Goal: Task Accomplishment & Management: Use online tool/utility

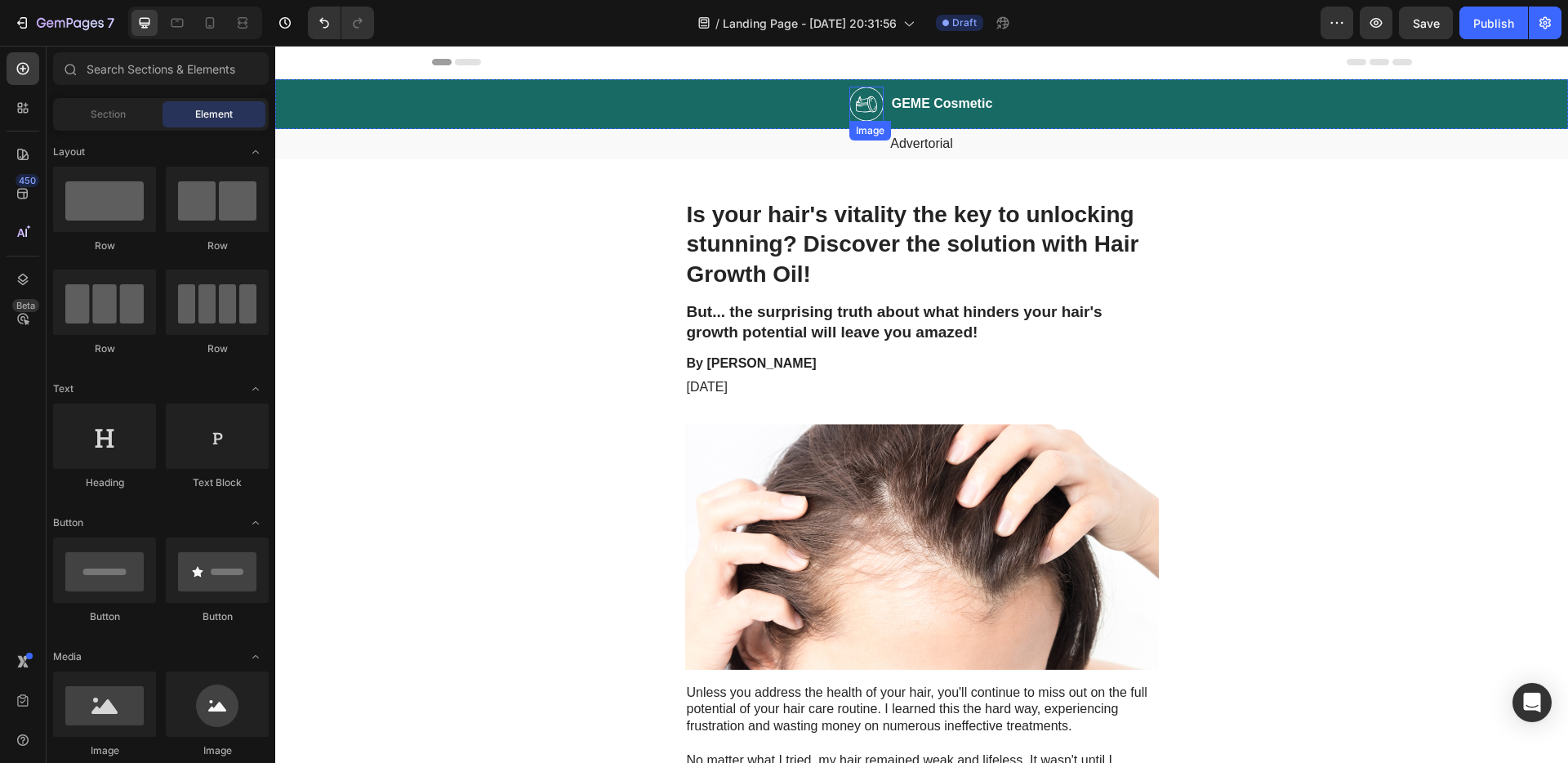
click at [859, 107] on img at bounding box center [866, 104] width 35 height 36
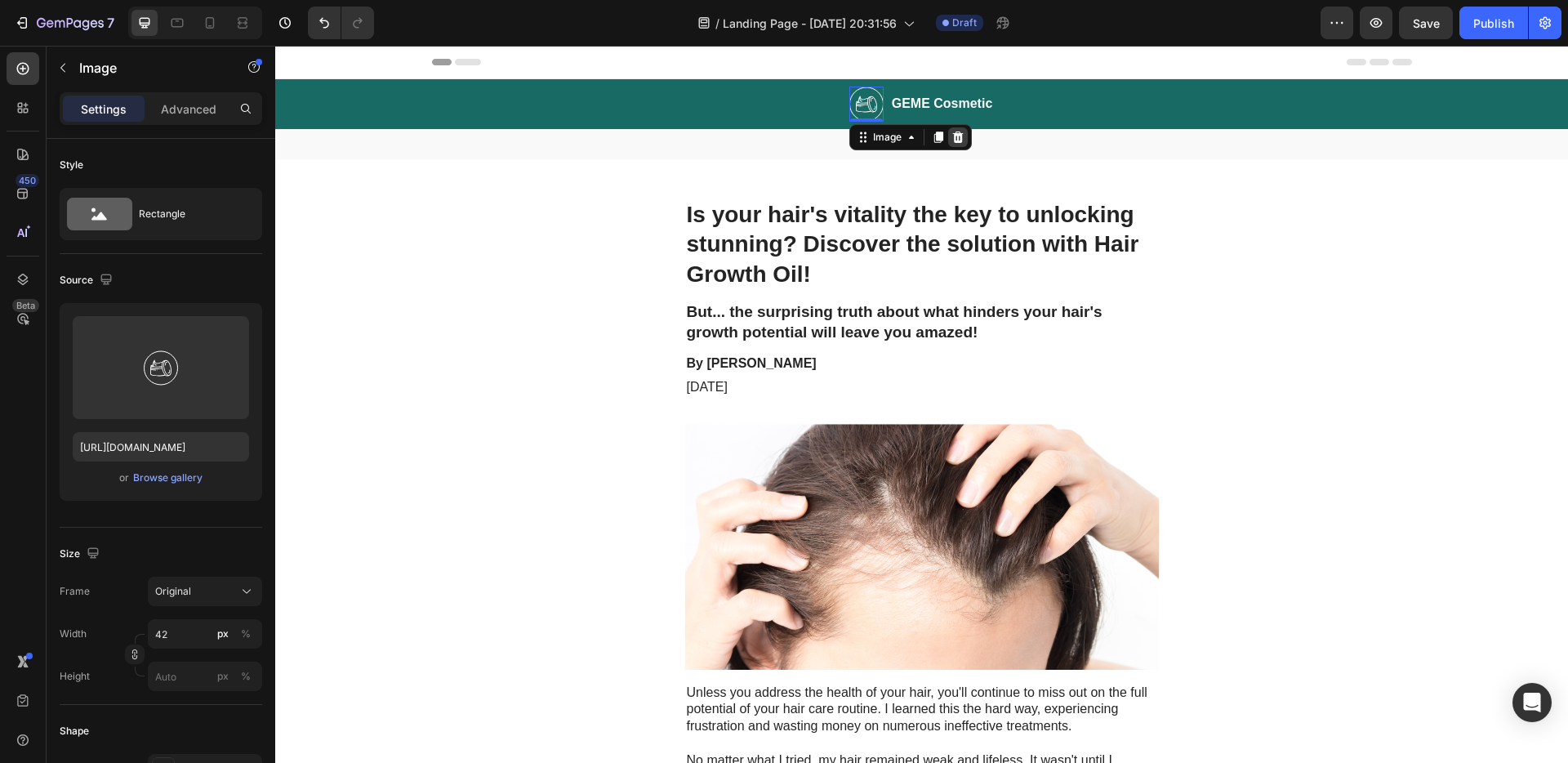
click at [952, 135] on icon at bounding box center [958, 137] width 11 height 12
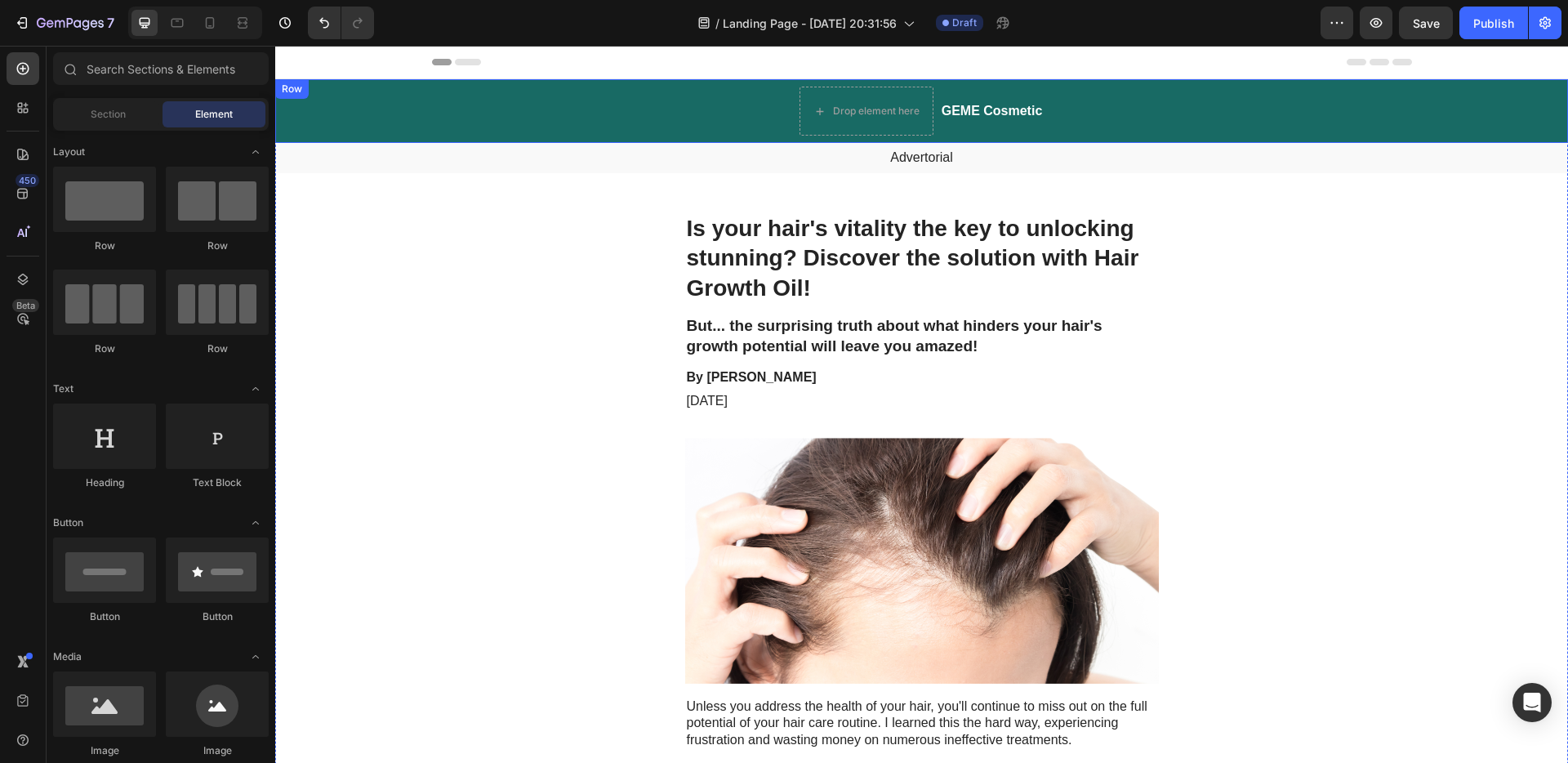
click at [866, 91] on div "Drop element here" at bounding box center [866, 110] width 134 height 49
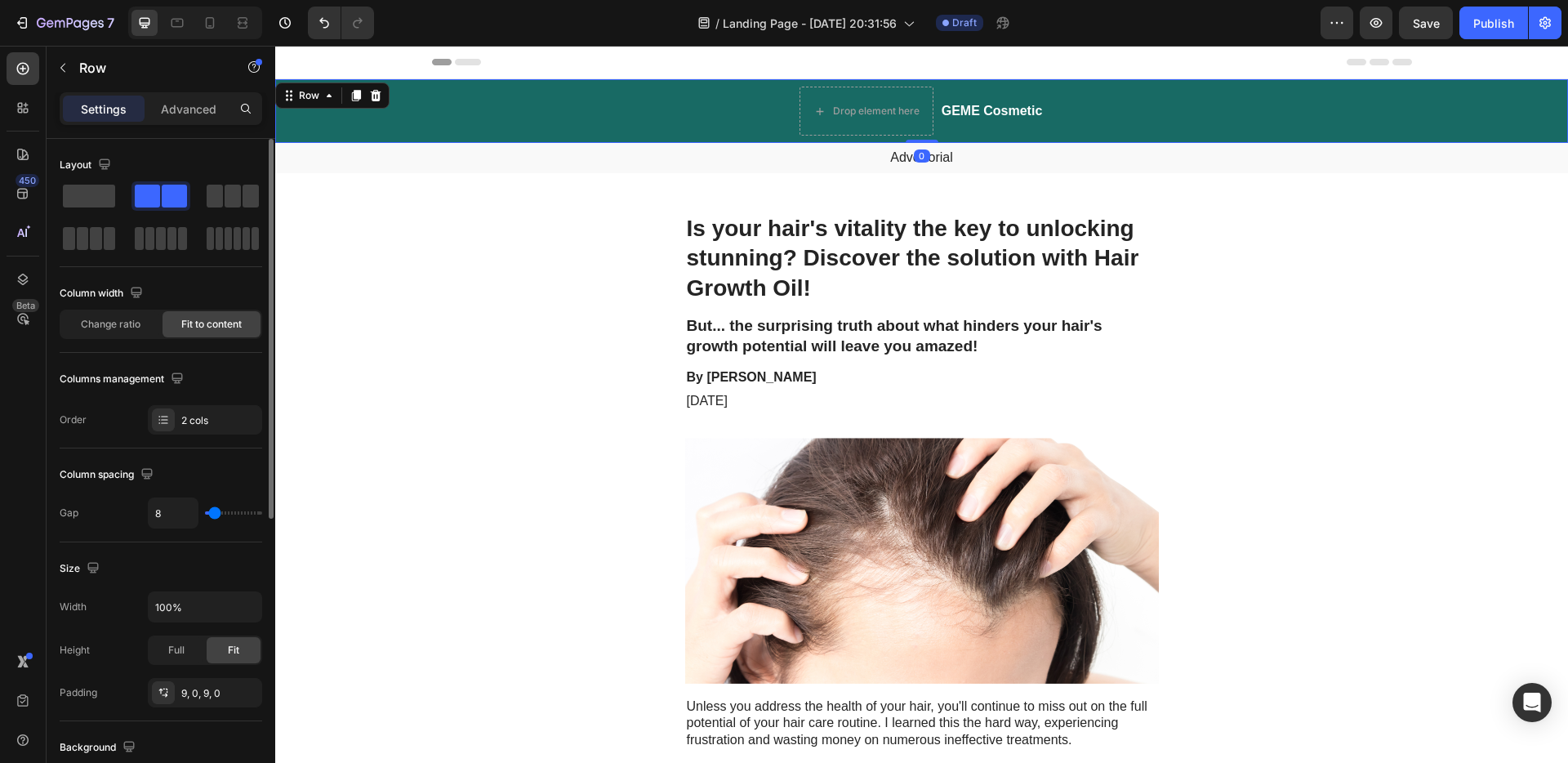
click at [92, 188] on span at bounding box center [89, 196] width 52 height 23
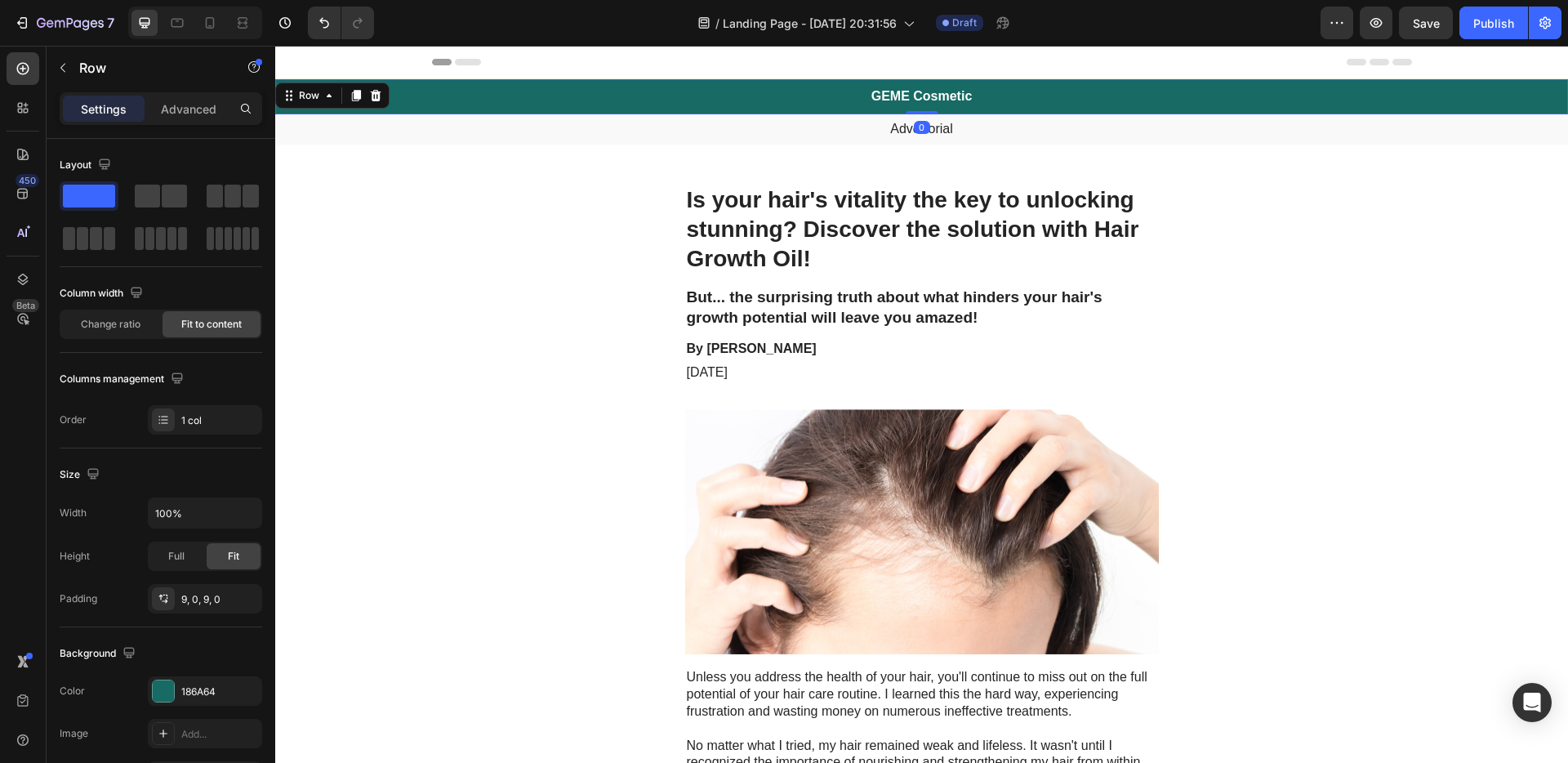
click at [959, 91] on h2 "GEME Cosmetic" at bounding box center [922, 96] width 105 height 20
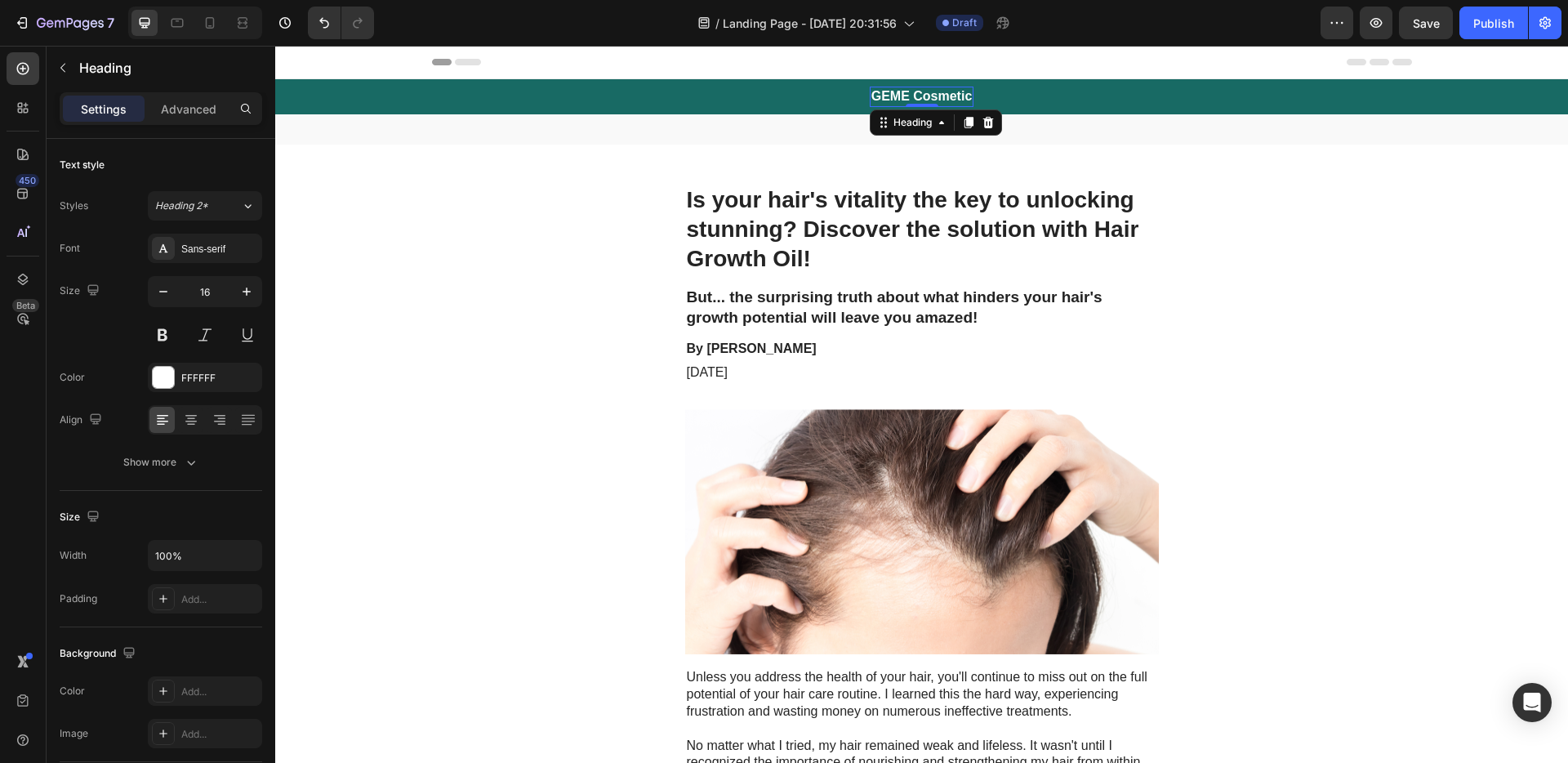
click at [966, 101] on h2 "GEME Cosmetic" at bounding box center [922, 96] width 105 height 20
click at [966, 101] on p "GEME Cosmetic" at bounding box center [922, 96] width 101 height 17
click at [931, 131] on p "Advertorial" at bounding box center [922, 129] width 1290 height 17
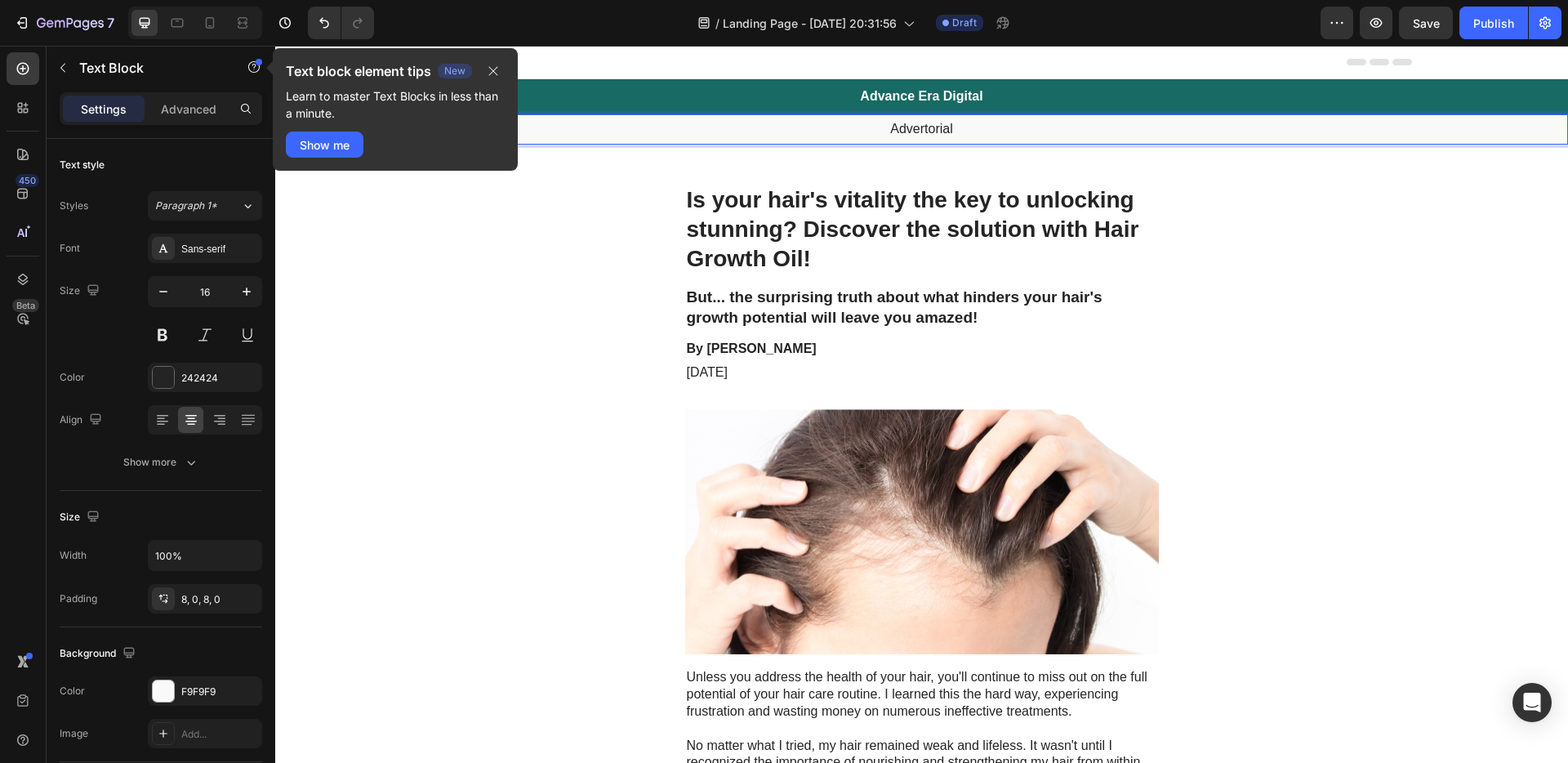
click at [927, 129] on p "Advertorial" at bounding box center [922, 129] width 1290 height 17
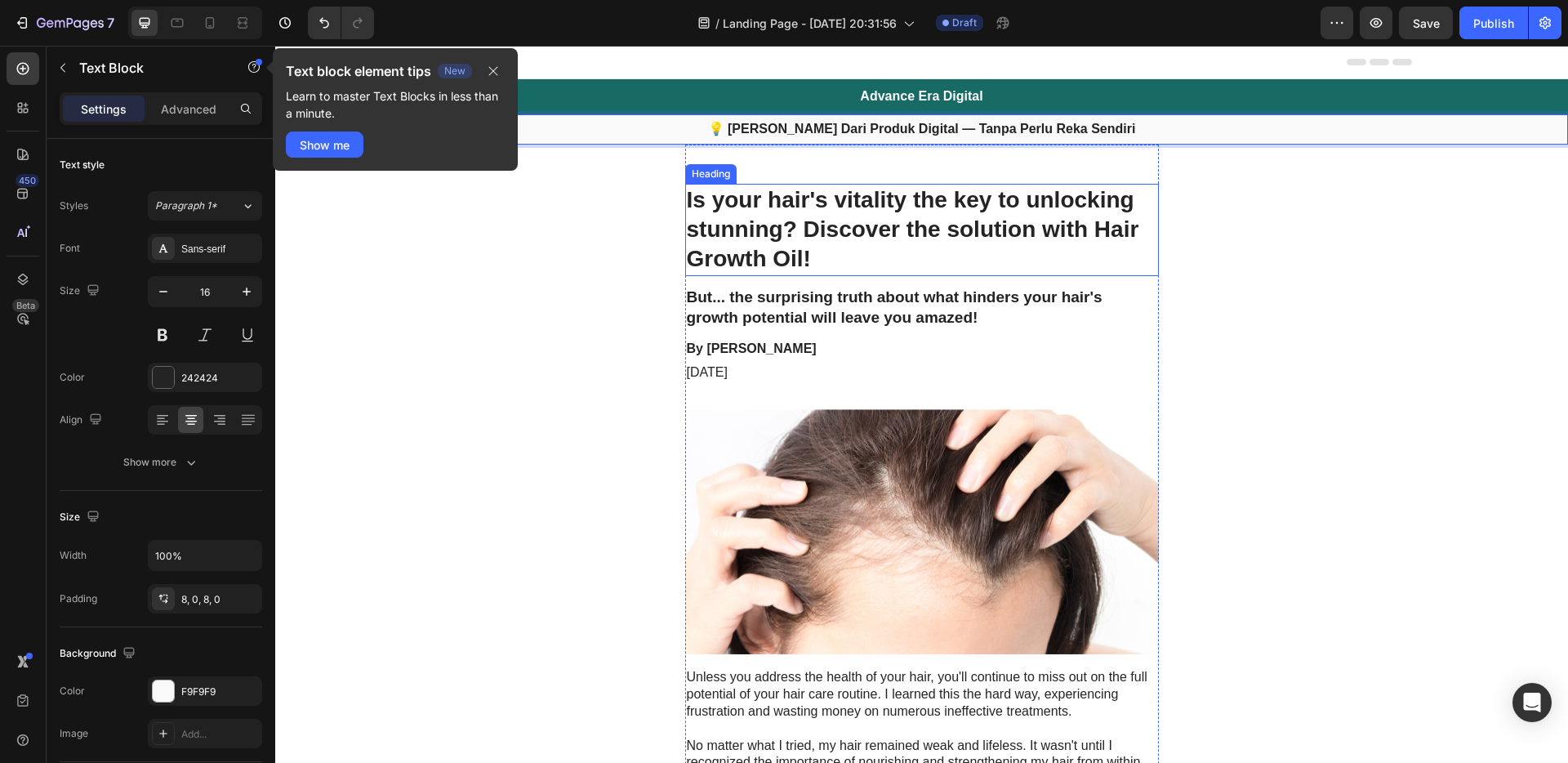
click at [896, 224] on h1 "Is your hair's vitality the key to unlocking stunning? Discover the solution wi…" at bounding box center [921, 230] width 474 height 92
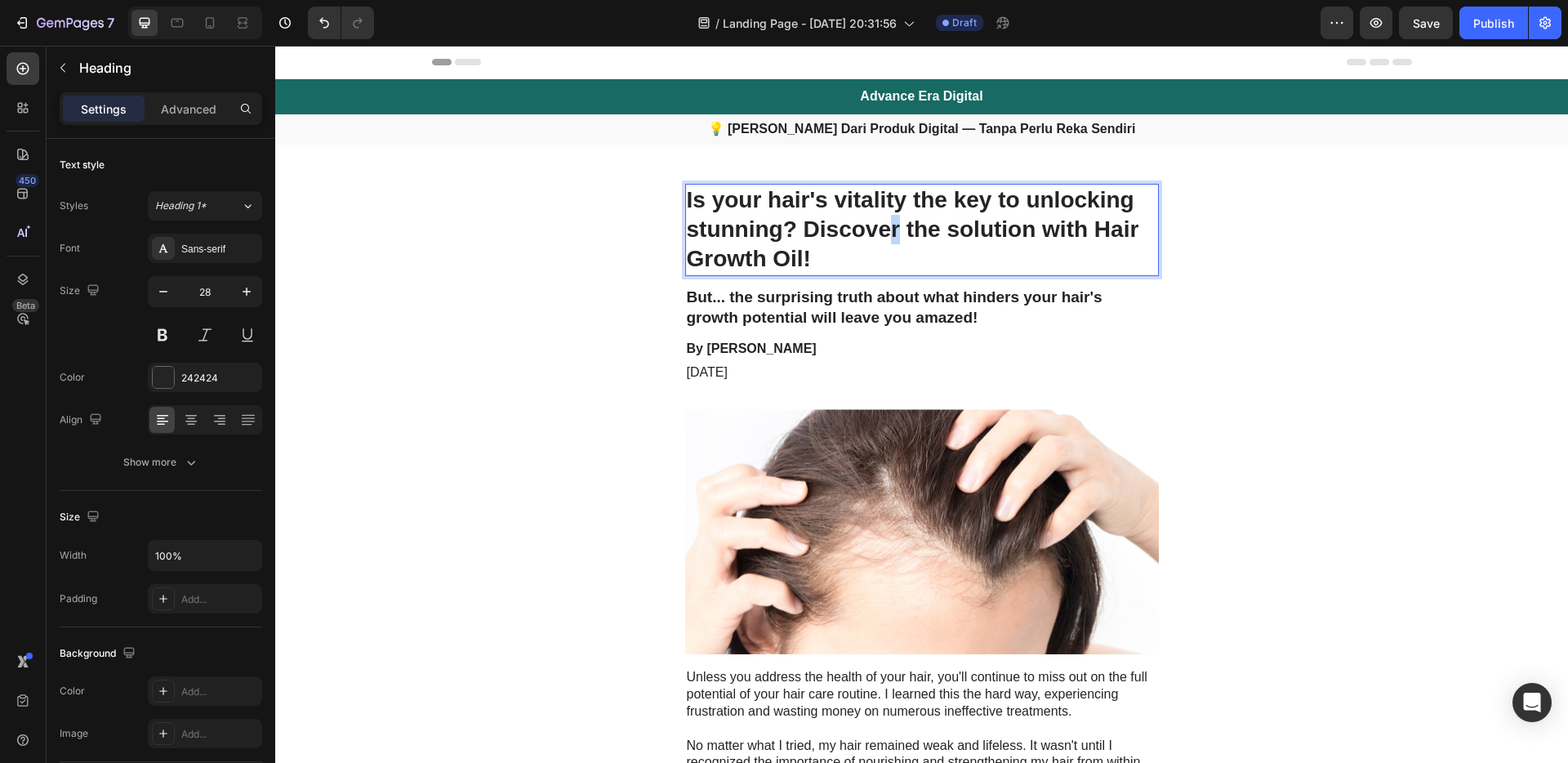
click at [888, 232] on h1 "Is your hair's vitality the key to unlocking stunning? Discover the solution wi…" at bounding box center [921, 230] width 474 height 92
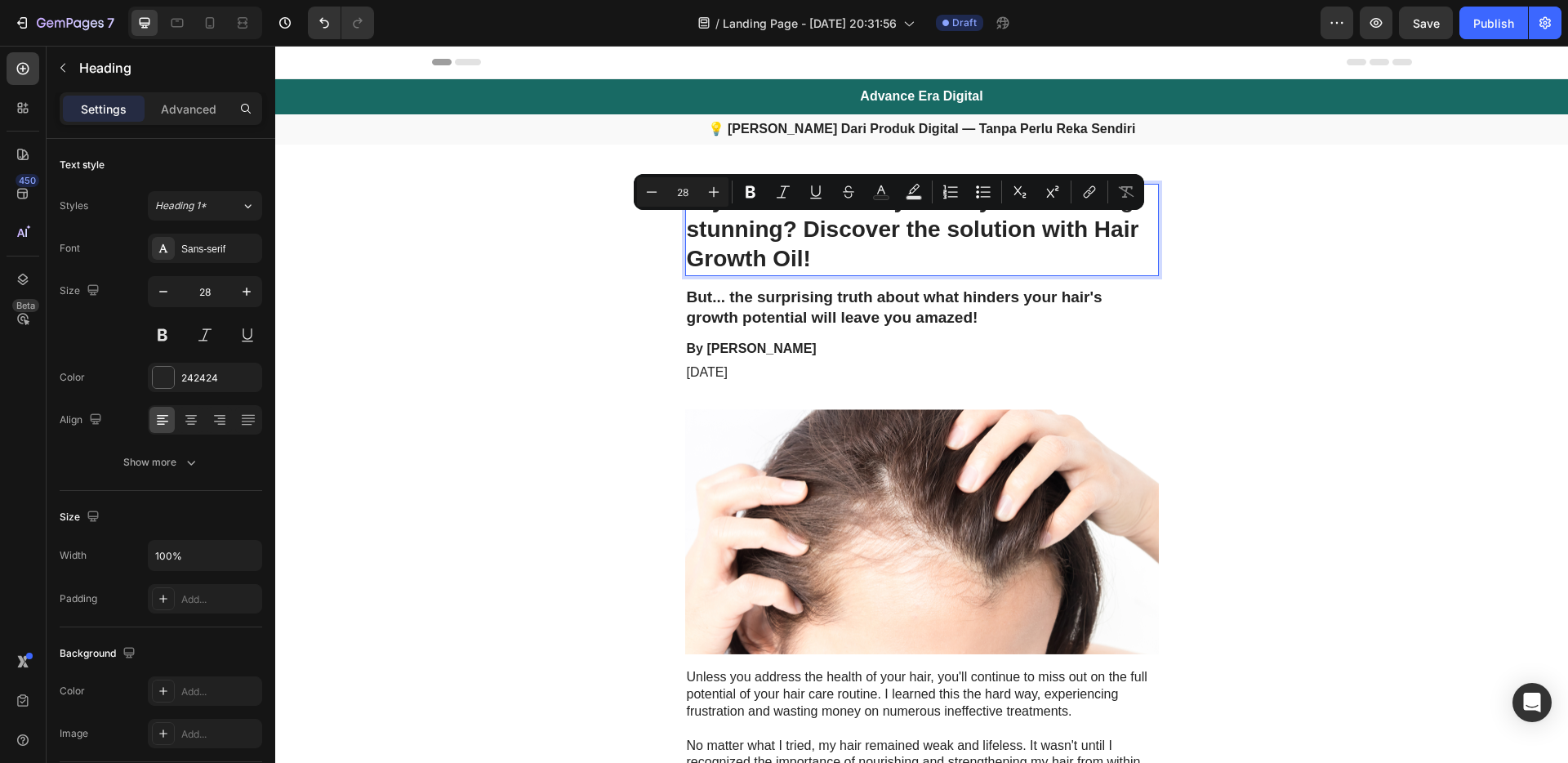
click at [887, 248] on p "Is your hair's vitality the key to unlocking stunning? Discover the solution wi…" at bounding box center [922, 230] width 471 height 89
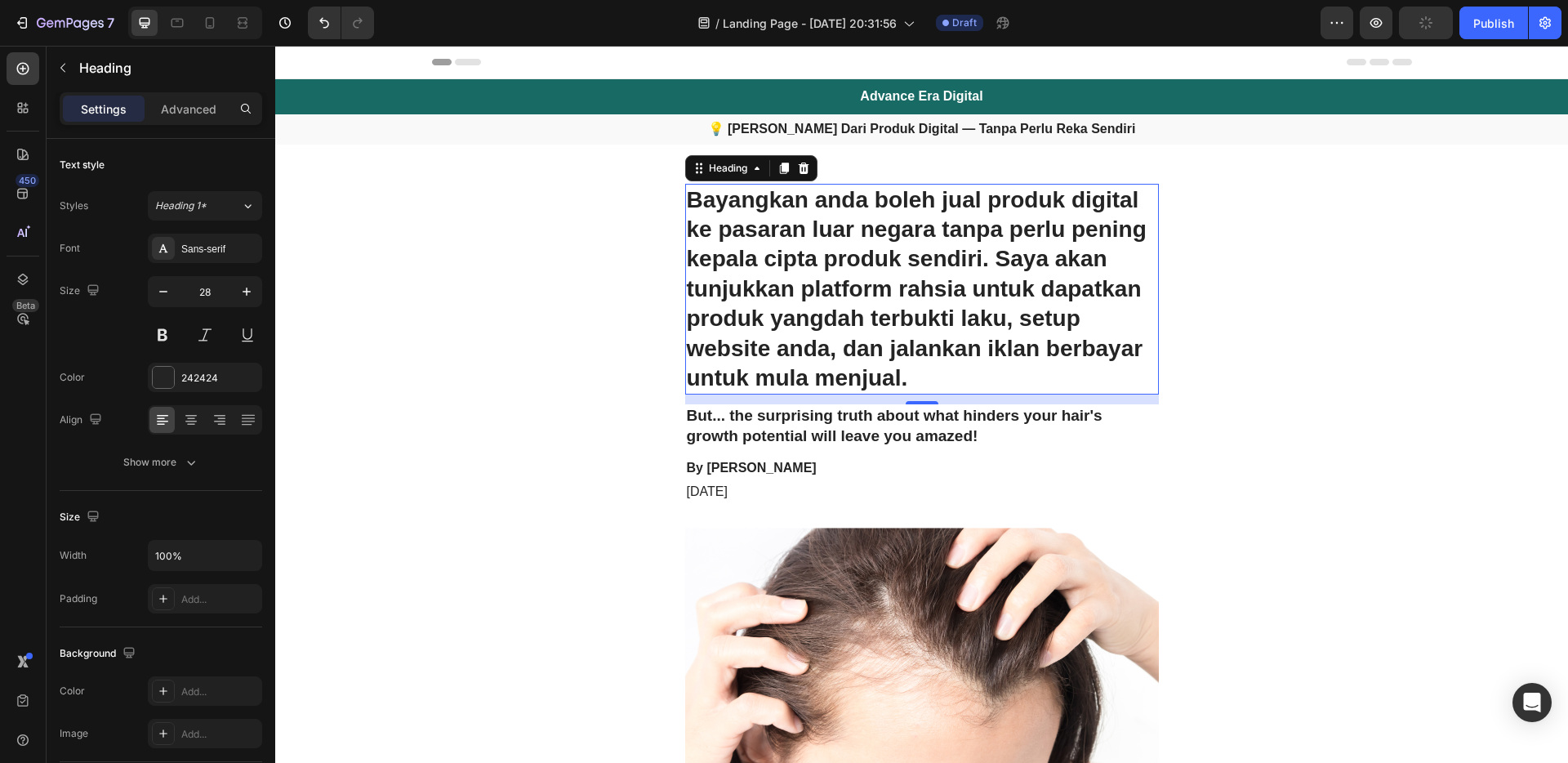
click at [957, 434] on h2 "But... the surprising truth about what hinders your hair's growth potential wil…" at bounding box center [921, 425] width 474 height 44
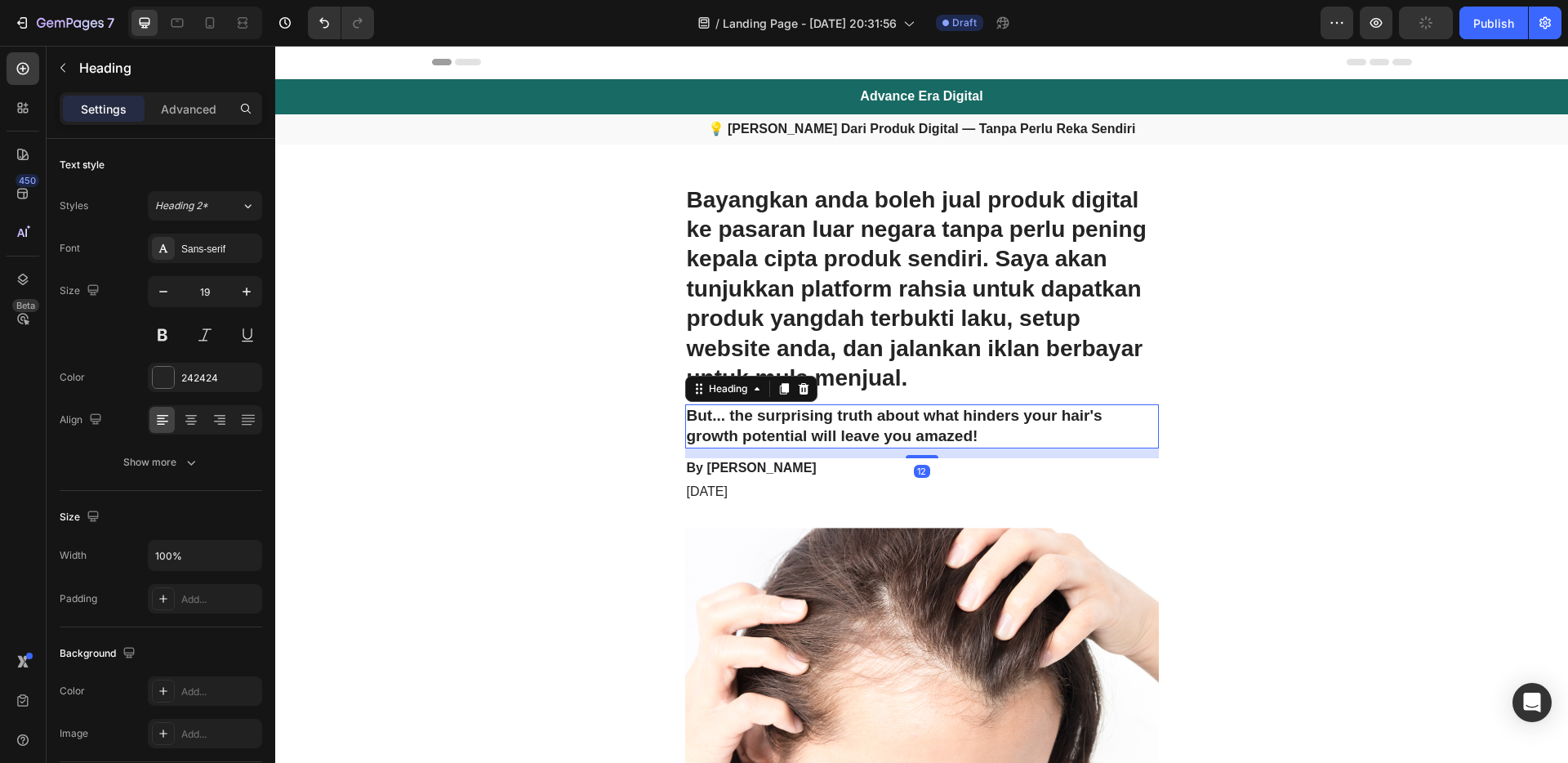
click at [947, 433] on h2 "But... the surprising truth about what hinders your hair's growth potential wil…" at bounding box center [921, 425] width 474 height 44
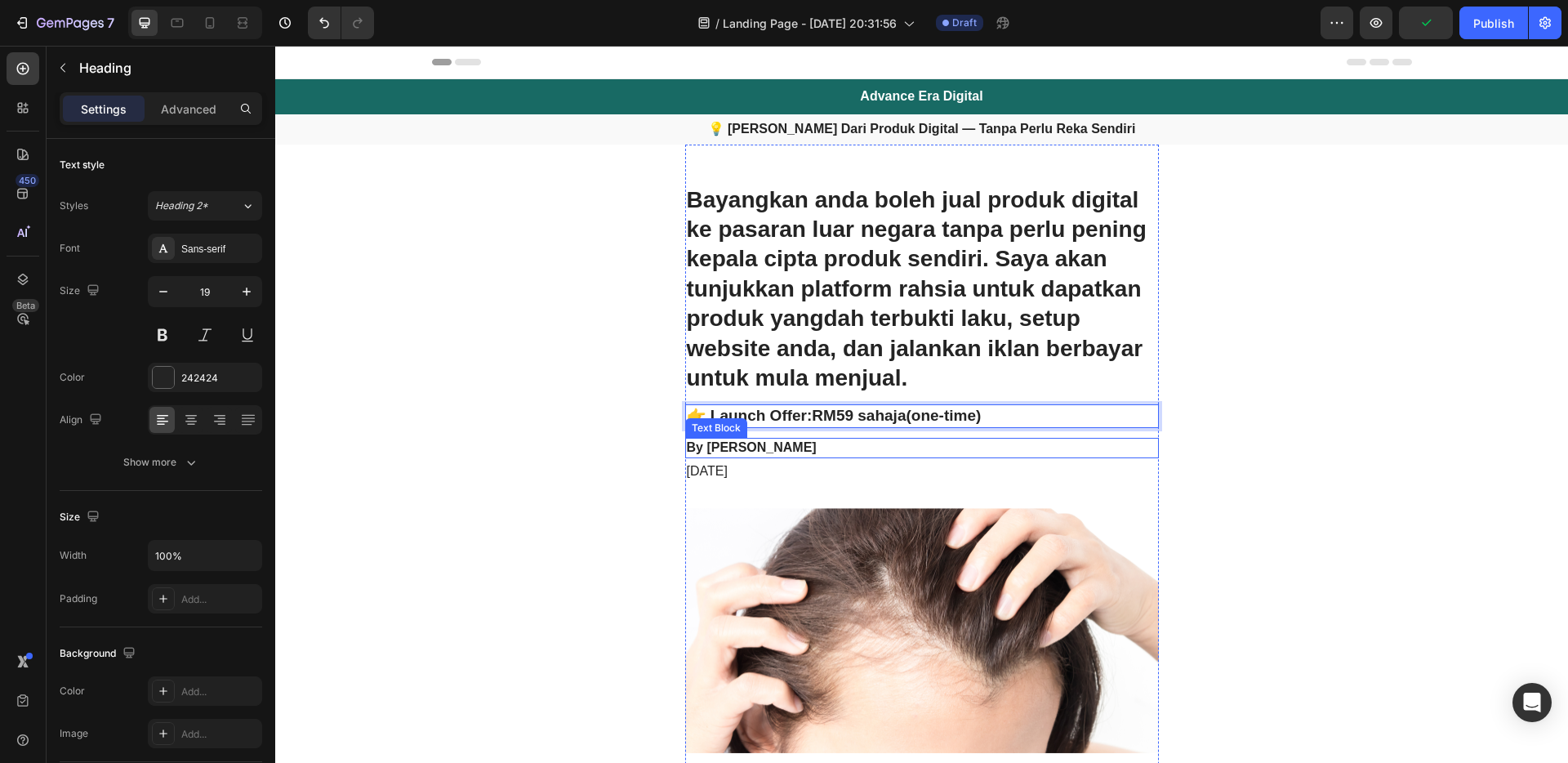
click at [927, 457] on div "By [PERSON_NAME]" at bounding box center [921, 448] width 474 height 20
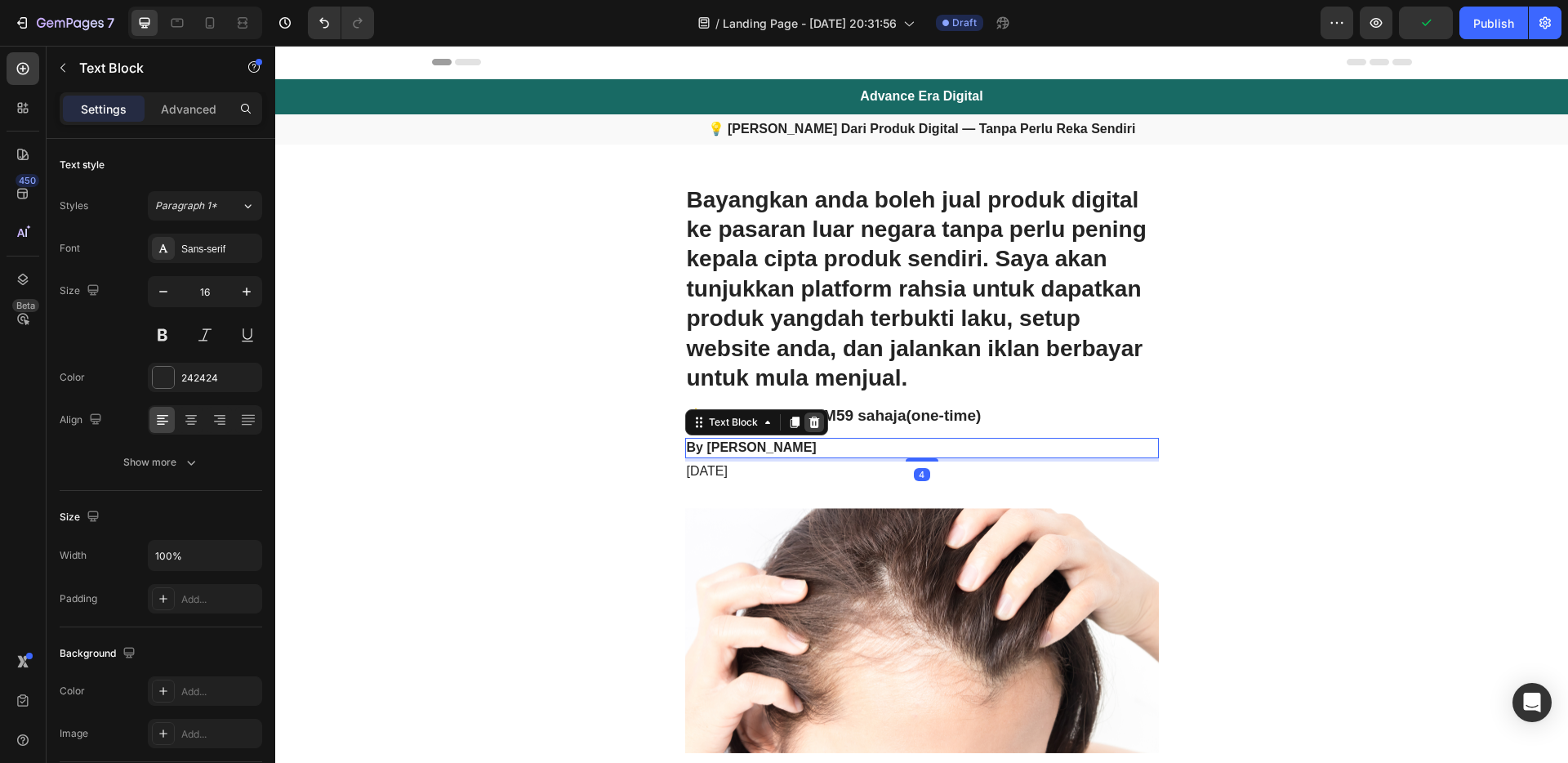
click at [808, 424] on icon at bounding box center [814, 422] width 11 height 12
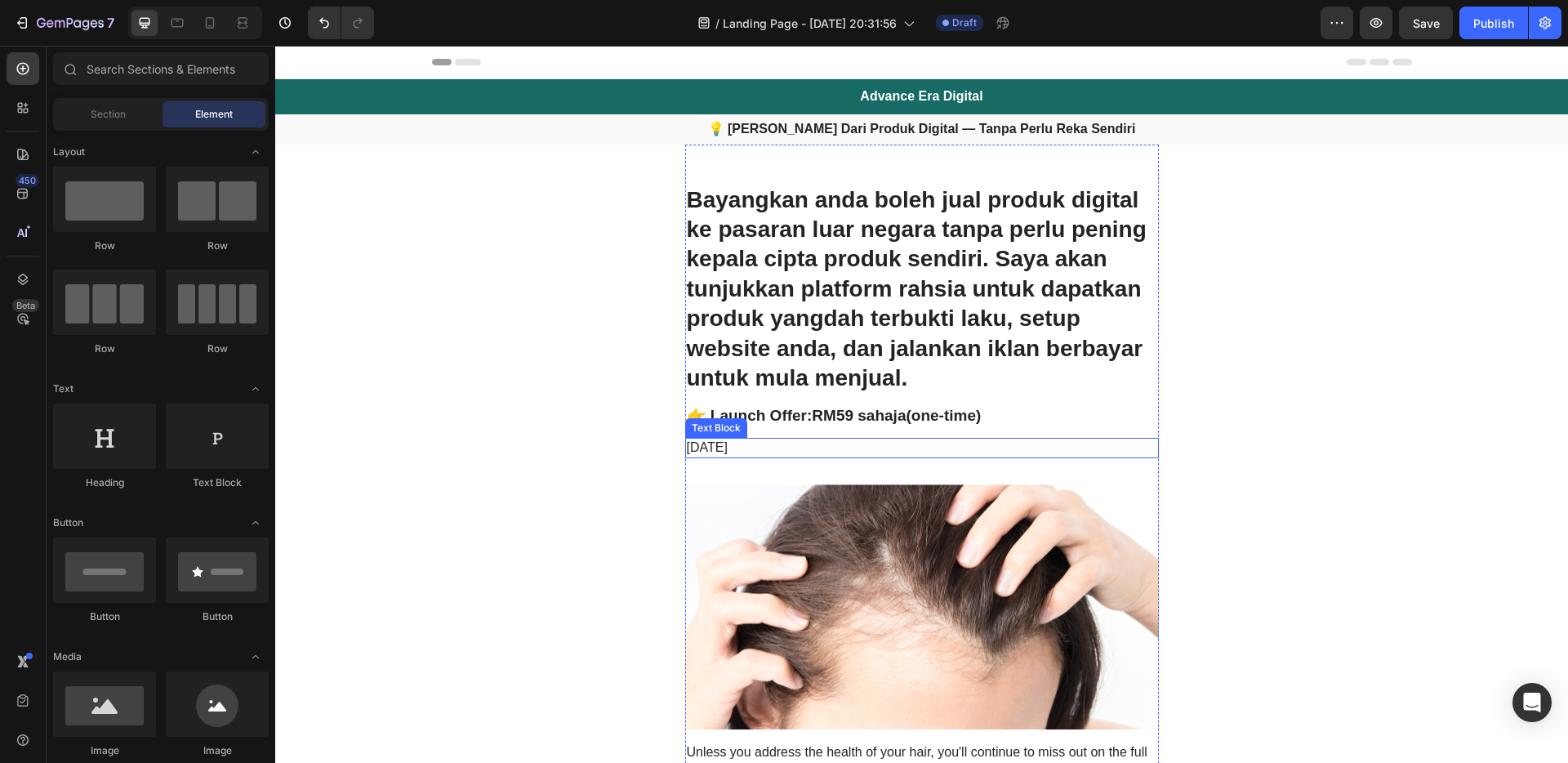
click at [808, 441] on p "[DATE]" at bounding box center [922, 448] width 471 height 17
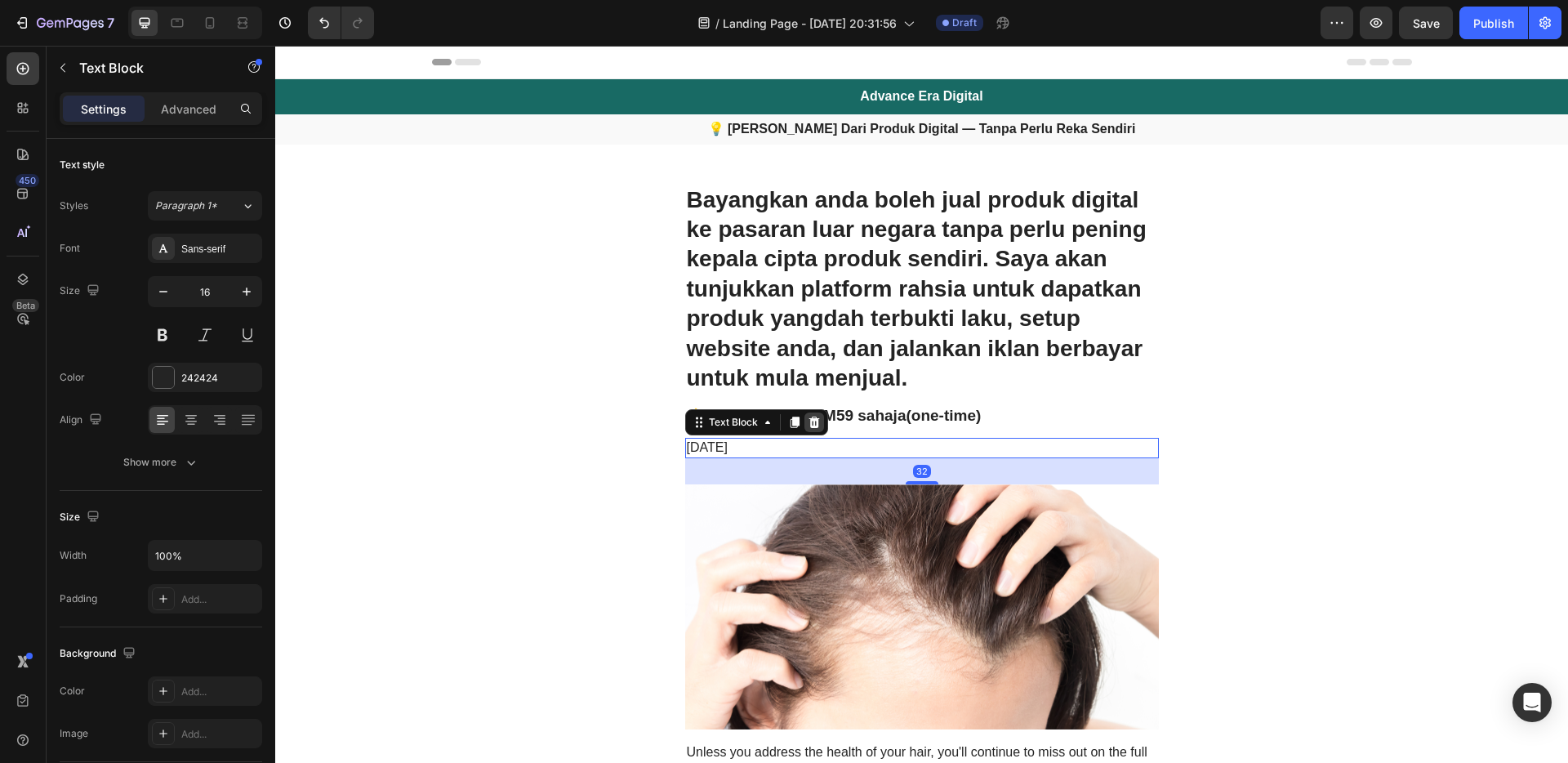
click at [810, 428] on icon at bounding box center [814, 422] width 13 height 13
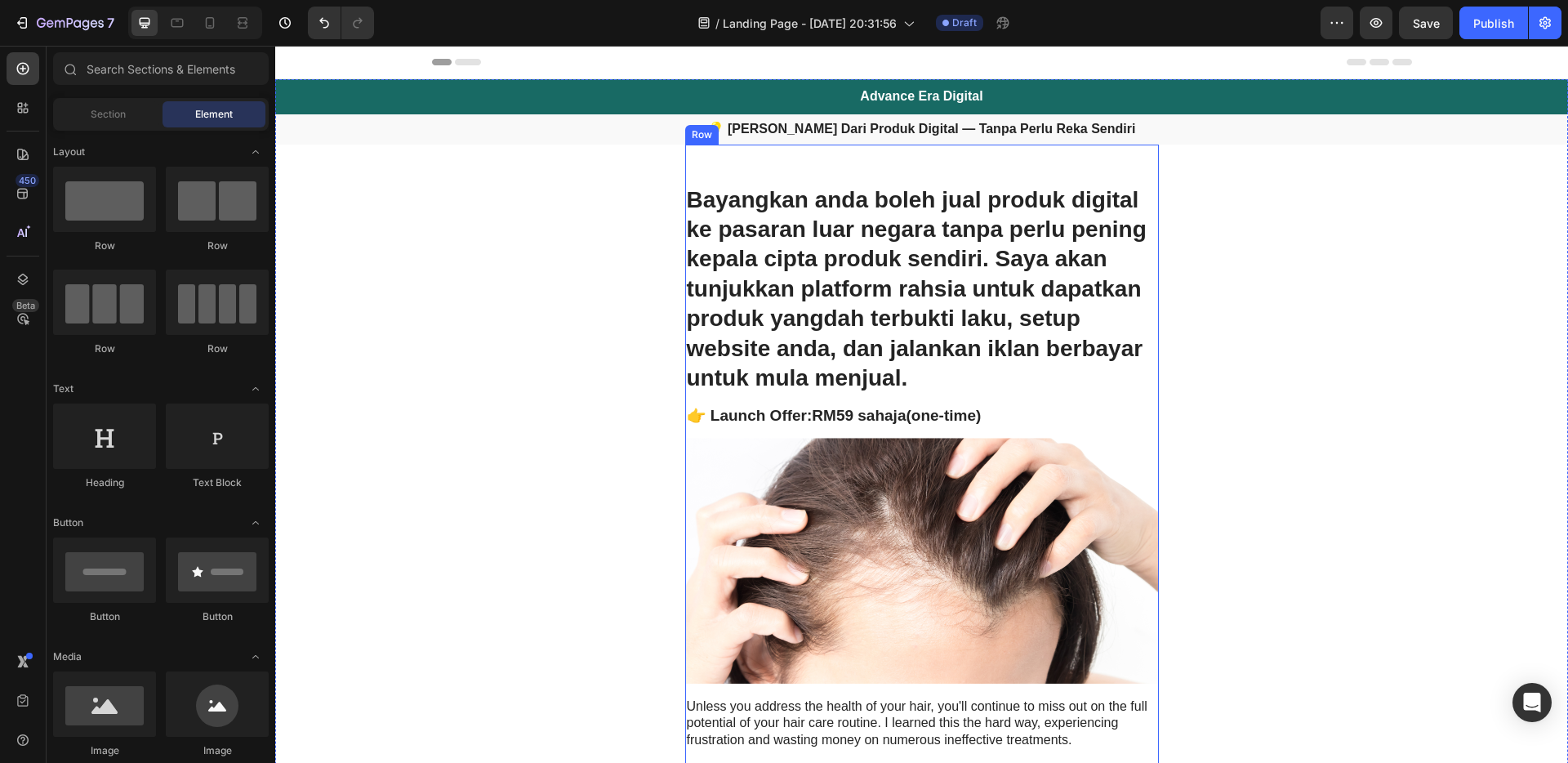
click at [847, 505] on img at bounding box center [921, 560] width 474 height 246
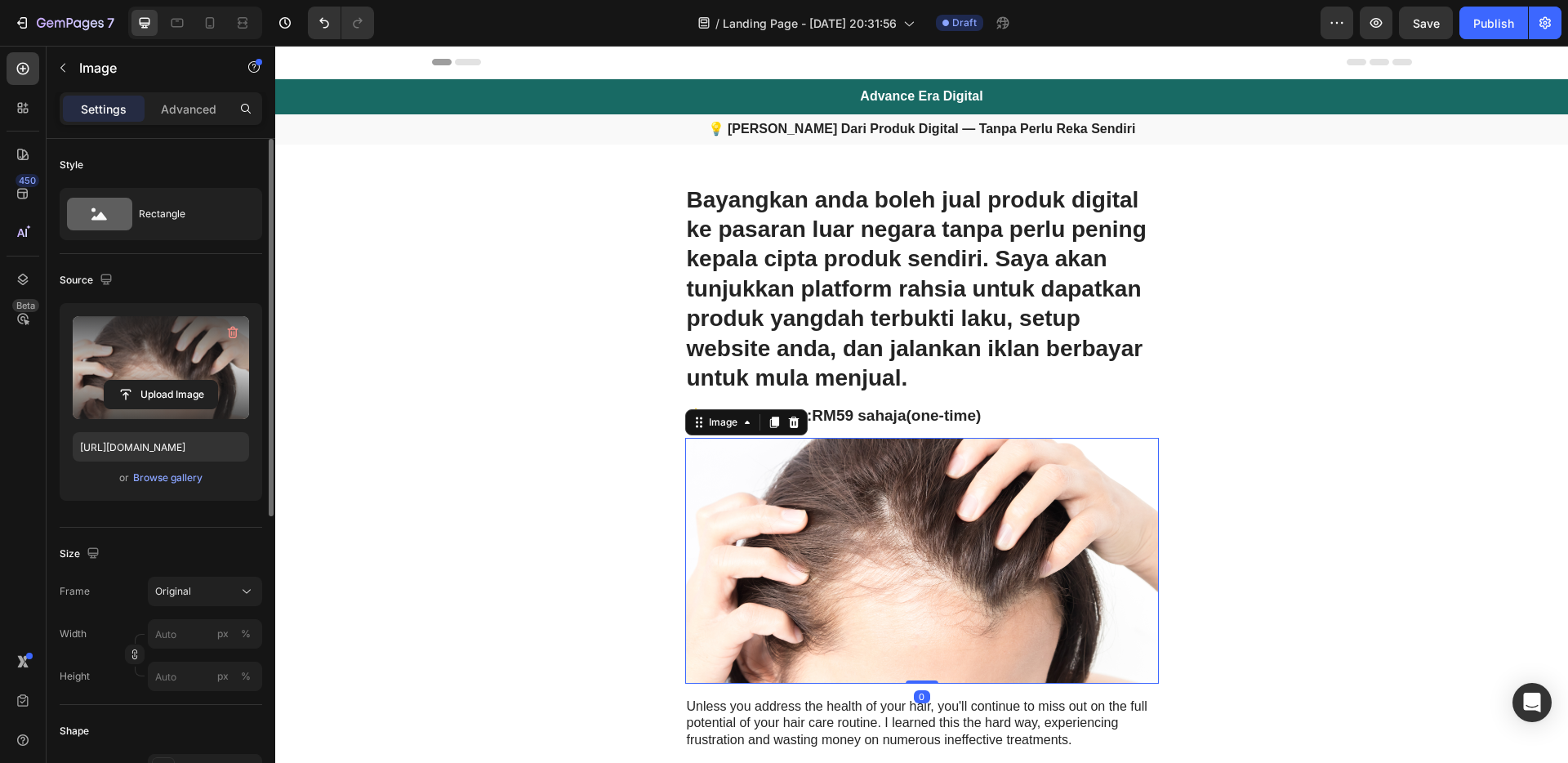
click at [118, 354] on label at bounding box center [161, 368] width 177 height 103
click at [118, 380] on input "file" at bounding box center [161, 393] width 113 height 28
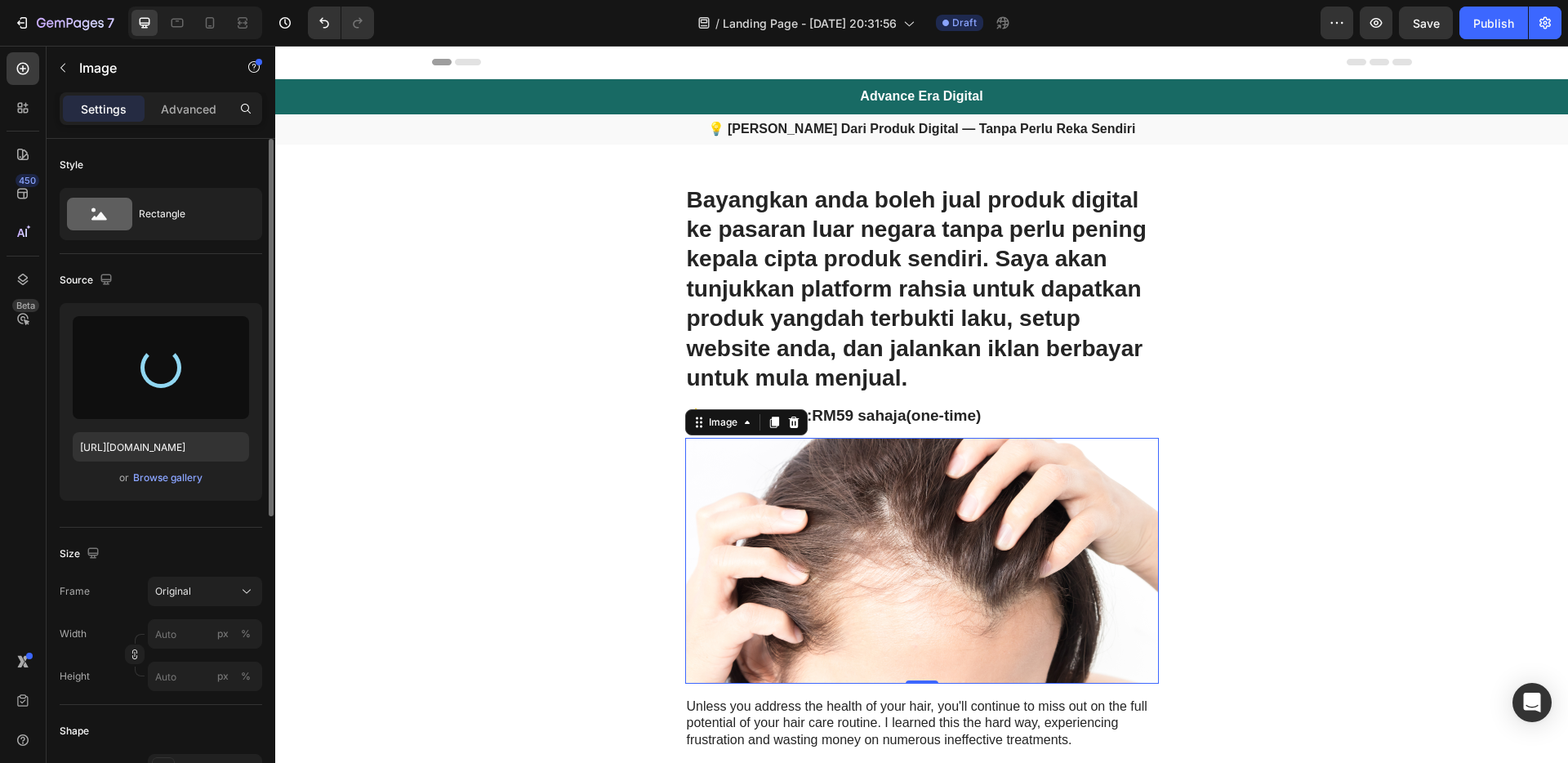
type input "[URL][DOMAIN_NAME]"
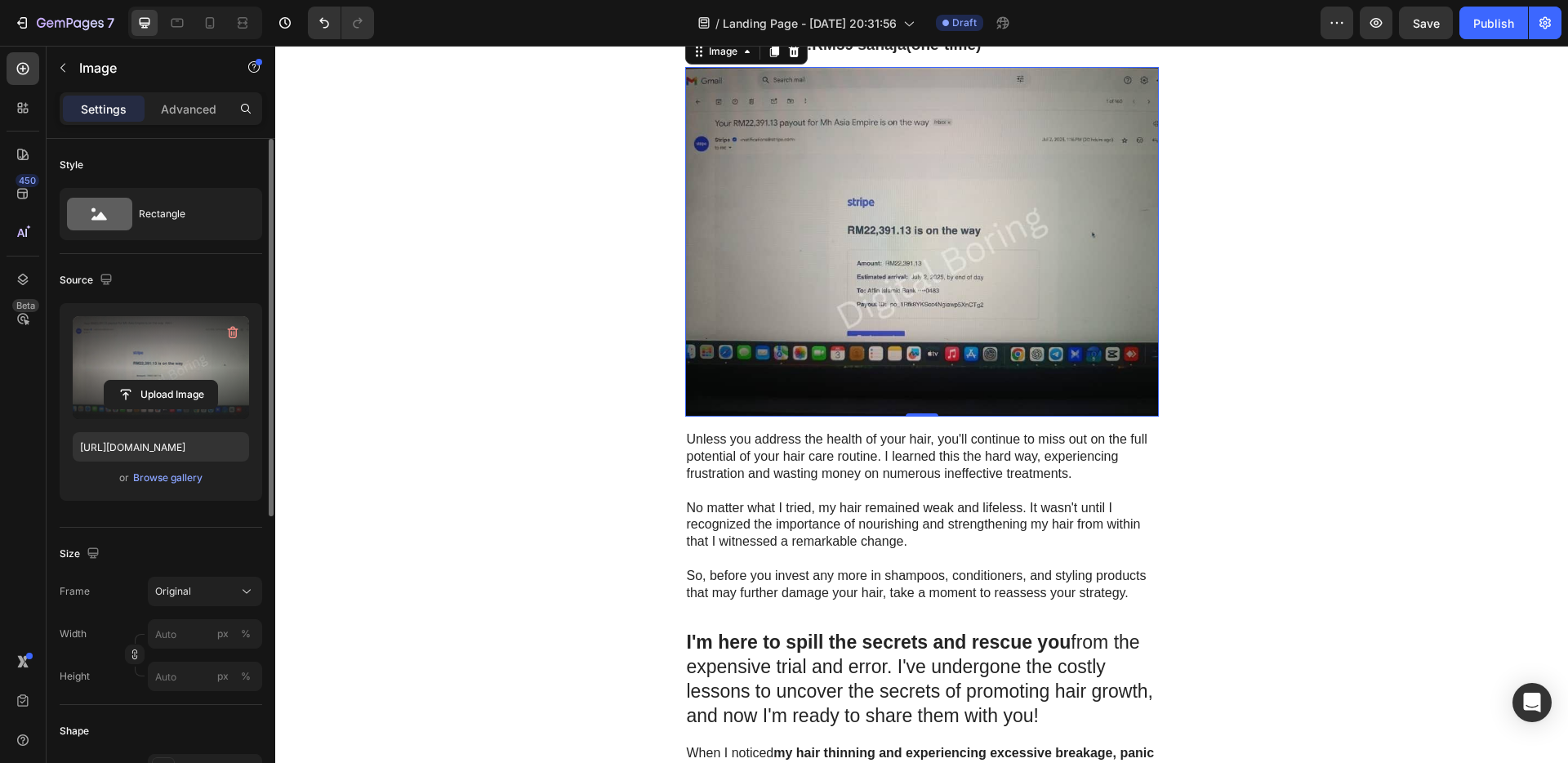
scroll to position [480, 0]
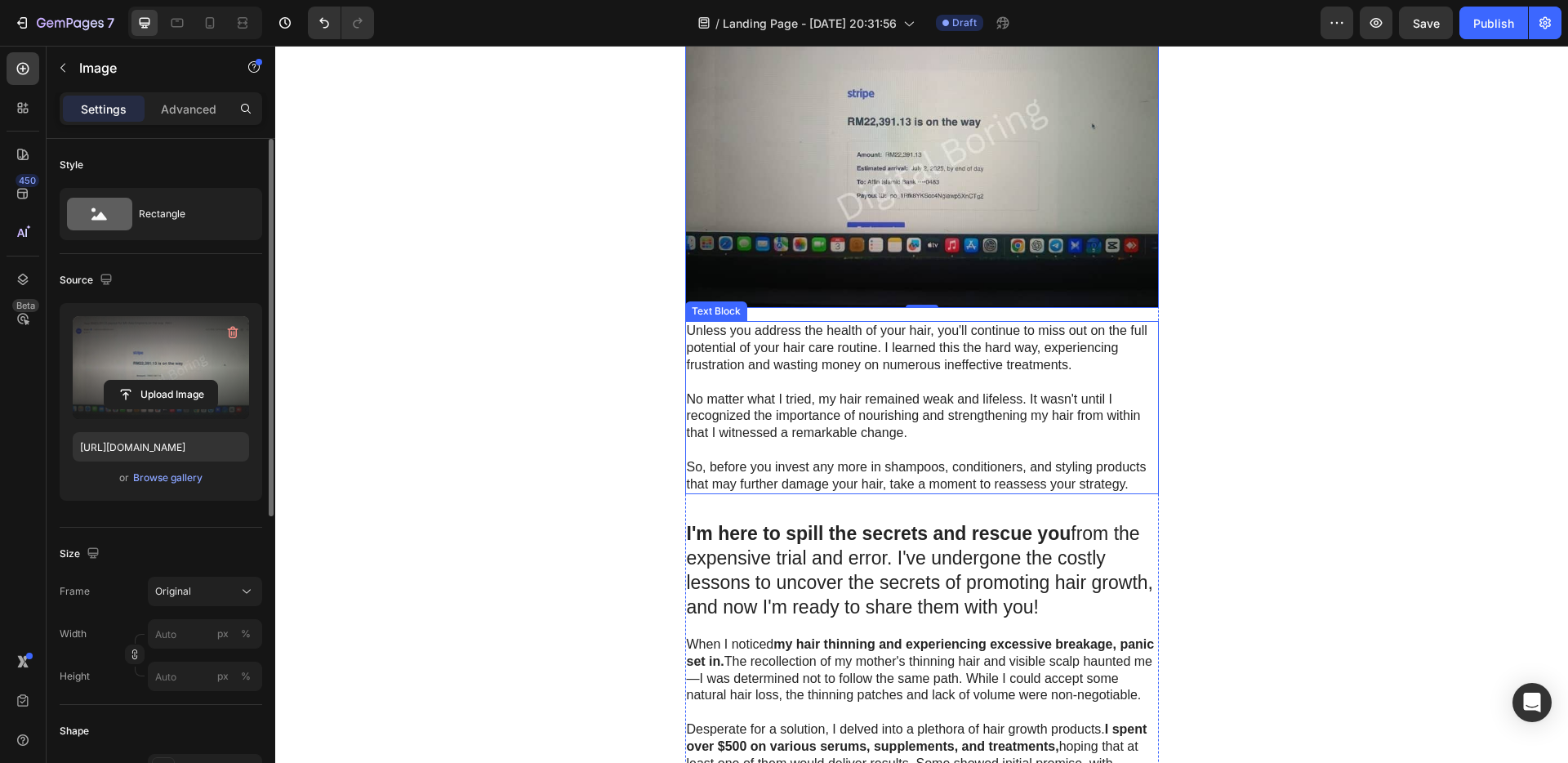
click at [919, 437] on p "No matter what I tried, my hair remained weak and lifeless. It wasn't until I r…" at bounding box center [922, 416] width 471 height 51
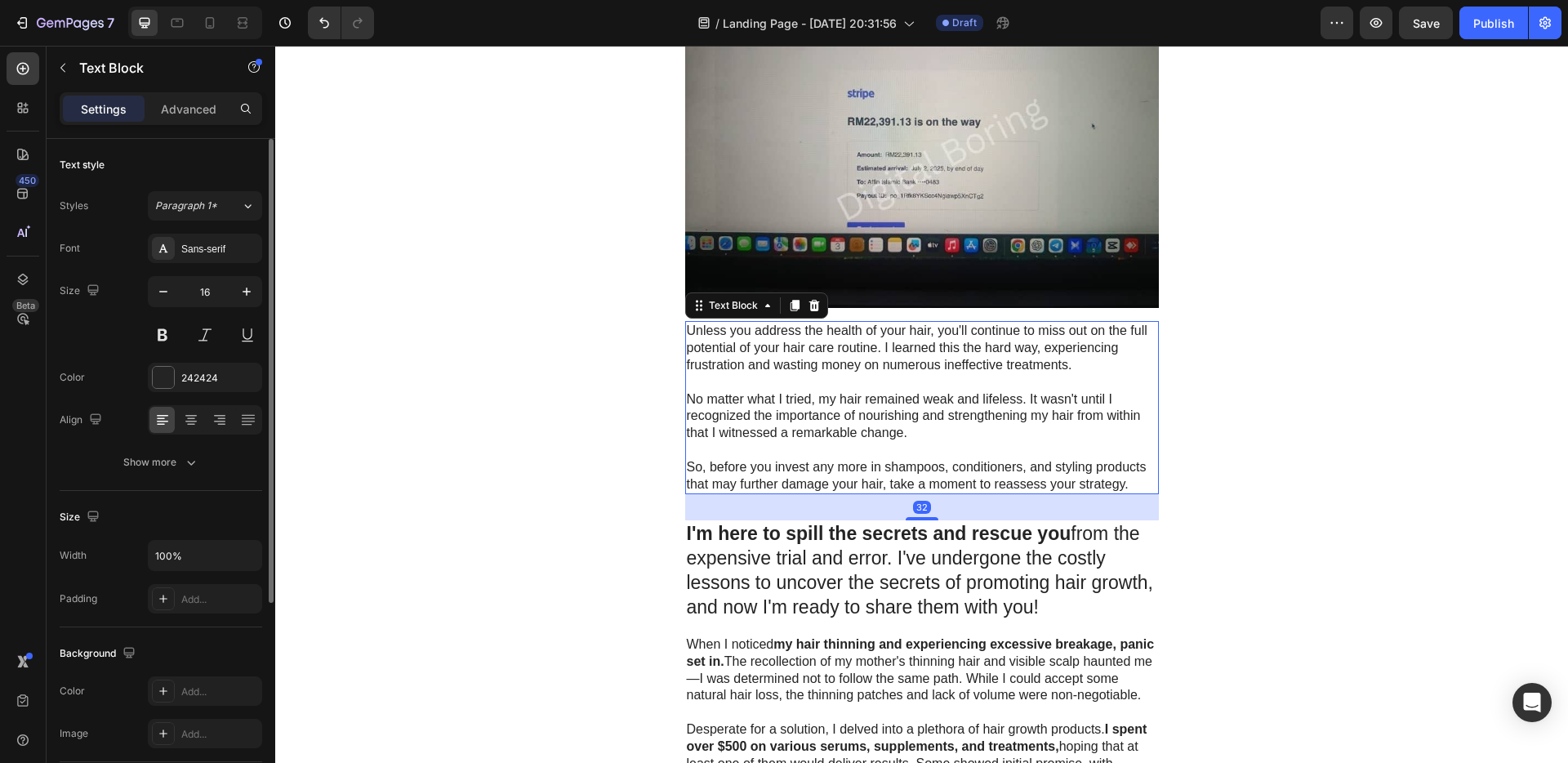
click at [916, 443] on p at bounding box center [922, 449] width 471 height 17
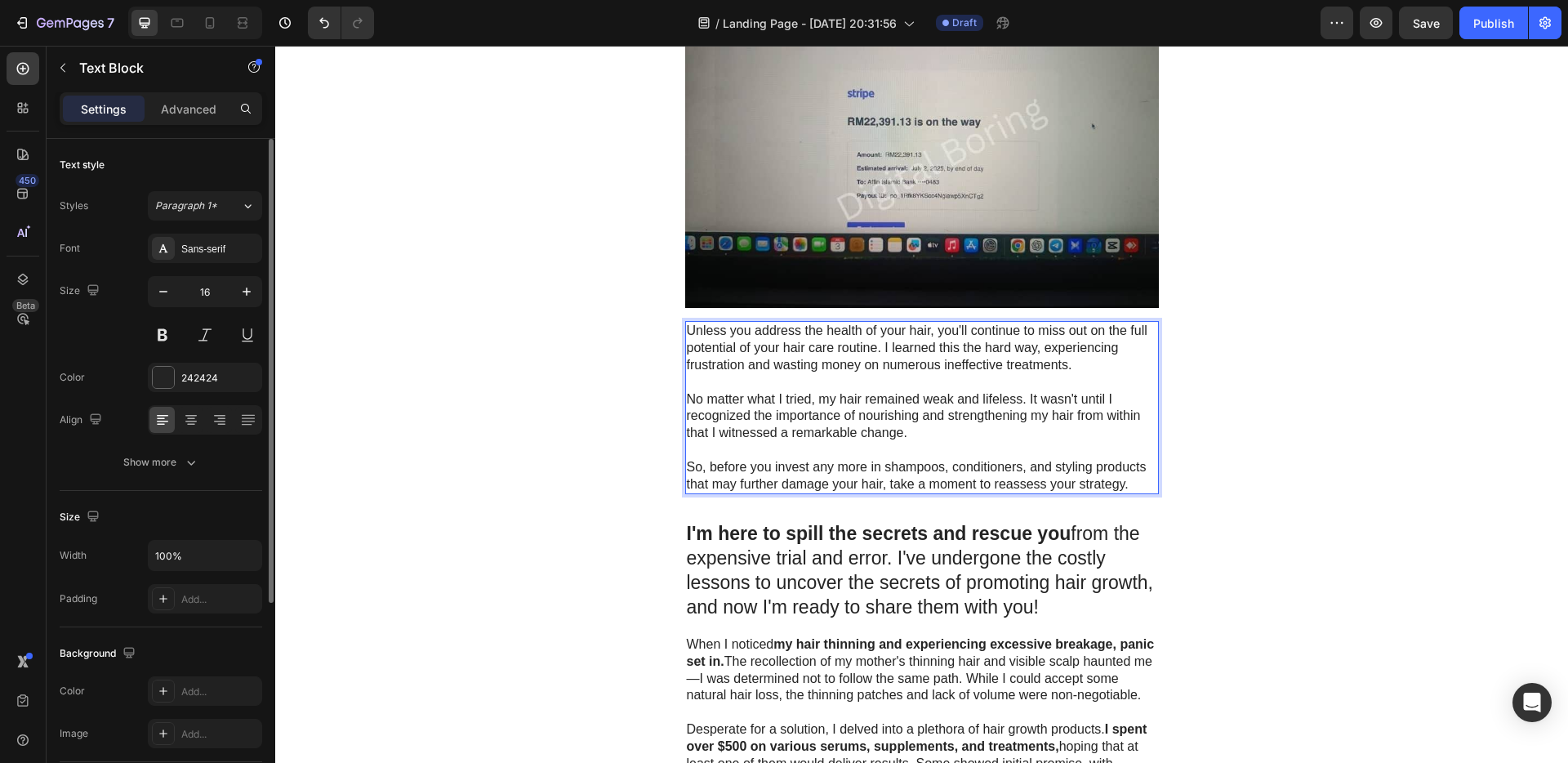
click at [916, 443] on p "Rich Text Editor. Editing area: main" at bounding box center [922, 449] width 471 height 17
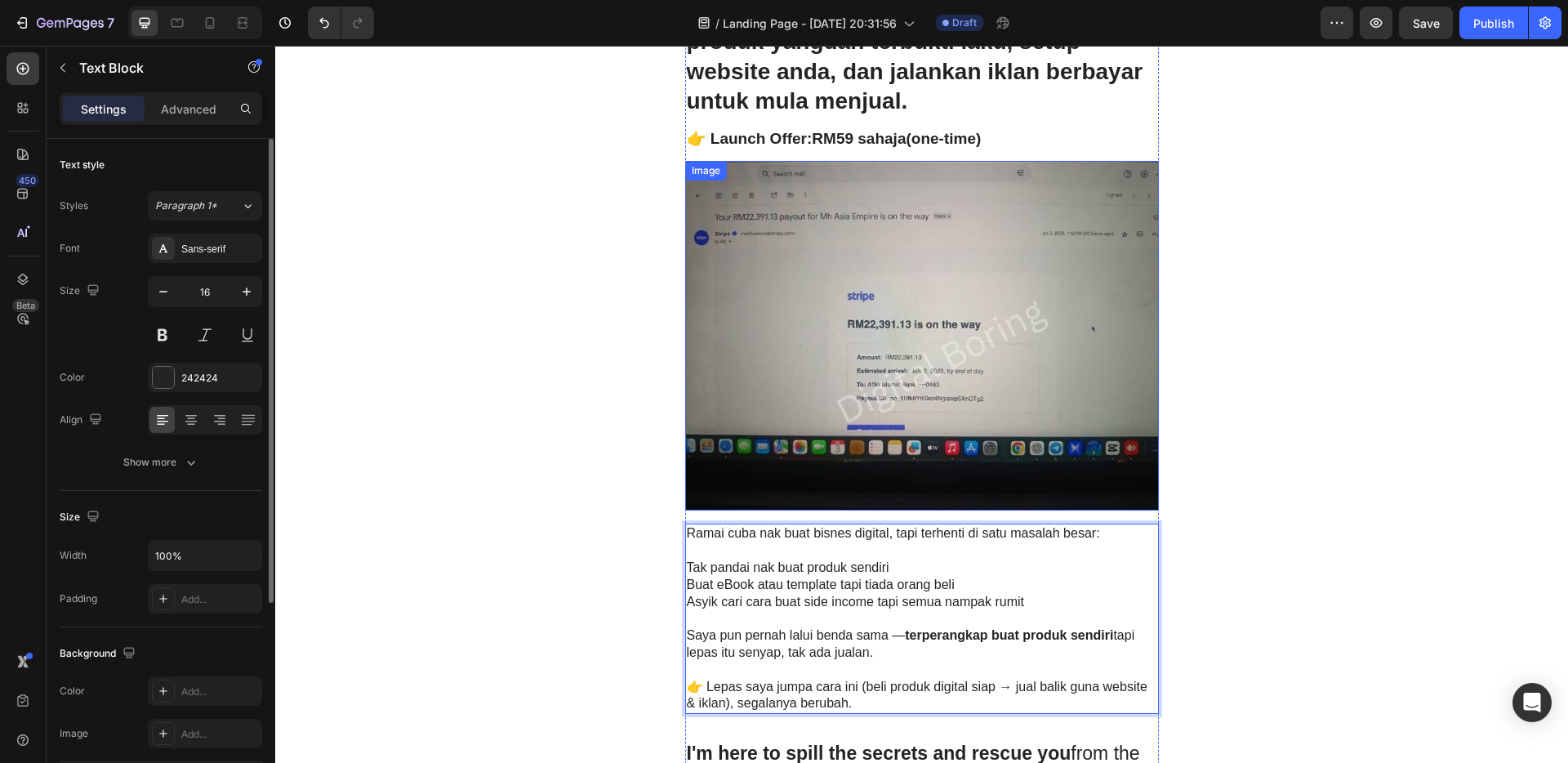
scroll to position [152, 0]
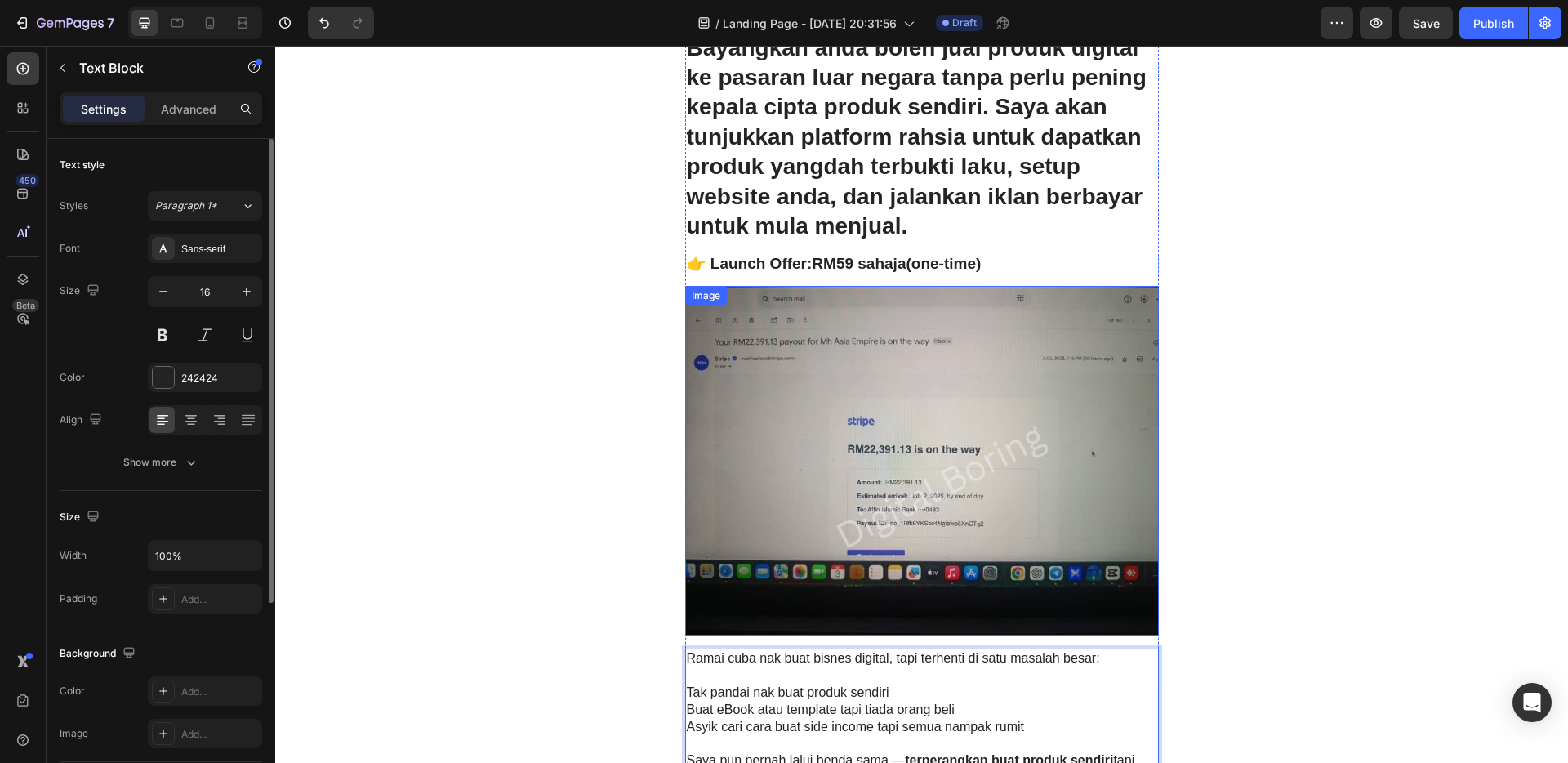
click at [916, 369] on img at bounding box center [921, 461] width 474 height 350
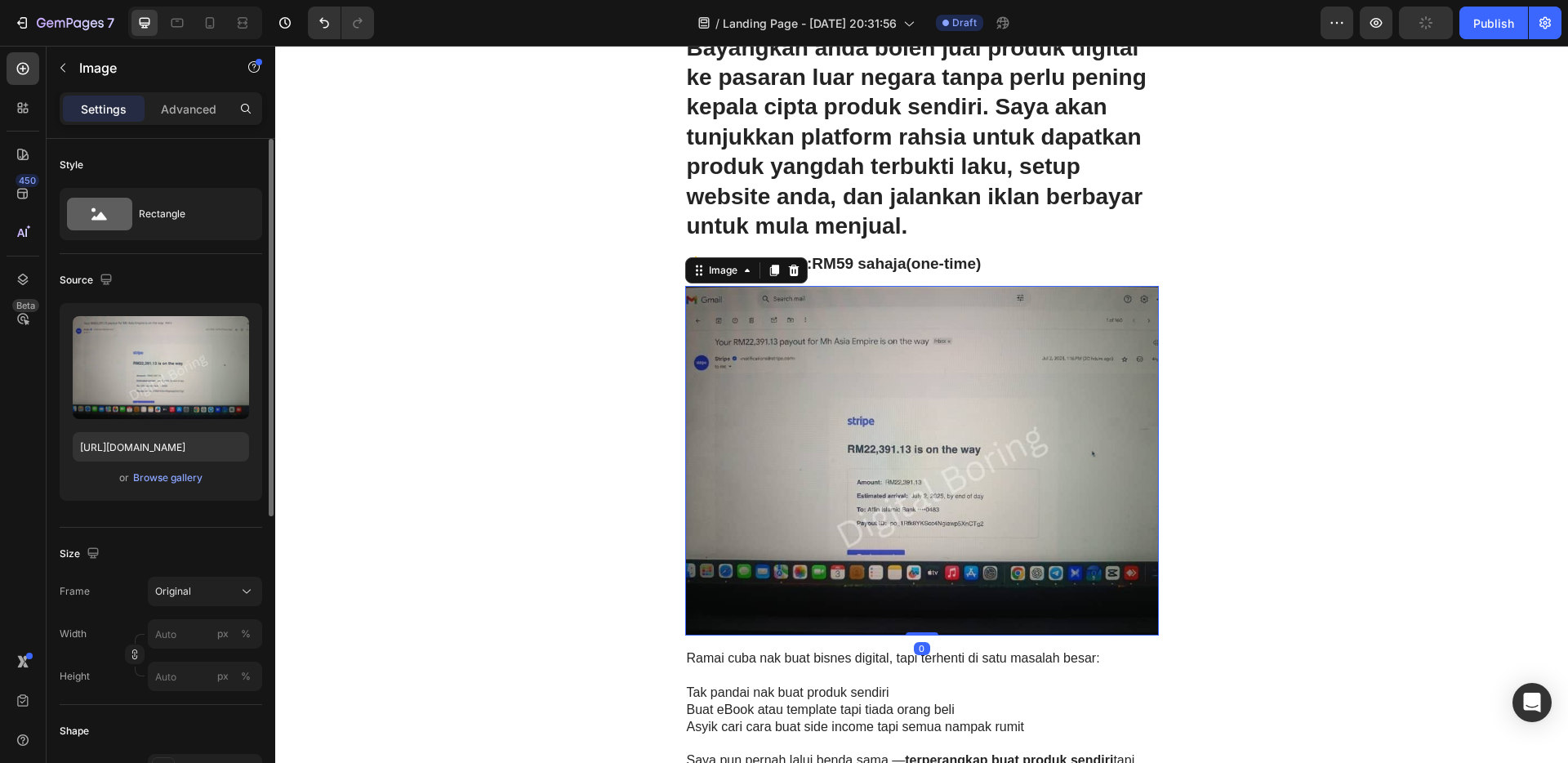
click at [769, 268] on icon at bounding box center [774, 270] width 9 height 12
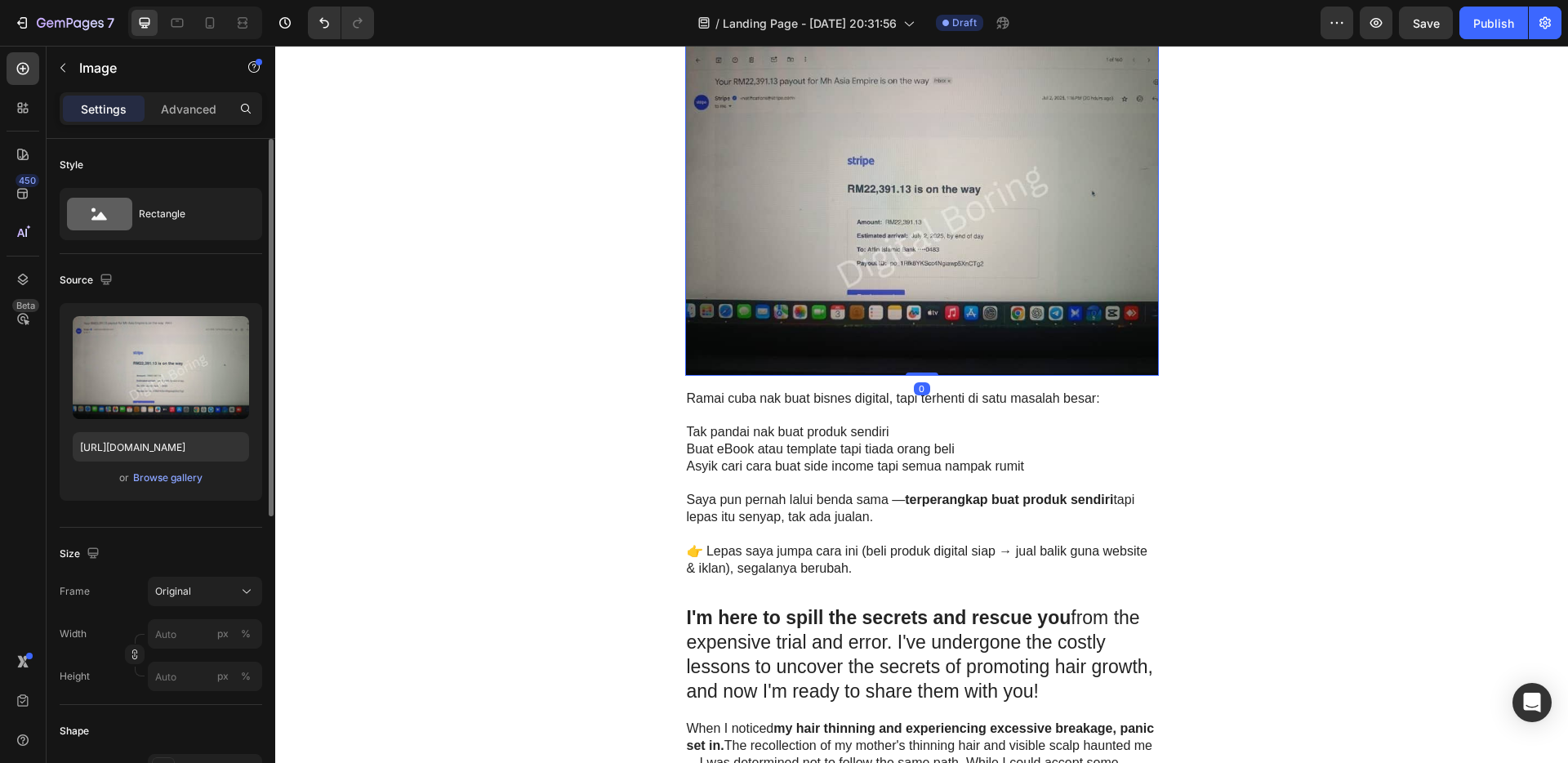
scroll to position [838, 0]
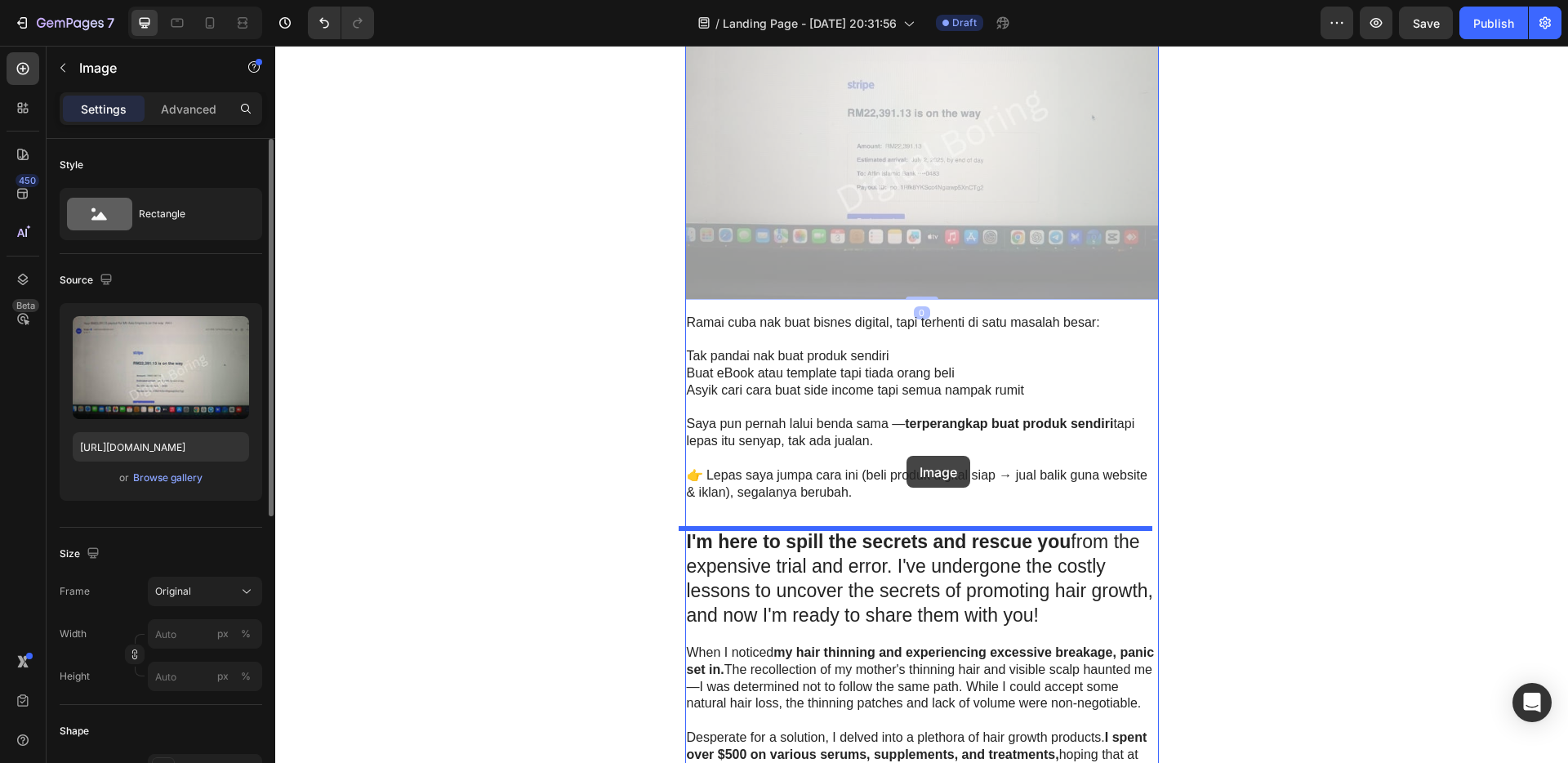
drag, startPoint x: 889, startPoint y: 154, endPoint x: 907, endPoint y: 456, distance: 302.5
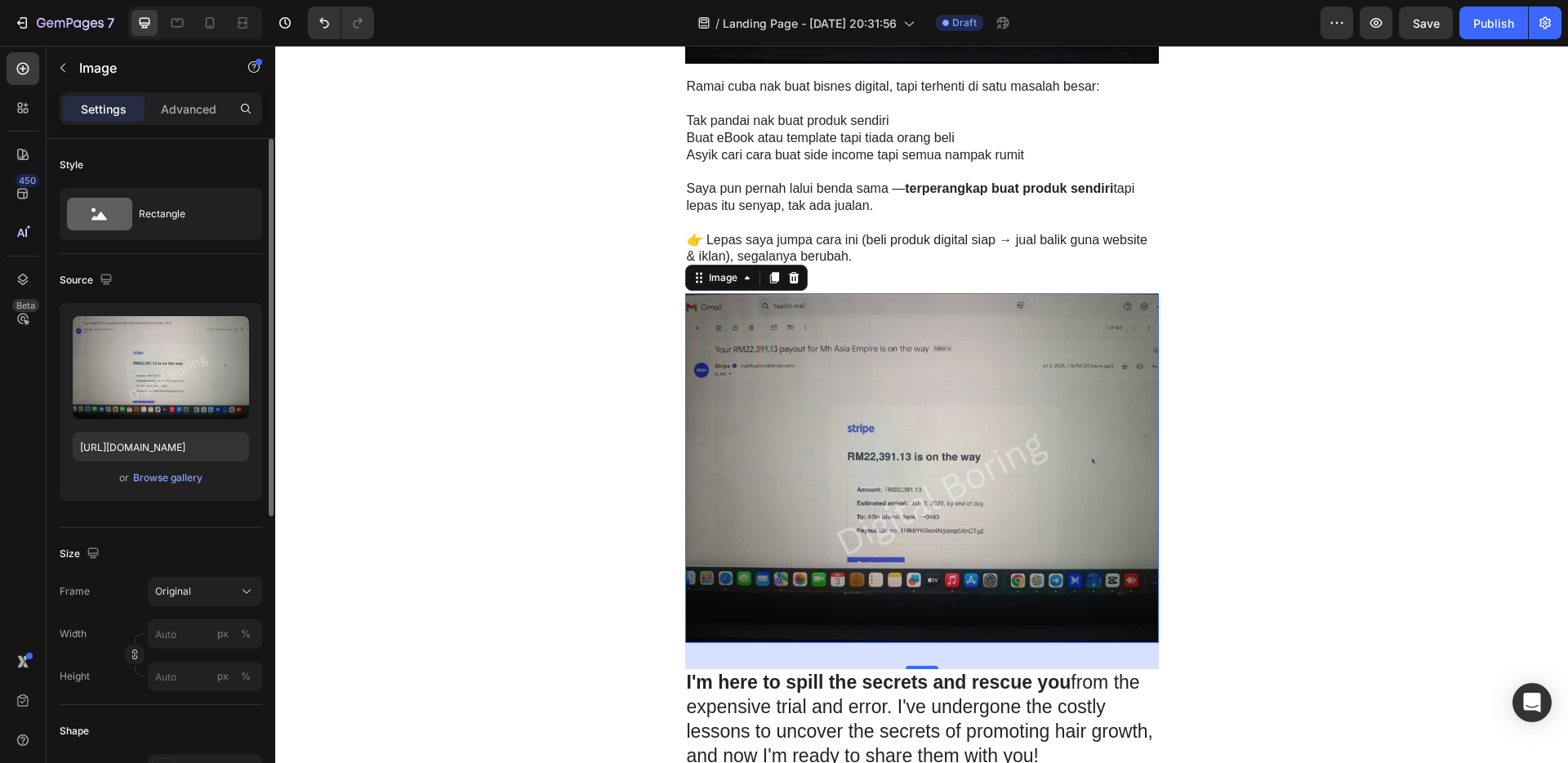
scroll to position [841, 0]
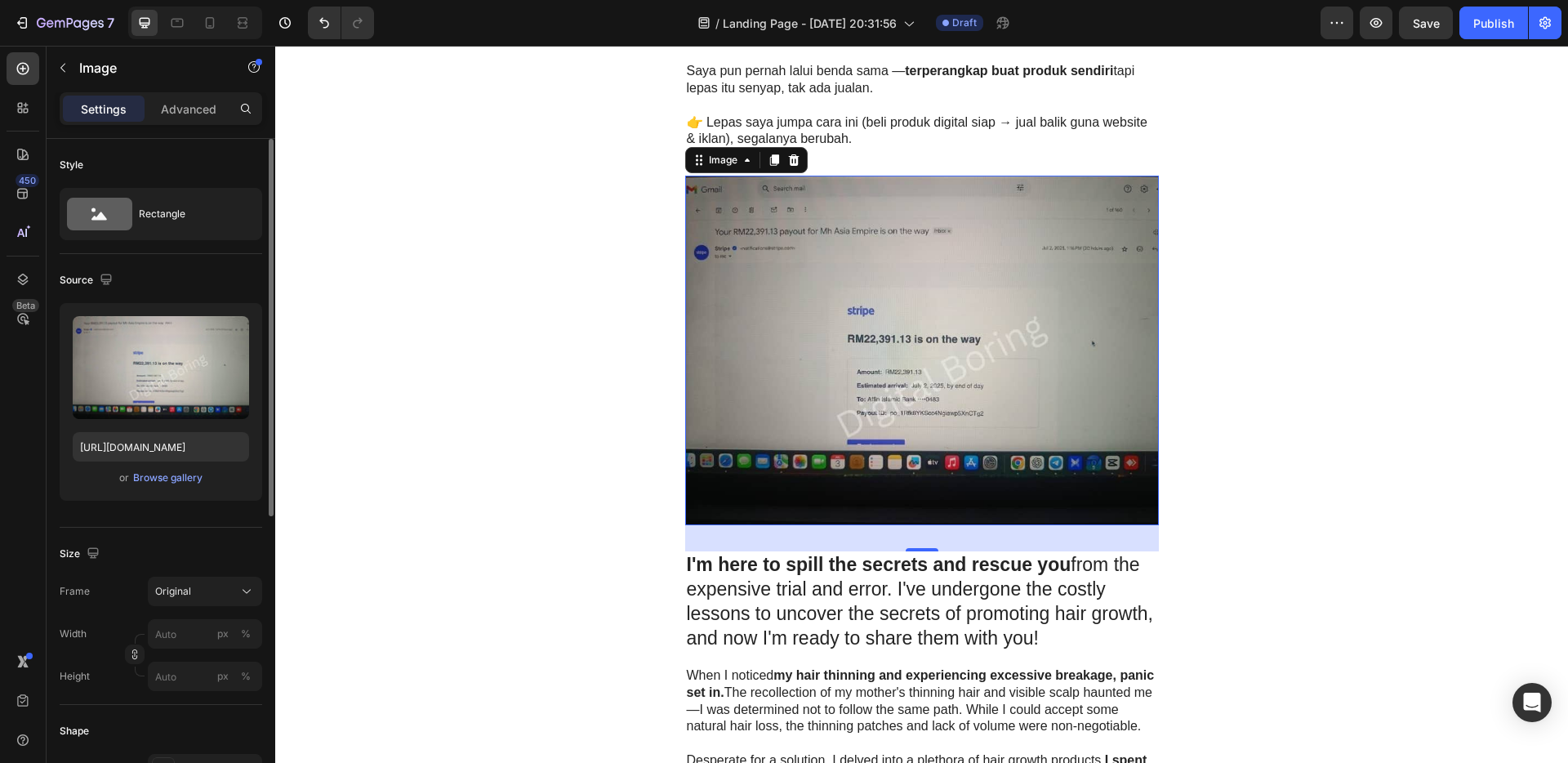
click at [905, 393] on img at bounding box center [921, 351] width 474 height 350
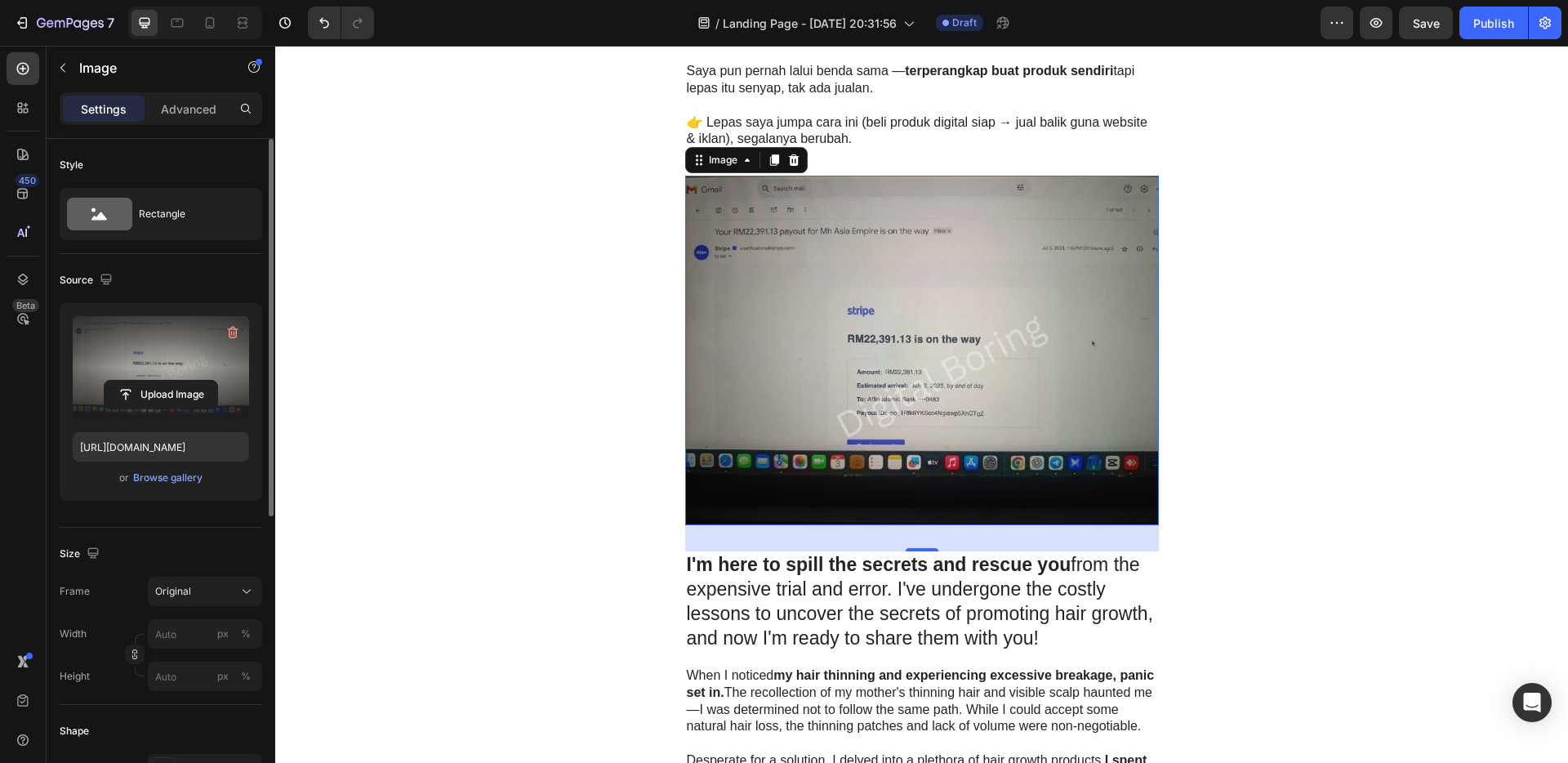
click at [175, 359] on label at bounding box center [161, 368] width 177 height 103
click at [175, 380] on input "file" at bounding box center [161, 393] width 113 height 28
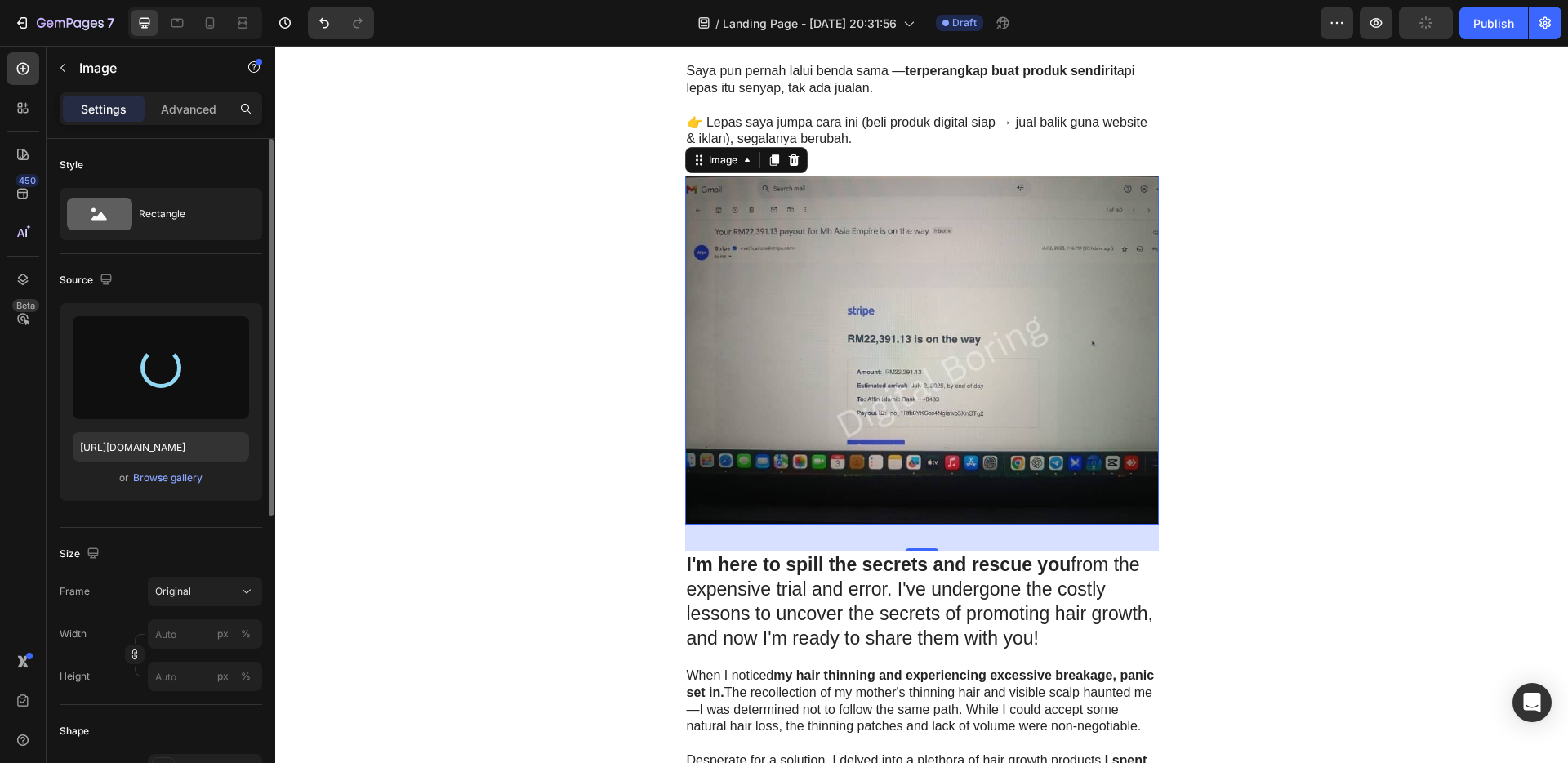
type input "[URL][DOMAIN_NAME]"
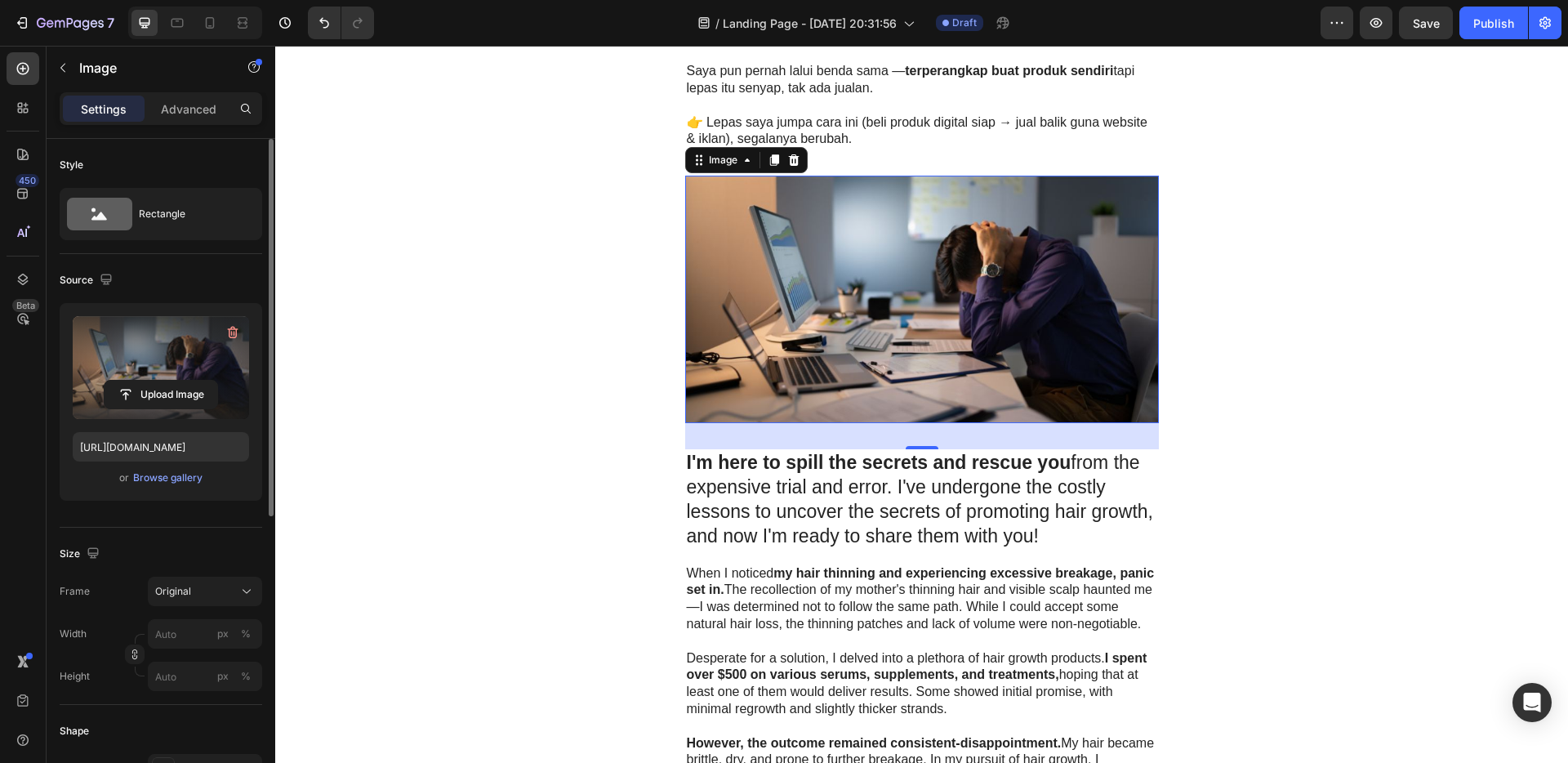
click at [960, 533] on p "I'm here to spill the secrets and rescue you from the expensive trial and error…" at bounding box center [922, 500] width 471 height 98
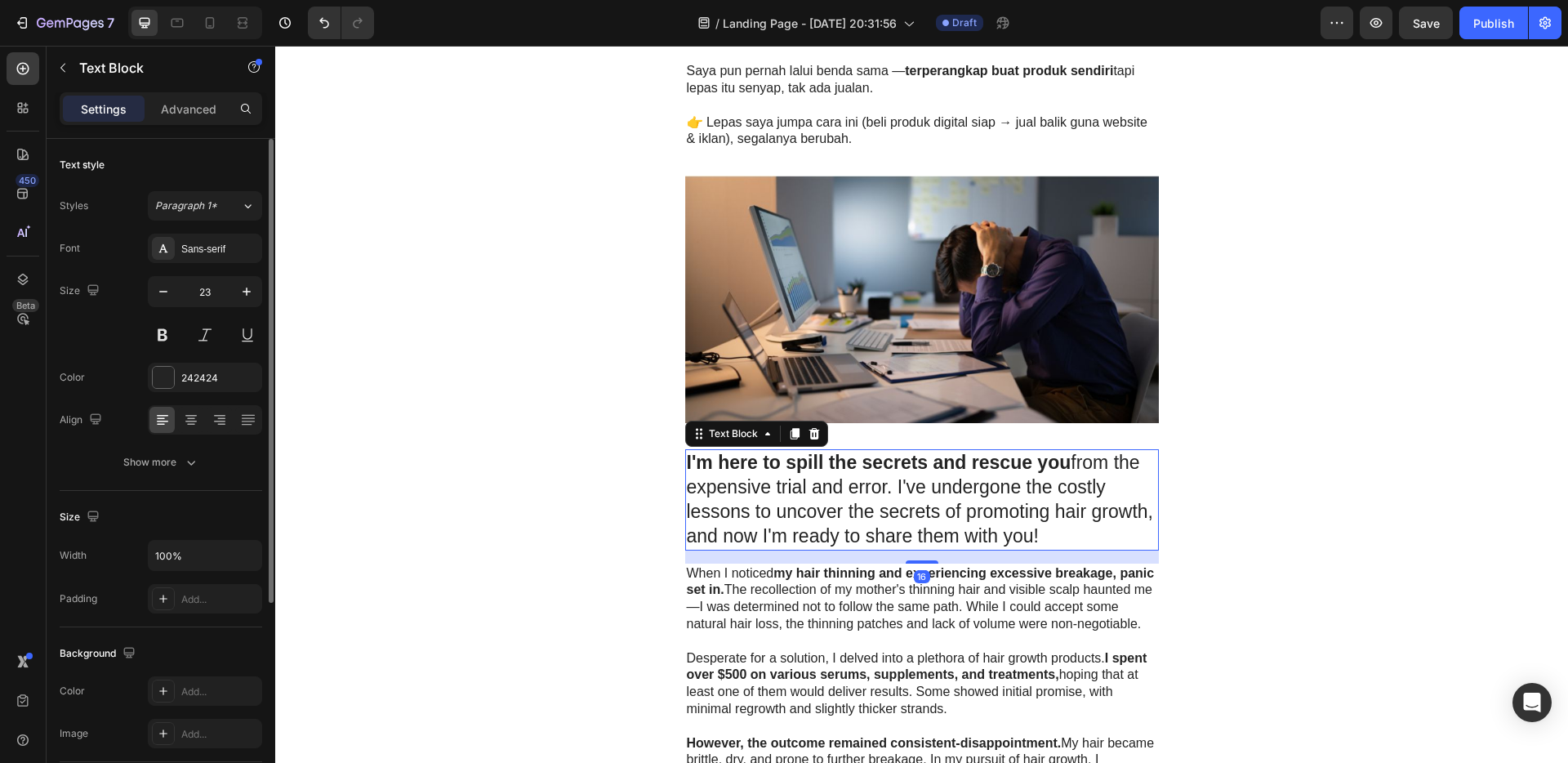
click at [956, 521] on p "I'm here to spill the secrets and rescue you from the expensive trial and error…" at bounding box center [922, 500] width 471 height 98
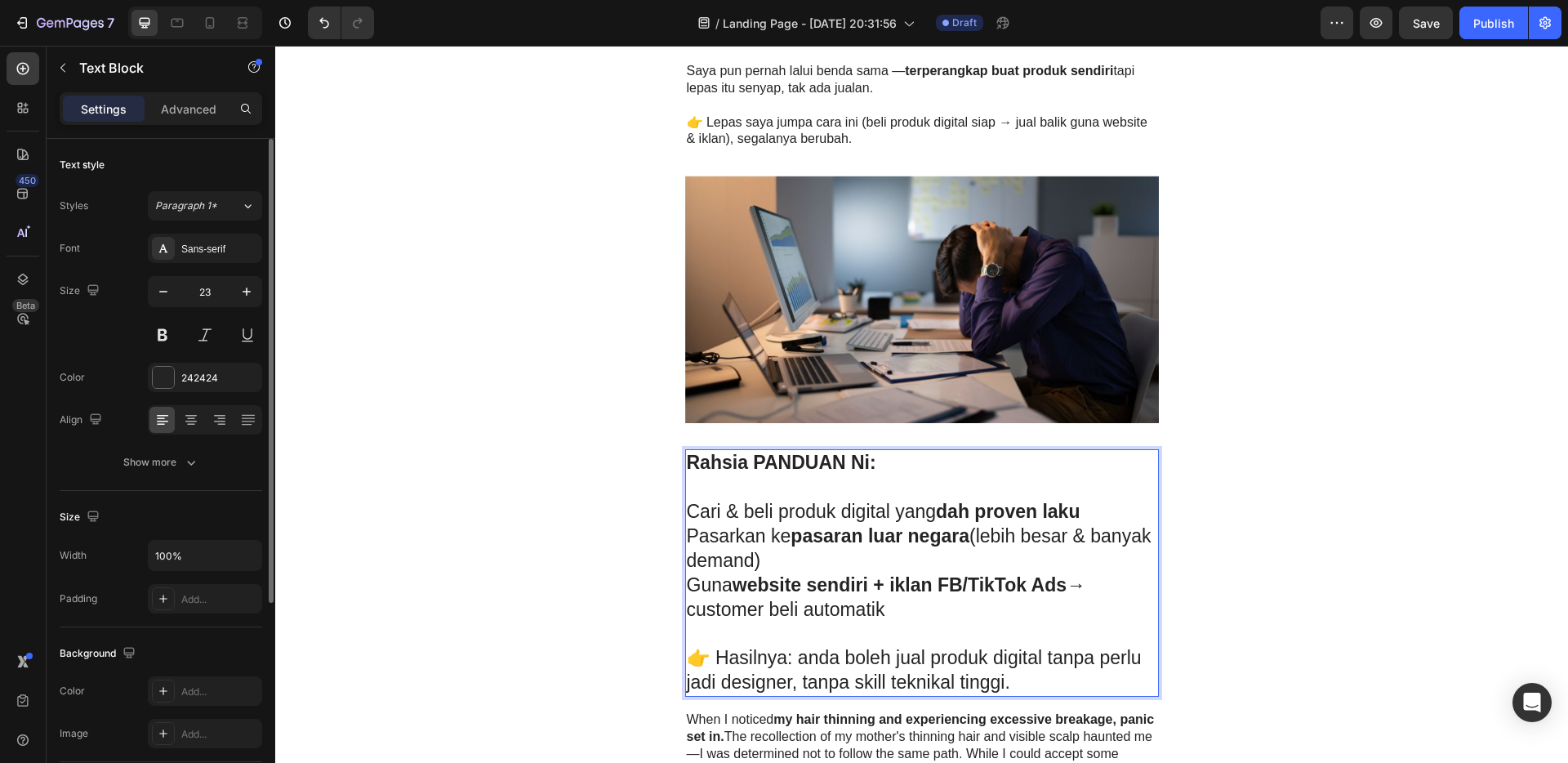
click at [1272, 560] on div "Advance Era Digital Heading Row 💡 Jana Income Dari Produk Digital — Tanpa Perlu…" at bounding box center [921, 674] width 1293 height 2873
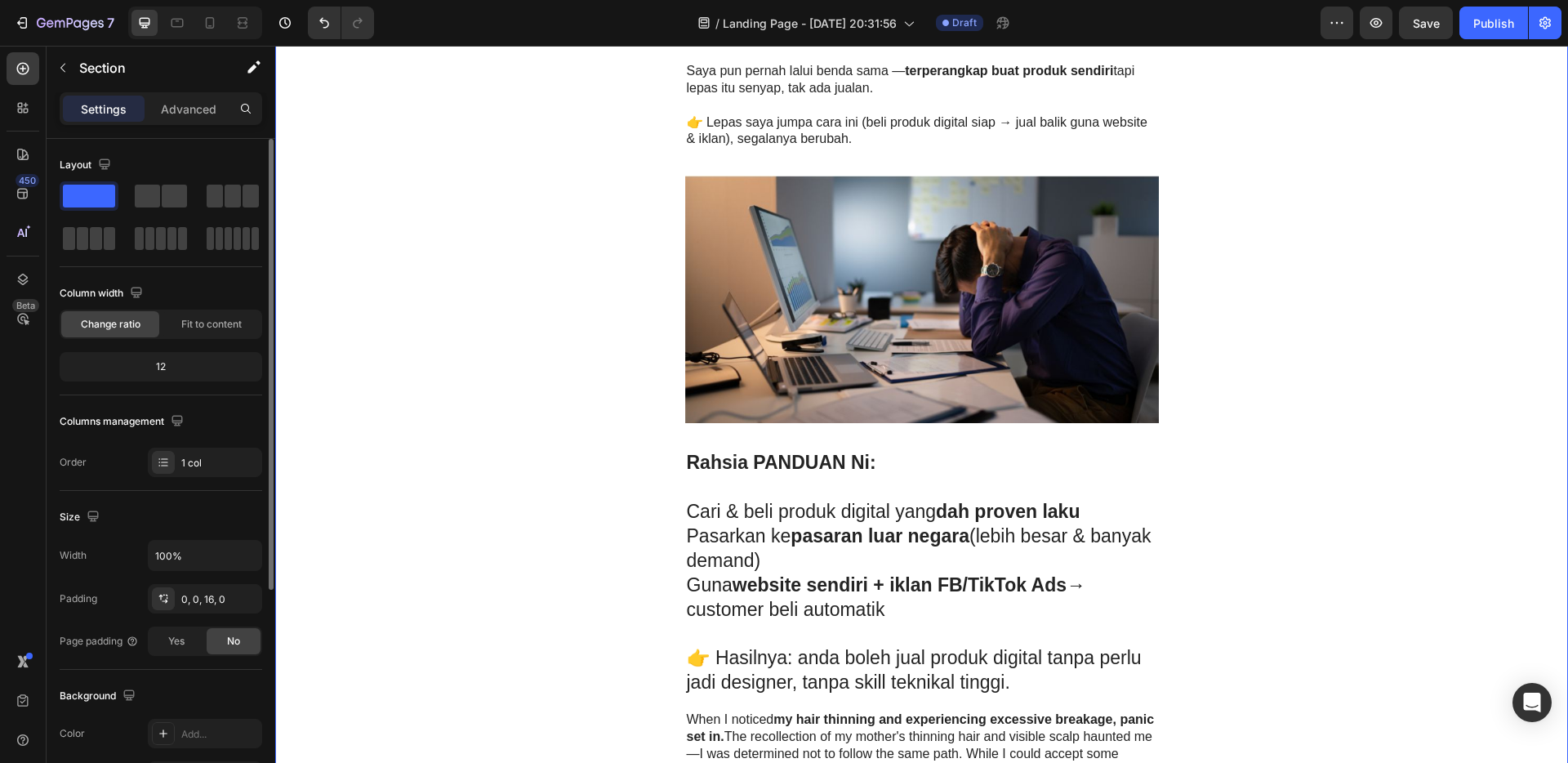
click at [1000, 352] on img at bounding box center [921, 299] width 474 height 248
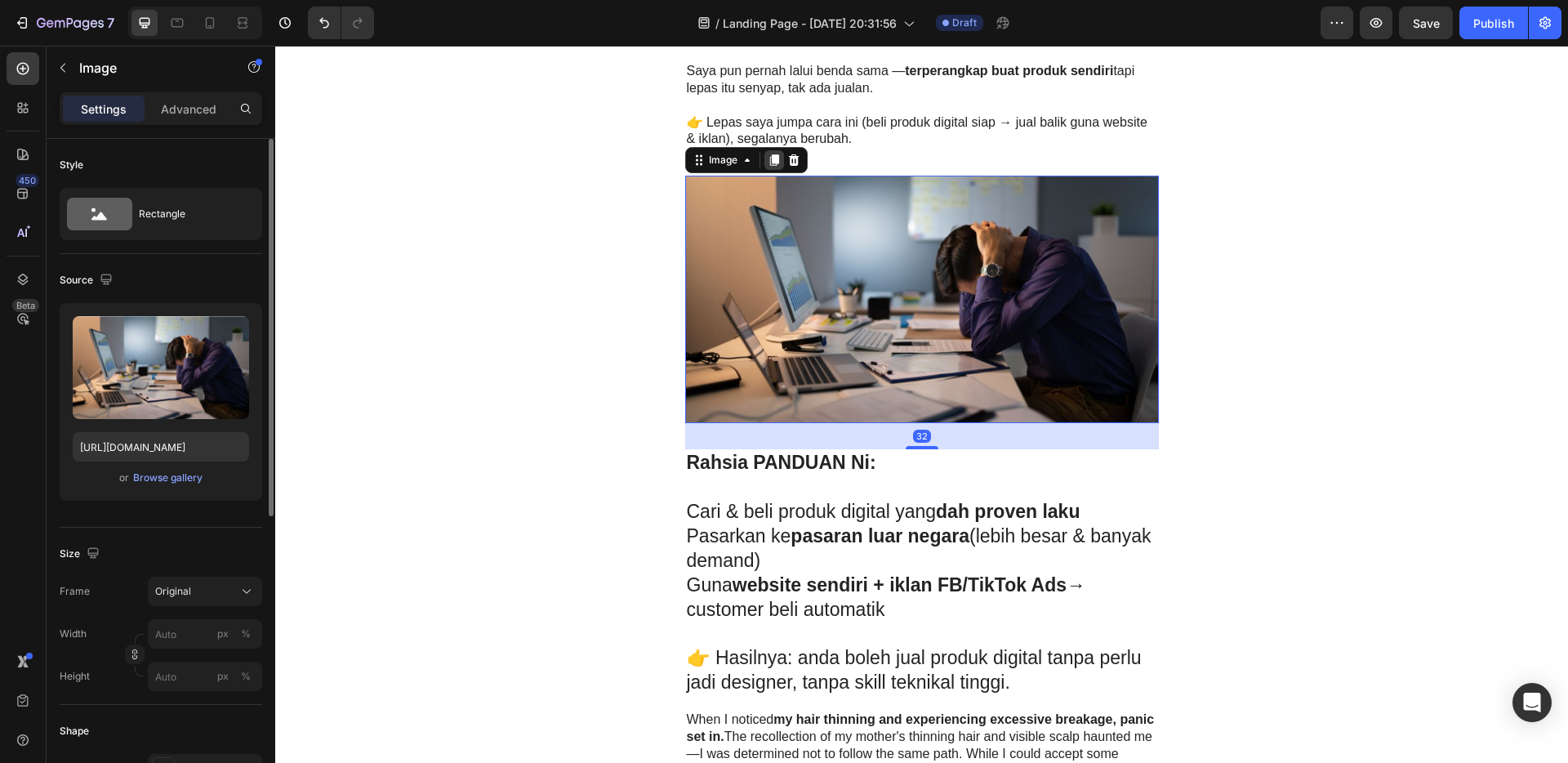
click at [773, 166] on icon at bounding box center [774, 160] width 13 height 13
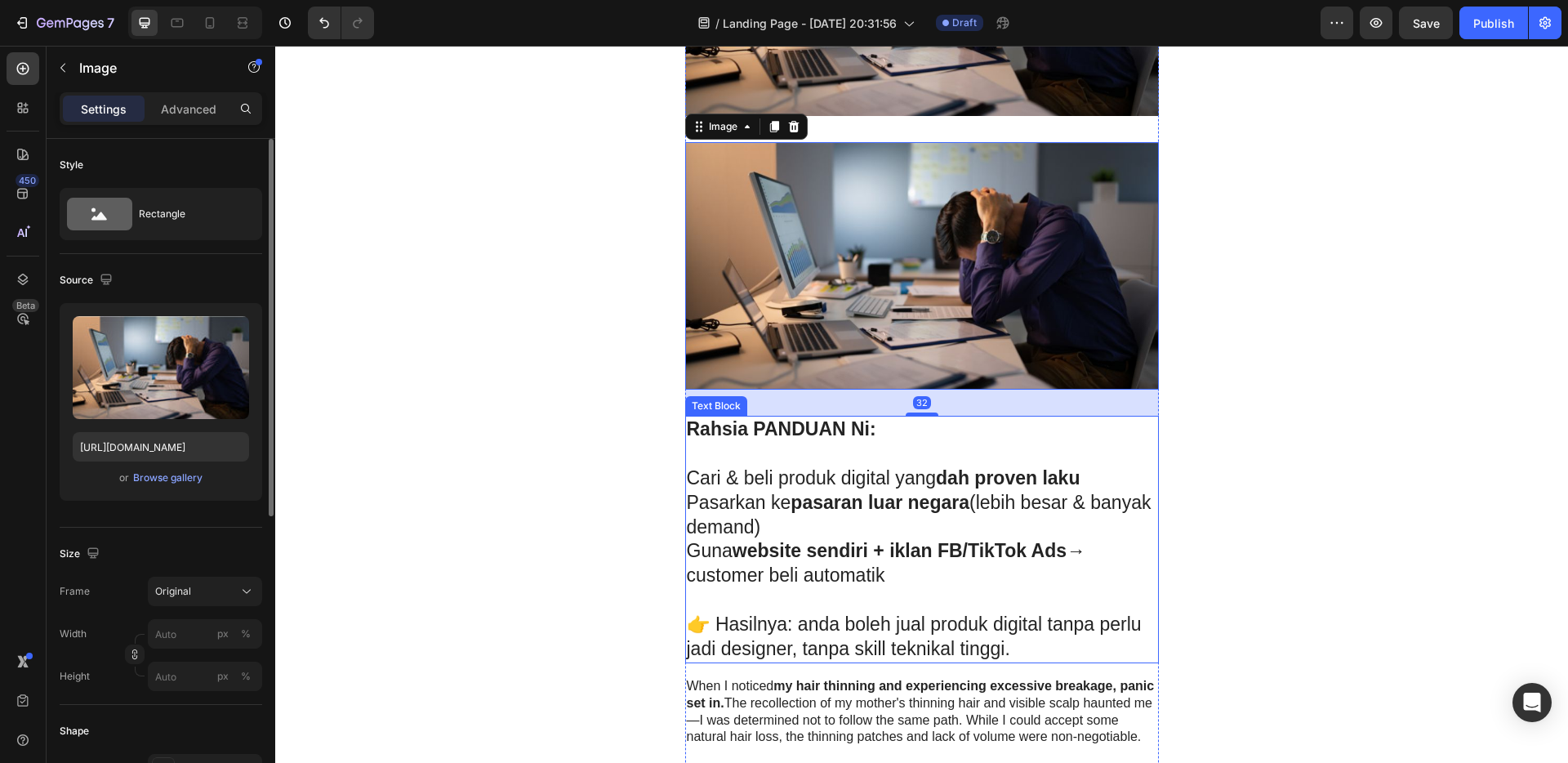
scroll to position [1301, 0]
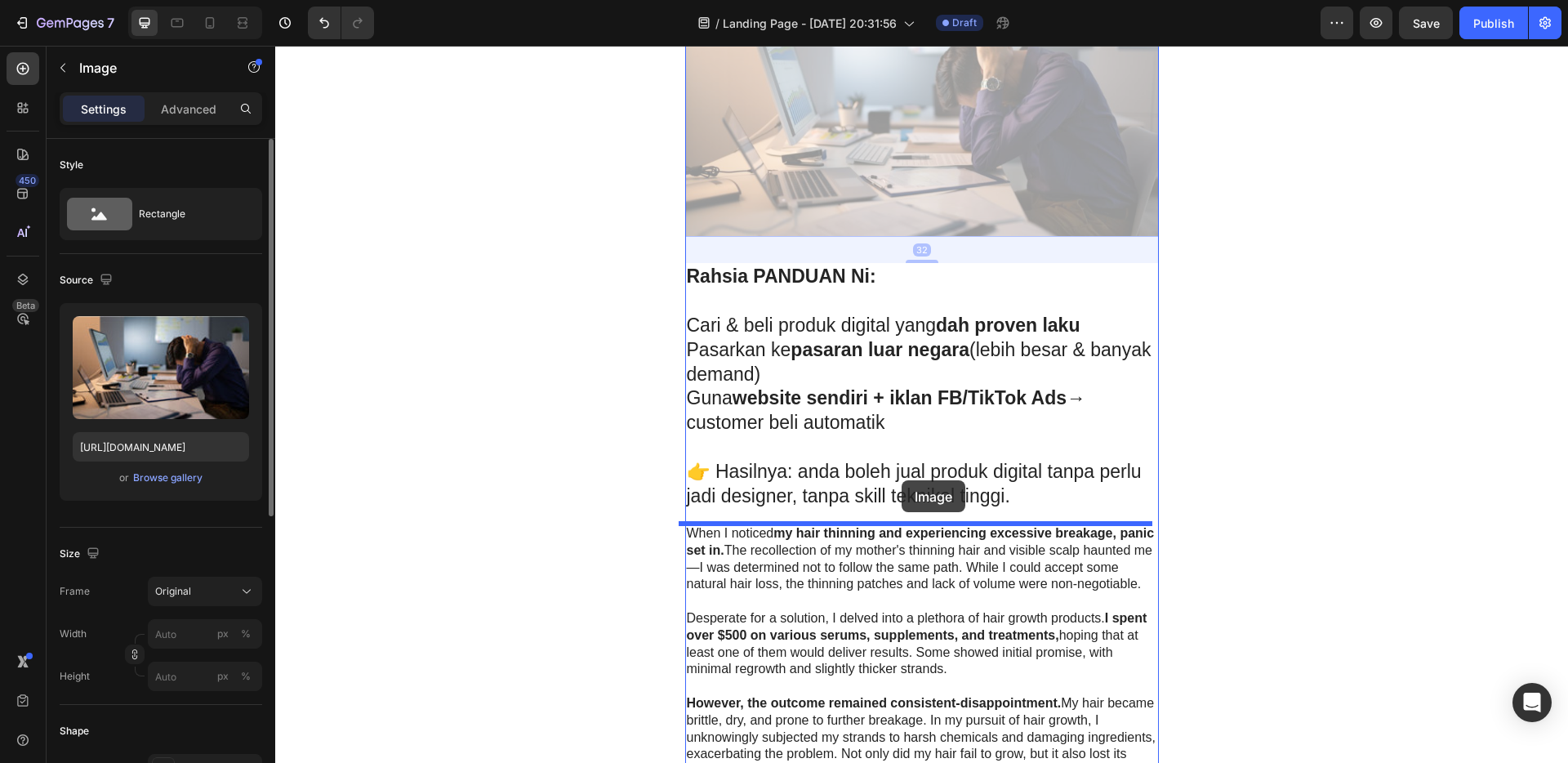
drag, startPoint x: 877, startPoint y: 170, endPoint x: 902, endPoint y: 481, distance: 312.0
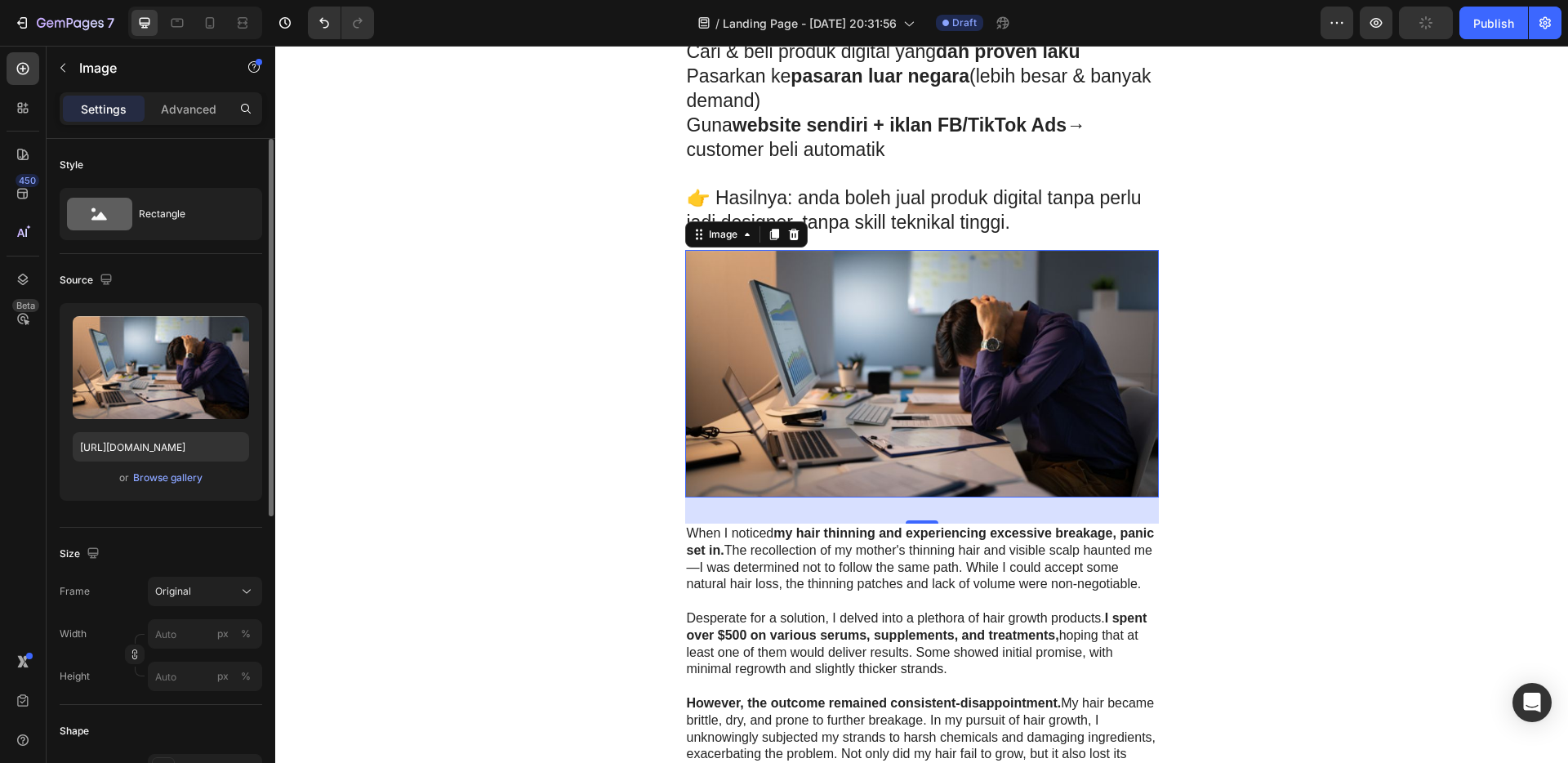
scroll to position [1028, 0]
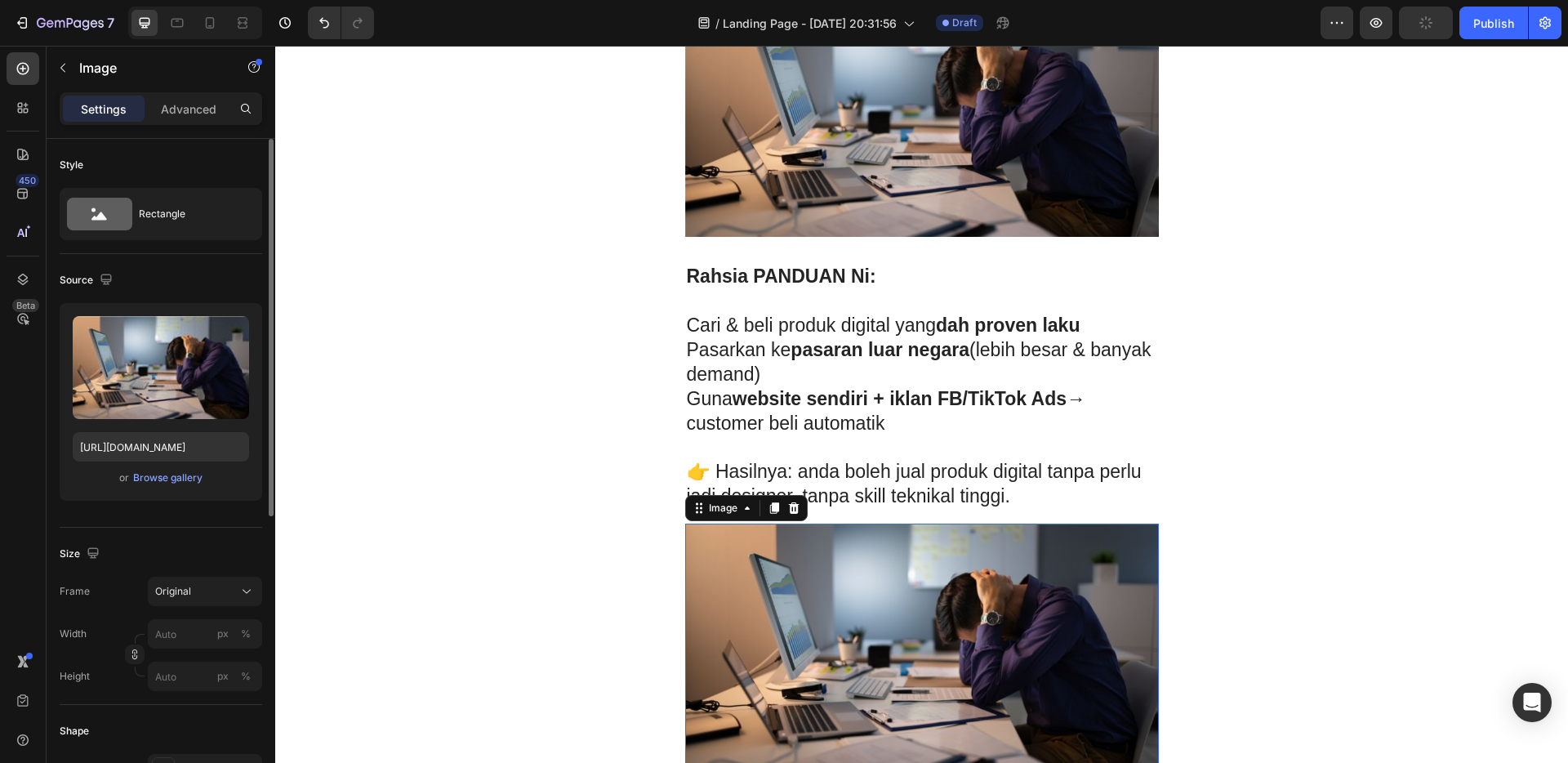
click at [885, 592] on img at bounding box center [921, 647] width 474 height 248
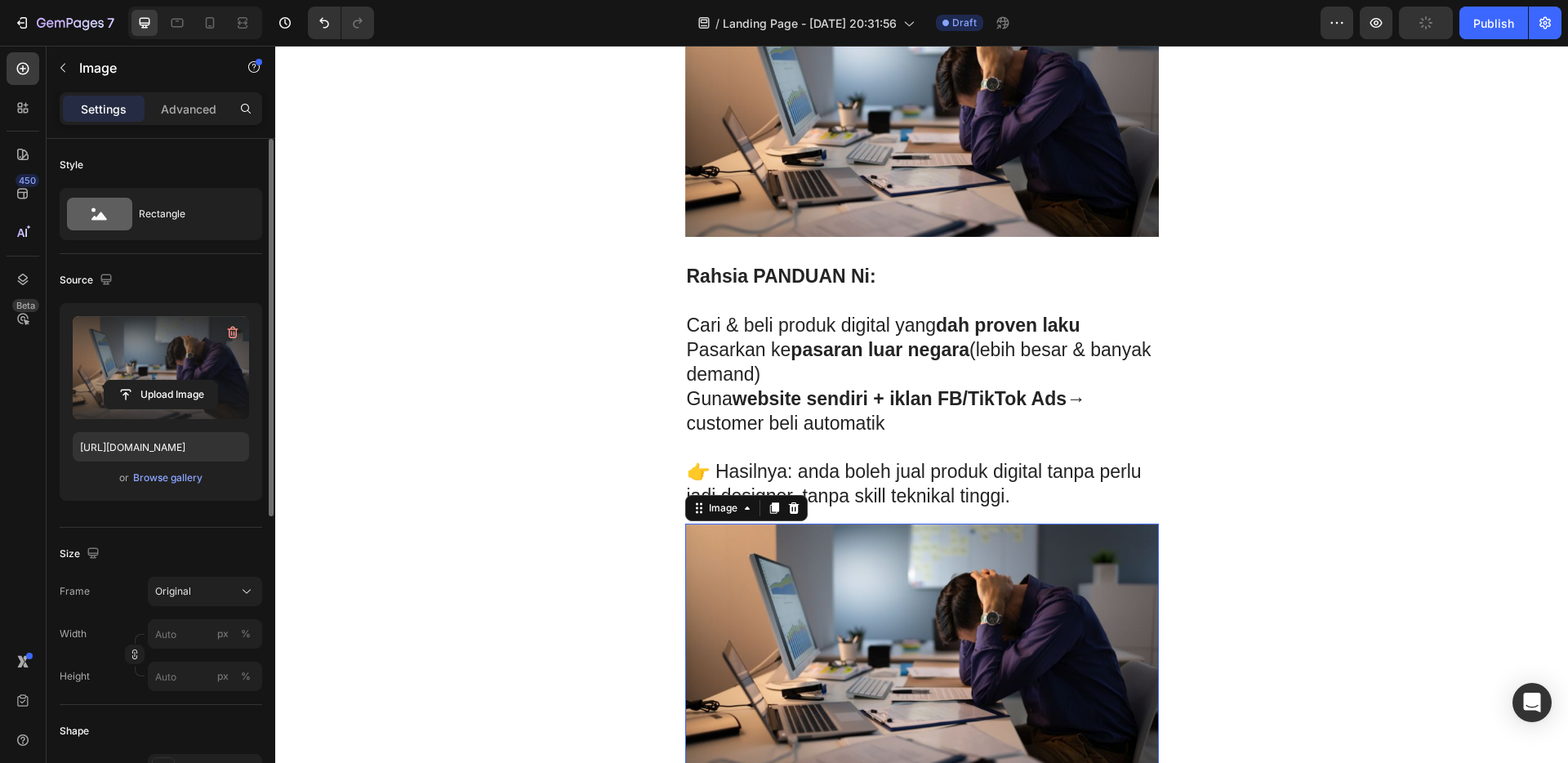
click at [174, 365] on label at bounding box center [161, 368] width 177 height 103
click at [174, 380] on input "file" at bounding box center [161, 393] width 113 height 28
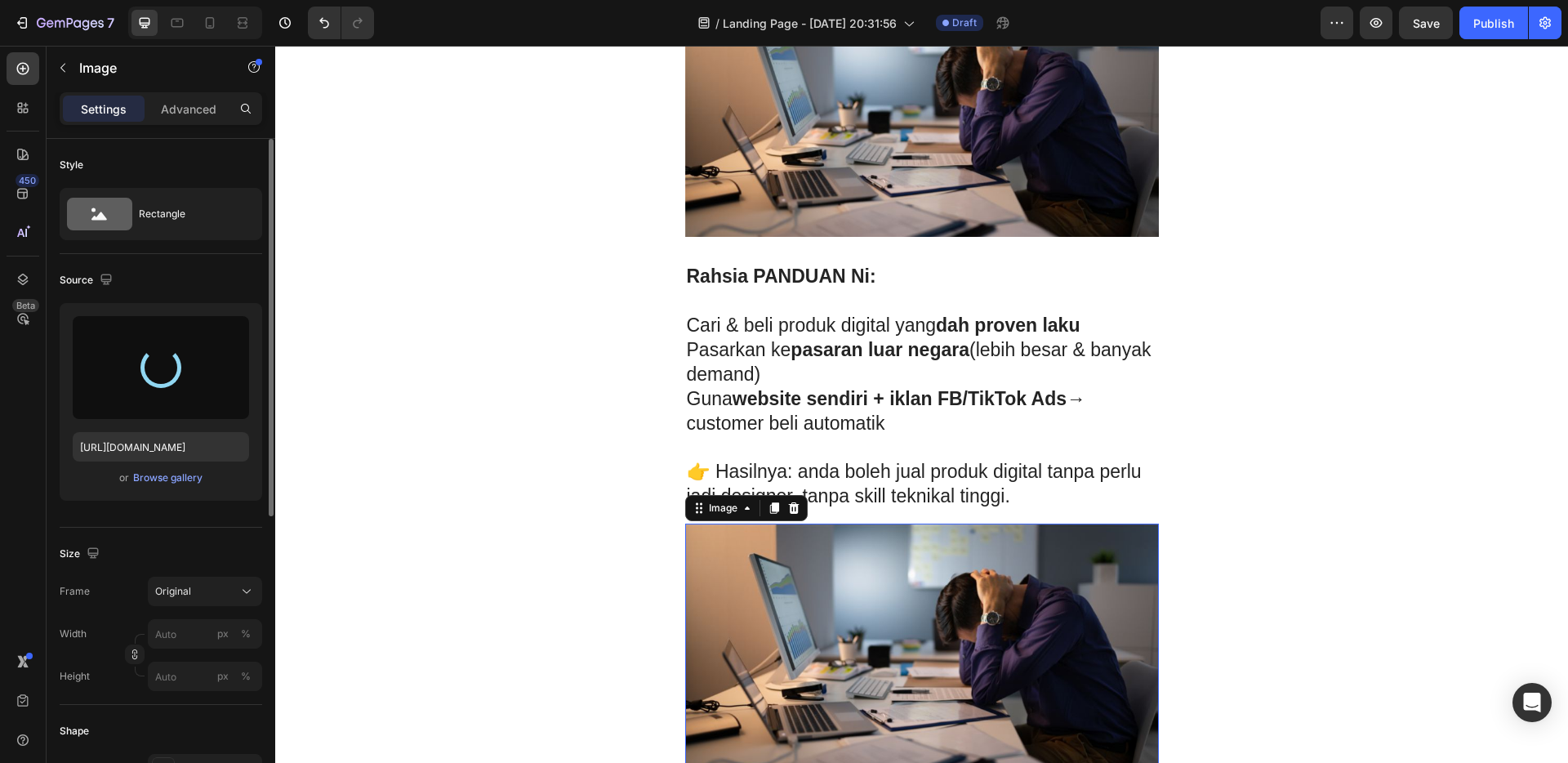
type input "[URL][DOMAIN_NAME]"
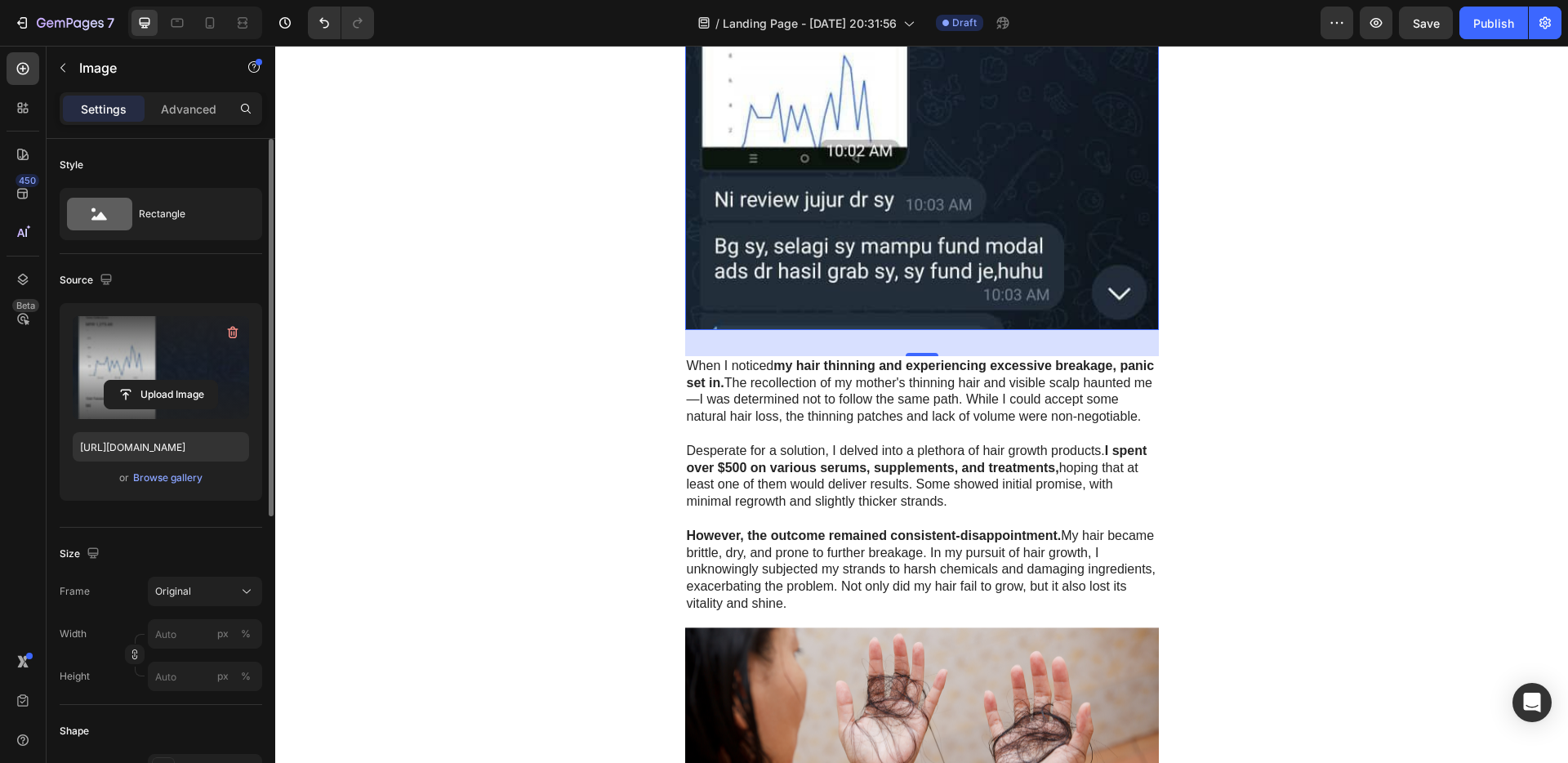
scroll to position [2165, 0]
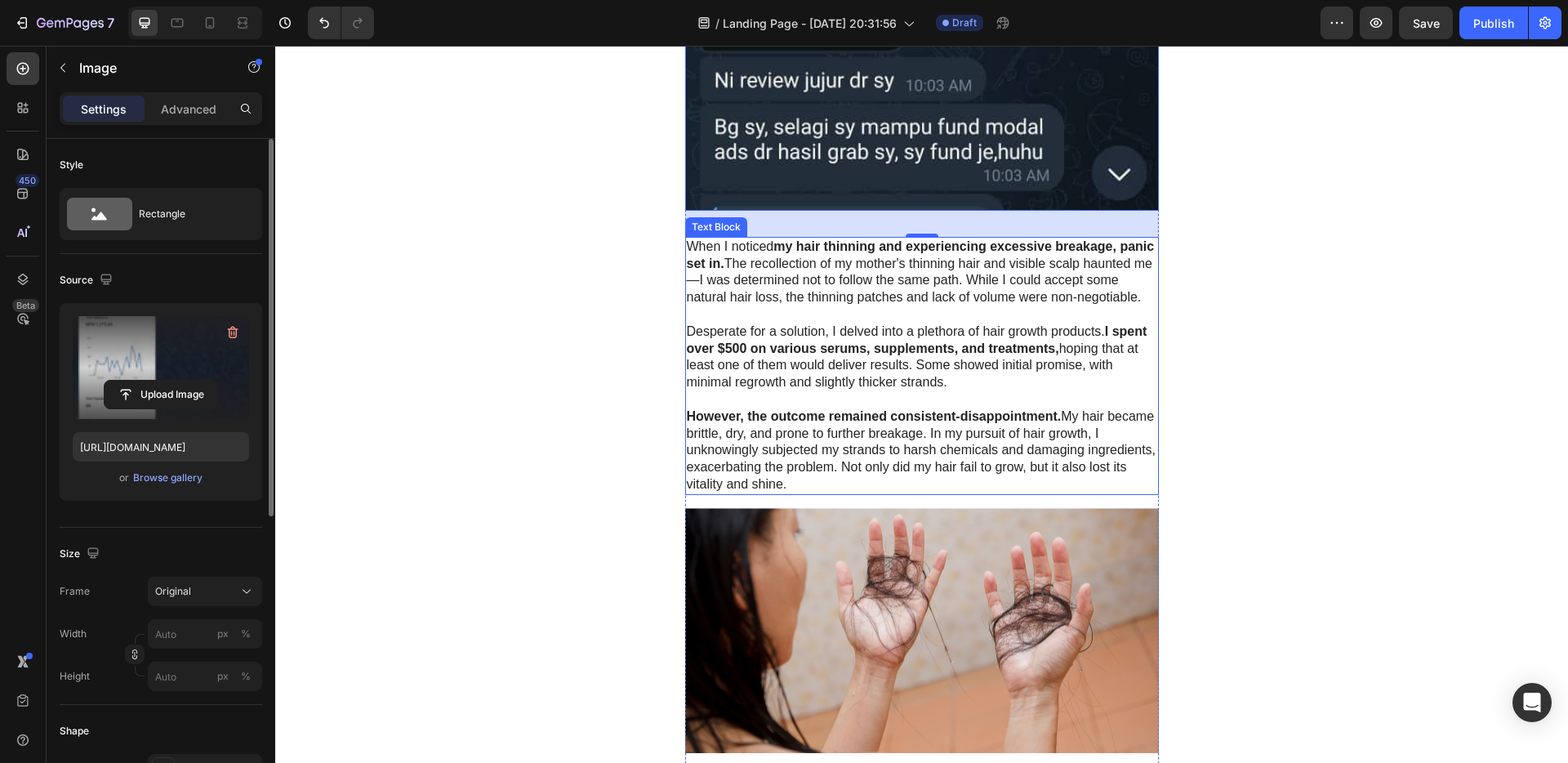
click at [956, 409] on p at bounding box center [922, 399] width 471 height 17
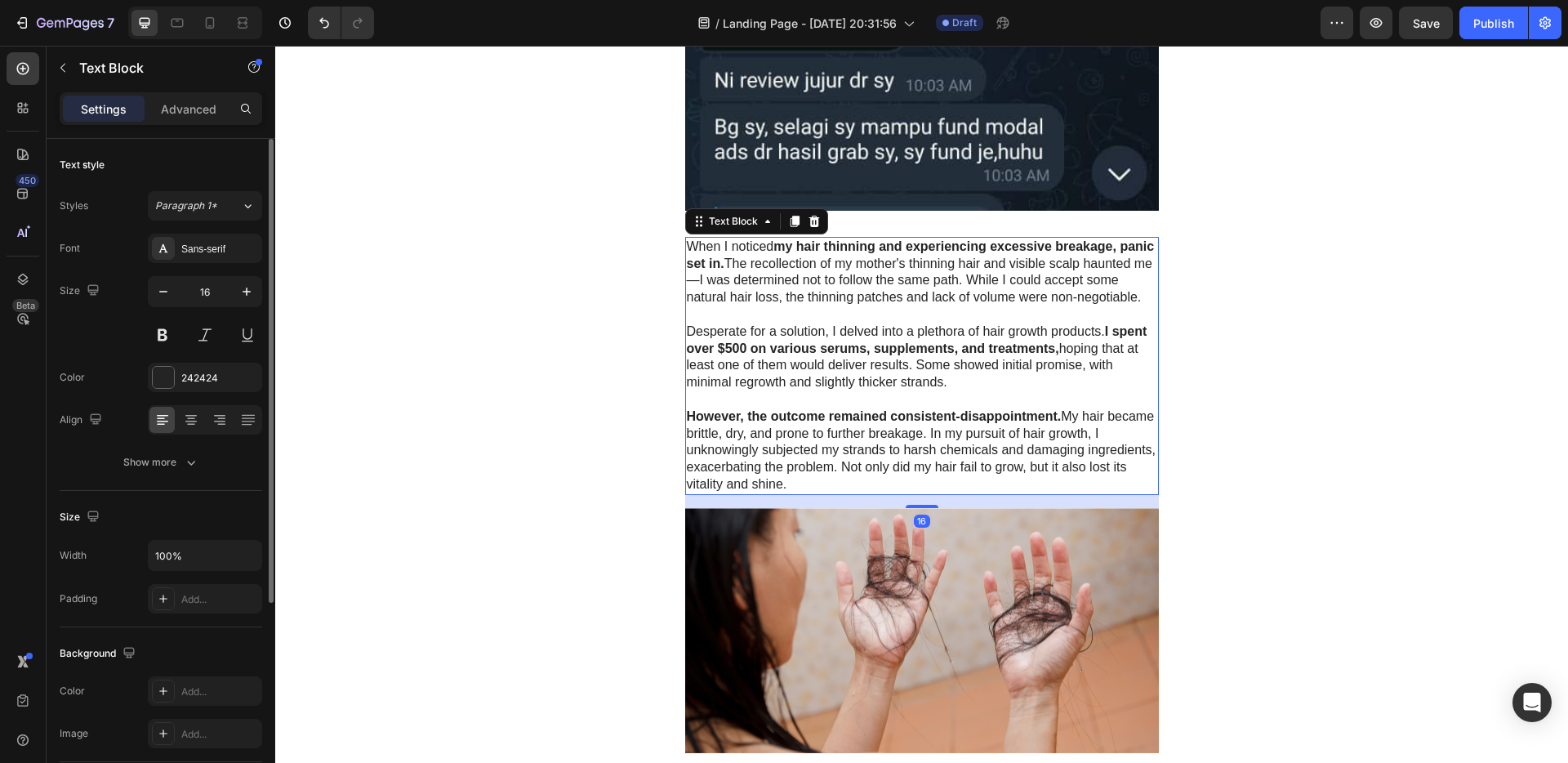
click at [952, 408] on p at bounding box center [922, 399] width 471 height 17
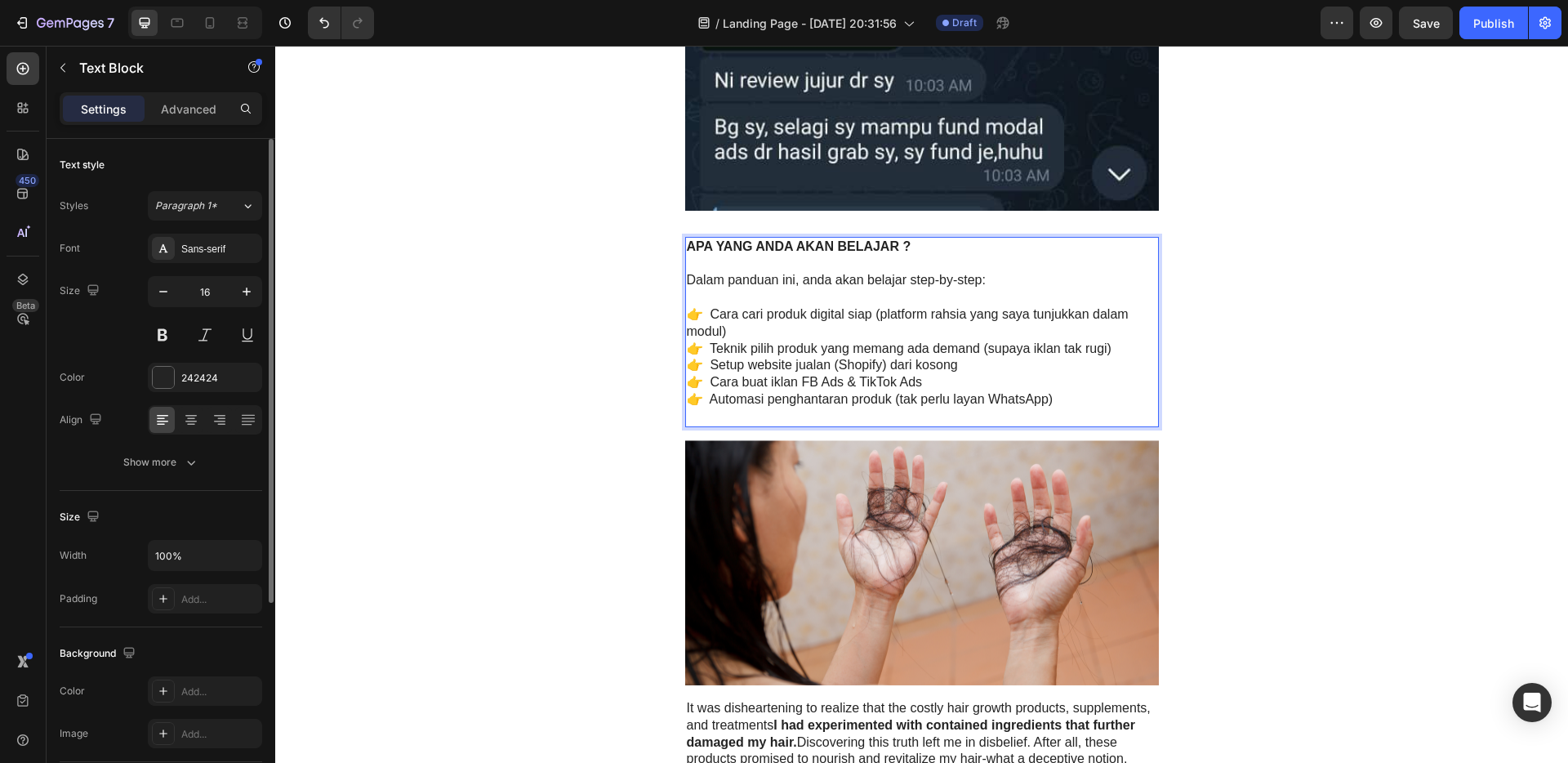
click at [1316, 409] on div "Advance Era Digital Heading Row 💡 Jana Income Dari Produk Digital — Tanpa Perlu…" at bounding box center [921, 7] width 1293 height 4186
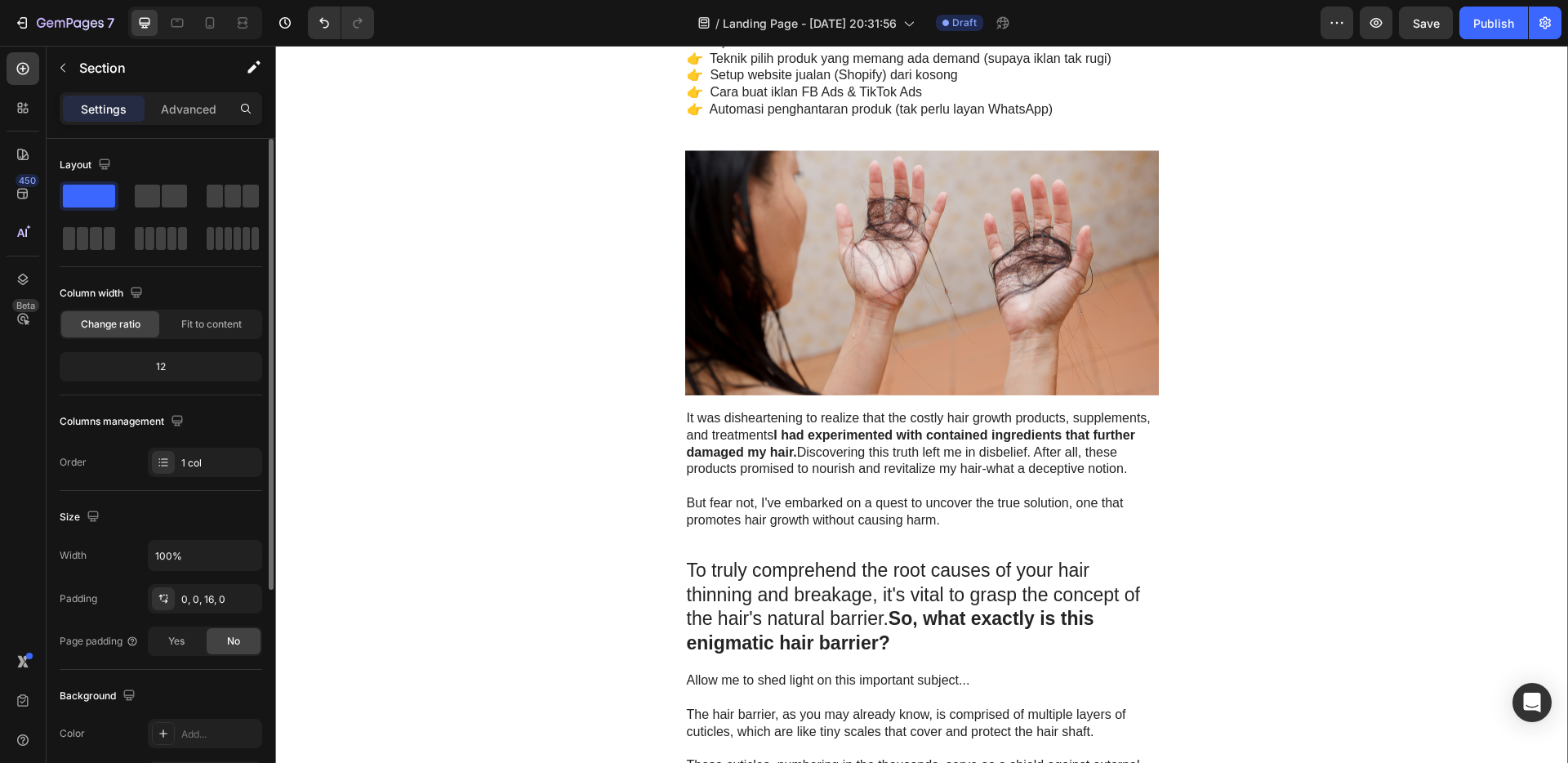
scroll to position [2460, 0]
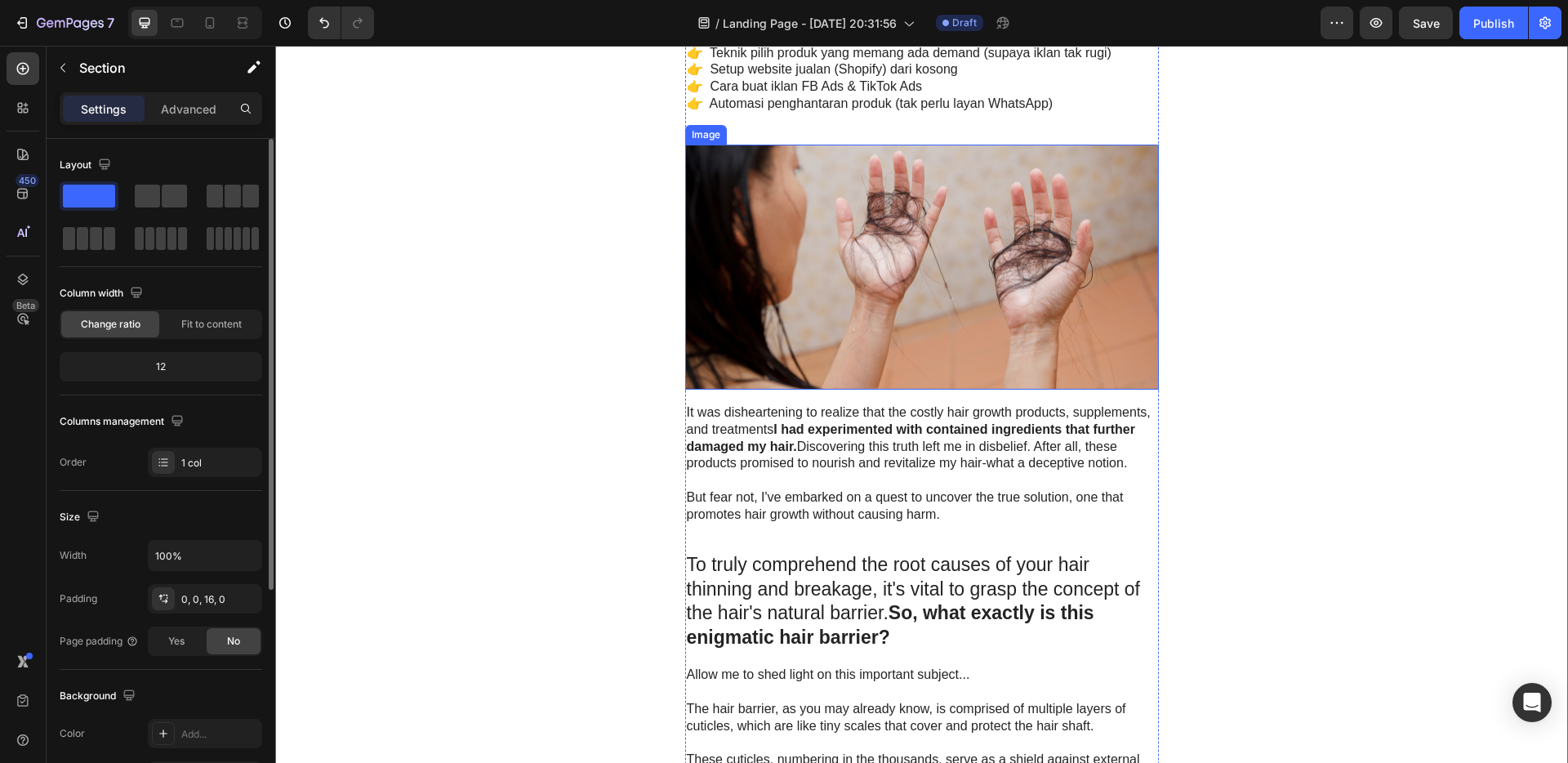
click at [942, 331] on img at bounding box center [921, 267] width 474 height 246
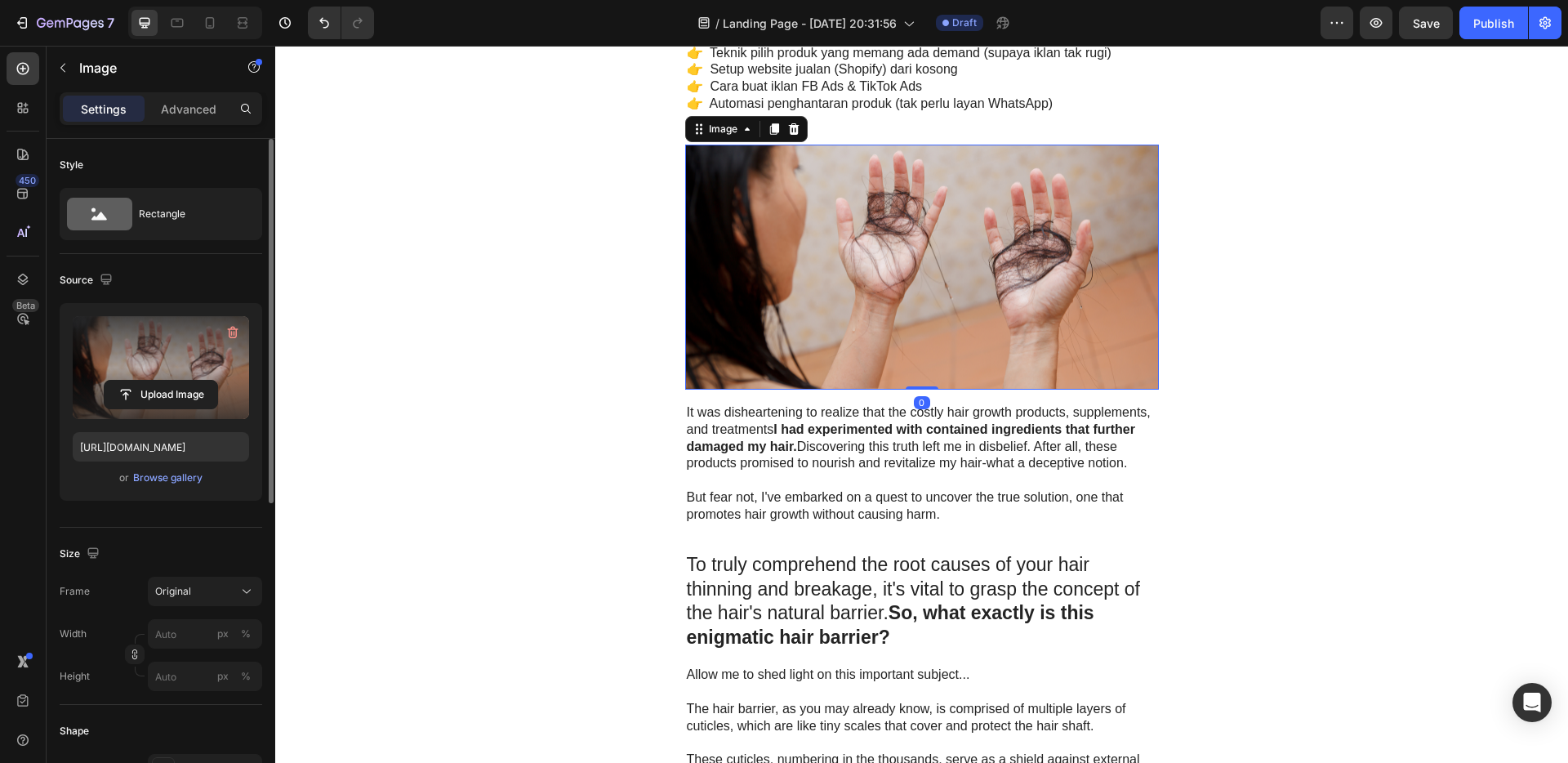
click at [162, 350] on label at bounding box center [161, 368] width 177 height 103
click at [162, 380] on input "file" at bounding box center [161, 393] width 113 height 28
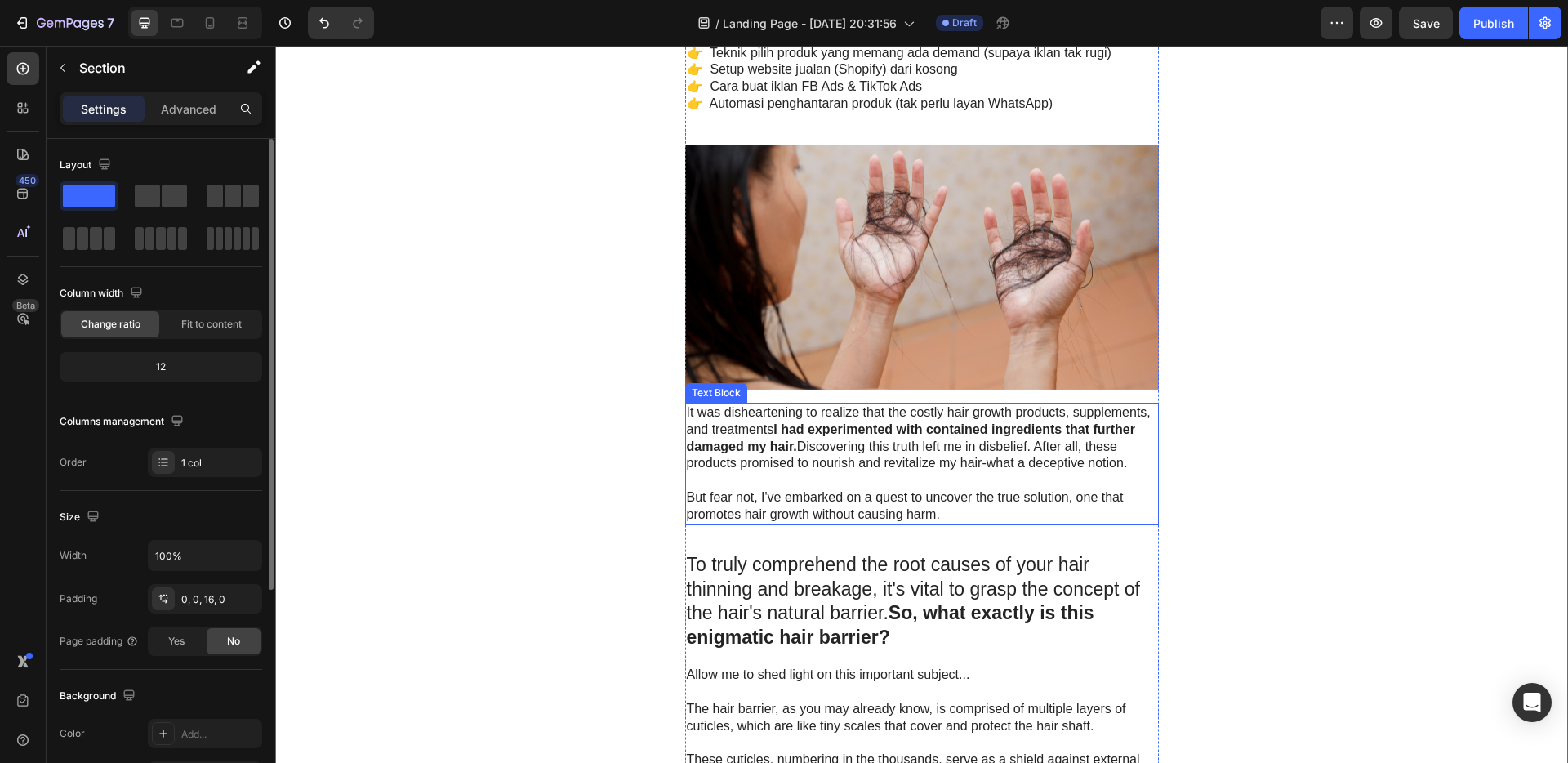
click at [890, 432] on strong "I had experimented with contained ingredients that further damaged my hair." at bounding box center [911, 437] width 449 height 31
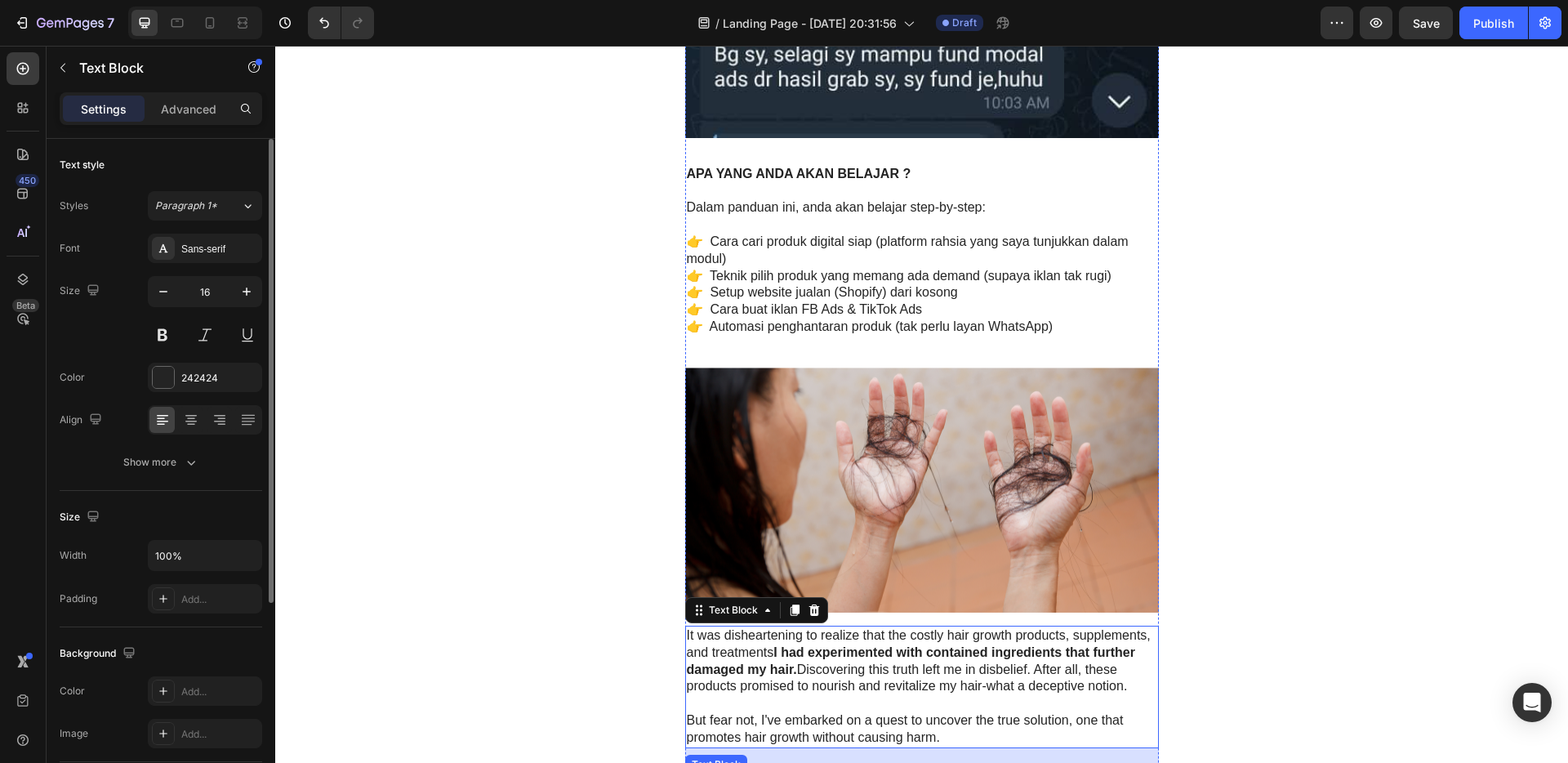
scroll to position [2586, 0]
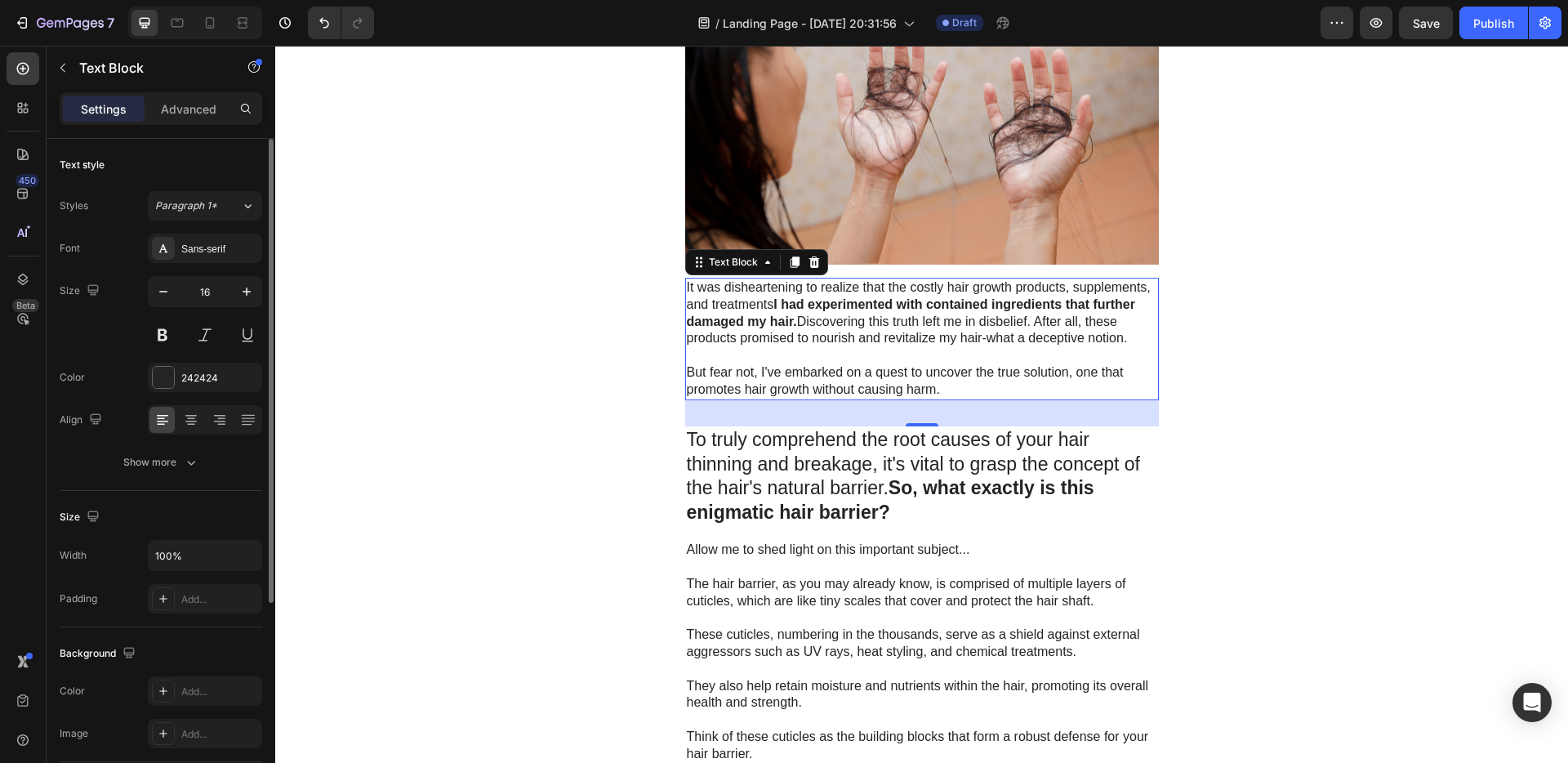
click at [866, 372] on p "But fear not, I've embarked on a quest to uncover the true solution, one that p…" at bounding box center [922, 381] width 471 height 35
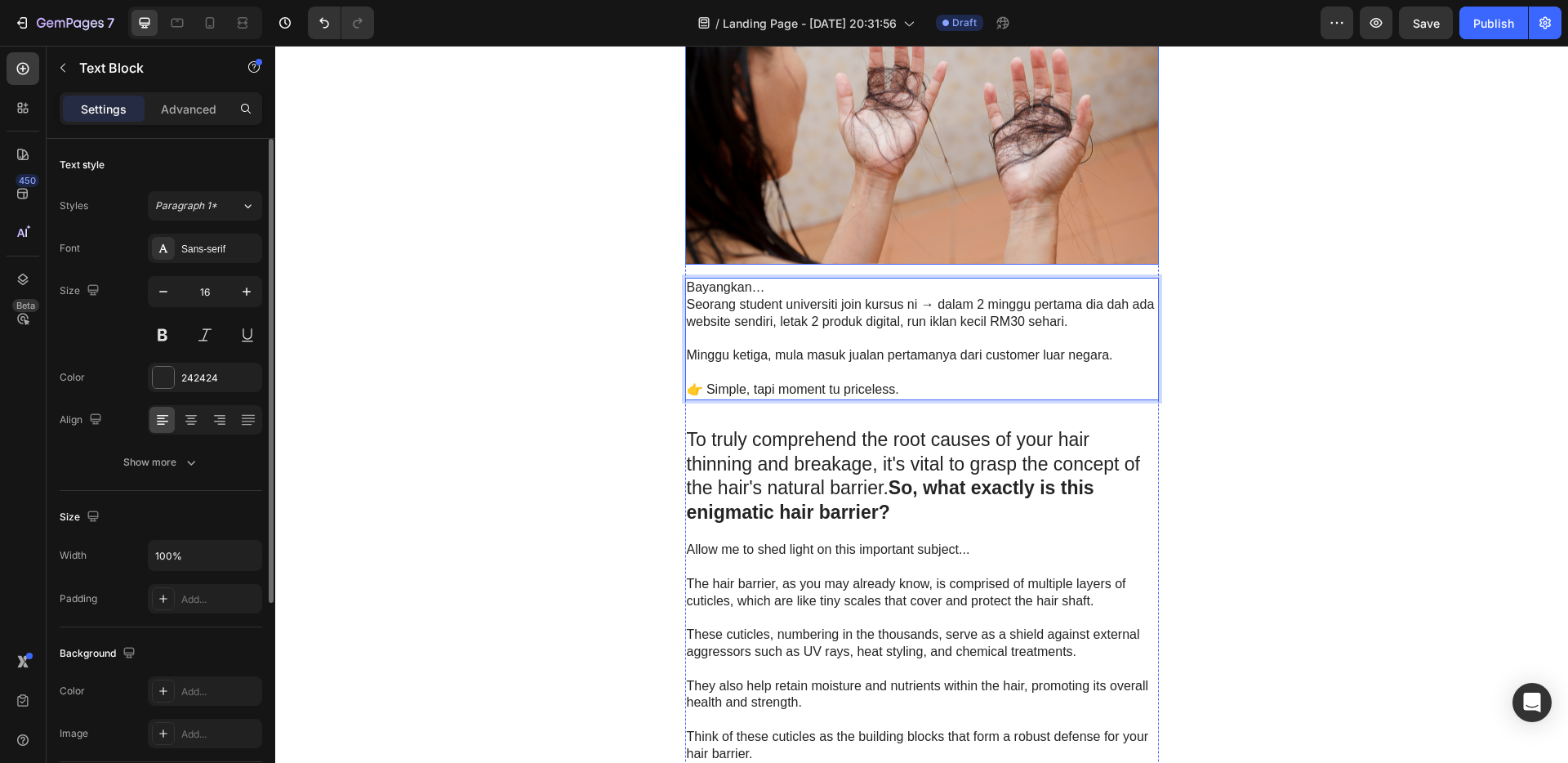
click at [939, 141] on img at bounding box center [921, 142] width 474 height 246
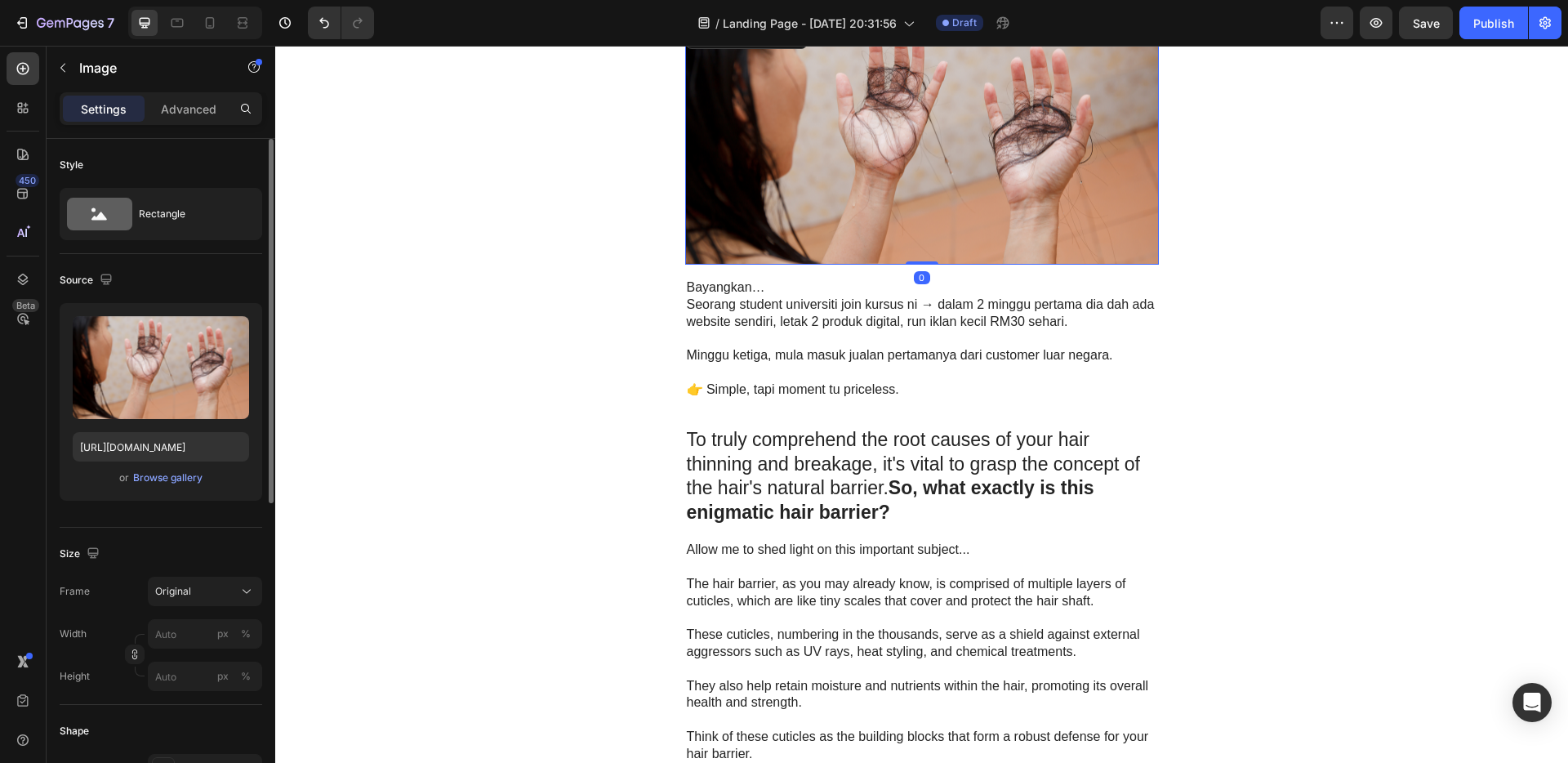
click at [938, 141] on img at bounding box center [921, 142] width 474 height 246
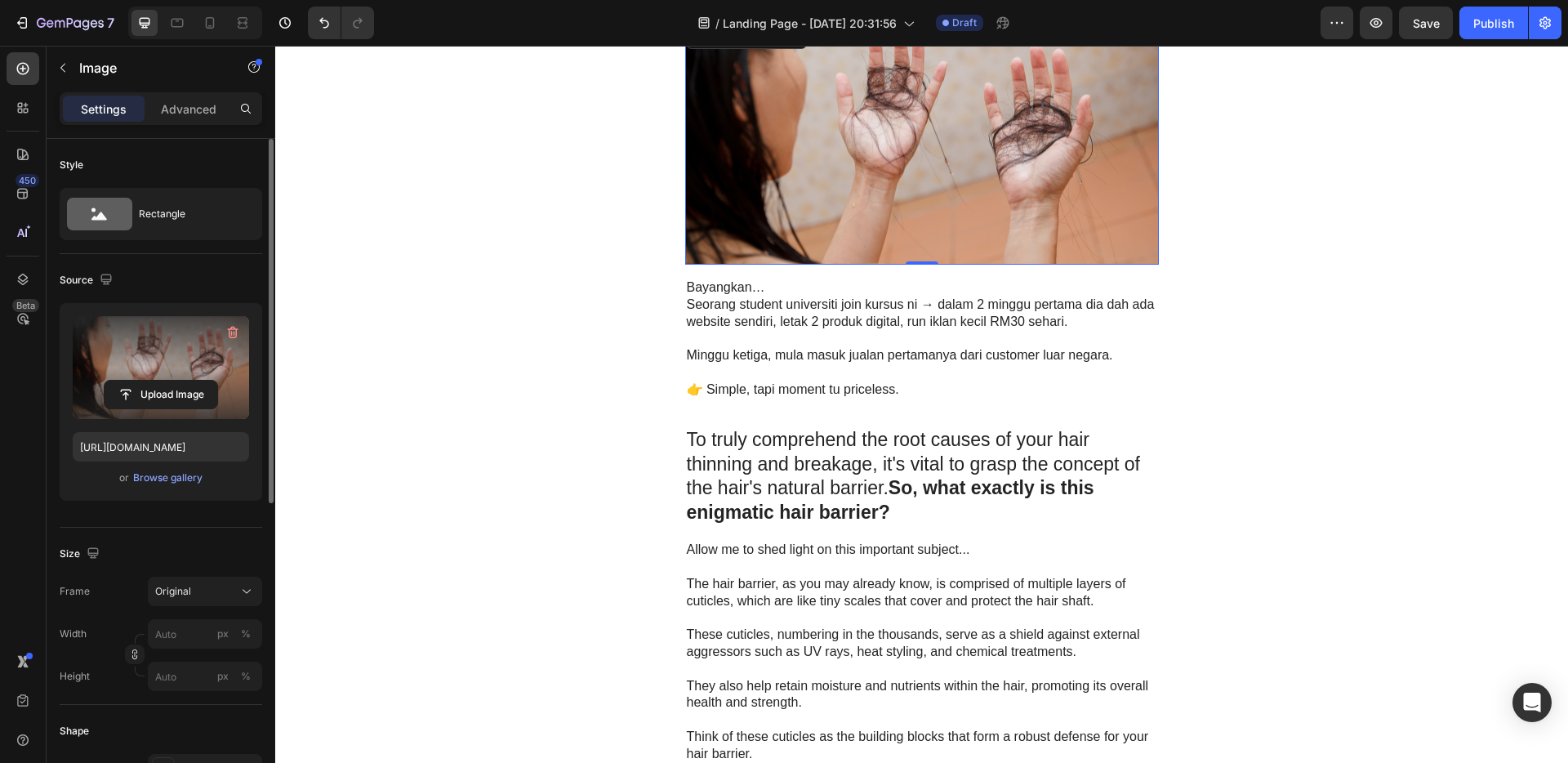
click at [158, 353] on label at bounding box center [161, 368] width 177 height 103
click at [158, 380] on input "file" at bounding box center [161, 393] width 113 height 28
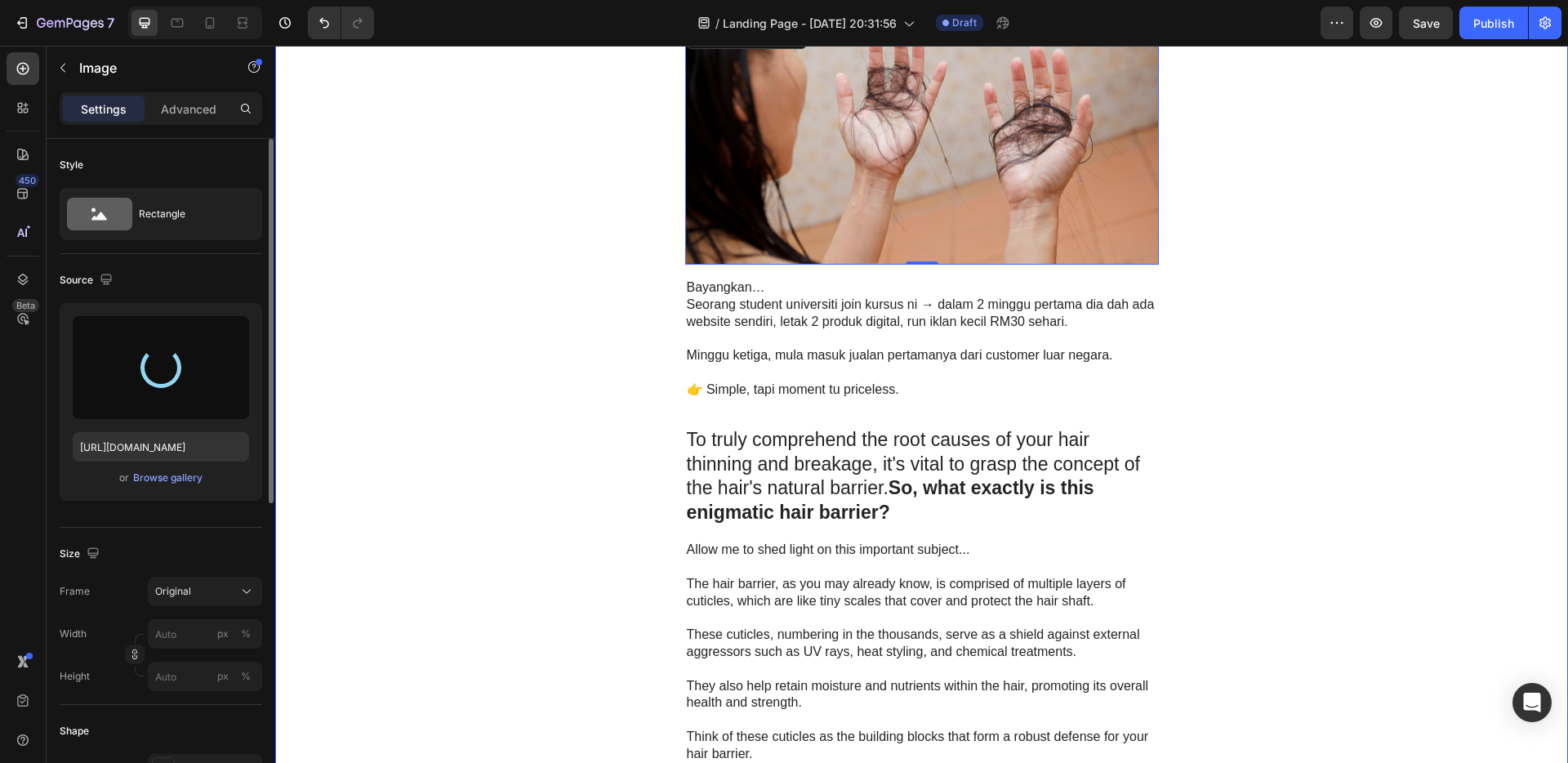
type input "[URL][DOMAIN_NAME]"
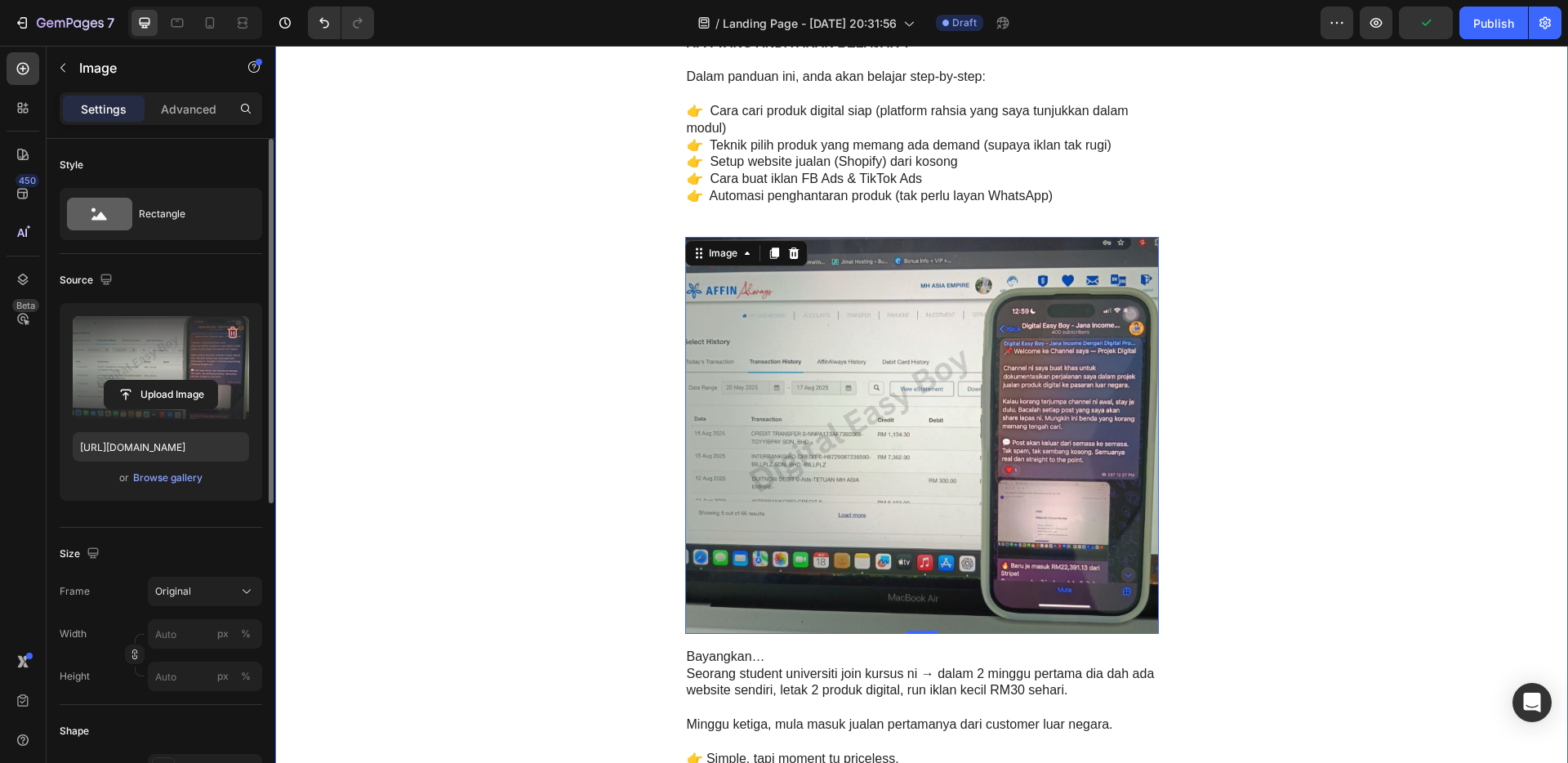
scroll to position [2434, 0]
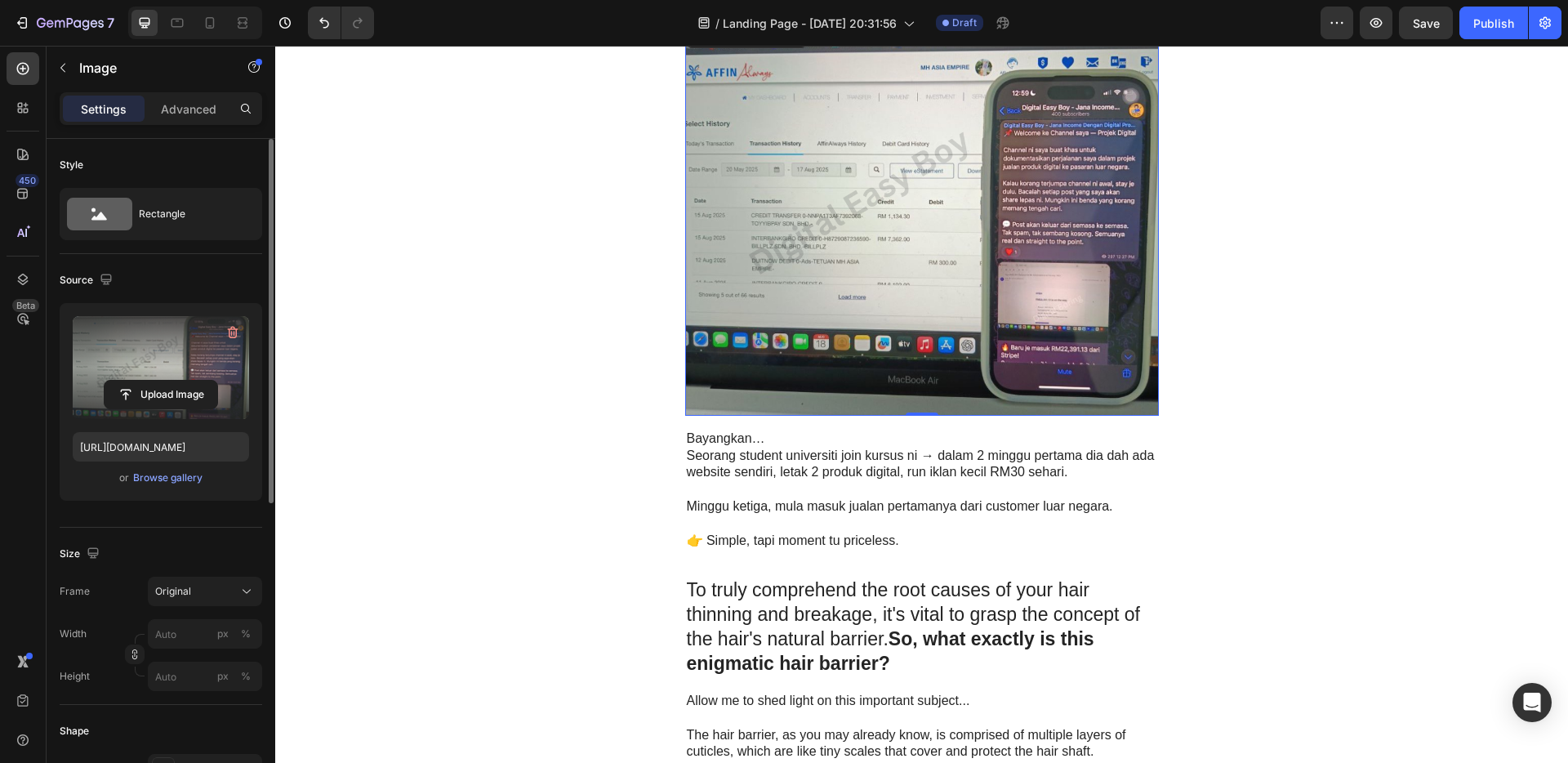
click at [965, 243] on img at bounding box center [921, 217] width 474 height 397
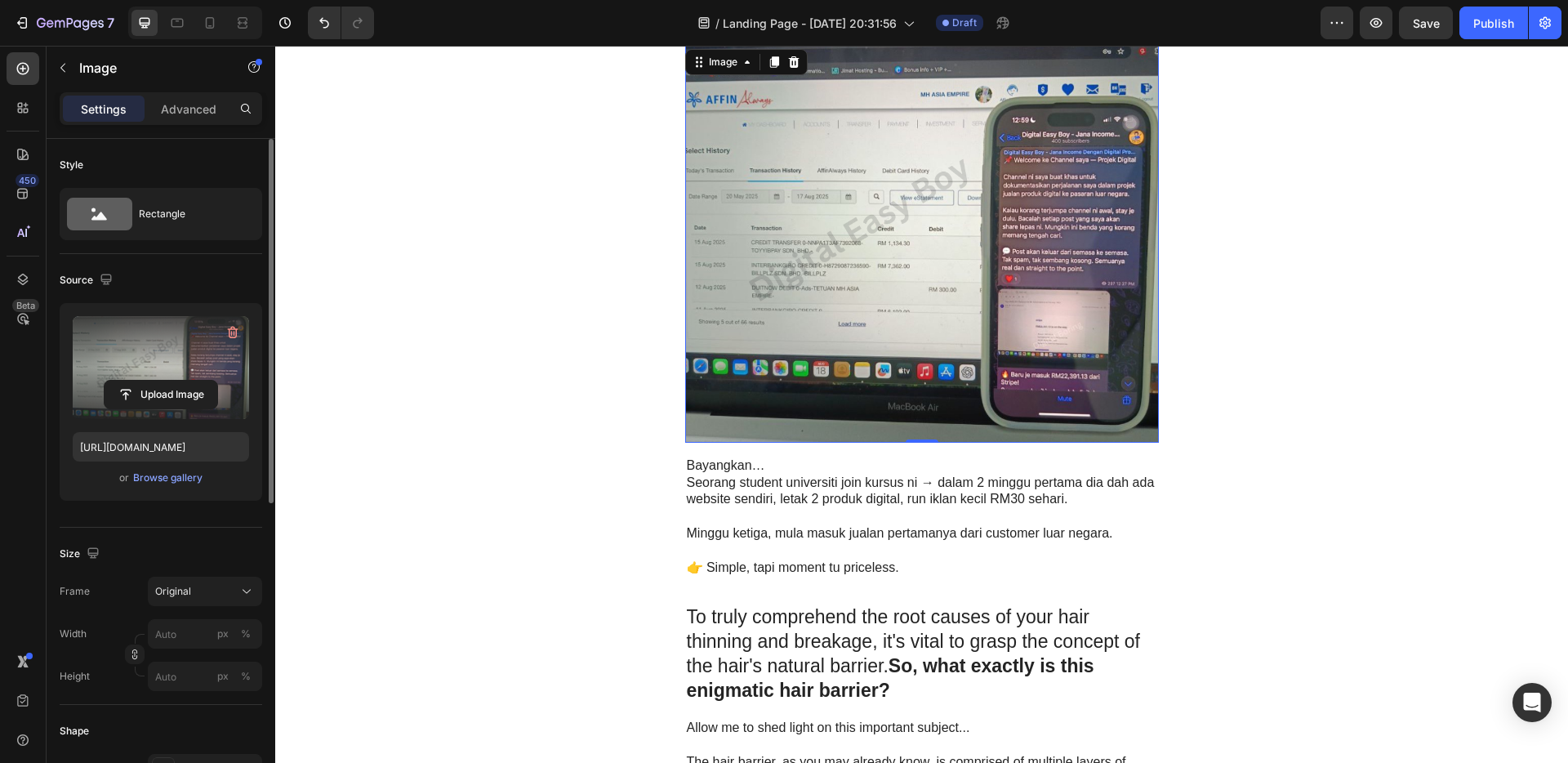
scroll to position [2550, 0]
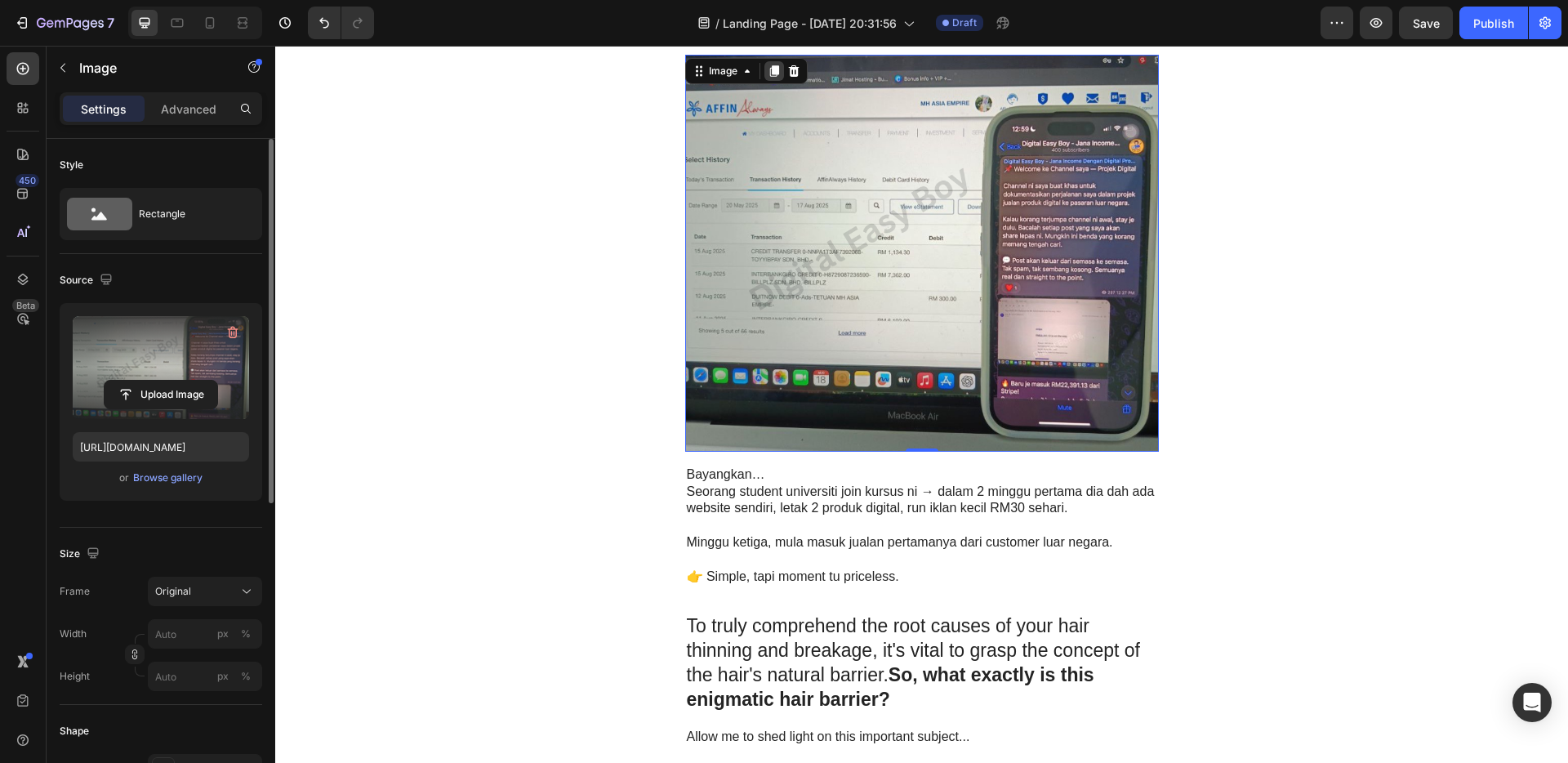
click at [768, 71] on icon at bounding box center [774, 71] width 13 height 13
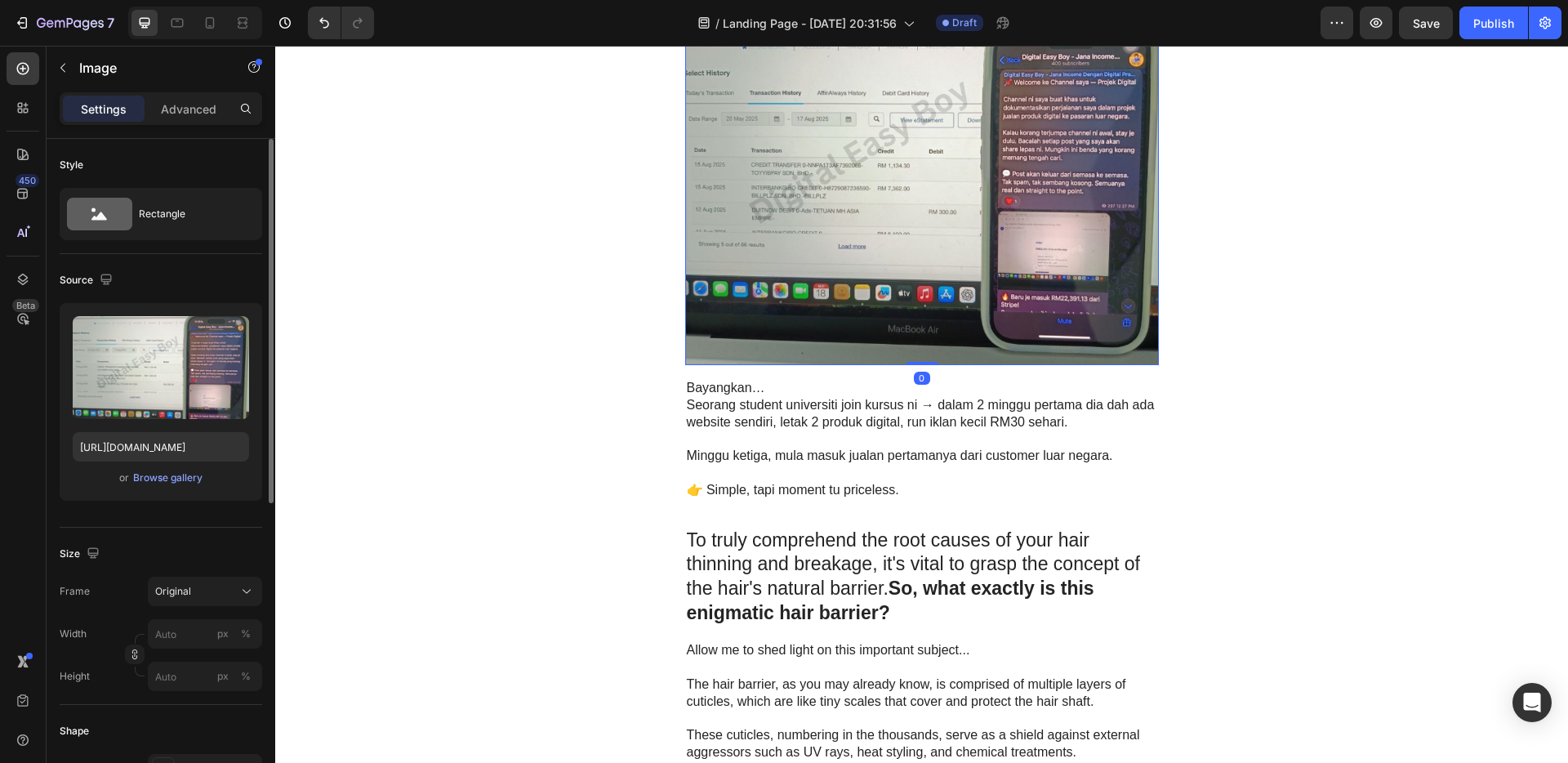
scroll to position [3036, 0]
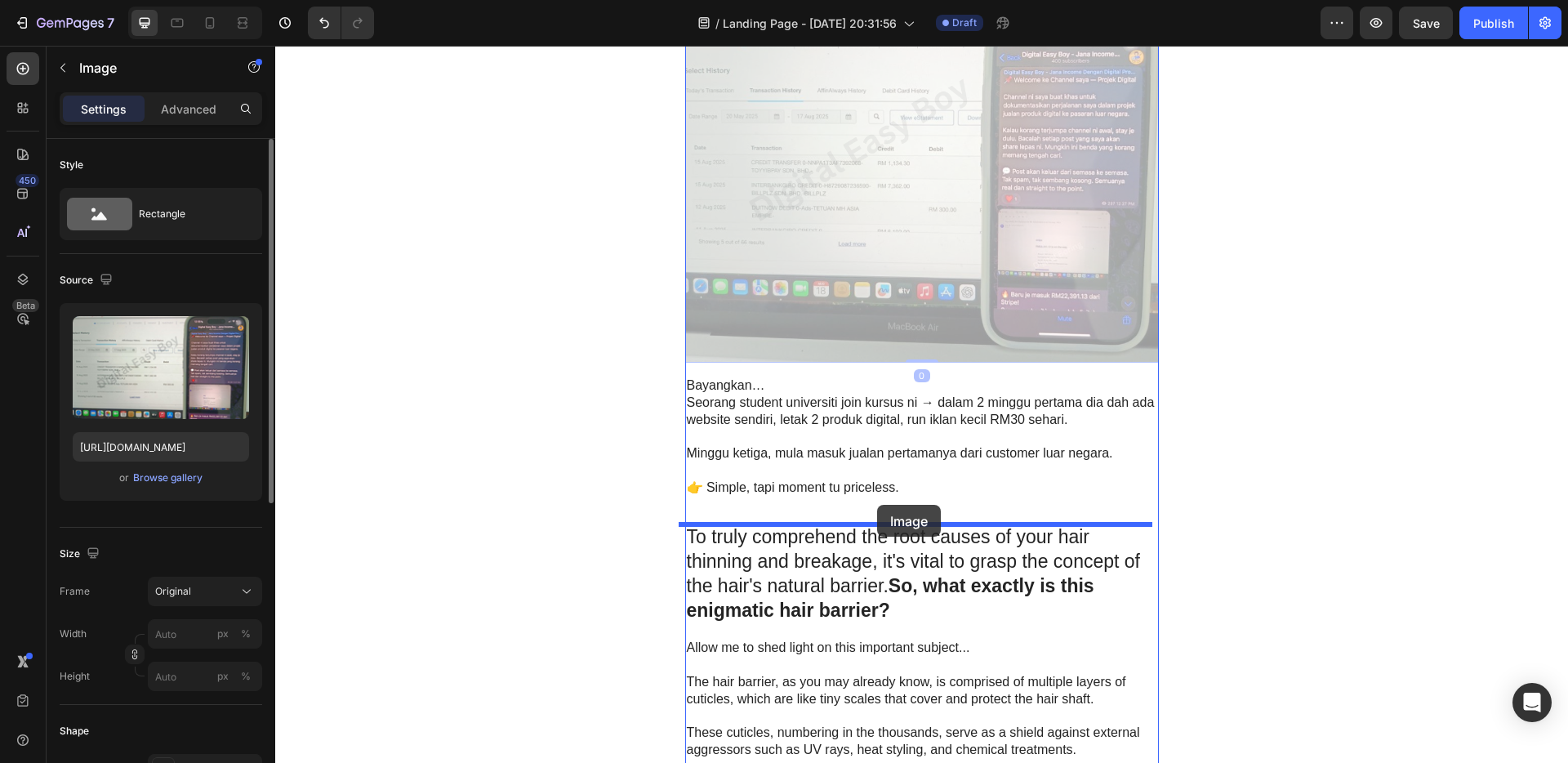
drag, startPoint x: 872, startPoint y: 203, endPoint x: 877, endPoint y: 505, distance: 302.0
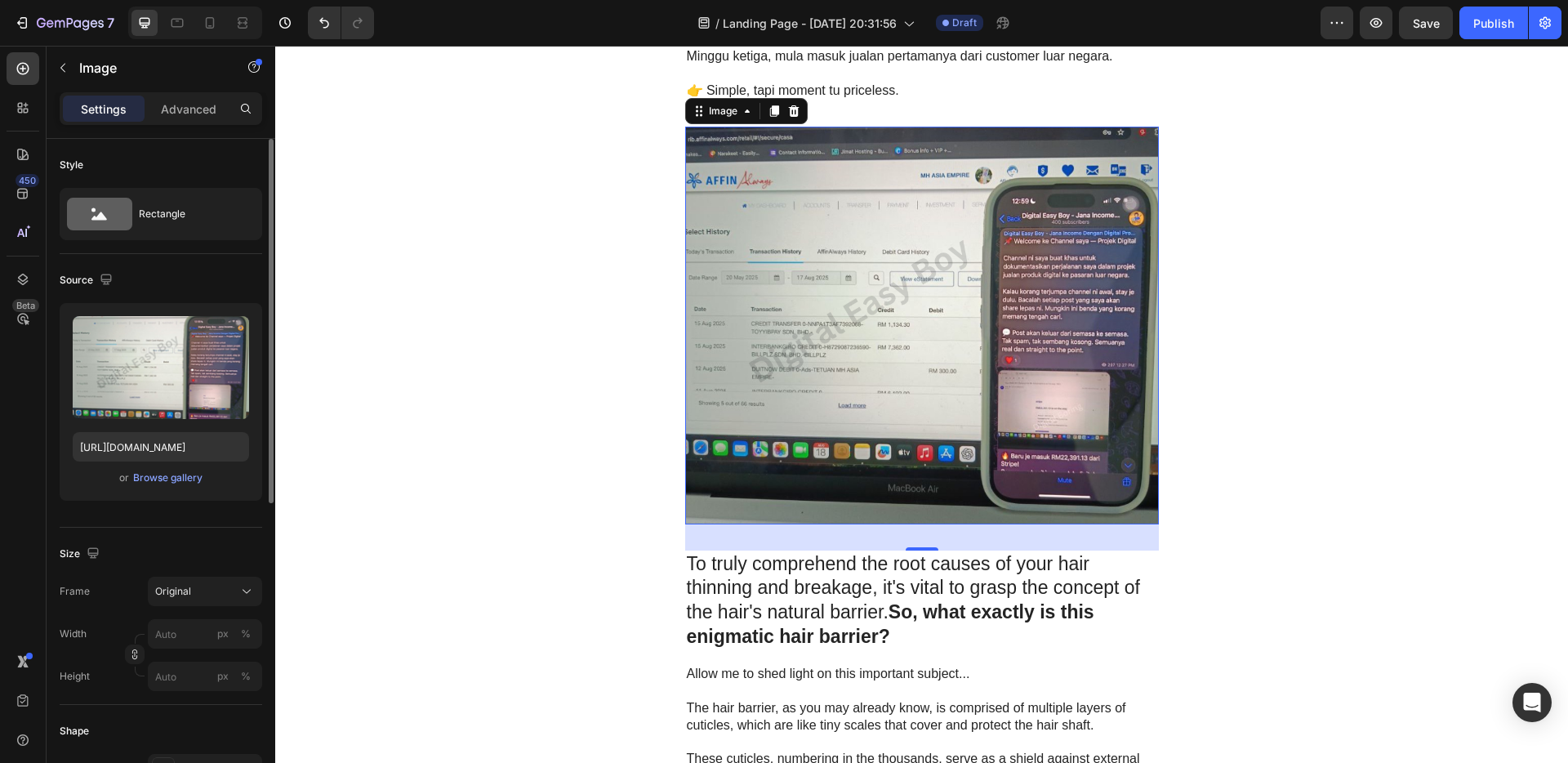
scroll to position [2639, 0]
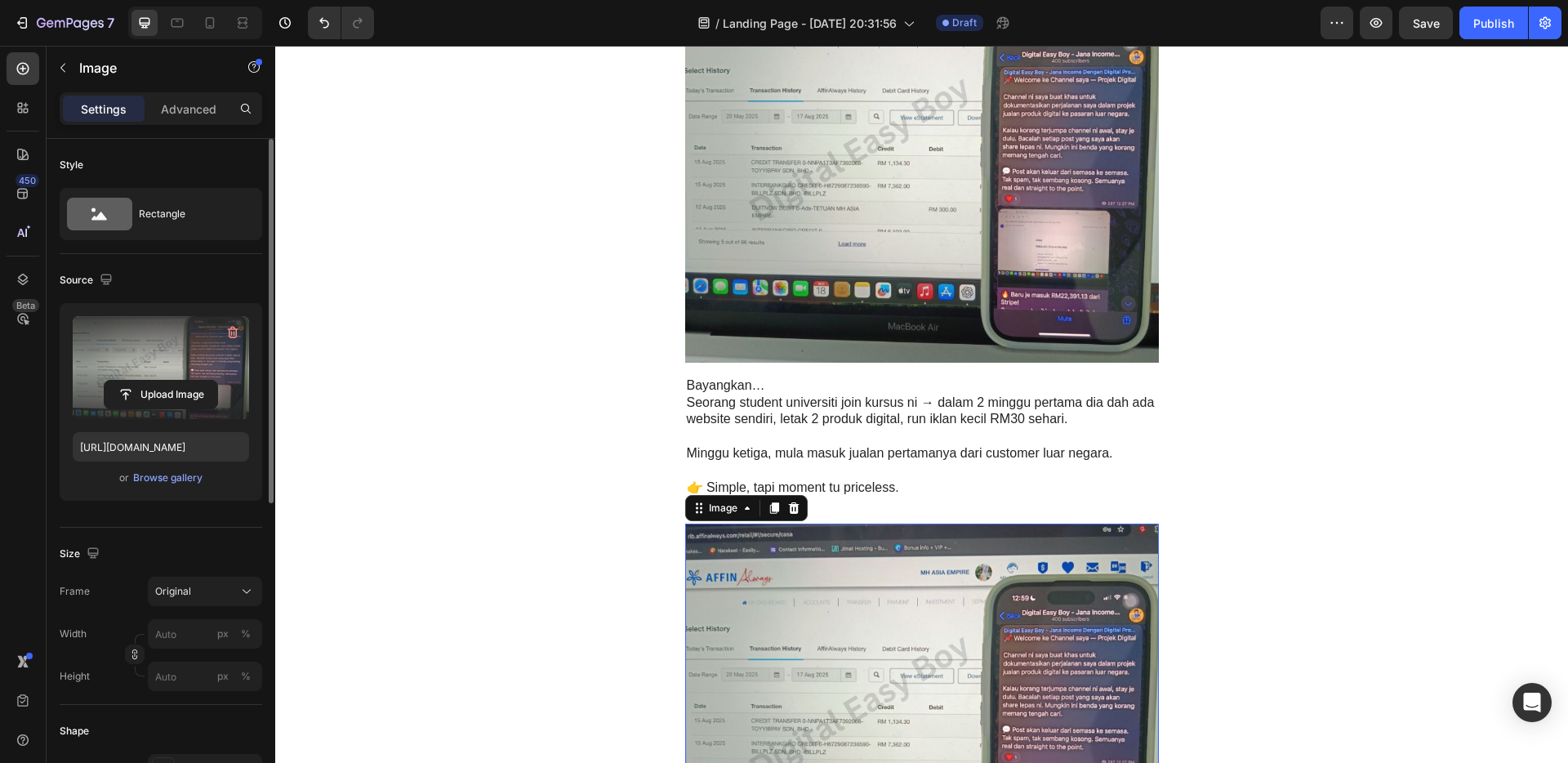
click at [157, 365] on label at bounding box center [161, 368] width 177 height 103
click at [157, 380] on input "file" at bounding box center [161, 393] width 113 height 28
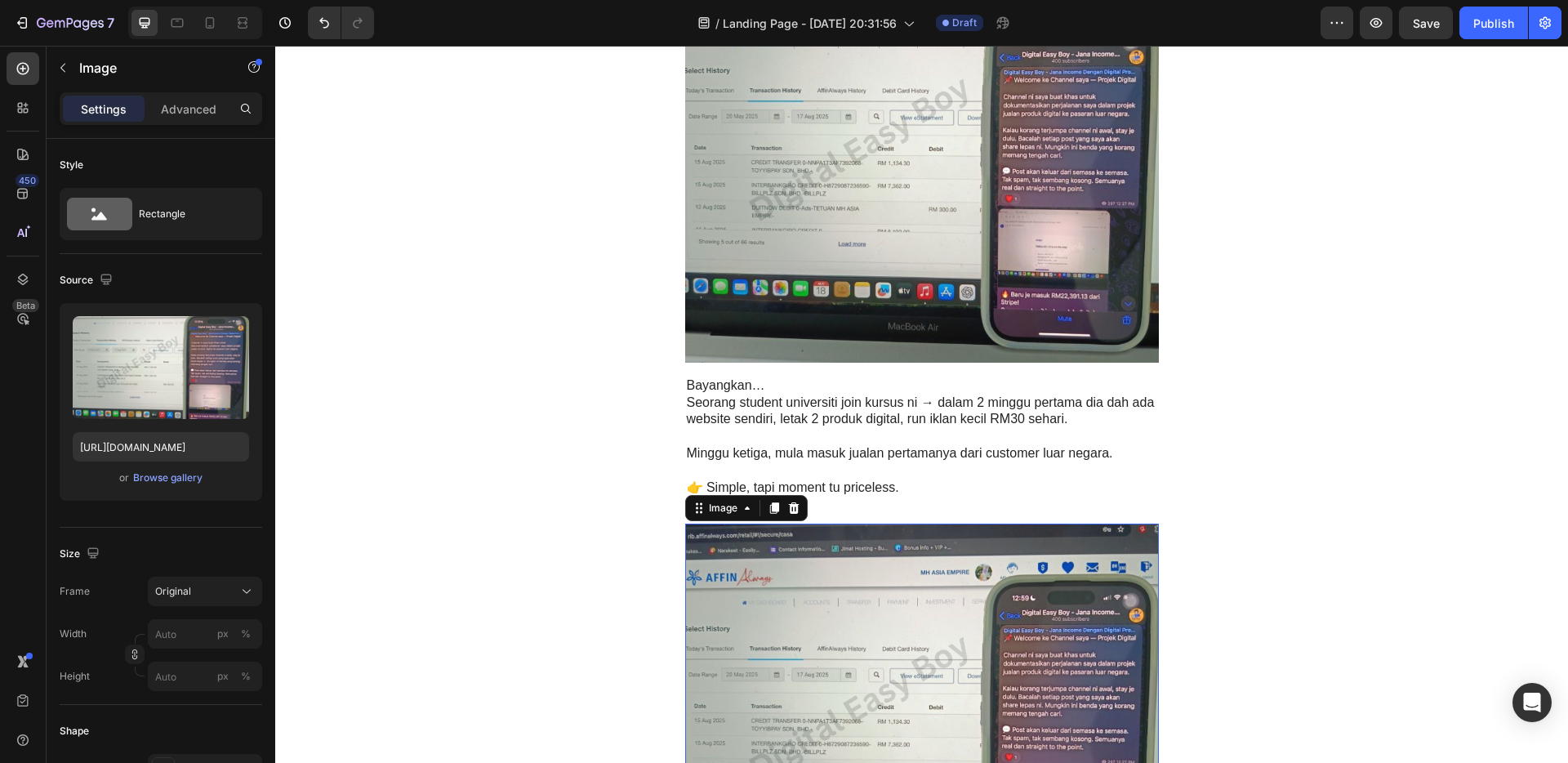
click at [986, 640] on img at bounding box center [921, 721] width 474 height 397
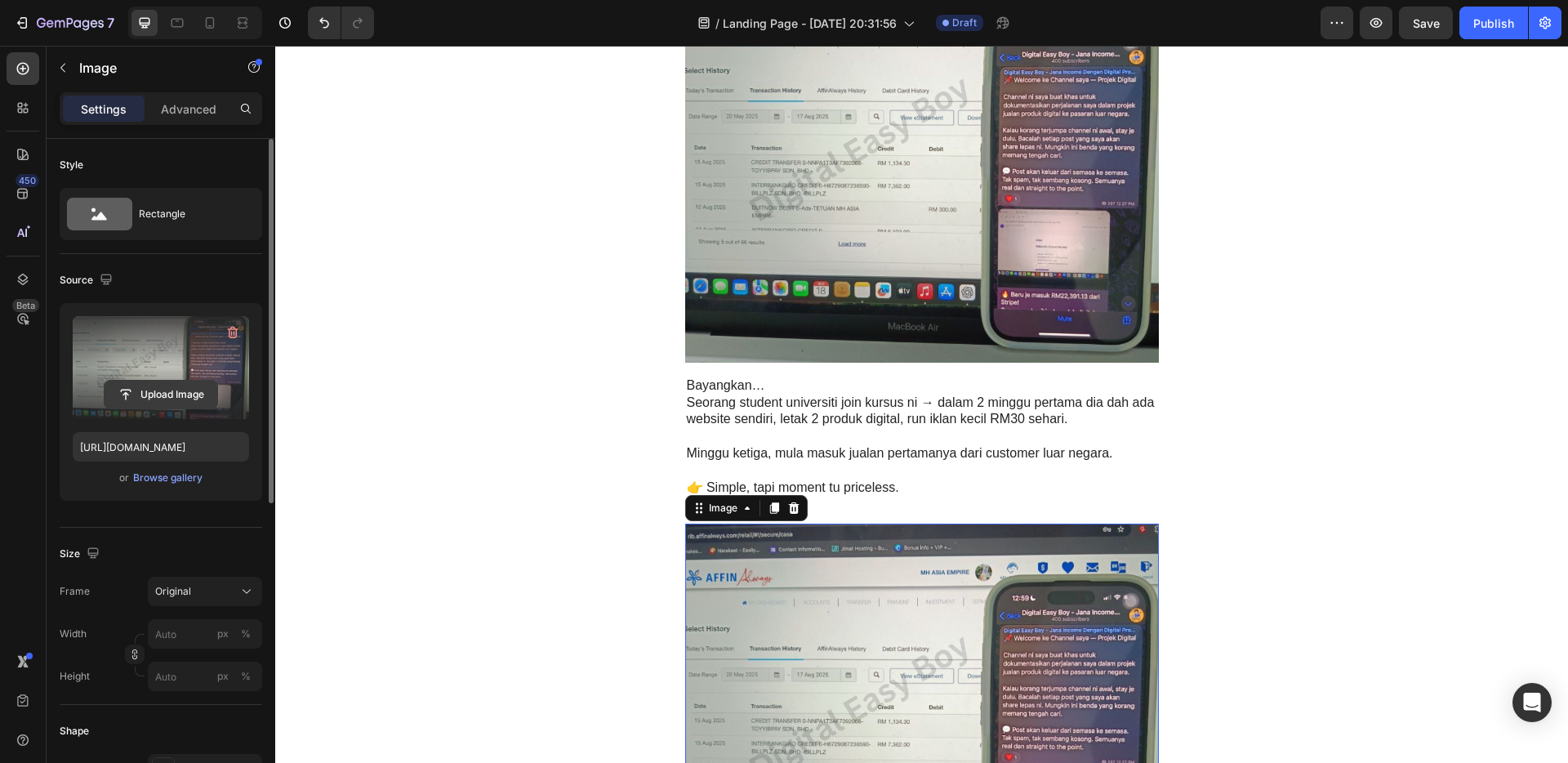
click at [182, 380] on input "file" at bounding box center [161, 393] width 113 height 28
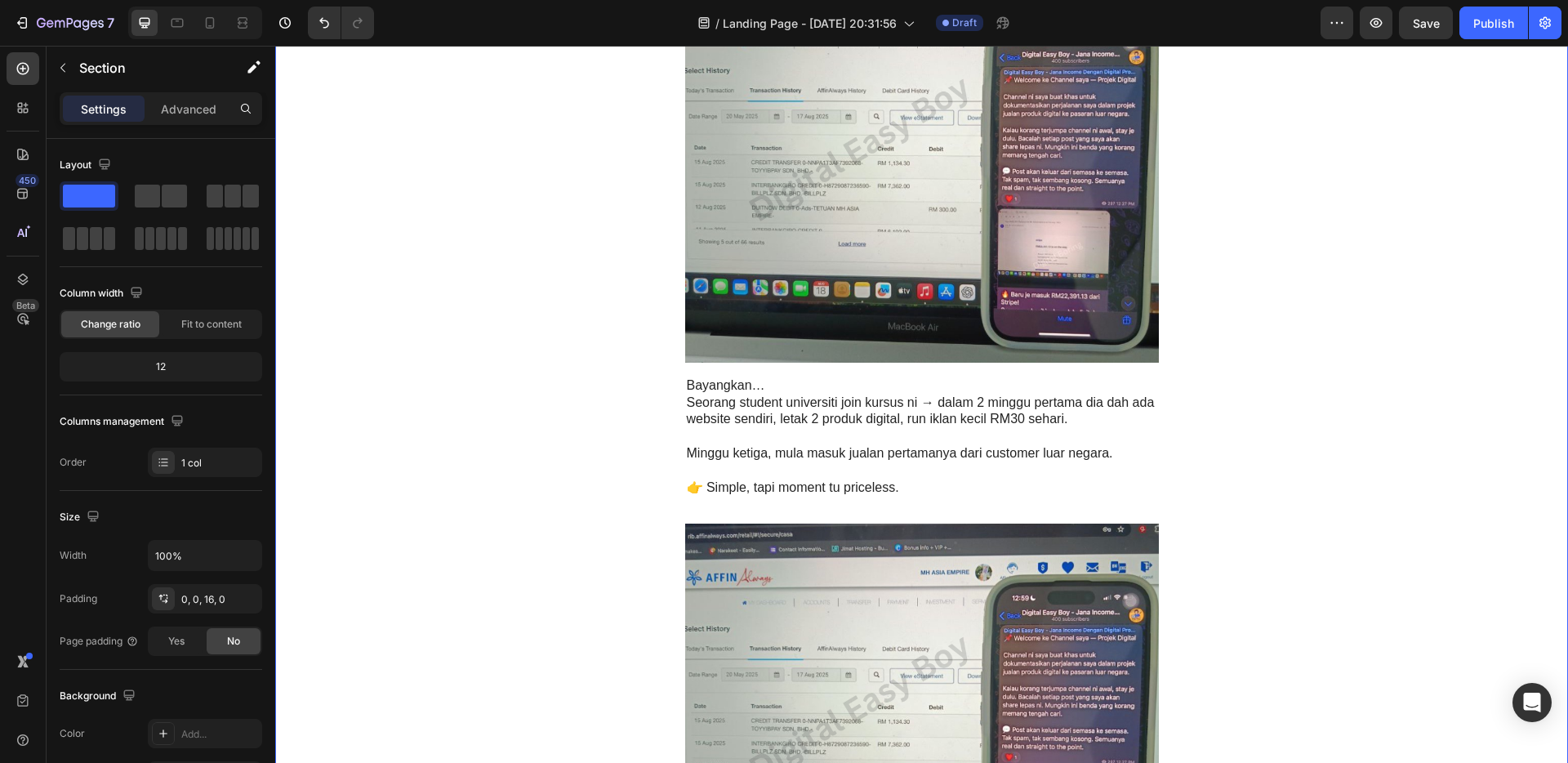
click at [953, 653] on img at bounding box center [921, 721] width 474 height 397
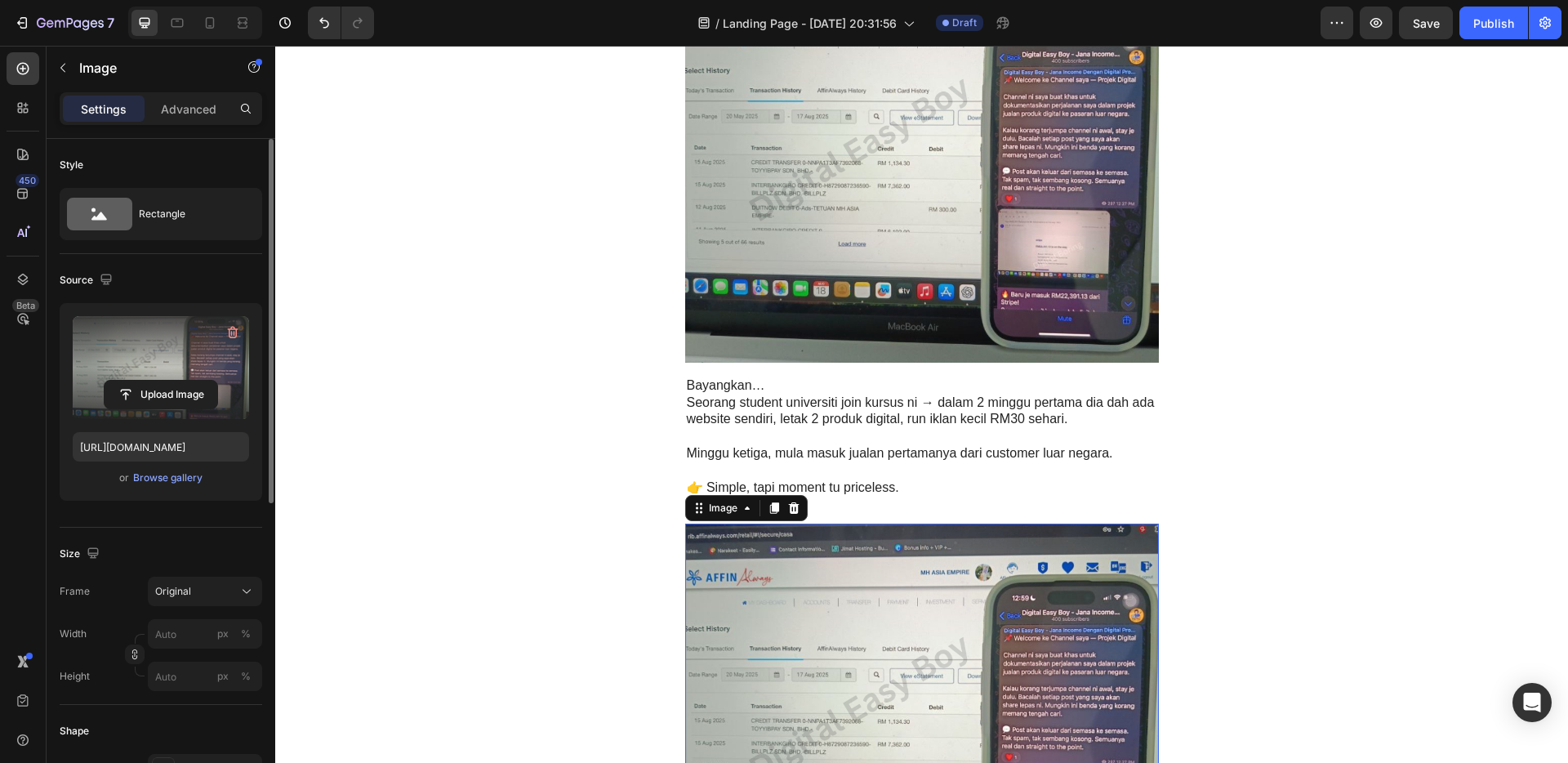
click at [131, 362] on label at bounding box center [161, 368] width 177 height 103
click at [131, 380] on input "file" at bounding box center [161, 393] width 113 height 28
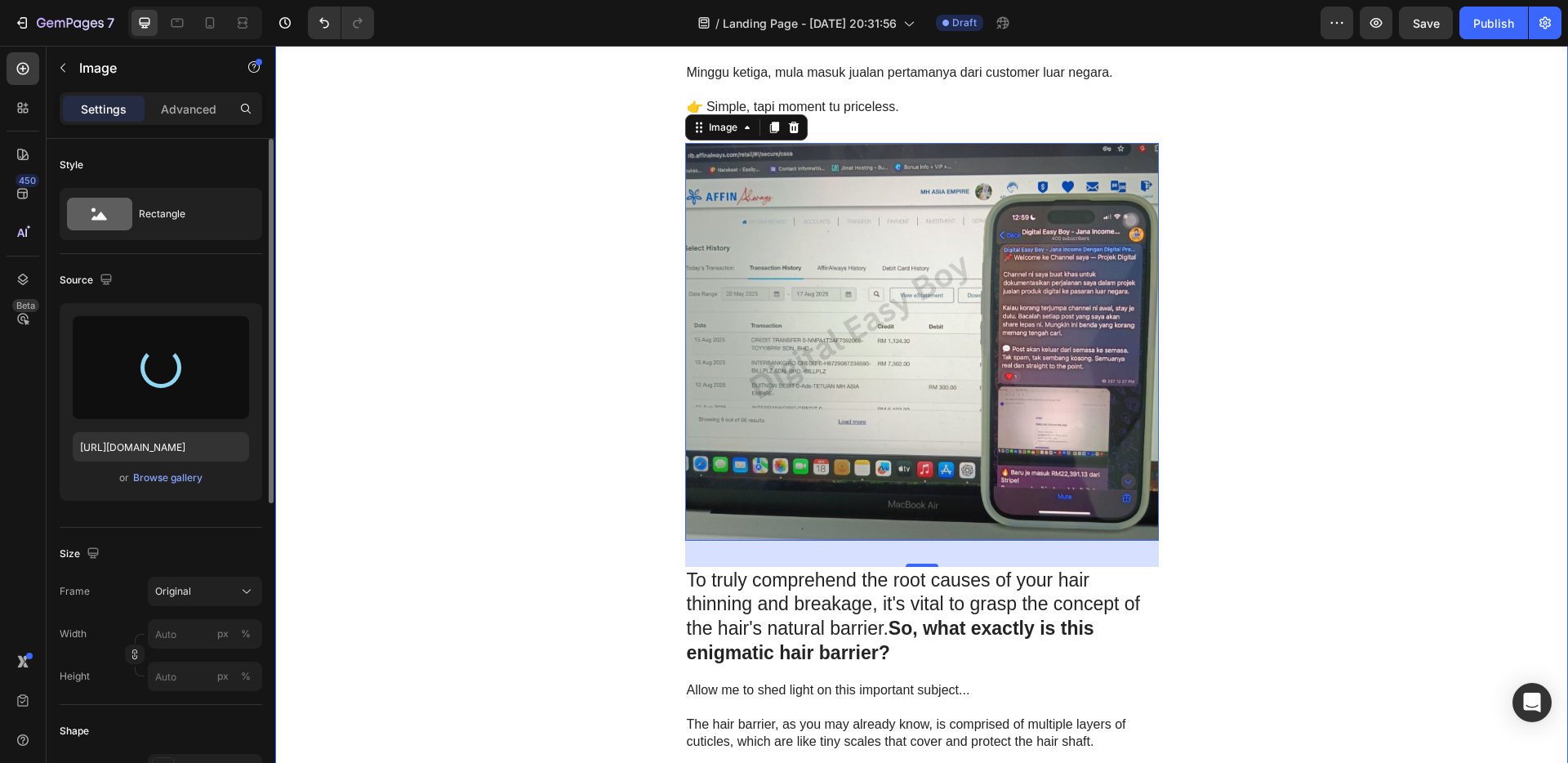
scroll to position [3199, 0]
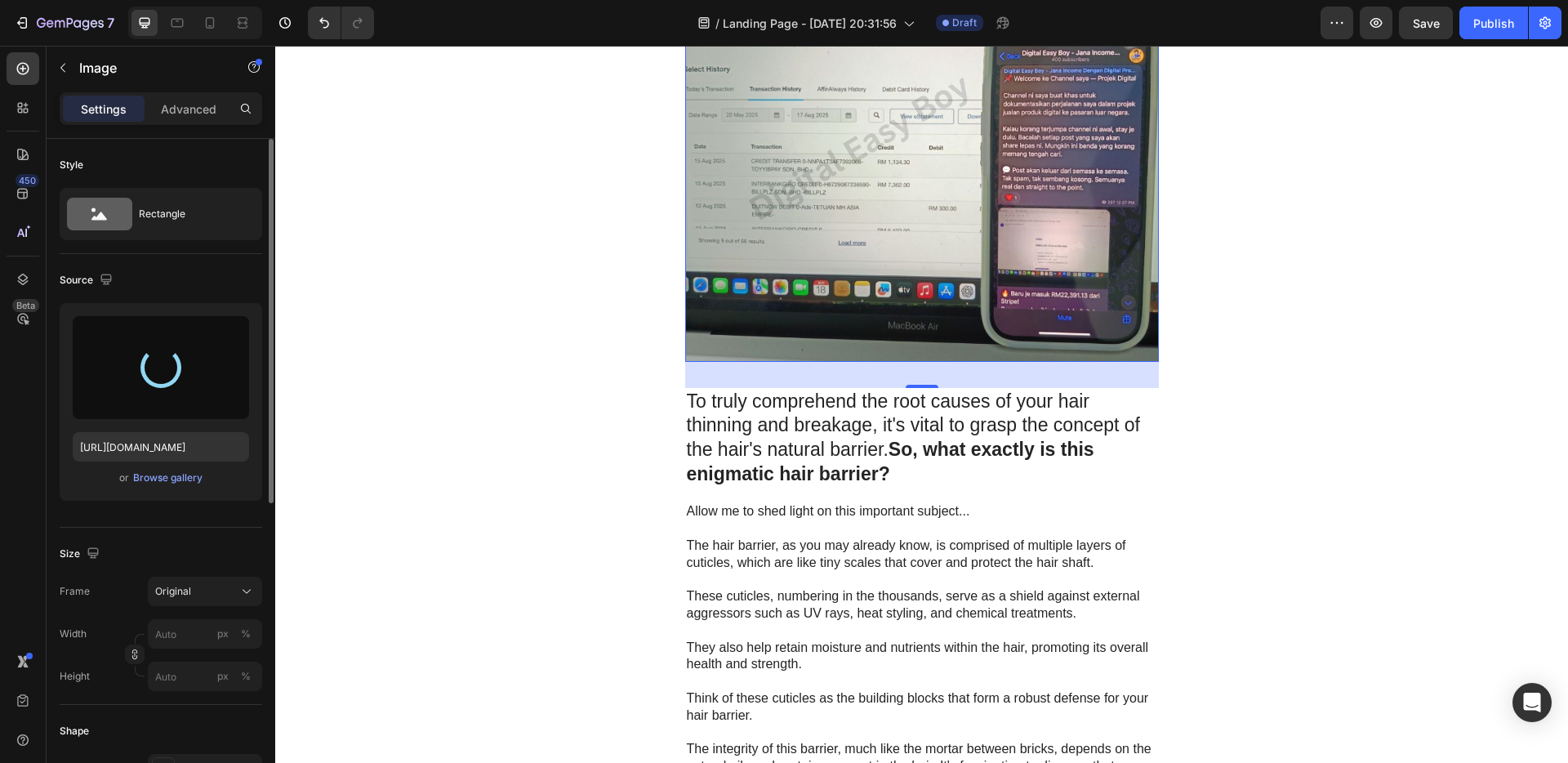
type input "[URL][DOMAIN_NAME]"
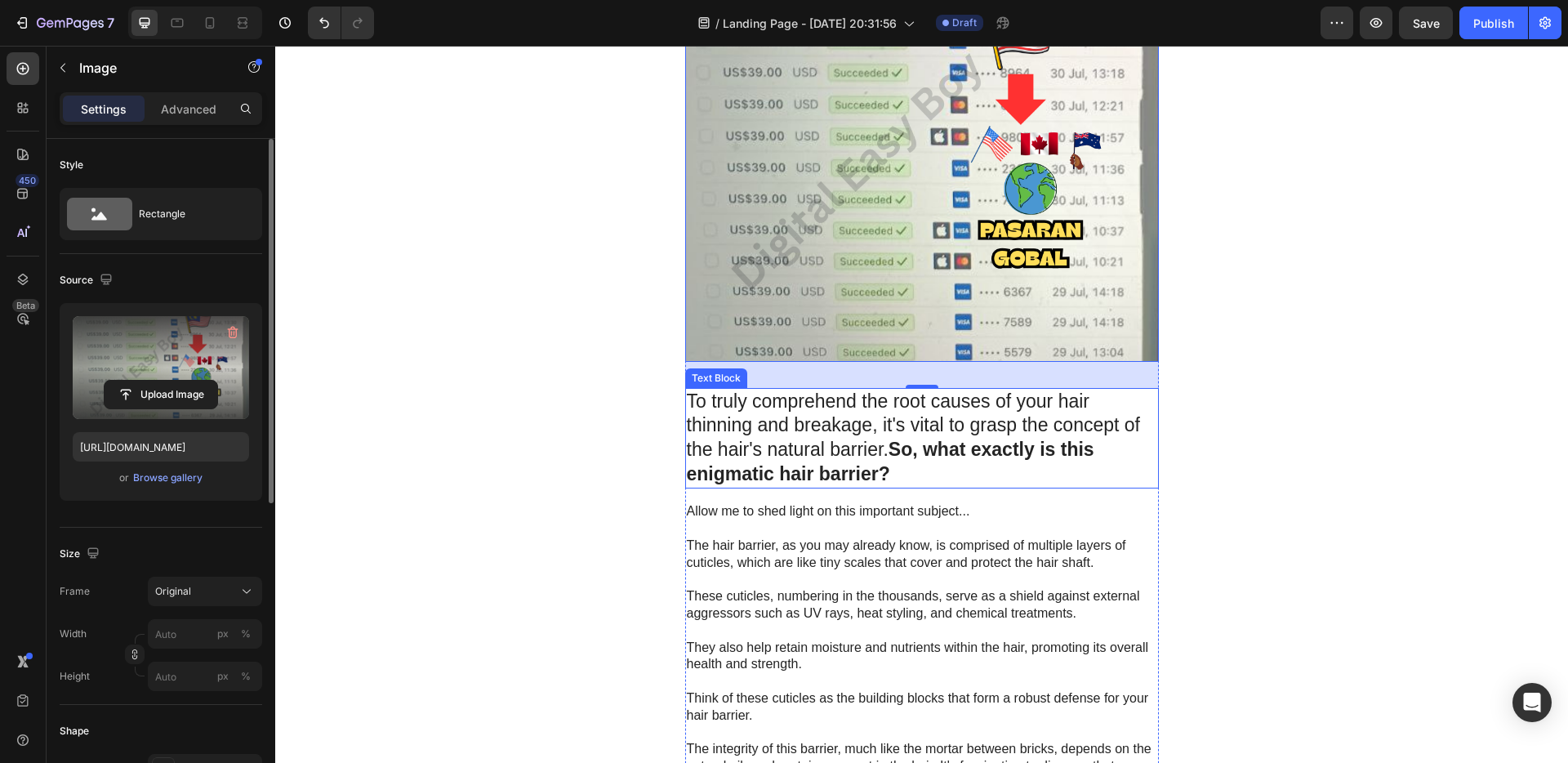
click at [907, 431] on p "To truly comprehend the root causes of your hair thinning and breakage, it's vi…" at bounding box center [922, 439] width 471 height 98
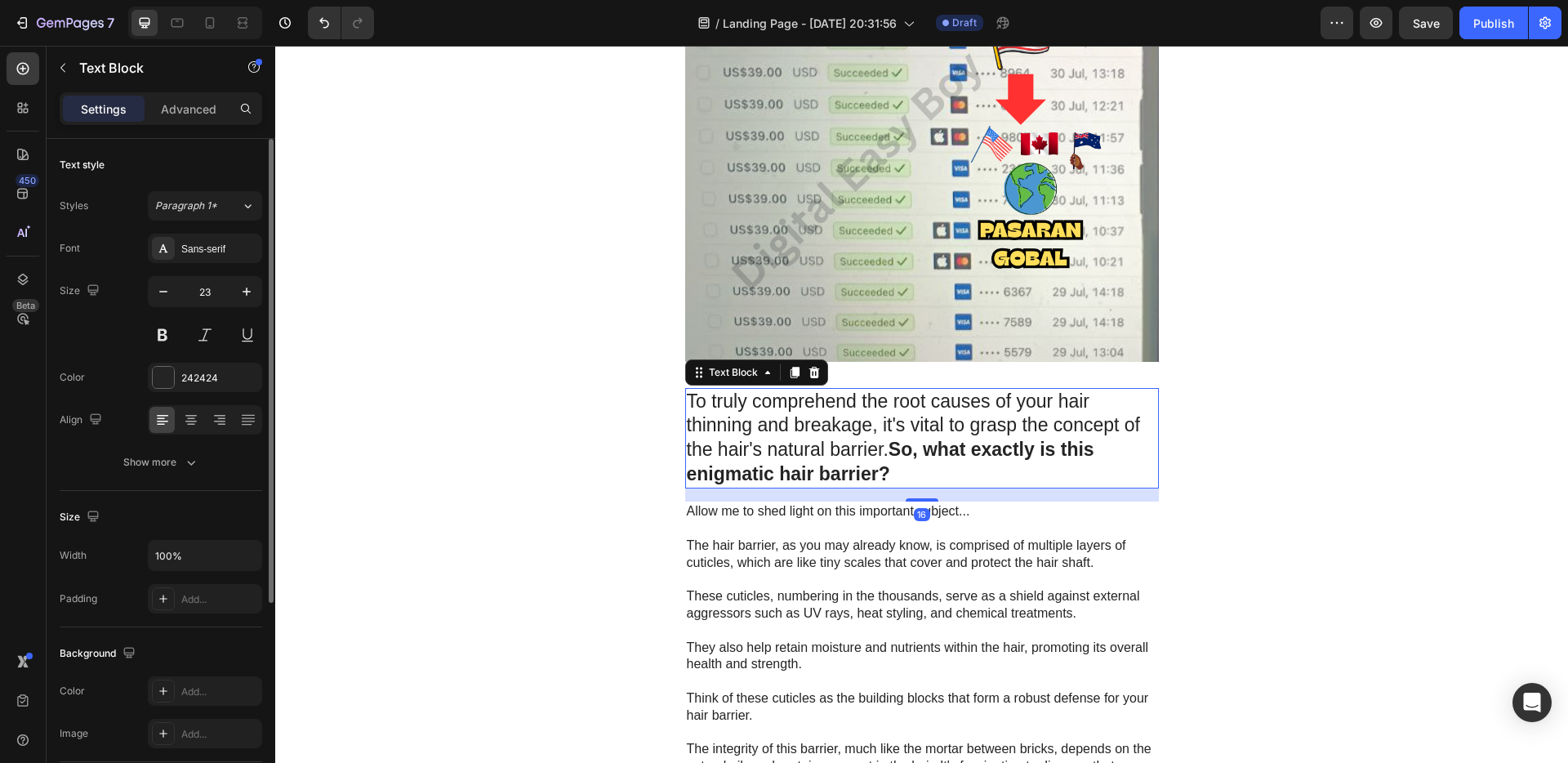
click at [903, 444] on strong "So, what exactly is this enigmatic hair barrier?" at bounding box center [890, 461] width 408 height 45
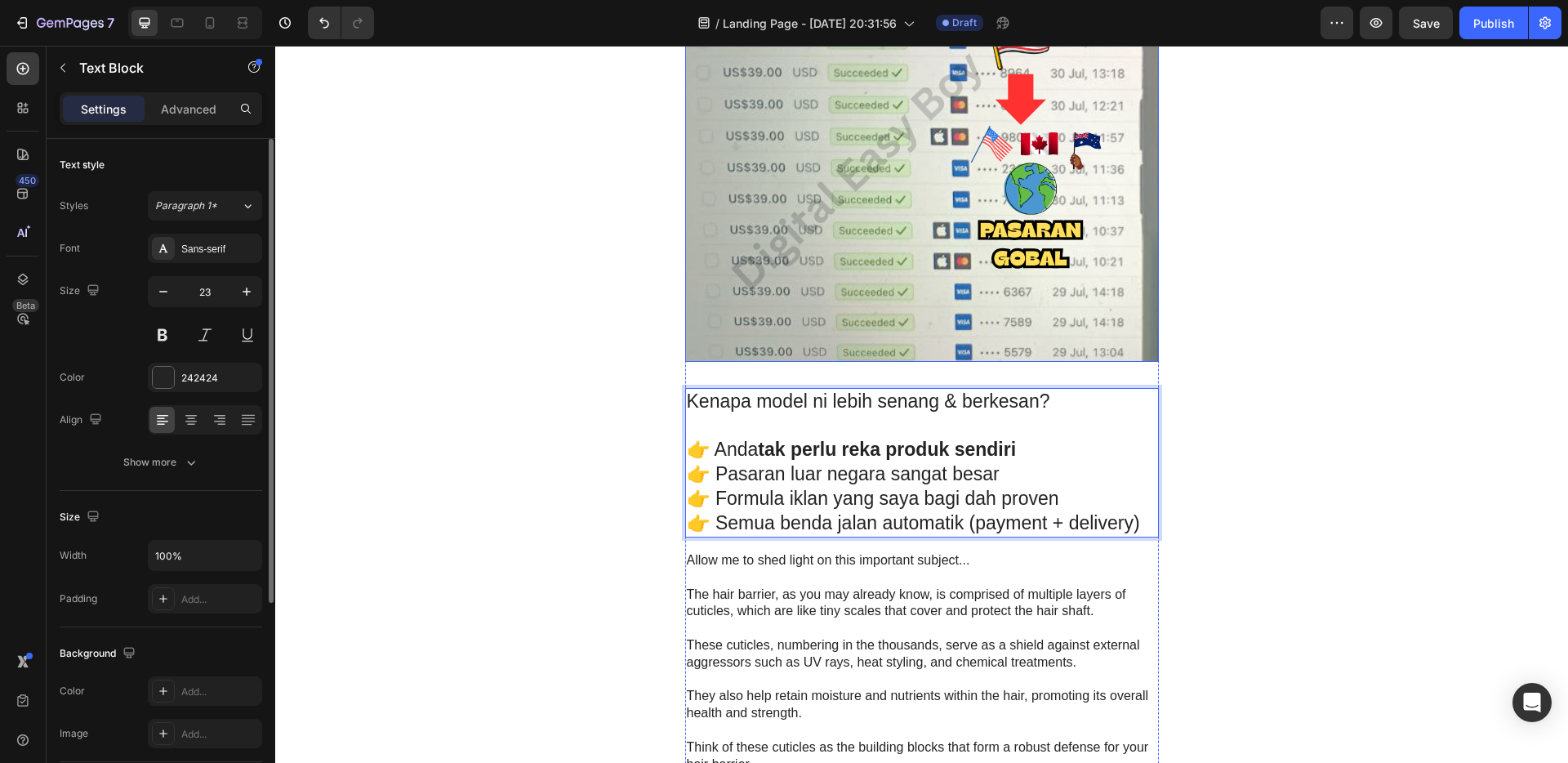
click at [1003, 181] on img at bounding box center [921, 163] width 474 height 397
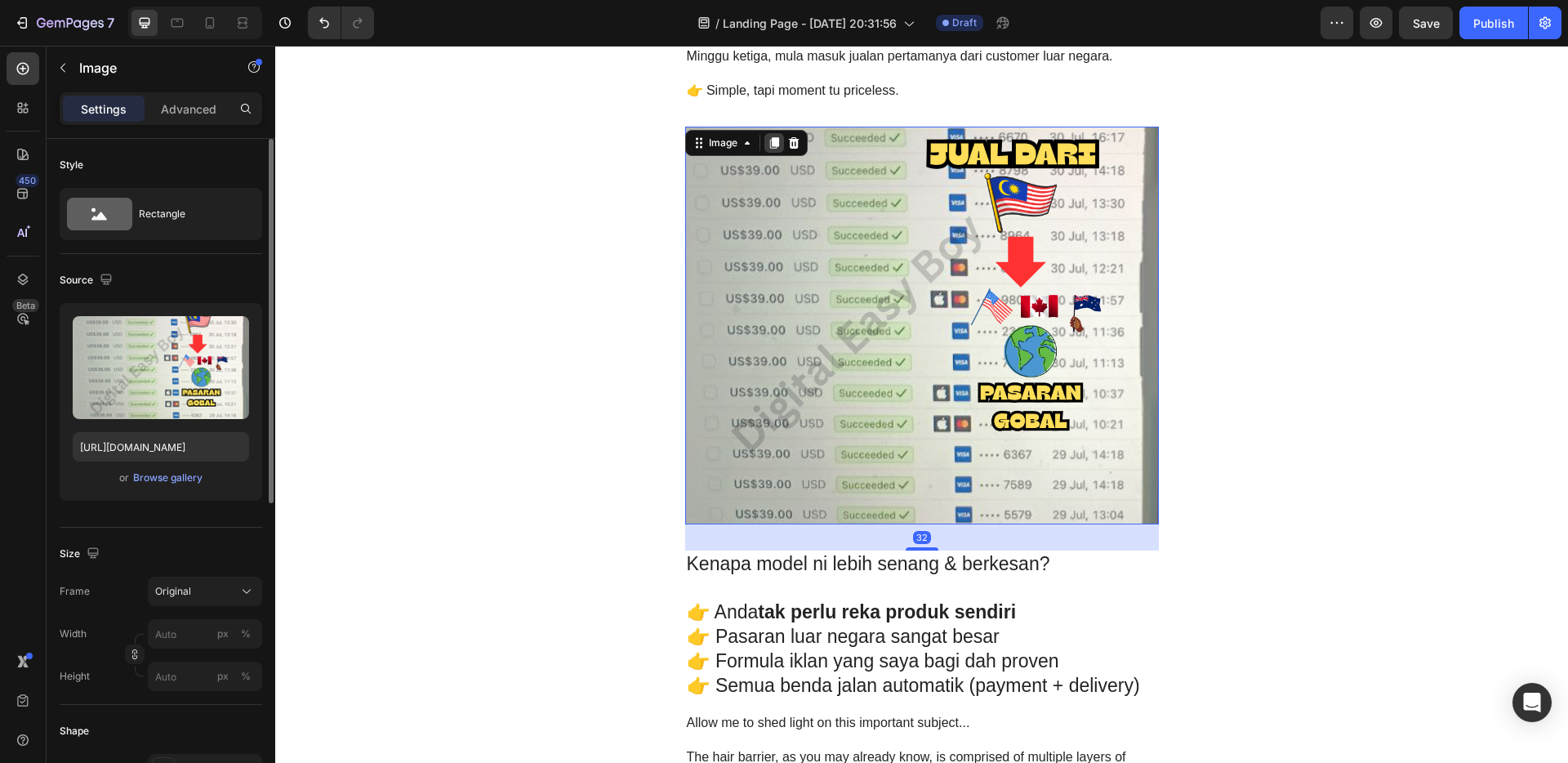
click at [769, 143] on icon at bounding box center [774, 143] width 9 height 12
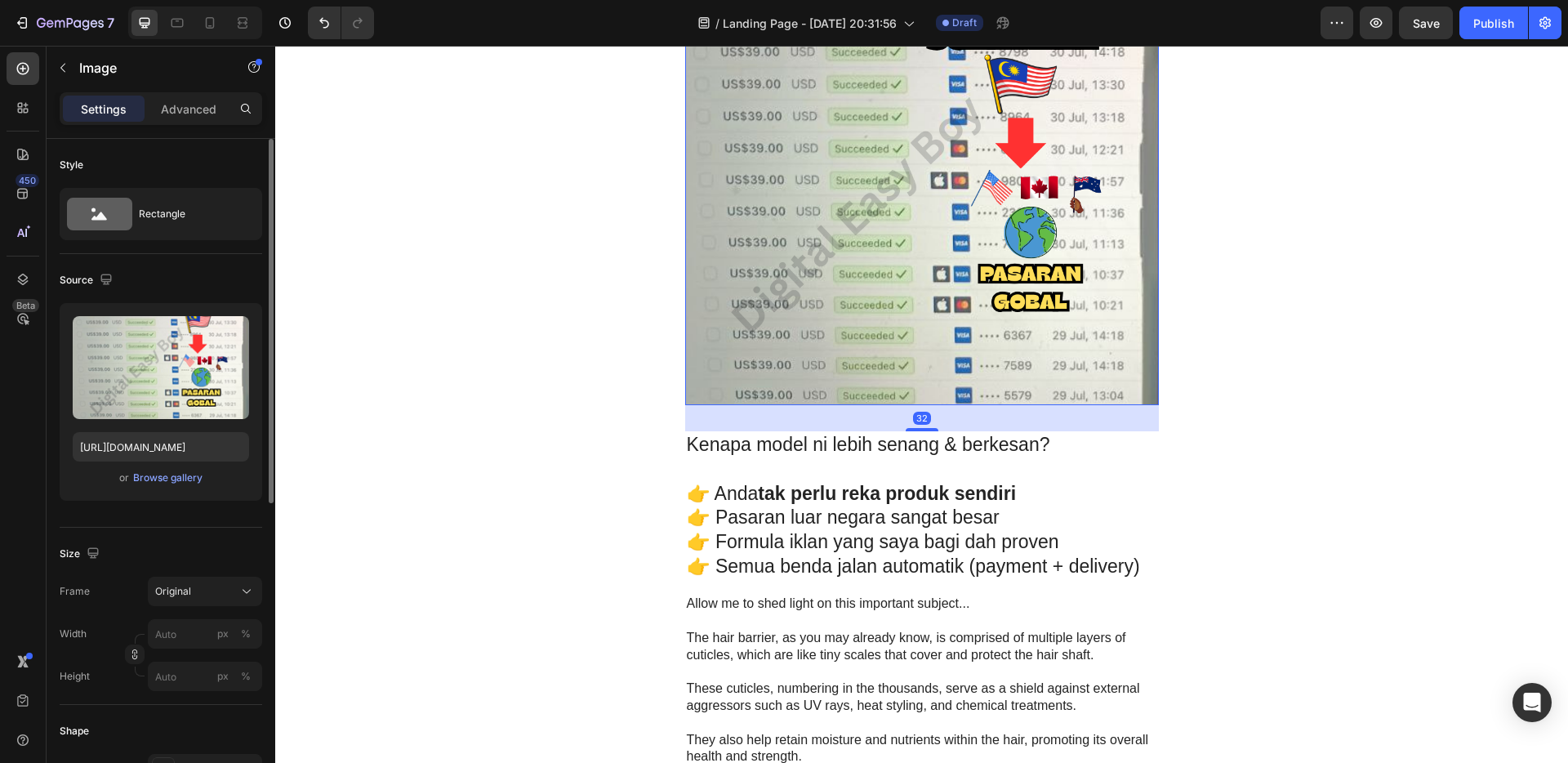
scroll to position [3636, 0]
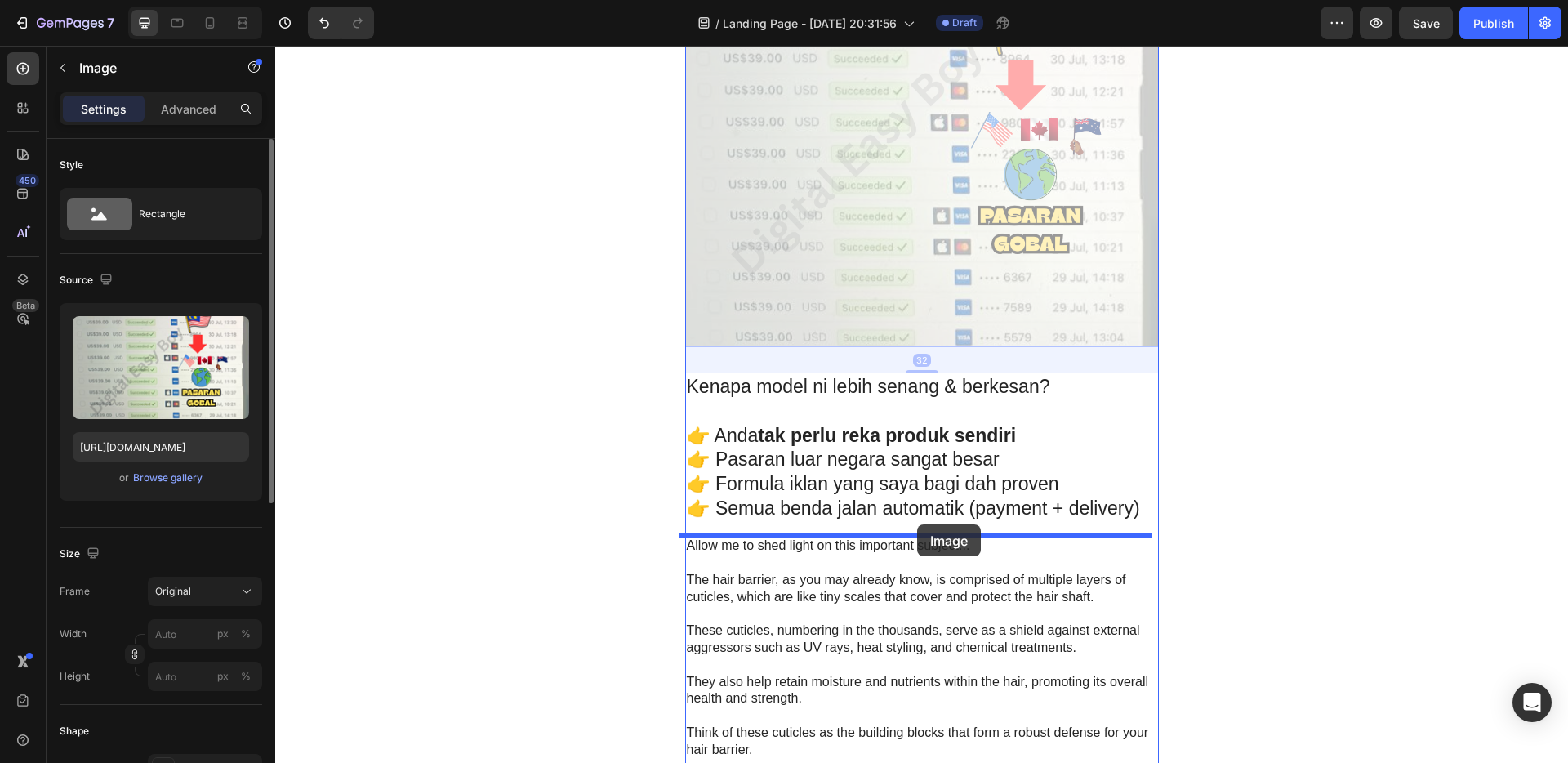
drag, startPoint x: 906, startPoint y: 206, endPoint x: 917, endPoint y: 524, distance: 318.2
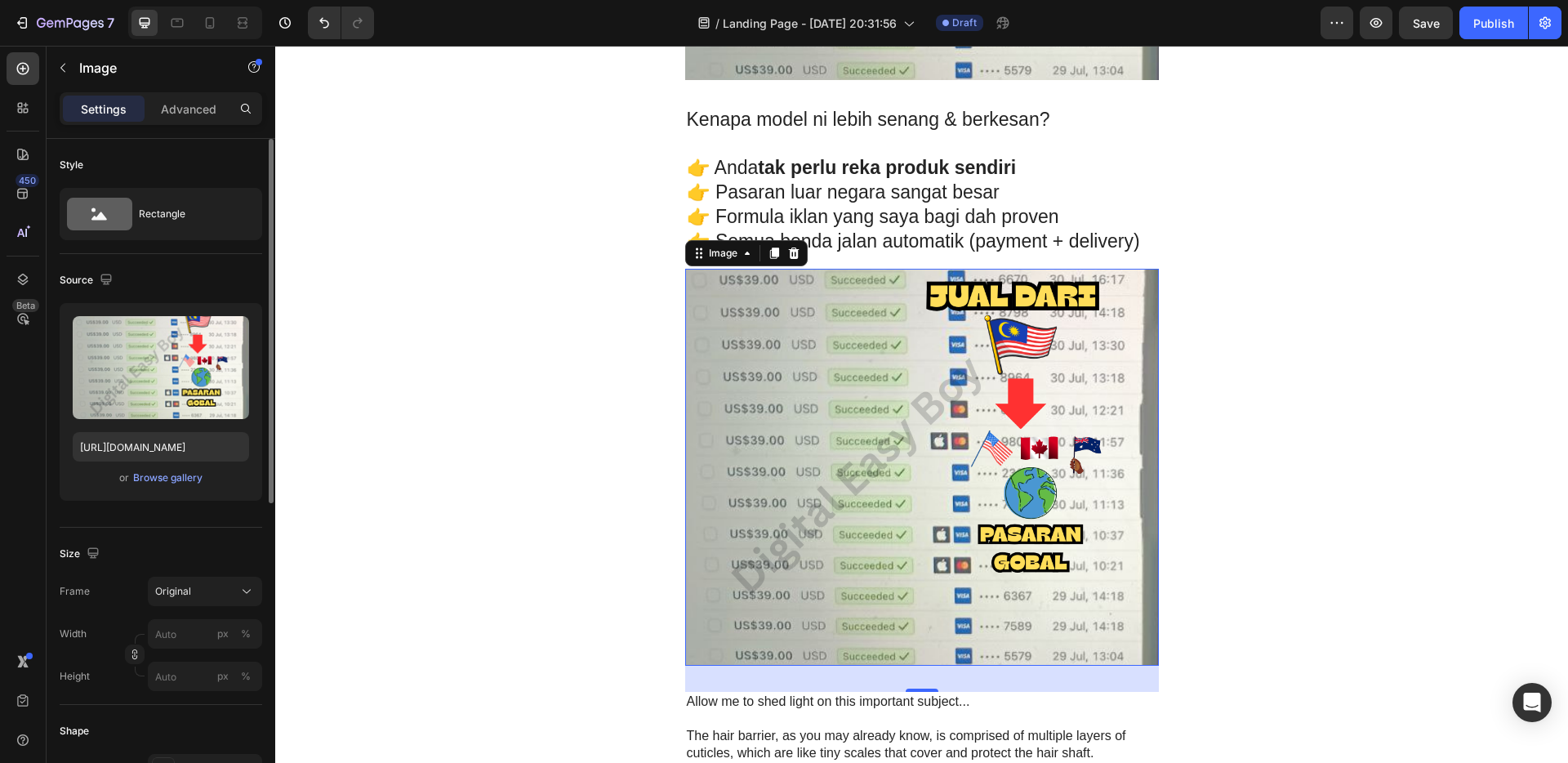
scroll to position [3565, 0]
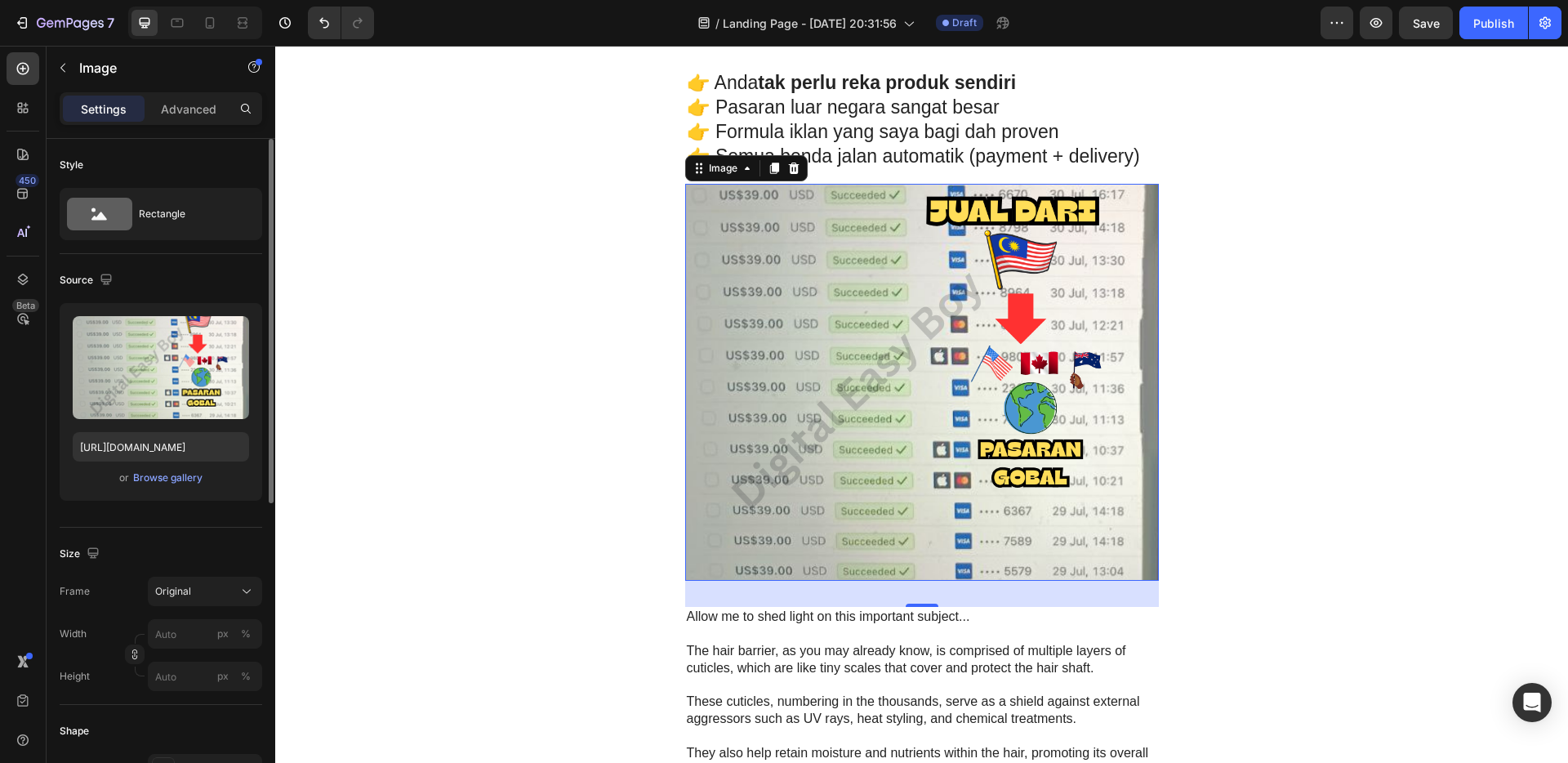
click at [919, 418] on img at bounding box center [921, 382] width 474 height 397
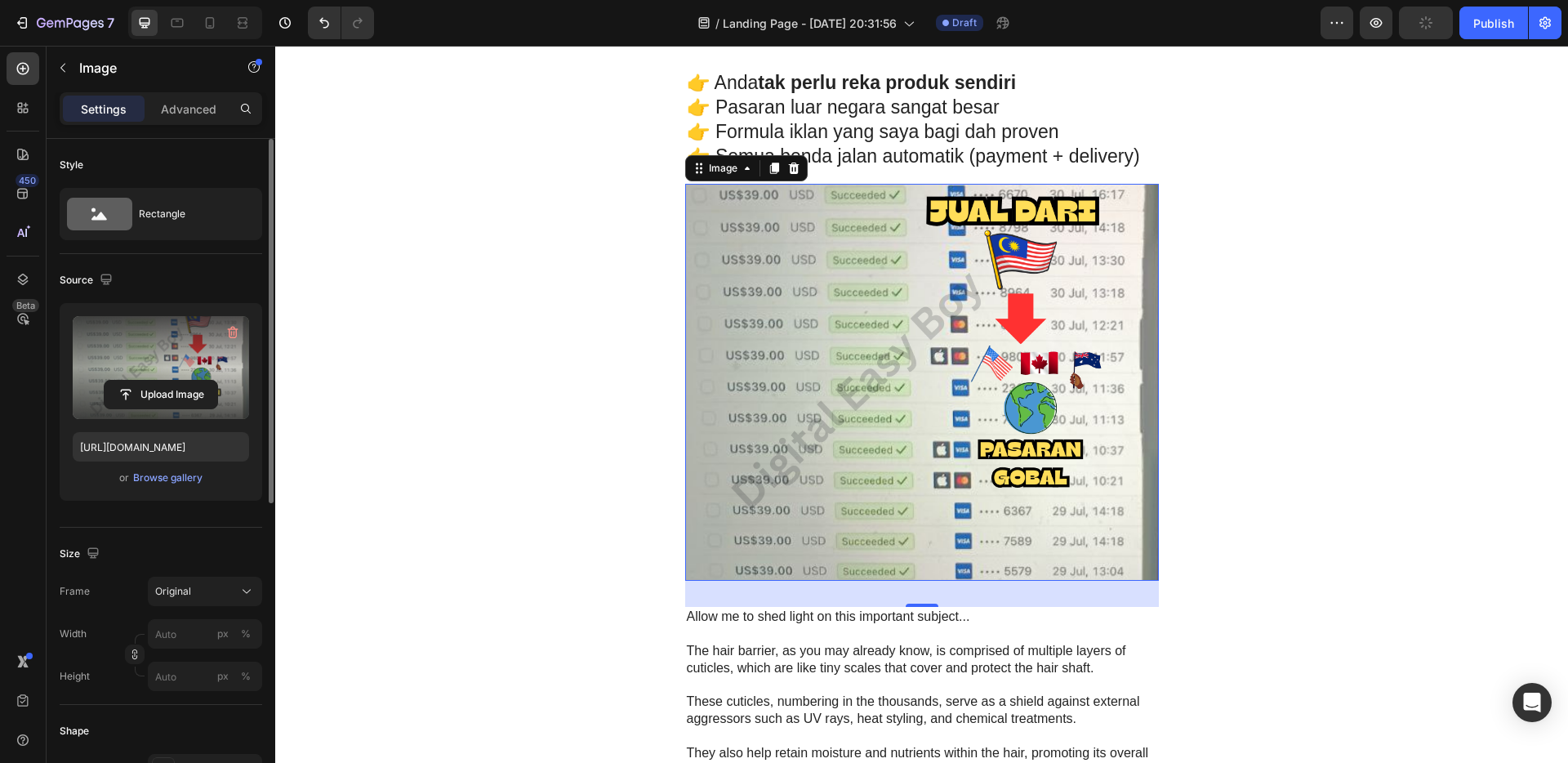
click at [149, 377] on label at bounding box center [161, 368] width 177 height 103
click at [149, 380] on input "file" at bounding box center [161, 393] width 113 height 28
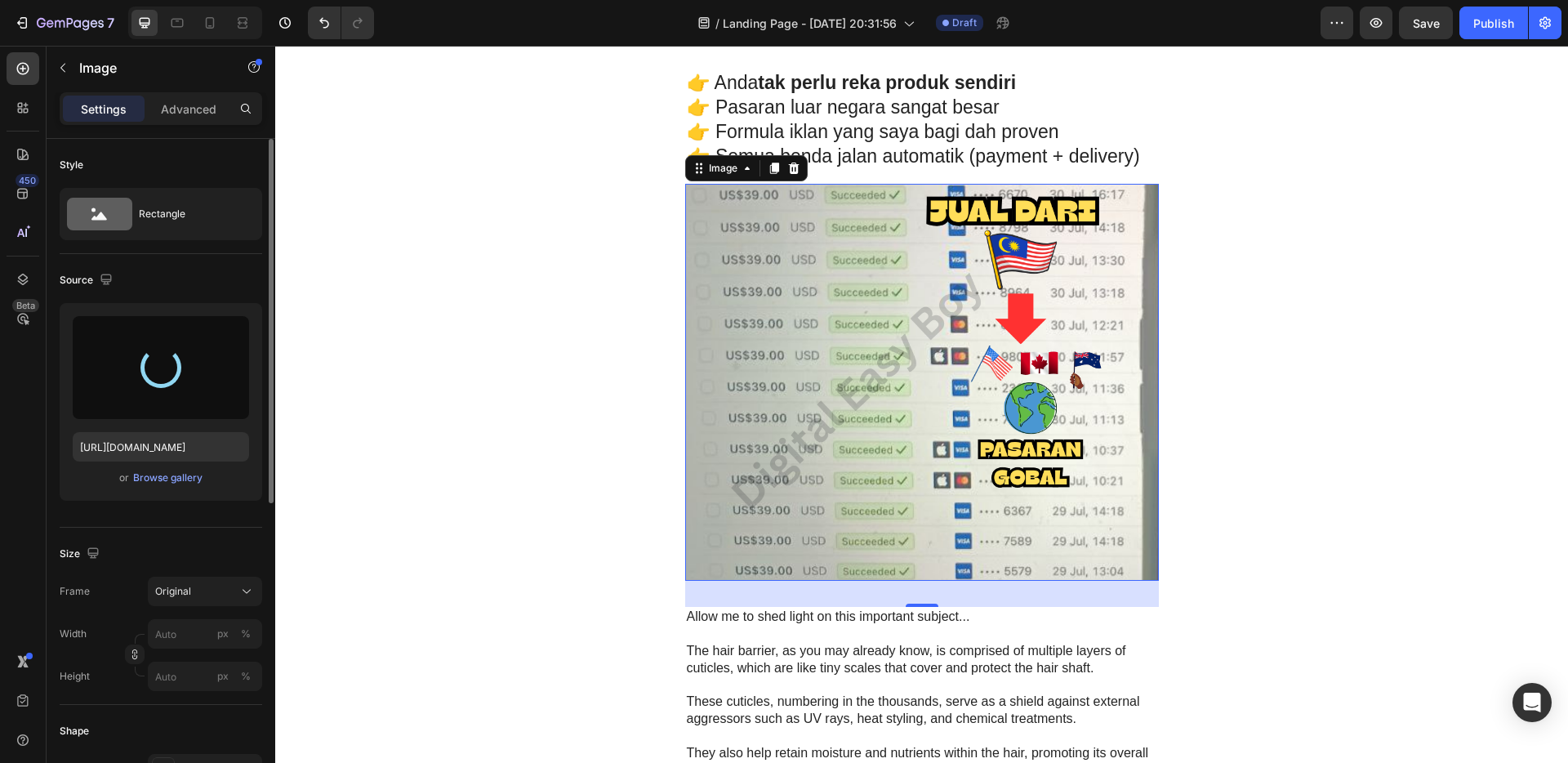
type input "[URL][DOMAIN_NAME]"
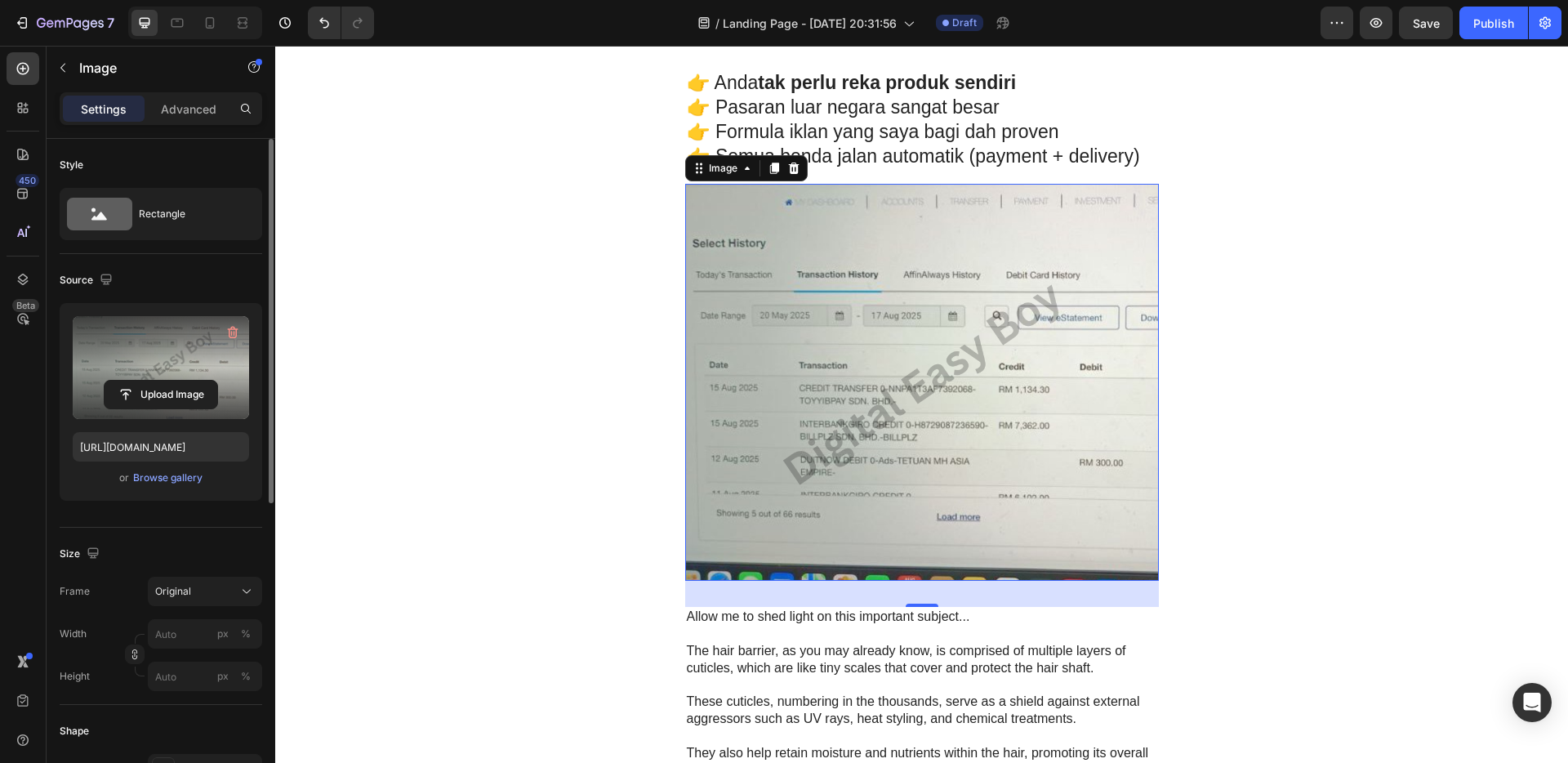
scroll to position [3594, 0]
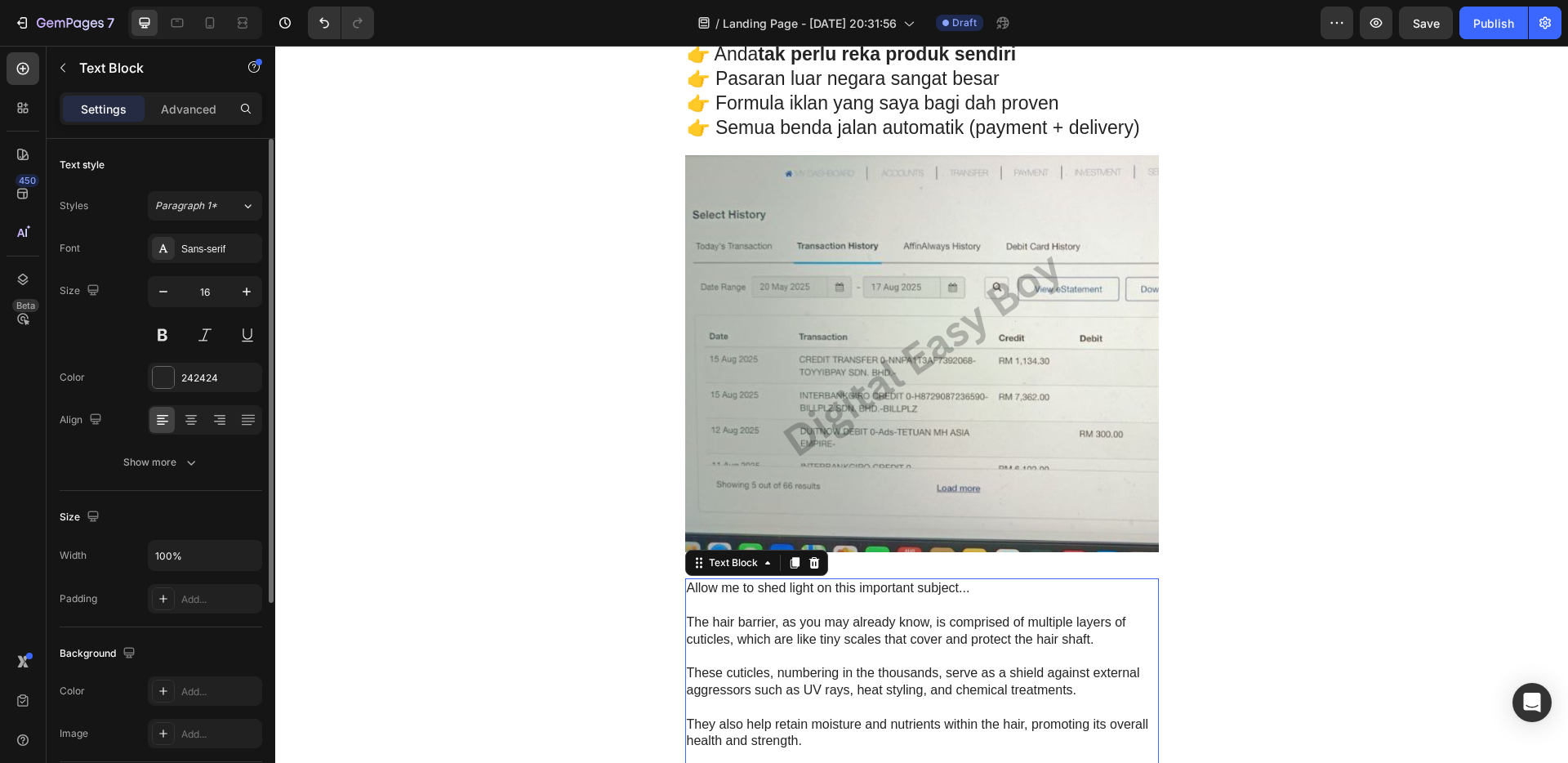
click at [934, 633] on p "The hair barrier, as you may already know, is comprised of multiple layers of c…" at bounding box center [922, 631] width 471 height 35
click at [926, 640] on p "The hair barrier, as you may already know, is comprised of multiple layers of c…" at bounding box center [922, 631] width 471 height 35
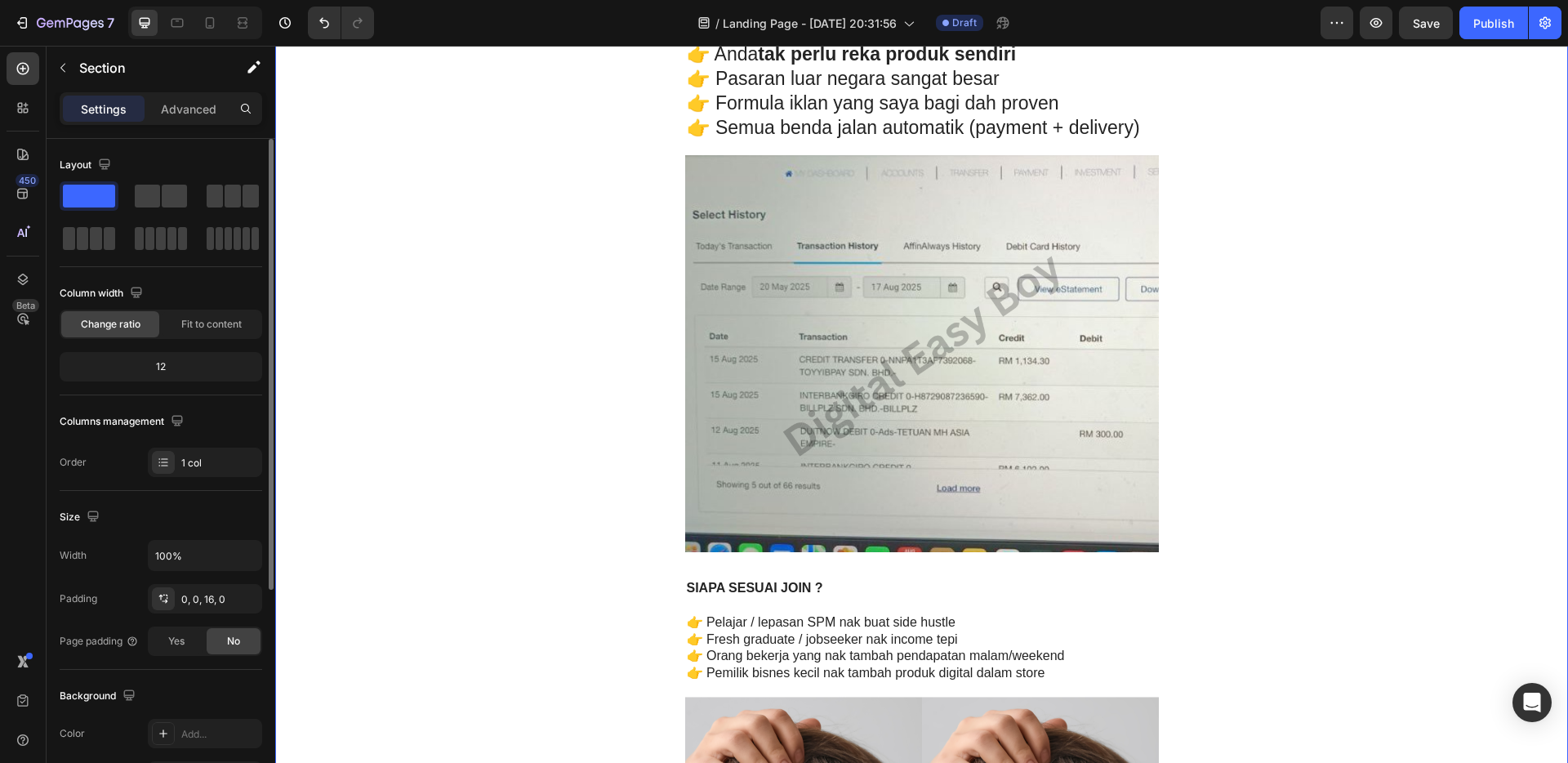
click at [1092, 632] on p "👉 Fresh graduate / jobseeker nak income tepi" at bounding box center [922, 640] width 471 height 17
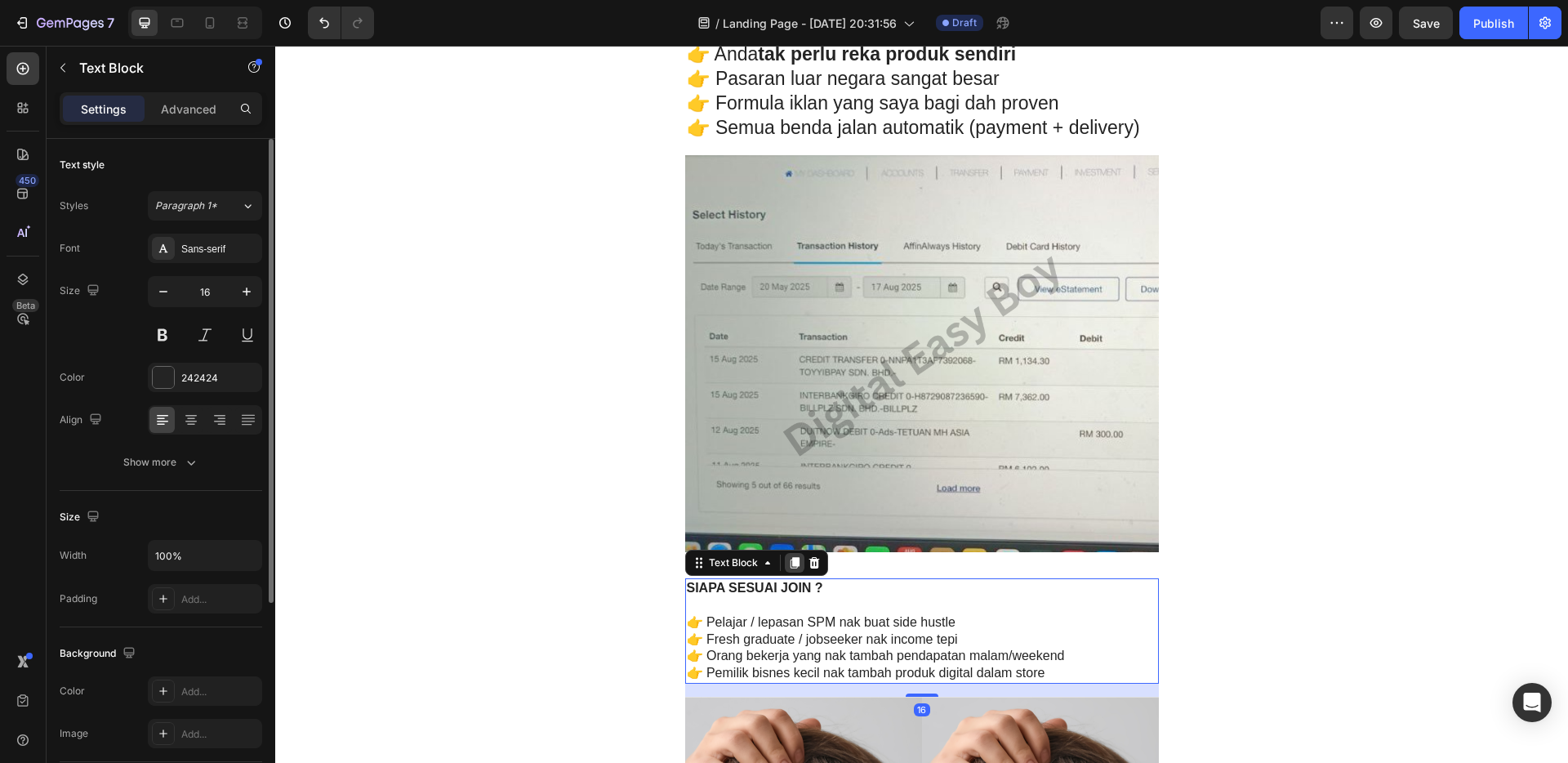
click at [794, 563] on icon at bounding box center [794, 562] width 13 height 13
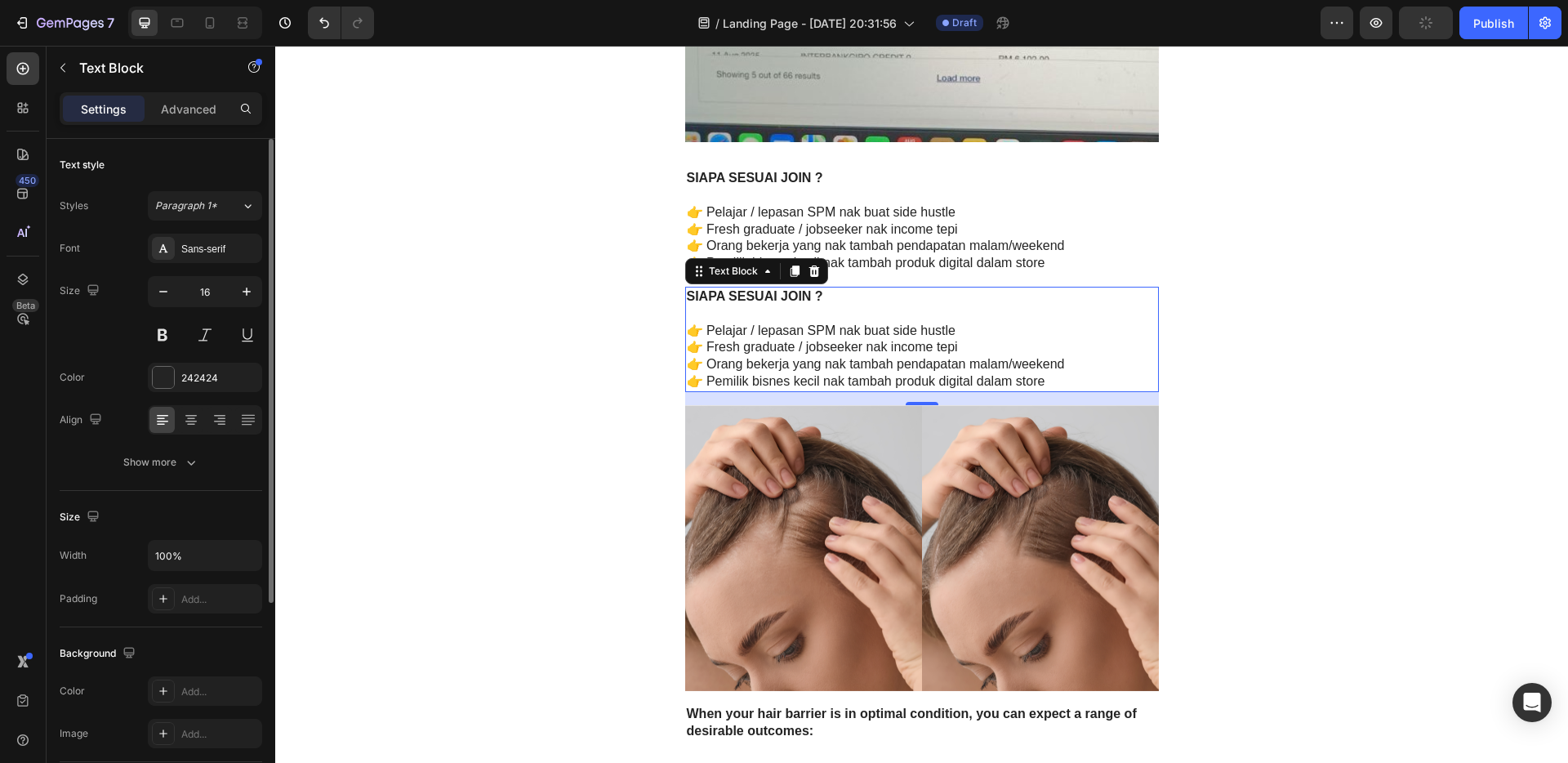
scroll to position [3995, 0]
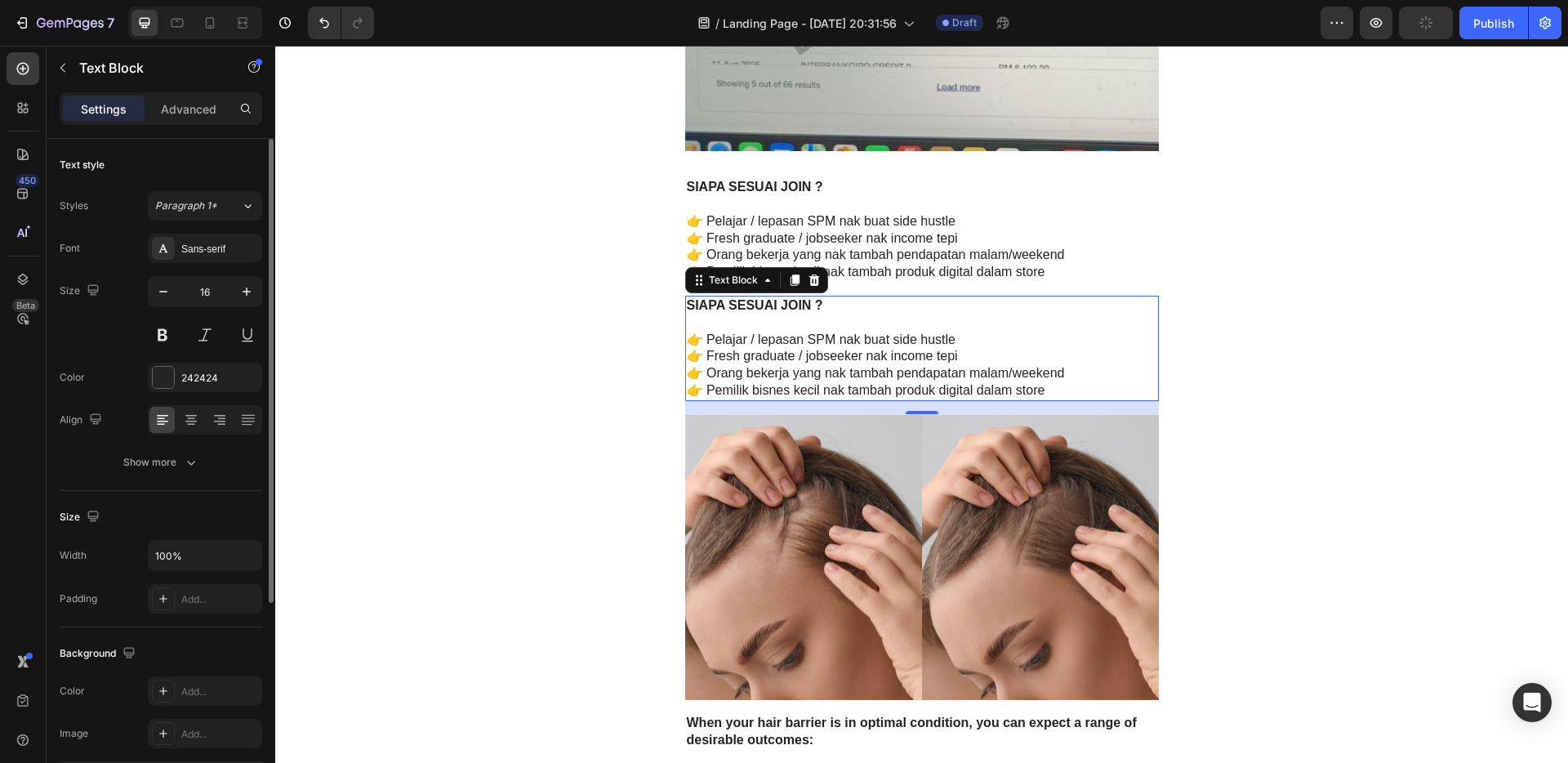
click at [933, 355] on p "👉 Fresh graduate / jobseeker nak income tepi" at bounding box center [922, 356] width 471 height 17
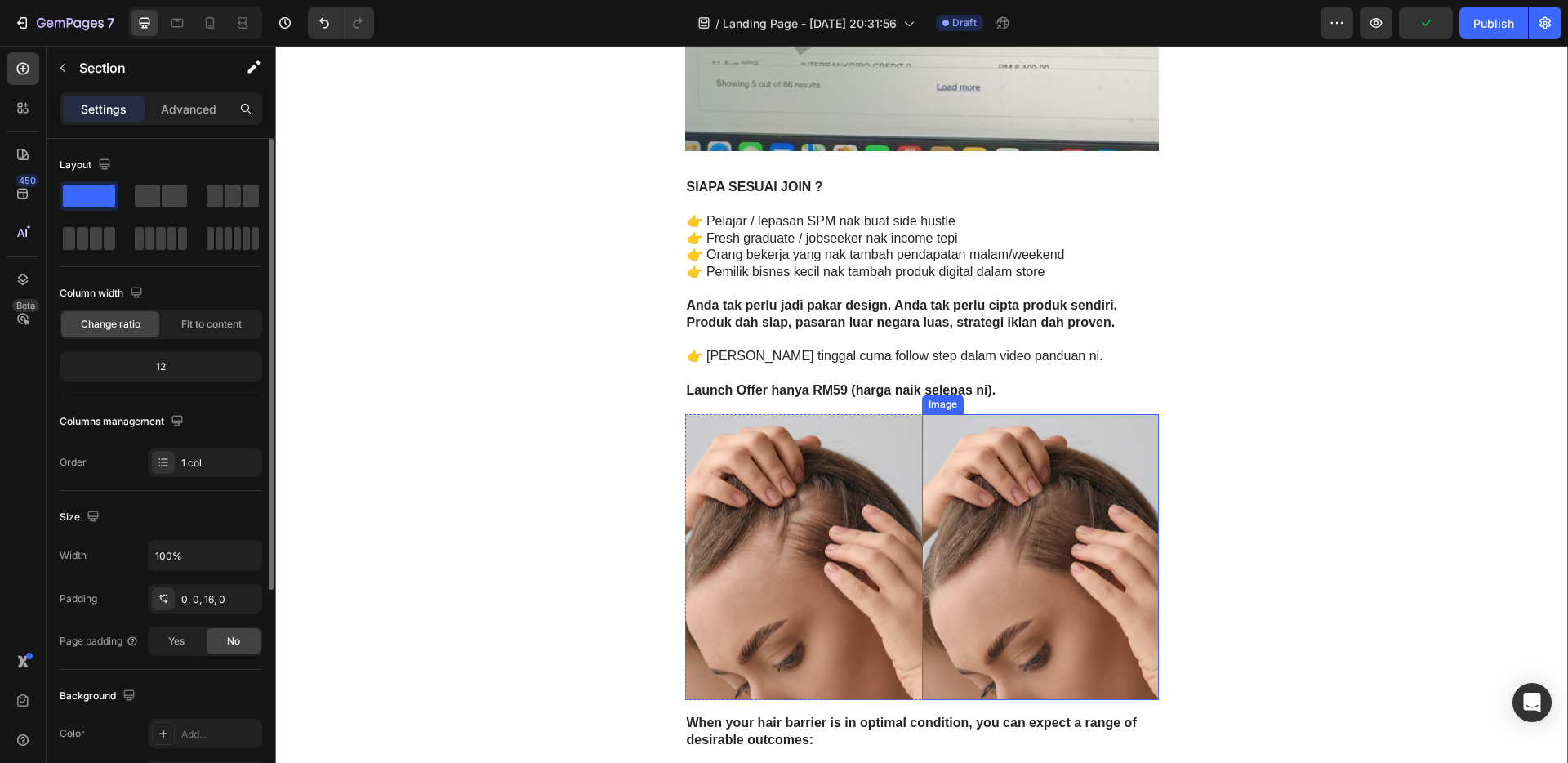
click at [1113, 518] on img at bounding box center [1040, 557] width 237 height 287
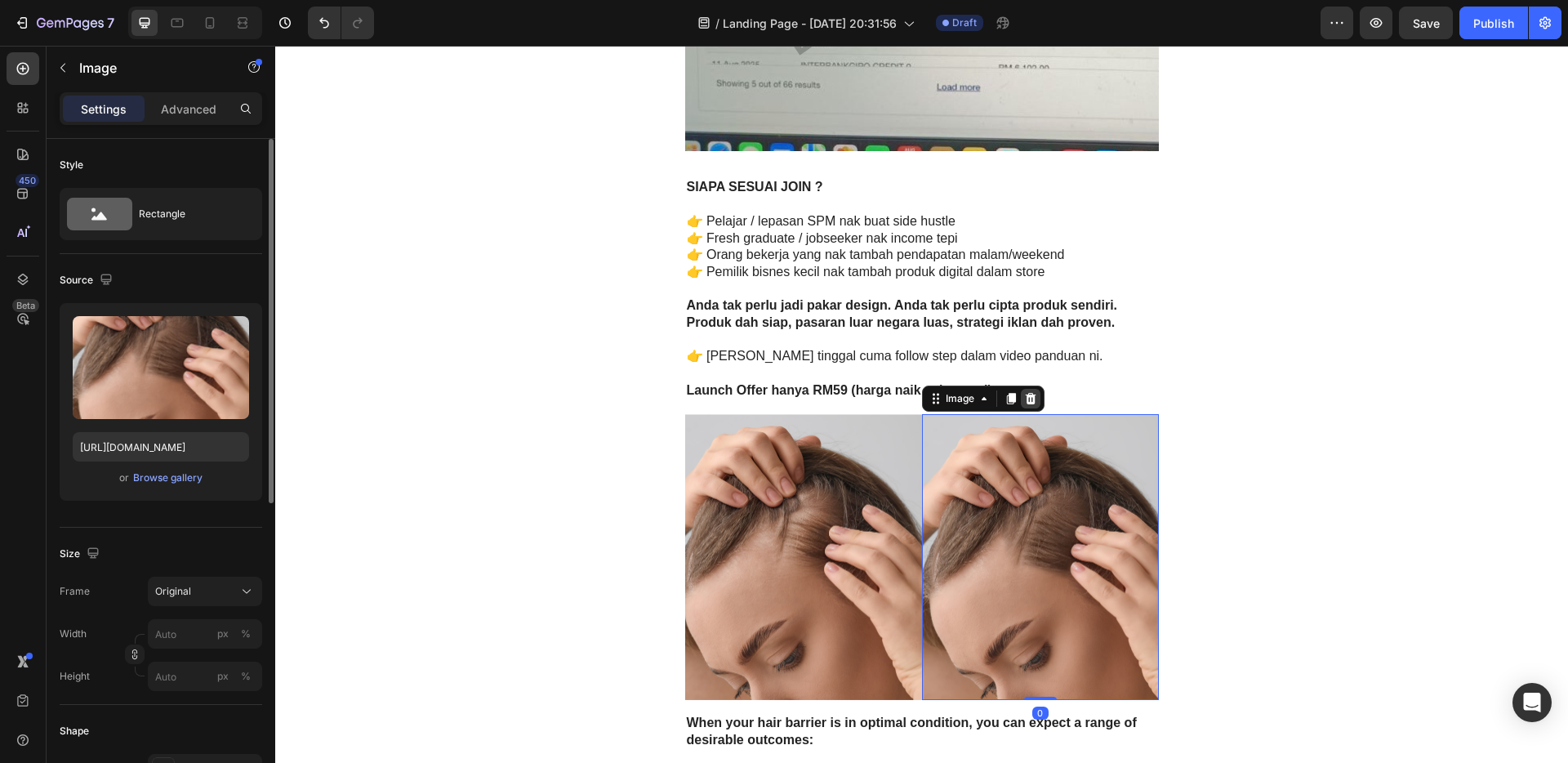
click at [1032, 401] on div at bounding box center [1031, 399] width 20 height 20
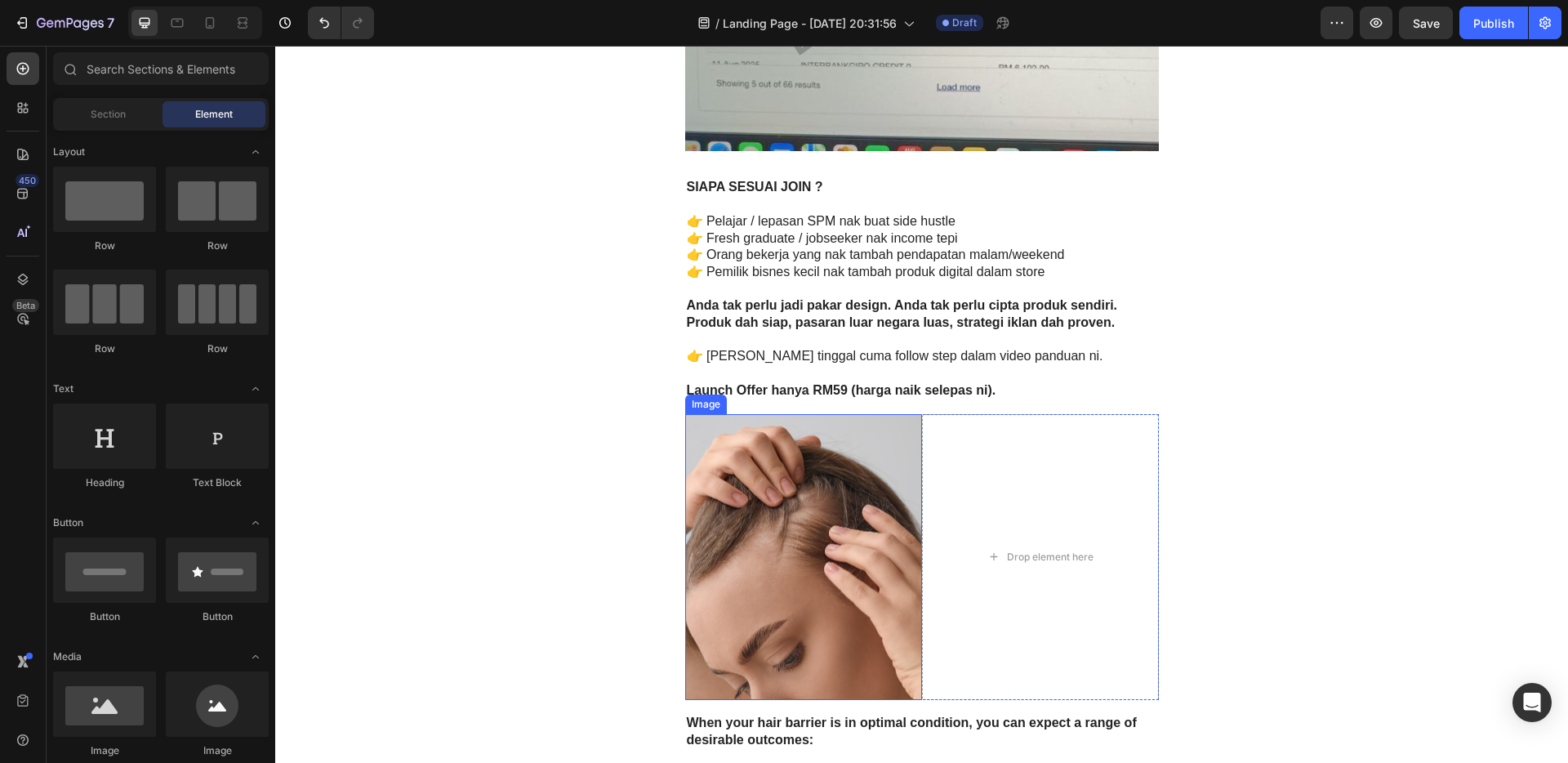
click at [867, 481] on img at bounding box center [803, 557] width 237 height 287
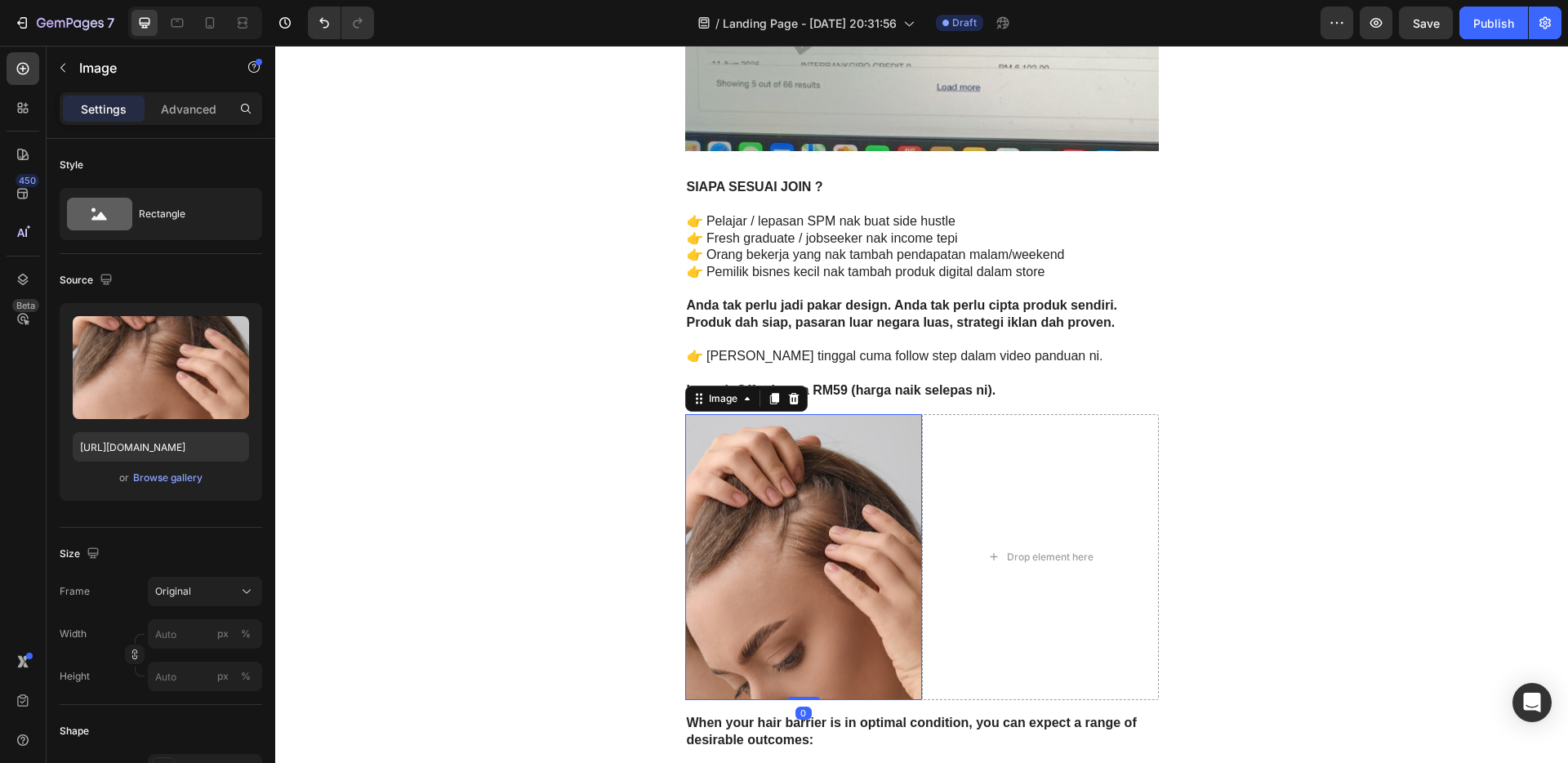
click at [787, 404] on div at bounding box center [794, 399] width 20 height 20
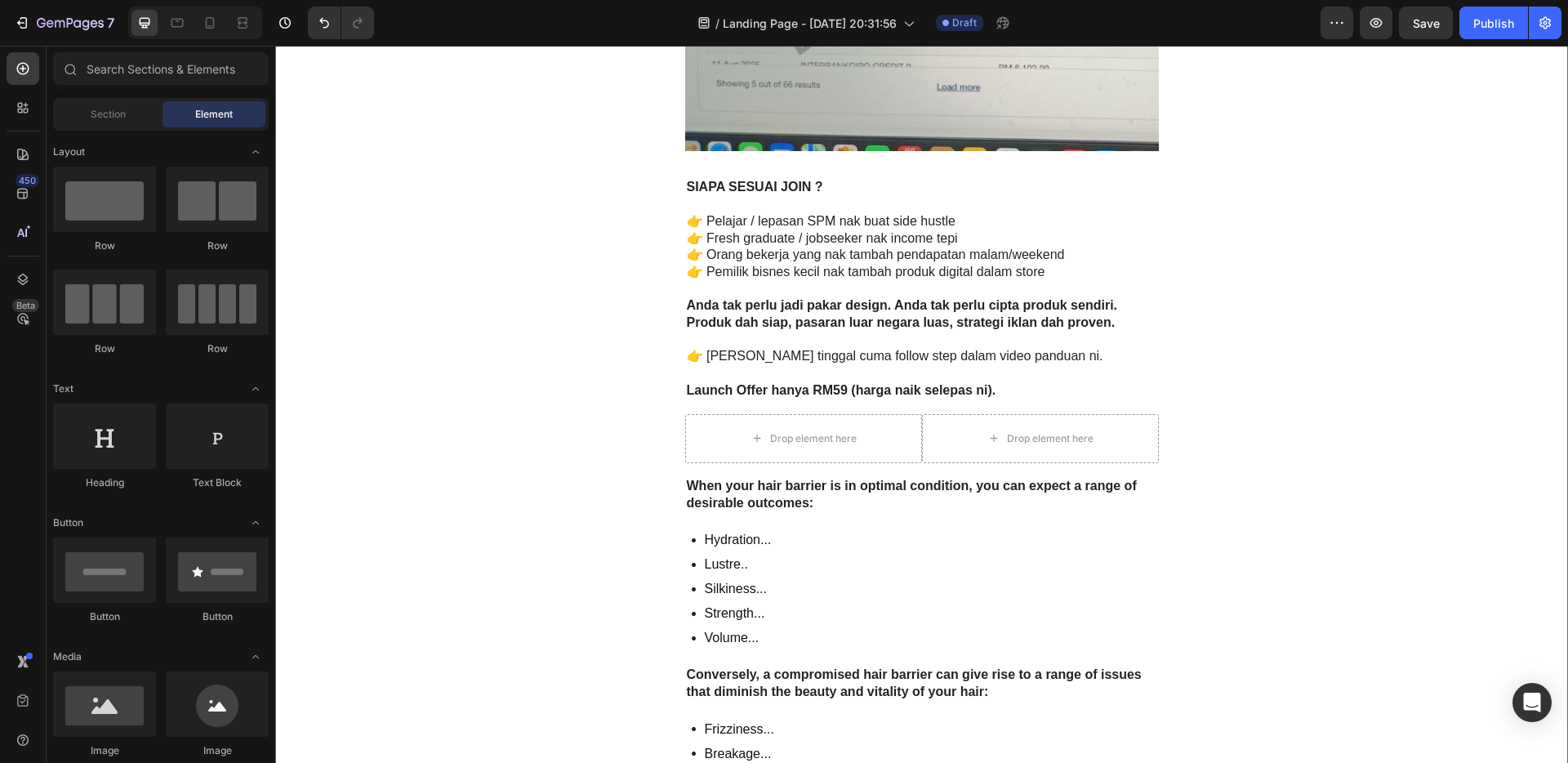
click at [1136, 425] on div "Drop element here" at bounding box center [1040, 438] width 237 height 49
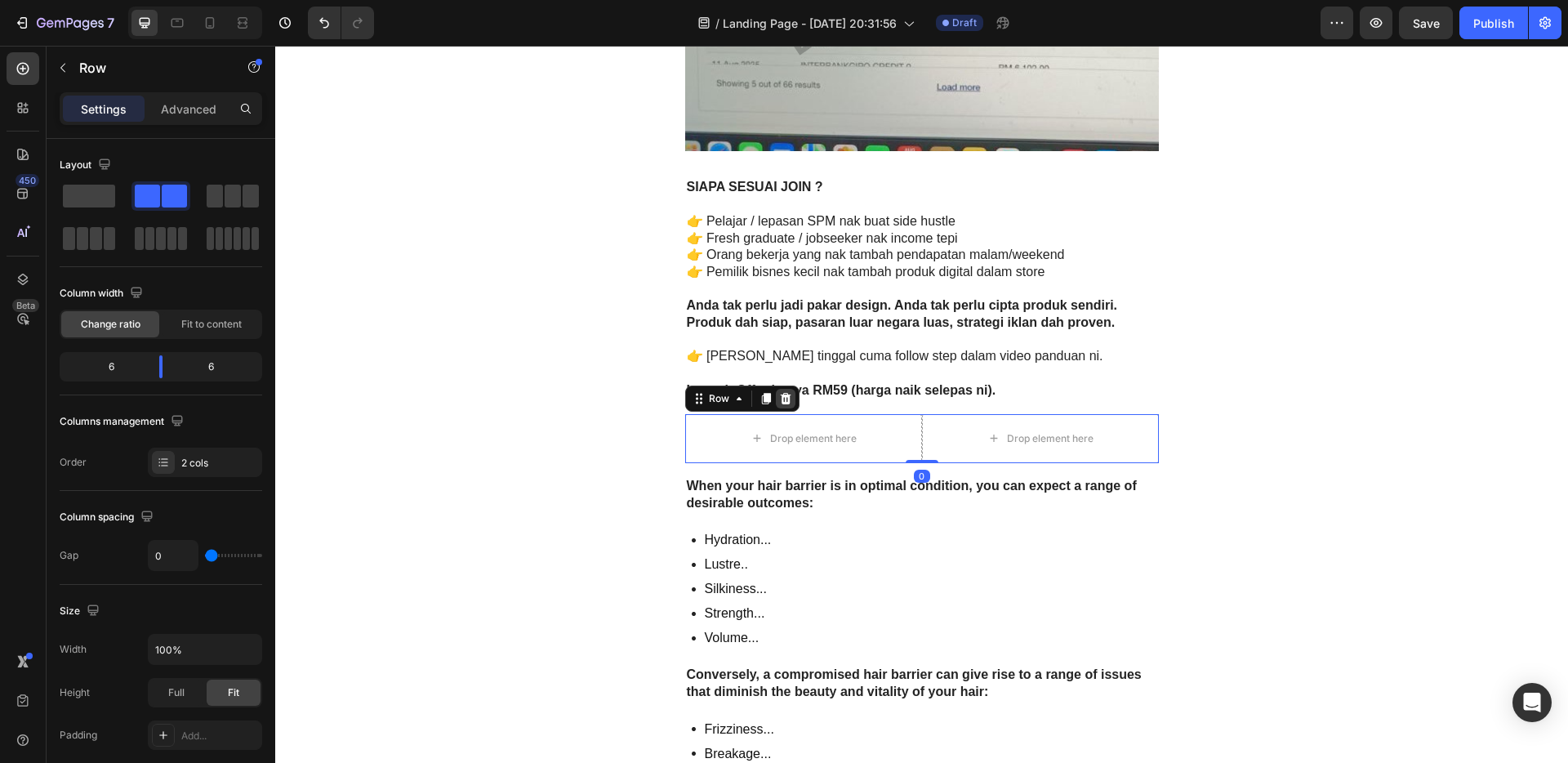
click at [780, 401] on icon at bounding box center [785, 398] width 13 height 13
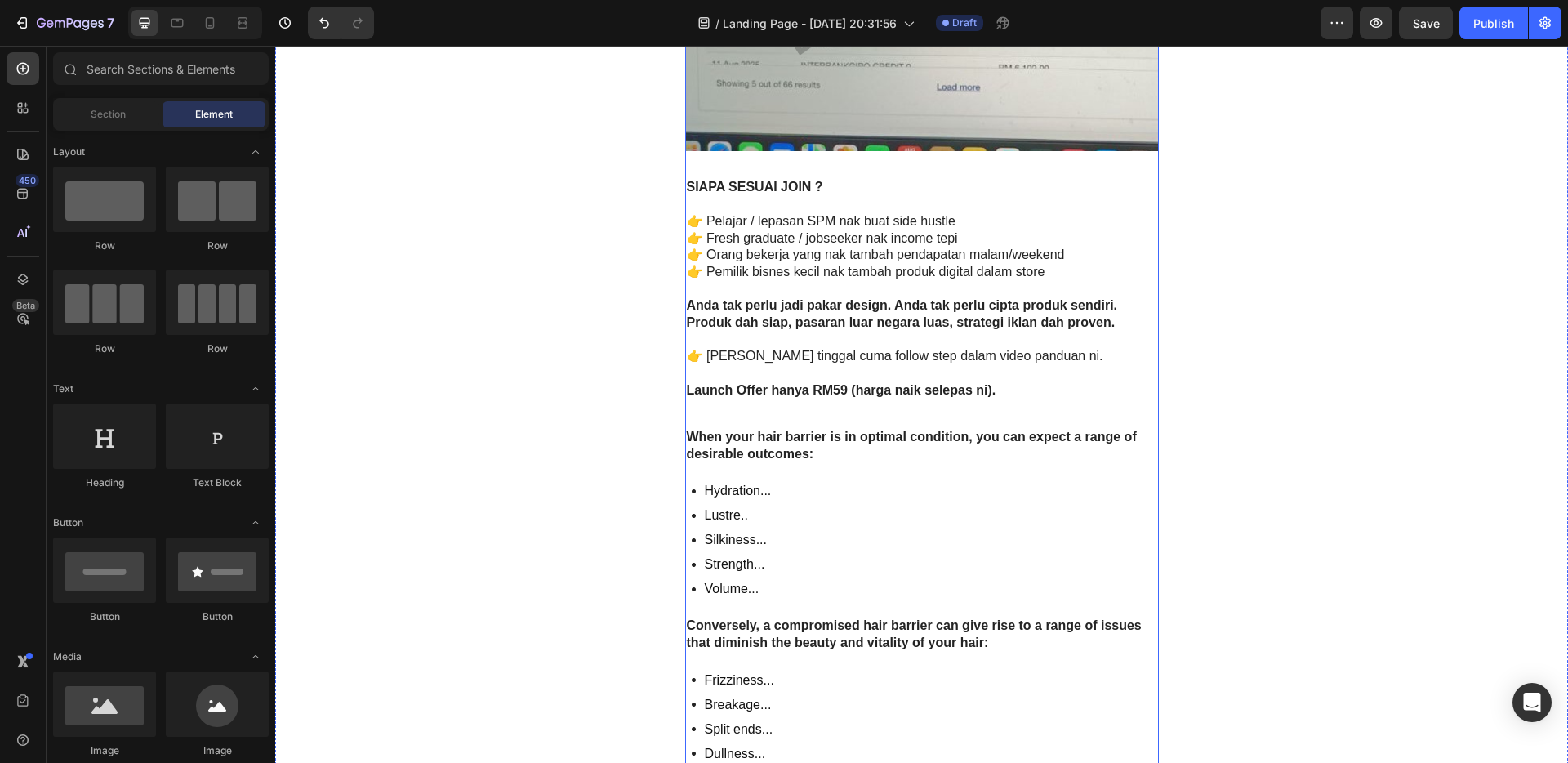
click at [861, 493] on div "Hydration... Lustre.. Silkiness... Strength... Volume..." at bounding box center [921, 540] width 474 height 123
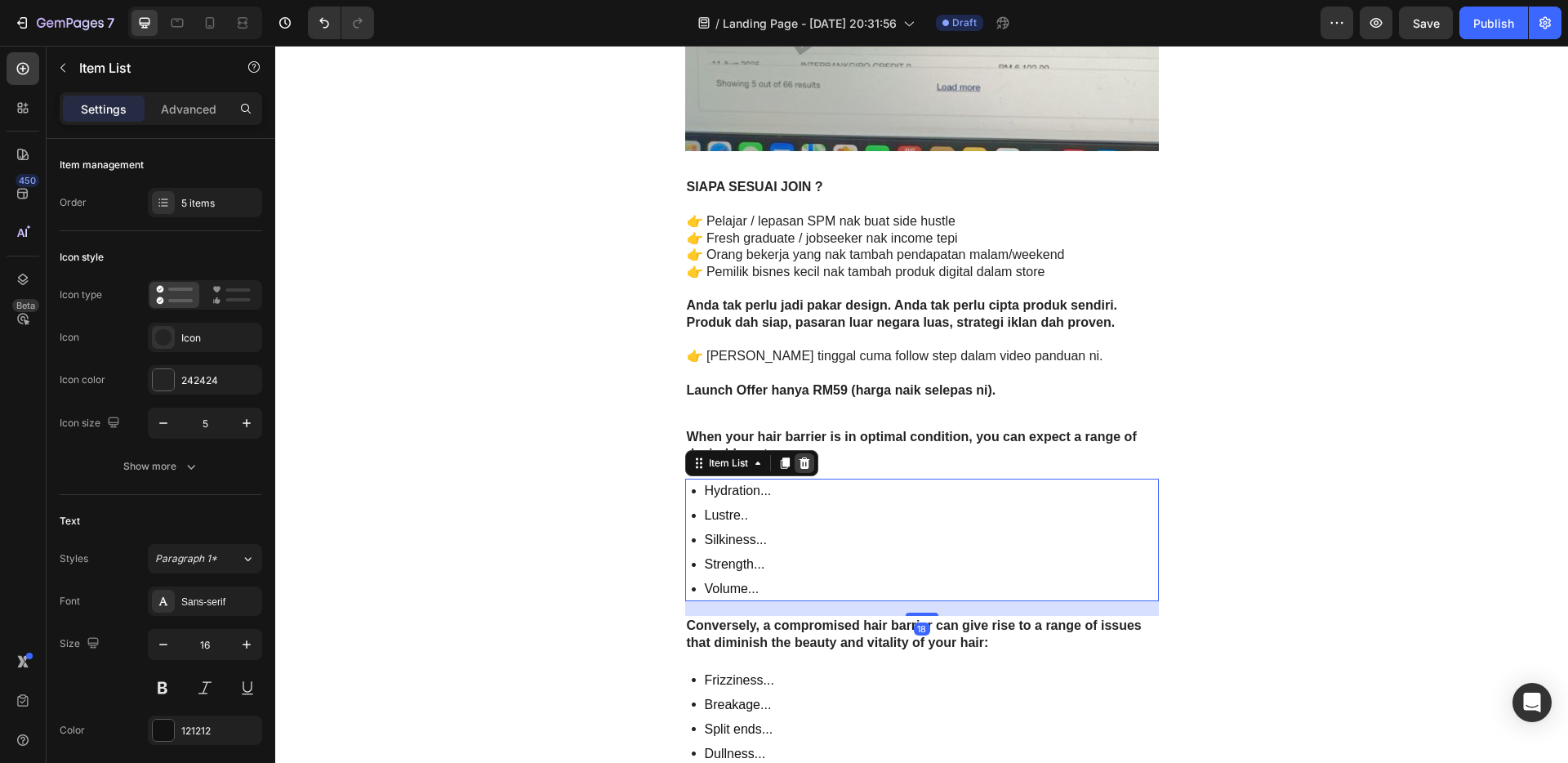
click at [804, 465] on icon at bounding box center [804, 463] width 13 height 13
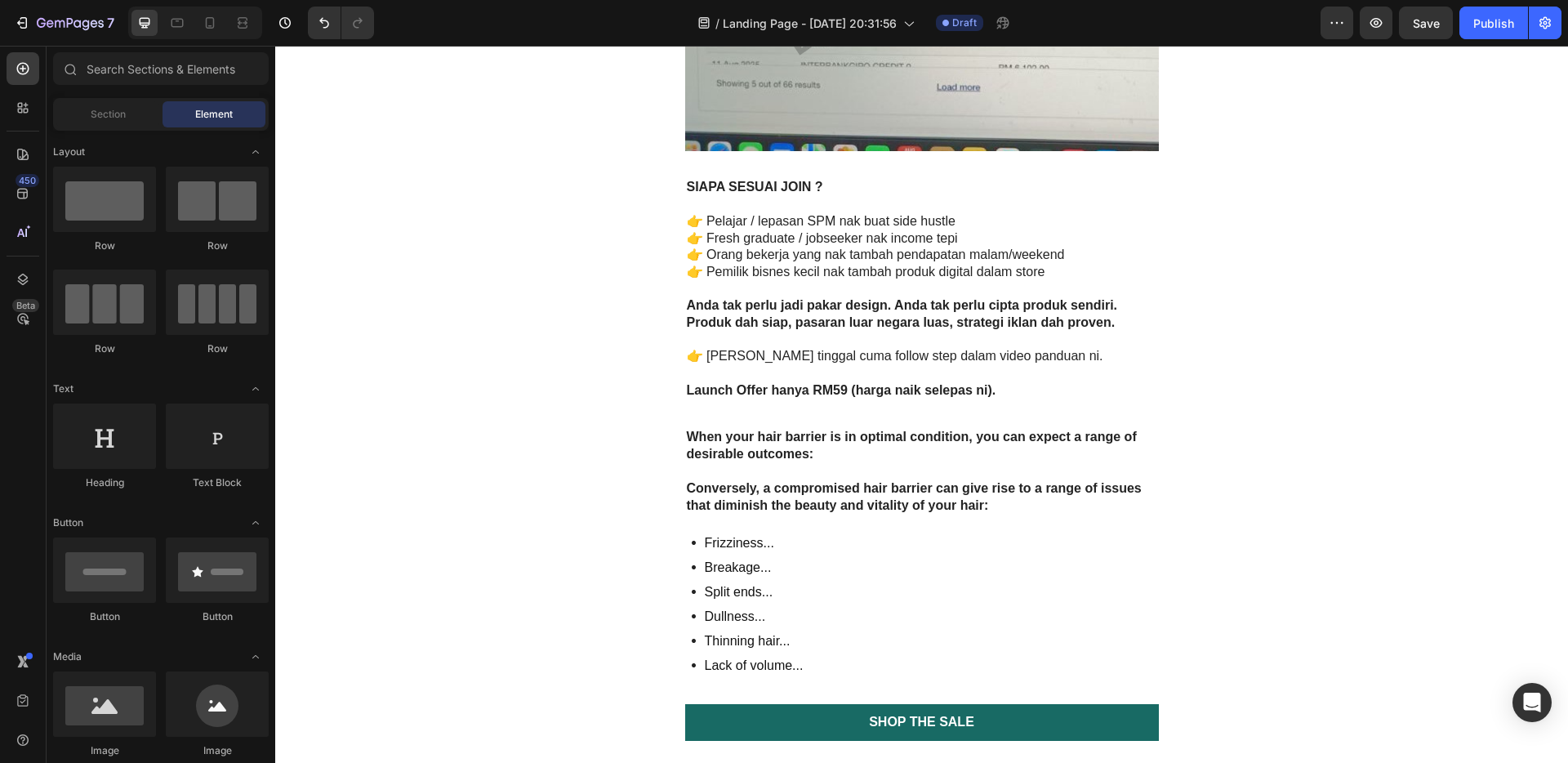
click at [835, 445] on p "When your hair barrier is in optimal condition, you can expect a range of desir…" at bounding box center [922, 446] width 471 height 35
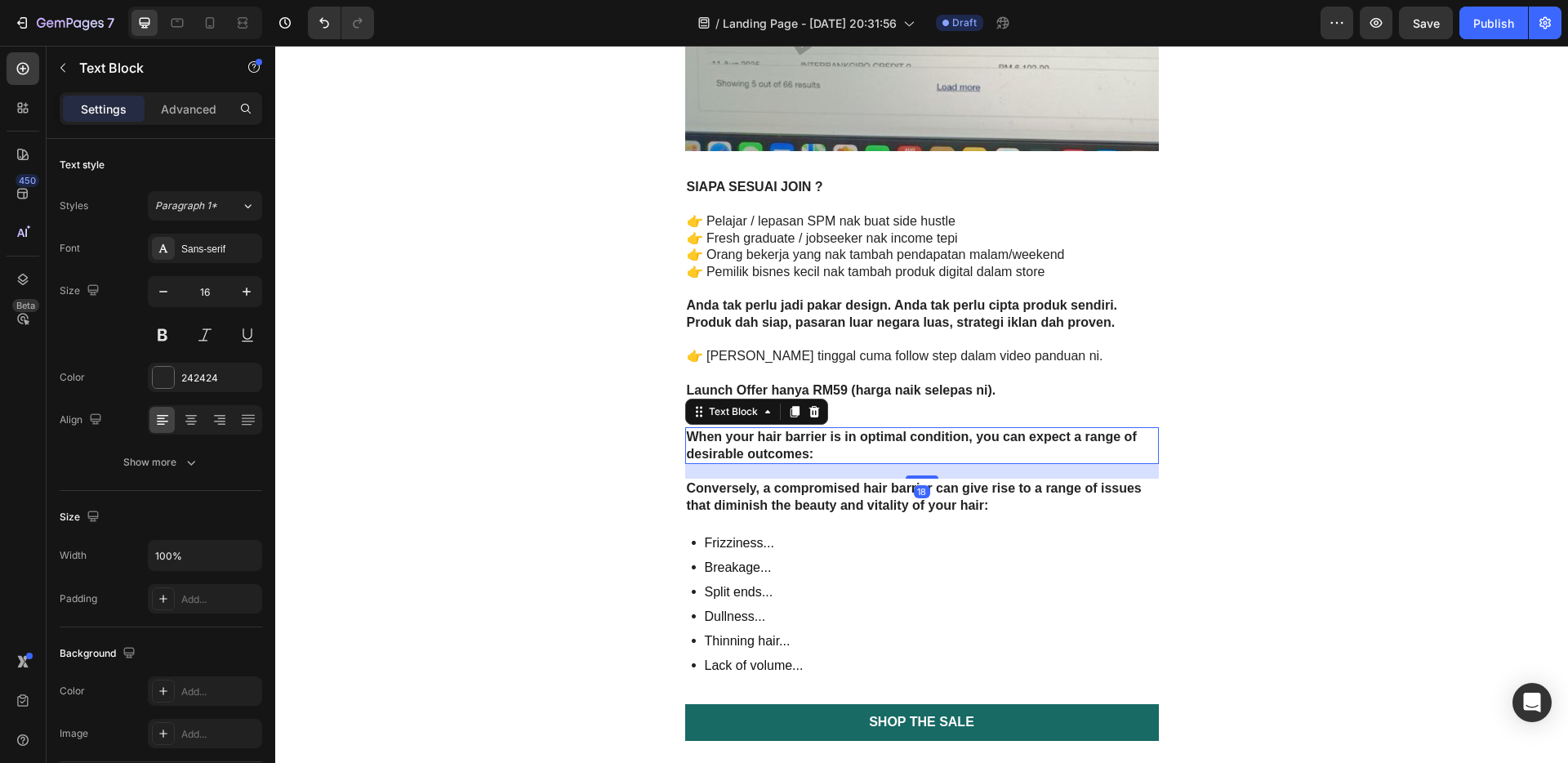
click at [810, 410] on icon at bounding box center [814, 411] width 11 height 12
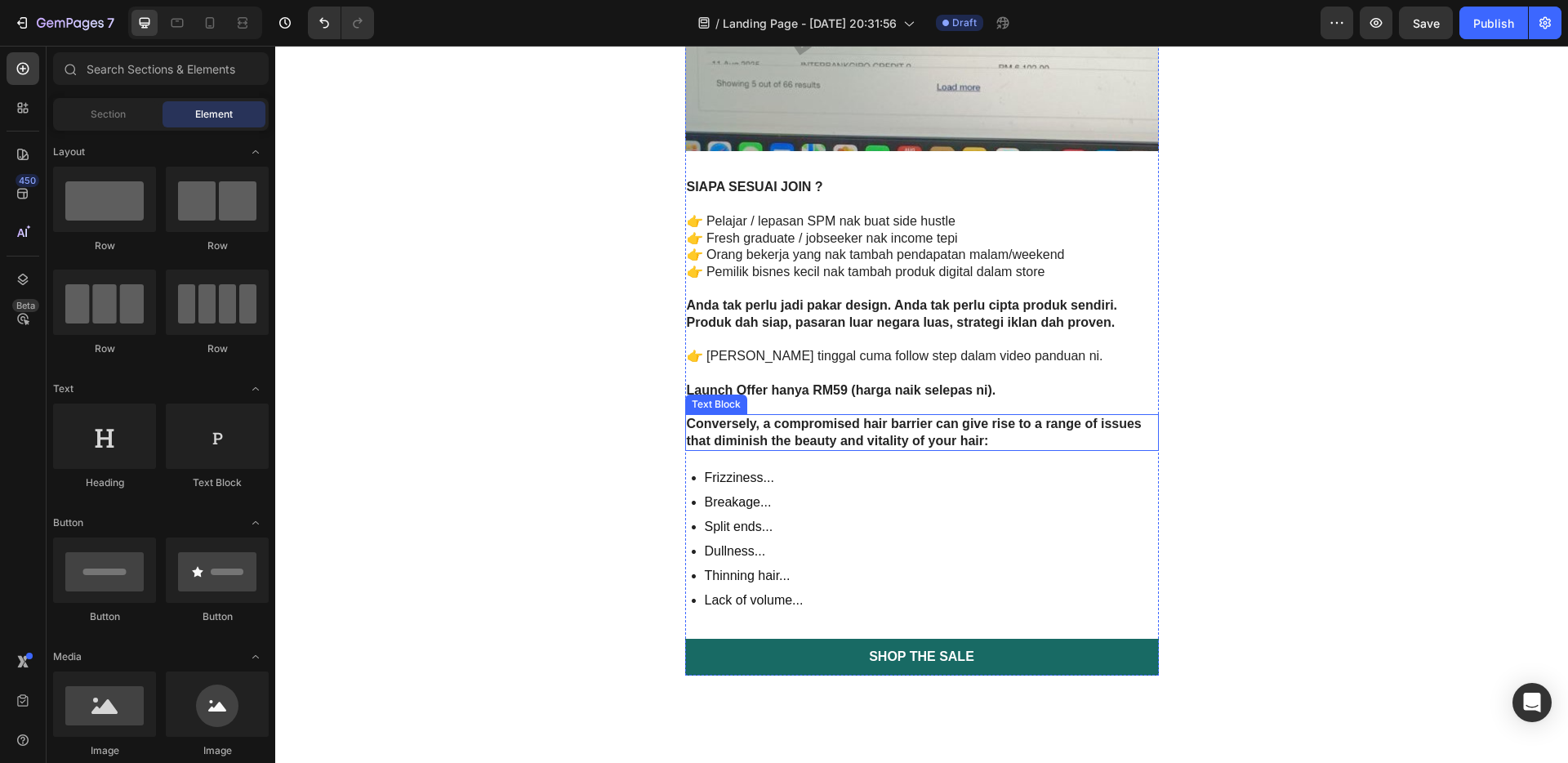
click at [867, 425] on strong "Conversely, a compromised hair barrier can give rise to a range of issues that …" at bounding box center [914, 432] width 455 height 31
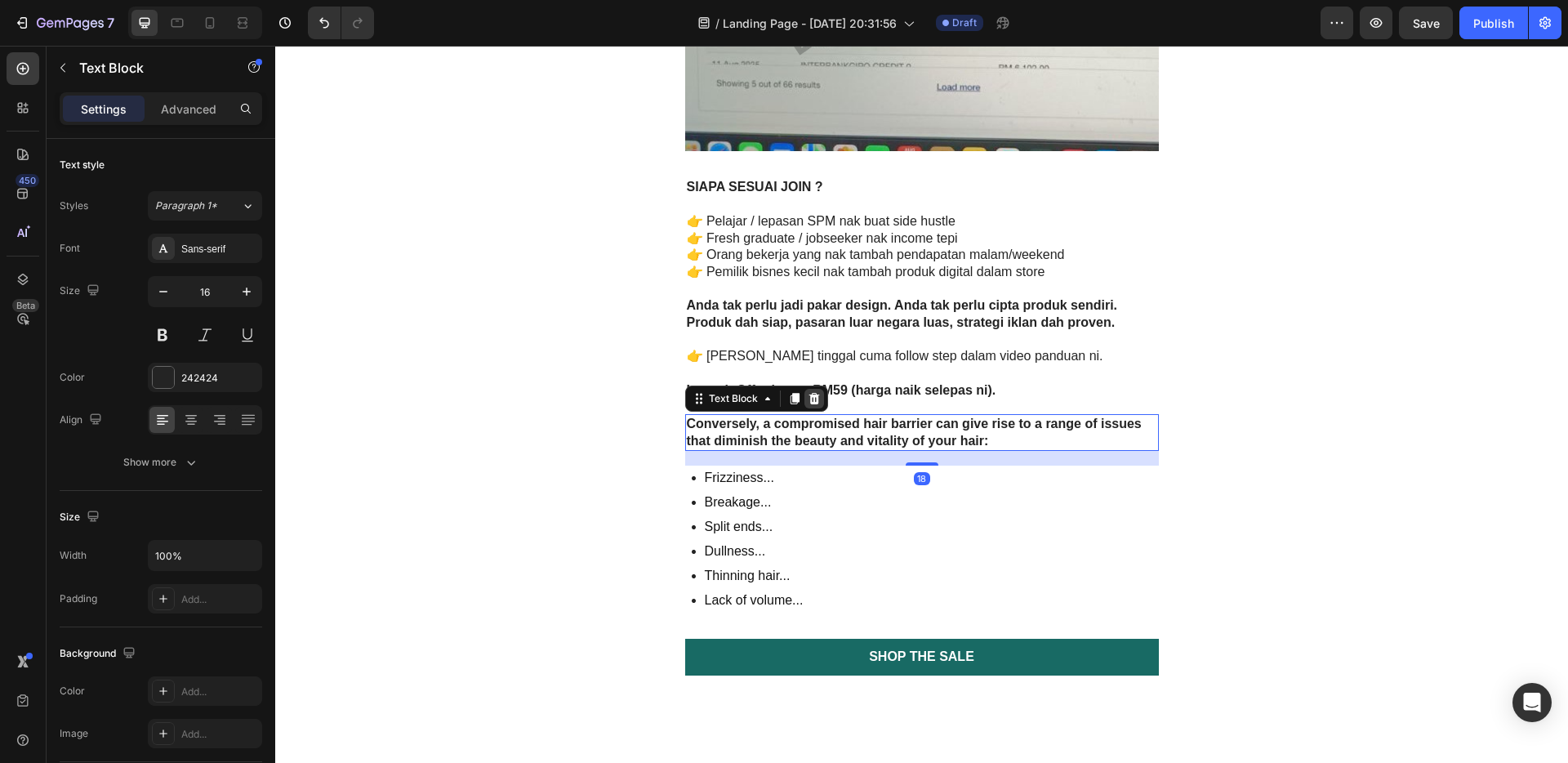
click at [808, 398] on icon at bounding box center [814, 398] width 11 height 12
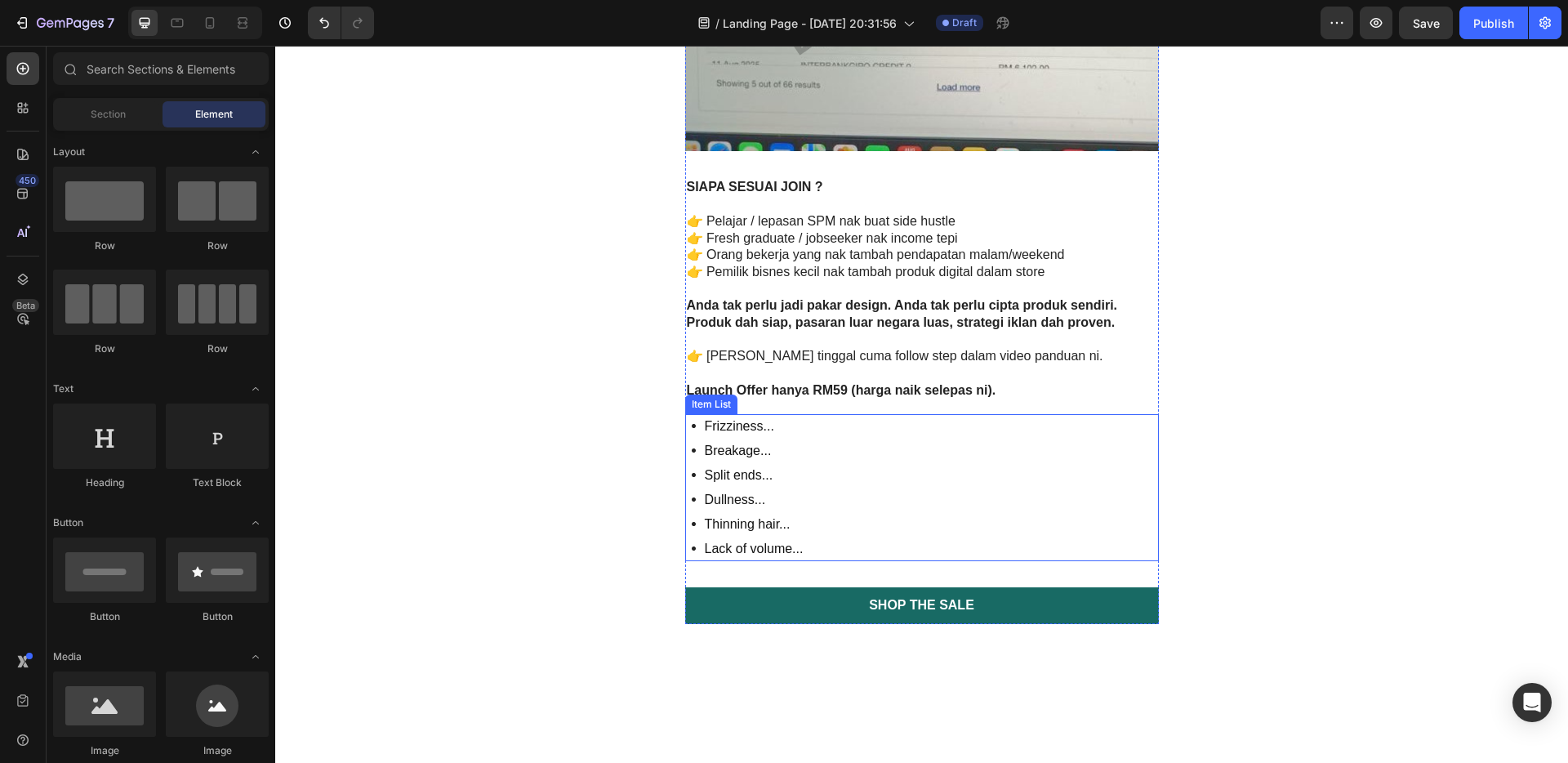
click at [886, 465] on div "Frizziness... Breakage... Split ends... Dullness... Thinning hair... Lack of vo…" at bounding box center [921, 487] width 474 height 147
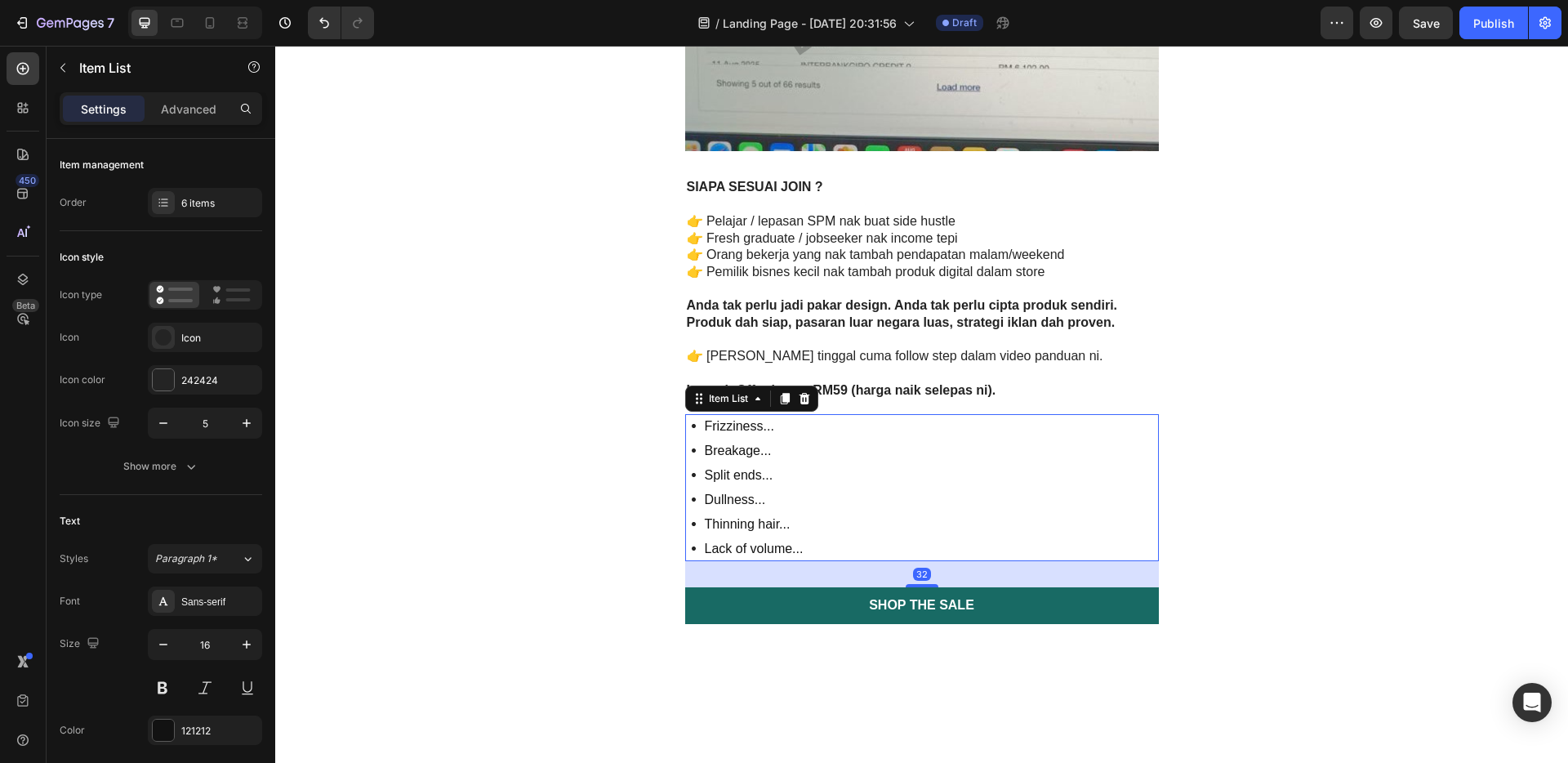
click at [802, 396] on icon at bounding box center [804, 398] width 13 height 13
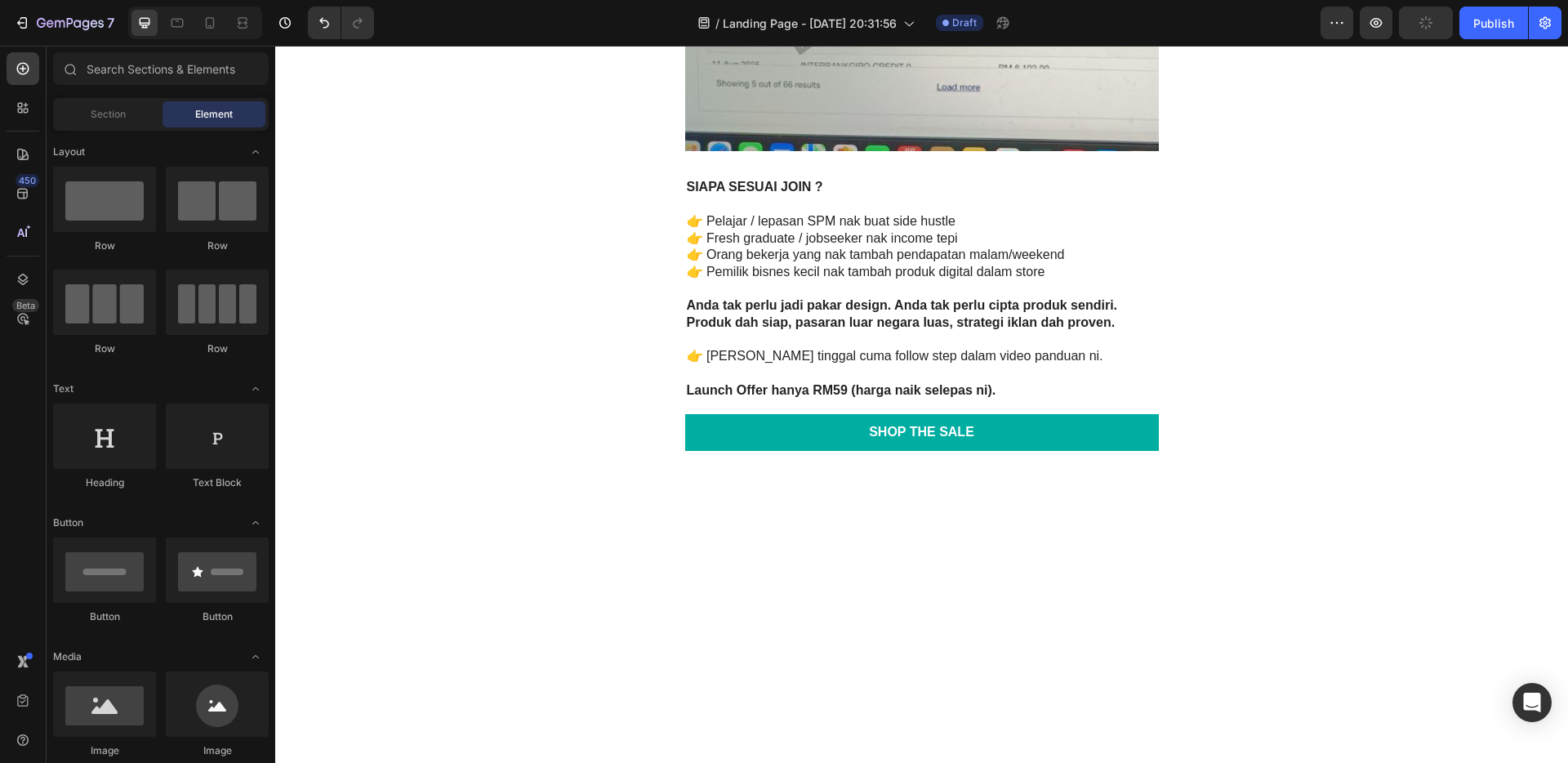
click at [975, 424] on link "Shop the Sale" at bounding box center [921, 432] width 474 height 36
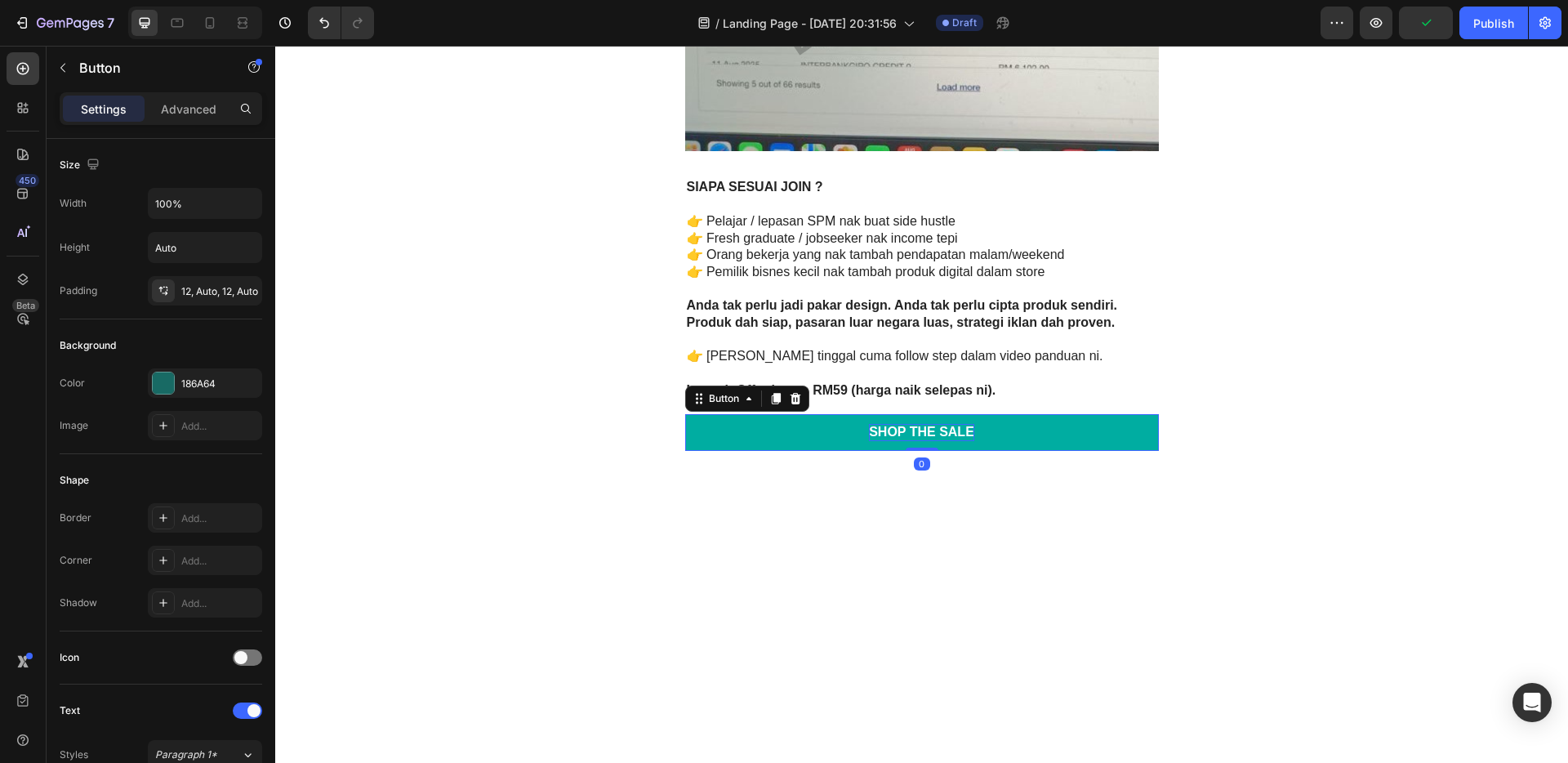
click at [961, 433] on div "Shop the Sale" at bounding box center [921, 432] width 106 height 17
click at [967, 433] on p "Shop the Sale" at bounding box center [921, 432] width 106 height 17
drag, startPoint x: 967, startPoint y: 433, endPoint x: 853, endPoint y: 421, distance: 114.6
click at [853, 421] on link "Shop the Sale" at bounding box center [921, 432] width 474 height 36
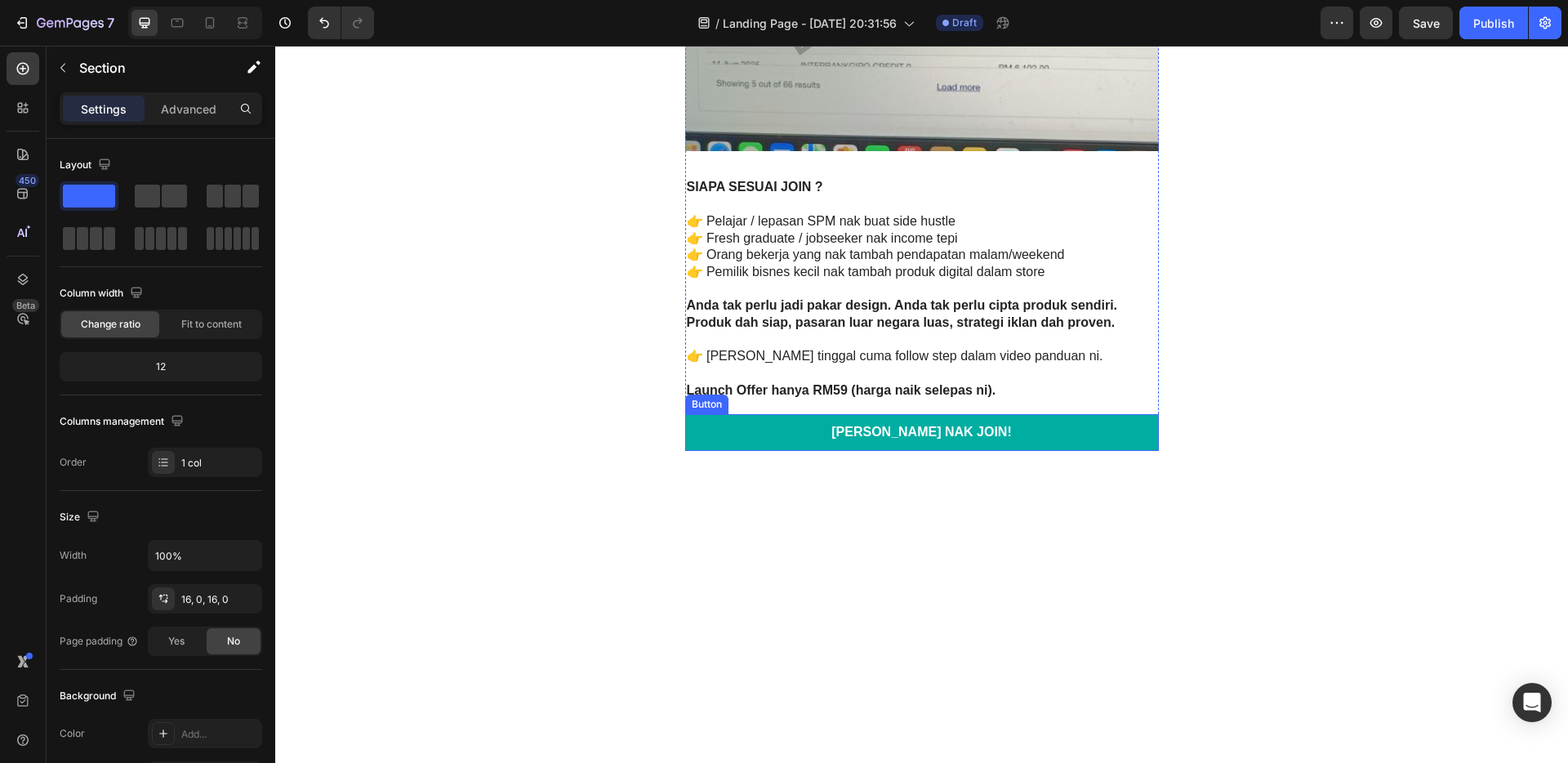
click at [1046, 433] on link "[PERSON_NAME] NAK JOIN!" at bounding box center [921, 432] width 474 height 36
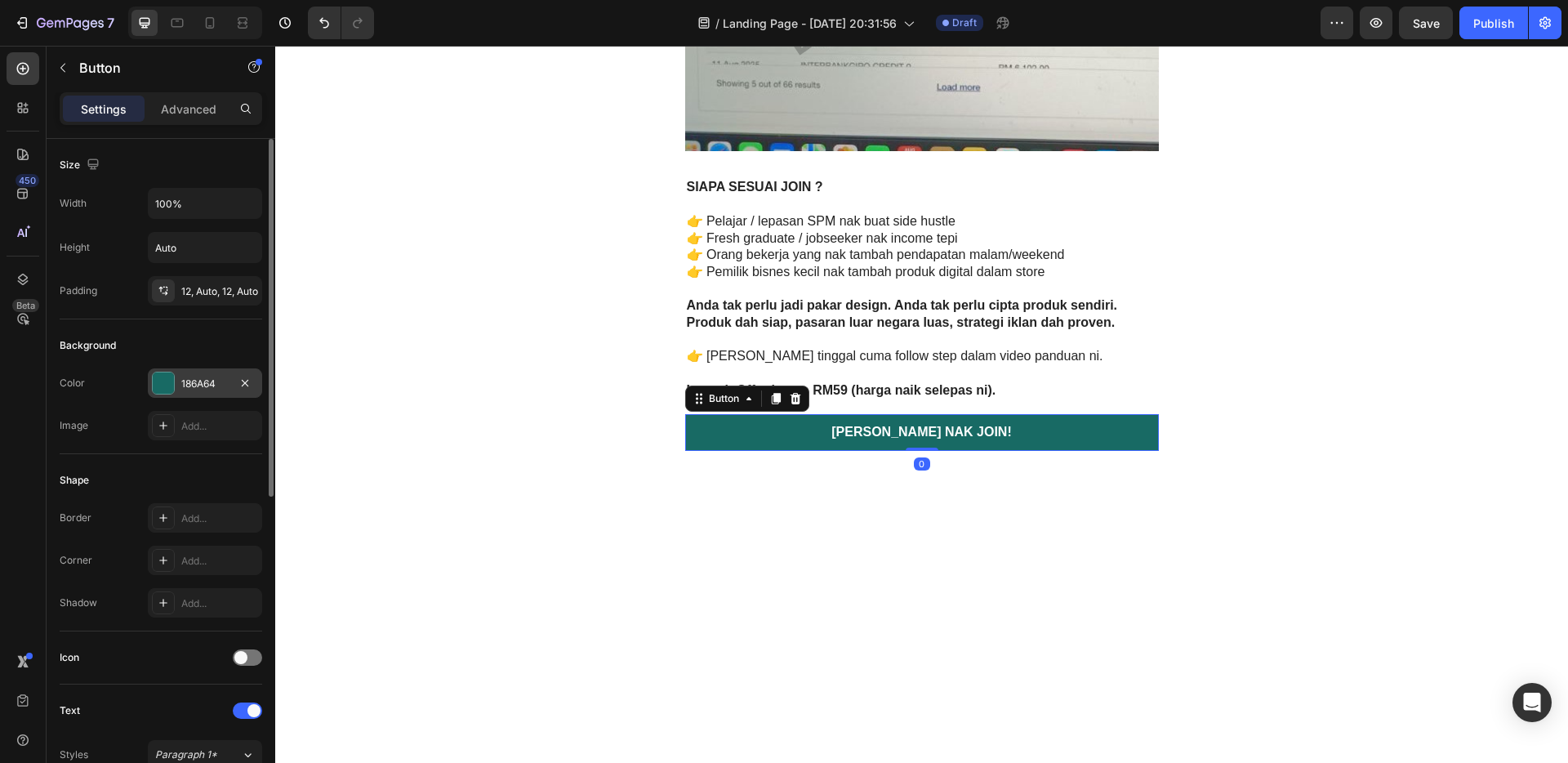
click at [205, 386] on div "186A64" at bounding box center [204, 384] width 47 height 15
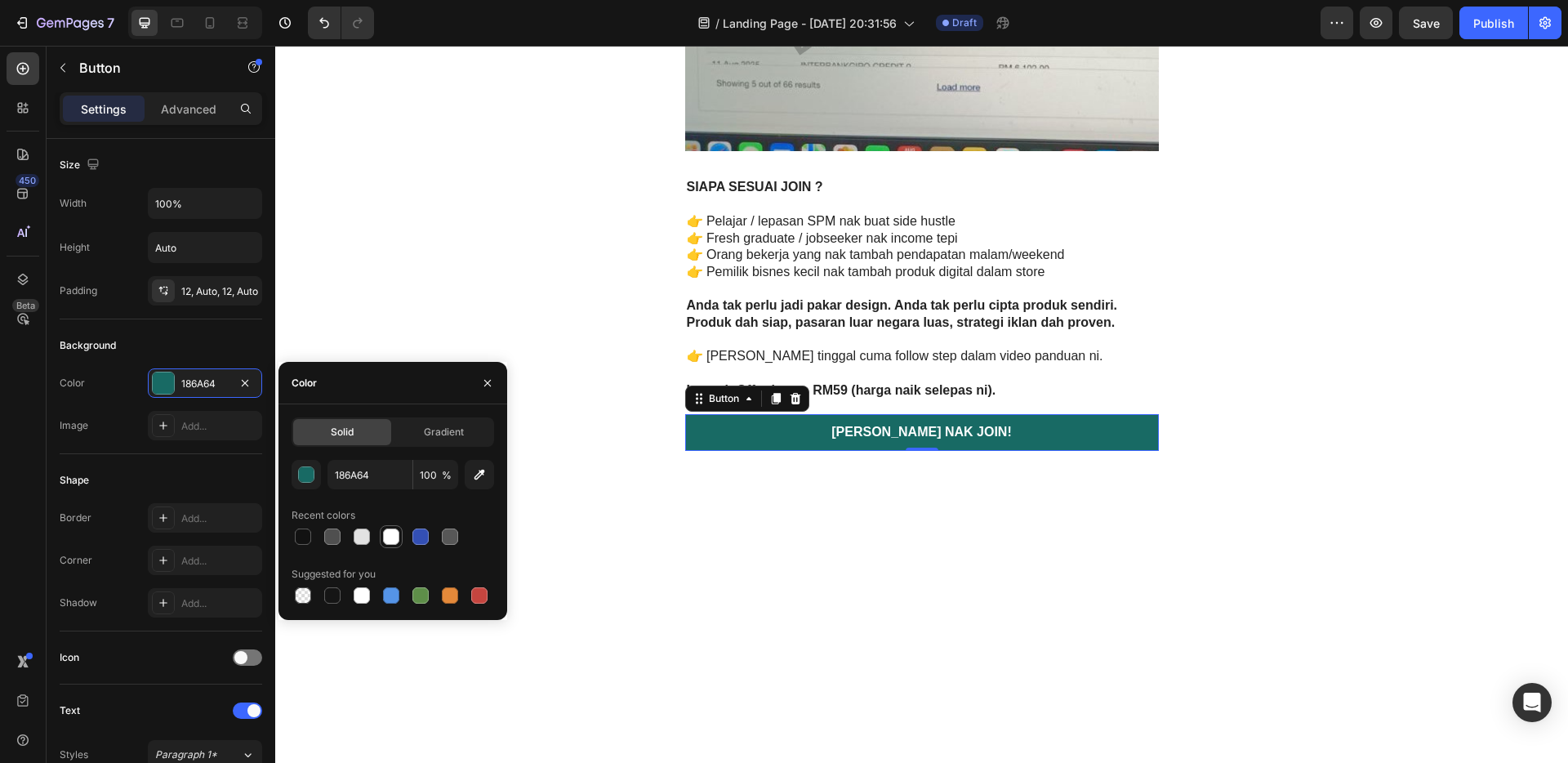
click at [424, 538] on div at bounding box center [420, 536] width 16 height 16
type input "334FB4"
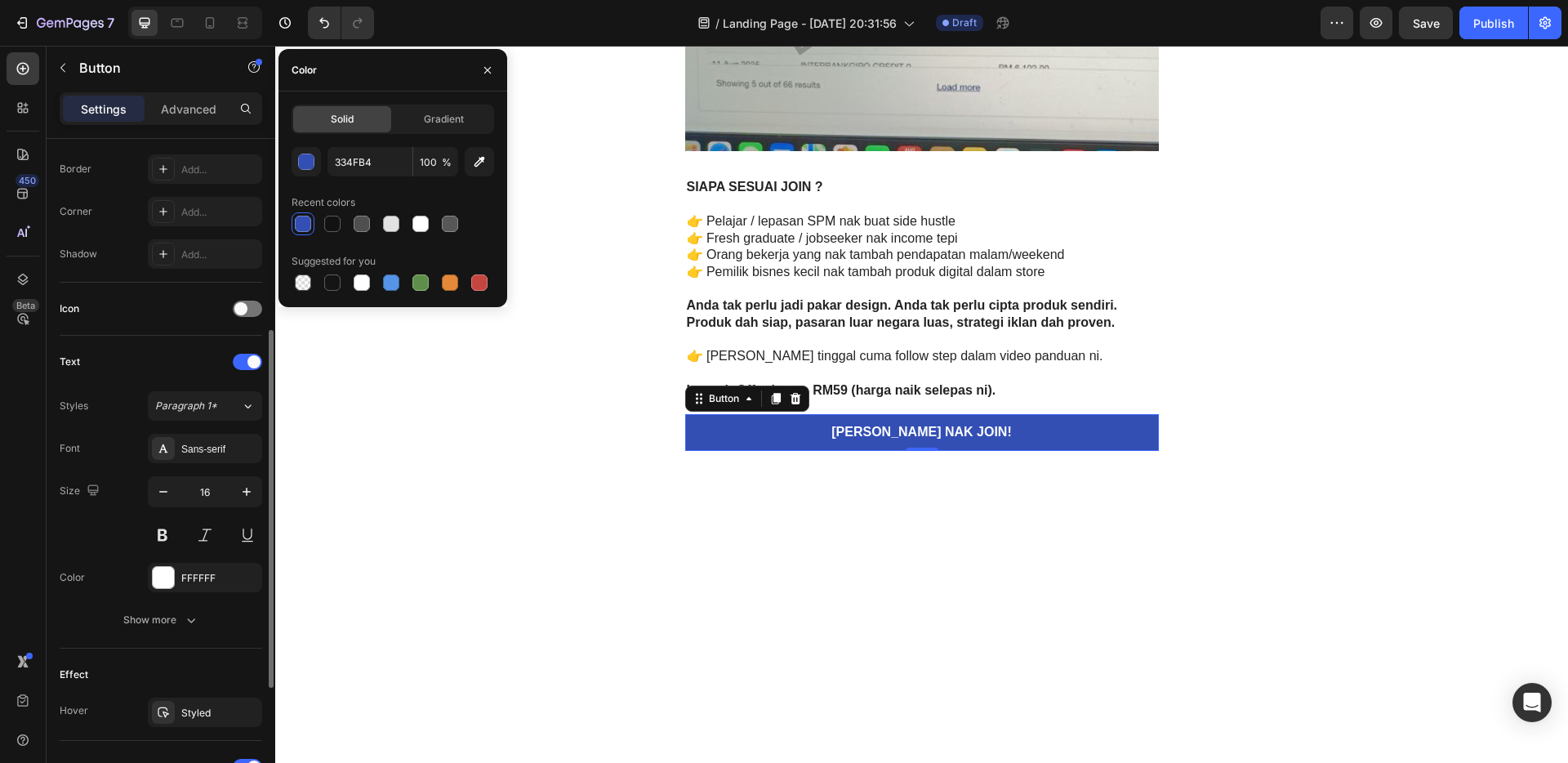
scroll to position [585, 0]
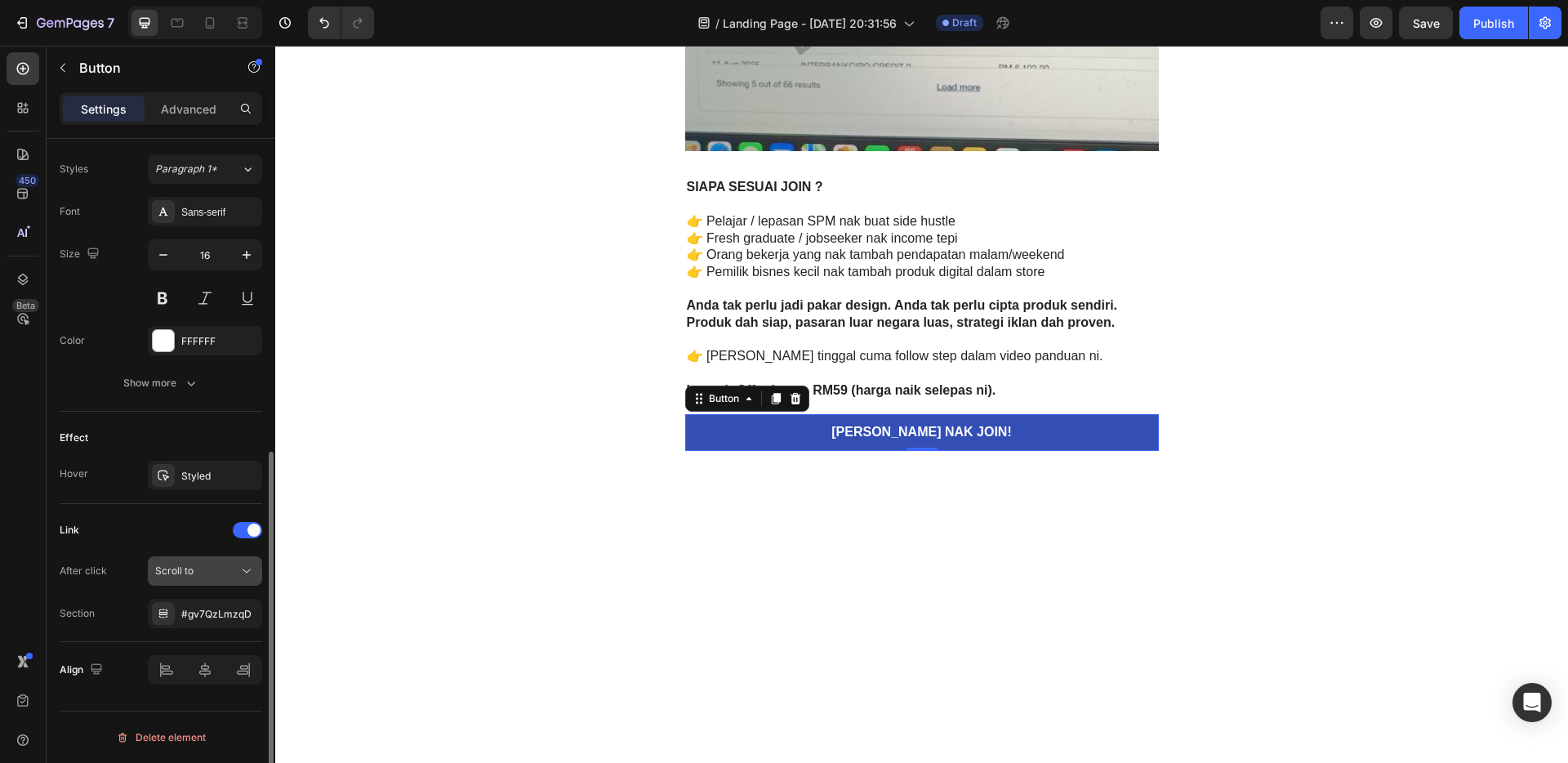
click at [202, 560] on button "Scroll to" at bounding box center [204, 570] width 115 height 29
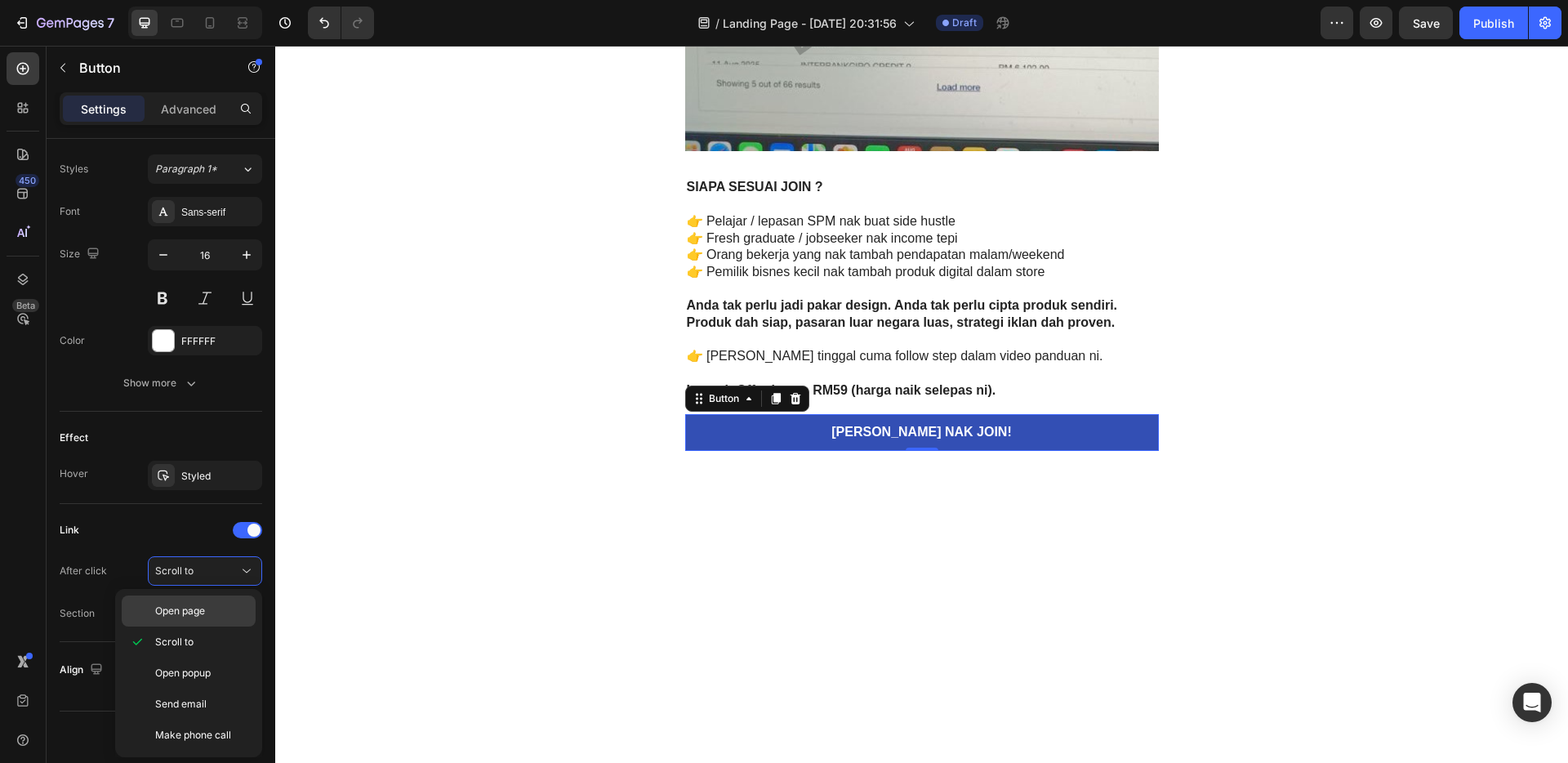
click at [216, 612] on p "Open page" at bounding box center [202, 610] width 93 height 15
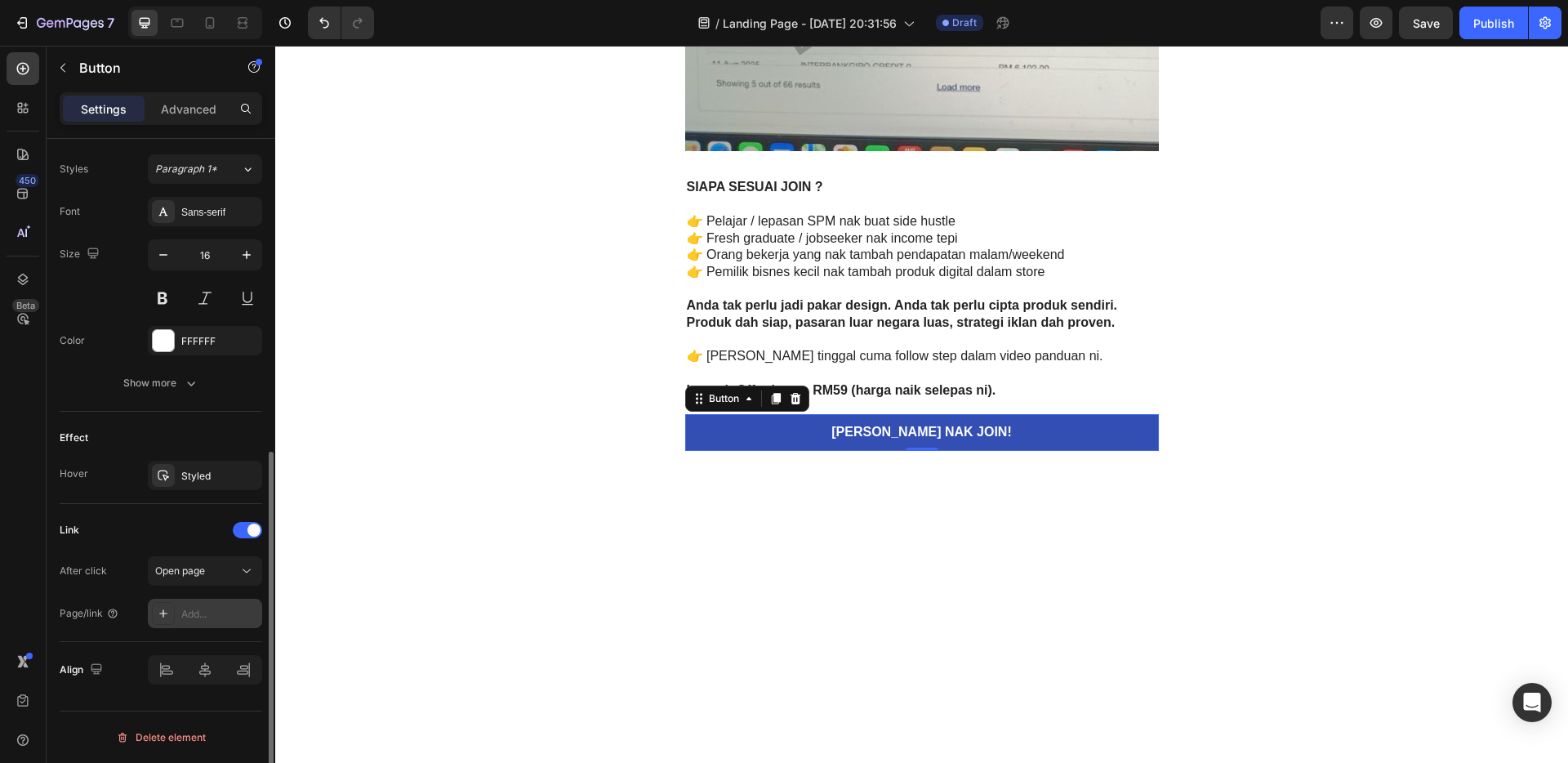
click at [209, 611] on div "Add..." at bounding box center [219, 614] width 76 height 15
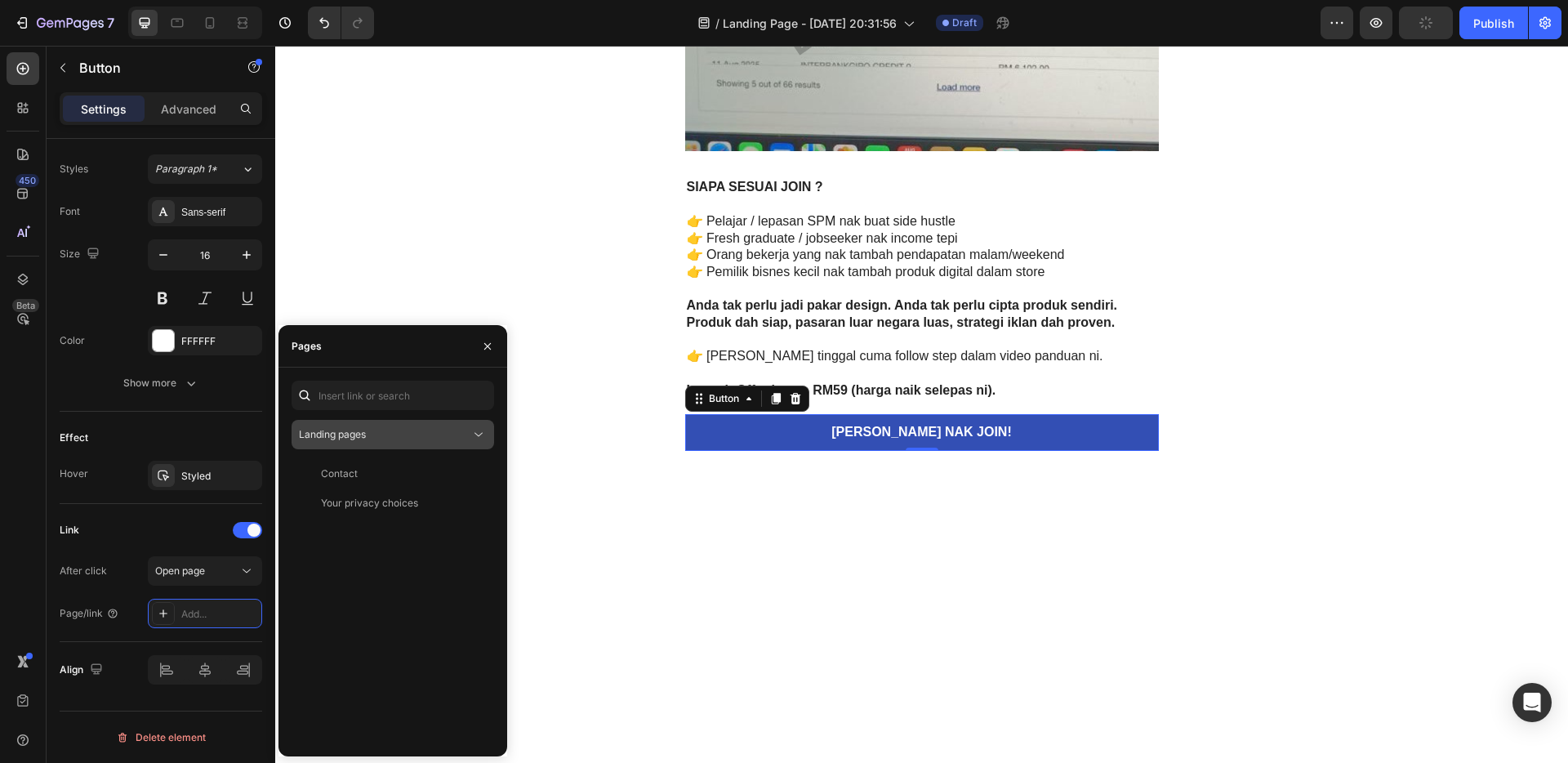
click at [346, 431] on span "Landing pages" at bounding box center [332, 434] width 67 height 12
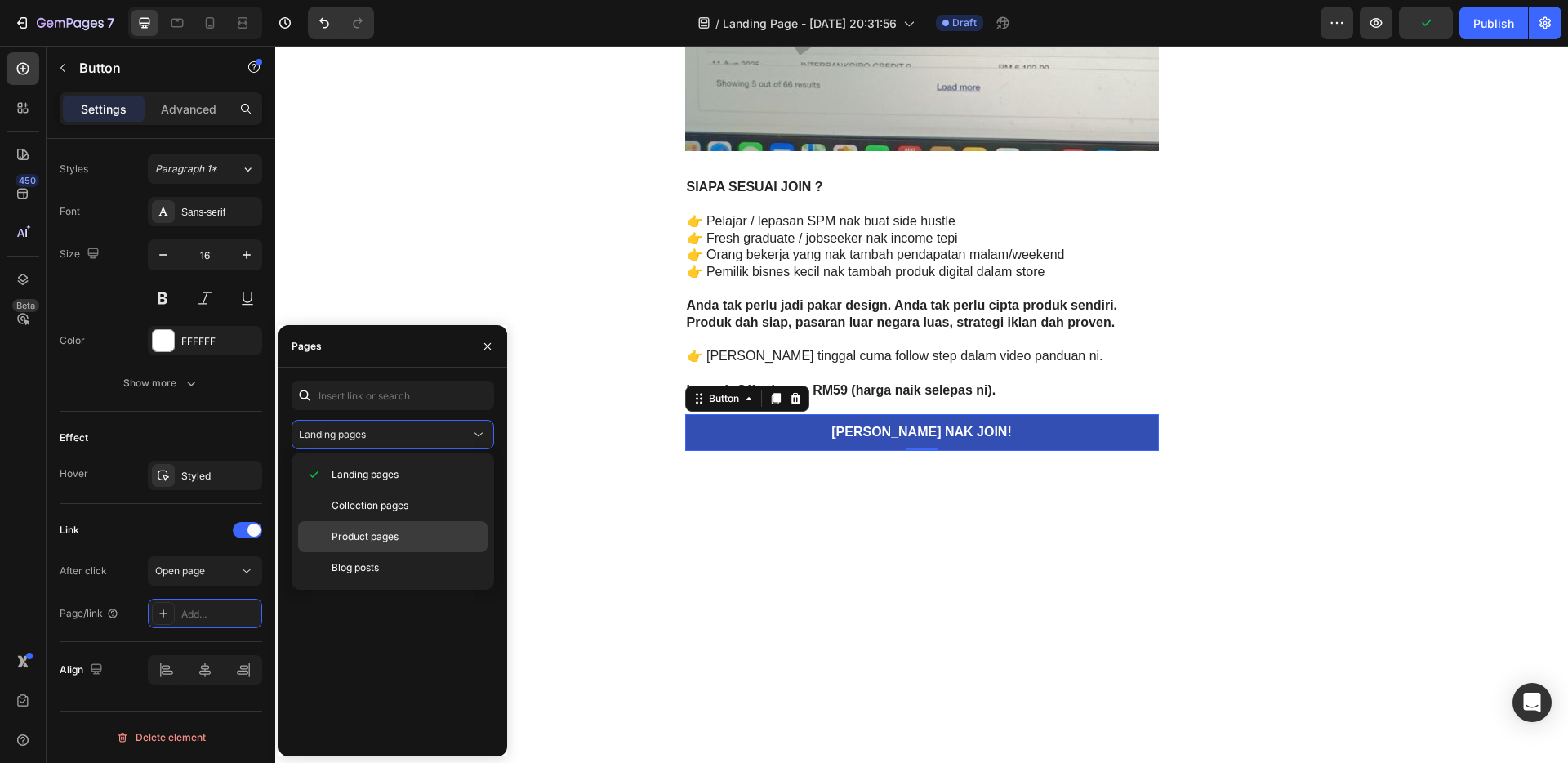
click at [384, 542] on span "Product pages" at bounding box center [364, 536] width 67 height 15
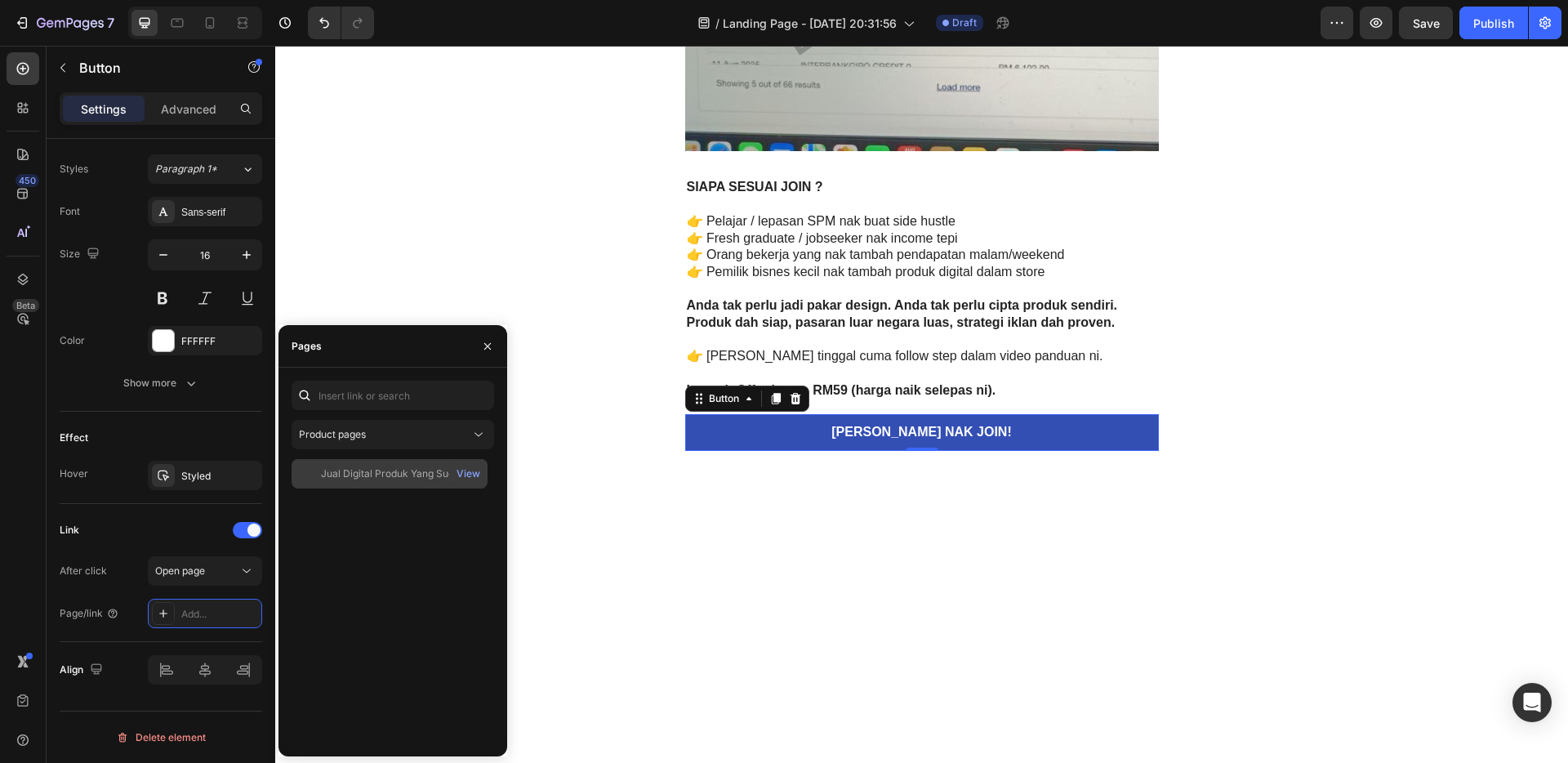
click at [380, 479] on div "Jual Digital Produk Yang Sudah Siap Ke Luar Negara" at bounding box center [399, 473] width 157 height 15
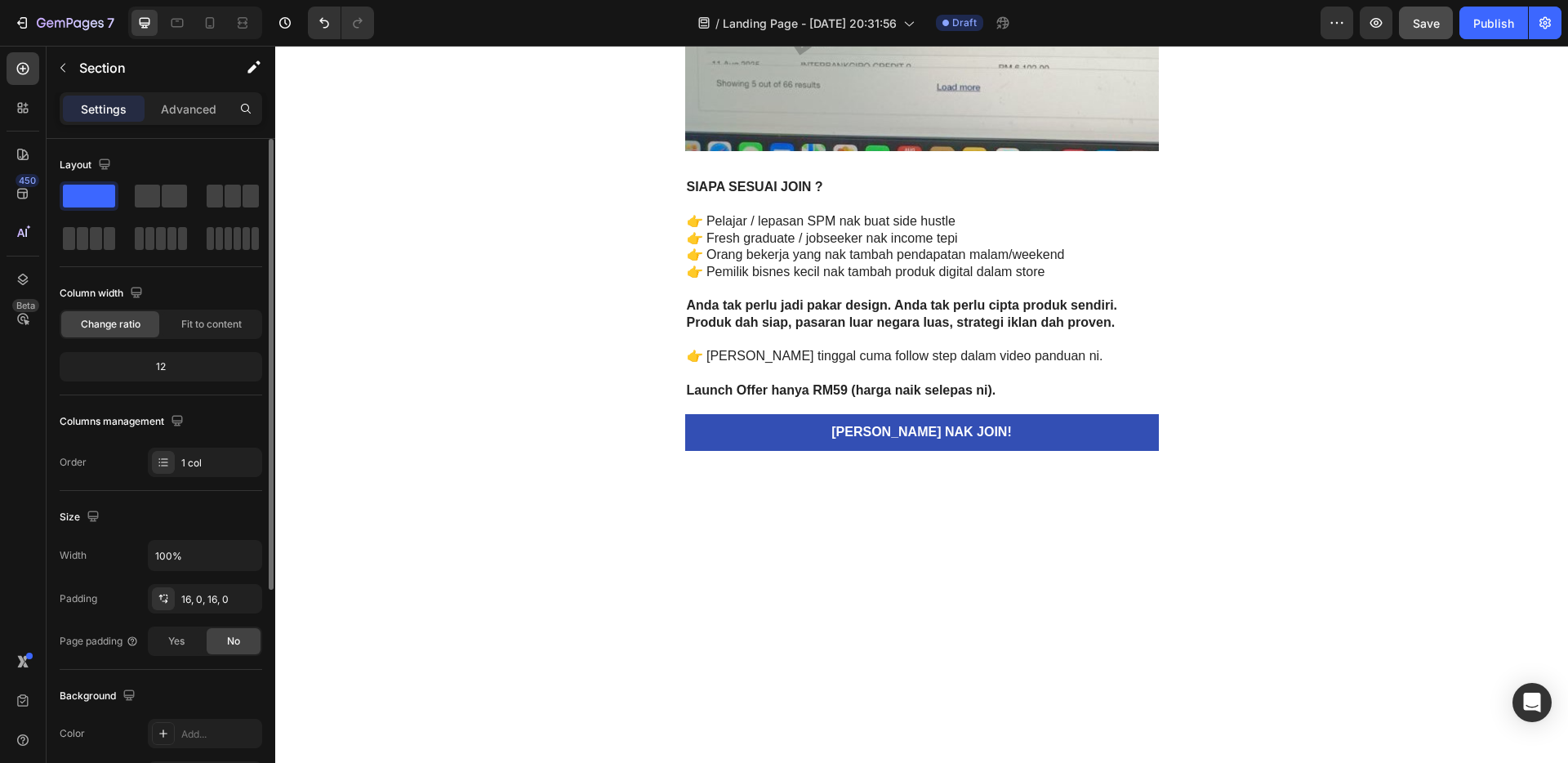
click at [1429, 19] on span "Save" at bounding box center [1427, 23] width 27 height 14
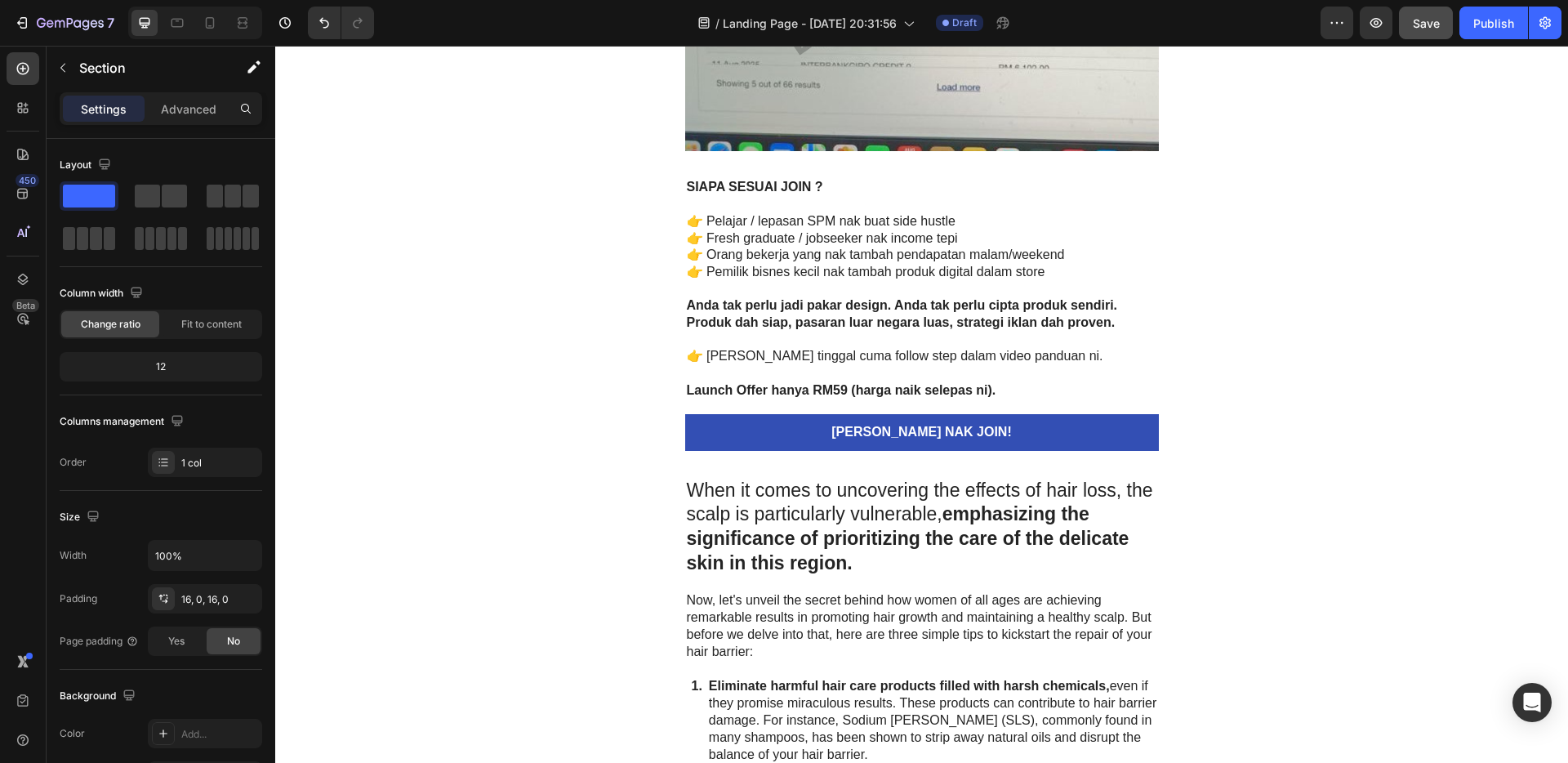
scroll to position [3416, 0]
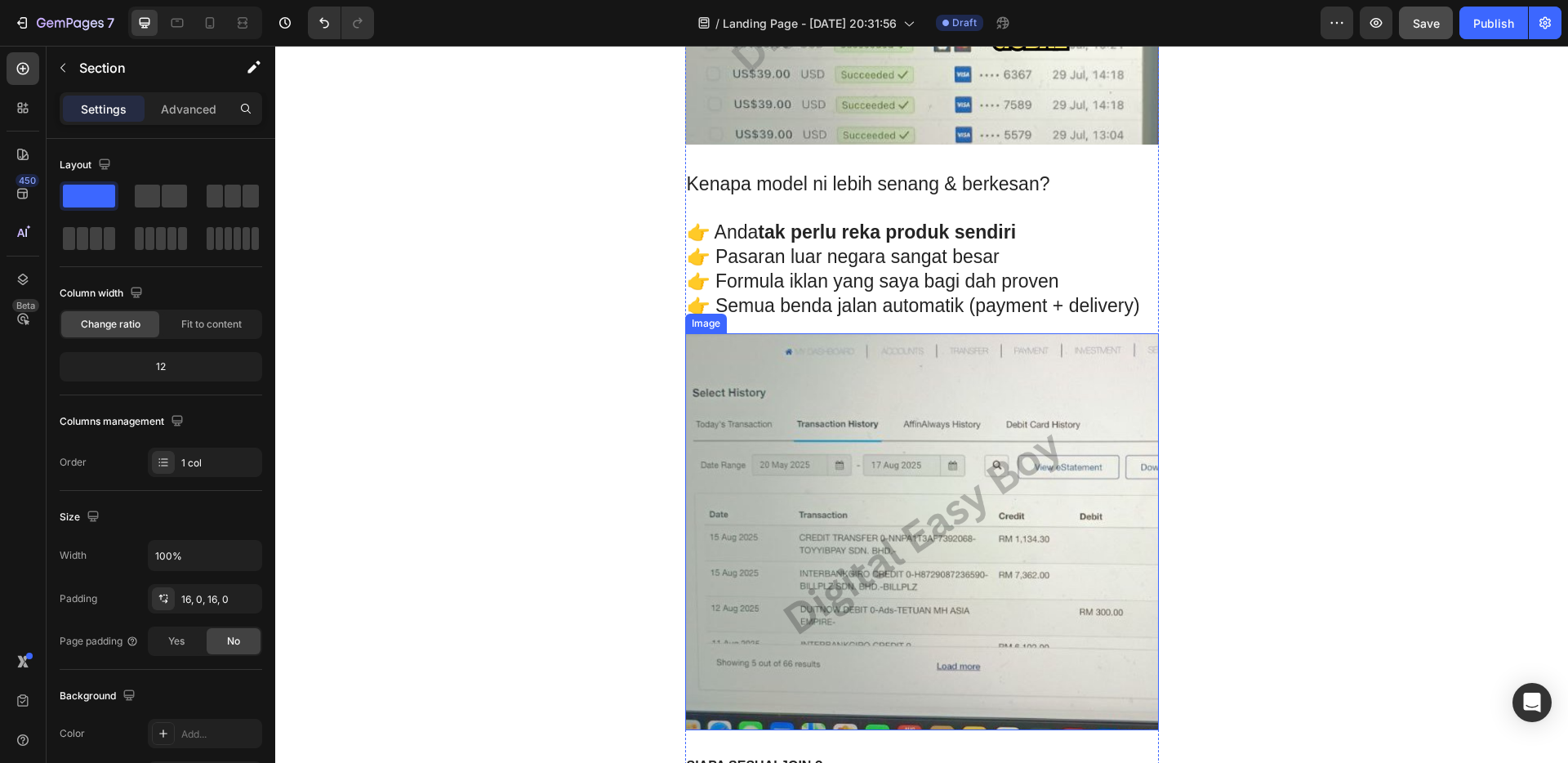
click at [757, 369] on img at bounding box center [921, 531] width 474 height 397
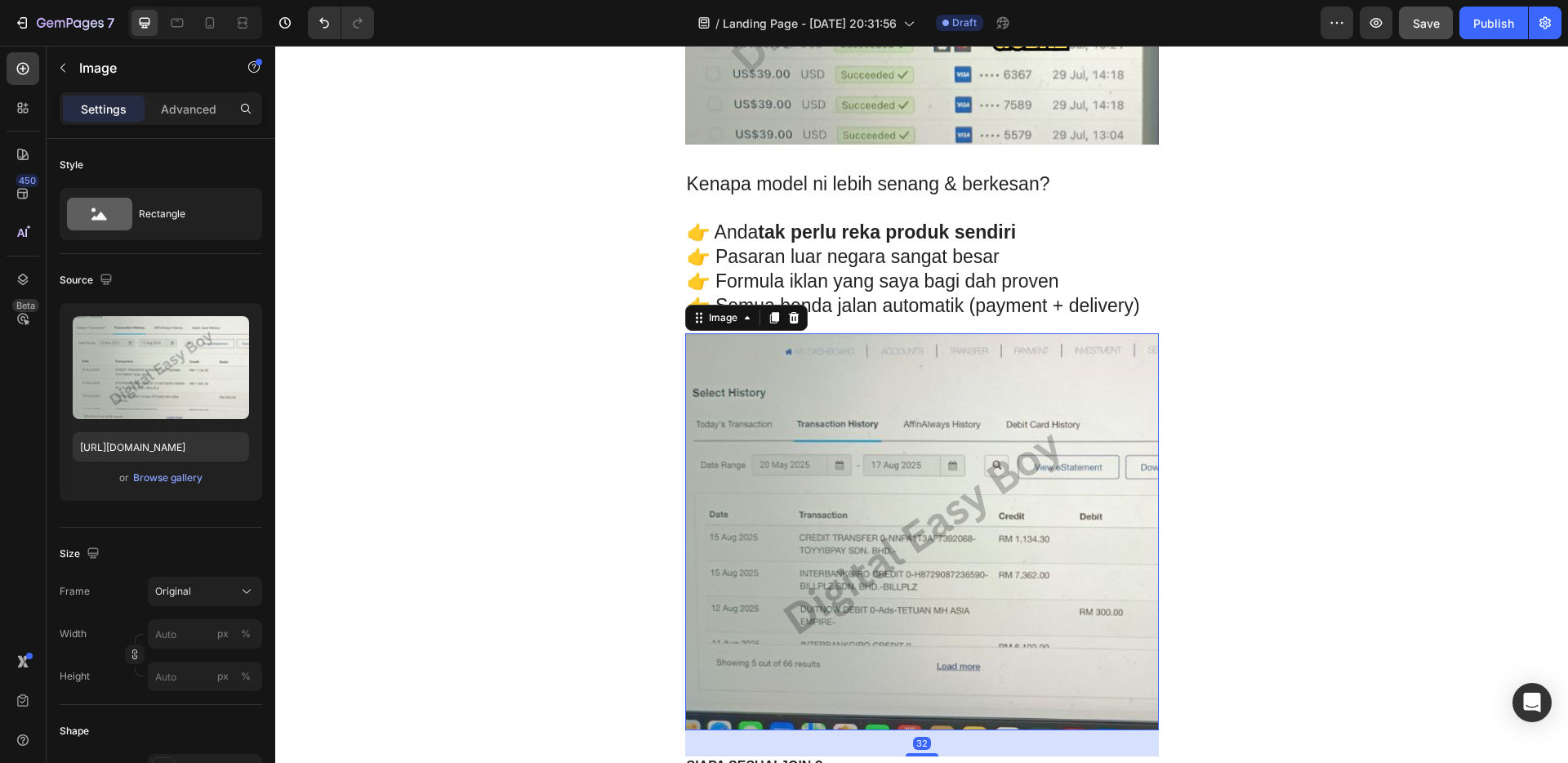
drag, startPoint x: 769, startPoint y: 317, endPoint x: 768, endPoint y: 328, distance: 11.0
click at [769, 317] on icon at bounding box center [774, 317] width 9 height 12
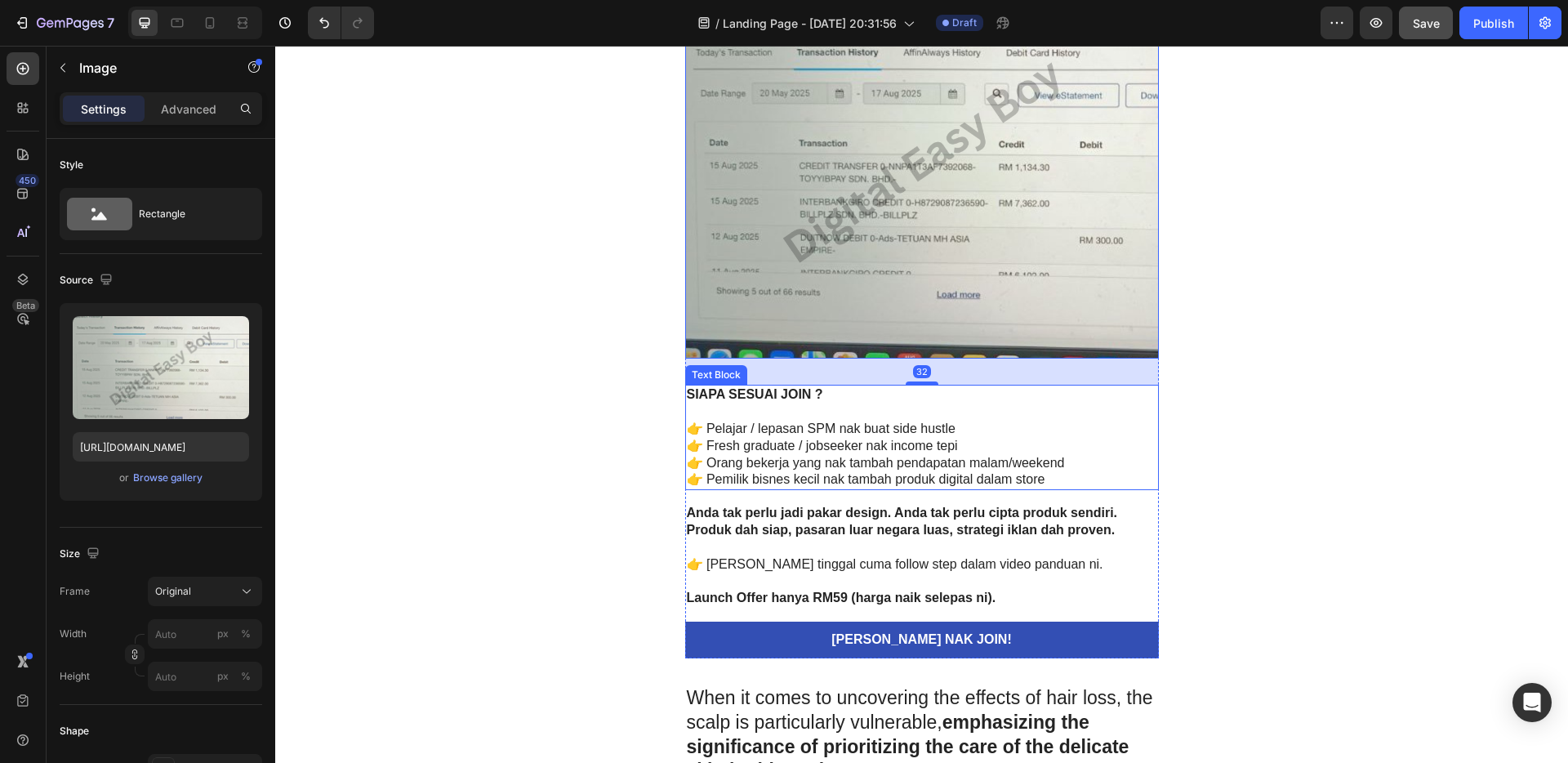
scroll to position [4393, 0]
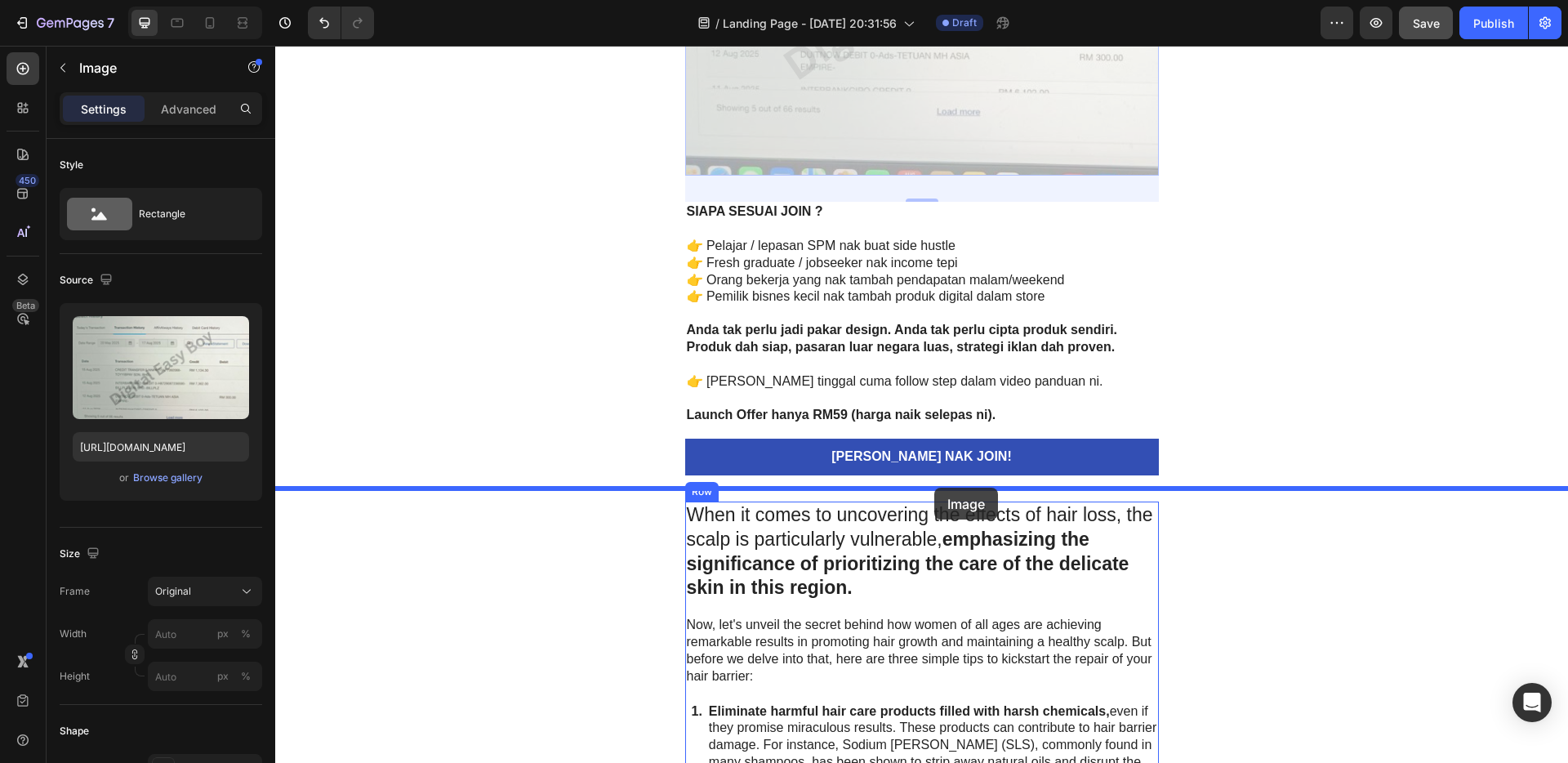
drag, startPoint x: 923, startPoint y: 95, endPoint x: 934, endPoint y: 491, distance: 396.2
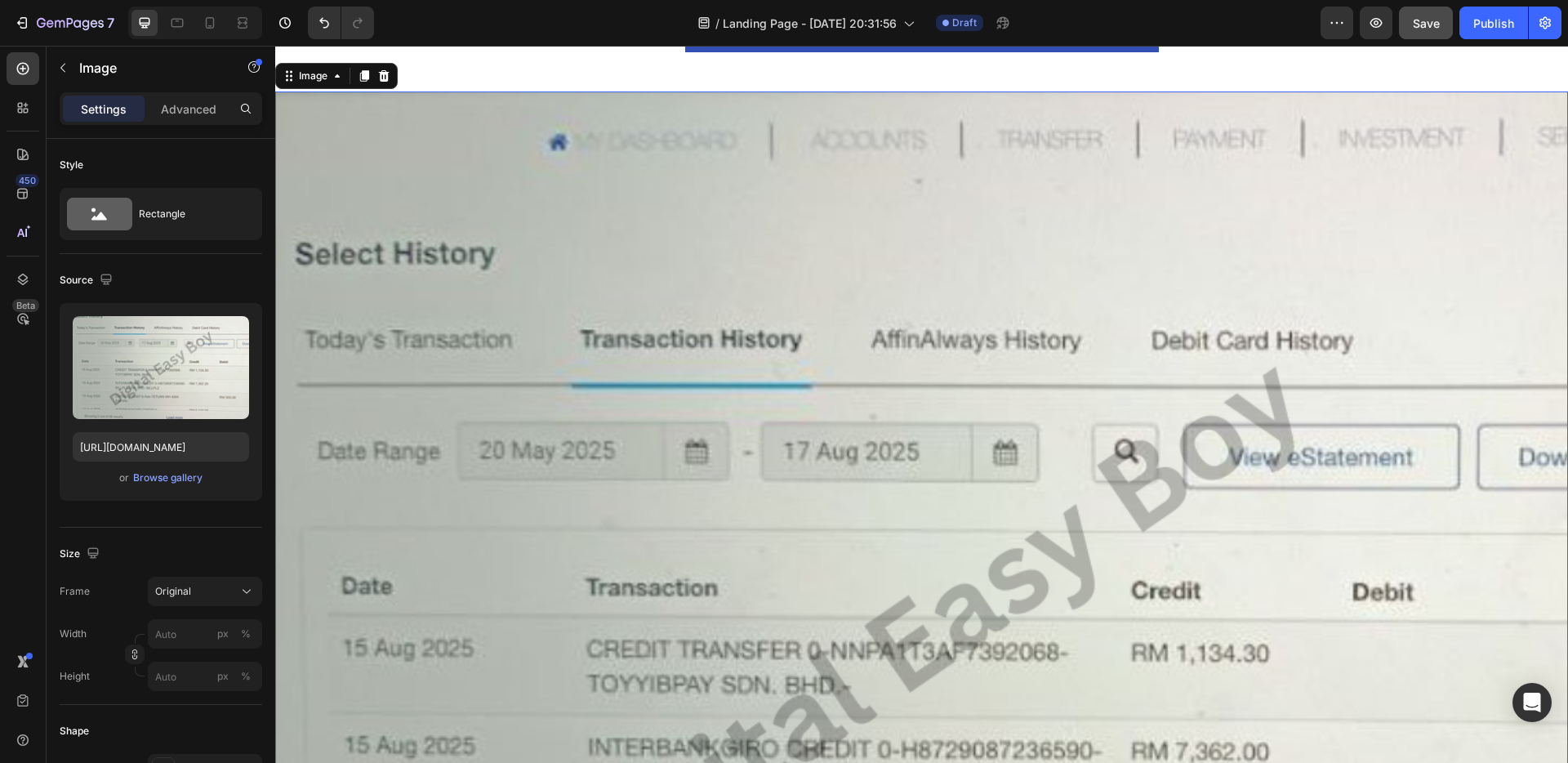
scroll to position [3970, 0]
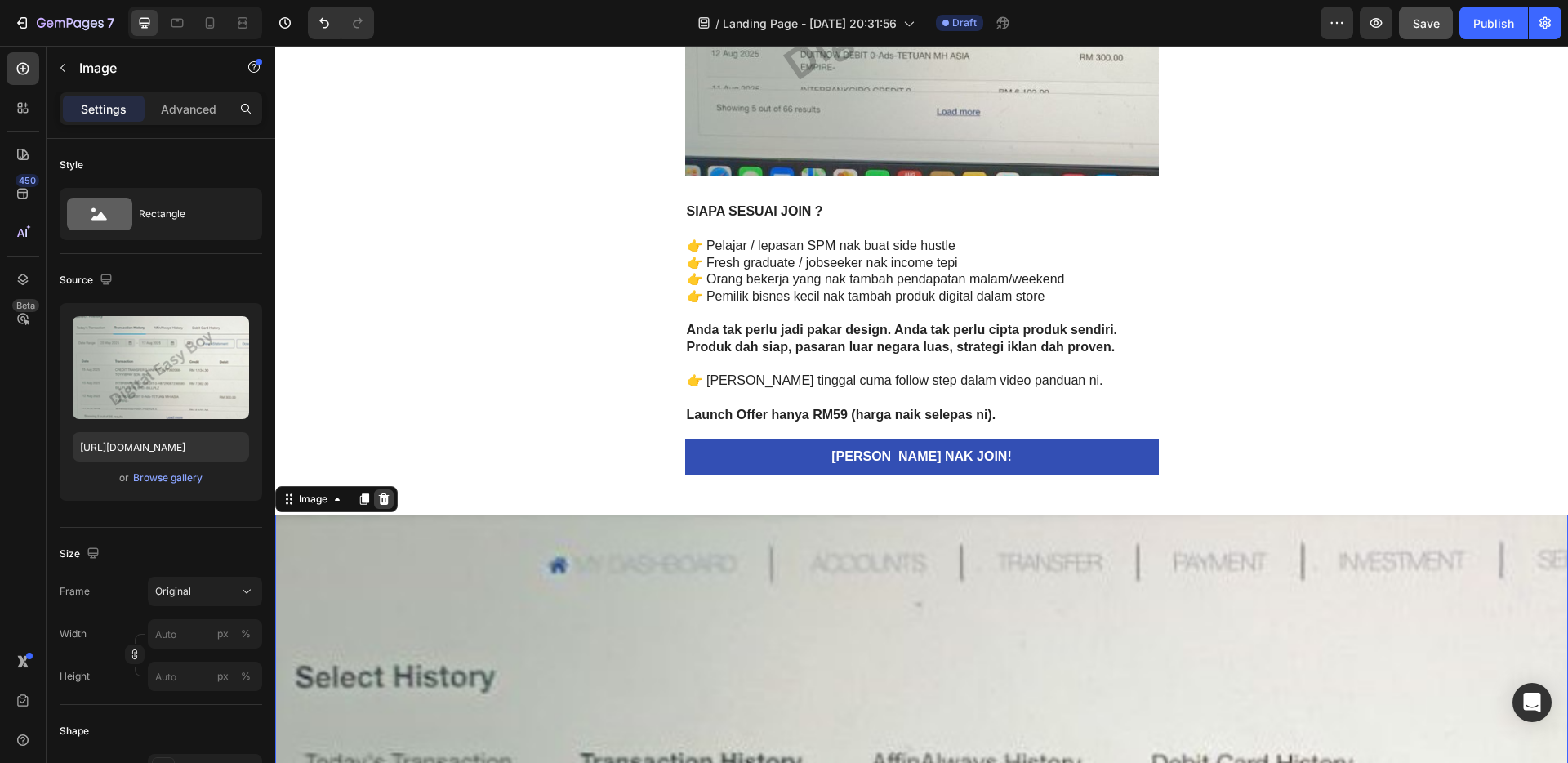
click at [383, 498] on icon at bounding box center [385, 497] width 11 height 12
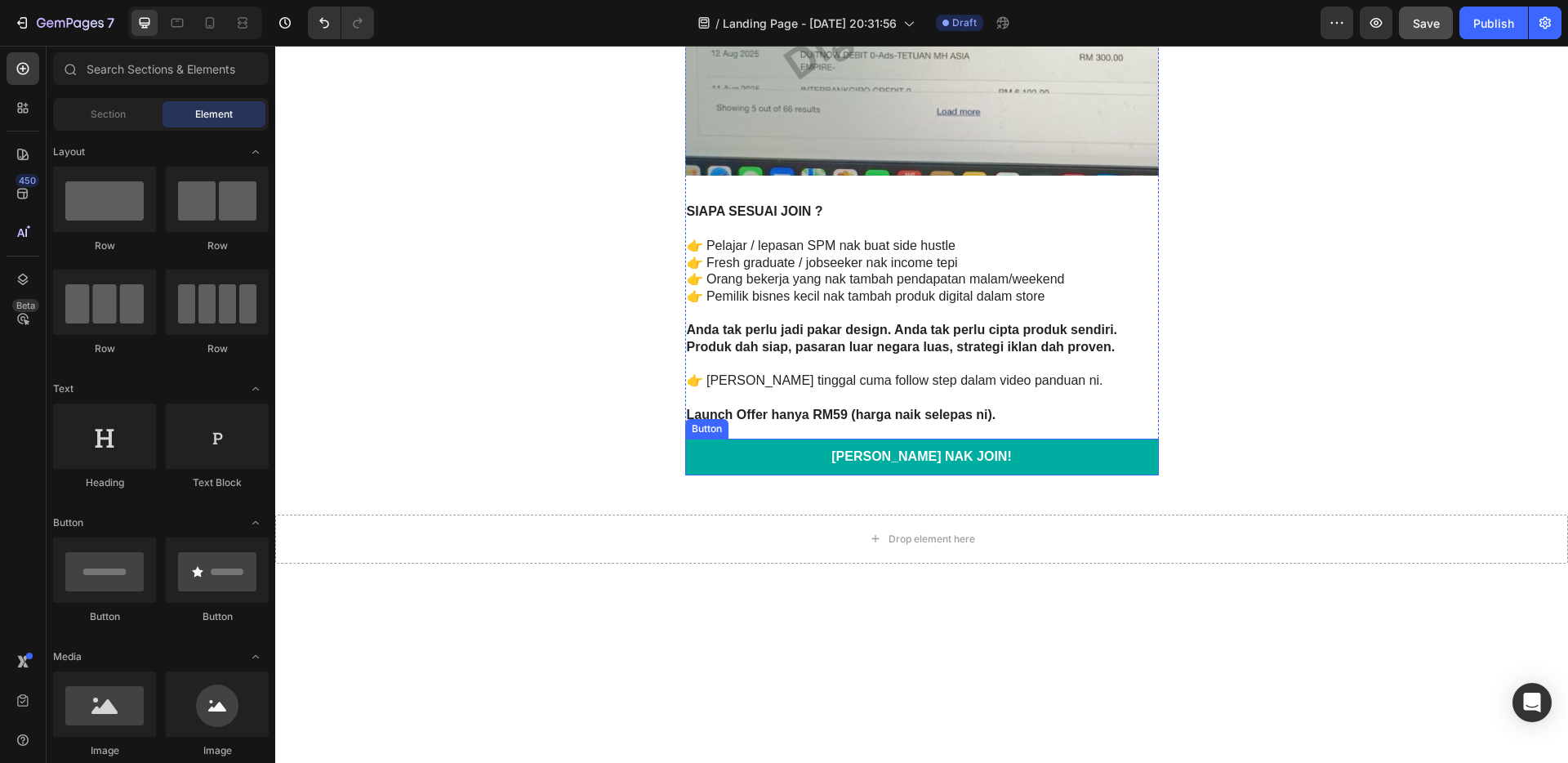
click at [836, 448] on link "[PERSON_NAME] NAK JOIN!" at bounding box center [921, 457] width 474 height 36
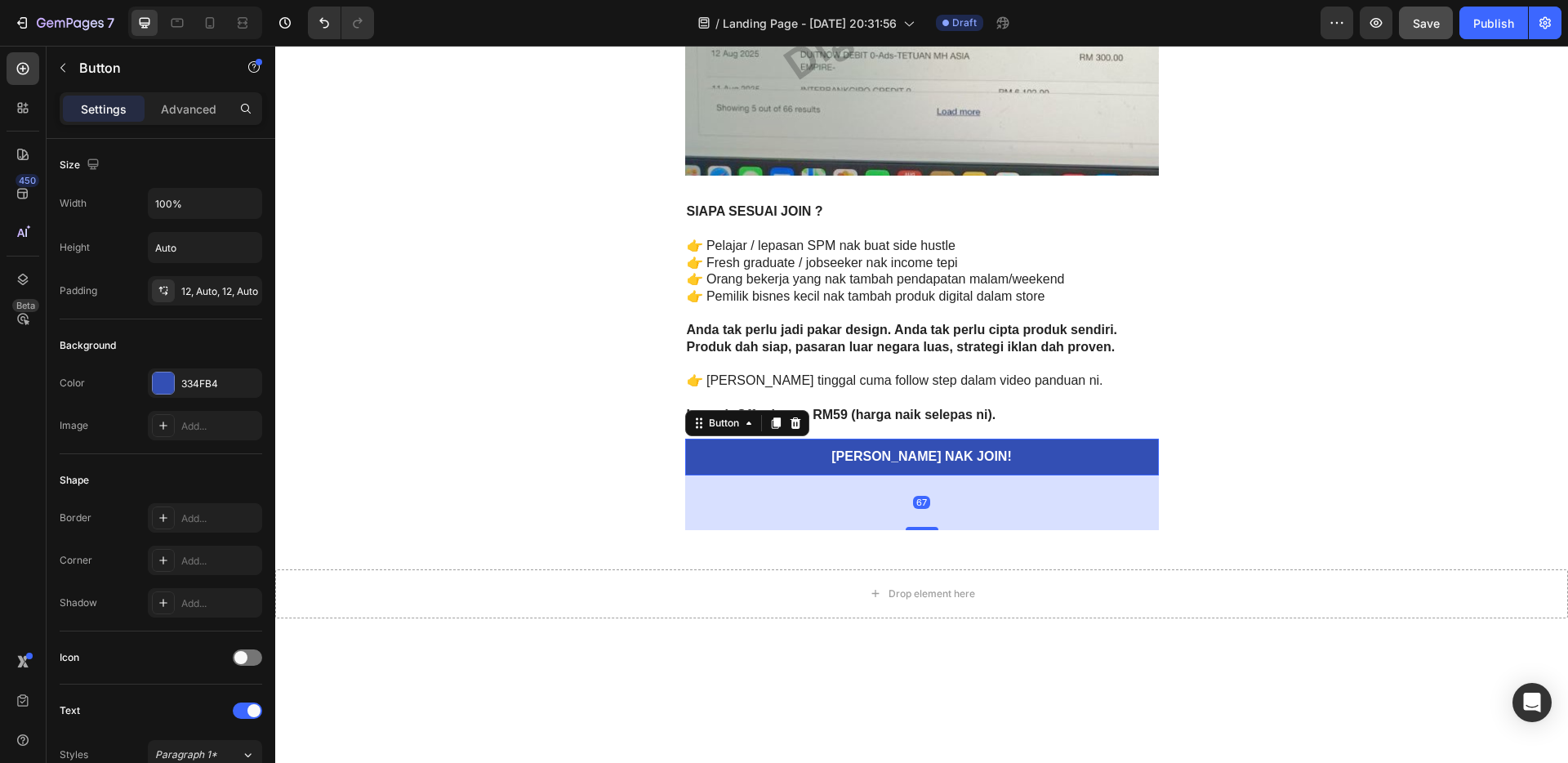
drag, startPoint x: 925, startPoint y: 473, endPoint x: 932, endPoint y: 529, distance: 56.4
click at [932, 475] on div "67" at bounding box center [921, 475] width 474 height 0
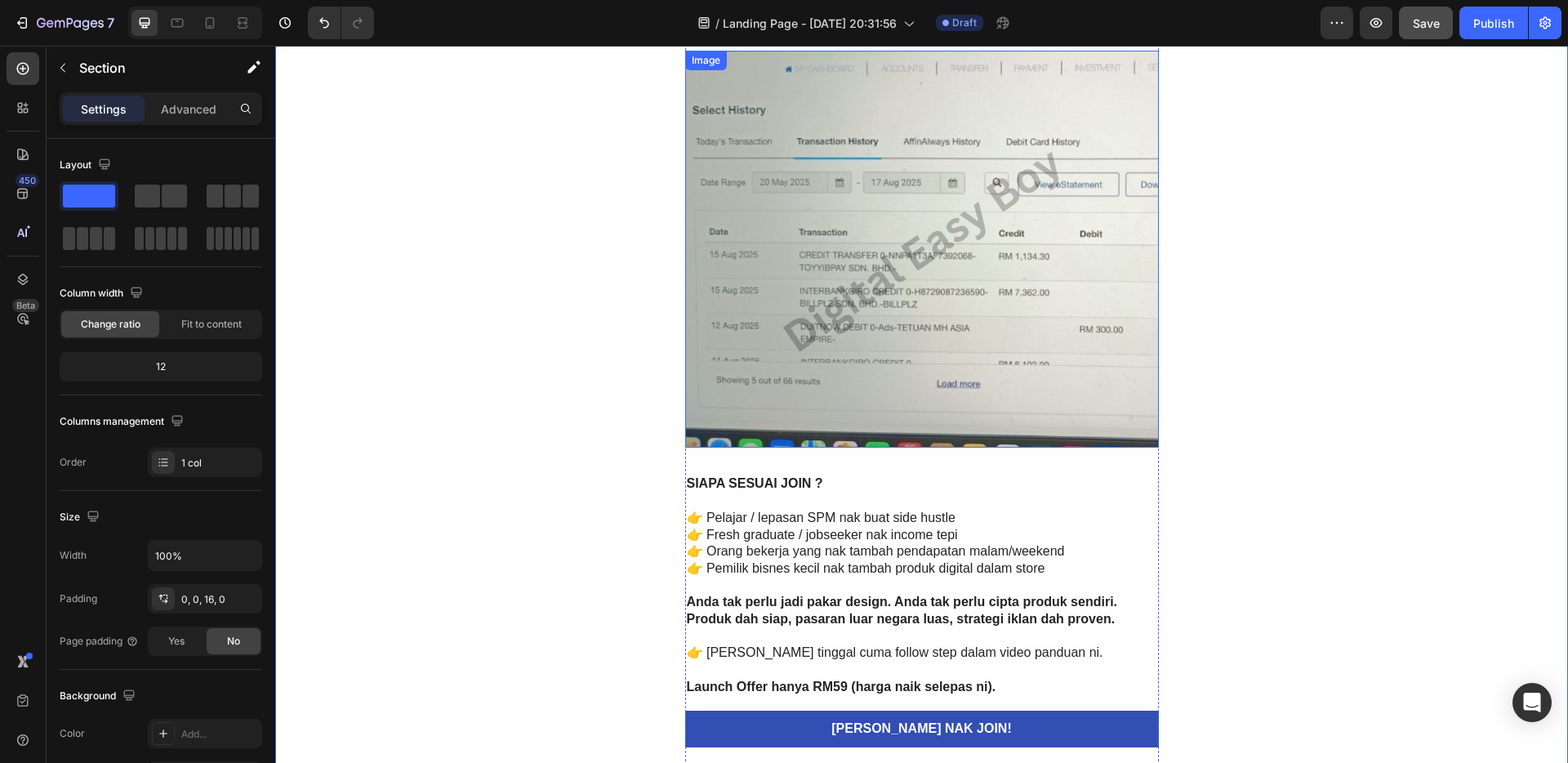
scroll to position [3604, 0]
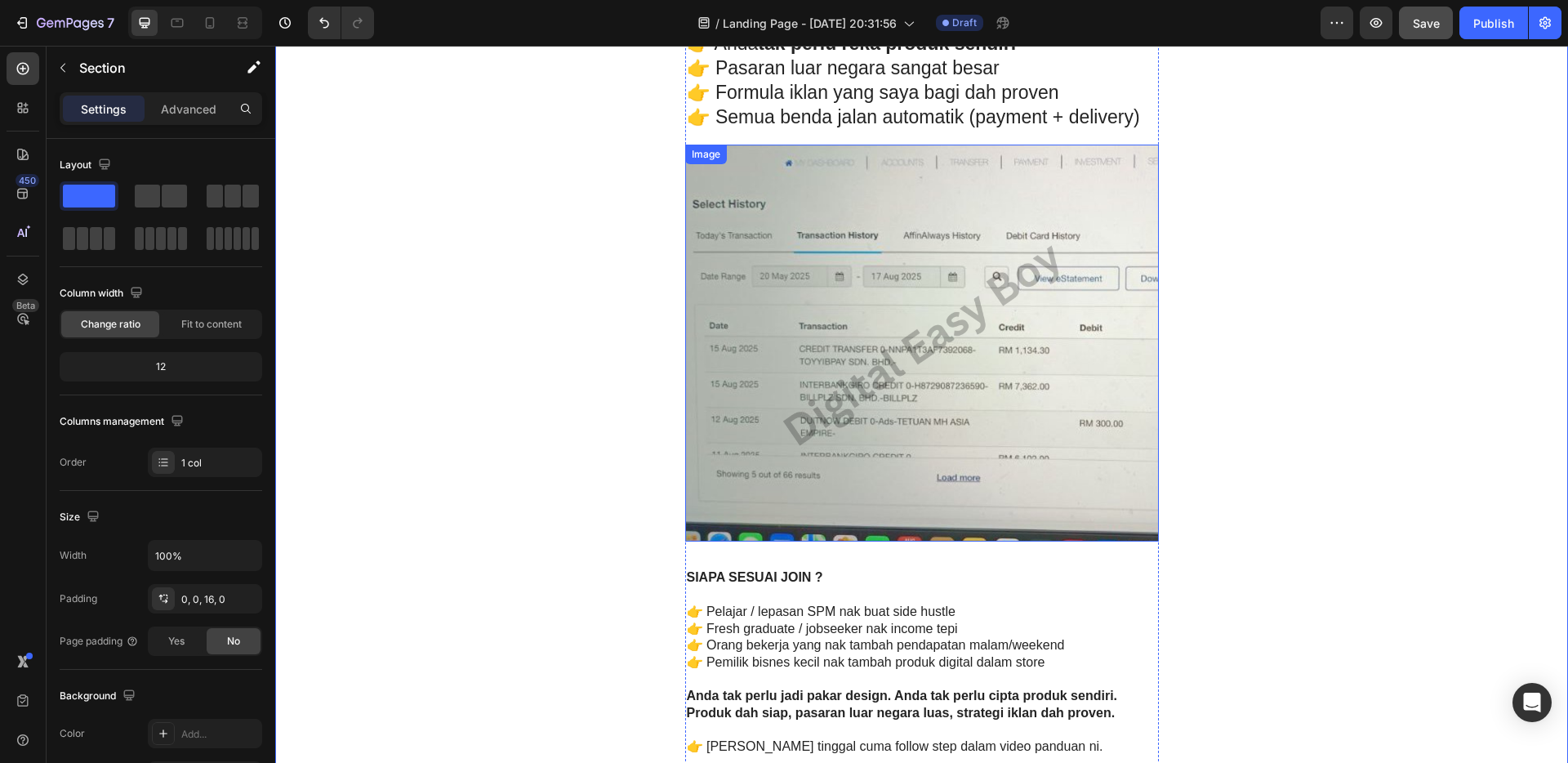
click at [863, 281] on img at bounding box center [921, 343] width 474 height 397
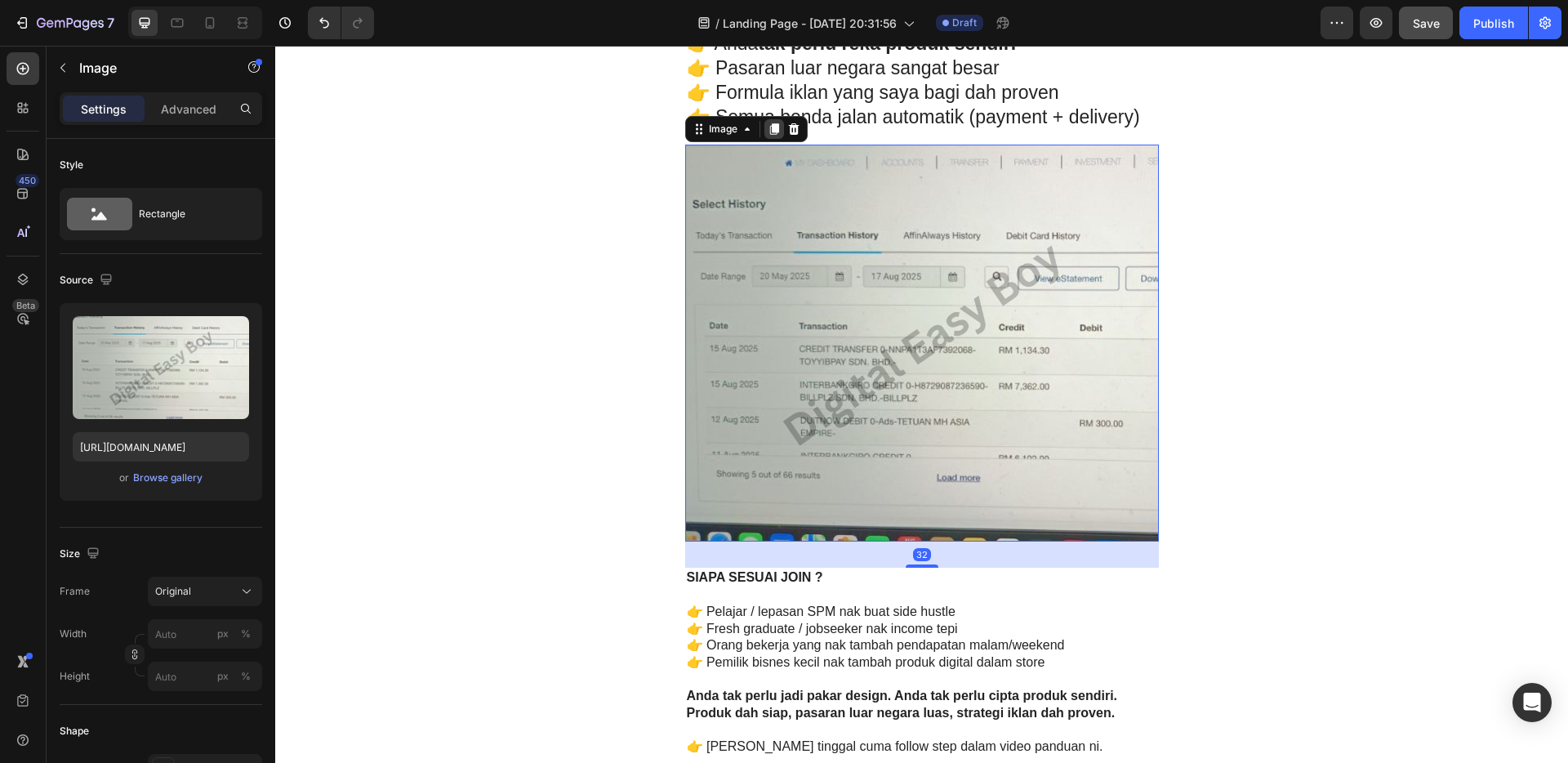
click at [769, 131] on icon at bounding box center [774, 129] width 9 height 12
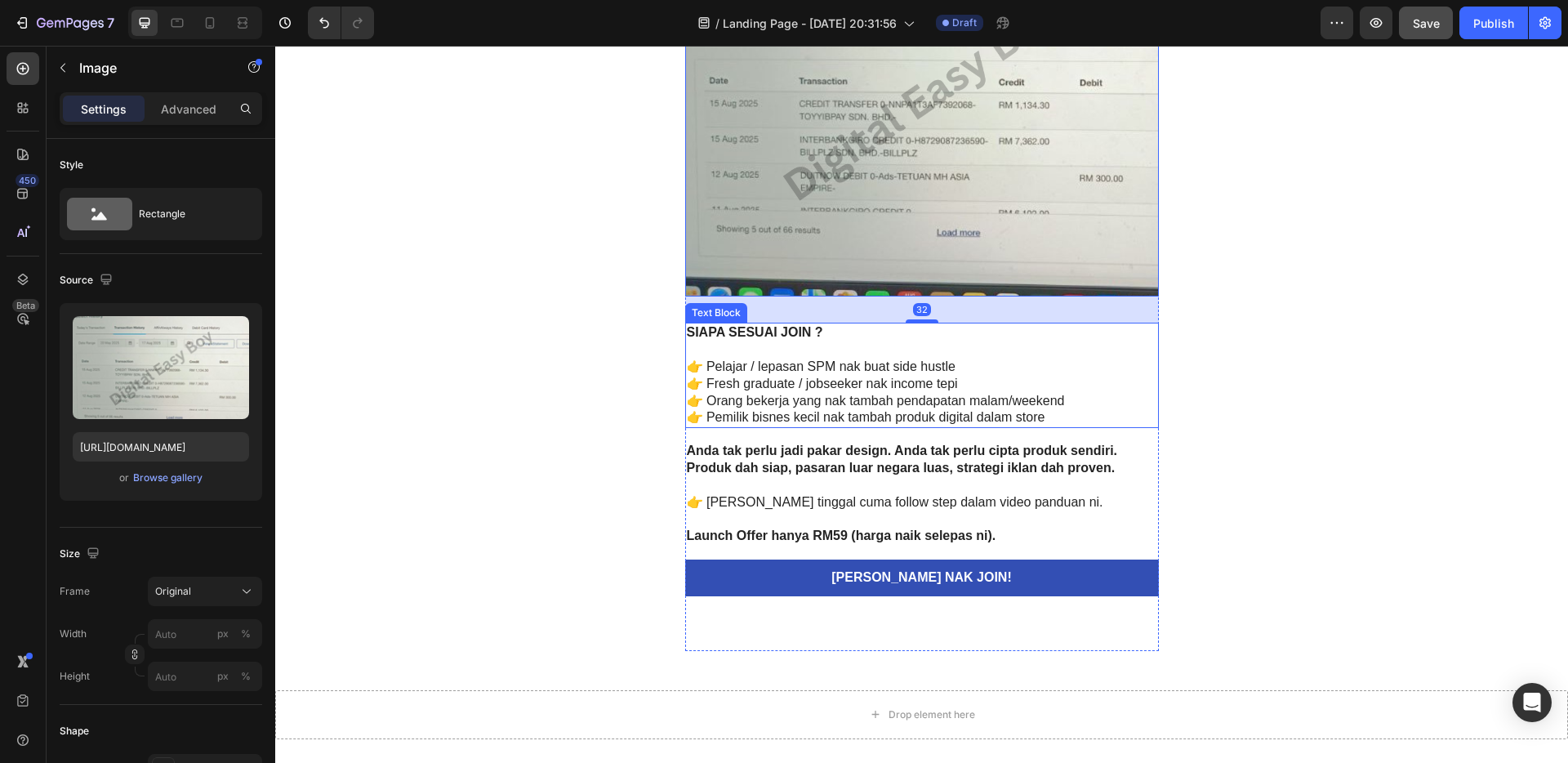
scroll to position [4331, 0]
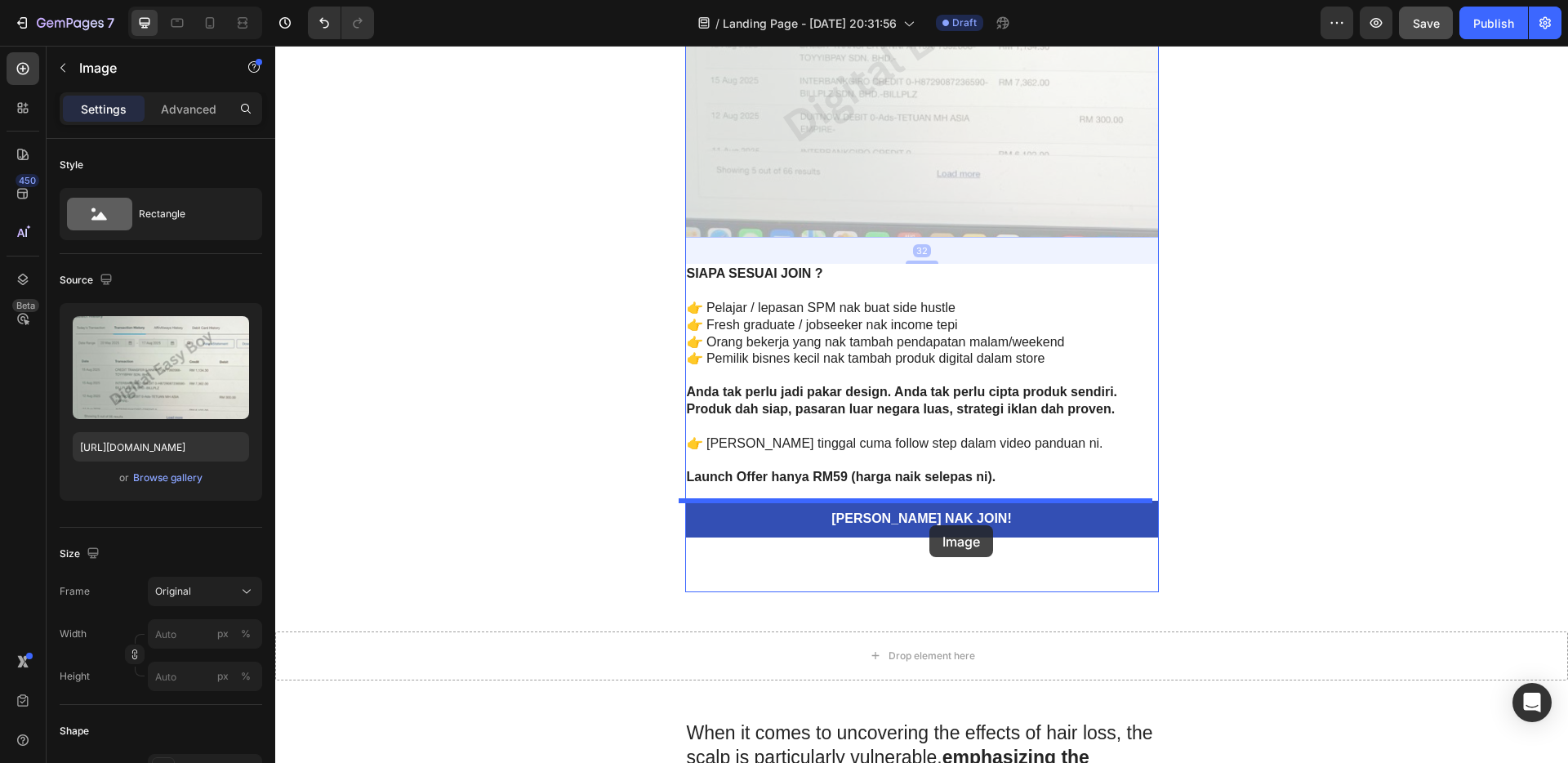
drag, startPoint x: 914, startPoint y: 118, endPoint x: 929, endPoint y: 525, distance: 407.3
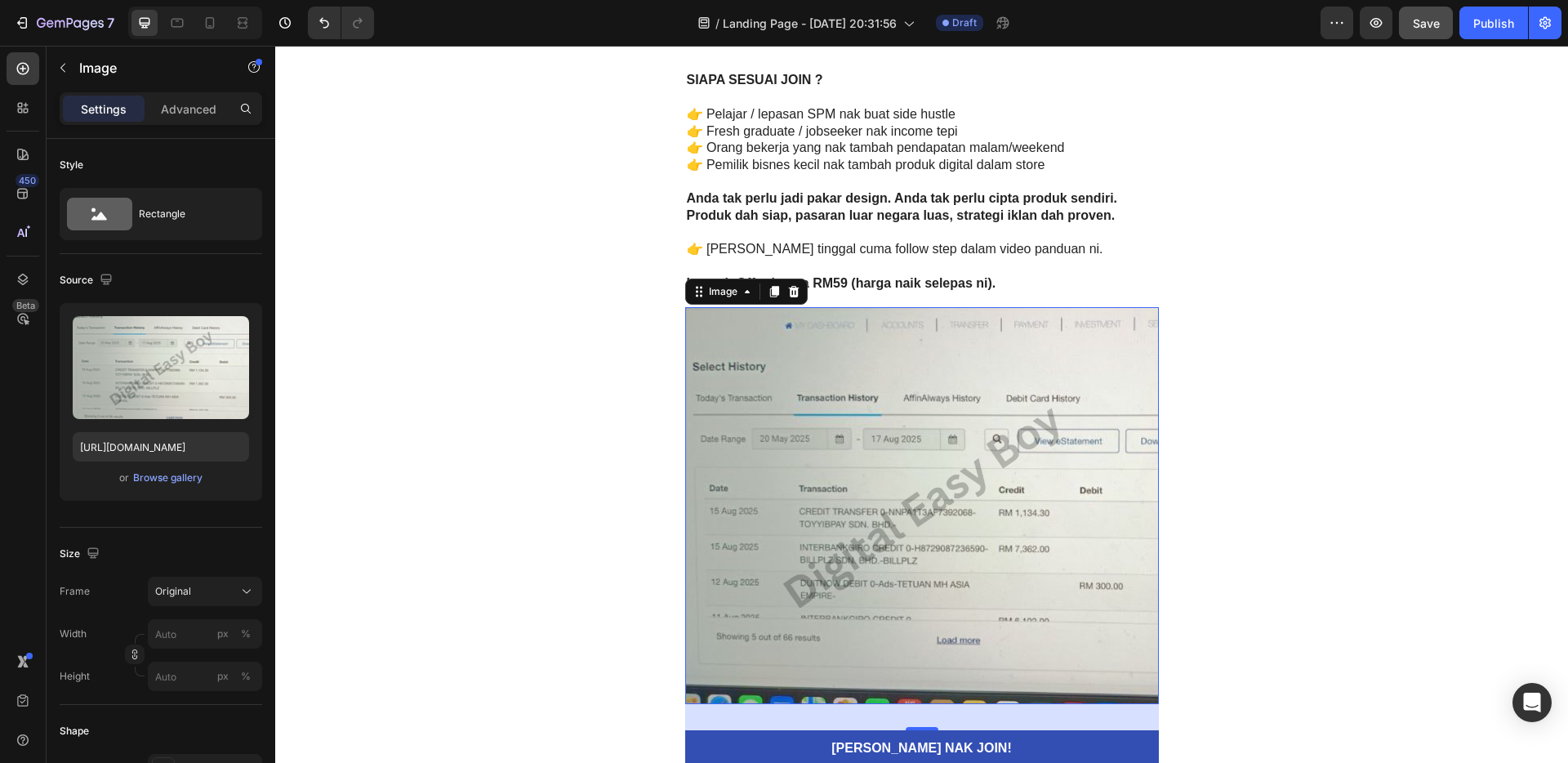
scroll to position [4250, 0]
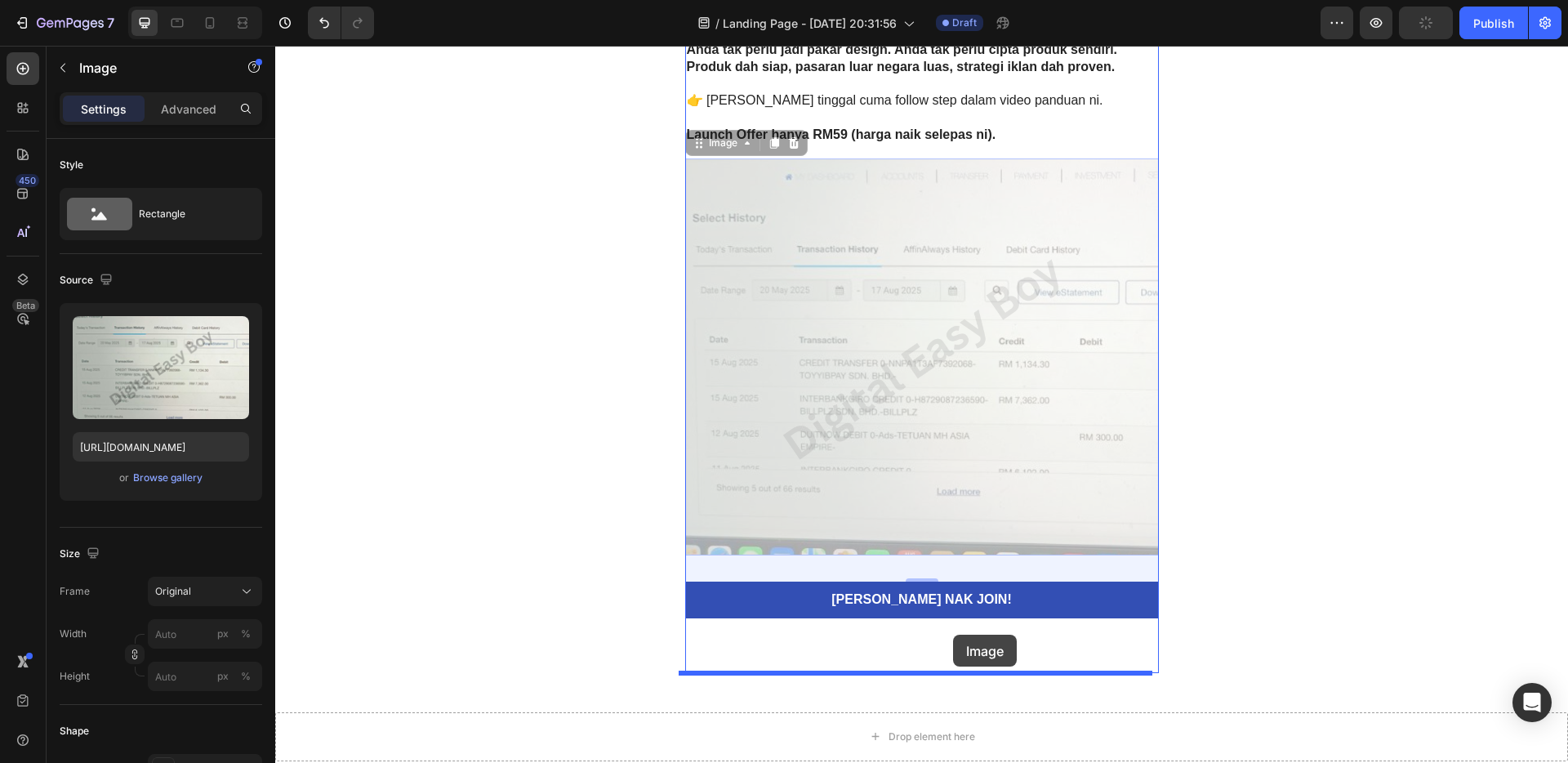
drag, startPoint x: 938, startPoint y: 409, endPoint x: 957, endPoint y: 631, distance: 222.8
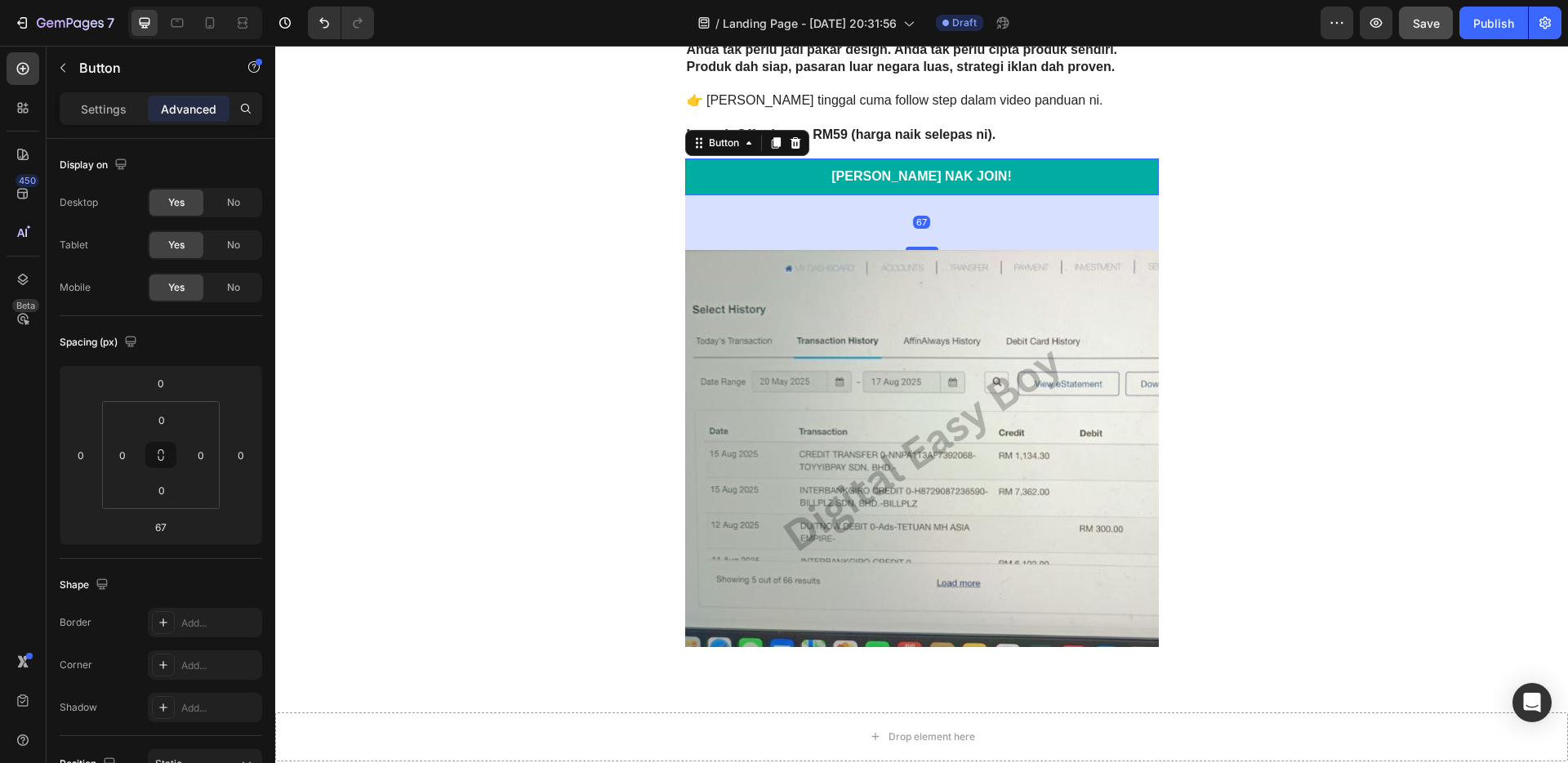
click at [991, 176] on link "[PERSON_NAME] NAK JOIN!" at bounding box center [921, 176] width 474 height 36
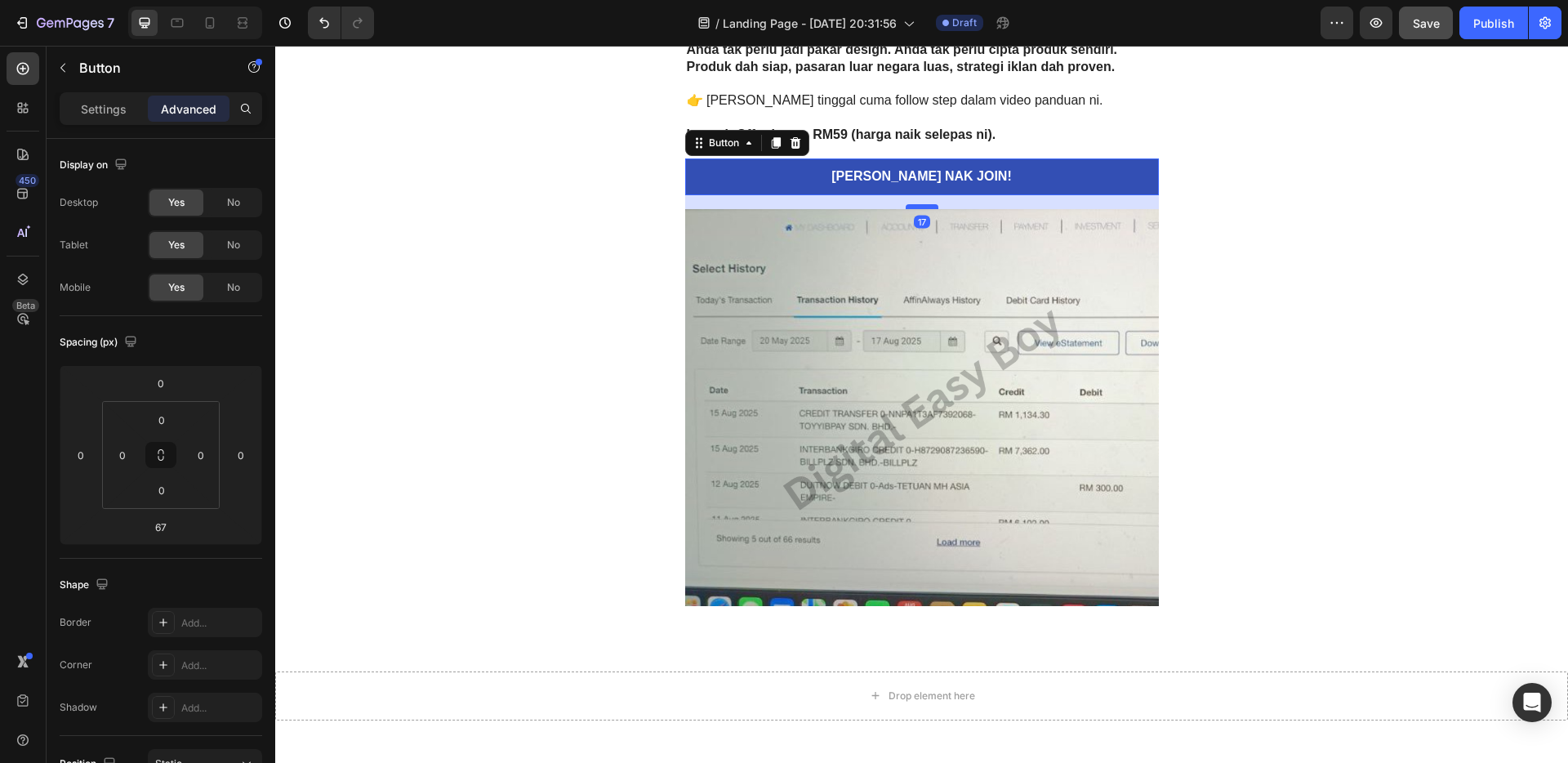
drag, startPoint x: 924, startPoint y: 247, endPoint x: 927, endPoint y: 206, distance: 41.1
click at [927, 206] on div at bounding box center [922, 207] width 33 height 5
type input "17"
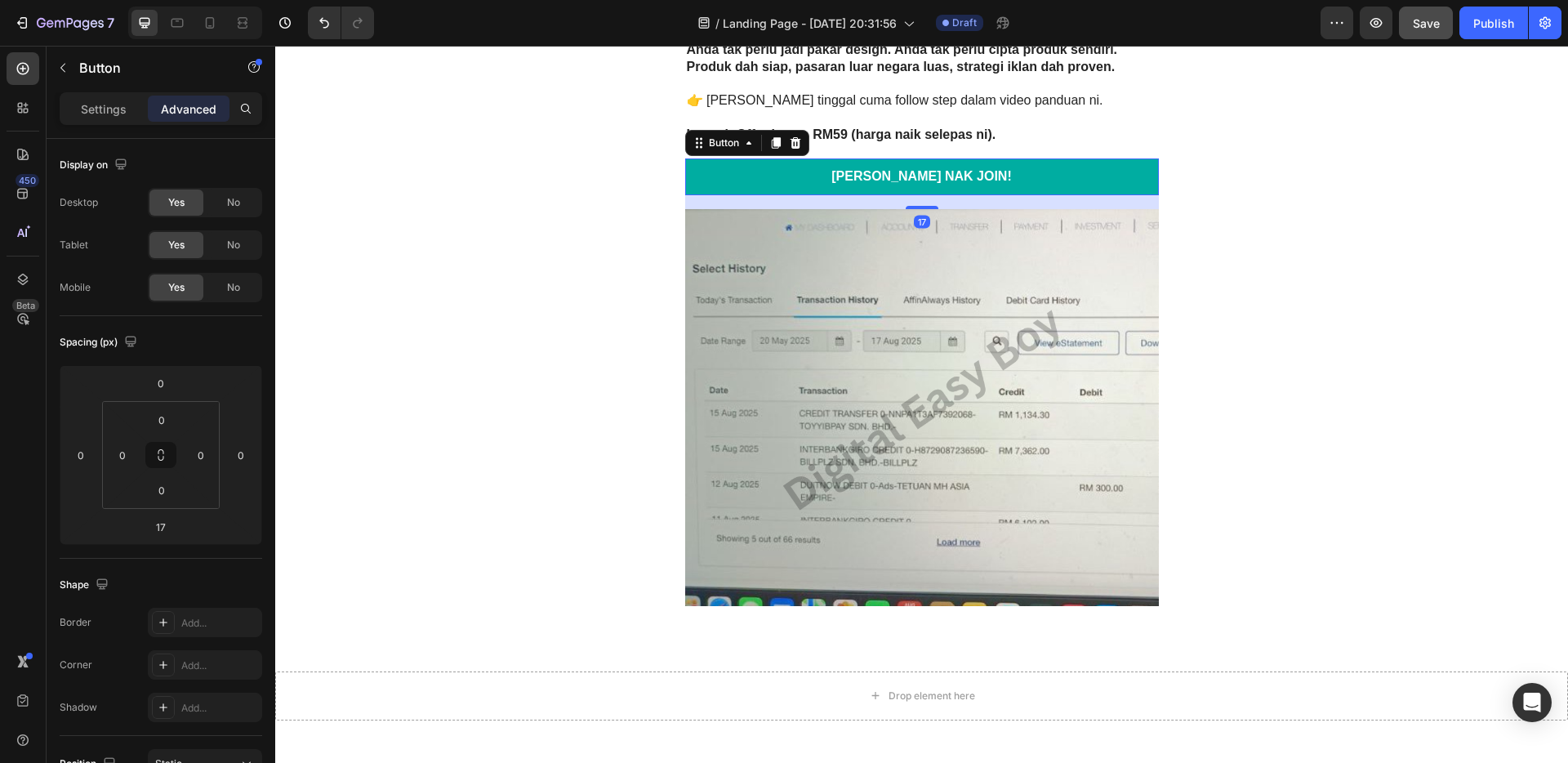
click at [972, 175] on link "[PERSON_NAME] NAK JOIN!" at bounding box center [921, 176] width 474 height 36
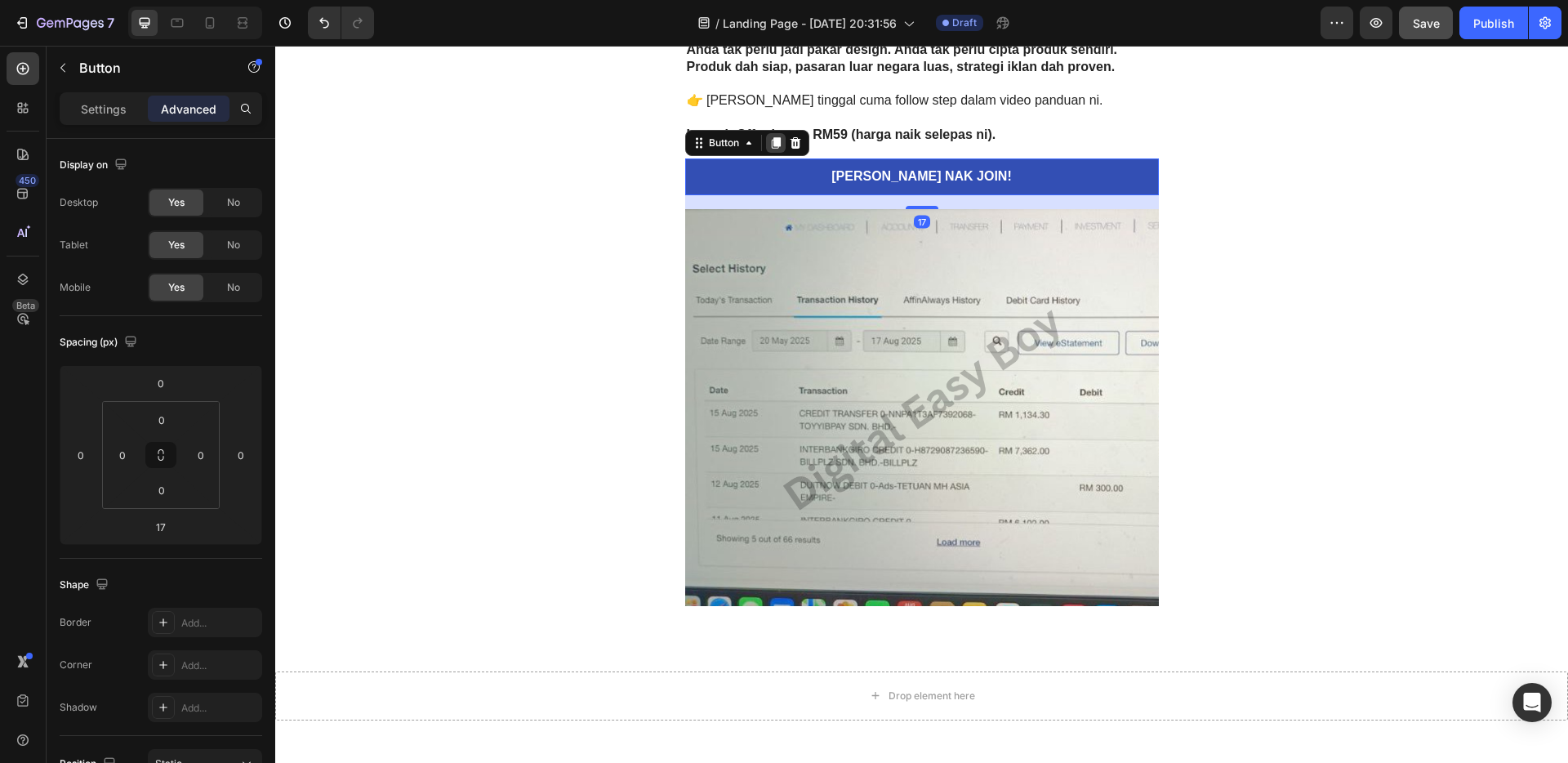
click at [771, 144] on icon at bounding box center [776, 142] width 9 height 12
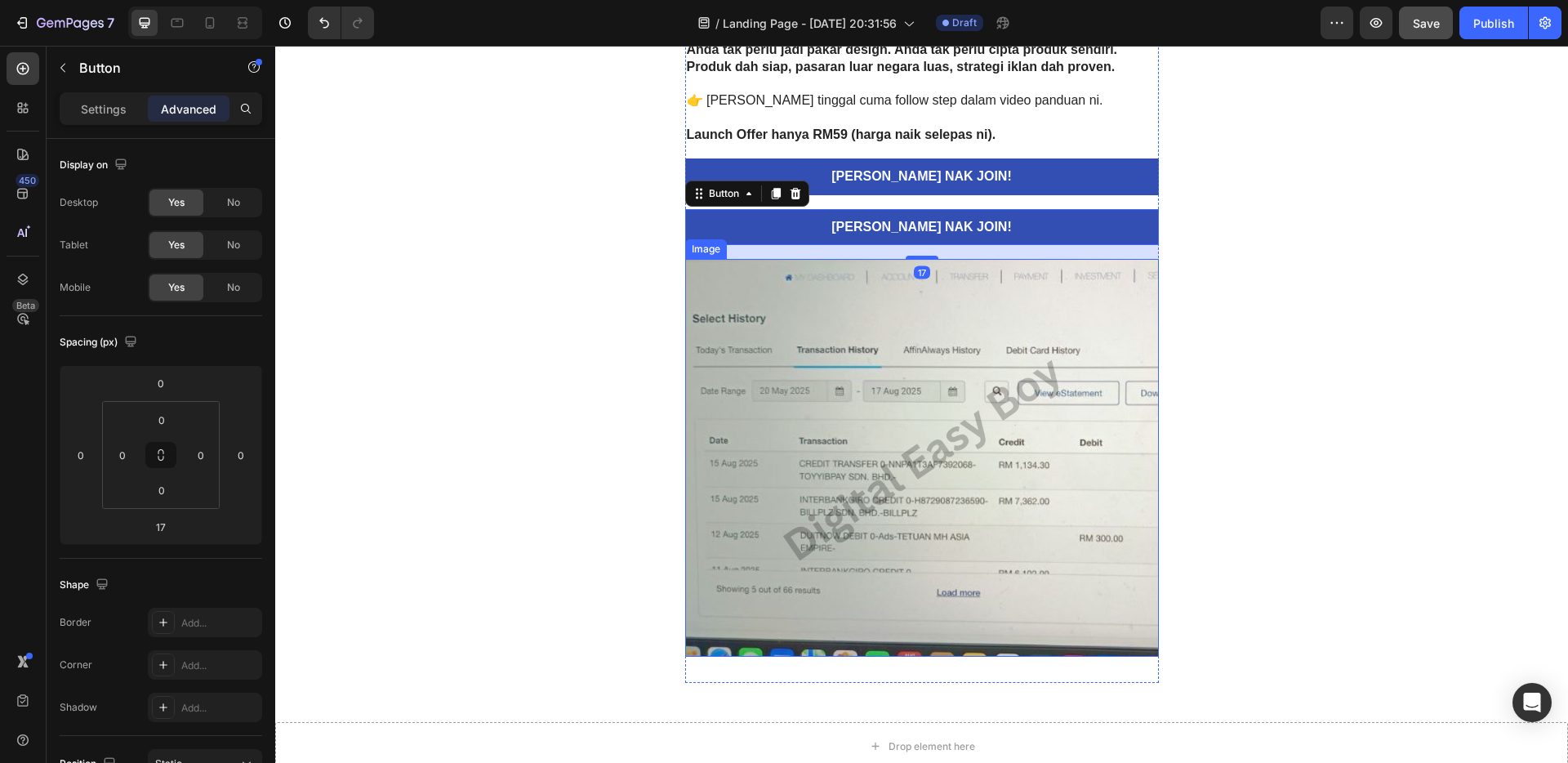
scroll to position [4402, 0]
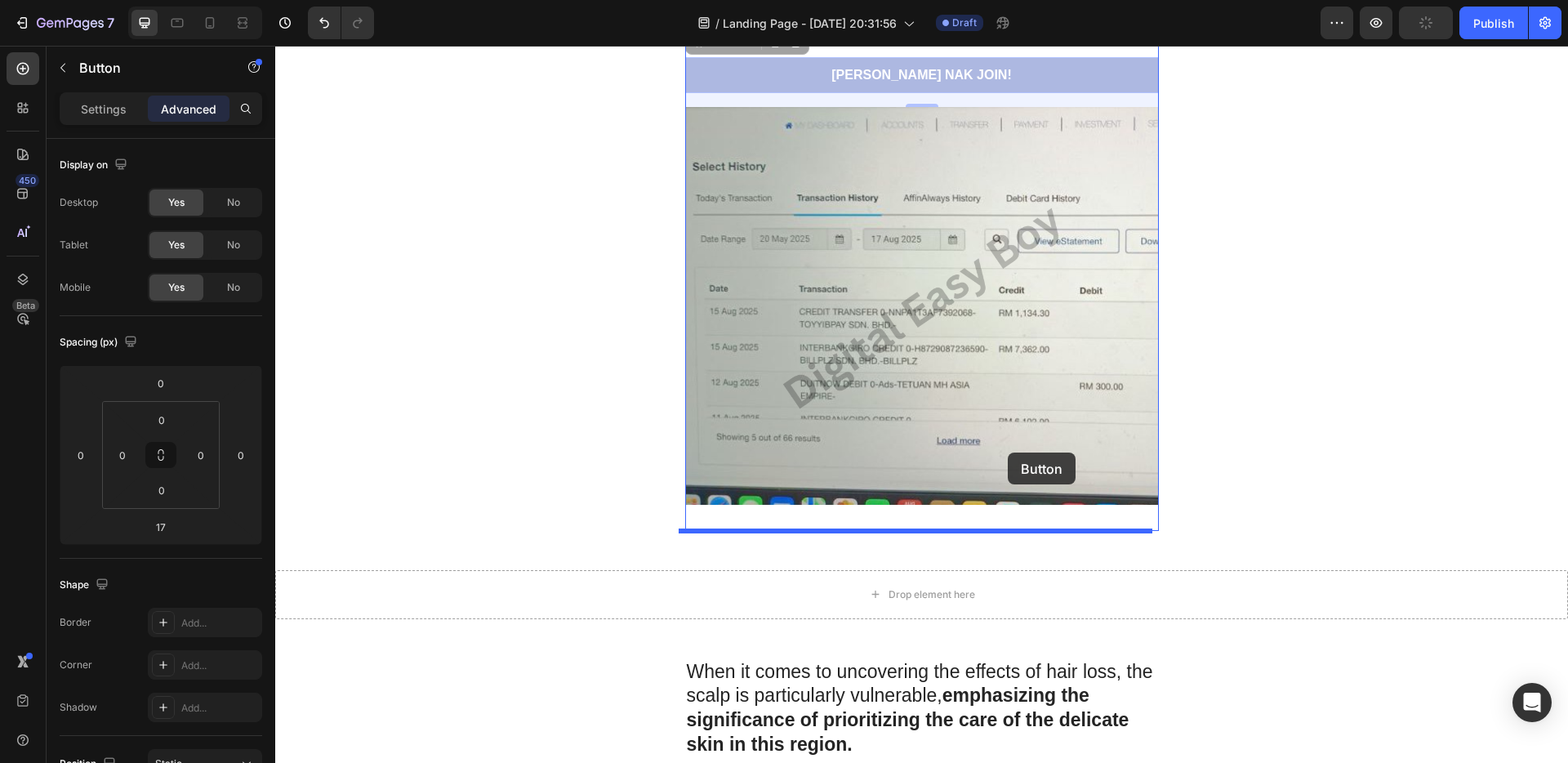
drag, startPoint x: 1015, startPoint y: 76, endPoint x: 1008, endPoint y: 452, distance: 376.1
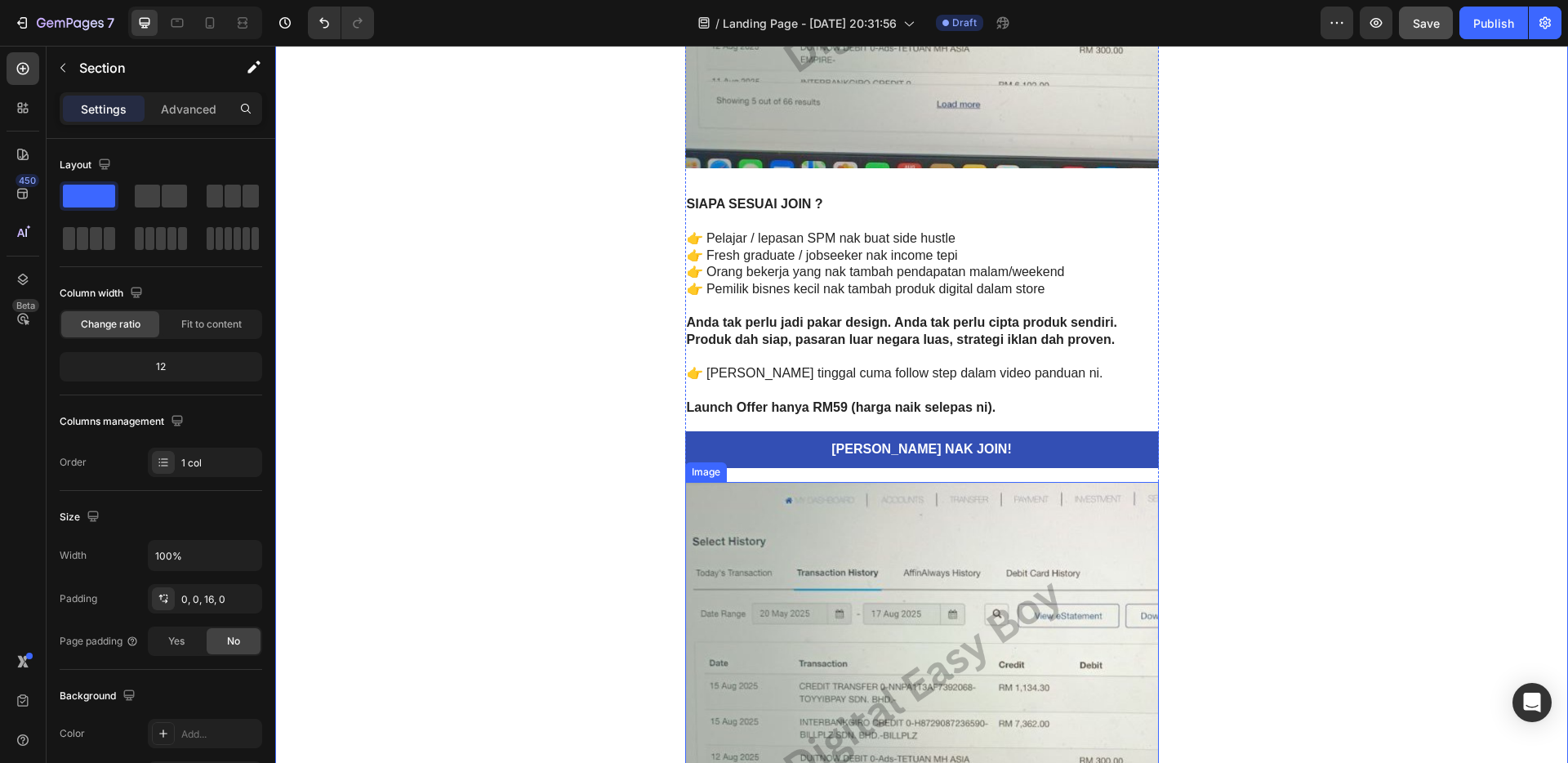
scroll to position [4020, 0]
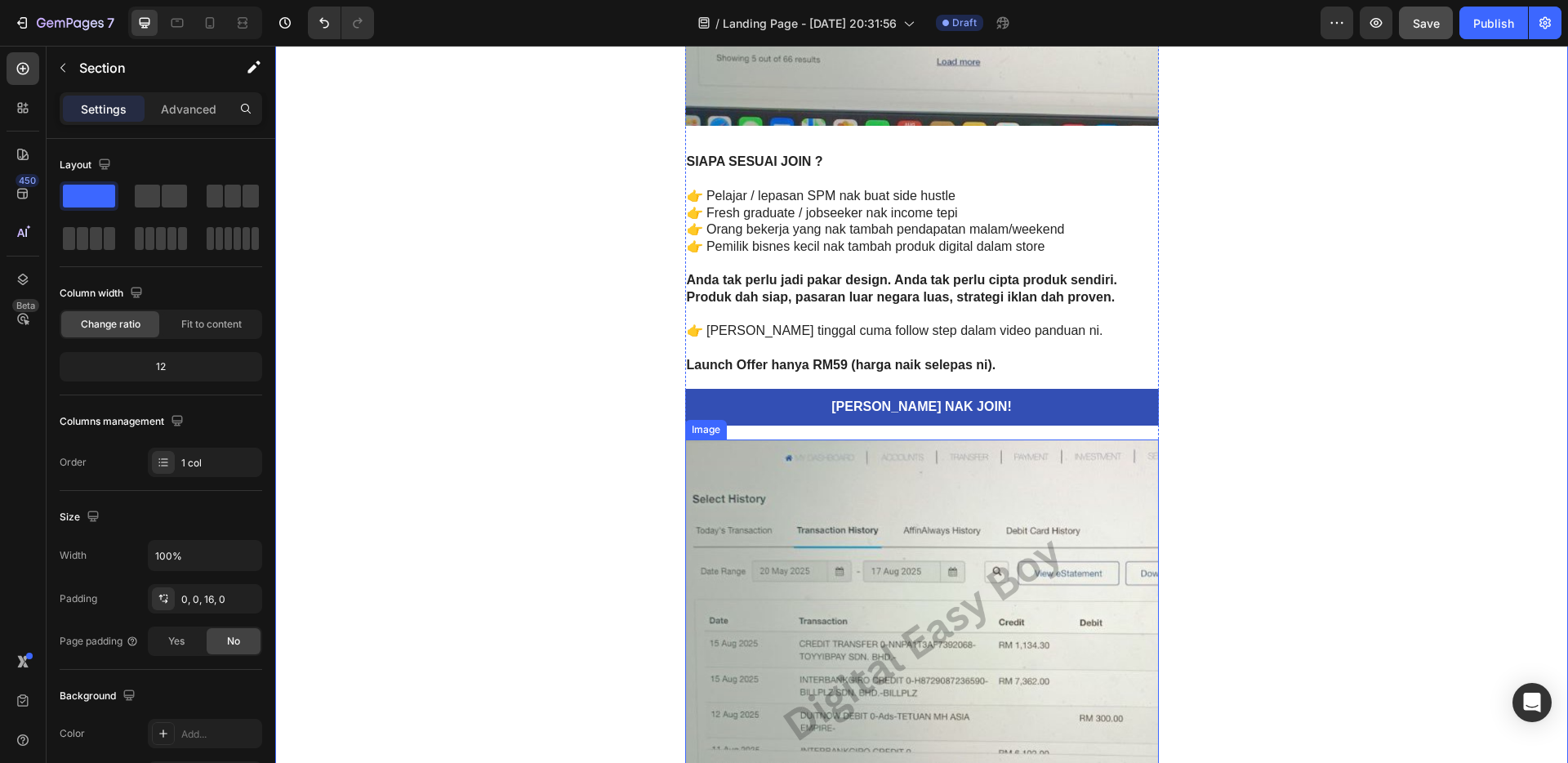
click at [1023, 572] on img at bounding box center [921, 638] width 474 height 397
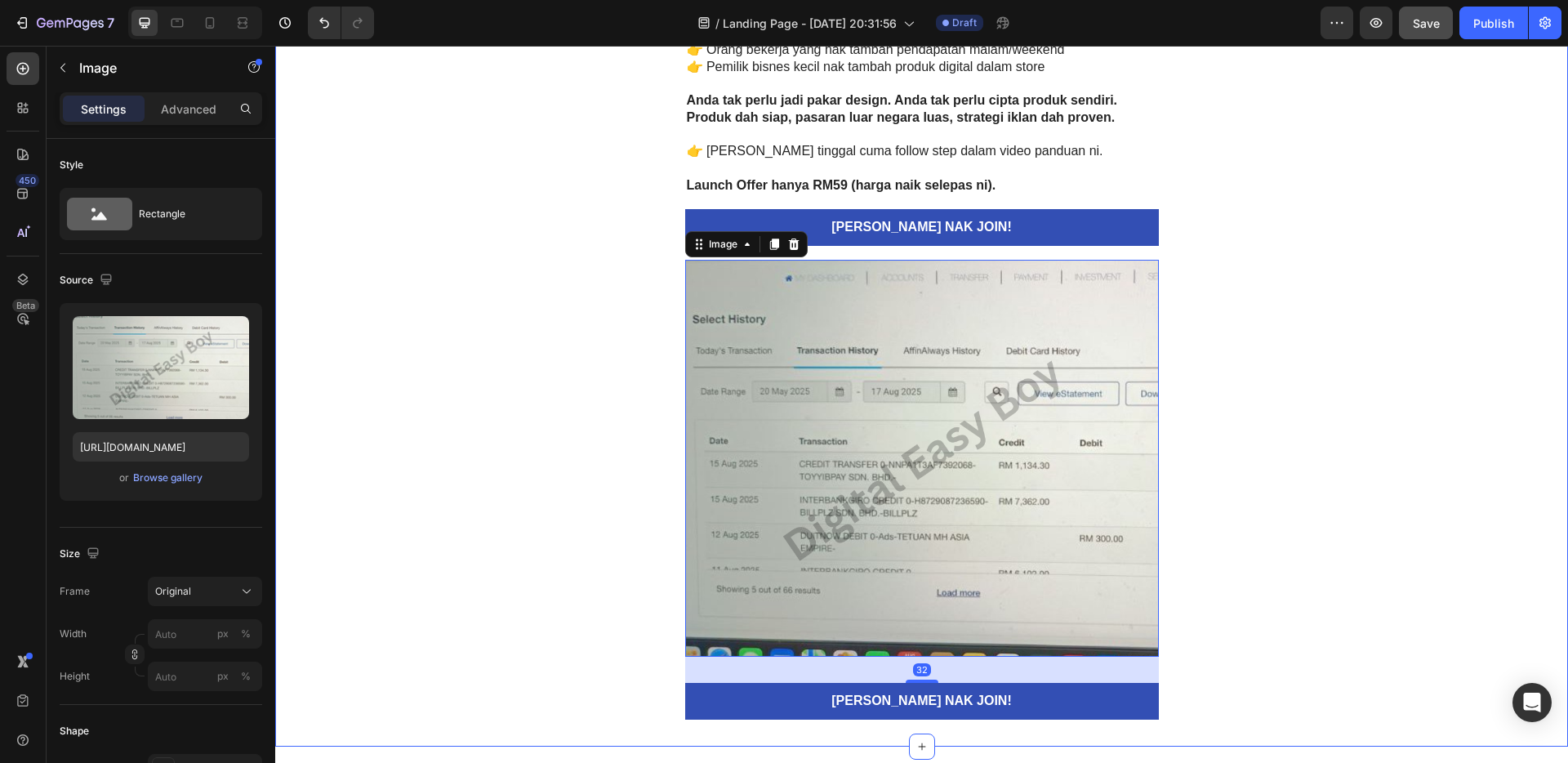
scroll to position [4333, 0]
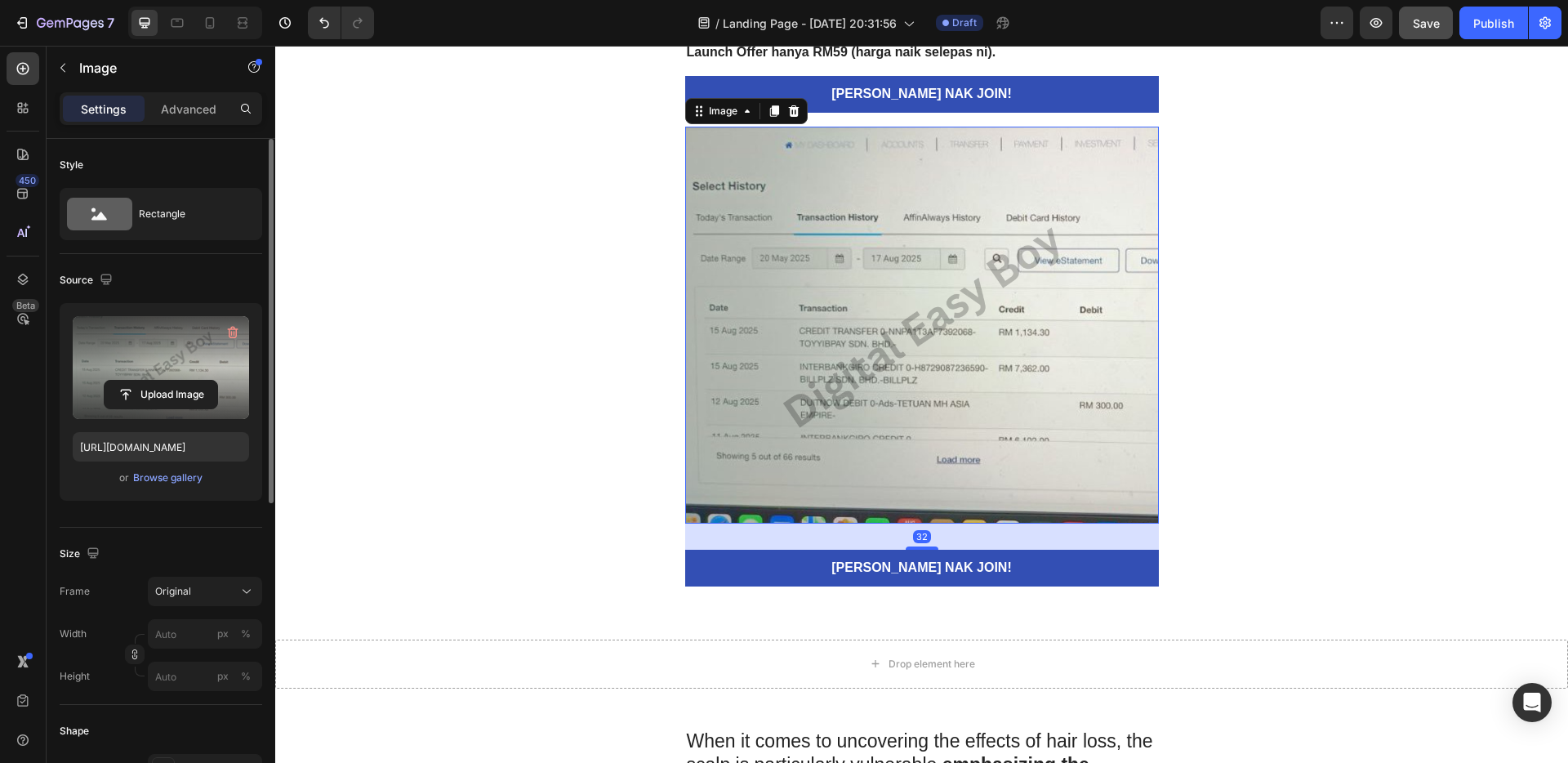
click at [159, 378] on label at bounding box center [161, 368] width 177 height 103
click at [159, 380] on input "file" at bounding box center [161, 393] width 113 height 28
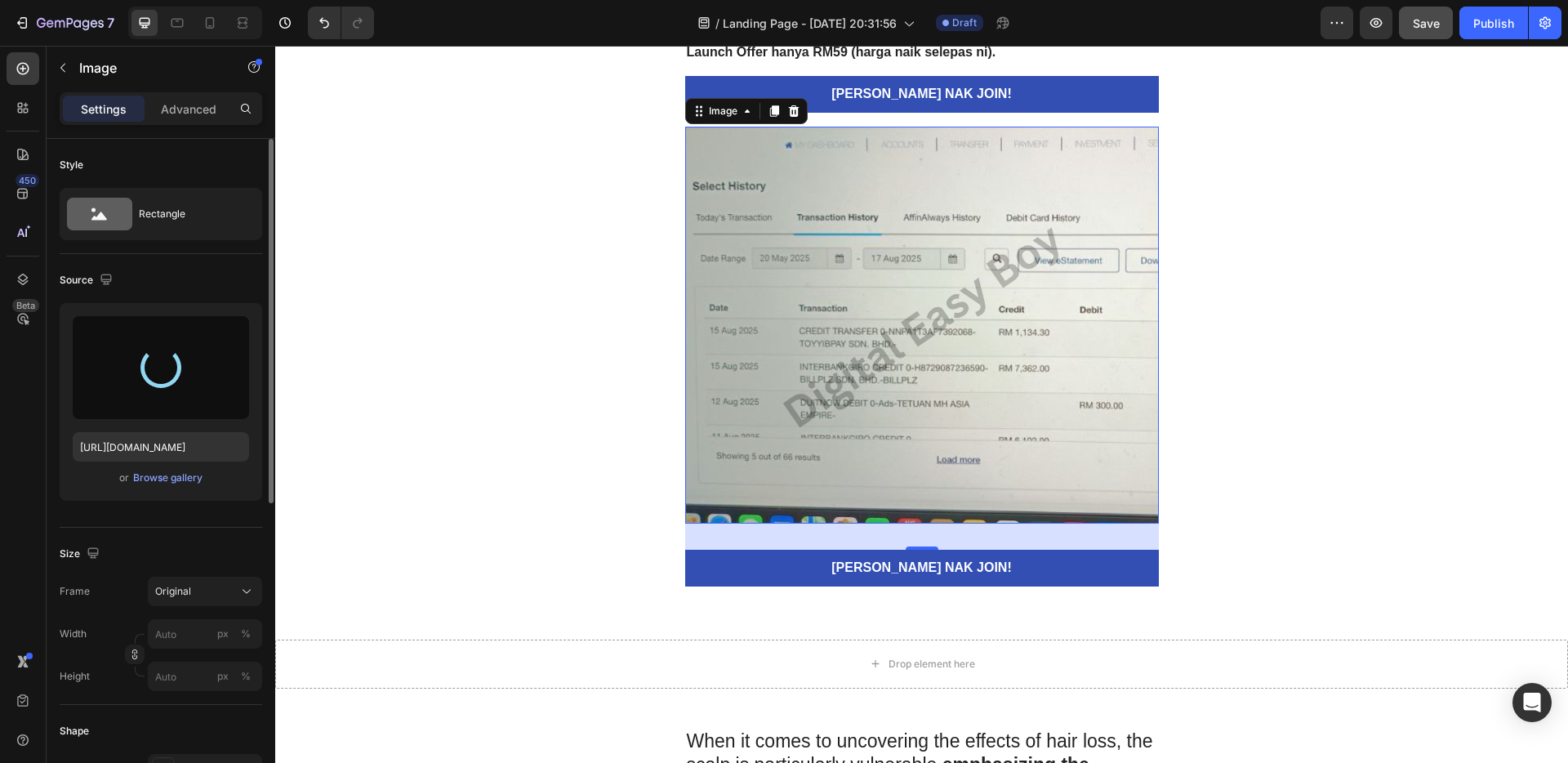
type input "[URL][DOMAIN_NAME]"
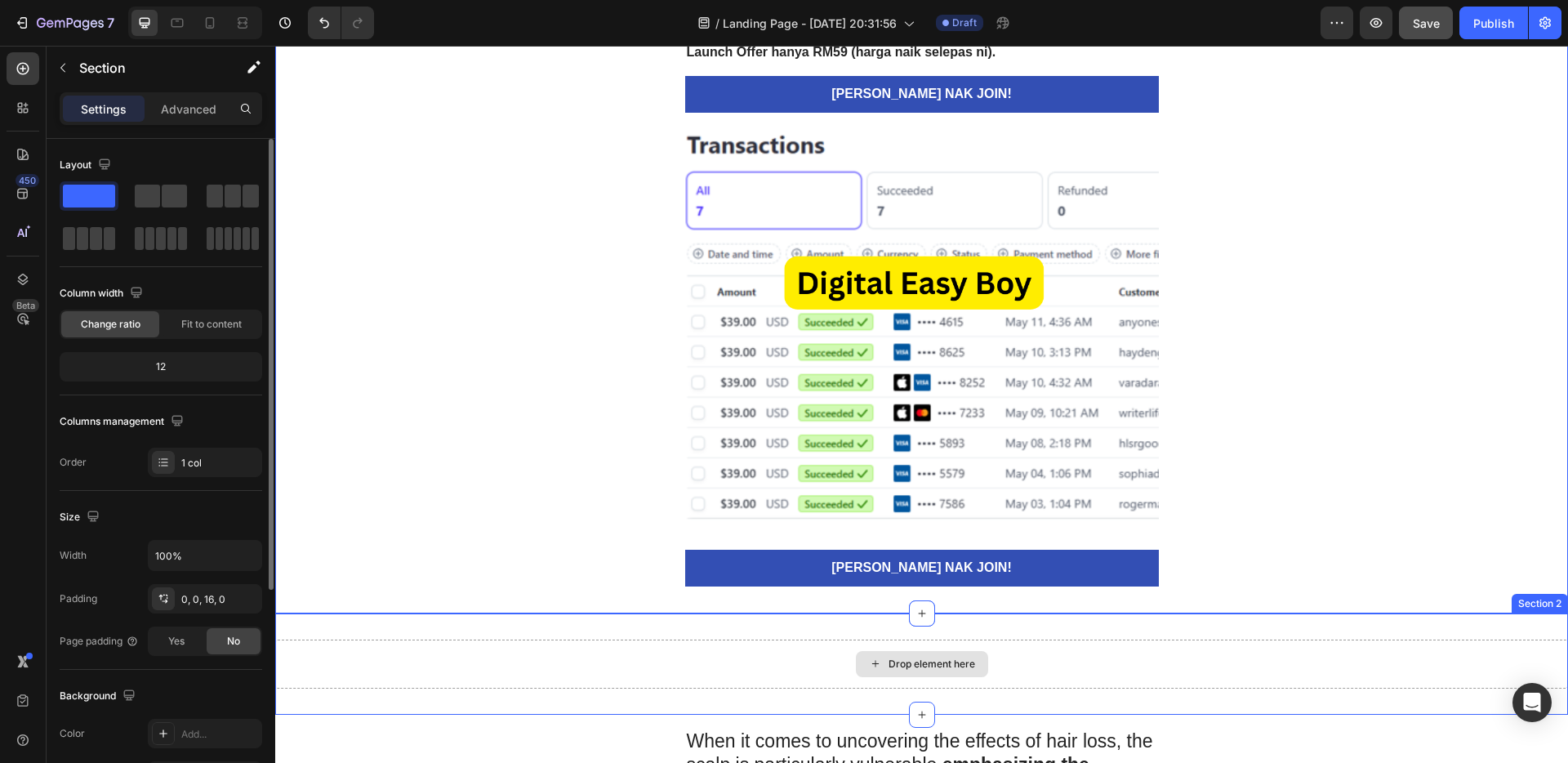
click at [1104, 648] on div "Drop element here" at bounding box center [921, 664] width 1293 height 49
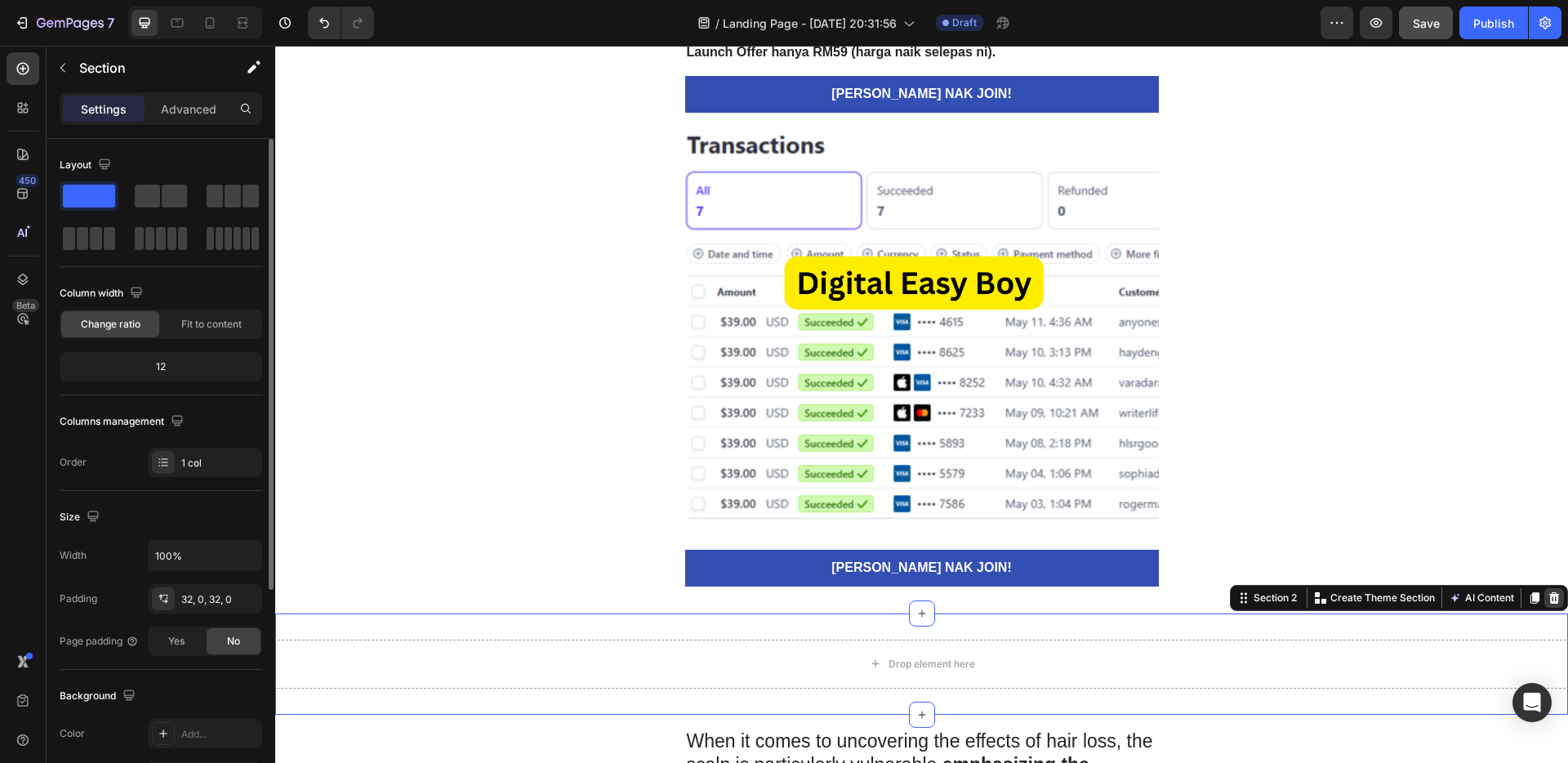
click at [1549, 597] on icon at bounding box center [1555, 597] width 11 height 12
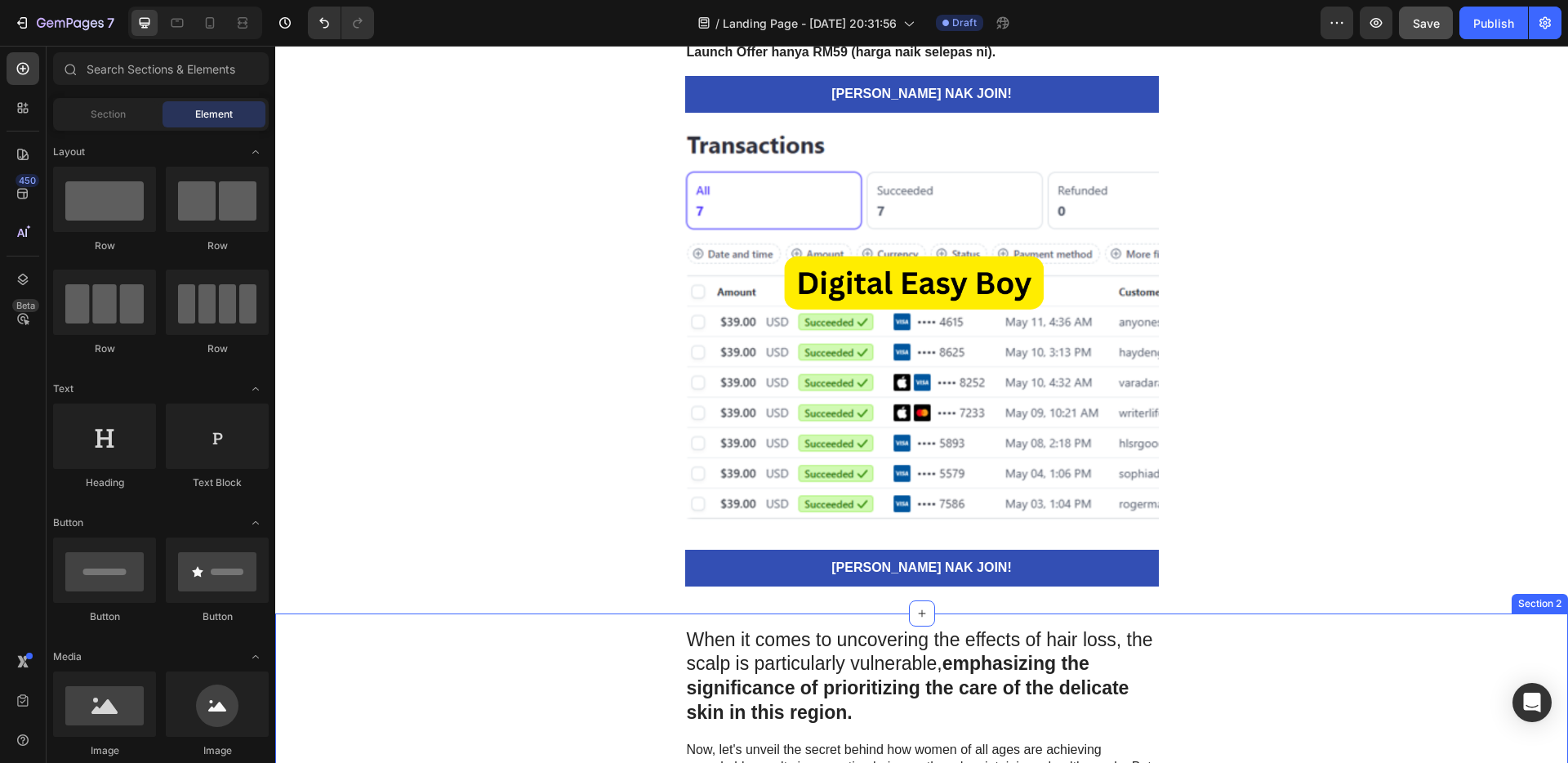
click at [1046, 654] on strong "emphasizing the significance of prioritizing the care of the delicate skin in t…" at bounding box center [908, 687] width 442 height 70
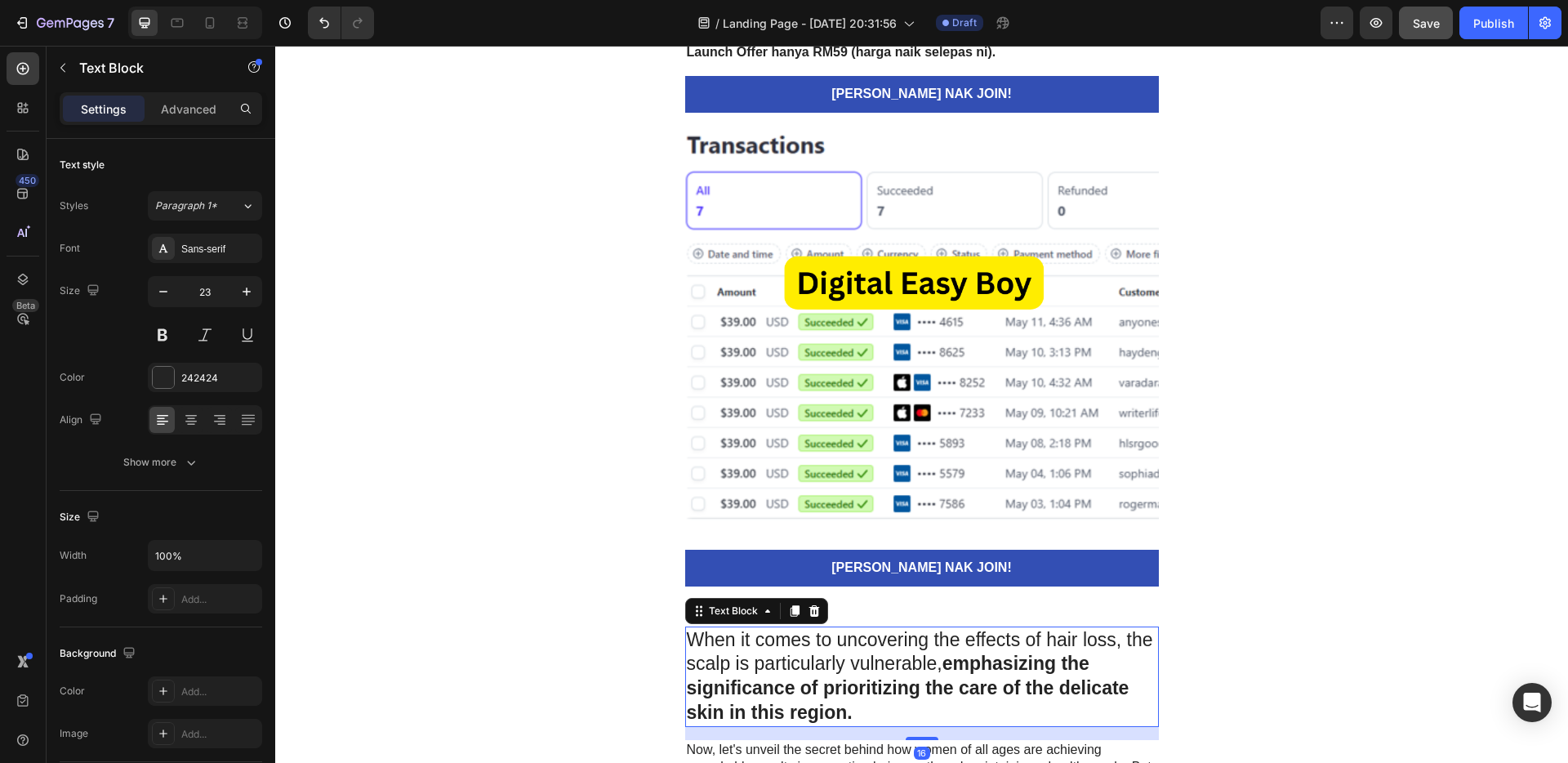
click at [1007, 670] on strong "emphasizing the significance of prioritizing the care of the delicate skin in t…" at bounding box center [908, 687] width 442 height 70
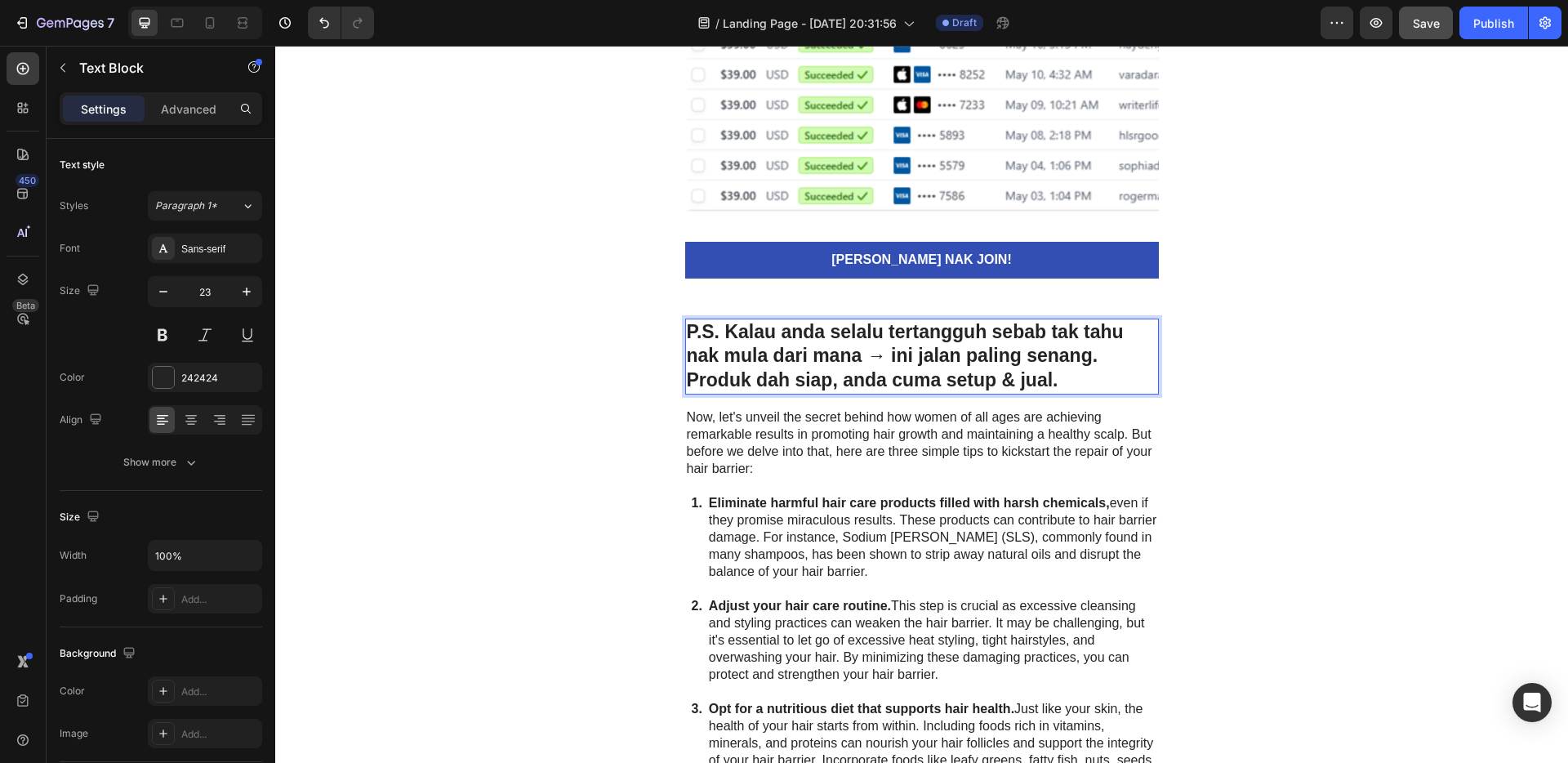
scroll to position [4678, 0]
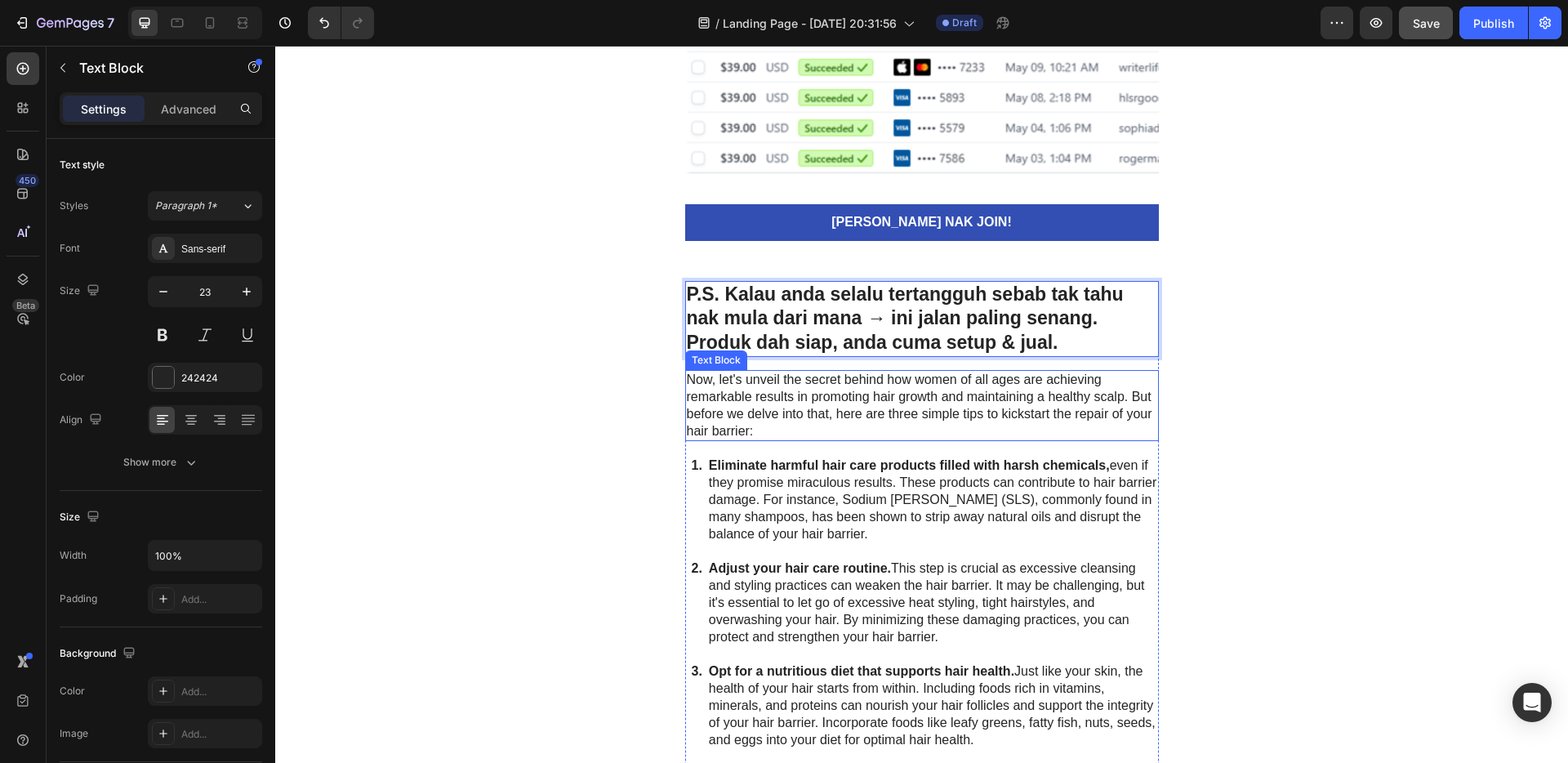
click at [958, 429] on p "Now, let's unveil the secret behind how women of all ages are achieving remarka…" at bounding box center [922, 405] width 471 height 68
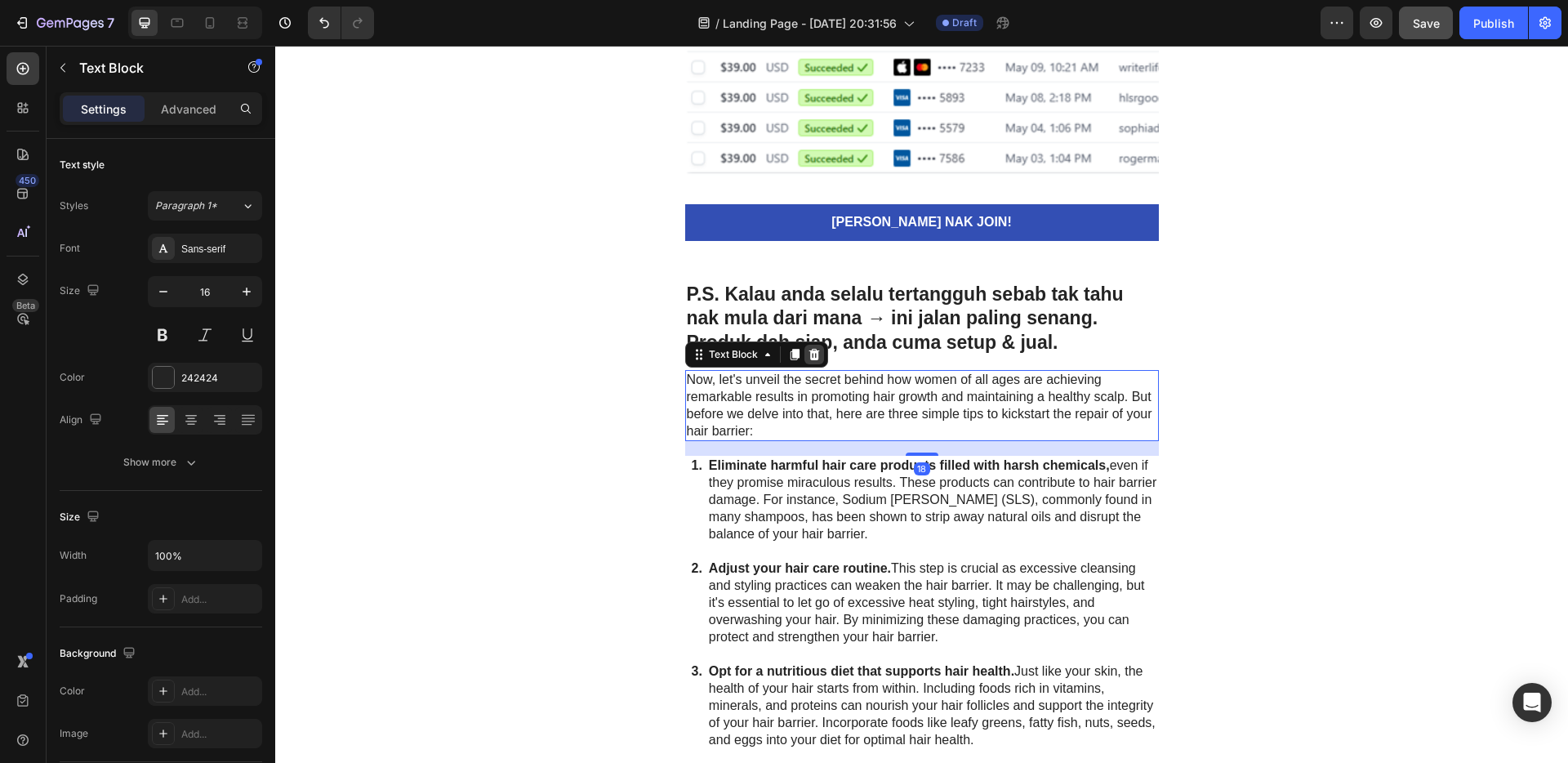
click at [812, 360] on icon at bounding box center [814, 354] width 13 height 13
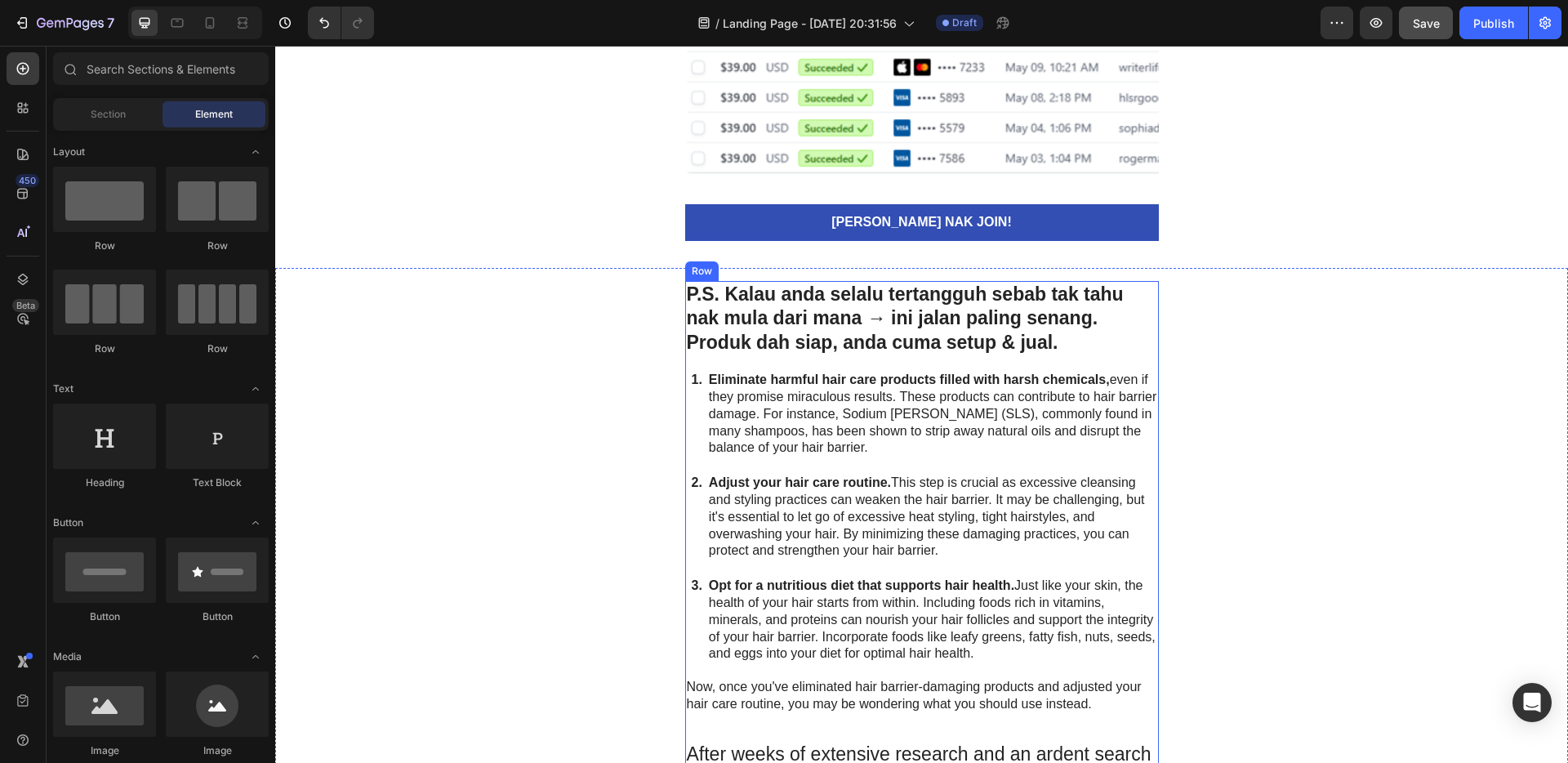
click at [927, 410] on p "Eliminate harmful hair care products filled with harsh chemicals, even if they …" at bounding box center [933, 414] width 449 height 85
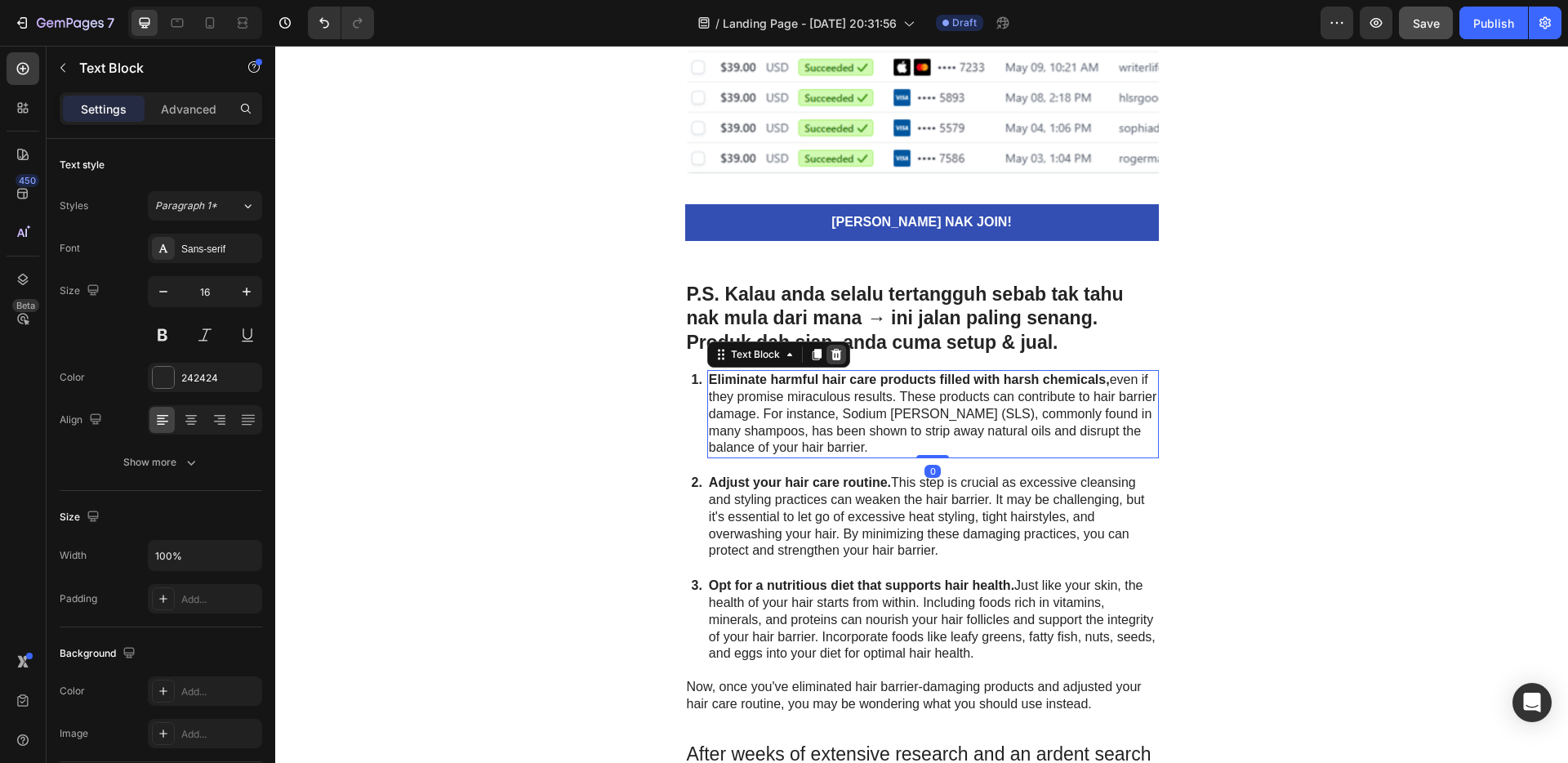
click at [832, 352] on icon at bounding box center [836, 354] width 11 height 12
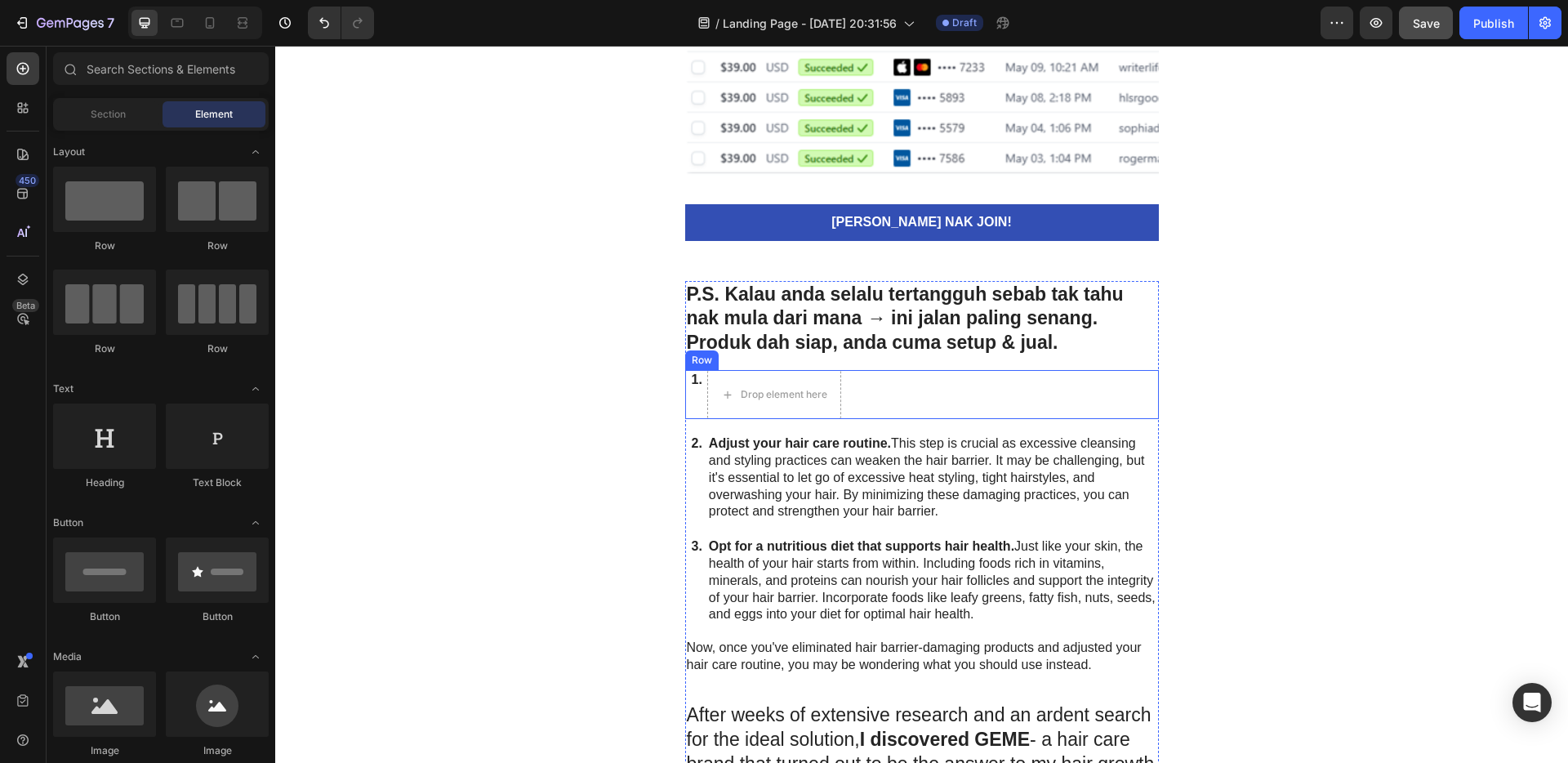
click at [943, 450] on p "Adjust your hair care routine. This step is crucial as excessive cleansing and …" at bounding box center [933, 478] width 449 height 85
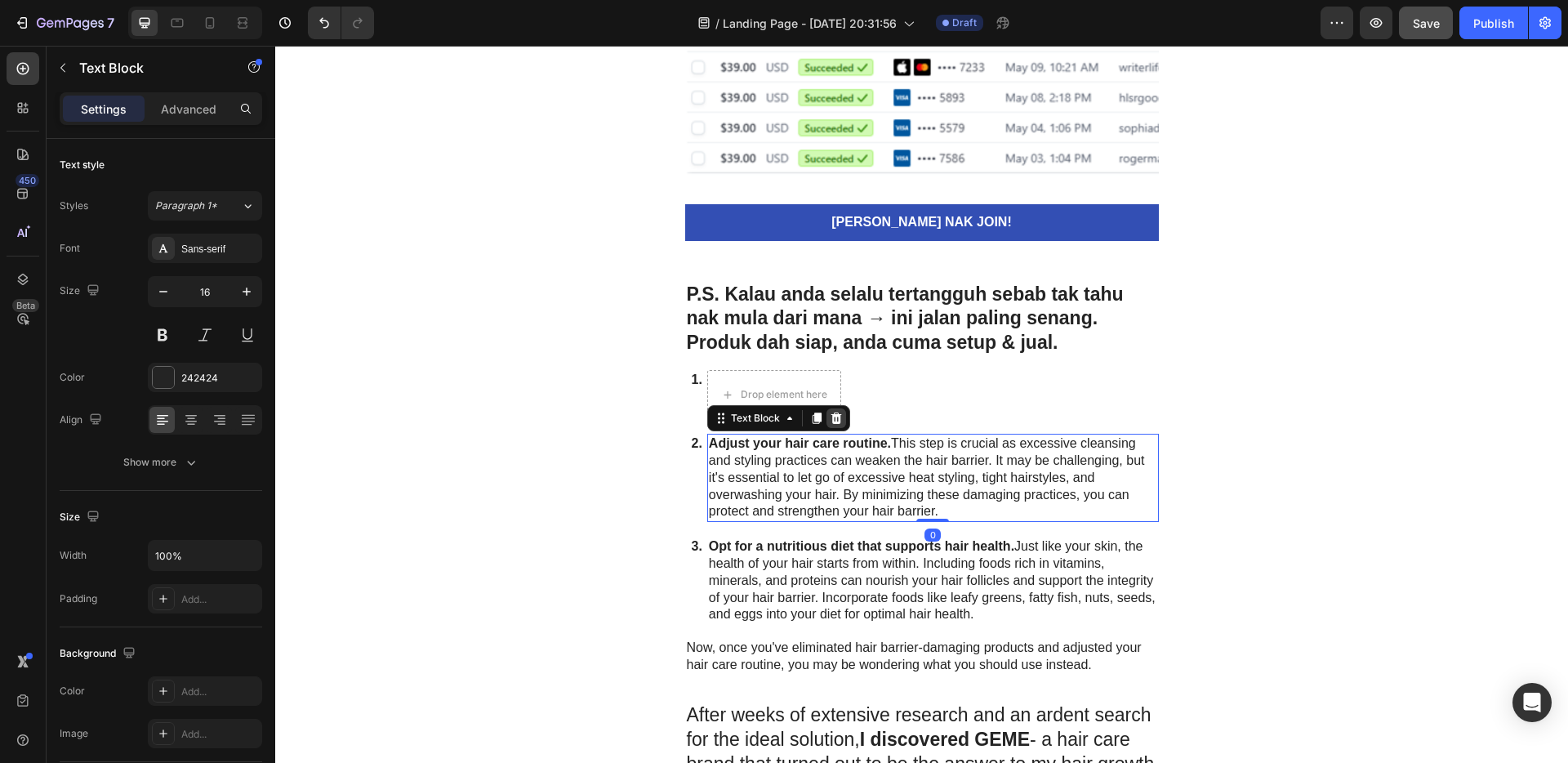
click at [827, 425] on div at bounding box center [836, 418] width 20 height 20
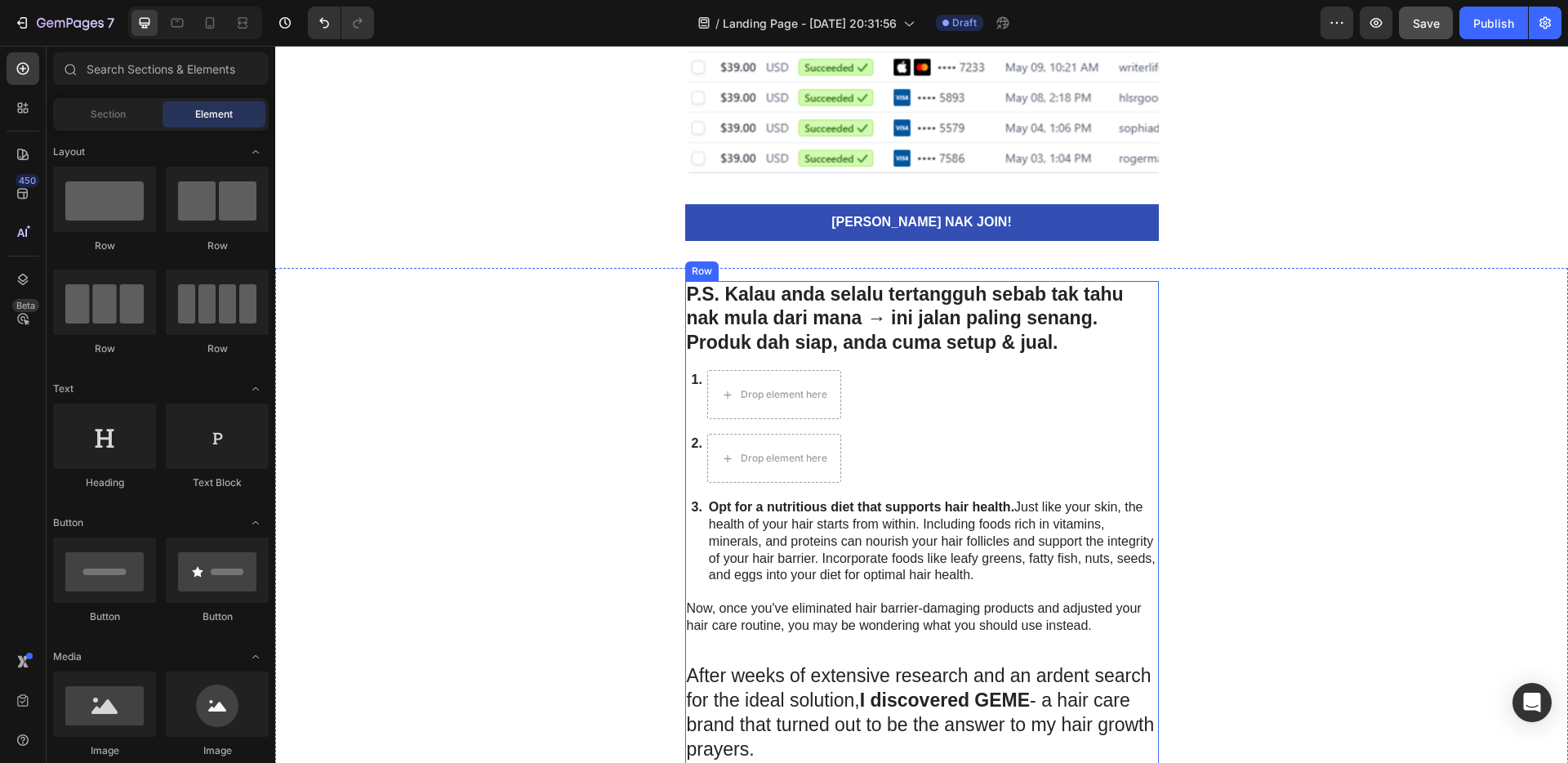
click at [991, 504] on strong "Opt for a nutritious diet that supports hair health." at bounding box center [862, 507] width 306 height 14
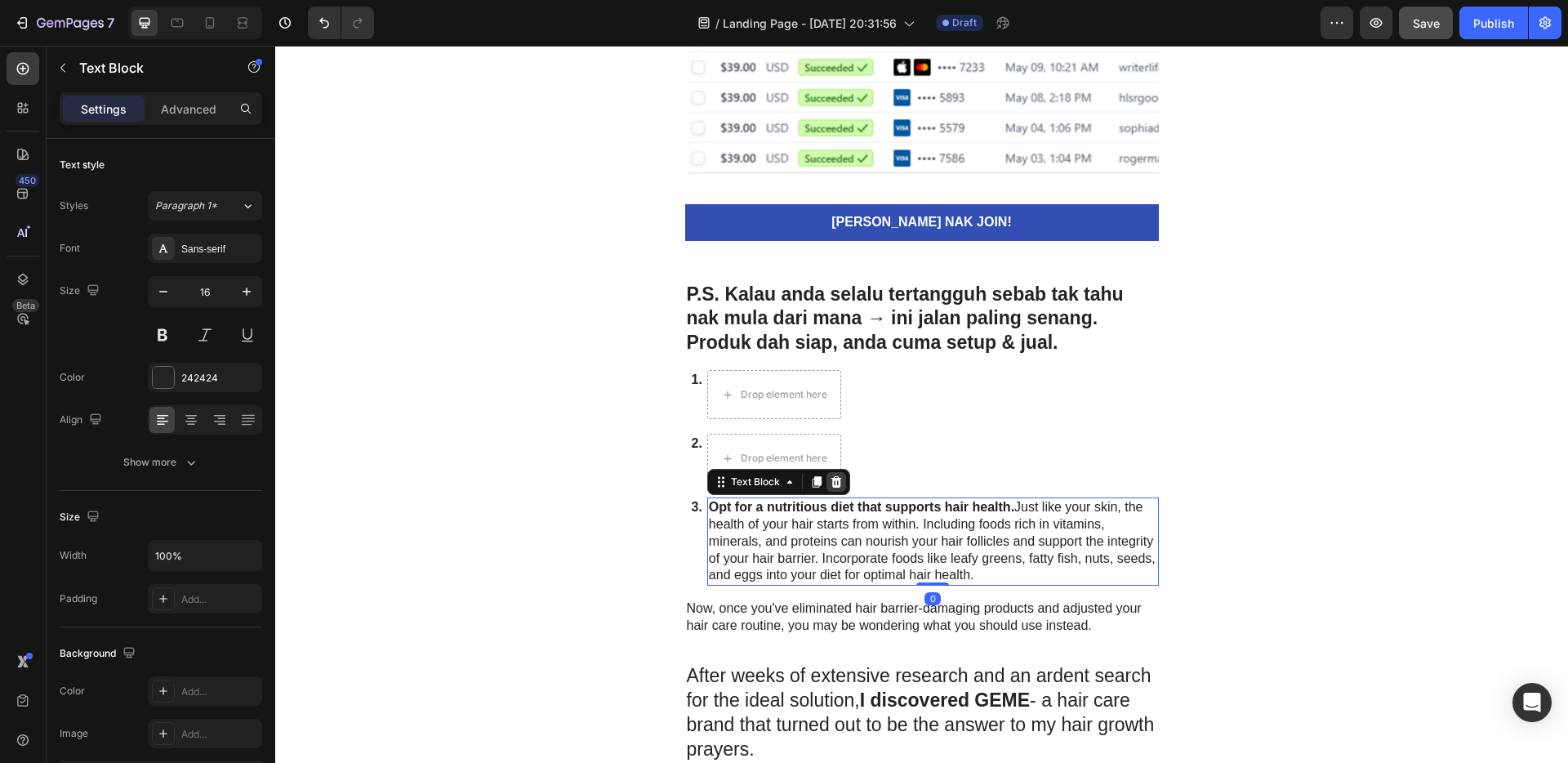
click at [830, 484] on icon at bounding box center [836, 481] width 13 height 13
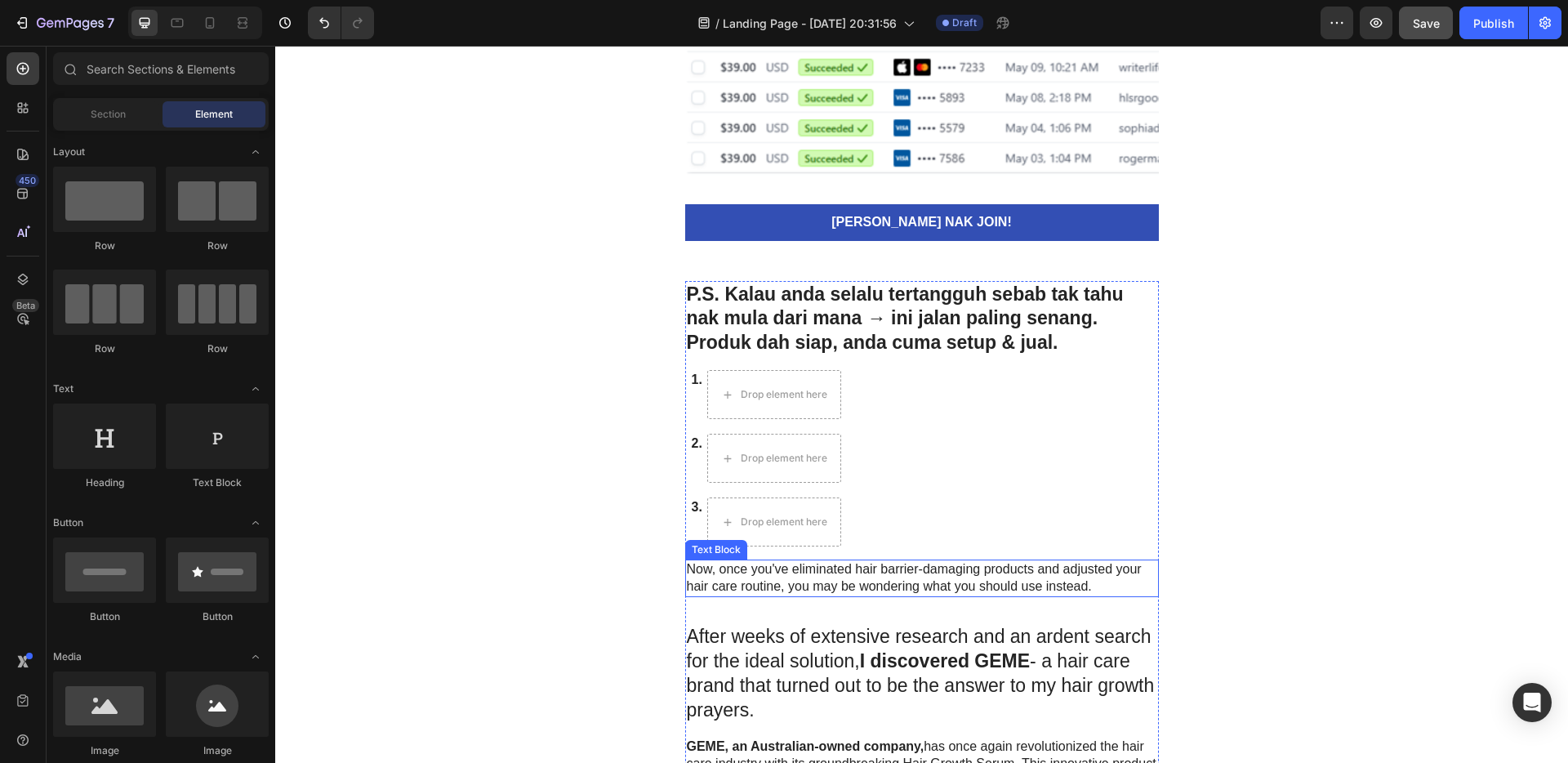
click at [1008, 595] on div "Now, once you've eliminated hair barrier-damaging products and adjusted your ha…" at bounding box center [921, 578] width 474 height 37
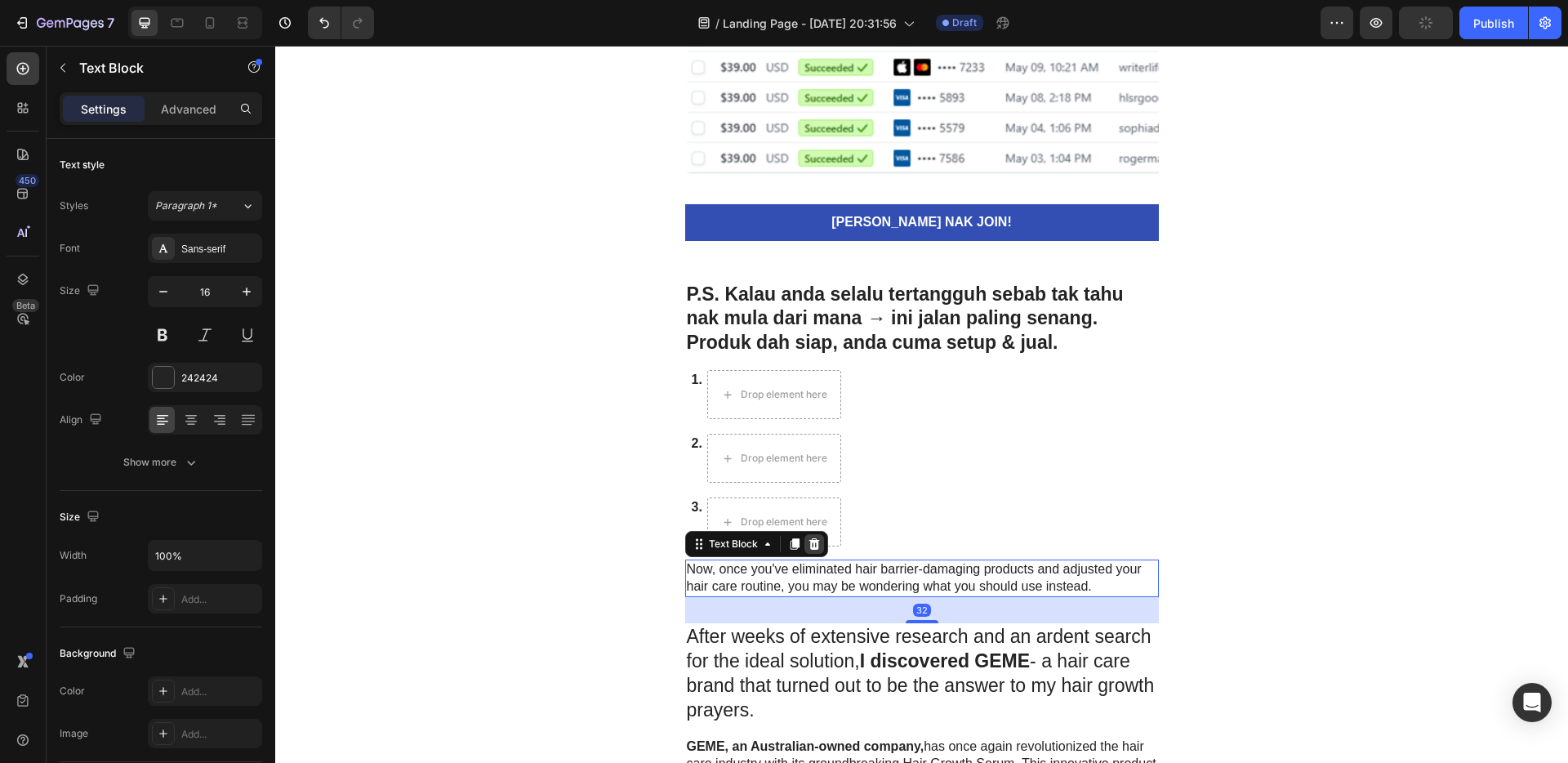
click at [811, 552] on div at bounding box center [815, 544] width 20 height 20
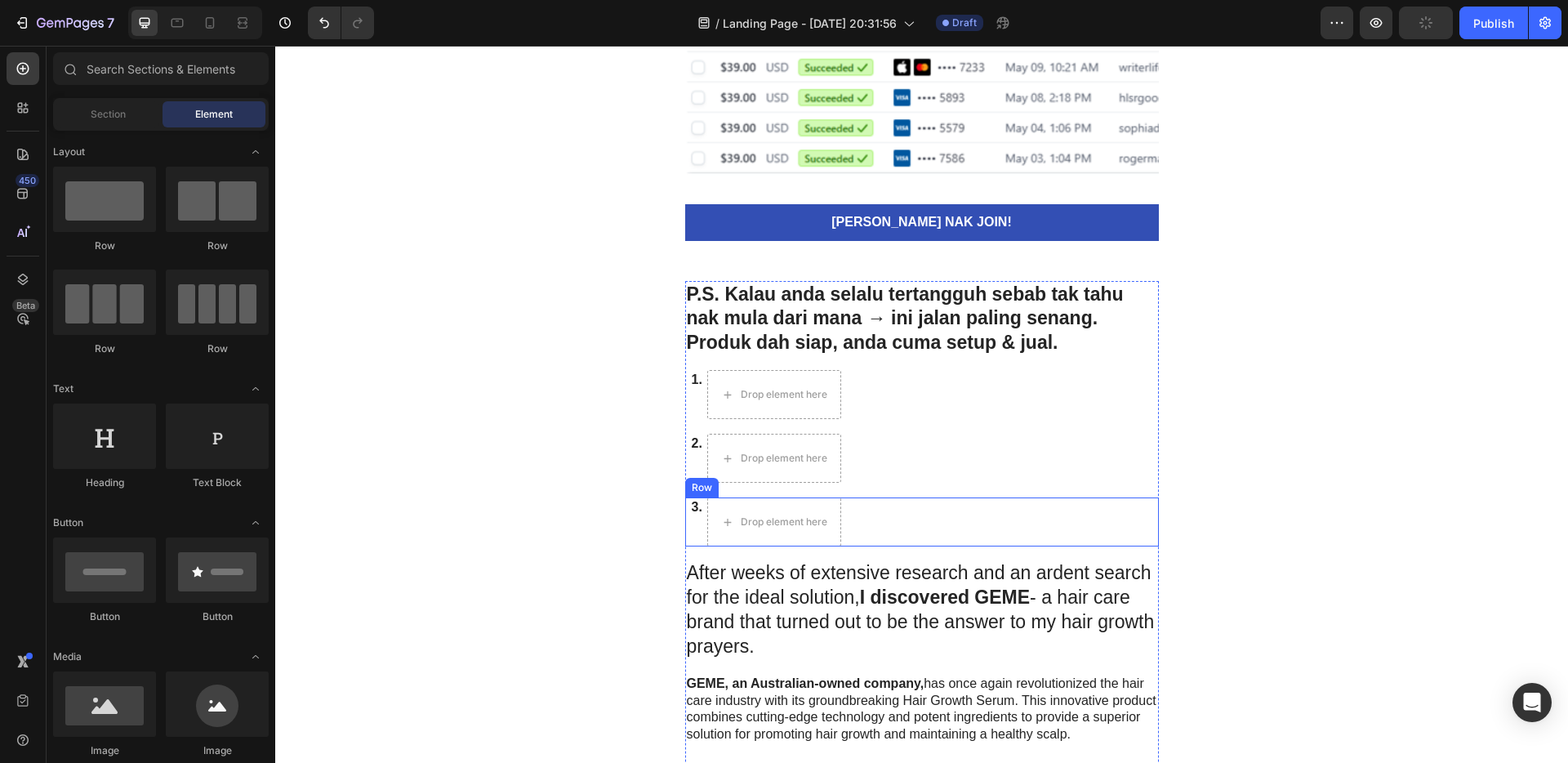
click at [972, 509] on div "3. Text Block Drop element here Row" at bounding box center [921, 521] width 474 height 49
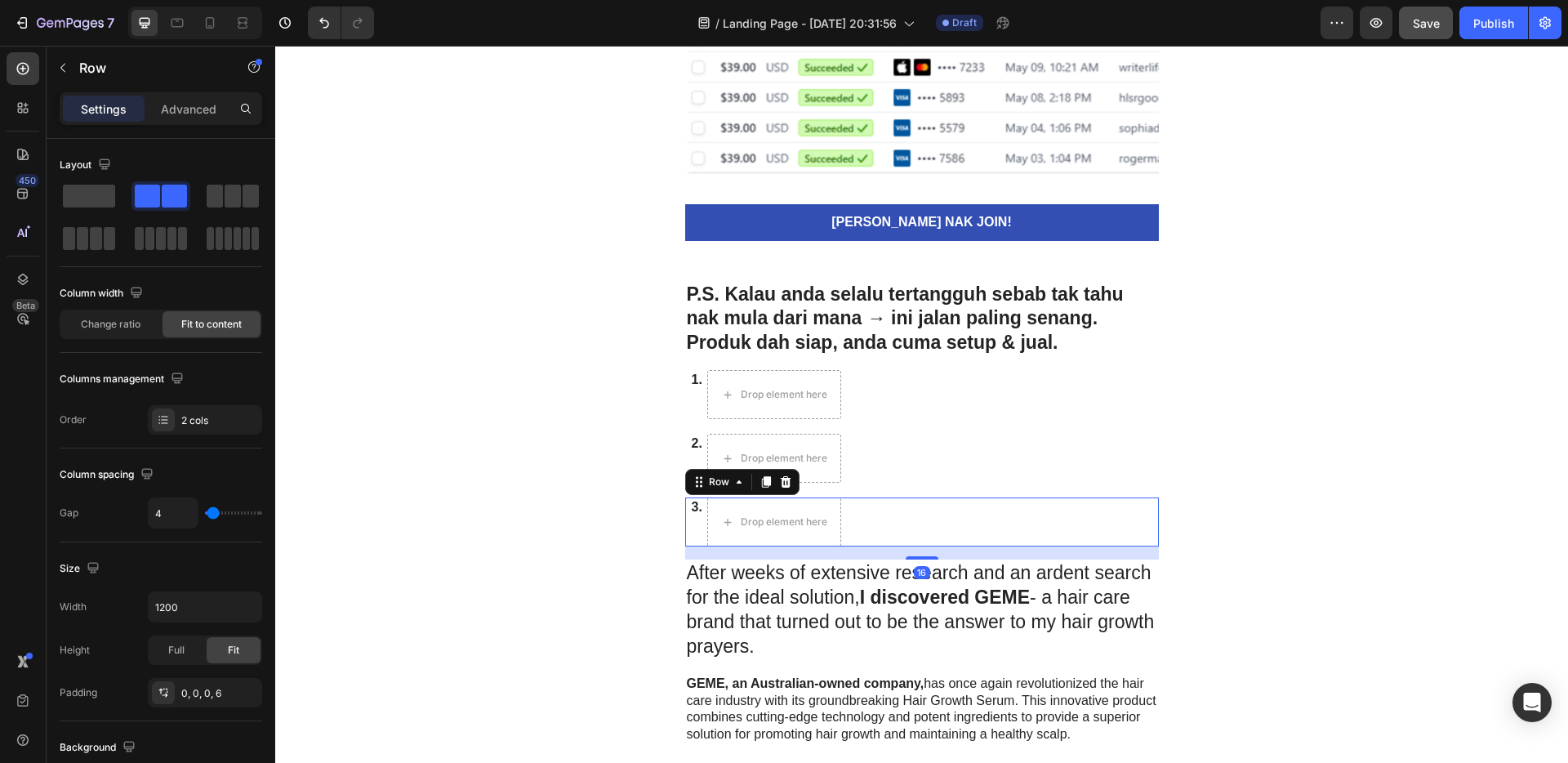
drag, startPoint x: 784, startPoint y: 481, endPoint x: 804, endPoint y: 479, distance: 20.1
click at [784, 481] on icon at bounding box center [785, 481] width 13 height 13
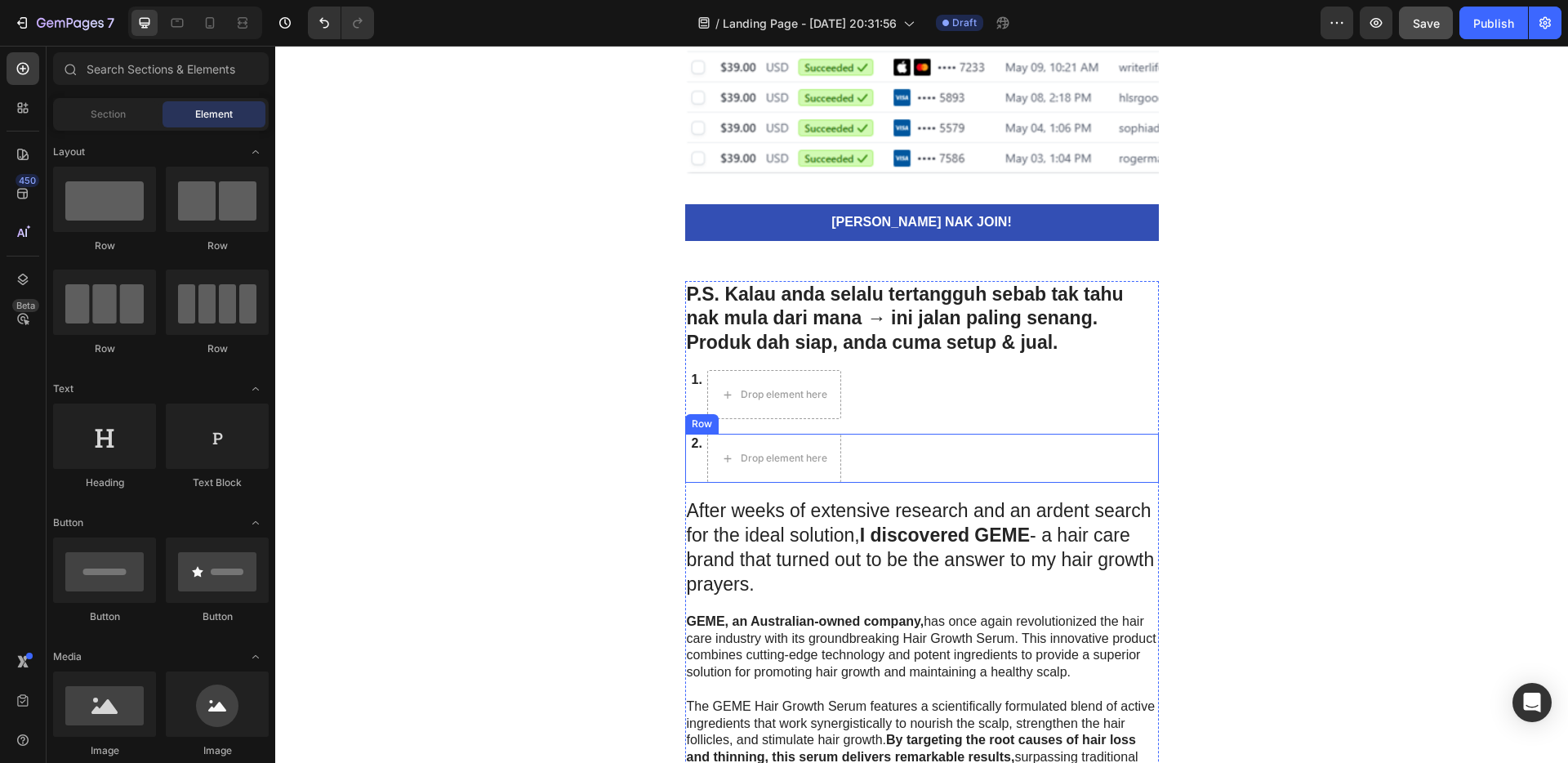
click at [1018, 457] on div "2. Text Block Drop element here Row" at bounding box center [921, 457] width 474 height 49
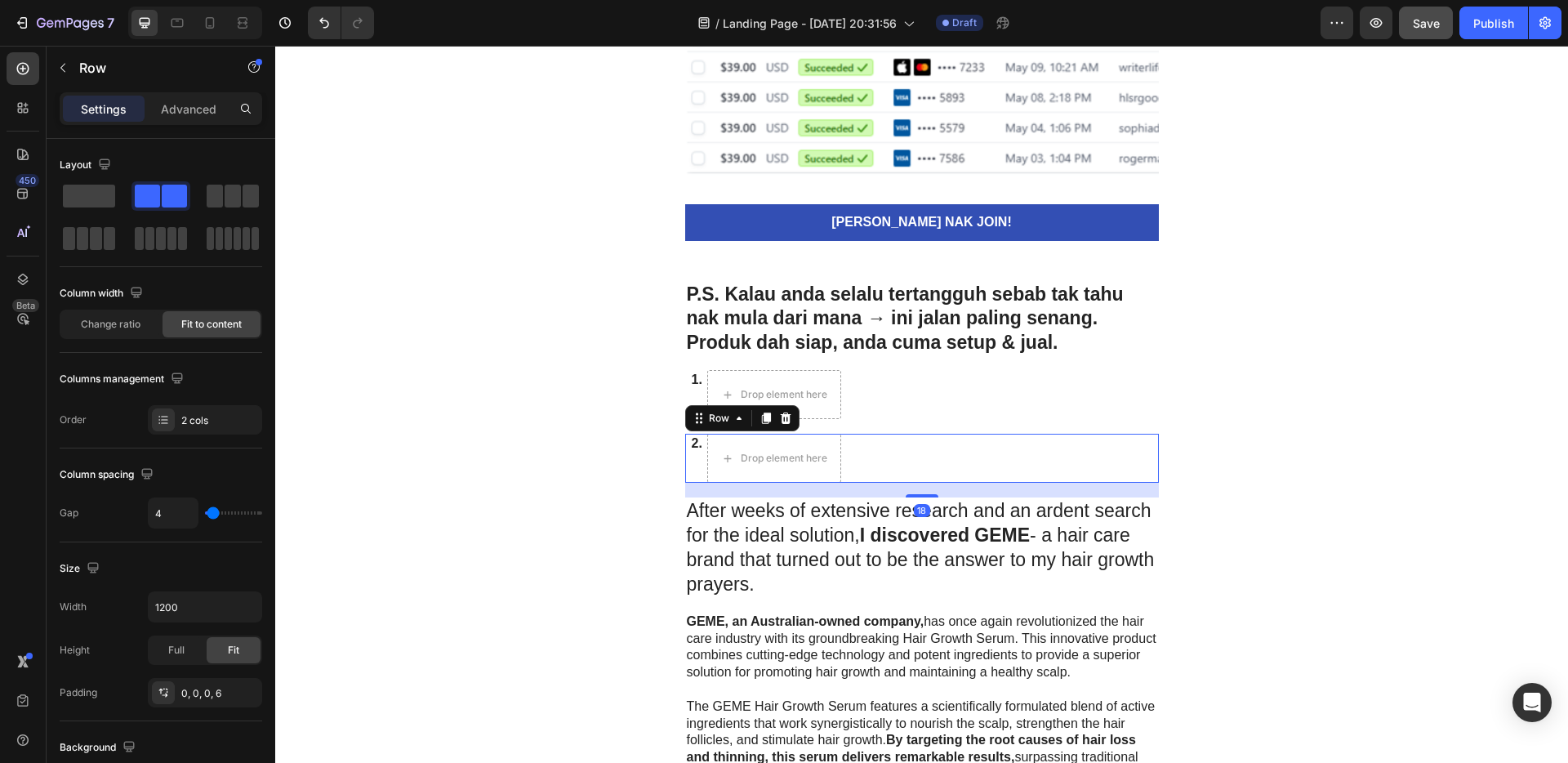
click at [779, 422] on icon at bounding box center [785, 417] width 13 height 13
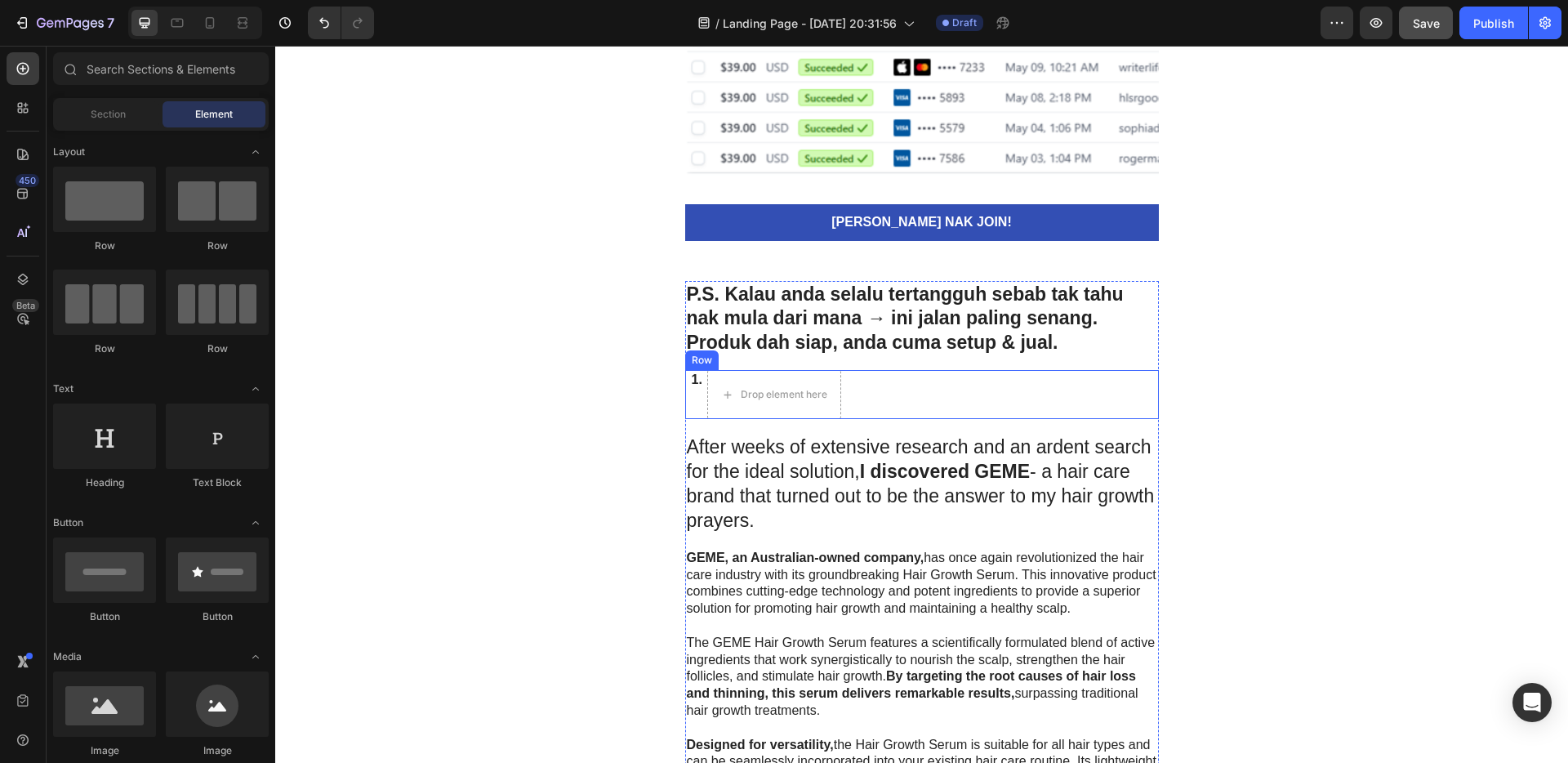
click at [967, 398] on div "1. Text Block Drop element here Row" at bounding box center [921, 393] width 474 height 49
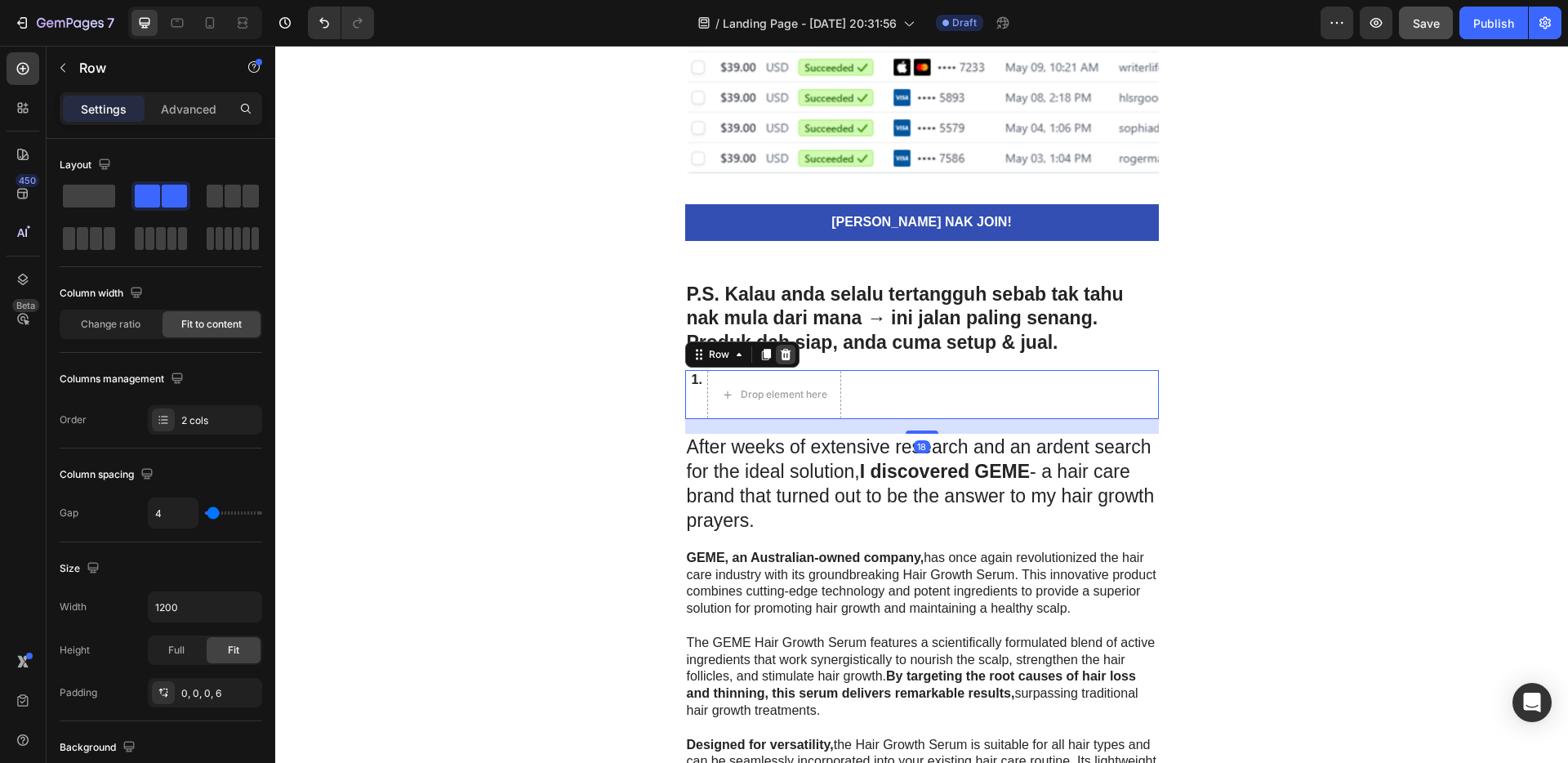
click at [779, 356] on icon at bounding box center [785, 354] width 13 height 13
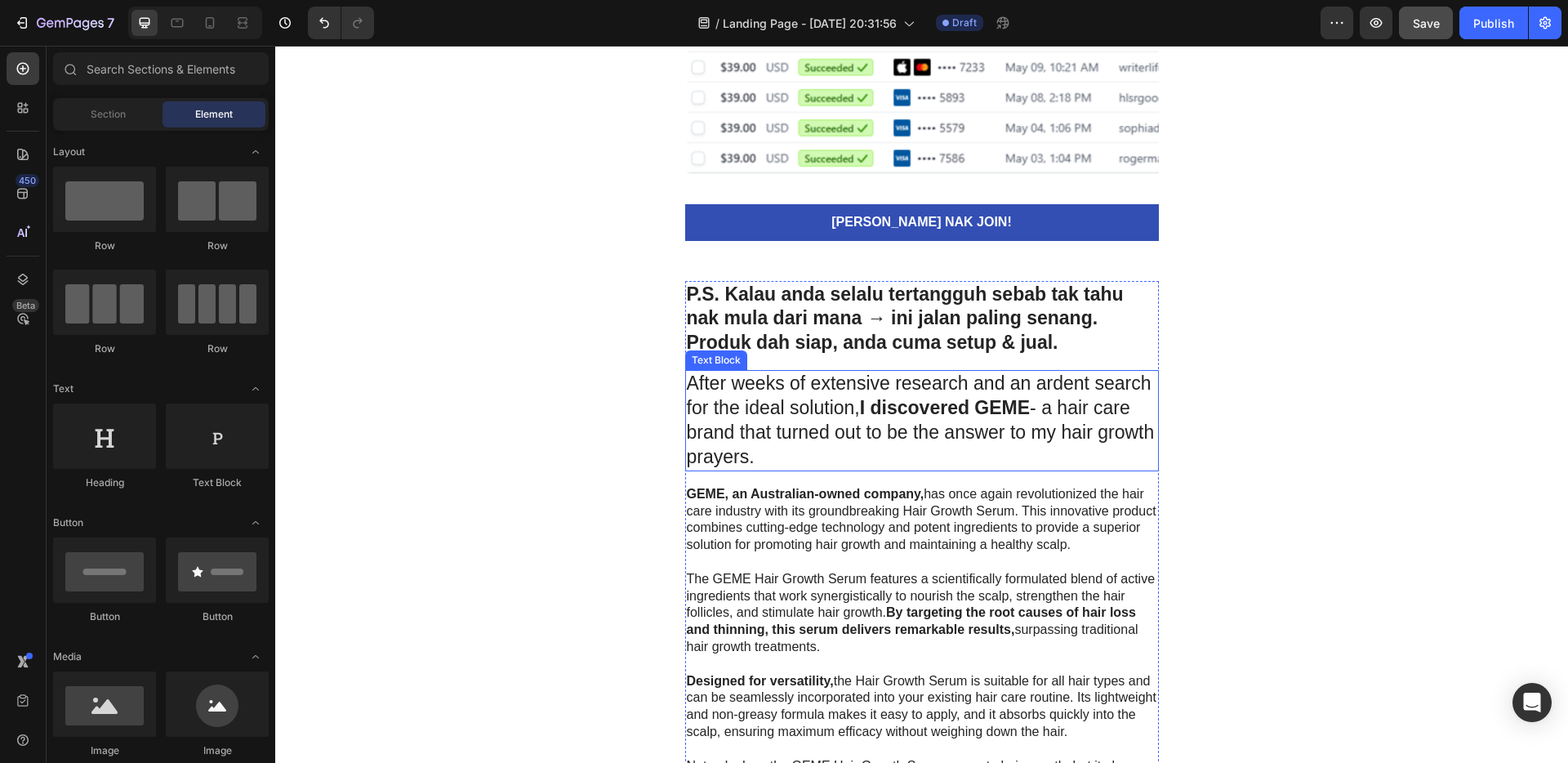
click at [910, 411] on strong "I discovered GEME" at bounding box center [944, 408] width 170 height 21
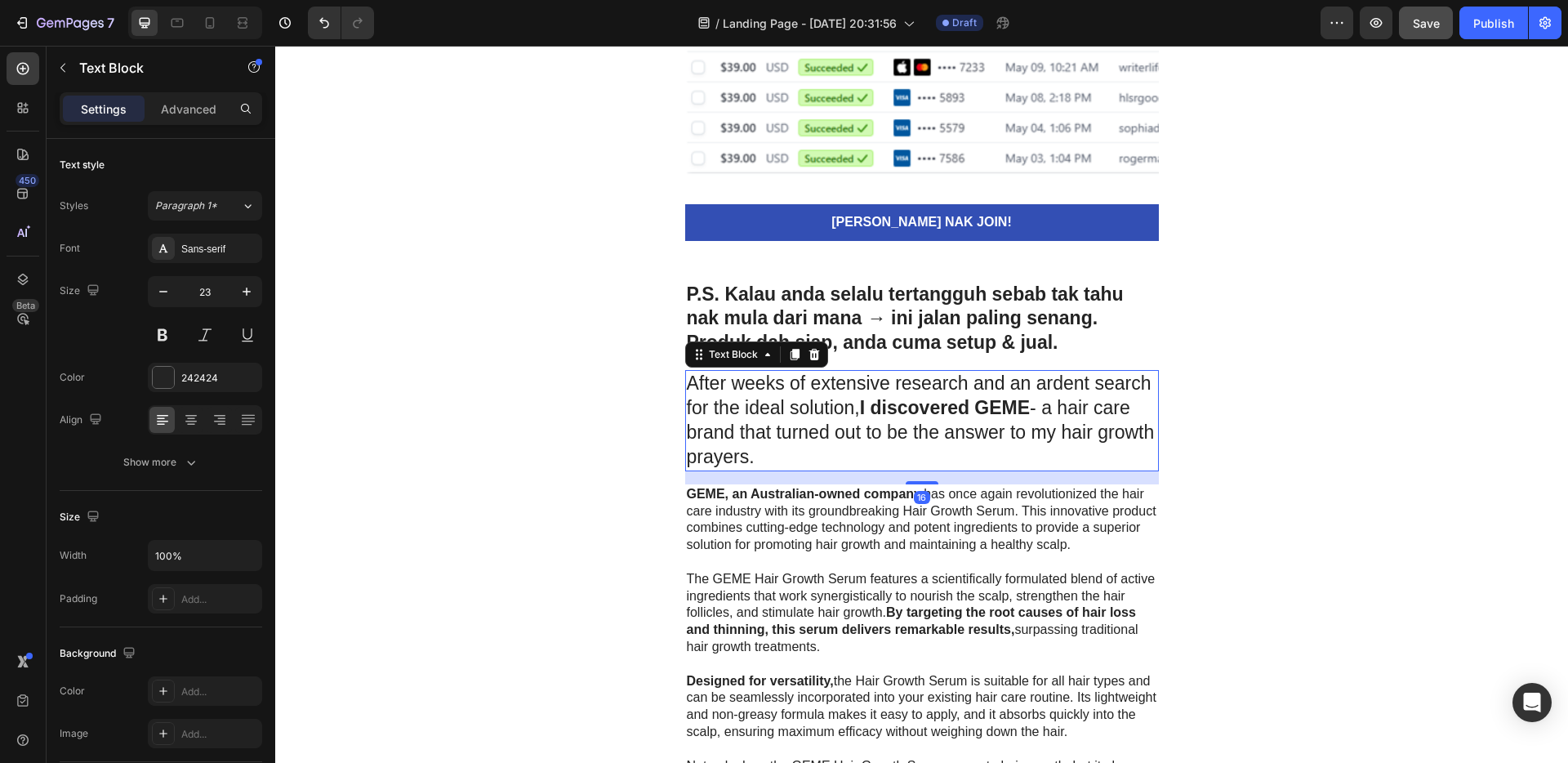
click at [808, 350] on icon at bounding box center [814, 354] width 13 height 13
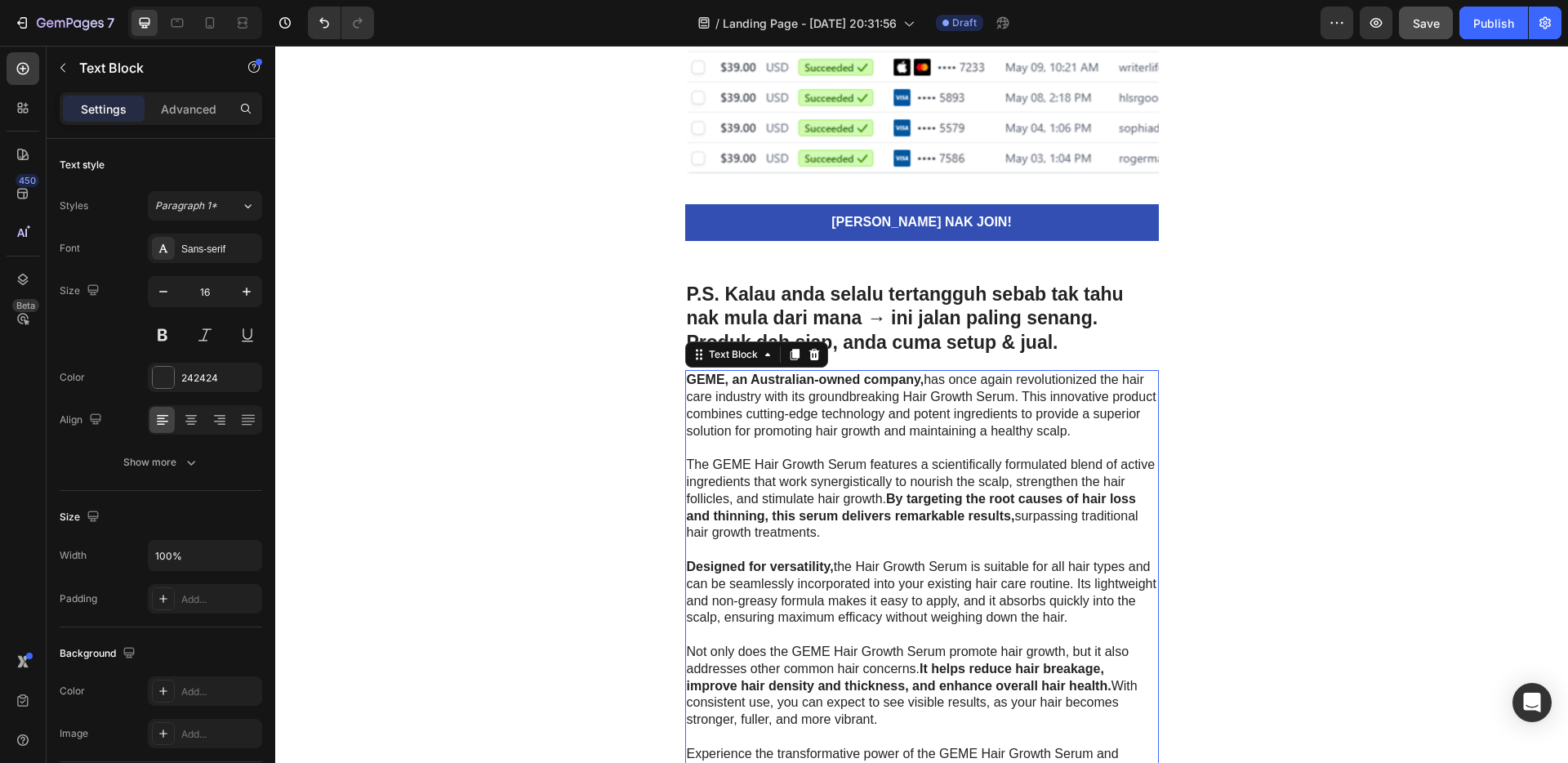
click at [919, 427] on p "GEME, an Australian-owned company, has once again revolutionized the hair care …" at bounding box center [922, 405] width 471 height 68
click at [808, 357] on icon at bounding box center [814, 354] width 11 height 12
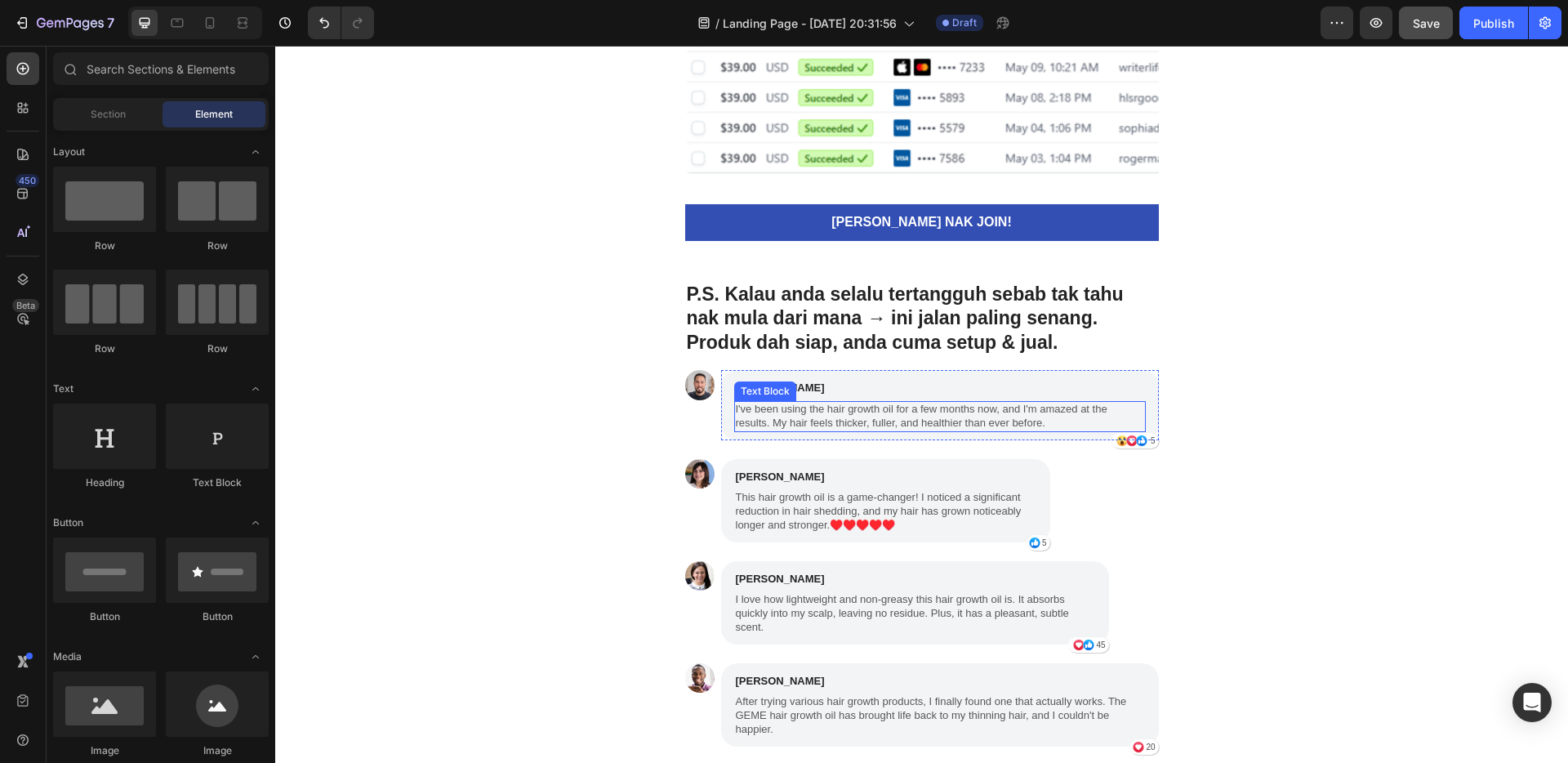
click at [937, 404] on p "I've been using the hair growth oil for a few months now, and I'm amazed at the…" at bounding box center [940, 416] width 409 height 28
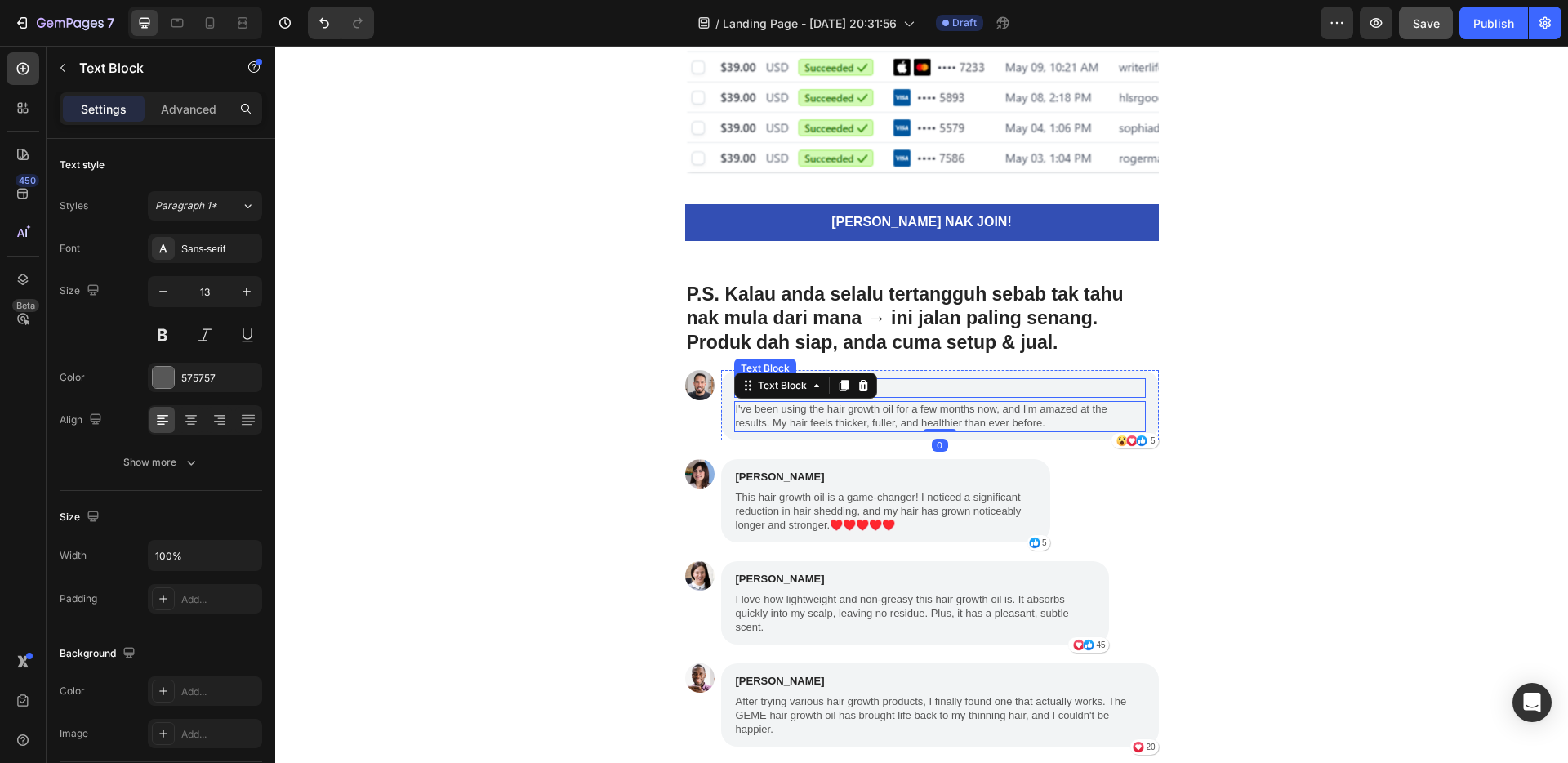
click at [941, 392] on p "[PERSON_NAME]" at bounding box center [940, 388] width 409 height 16
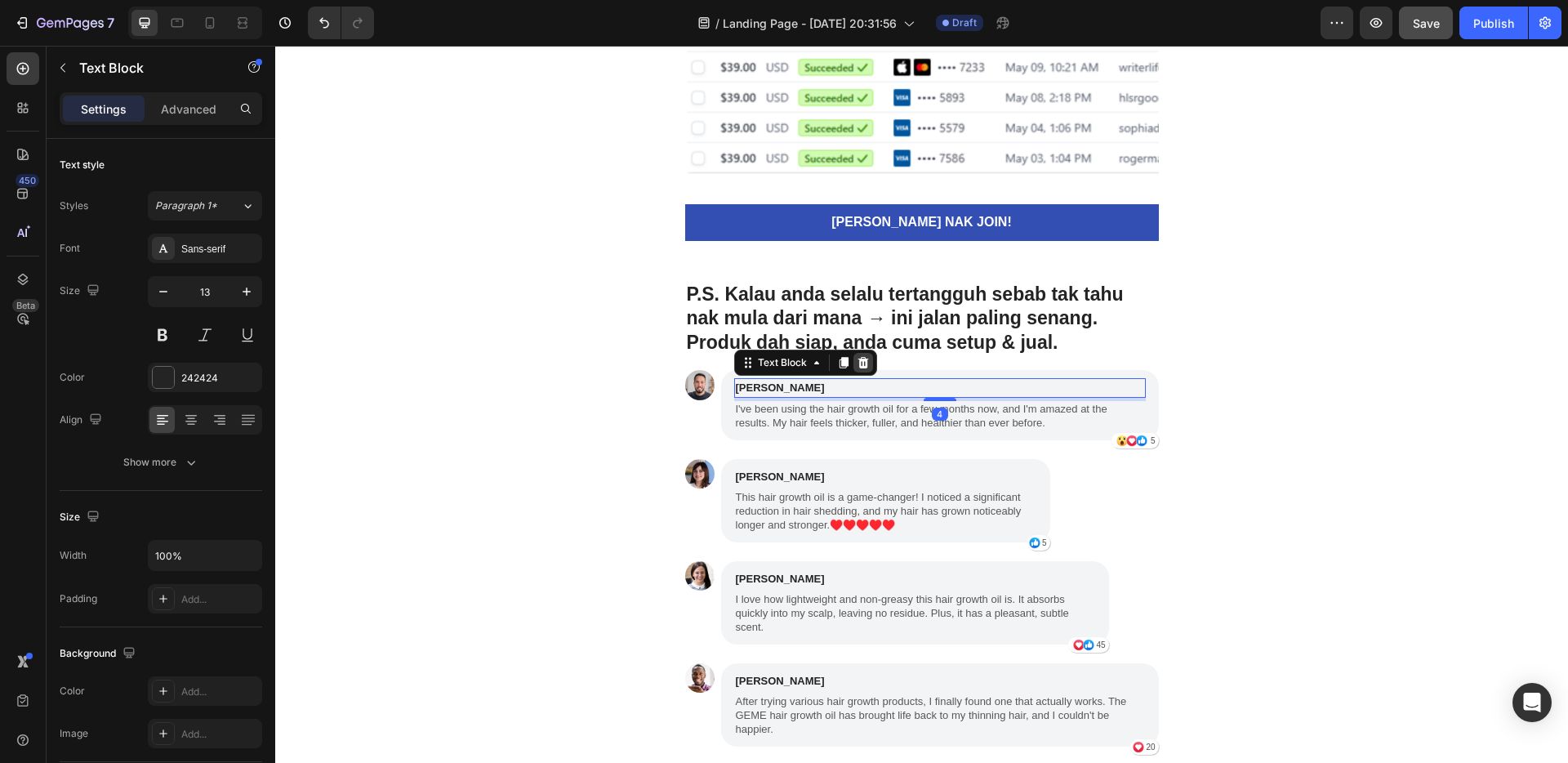
click at [857, 364] on icon at bounding box center [863, 362] width 11 height 12
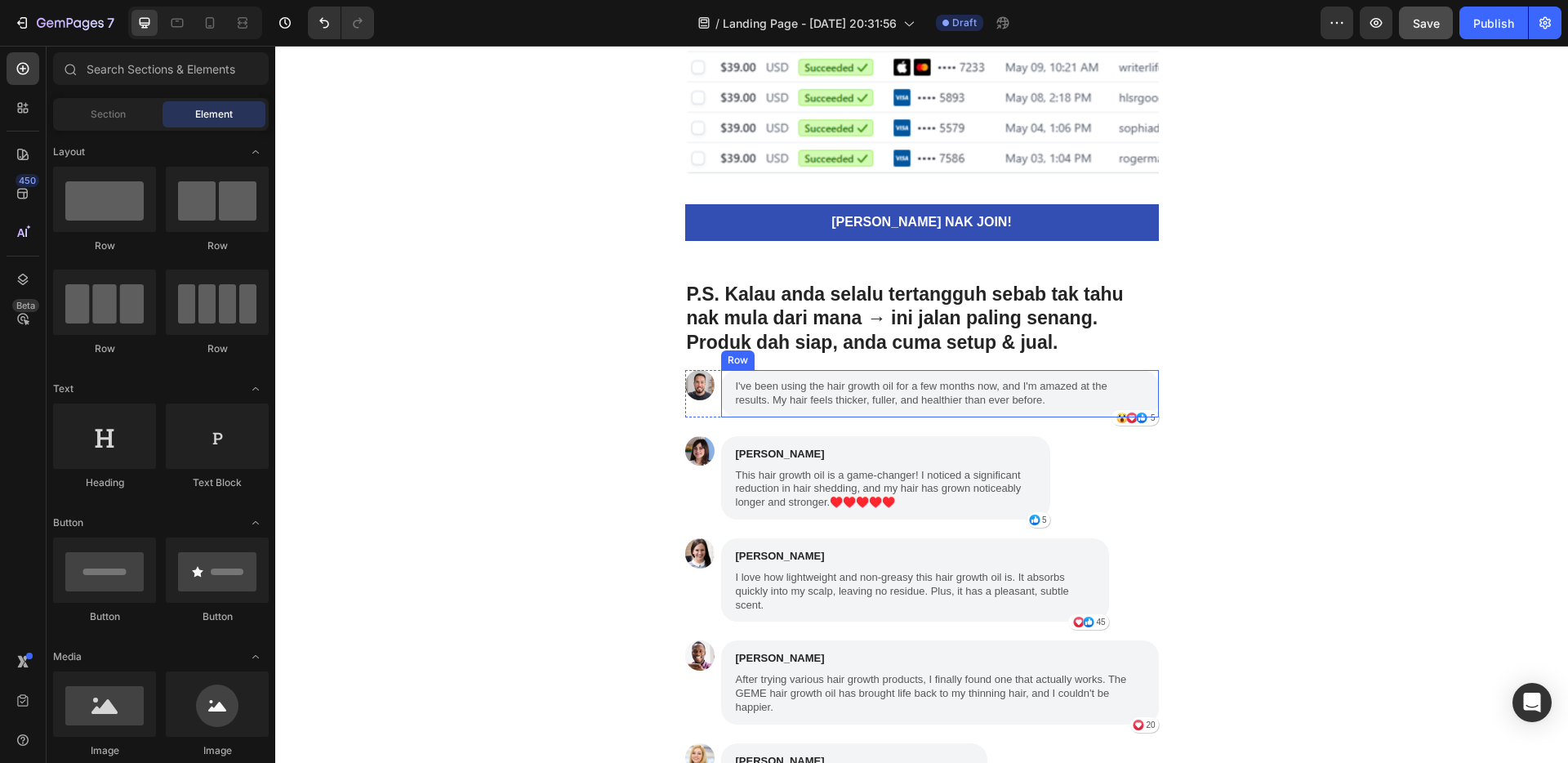
click at [1150, 385] on div "I've been using the hair growth oil for a few months now, and I'm amazed at the…" at bounding box center [940, 393] width 438 height 47
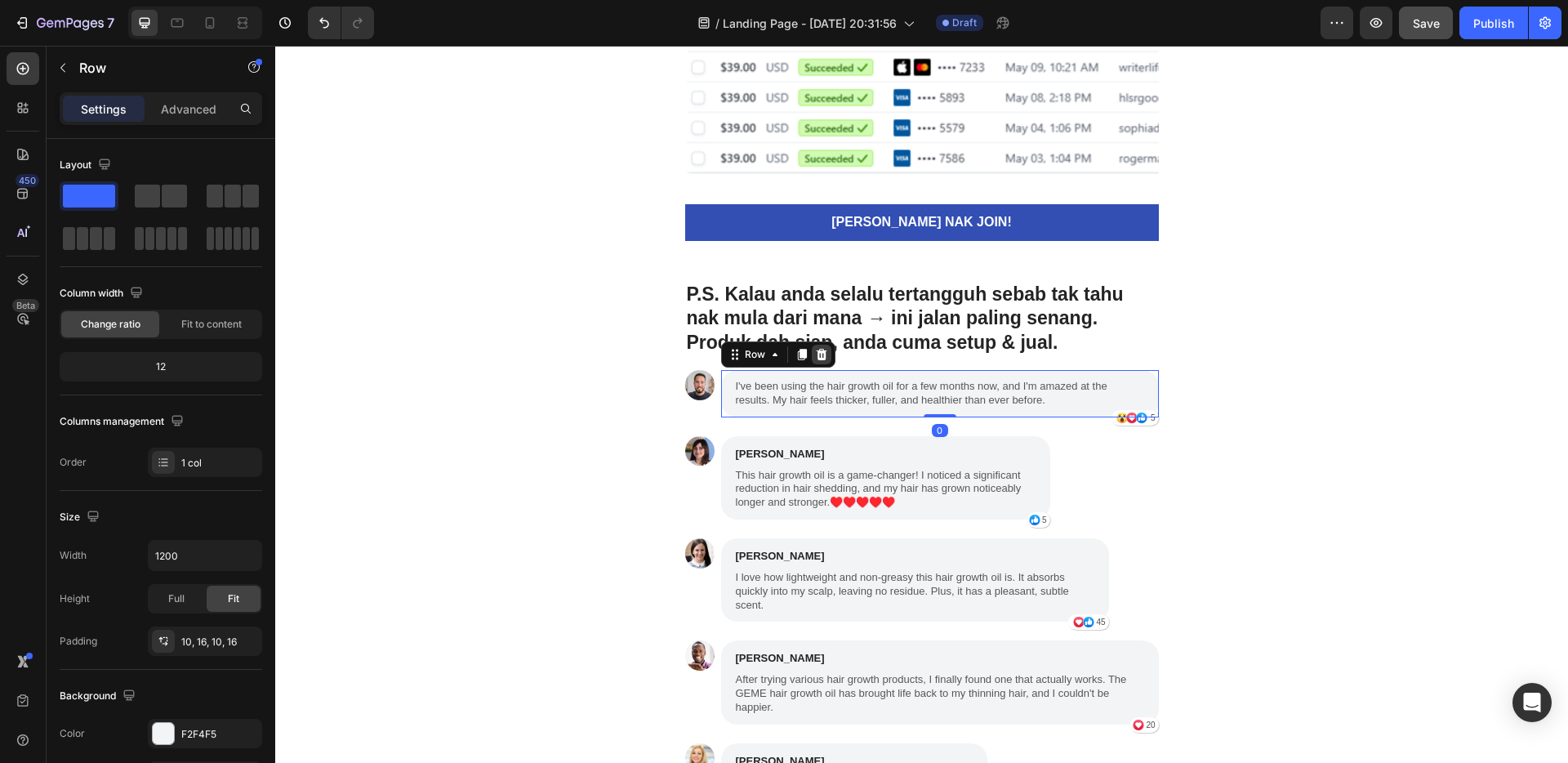
click at [819, 359] on icon at bounding box center [822, 354] width 13 height 13
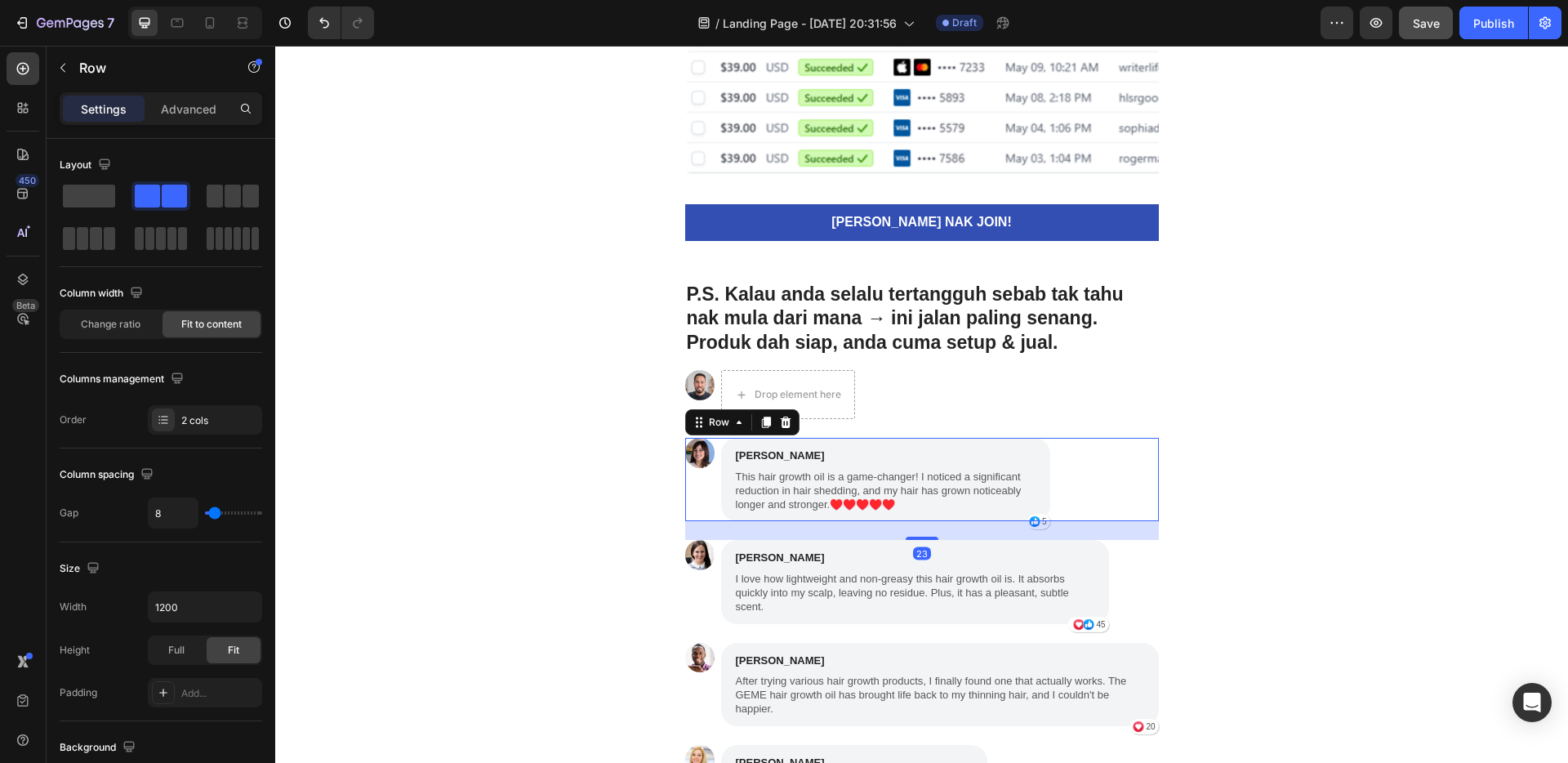
click at [1098, 449] on div "Image [PERSON_NAME] Text Block This hair growth oil is a game-changer! I notice…" at bounding box center [921, 480] width 474 height 83
click at [780, 420] on icon at bounding box center [785, 422] width 11 height 12
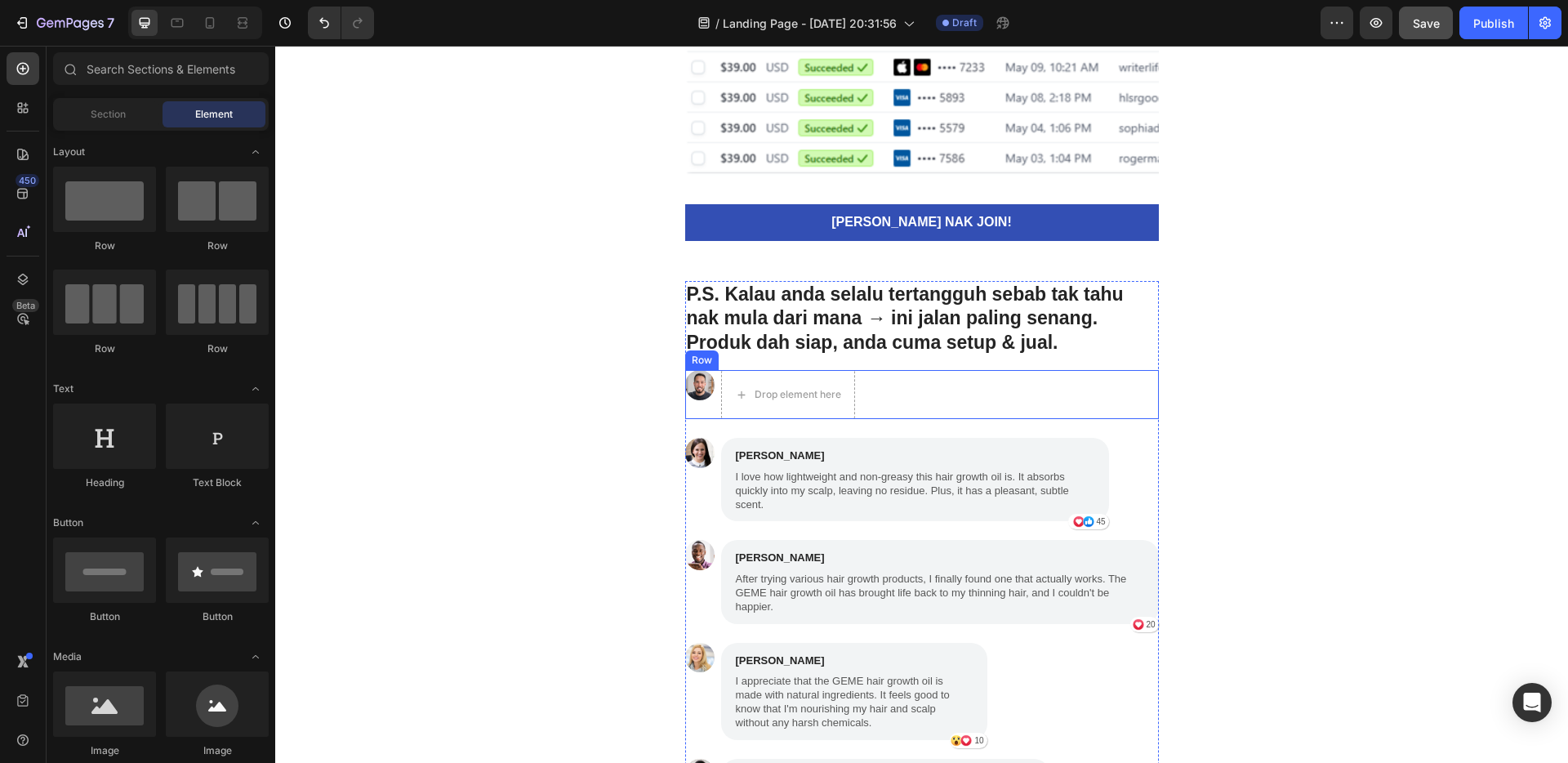
click at [999, 378] on div "Image Drop element here Row" at bounding box center [921, 393] width 474 height 49
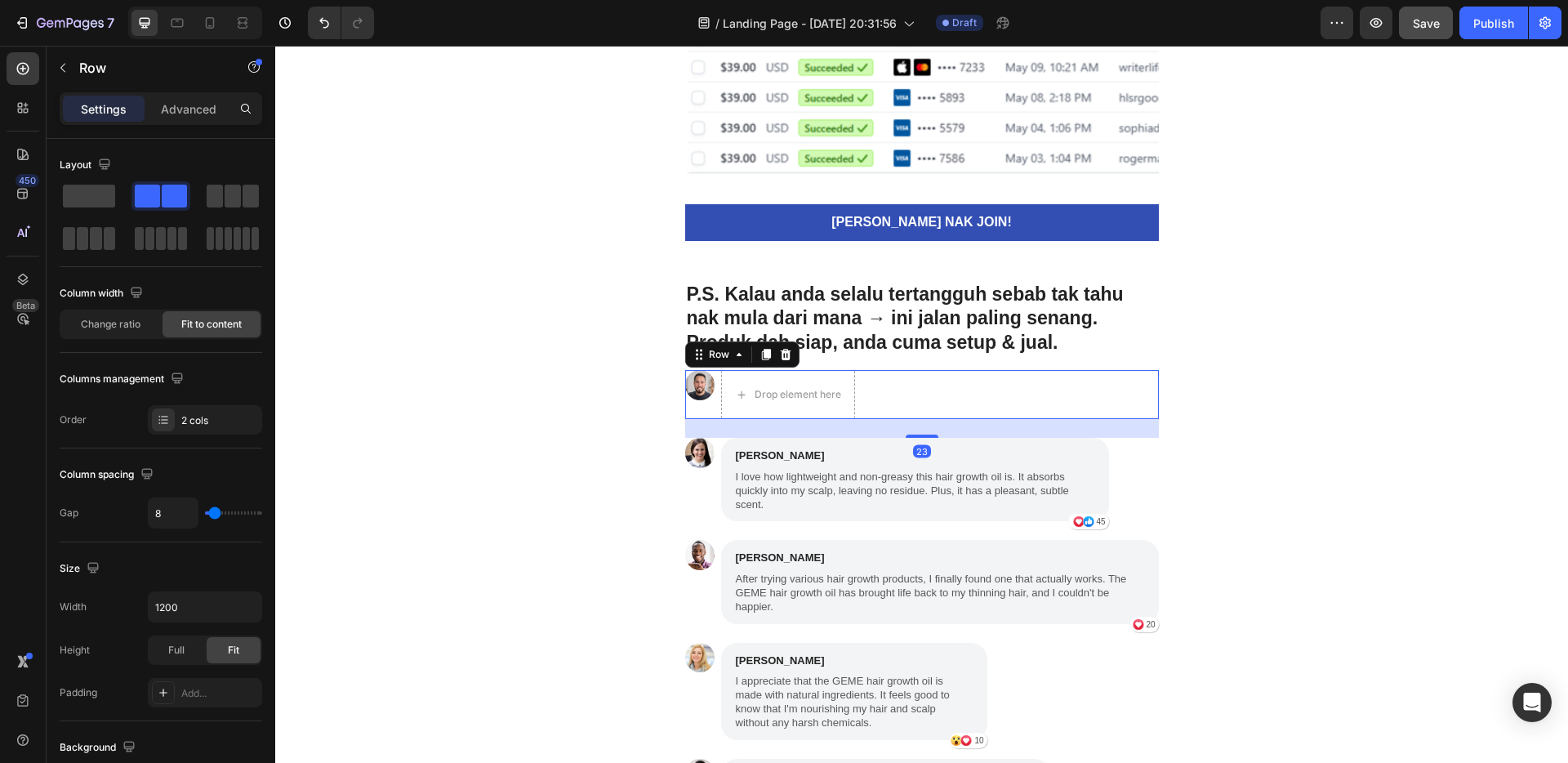
click at [782, 354] on icon at bounding box center [785, 354] width 11 height 12
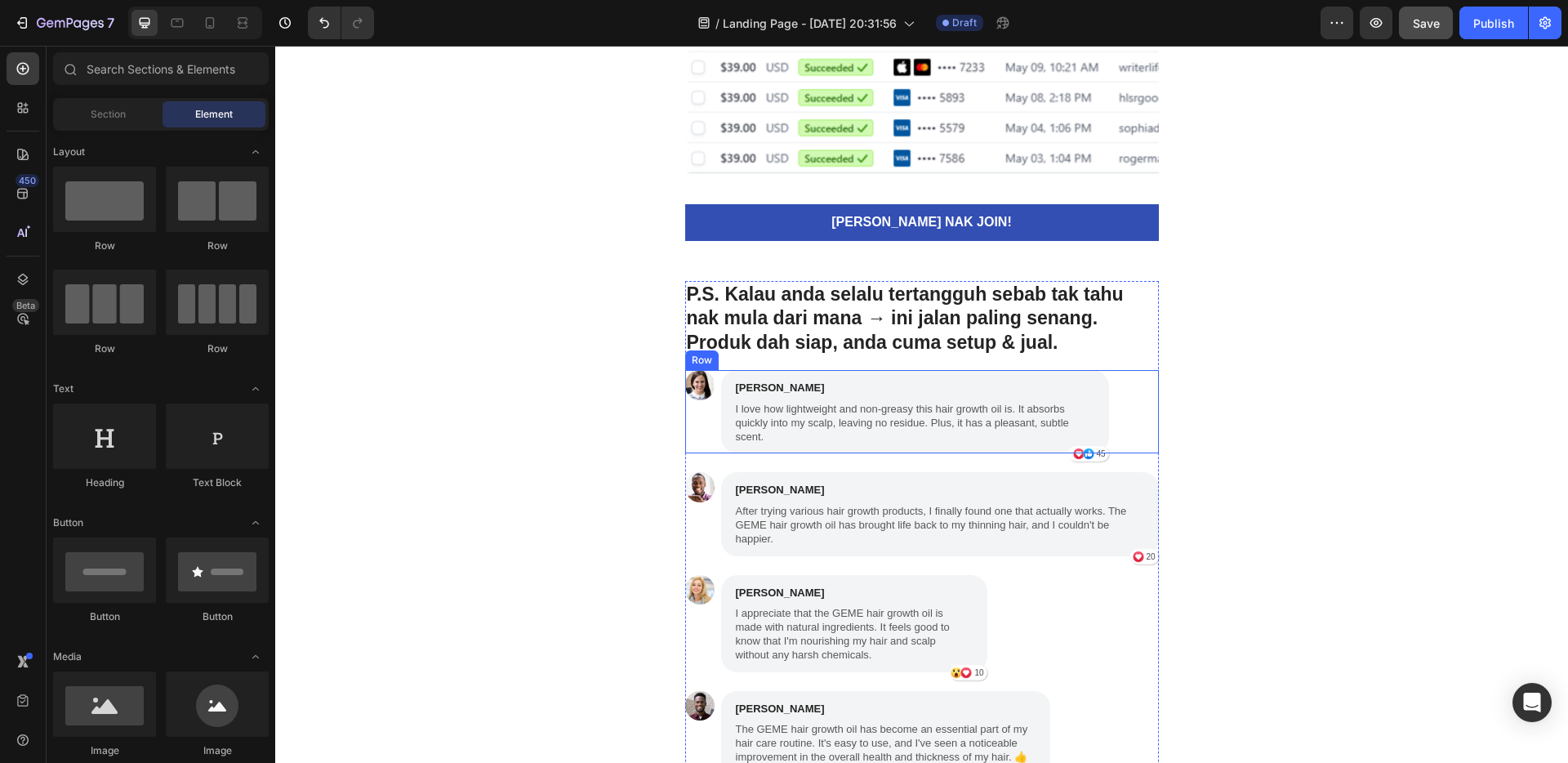
click at [1119, 404] on div "Image [PERSON_NAME] Text Block I love how lightweight and non-greasy this hair …" at bounding box center [921, 411] width 474 height 83
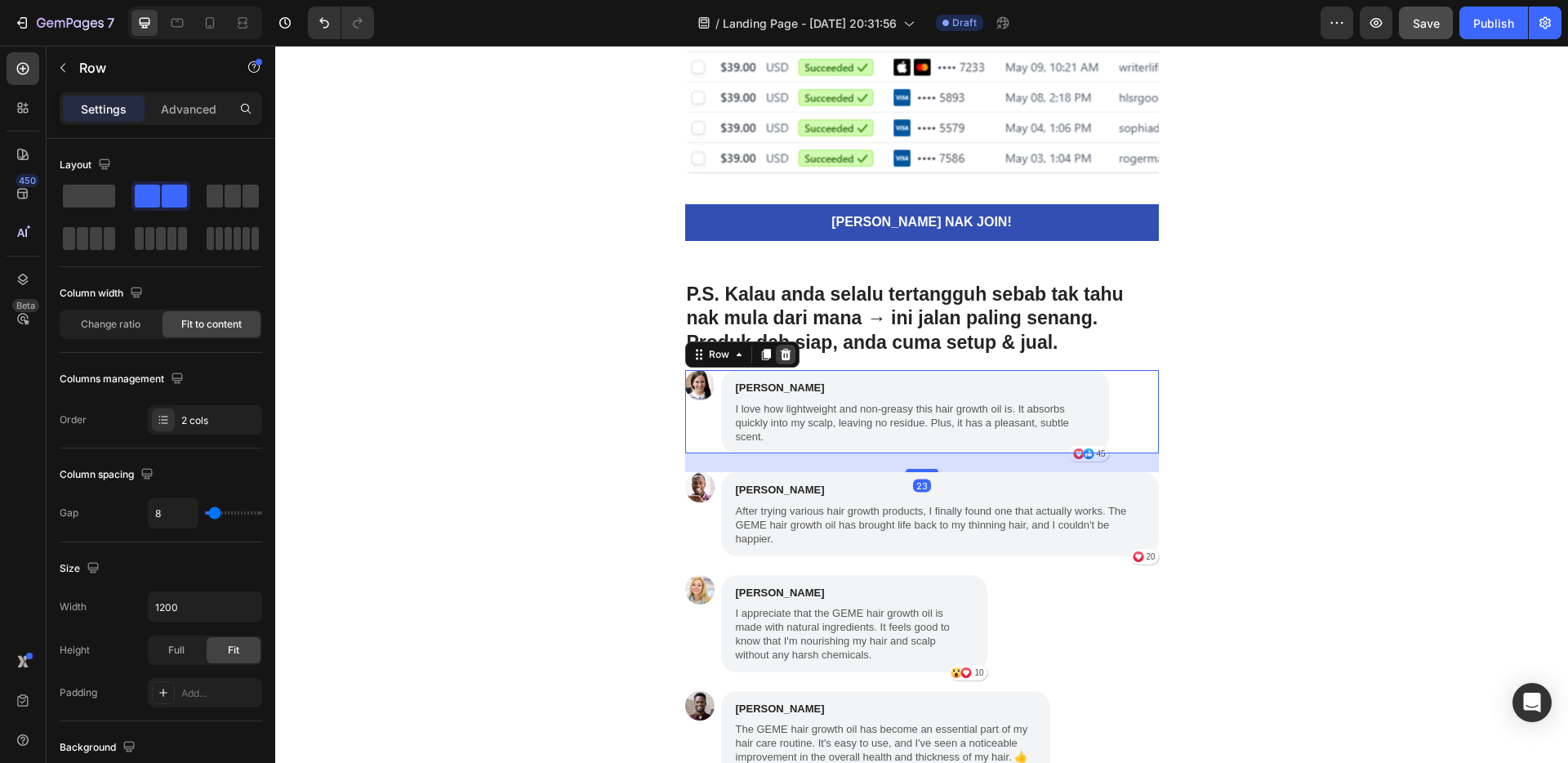
click at [780, 350] on icon at bounding box center [785, 354] width 11 height 12
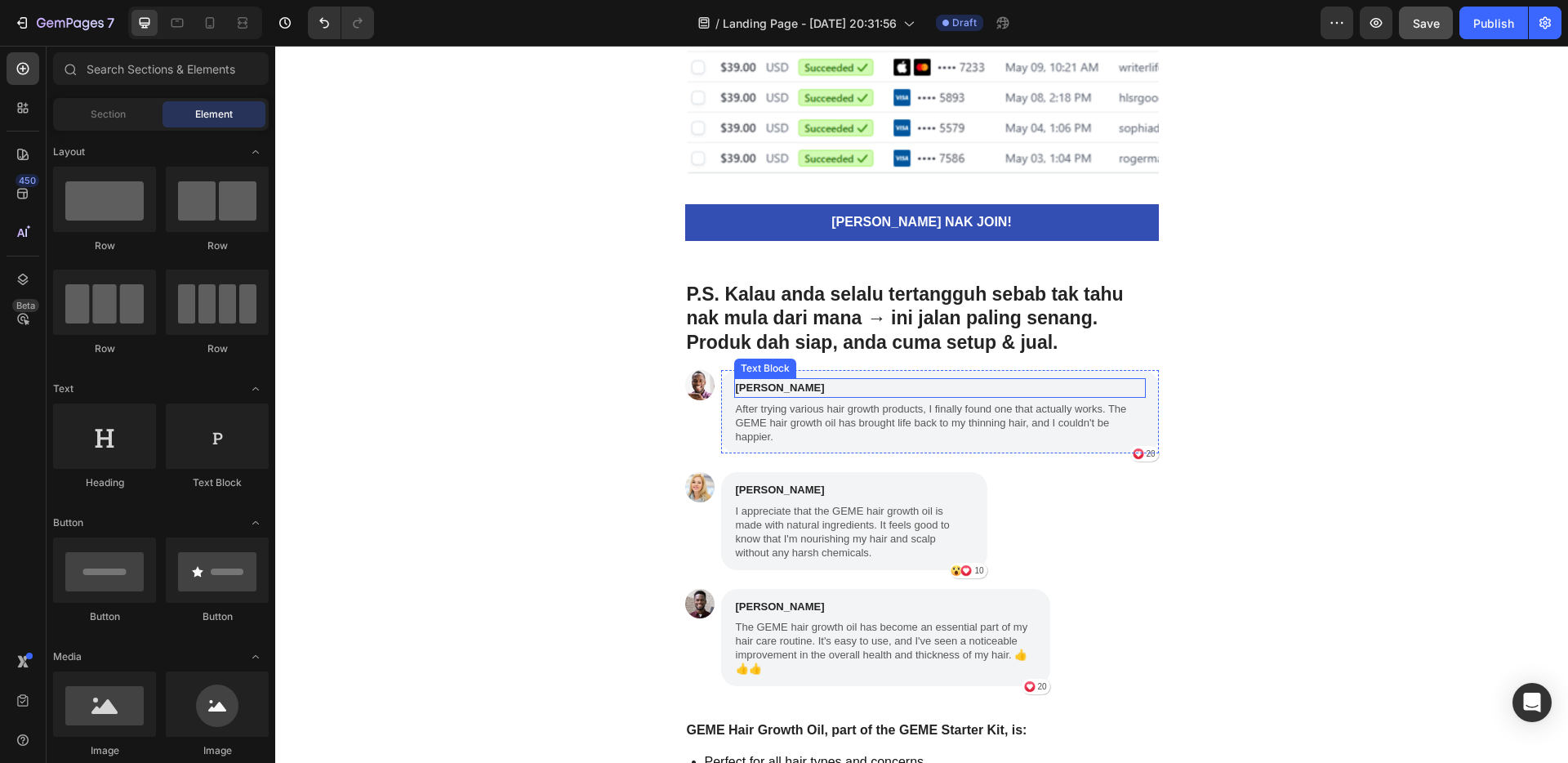
click at [1125, 385] on p "[PERSON_NAME]" at bounding box center [940, 388] width 409 height 16
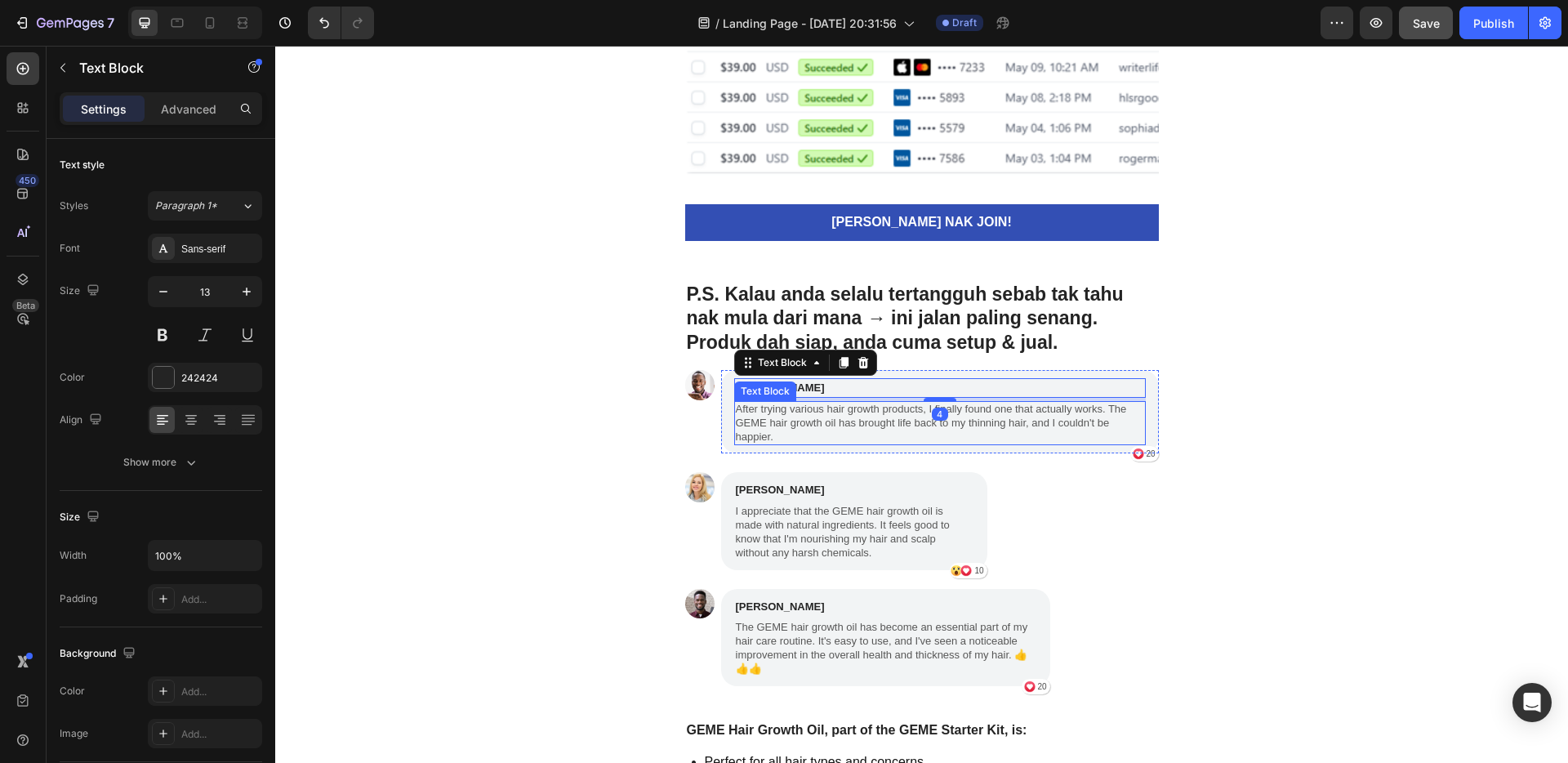
click at [1137, 414] on p "After trying various hair growth products, I finally found one that actually wo…" at bounding box center [940, 423] width 409 height 42
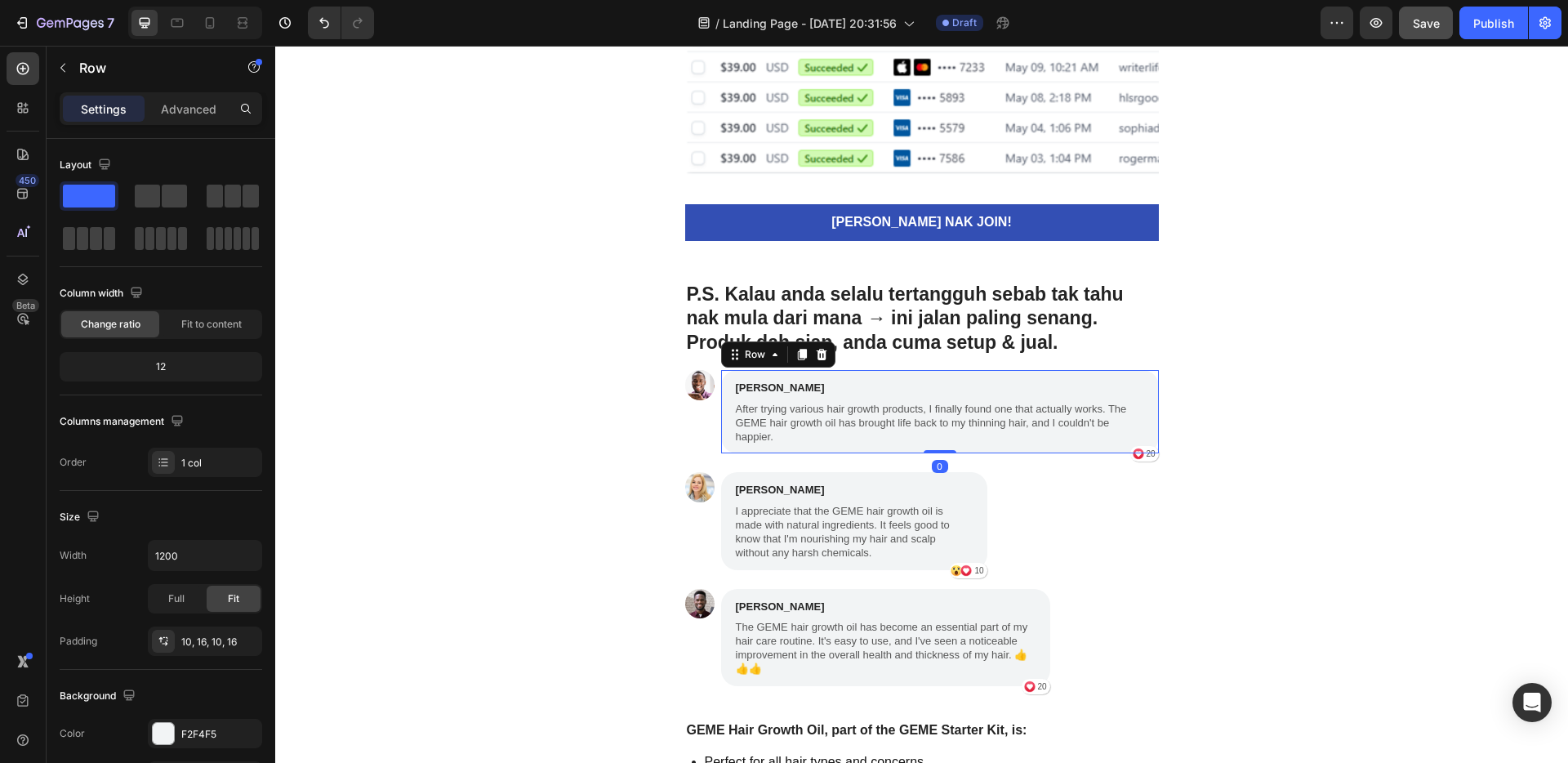
click at [1146, 402] on div "[PERSON_NAME] Text Block After trying various hair growth products, I finally f…" at bounding box center [940, 411] width 438 height 83
click at [816, 353] on icon at bounding box center [821, 354] width 11 height 12
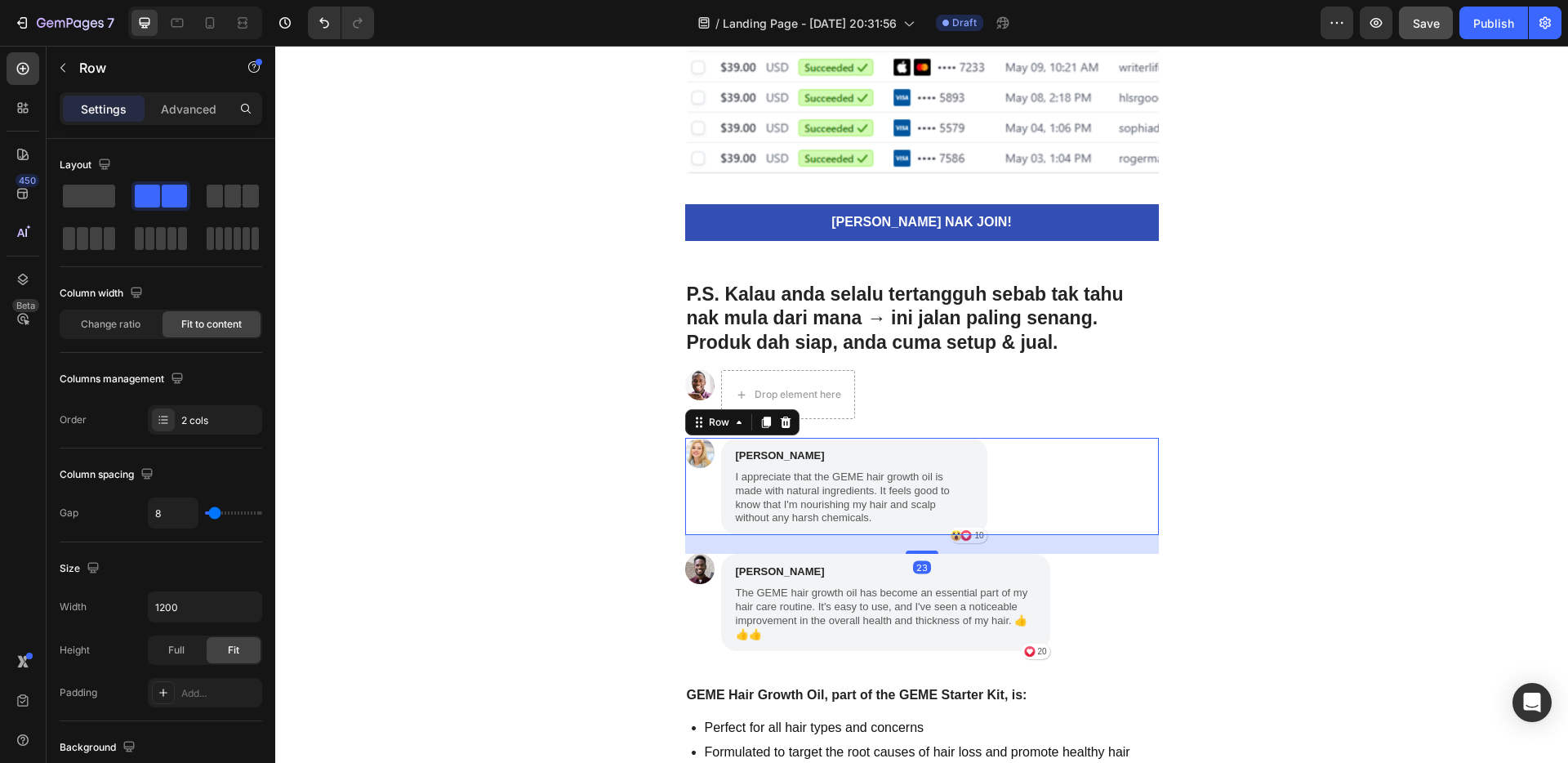
click at [1078, 473] on div "Image [PERSON_NAME] Text Block I appreciate that the GEME hair growth oil is ma…" at bounding box center [921, 486] width 474 height 97
drag, startPoint x: 776, startPoint y: 423, endPoint x: 787, endPoint y: 423, distance: 11.0
click at [780, 423] on icon at bounding box center [785, 422] width 11 height 12
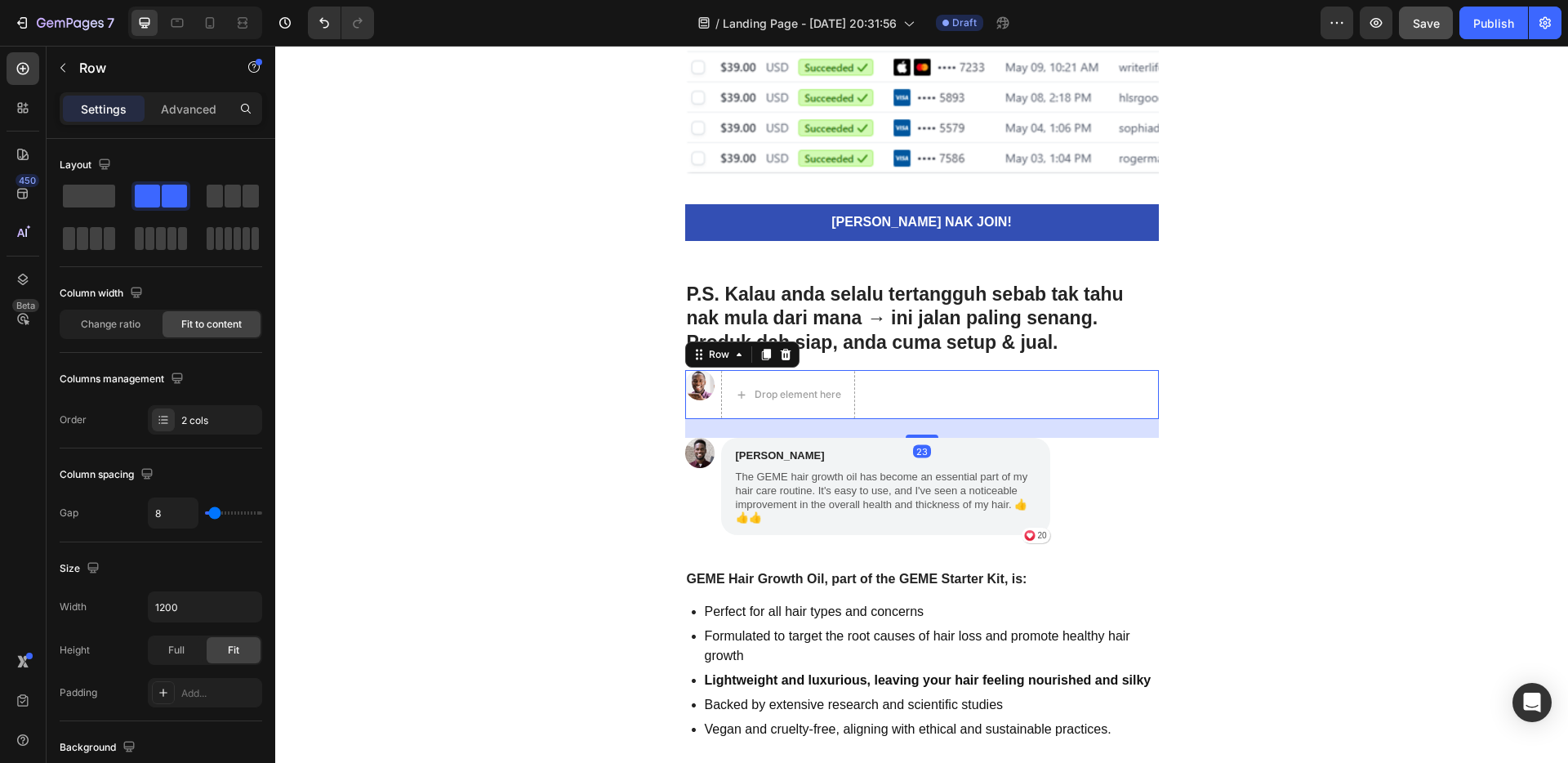
click at [995, 382] on div "Image Drop element here Row 23" at bounding box center [921, 393] width 474 height 49
click at [783, 359] on icon at bounding box center [785, 354] width 11 height 12
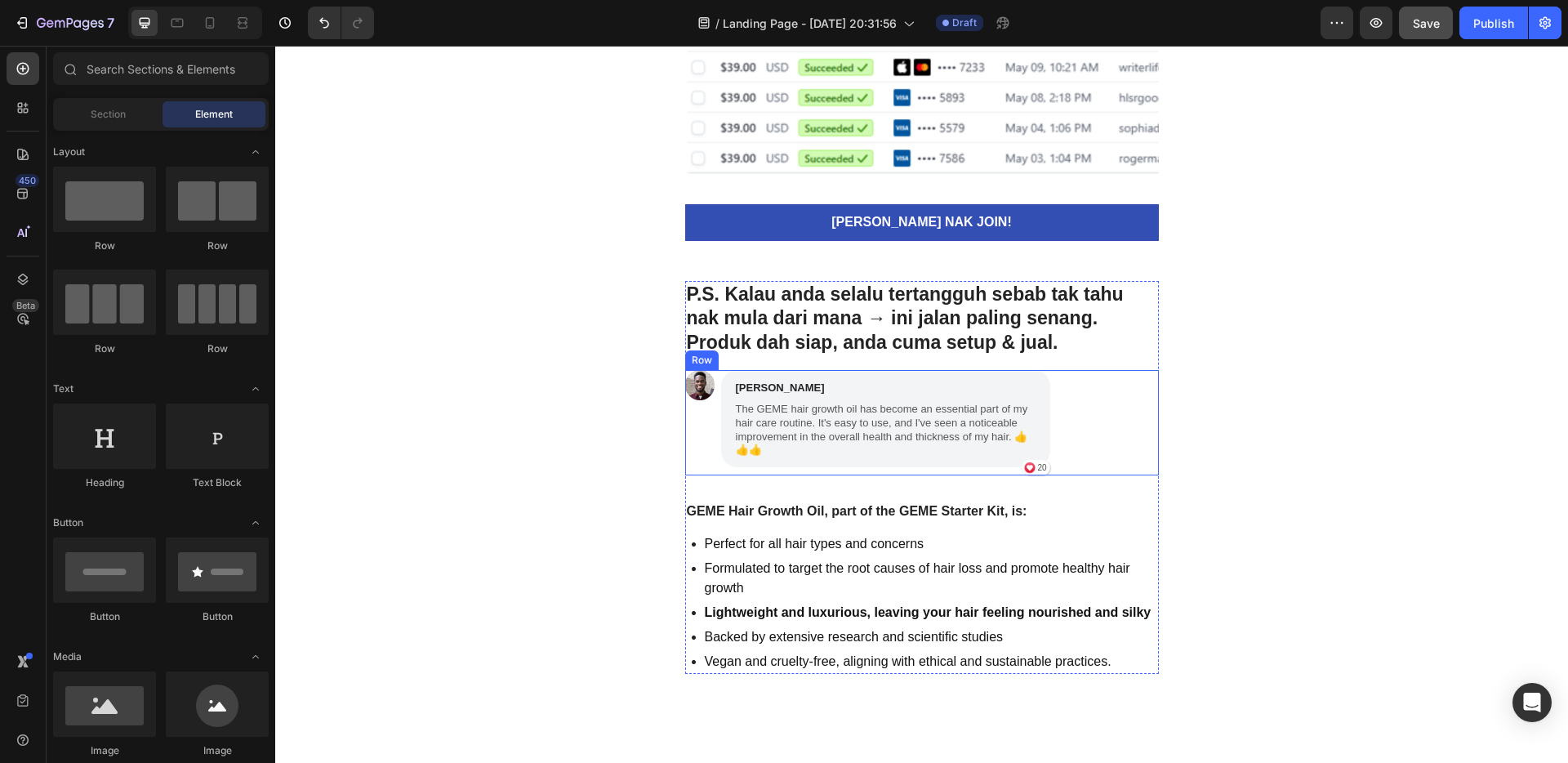
click at [1074, 415] on div "Image [PERSON_NAME] Text Block The GEME hair growth oil has become an essential…" at bounding box center [921, 422] width 474 height 106
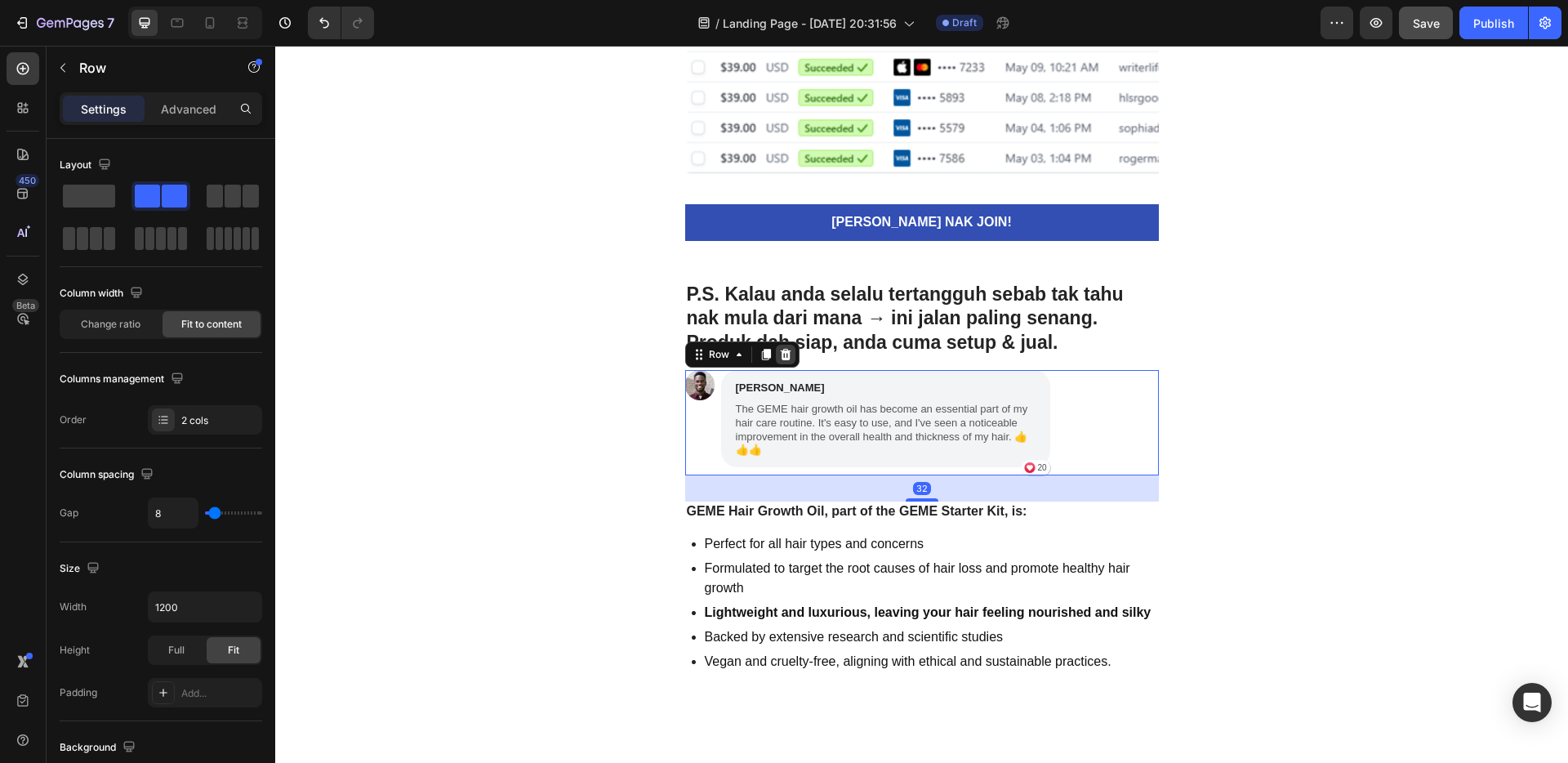
click at [782, 356] on icon at bounding box center [785, 354] width 11 height 12
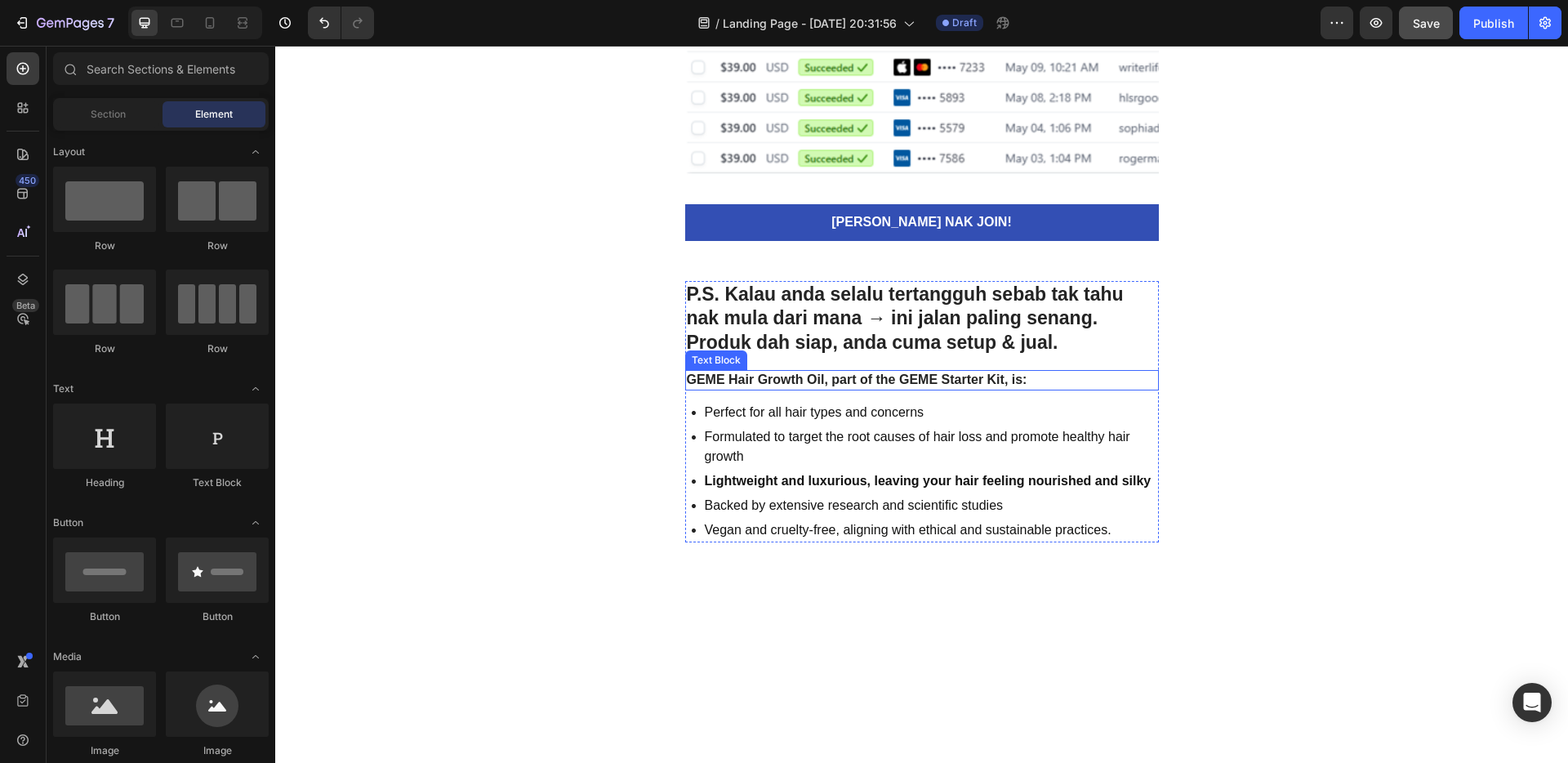
click at [1062, 378] on p "GEME Hair Growth Oil, part of the GEME Starter Kit, is:" at bounding box center [922, 379] width 471 height 17
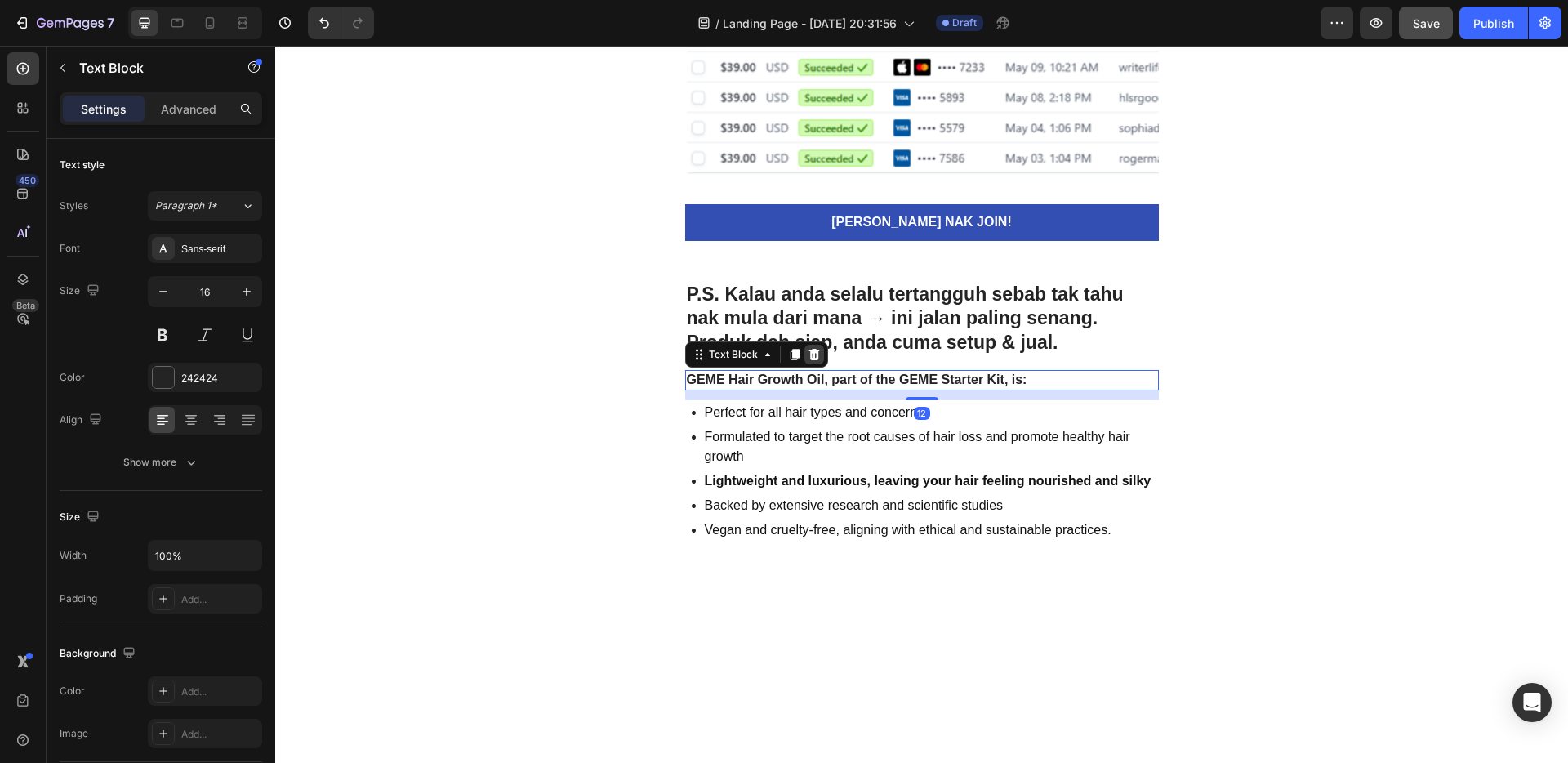
click at [808, 354] on icon at bounding box center [814, 354] width 13 height 13
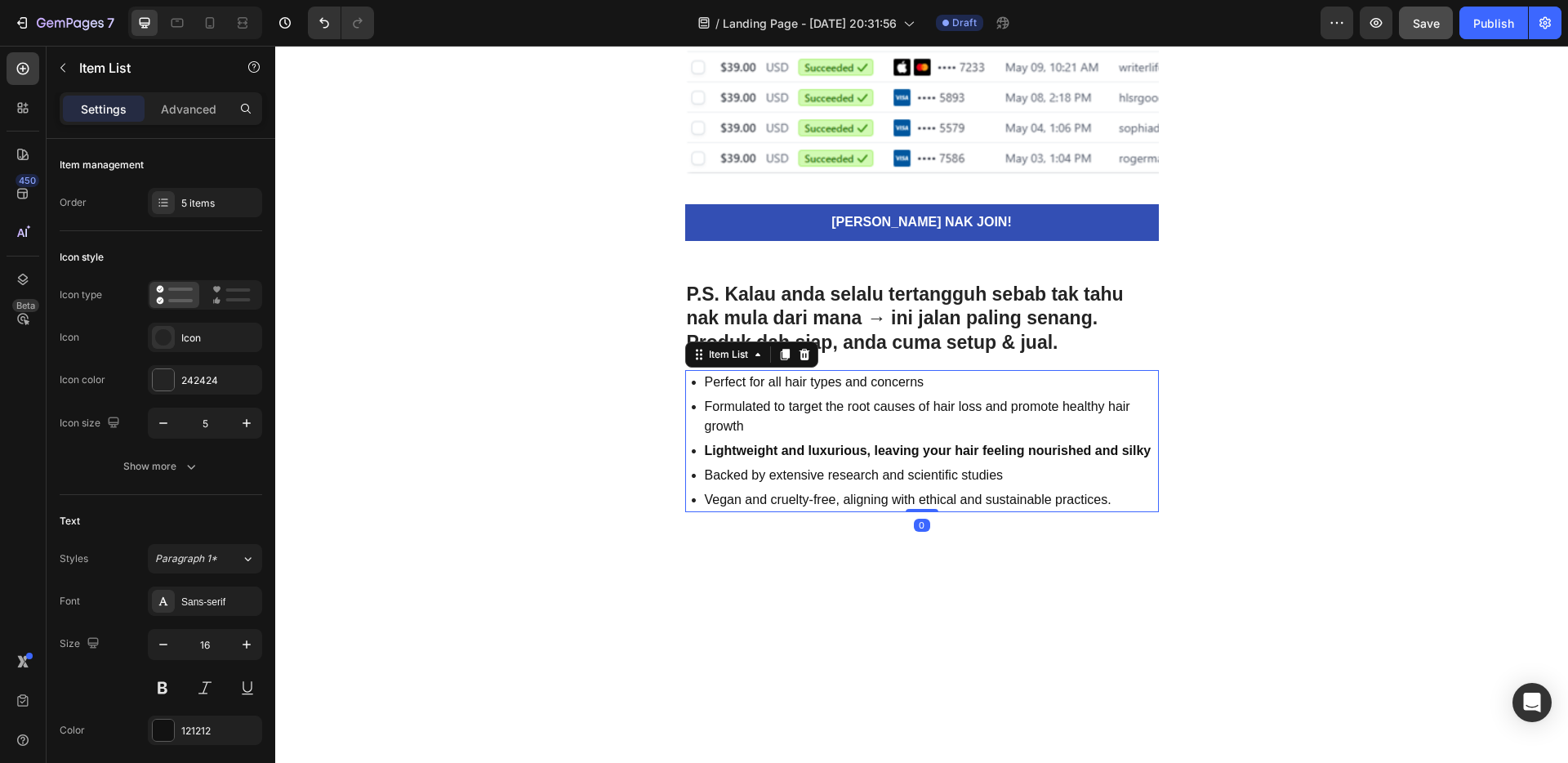
click at [974, 397] on p "Formulated to target the root causes of hair loss and promote healthy hair grow…" at bounding box center [930, 417] width 451 height 39
click at [806, 354] on div at bounding box center [805, 354] width 20 height 20
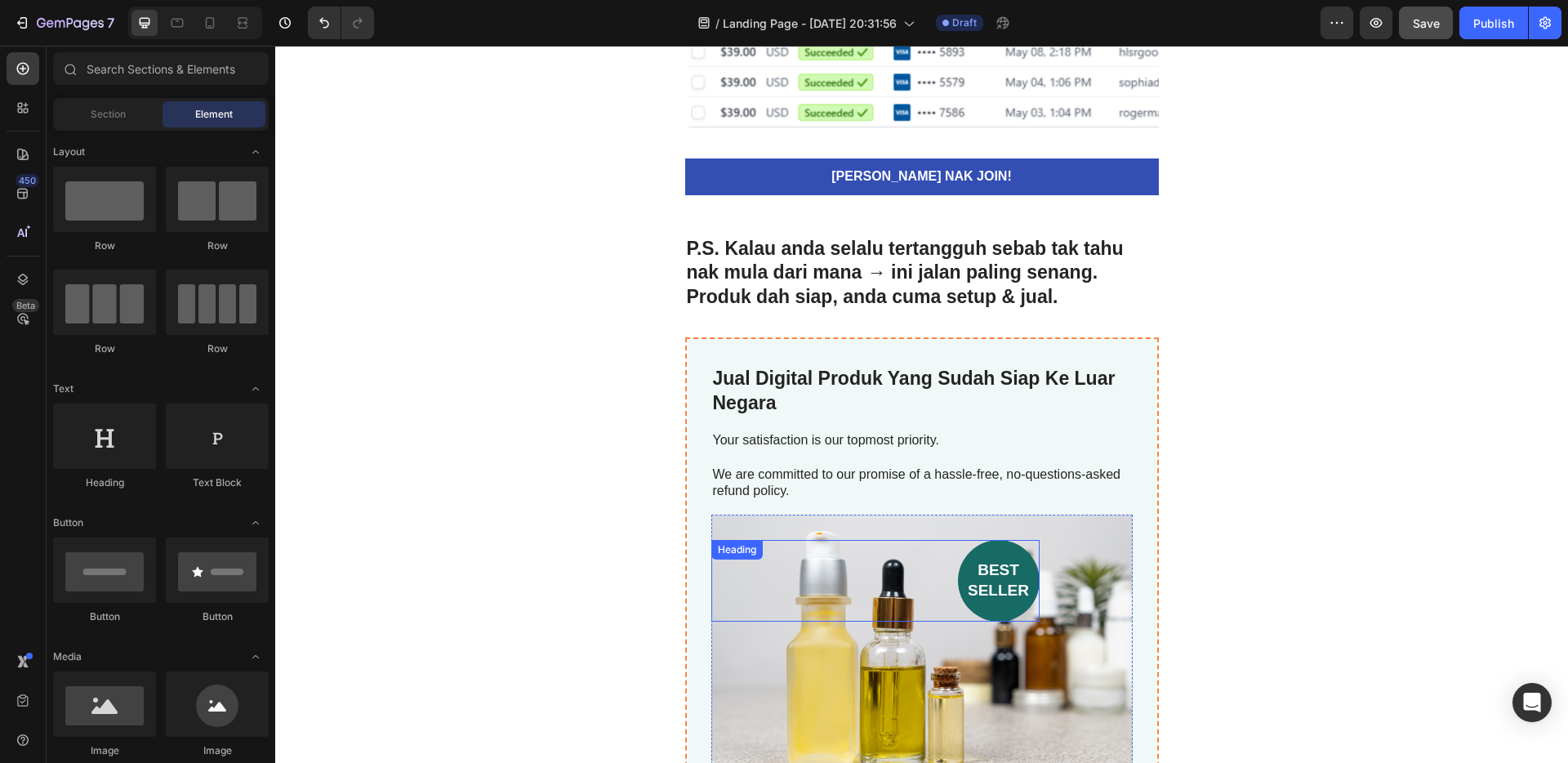
scroll to position [4757, 0]
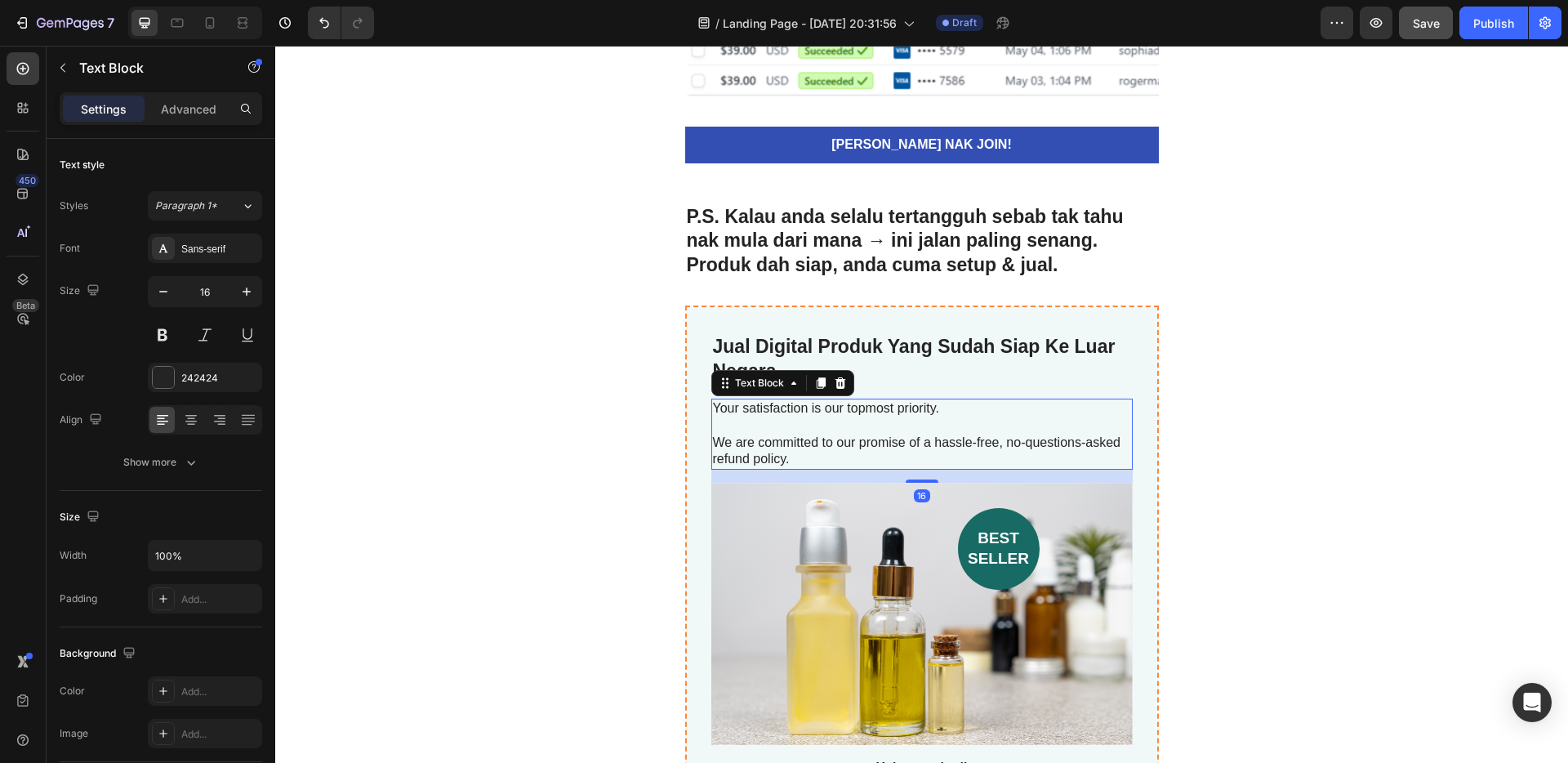
click at [814, 436] on p "We are committed to our promise of a hassle-free, no-questions-asked refund pol…" at bounding box center [922, 451] width 418 height 35
click at [835, 386] on icon at bounding box center [840, 383] width 11 height 12
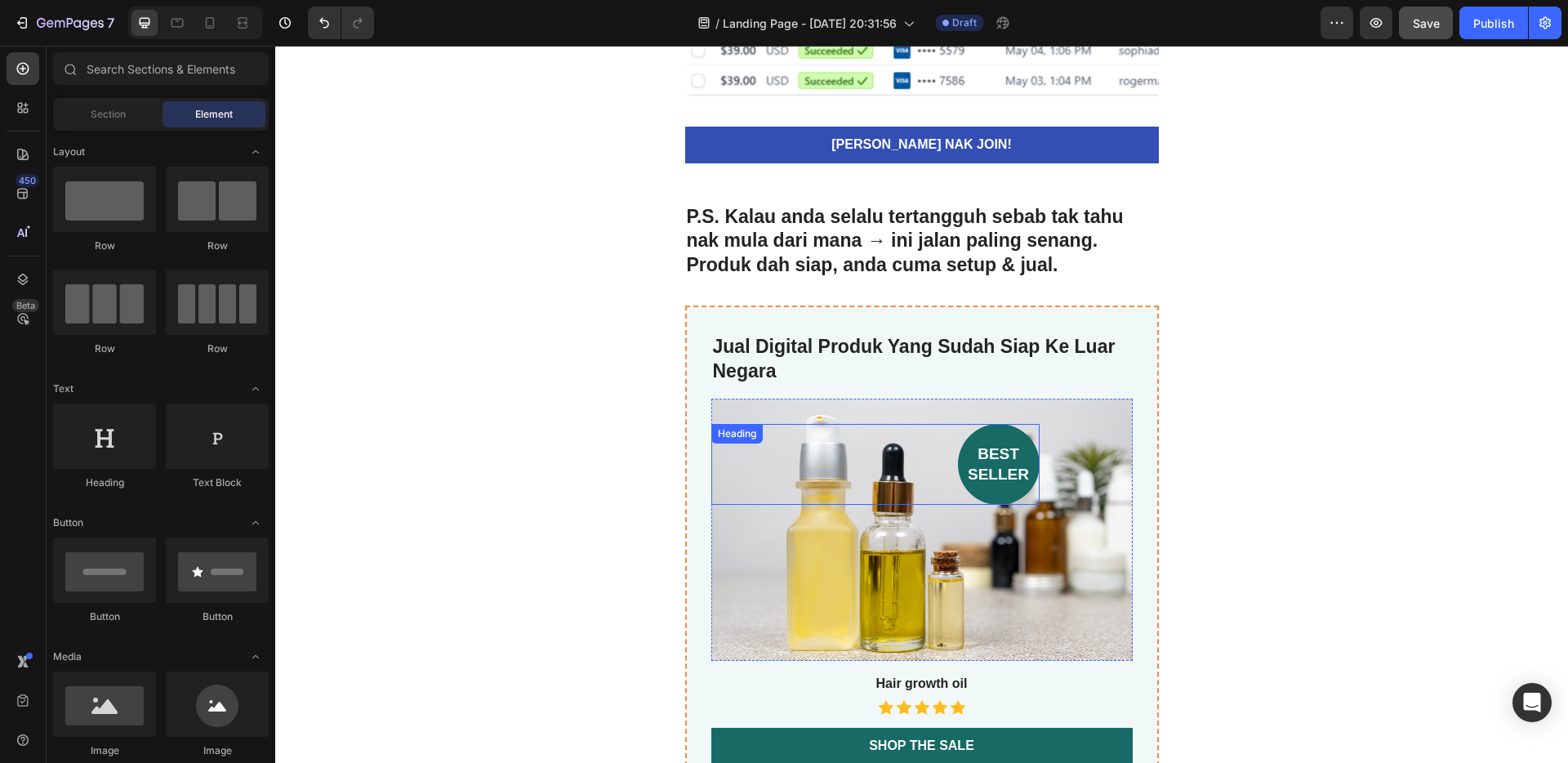
click at [862, 528] on div "Background Image" at bounding box center [922, 529] width 421 height 262
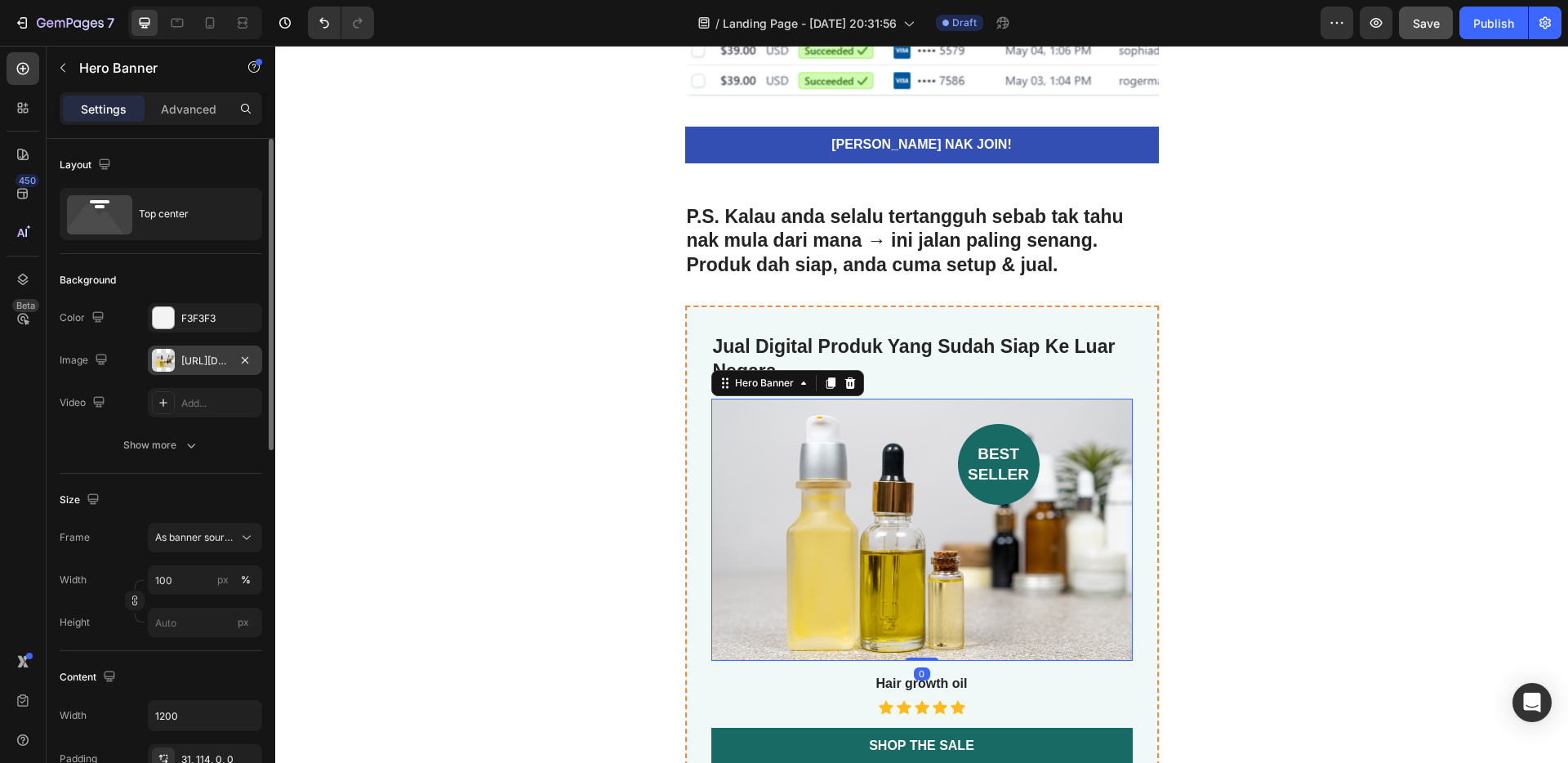
click at [190, 359] on div "[URL][DOMAIN_NAME]" at bounding box center [204, 361] width 47 height 15
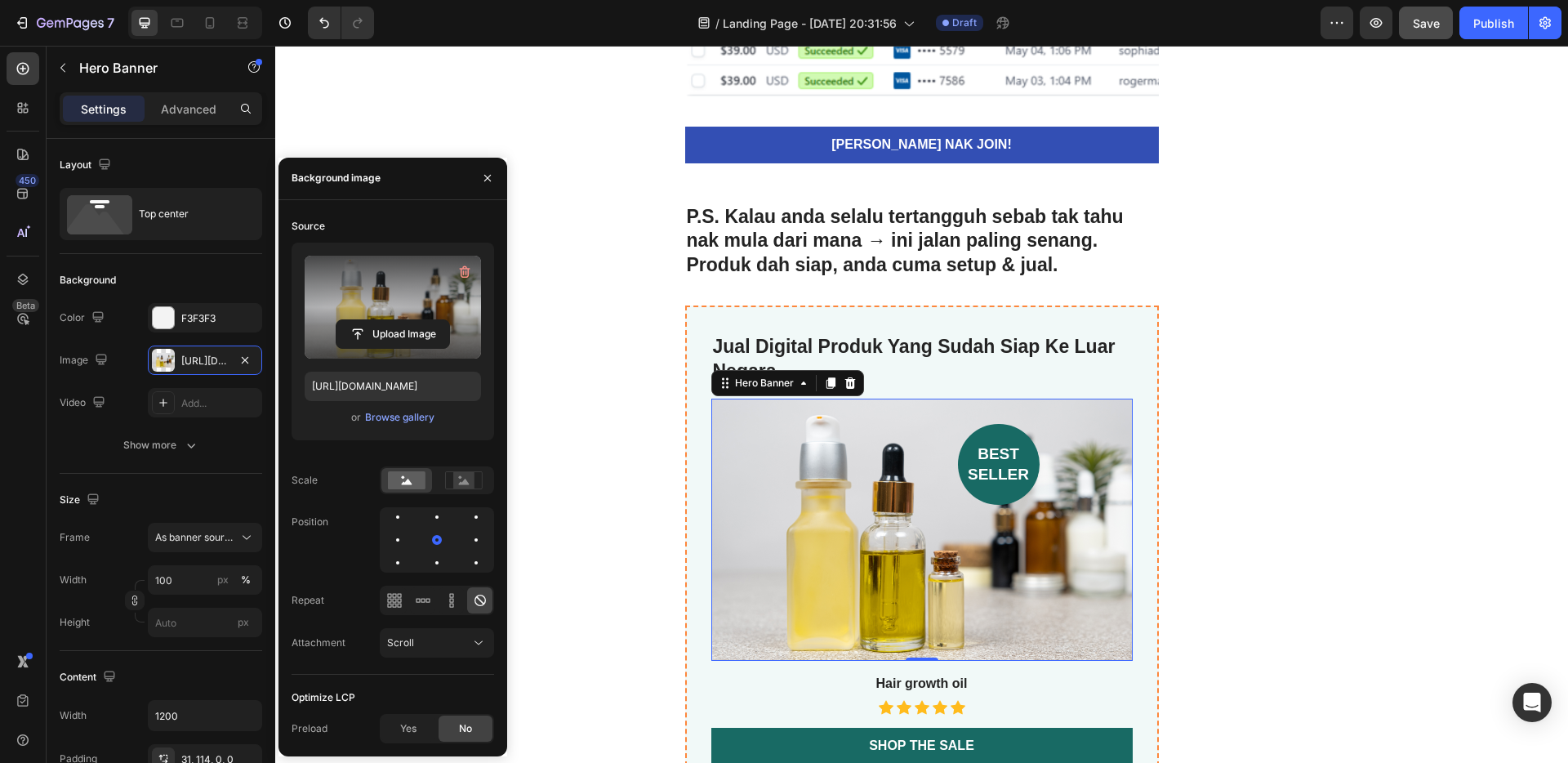
click at [371, 299] on label at bounding box center [393, 307] width 177 height 103
click at [371, 320] on input "file" at bounding box center [393, 333] width 113 height 28
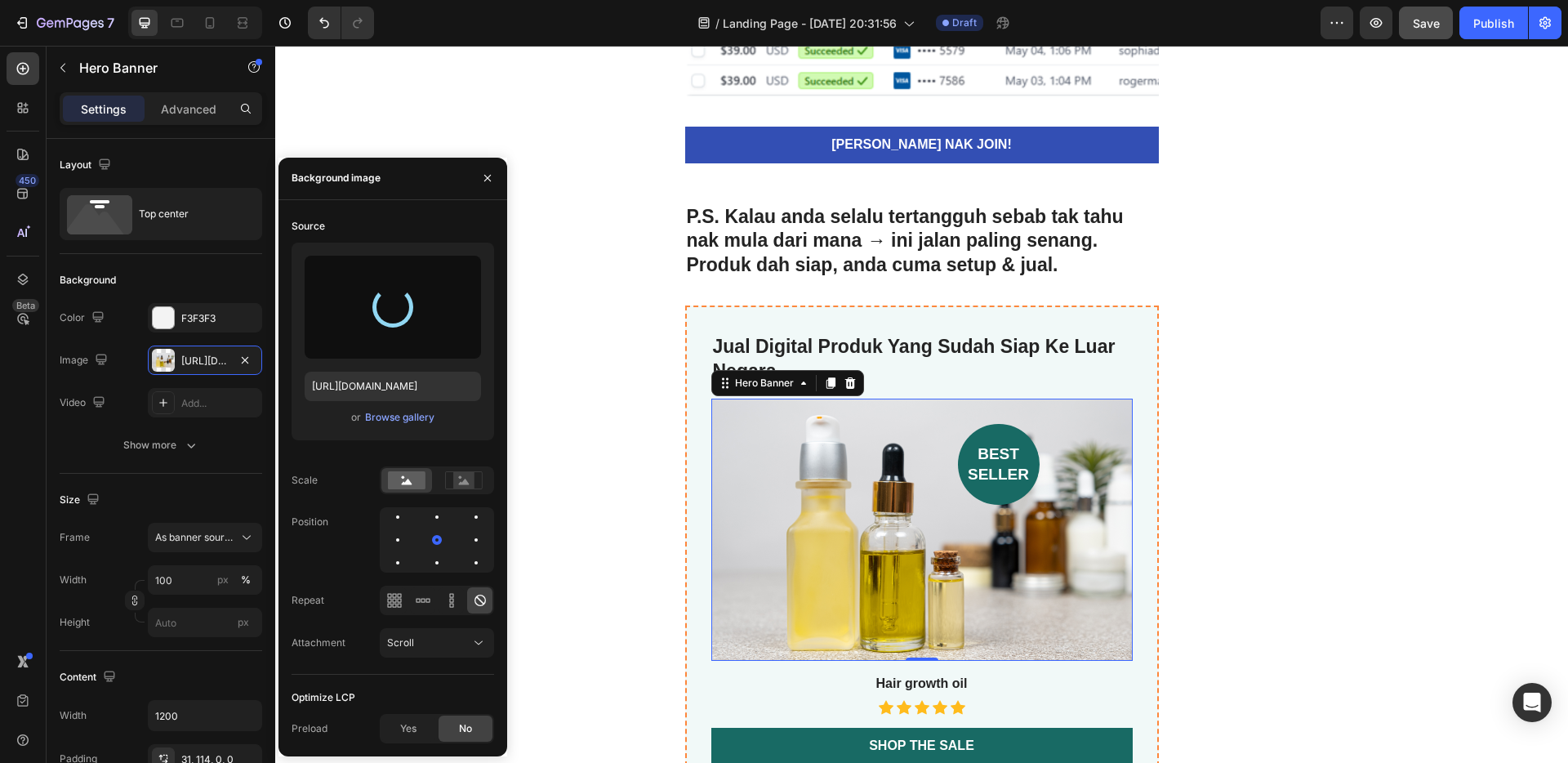
type input "[URL][DOMAIN_NAME]"
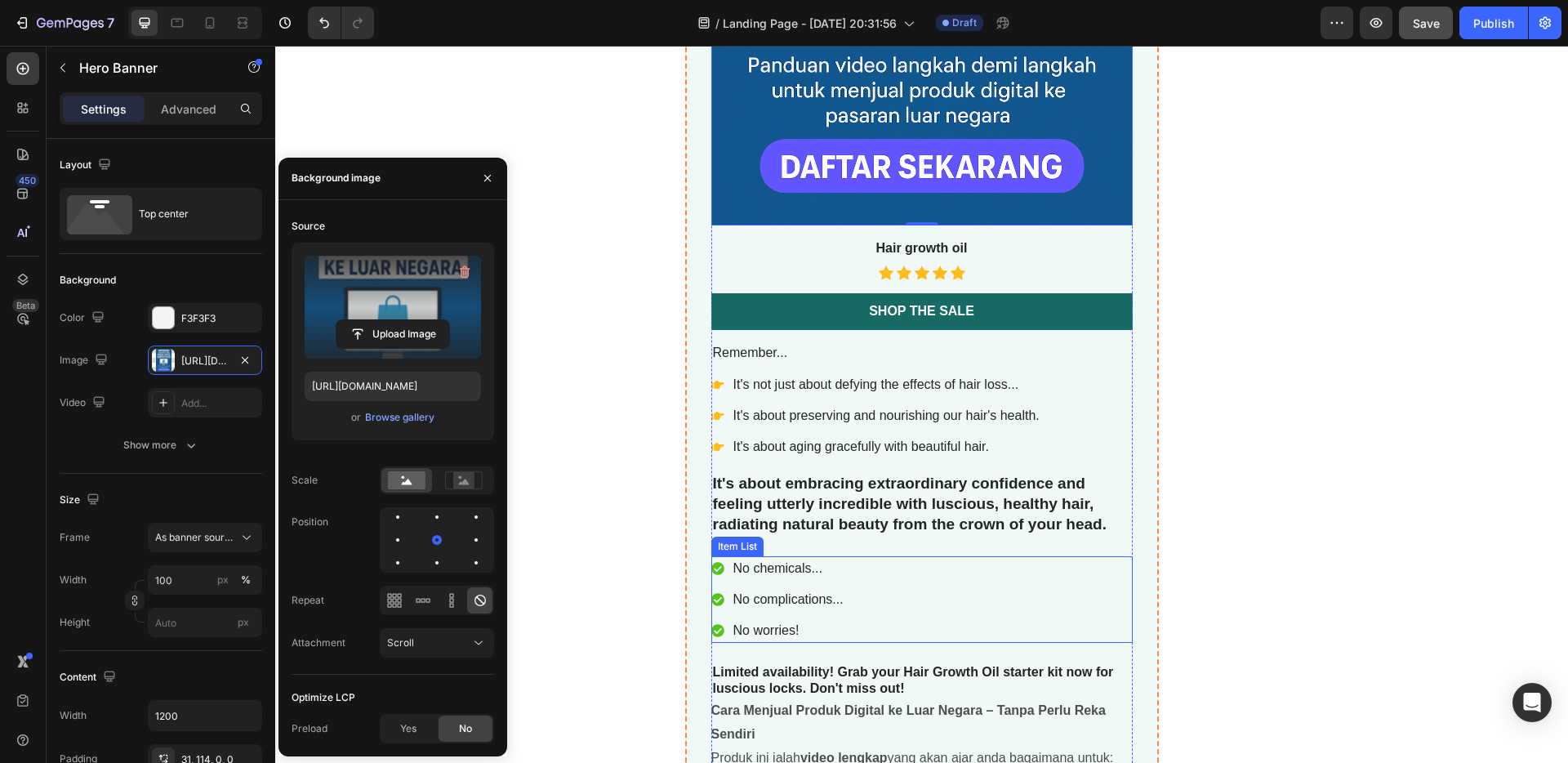
scroll to position [5562, 0]
click at [954, 255] on div "Icon" at bounding box center [967, 255] width 26 height 0
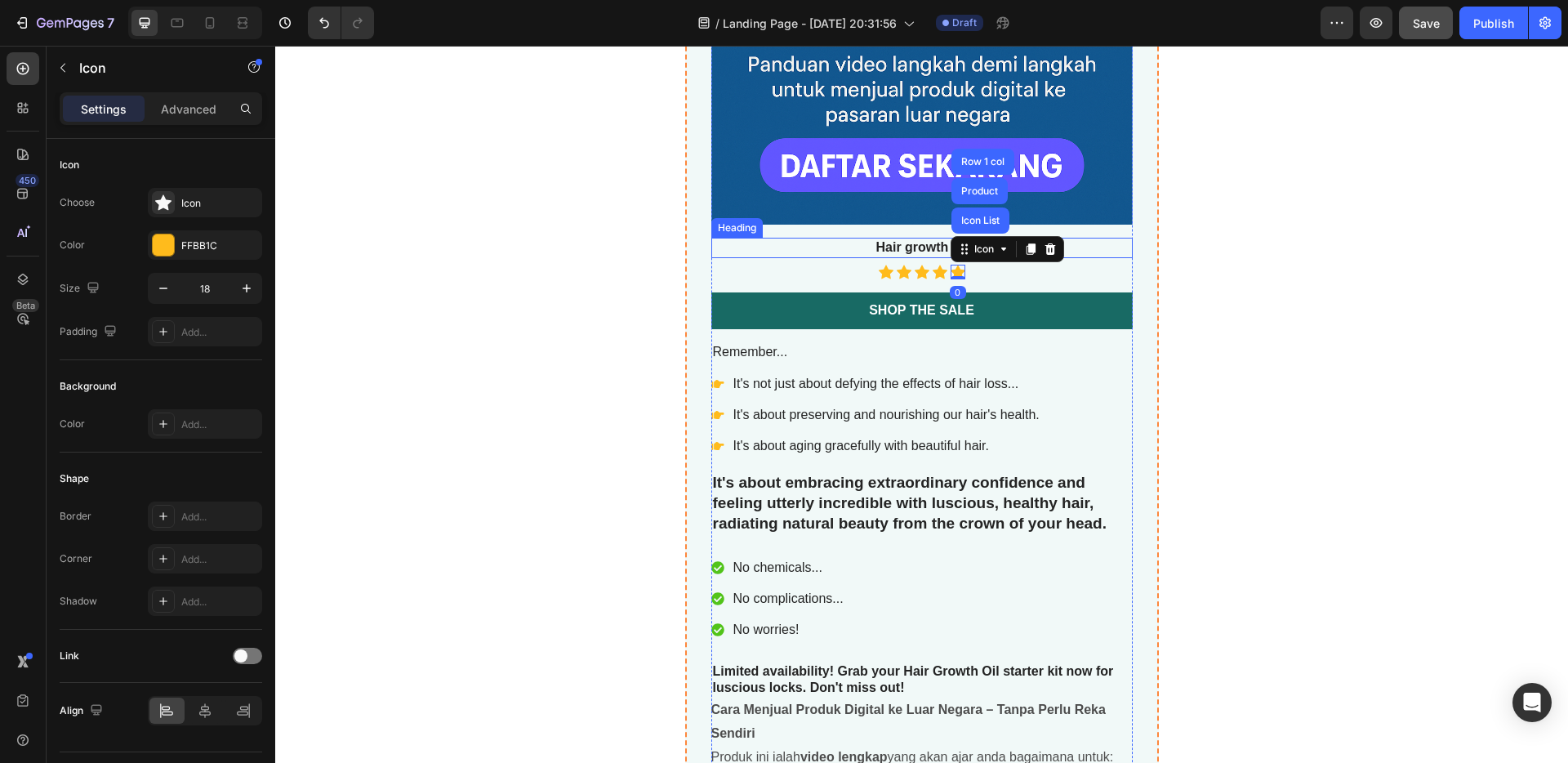
click at [931, 250] on h3 "Hair growth oil" at bounding box center [922, 248] width 421 height 20
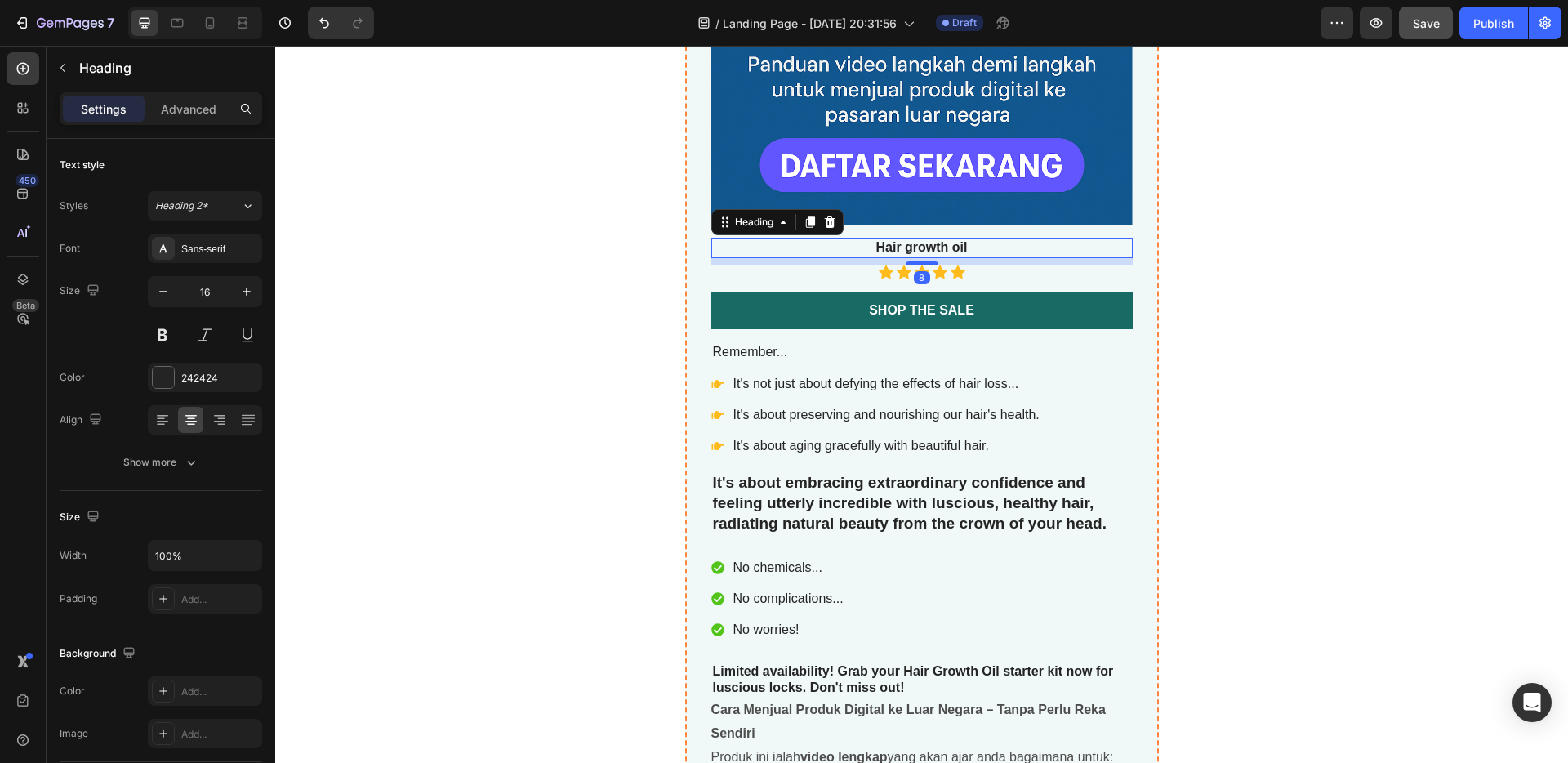
click at [967, 250] on h3 "Hair growth oil" at bounding box center [922, 248] width 421 height 20
drag, startPoint x: 967, startPoint y: 248, endPoint x: 866, endPoint y: 244, distance: 101.1
click at [866, 244] on p "Hair growth oil" at bounding box center [922, 247] width 418 height 17
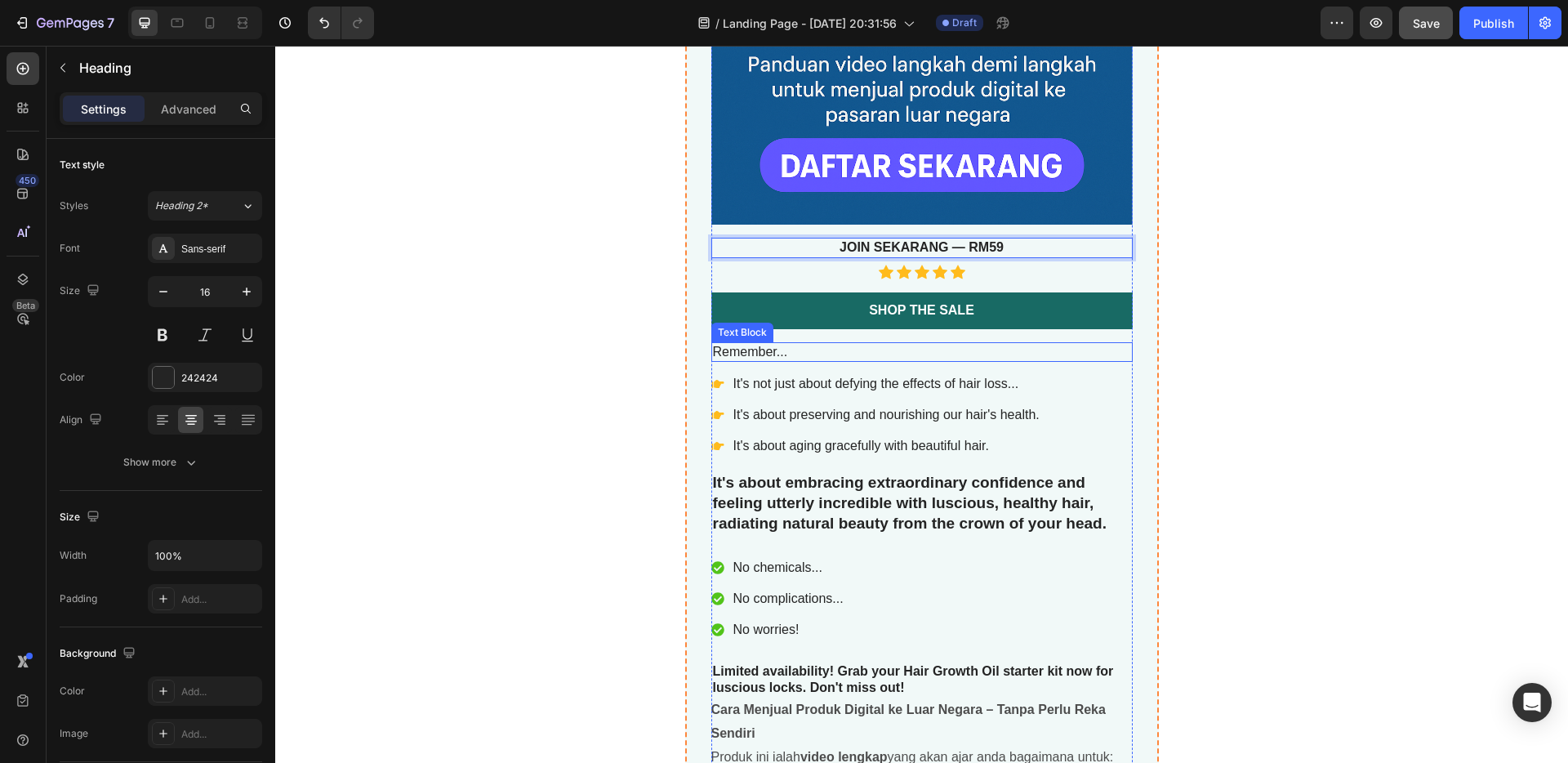
click at [938, 358] on p "Remember..." at bounding box center [922, 352] width 418 height 17
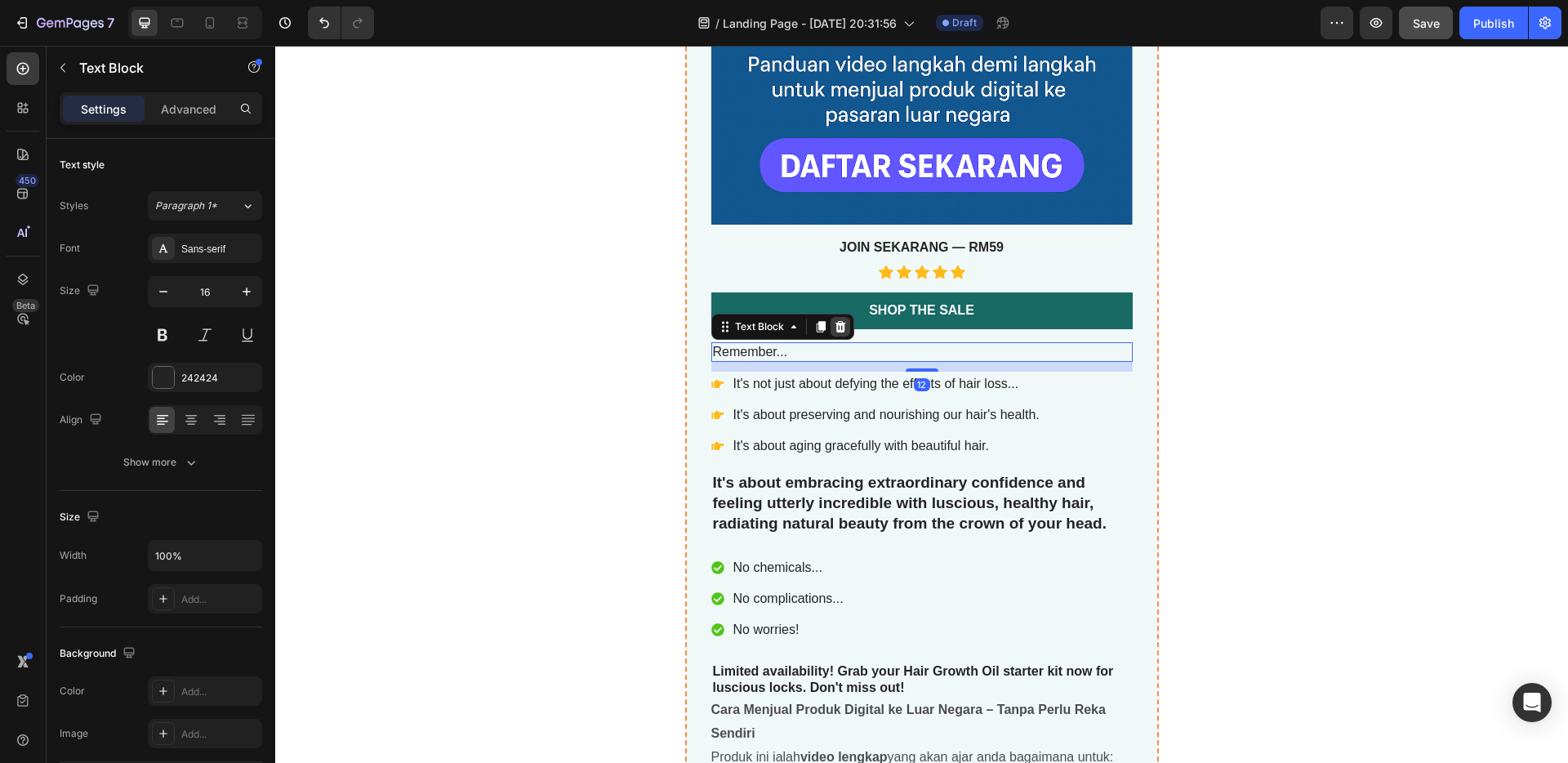
click at [837, 332] on icon at bounding box center [840, 326] width 13 height 13
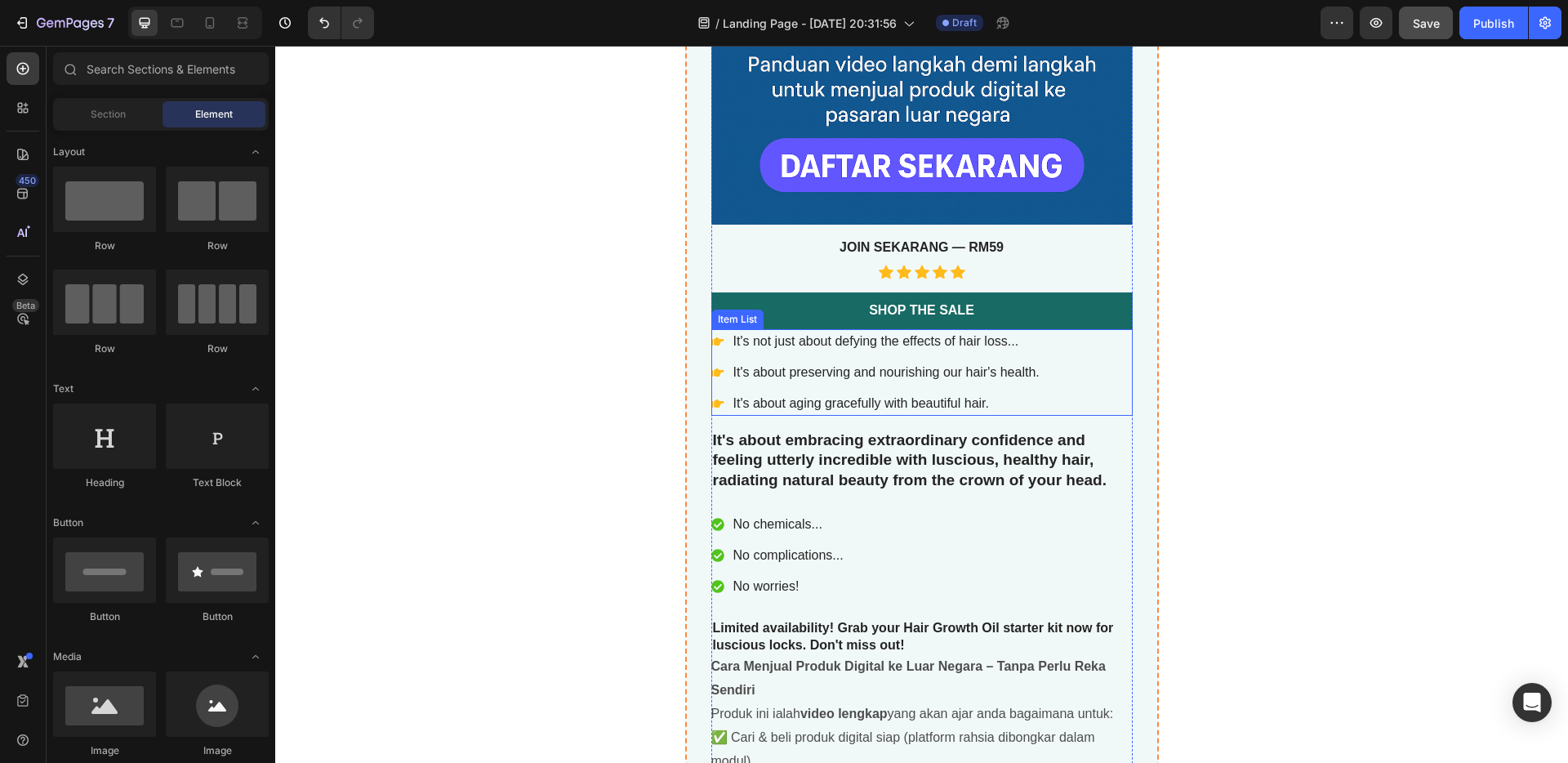
click at [892, 362] on p "It's about preserving and nourishing our hair's health." at bounding box center [887, 372] width 306 height 20
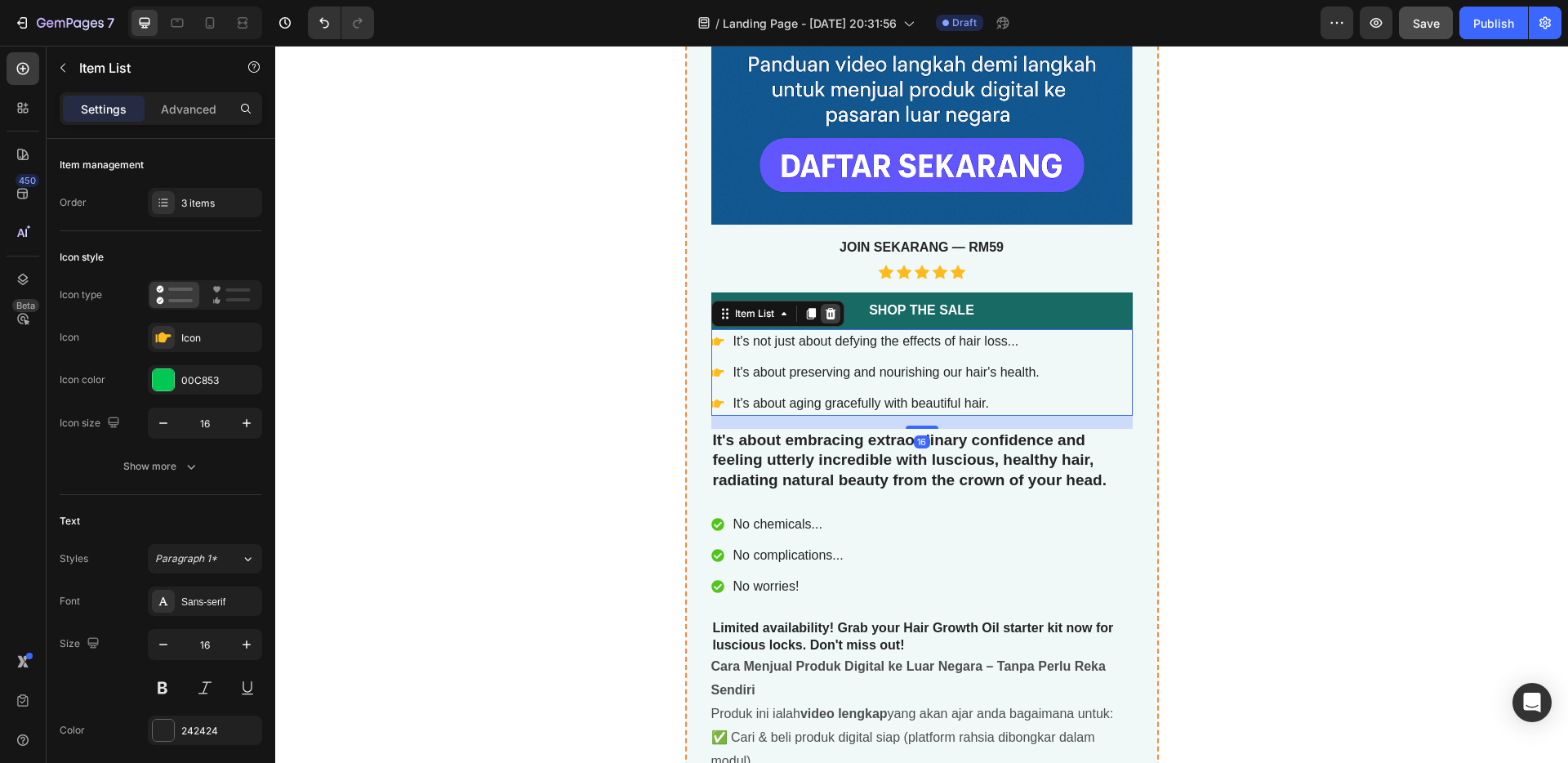
click at [827, 312] on icon at bounding box center [831, 314] width 11 height 12
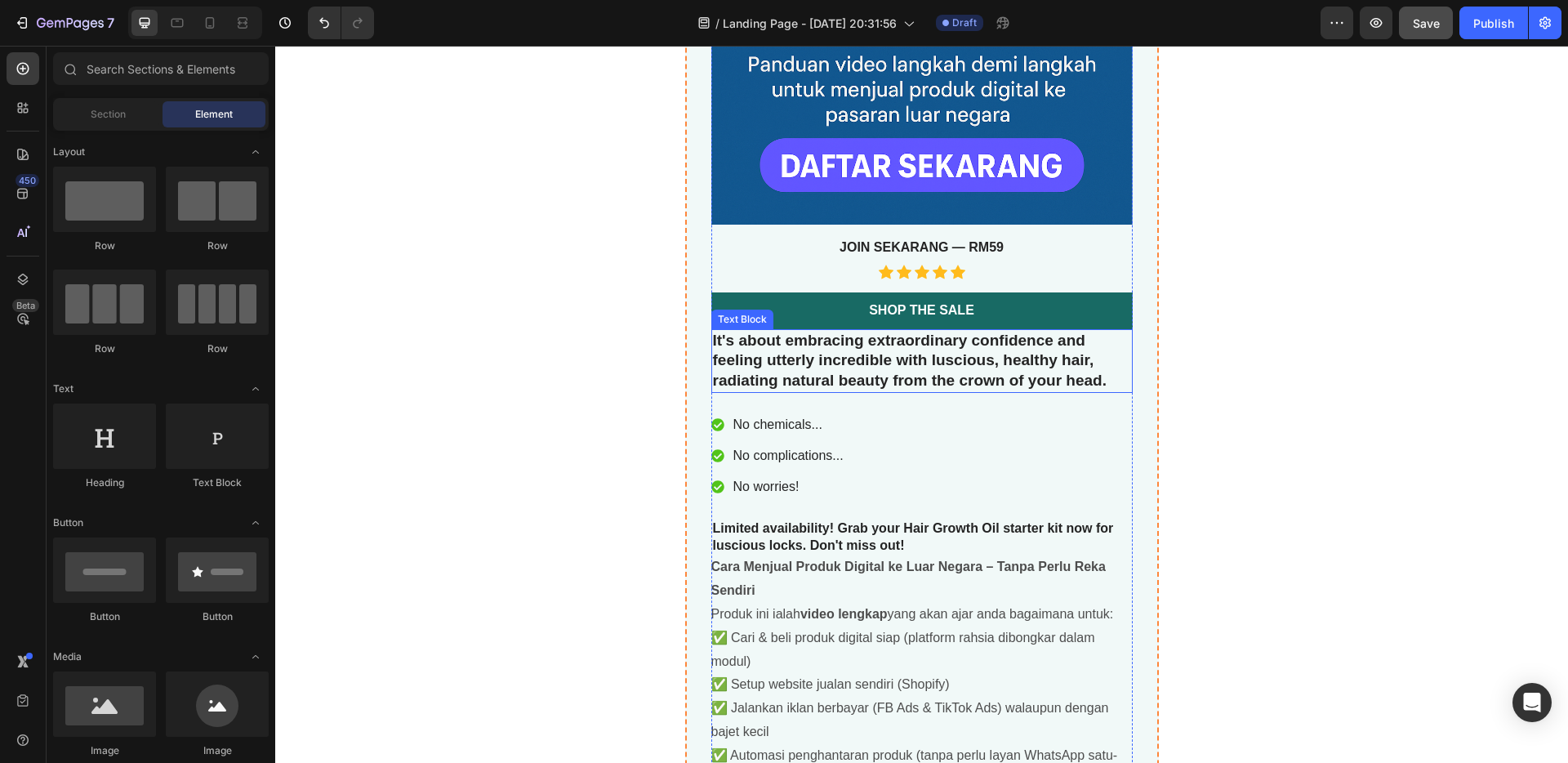
click at [904, 379] on p "It's about embracing extraordinary confidence and feeling utterly incredible wi…" at bounding box center [922, 361] width 418 height 60
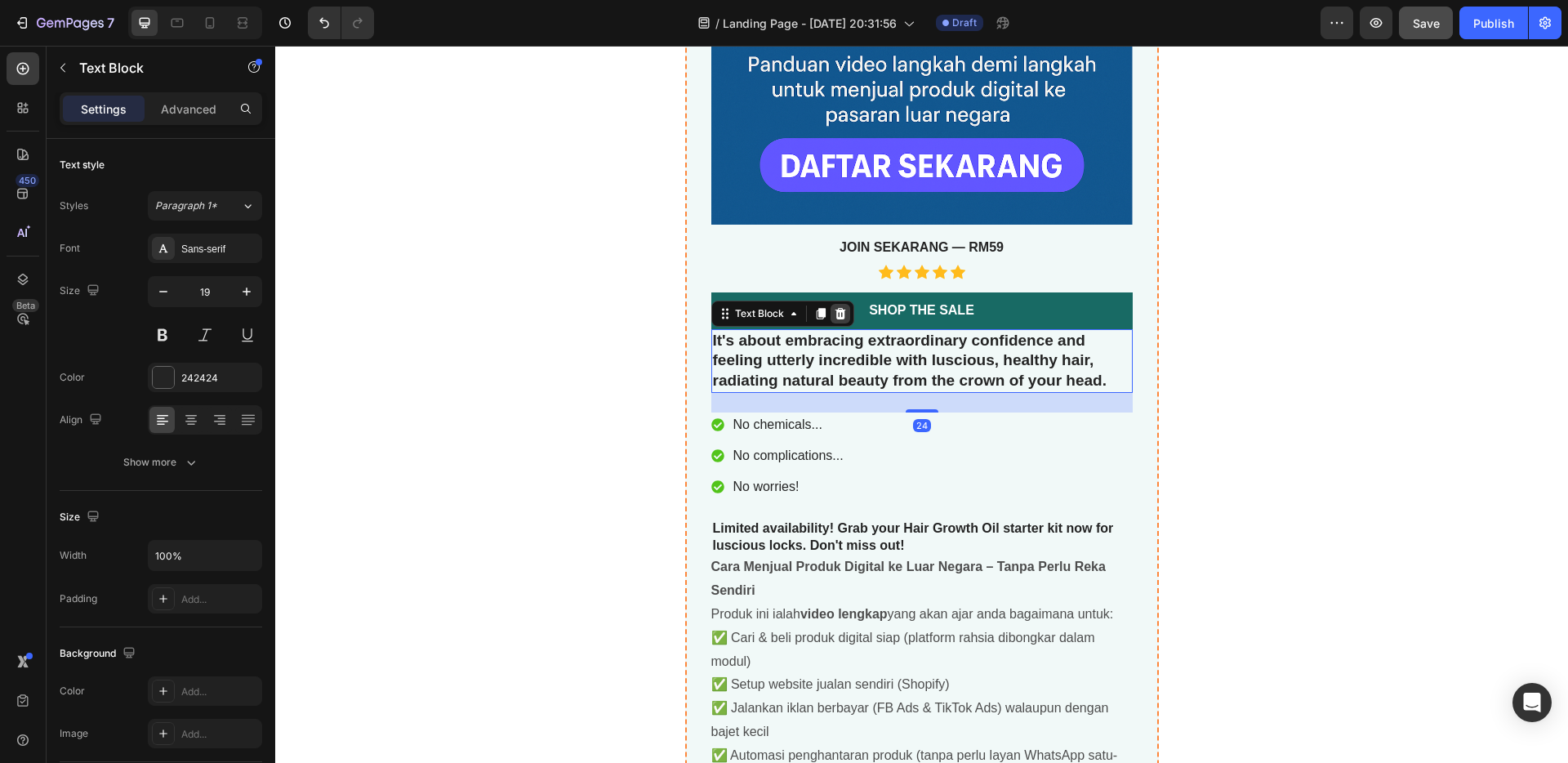
click at [837, 309] on icon at bounding box center [840, 314] width 11 height 12
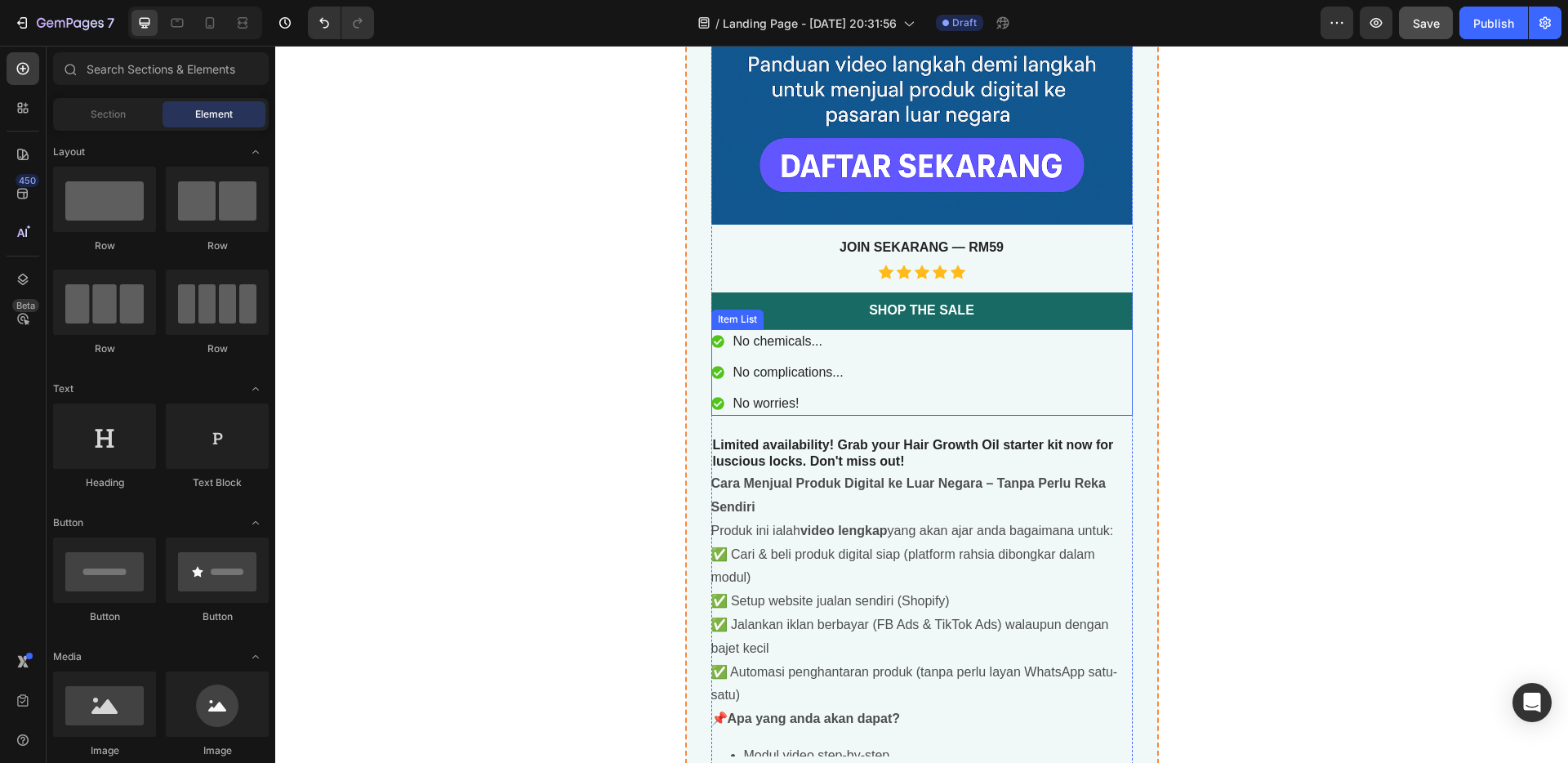
click at [882, 398] on div "No chemicals... No complications... No worries!" at bounding box center [922, 372] width 421 height 86
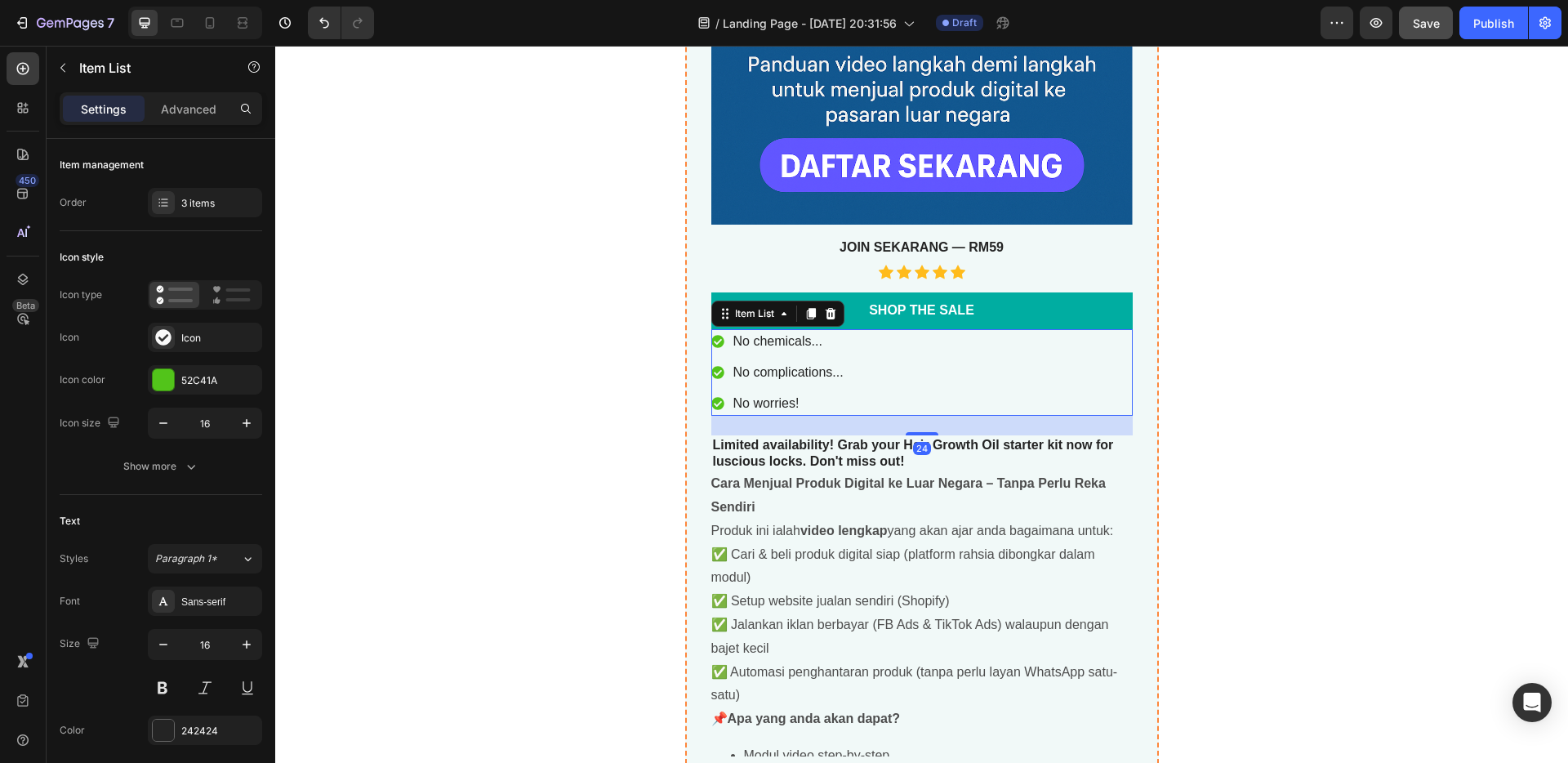
click at [825, 314] on icon at bounding box center [831, 314] width 11 height 12
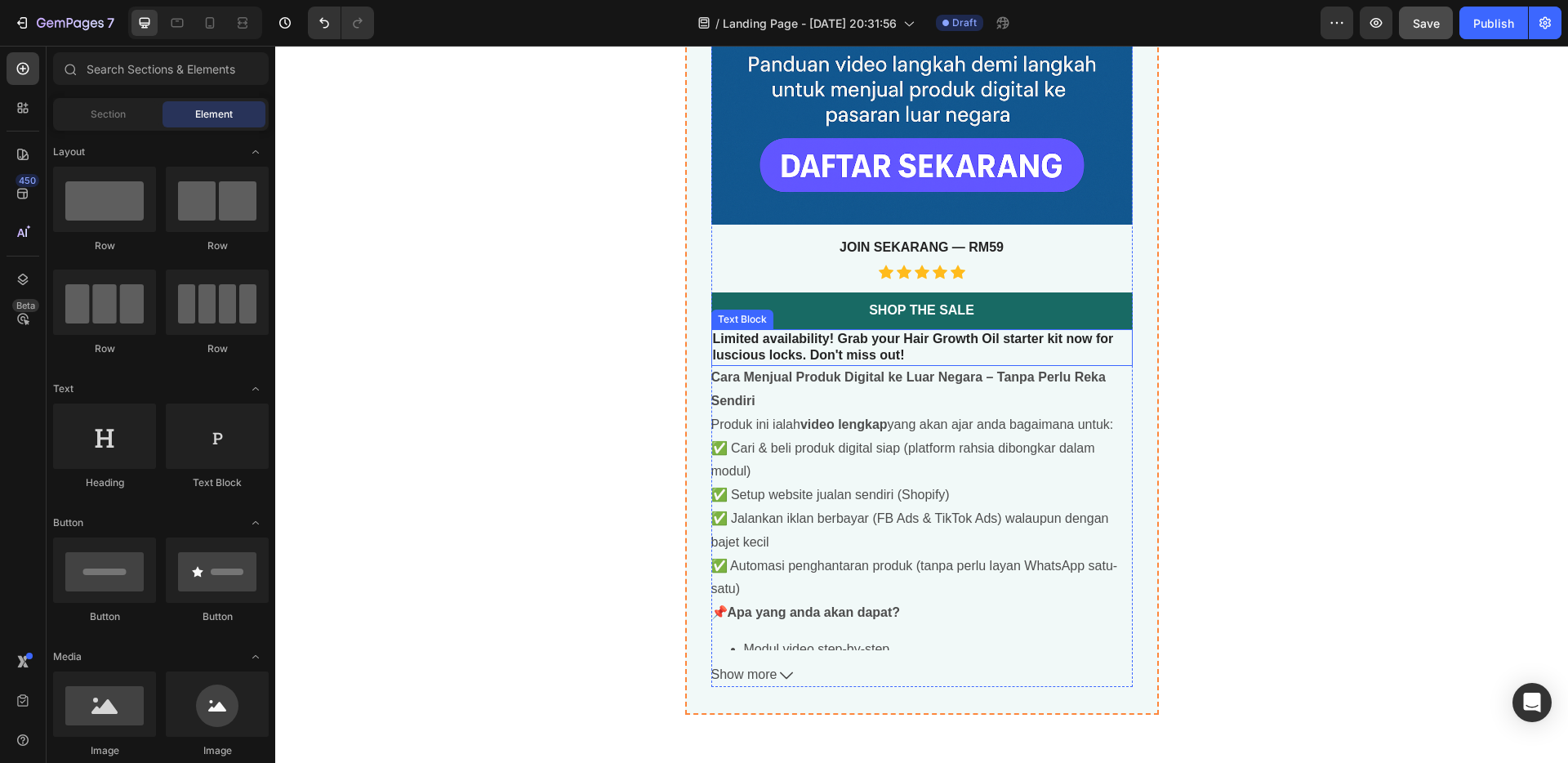
click at [887, 346] on p "Limited availability! Grab your Hair Growth Oil starter kit now for luscious lo…" at bounding box center [922, 347] width 418 height 35
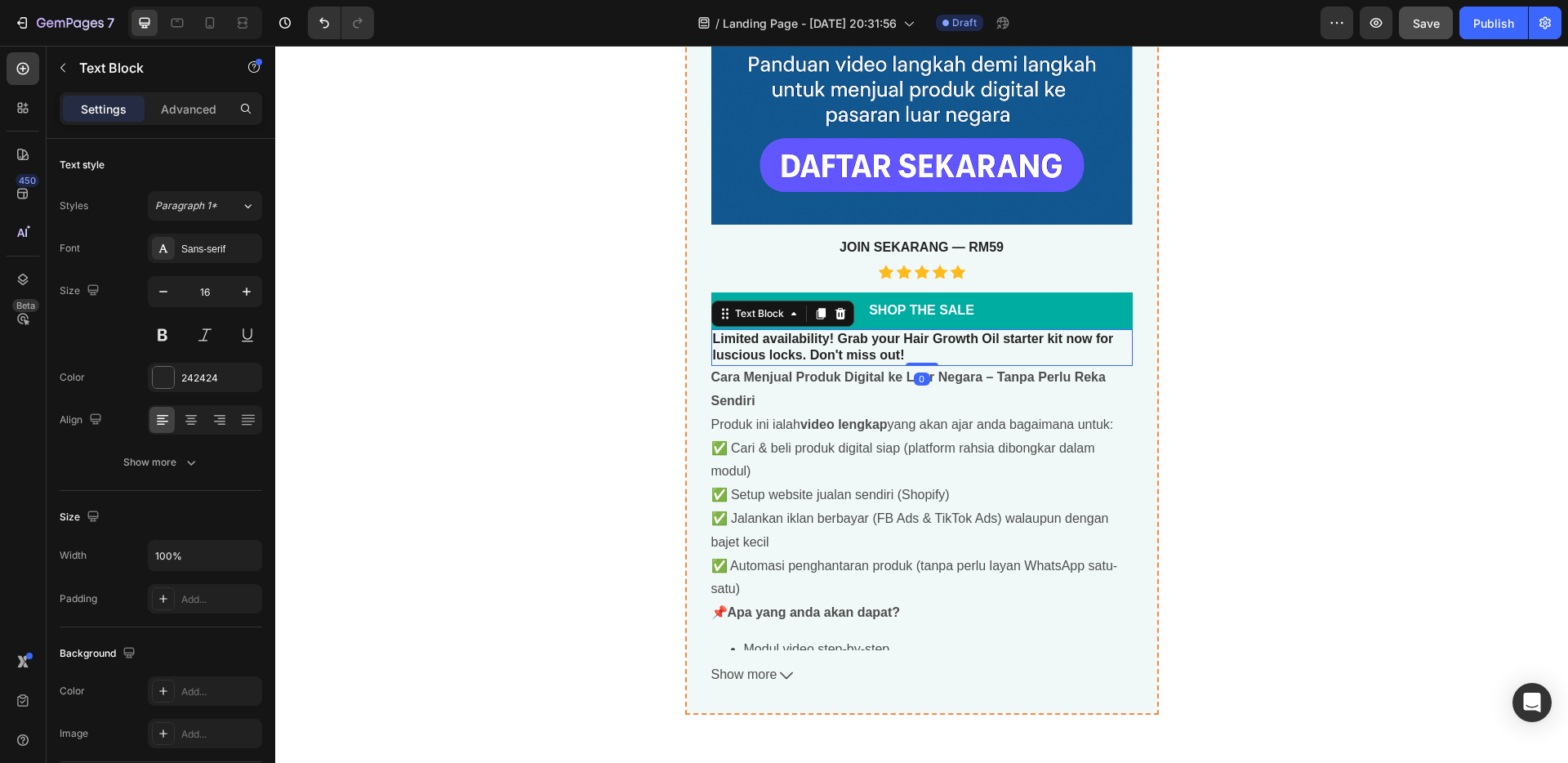
drag, startPoint x: 832, startPoint y: 319, endPoint x: 851, endPoint y: 315, distance: 19.4
click at [834, 319] on icon at bounding box center [840, 314] width 13 height 13
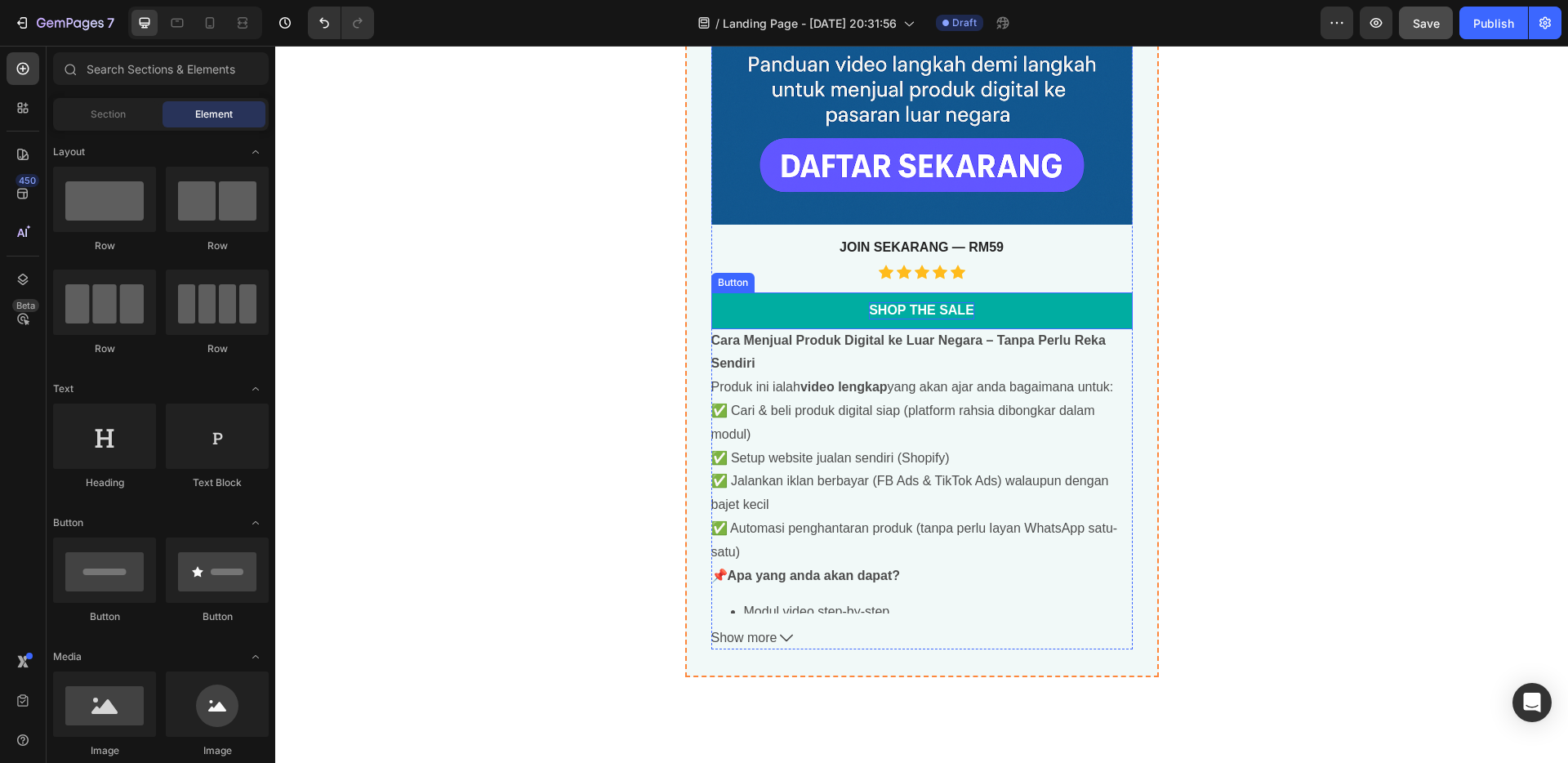
click at [869, 313] on div "Shop the Sale" at bounding box center [921, 310] width 106 height 17
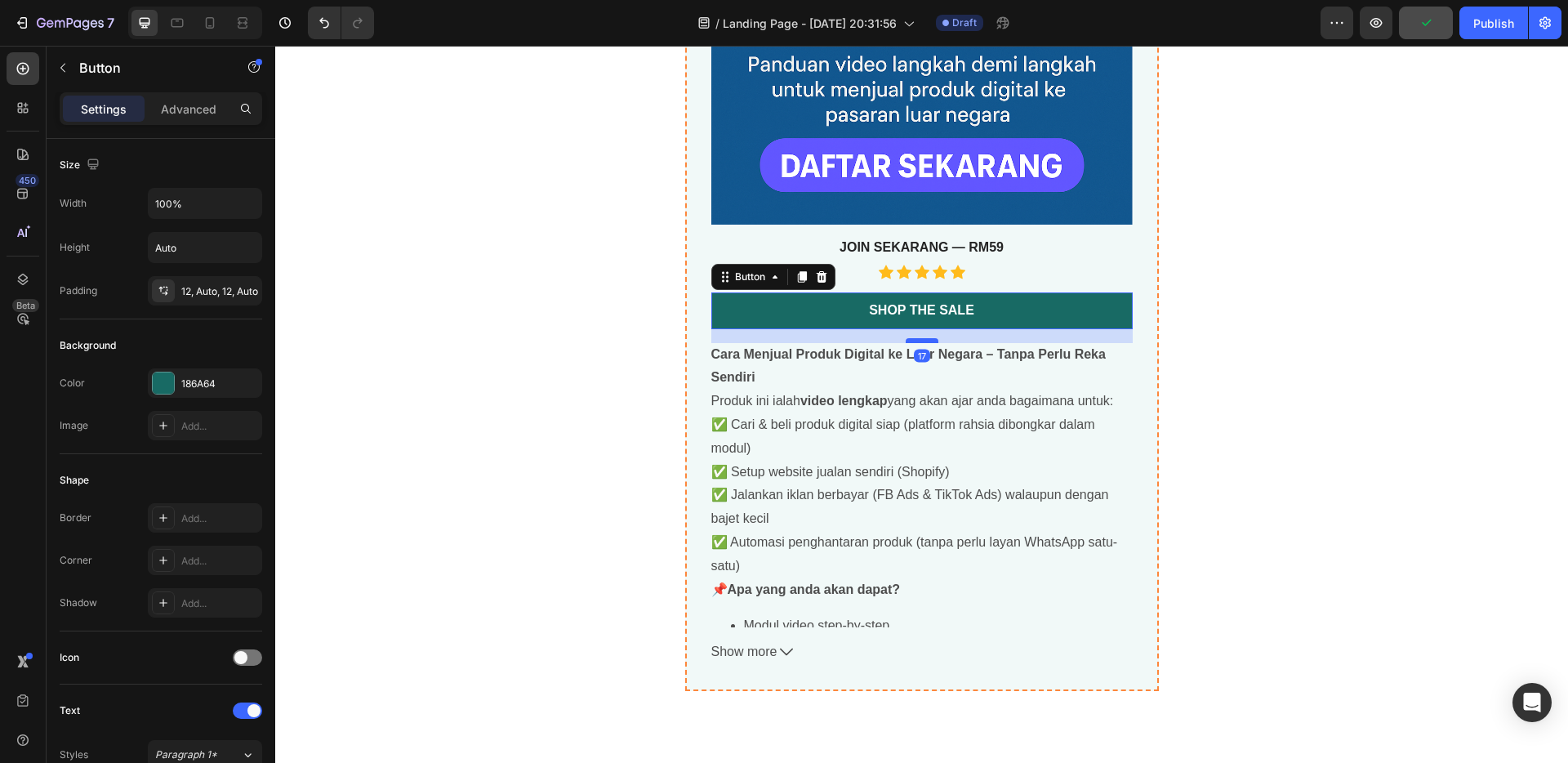
drag, startPoint x: 915, startPoint y: 327, endPoint x: 919, endPoint y: 340, distance: 13.6
click at [919, 340] on div at bounding box center [922, 341] width 33 height 5
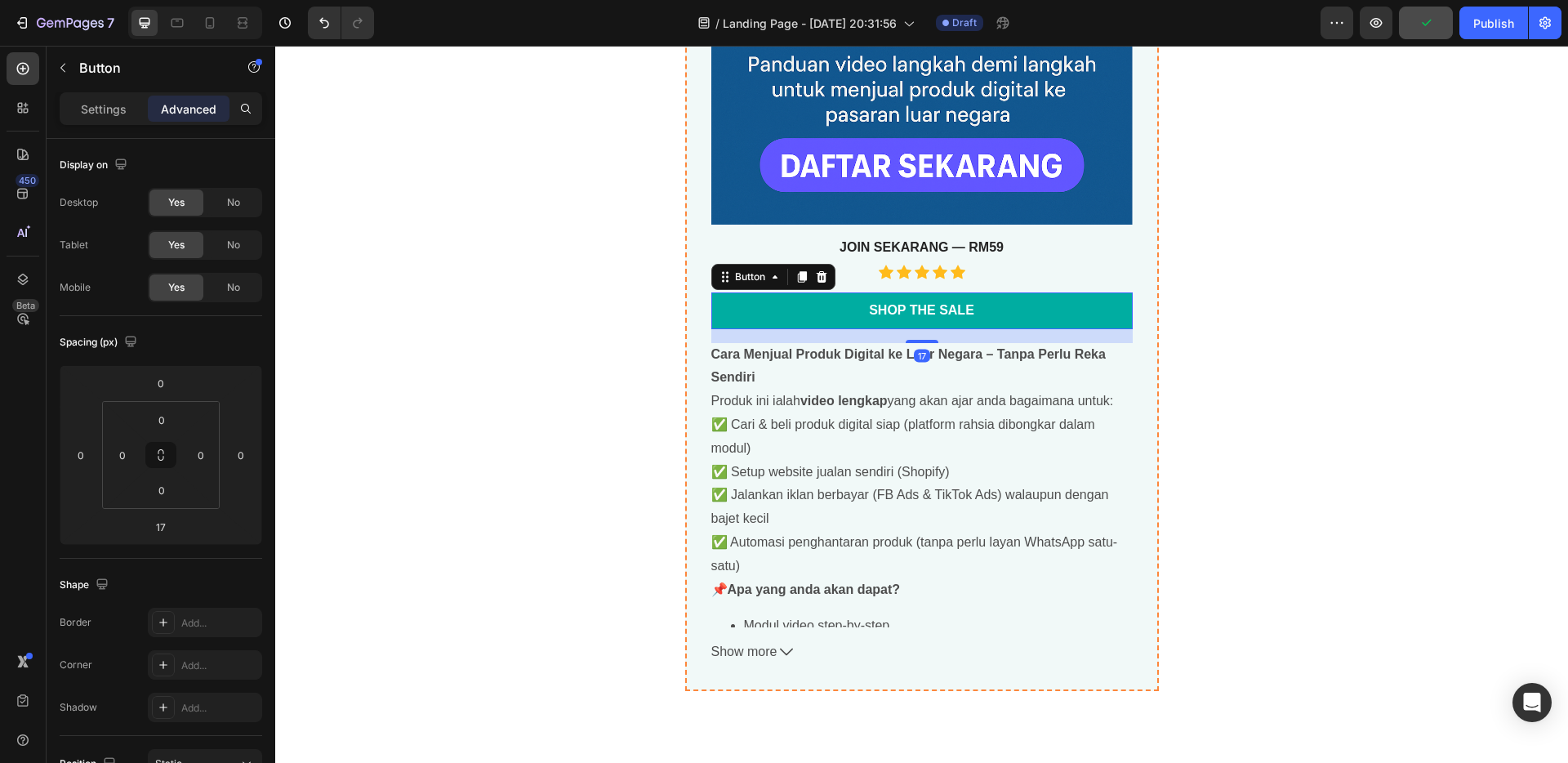
click at [1006, 305] on link "Shop the Sale" at bounding box center [922, 310] width 421 height 36
click at [965, 307] on div "Shop the Sale" at bounding box center [921, 310] width 106 height 17
click at [967, 309] on p "Shop the Sale" at bounding box center [921, 310] width 106 height 17
click at [962, 309] on p "Shop the Sale" at bounding box center [921, 310] width 106 height 17
click at [966, 309] on p "Shop the Sale" at bounding box center [921, 310] width 106 height 17
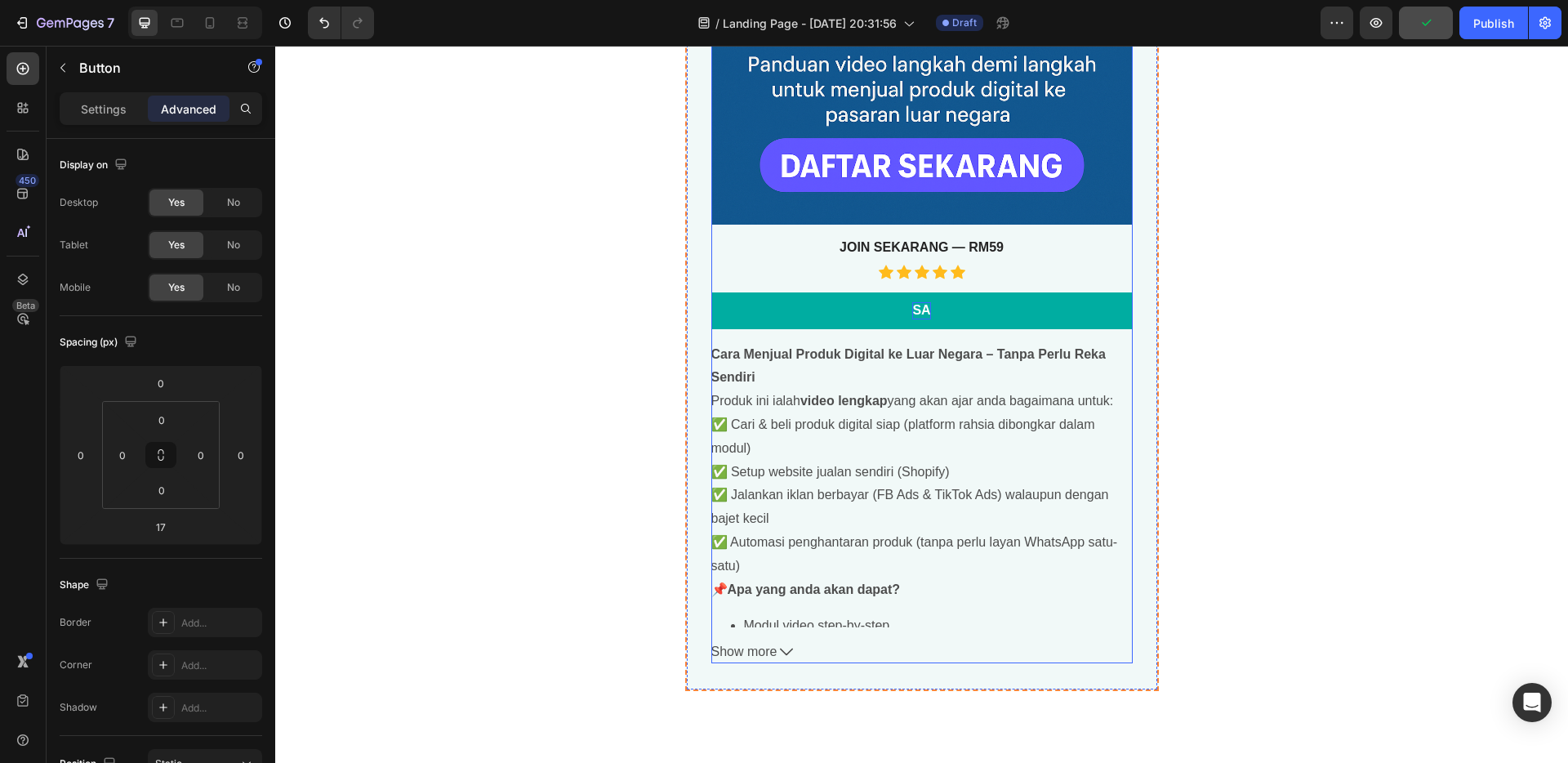
click at [1021, 248] on p "⁠⁠⁠⁠⁠⁠⁠ JOIN SEKARANG — RM59" at bounding box center [922, 247] width 418 height 17
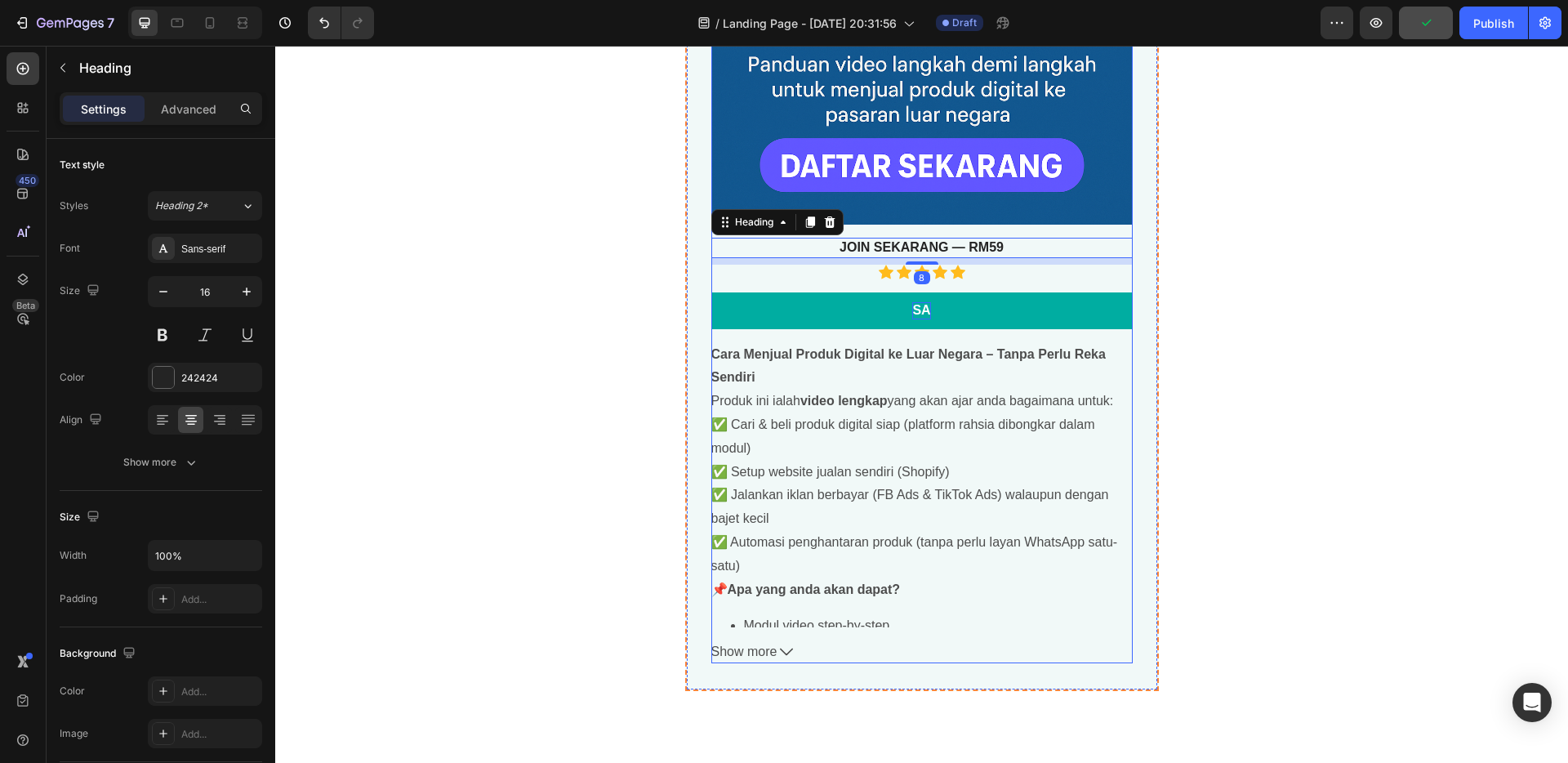
click at [1009, 294] on link "SA" at bounding box center [922, 310] width 421 height 36
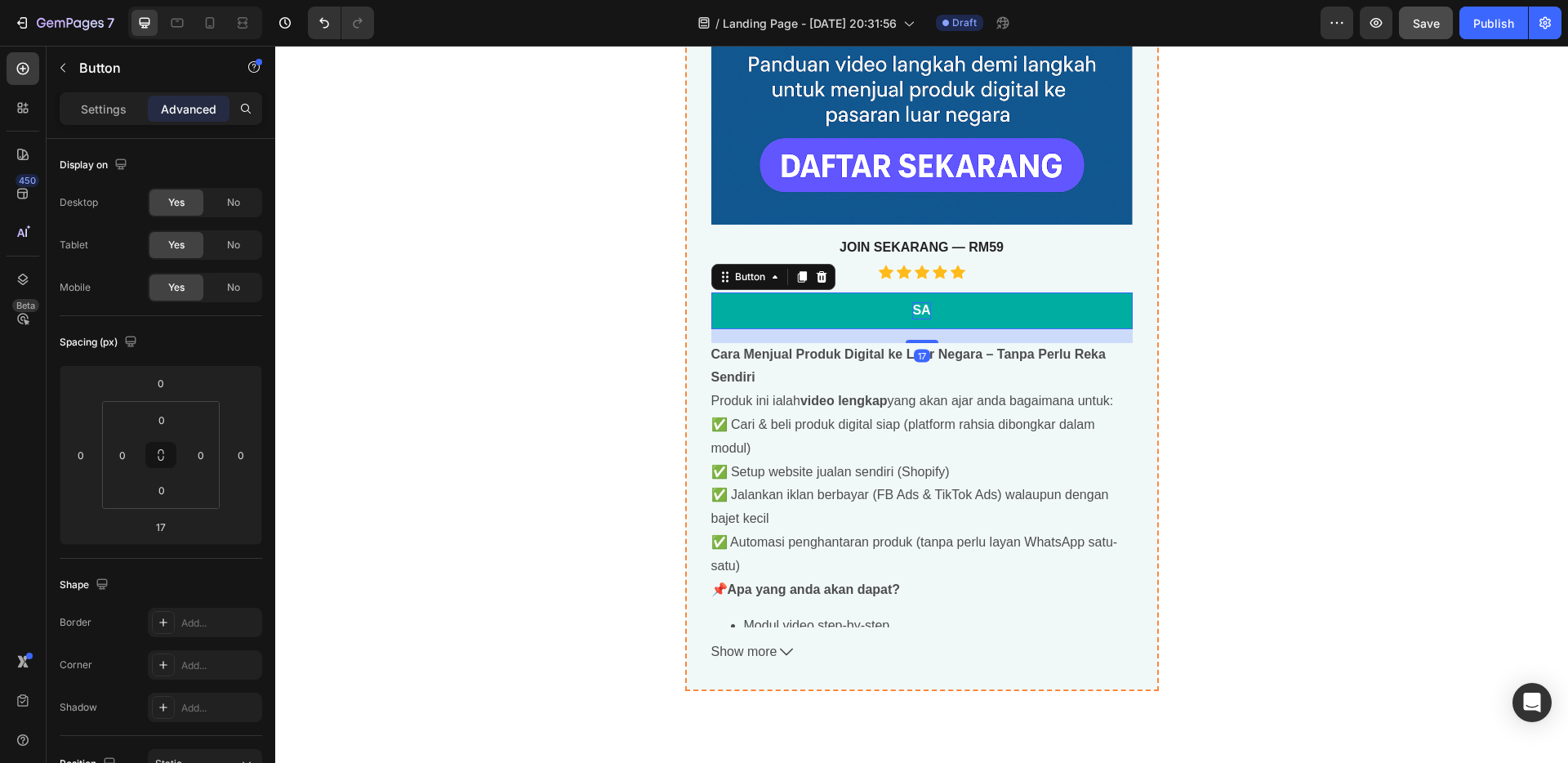
click at [945, 309] on link "SA" at bounding box center [922, 310] width 421 height 36
click at [928, 311] on link "SA" at bounding box center [922, 310] width 421 height 36
click at [927, 311] on link "SA" at bounding box center [922, 310] width 421 height 36
click at [927, 312] on link "SA" at bounding box center [922, 310] width 421 height 36
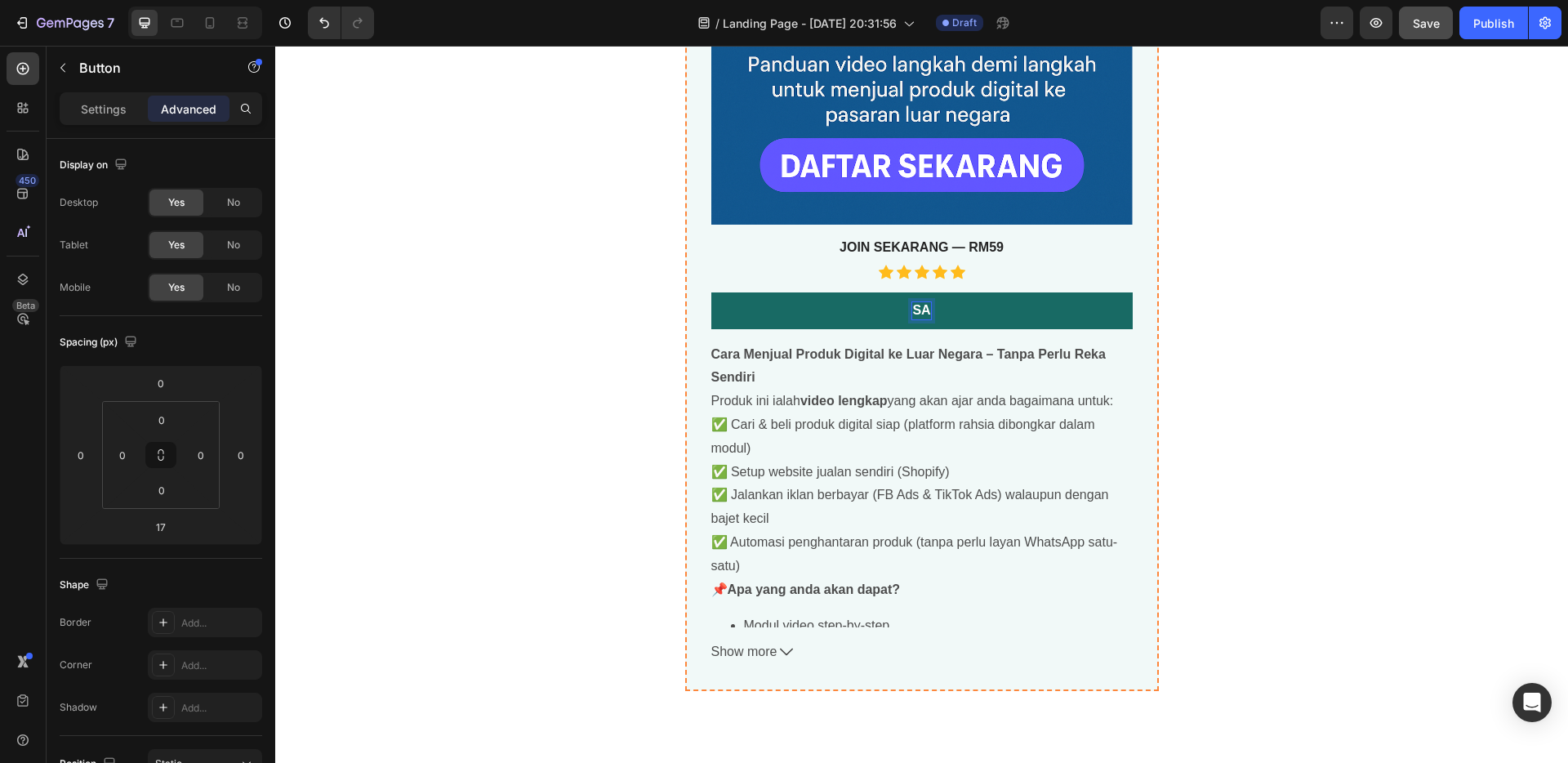
click at [924, 312] on p "SA" at bounding box center [921, 310] width 18 height 17
click at [1039, 256] on p "⁠⁠⁠⁠⁠⁠⁠ JOIN SEKARANG — RM59" at bounding box center [922, 247] width 418 height 17
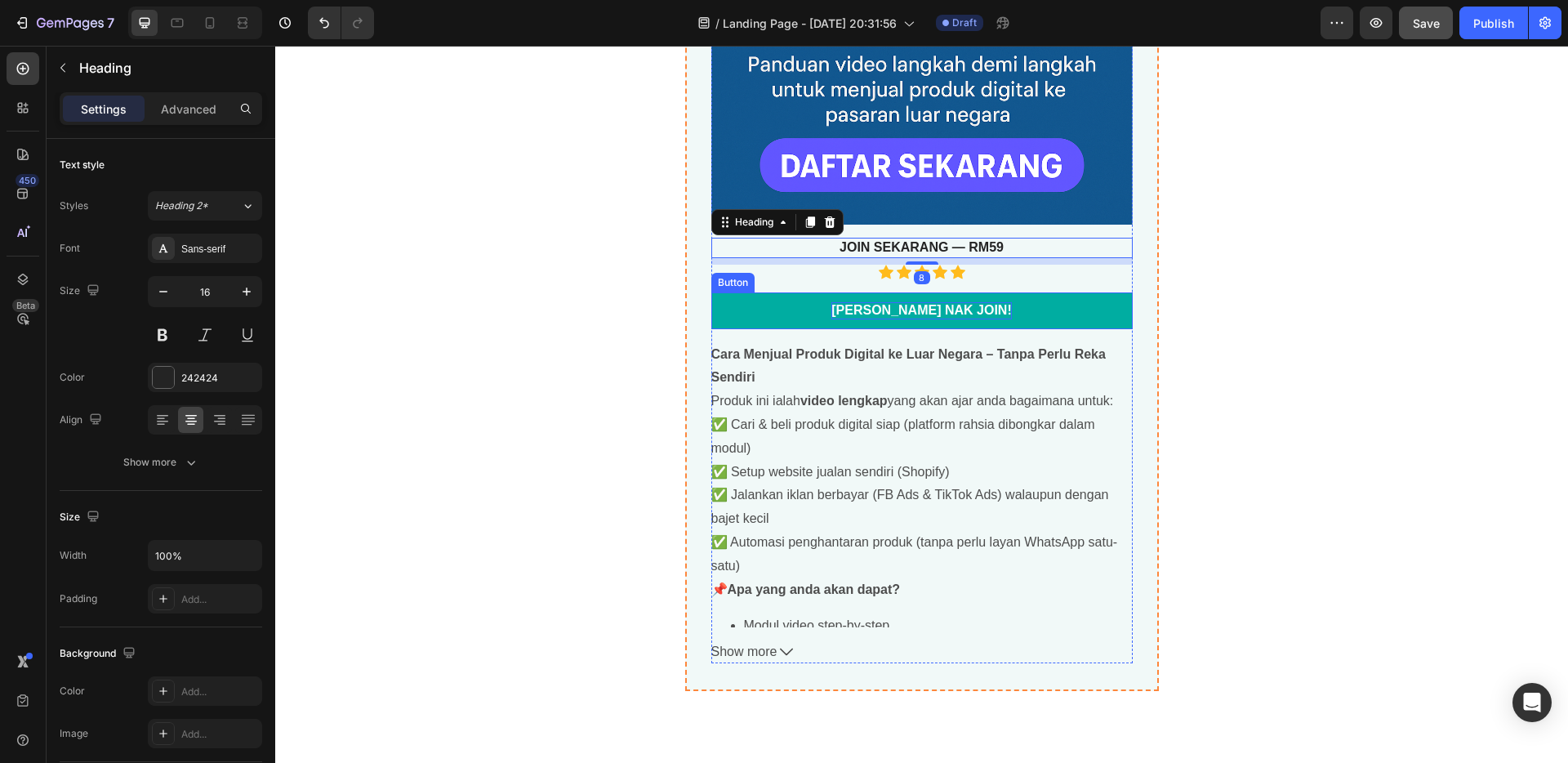
click at [1026, 306] on link "[PERSON_NAME] NAK JOIN!" at bounding box center [922, 310] width 421 height 36
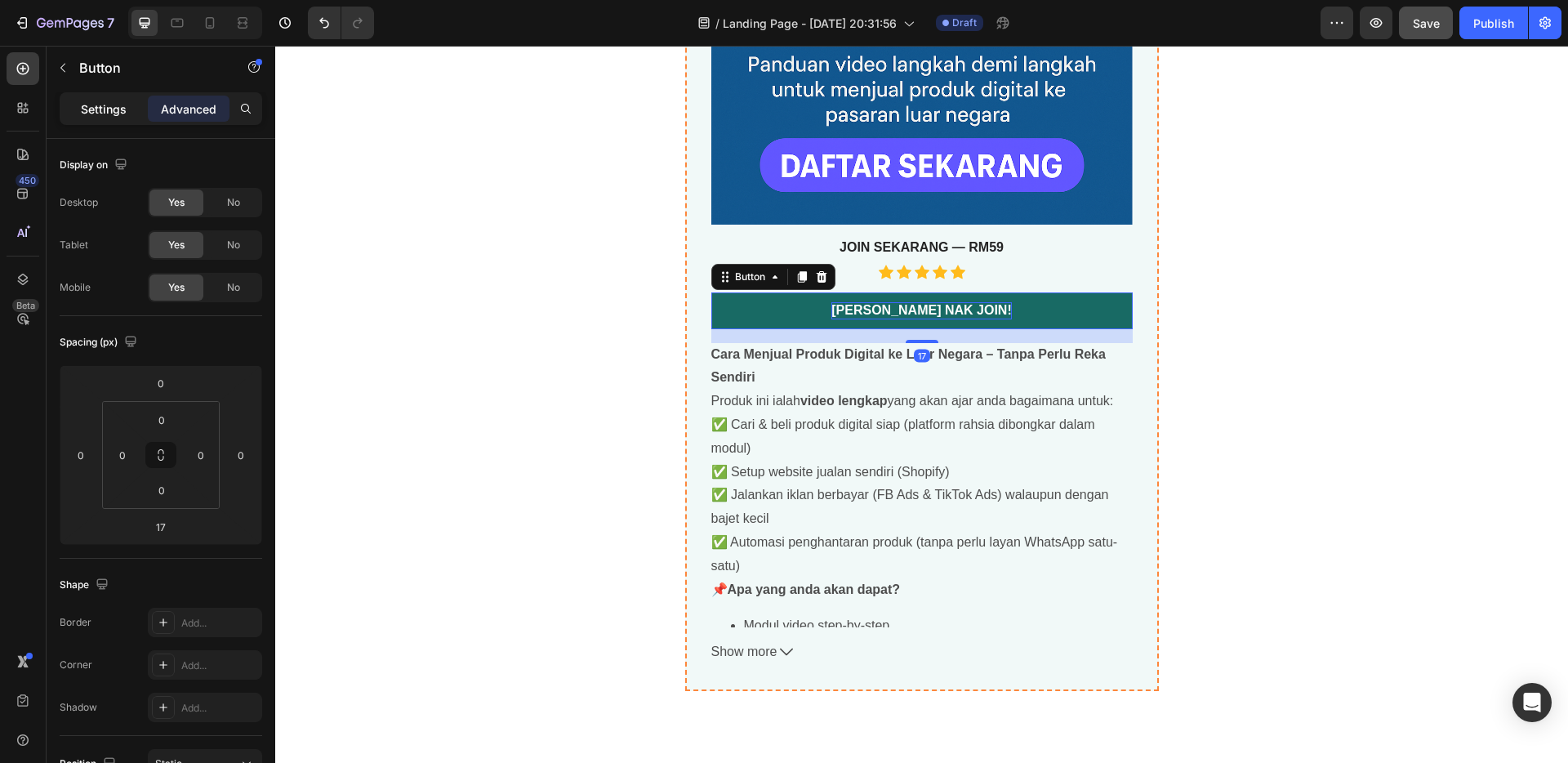
click at [96, 109] on p "Settings" at bounding box center [103, 108] width 45 height 17
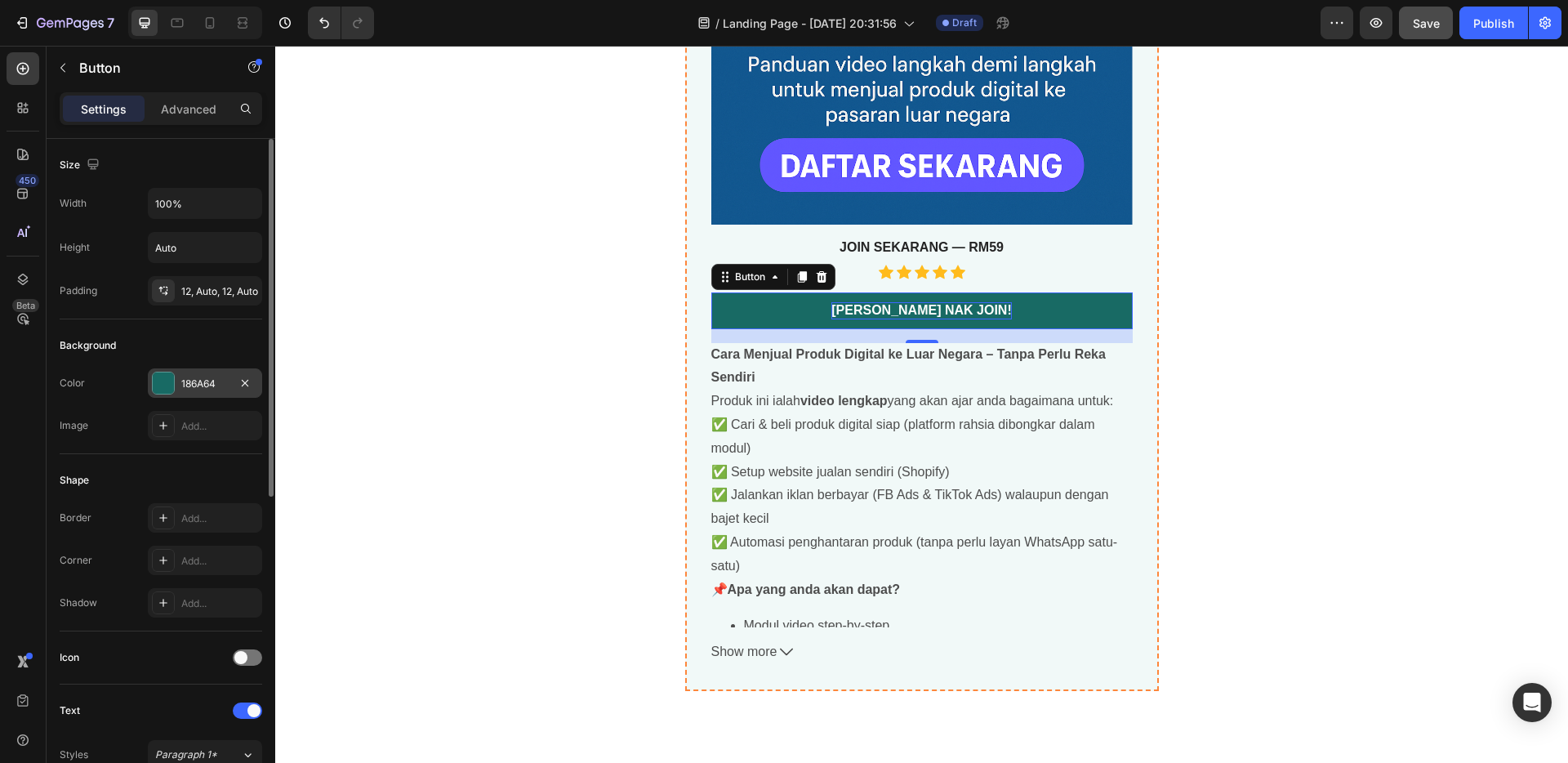
click at [215, 378] on div "186A64" at bounding box center [204, 384] width 47 height 15
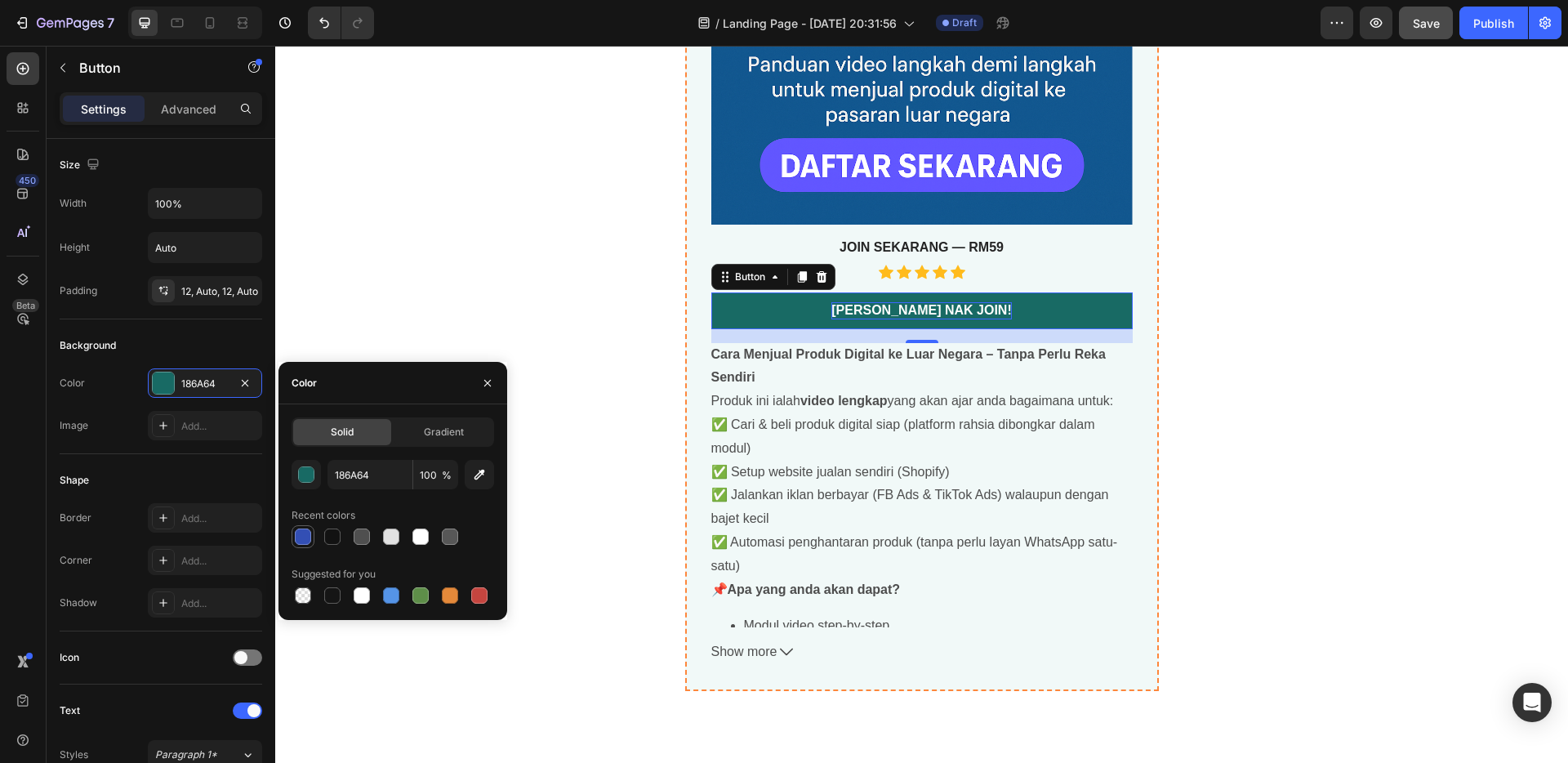
click at [311, 536] on div at bounding box center [303, 536] width 20 height 20
type input "334FB4"
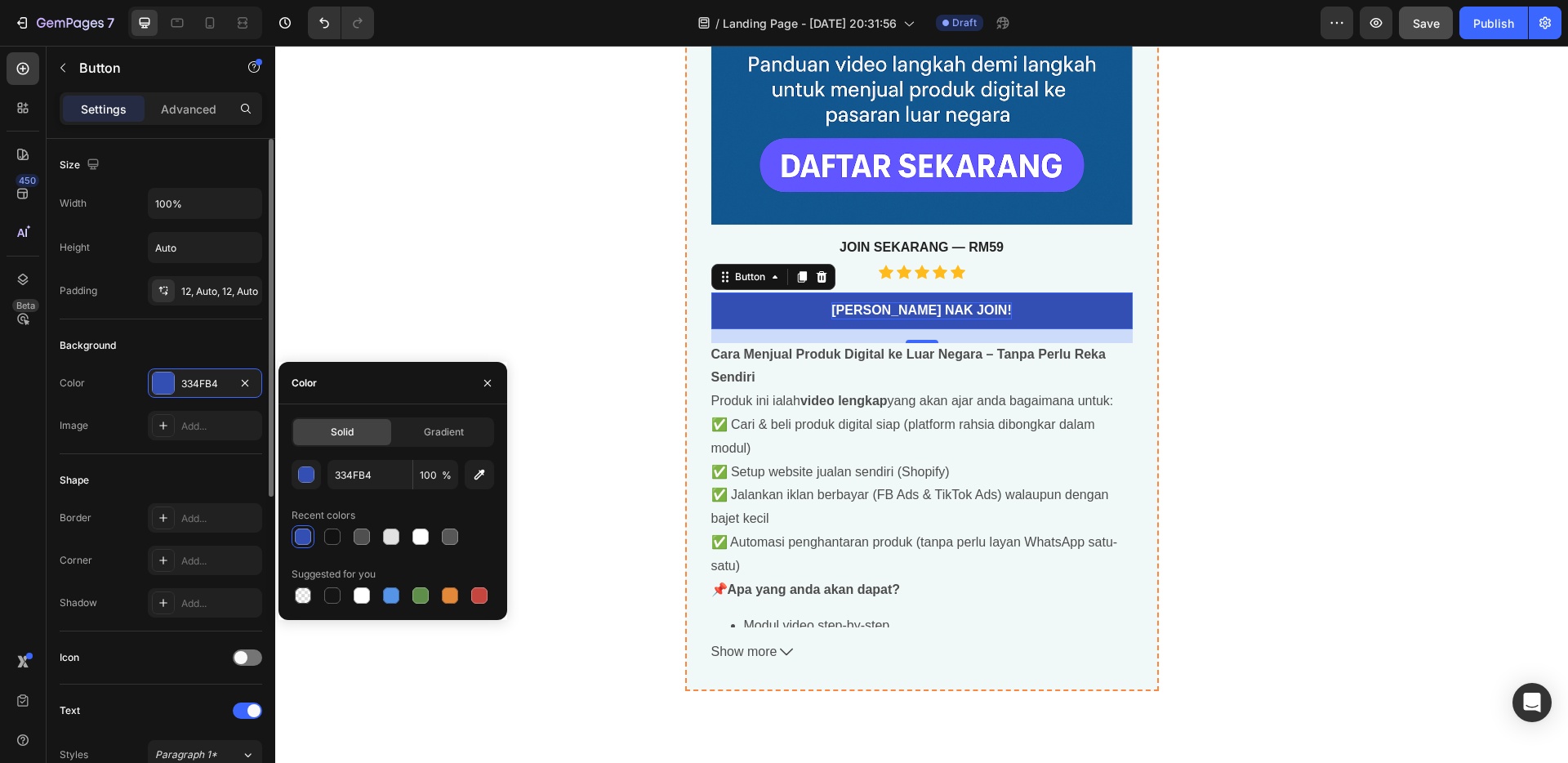
scroll to position [585, 0]
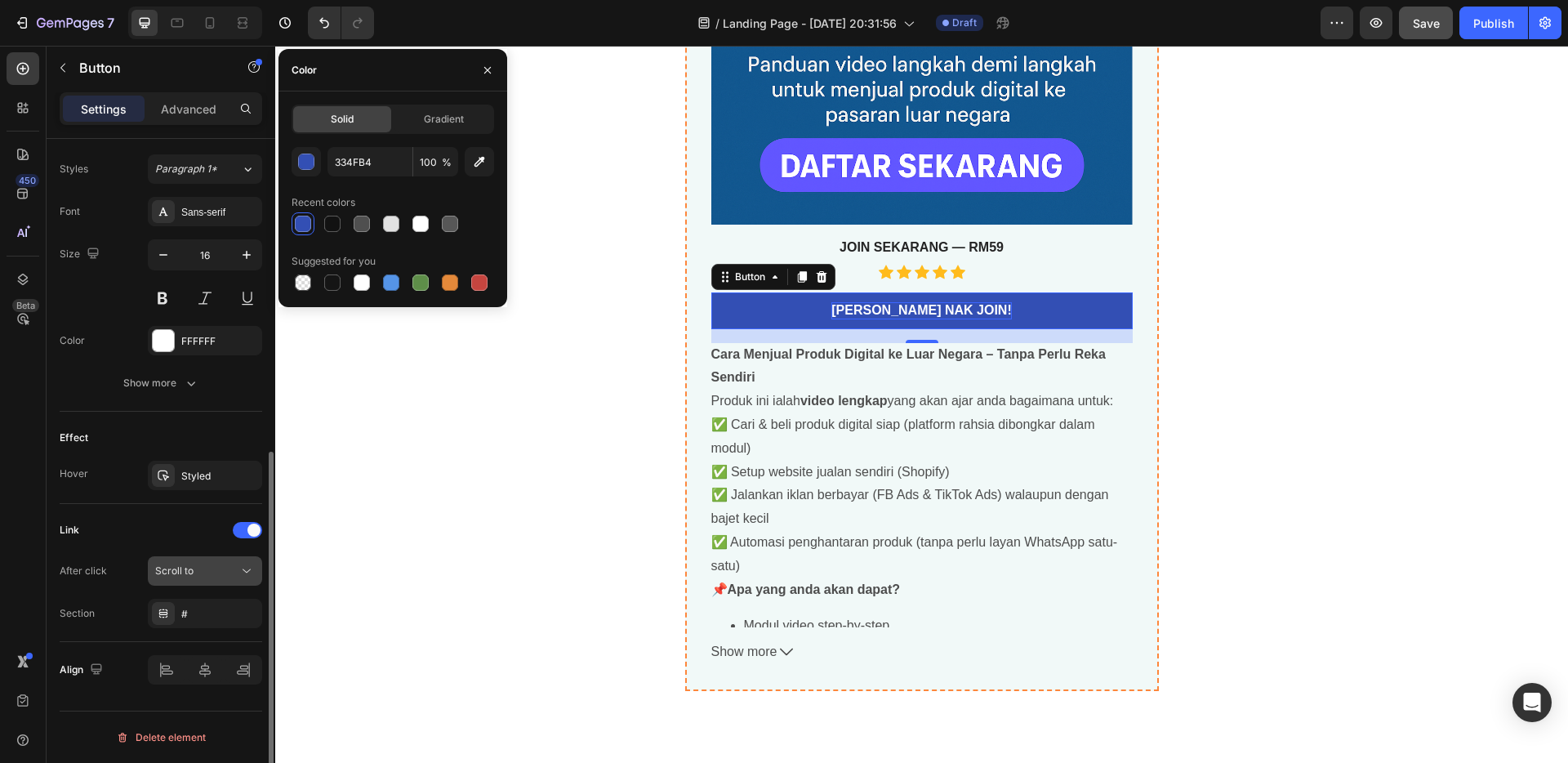
click at [226, 556] on button "Scroll to" at bounding box center [204, 570] width 115 height 29
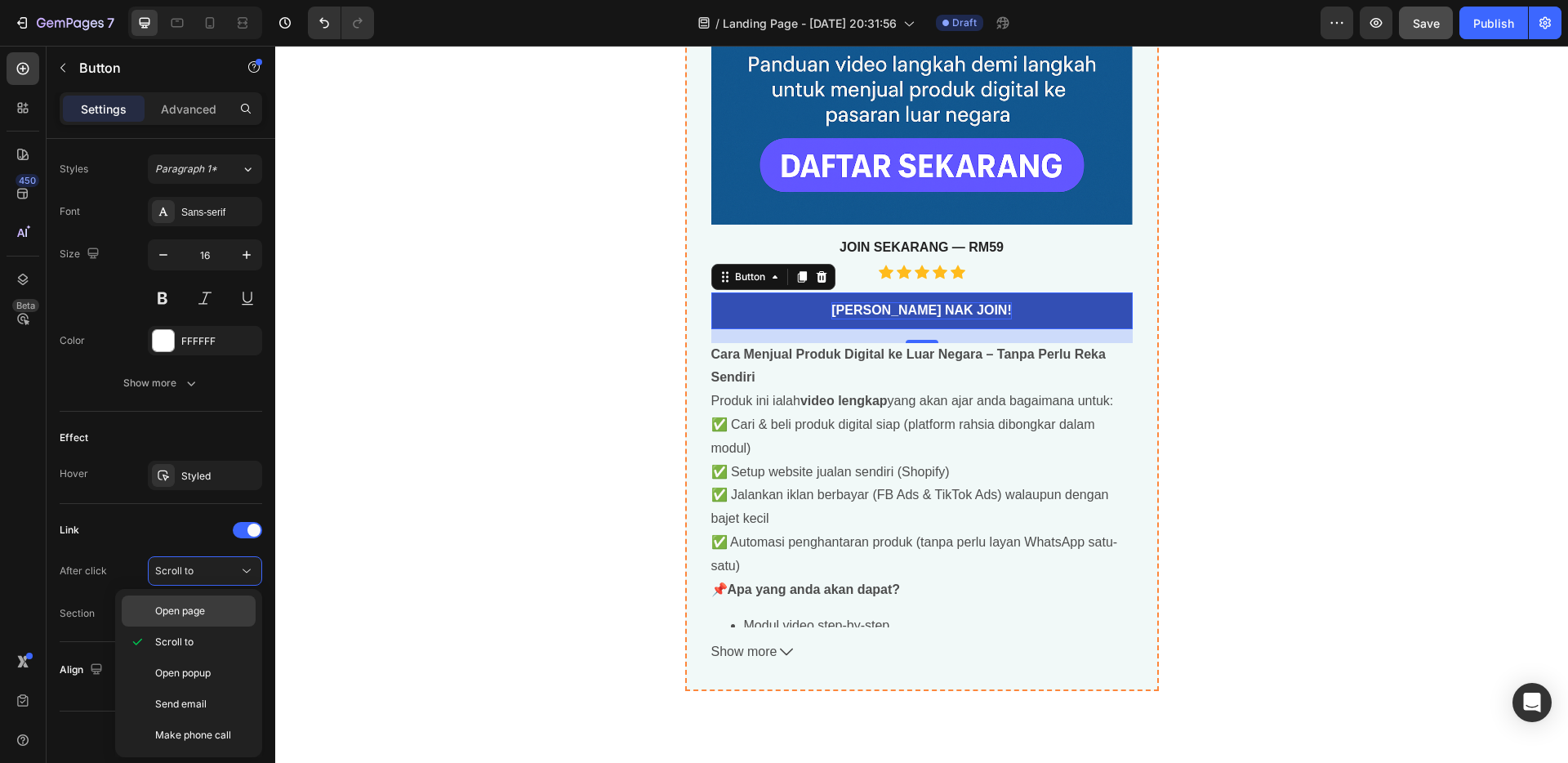
click at [208, 613] on p "Open page" at bounding box center [202, 610] width 93 height 15
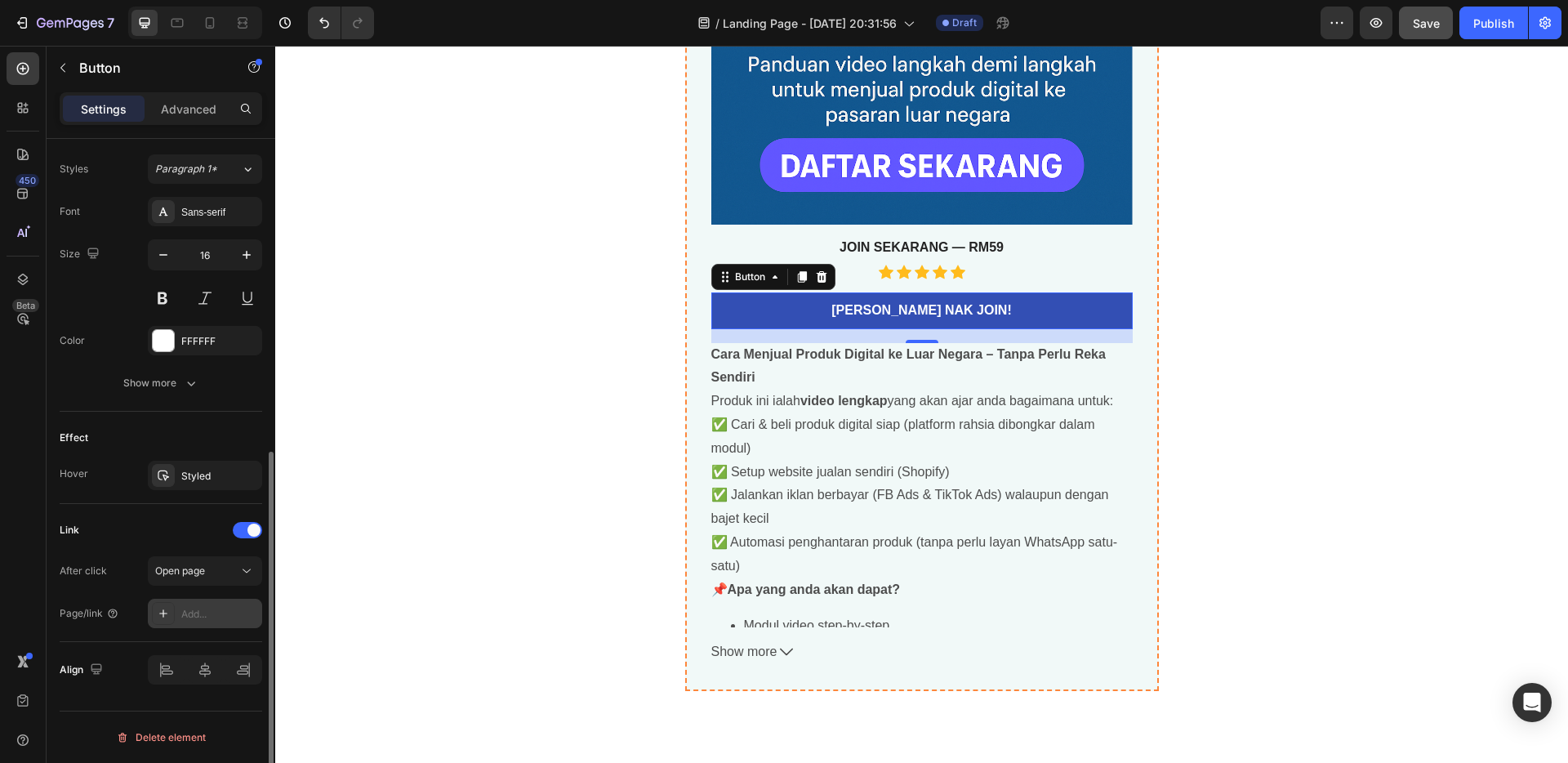
click at [209, 619] on div "Add..." at bounding box center [219, 614] width 76 height 15
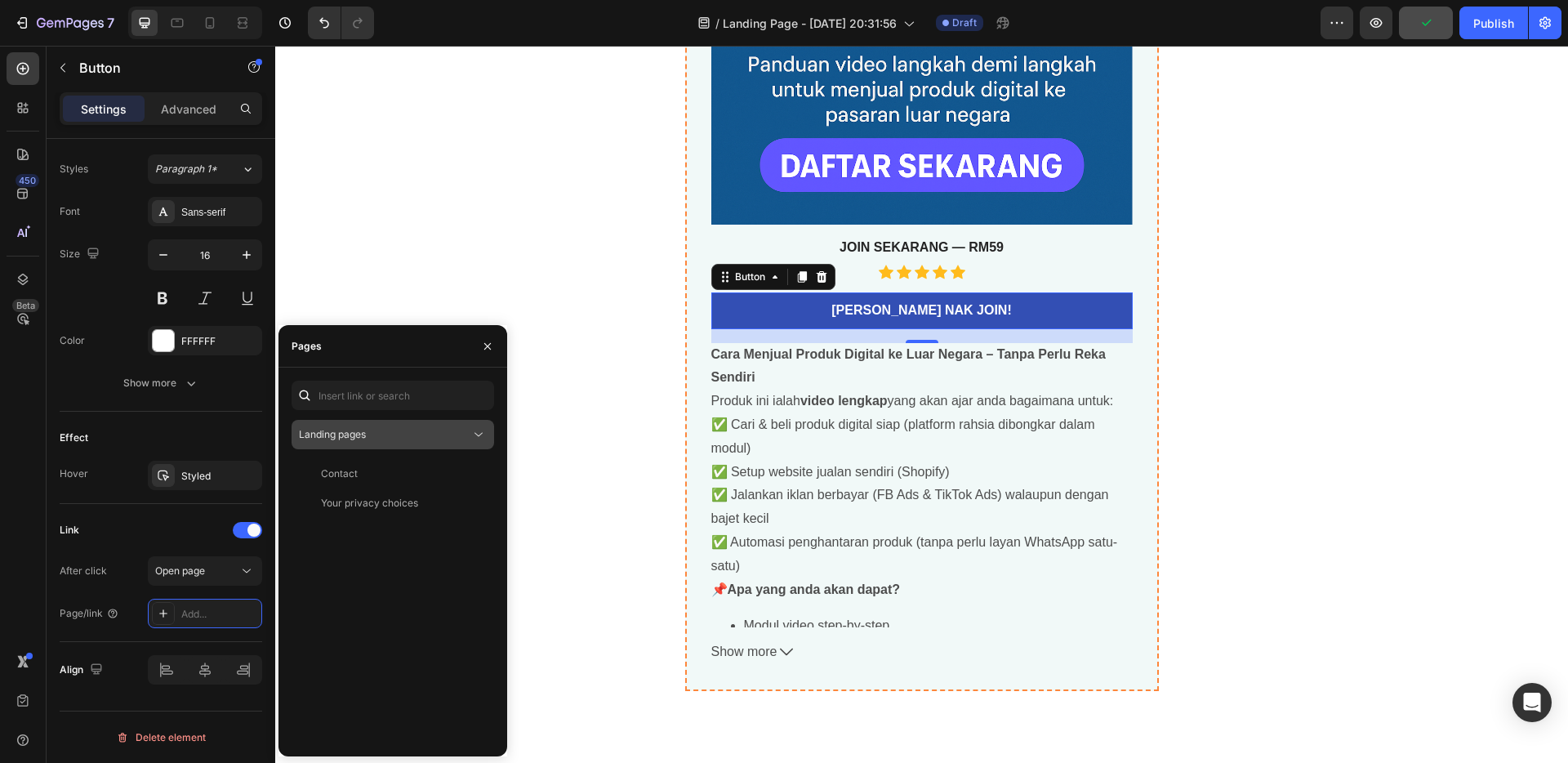
click at [379, 436] on div "Landing pages" at bounding box center [385, 434] width 171 height 15
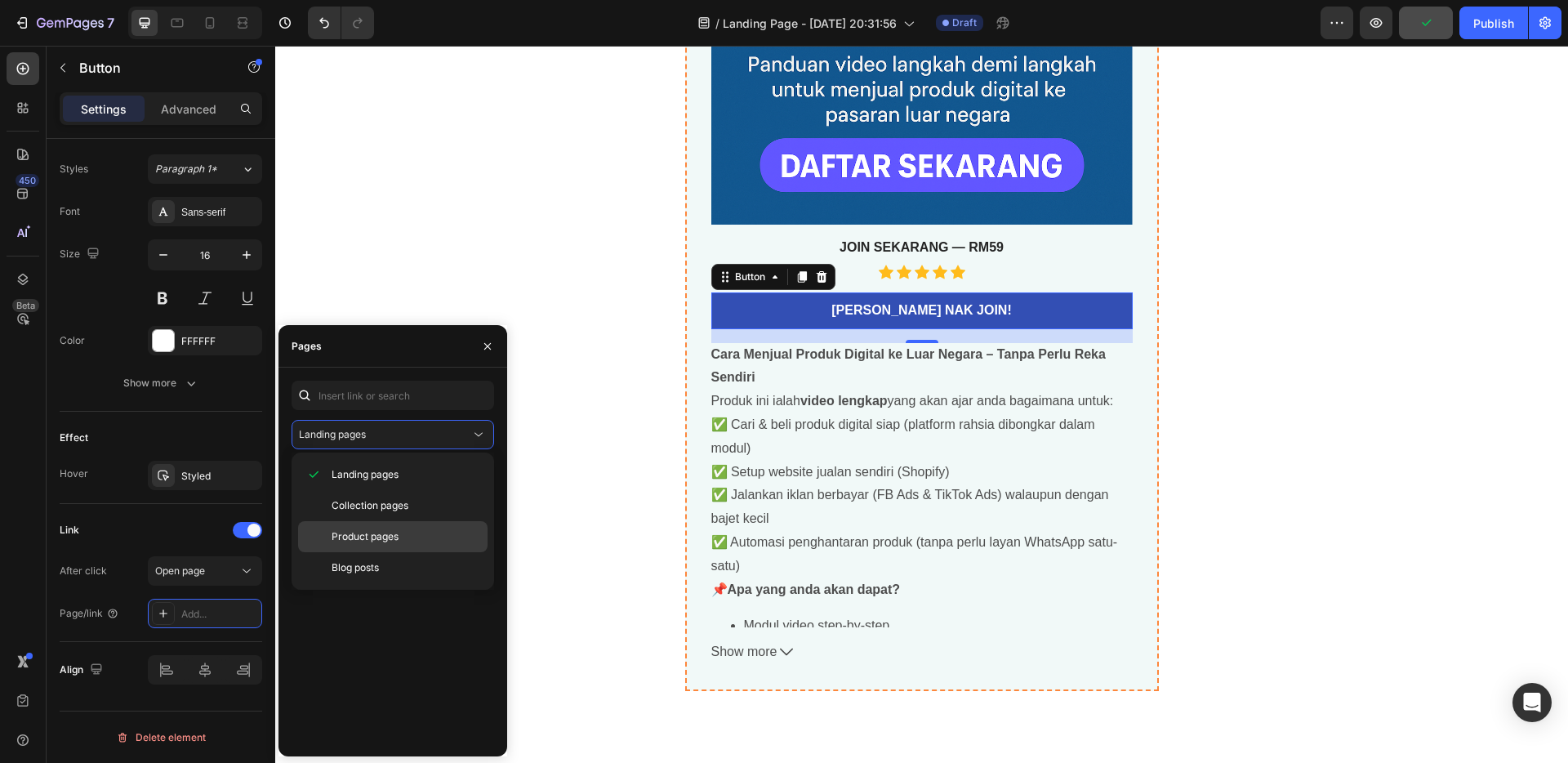
click at [383, 539] on span "Product pages" at bounding box center [364, 536] width 67 height 15
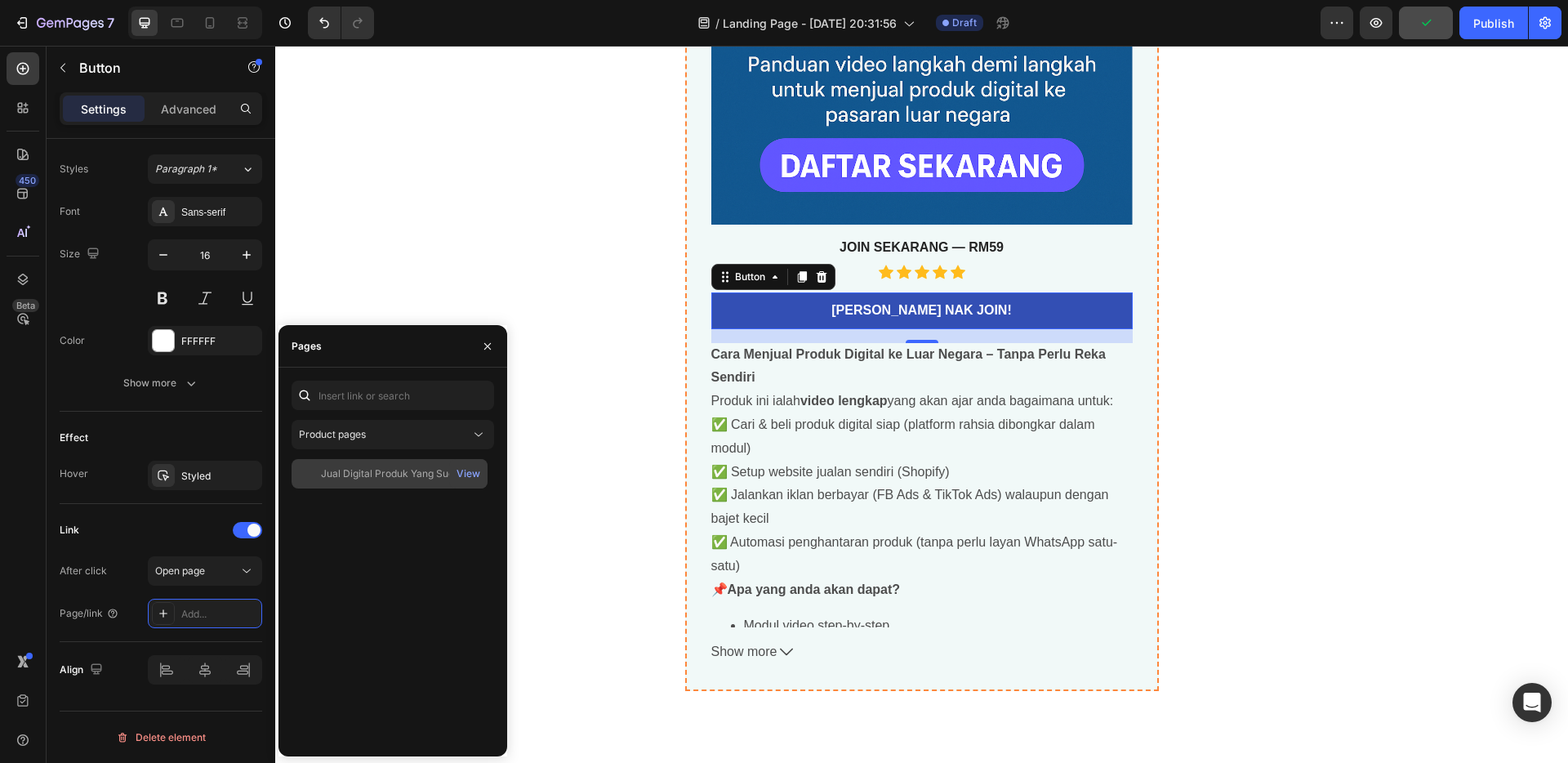
click at [394, 477] on div "Jual Digital Produk Yang Sudah Siap Ke Luar Negara" at bounding box center [399, 473] width 157 height 15
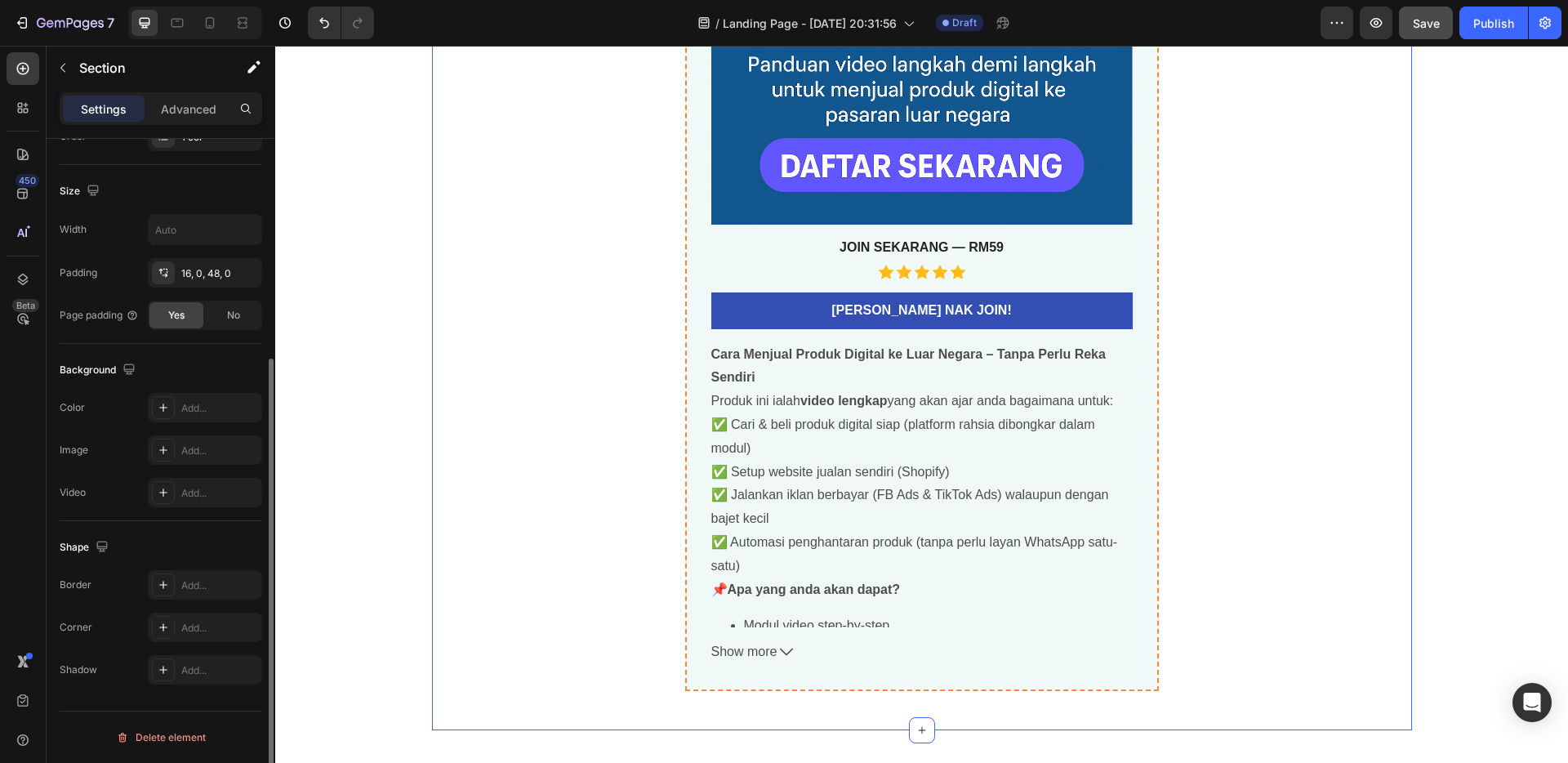
click at [633, 322] on div "Jual Digital Produk Yang Sudah Siap Ke Luar Negara Product Title best seller He…" at bounding box center [921, 94] width 980 height 1191
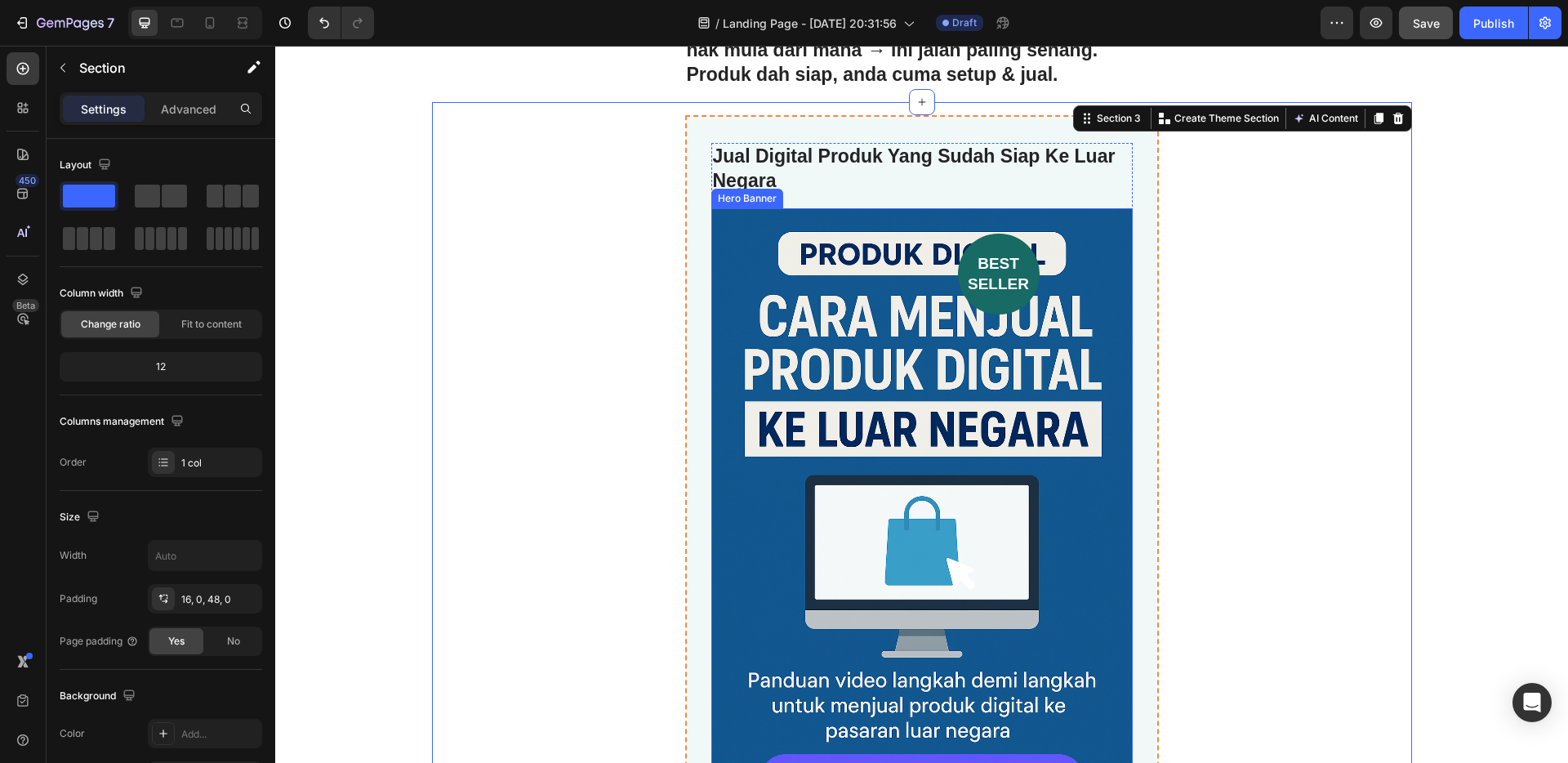
scroll to position [4595, 0]
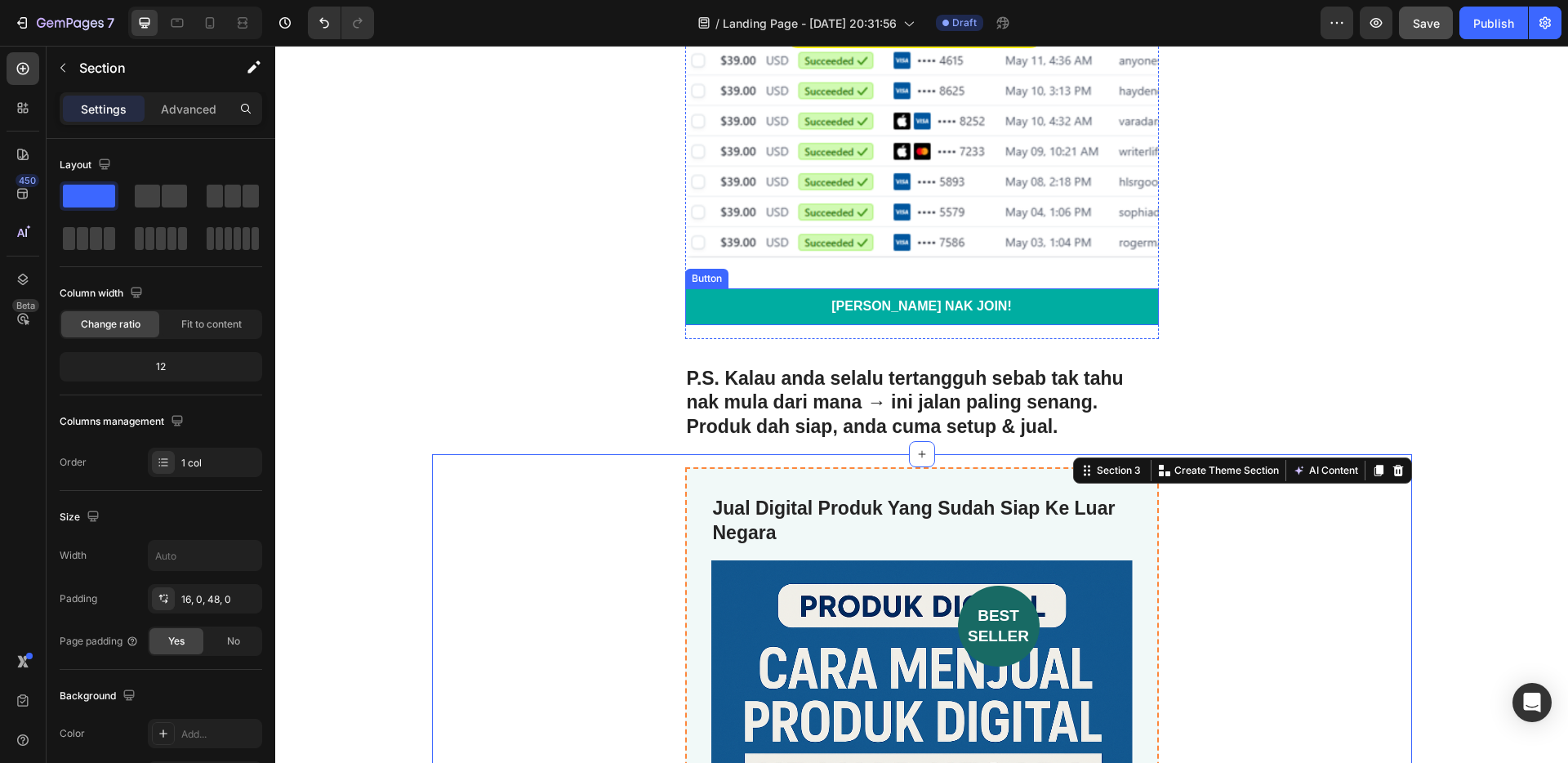
click at [894, 293] on link "[PERSON_NAME] NAK JOIN!" at bounding box center [921, 306] width 474 height 36
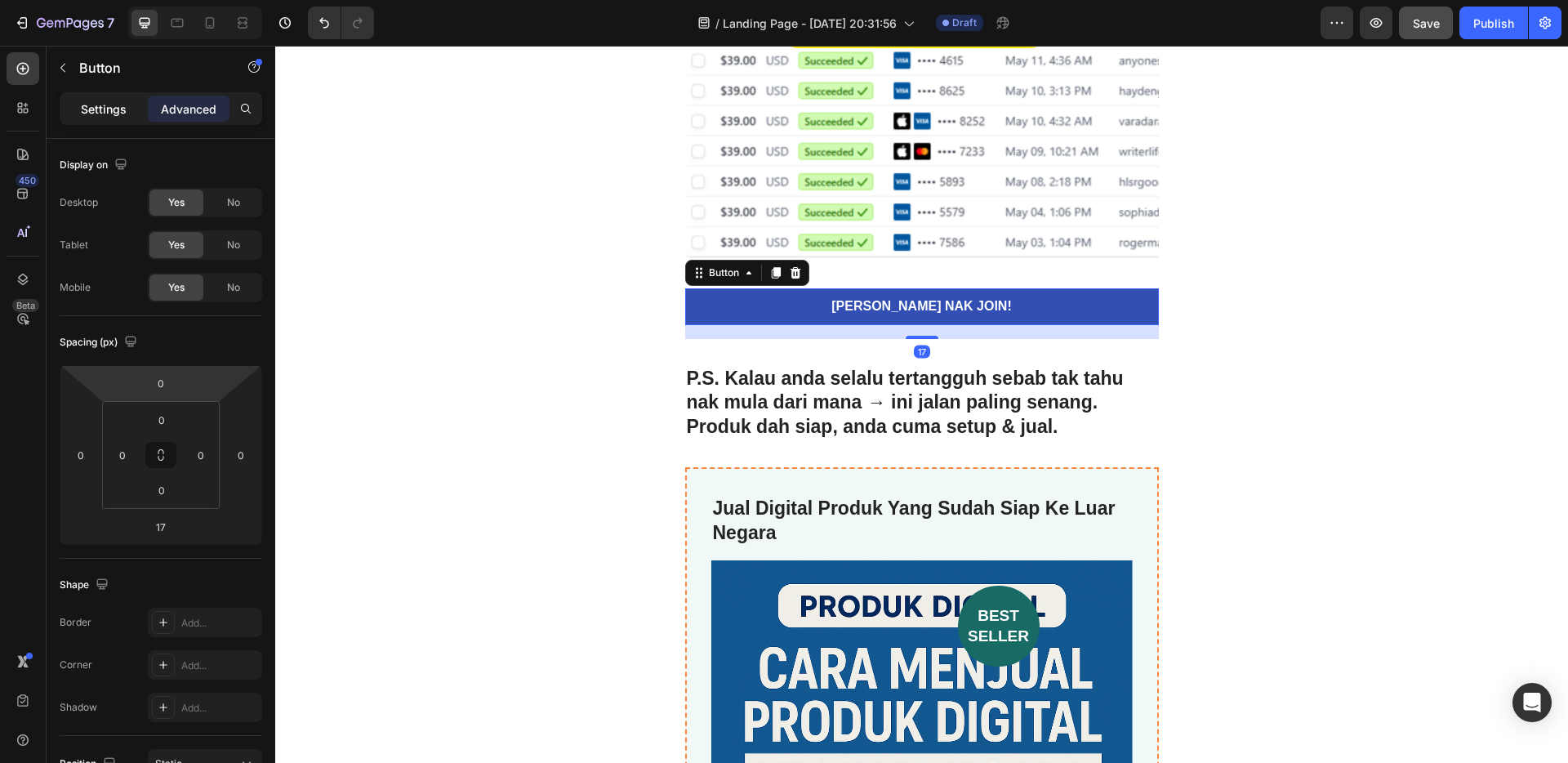
click at [102, 107] on p "Settings" at bounding box center [103, 108] width 45 height 17
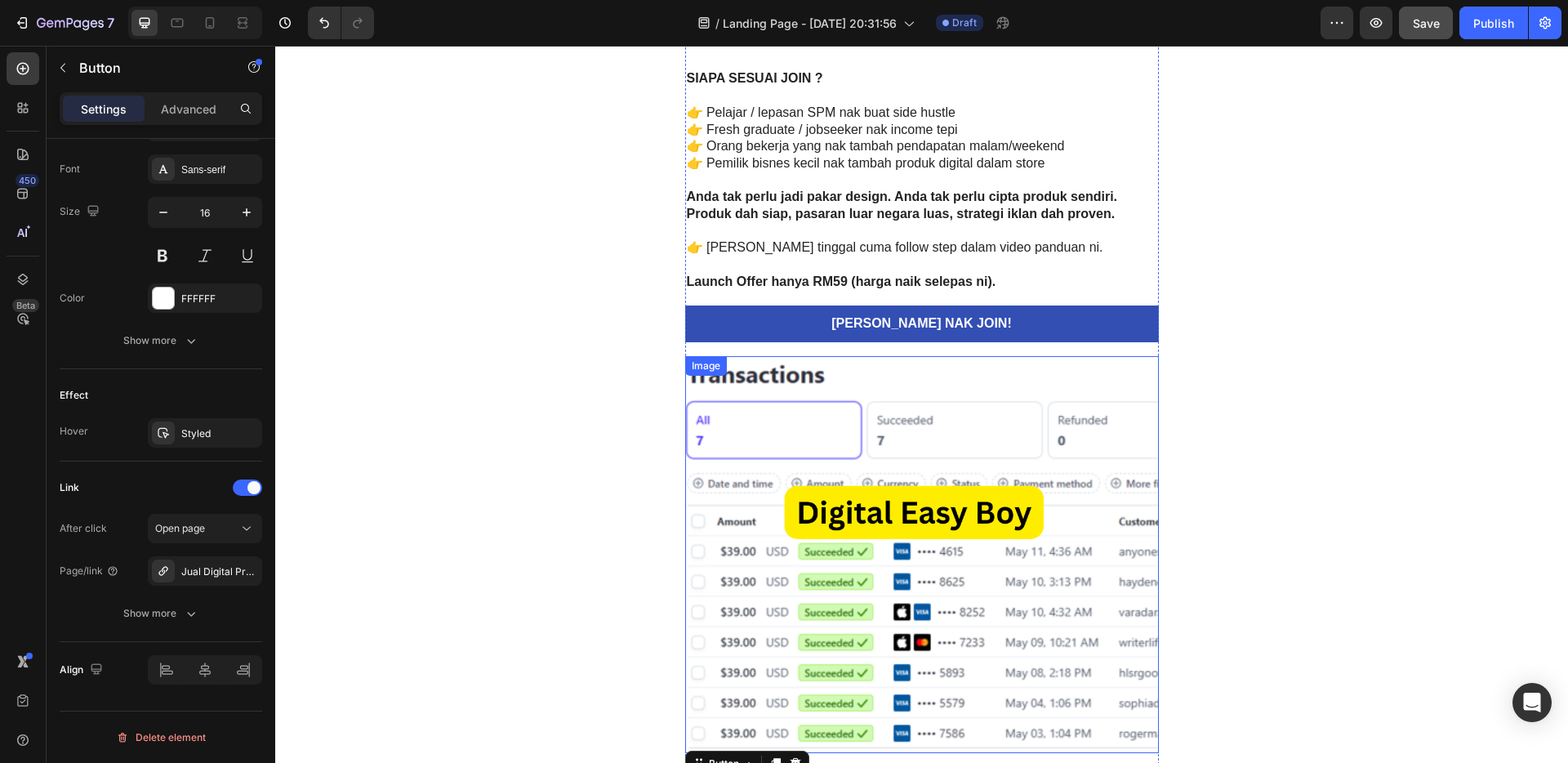
scroll to position [4089, 0]
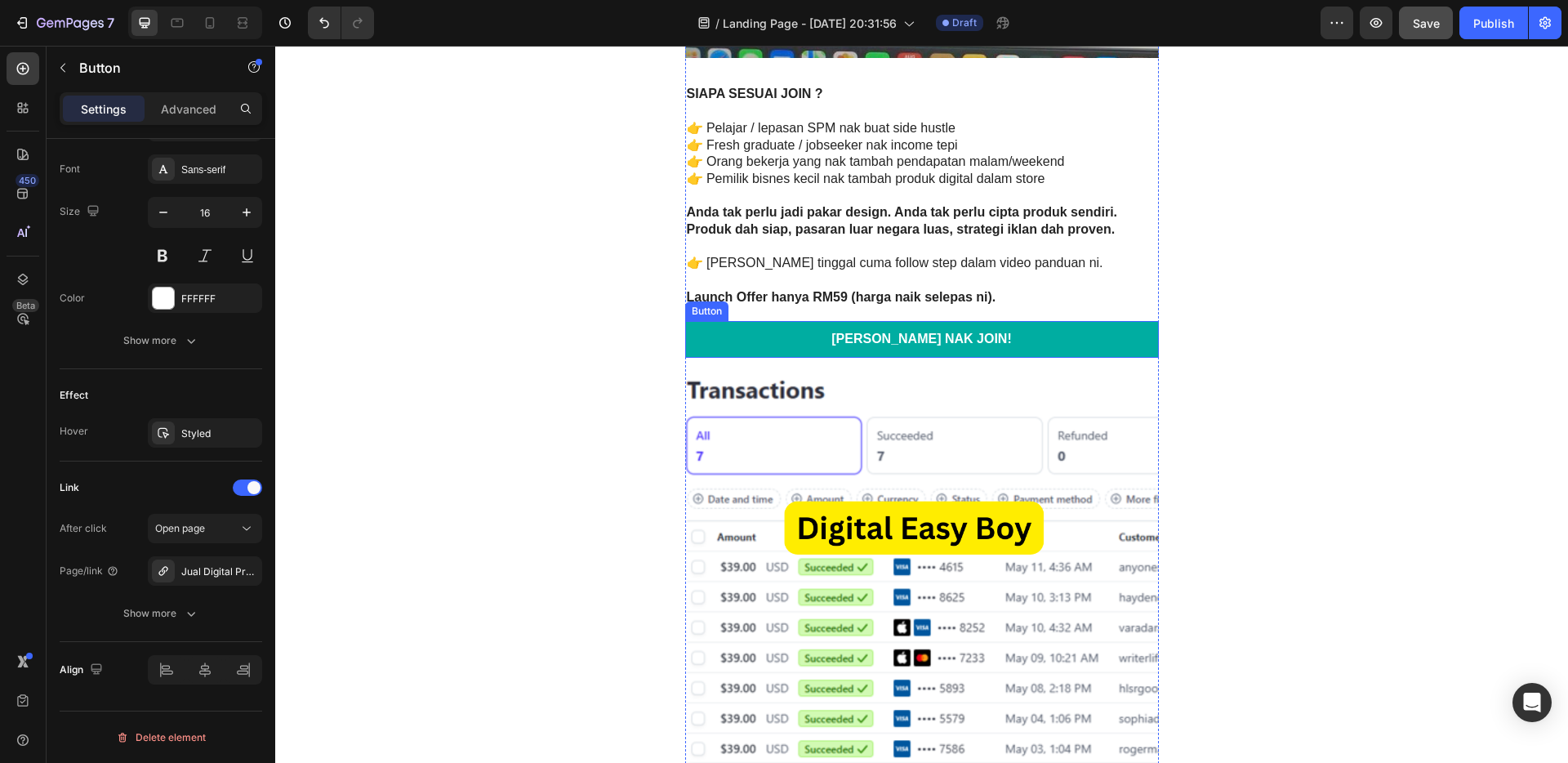
click at [831, 338] on link "[PERSON_NAME] NAK JOIN!" at bounding box center [921, 338] width 474 height 36
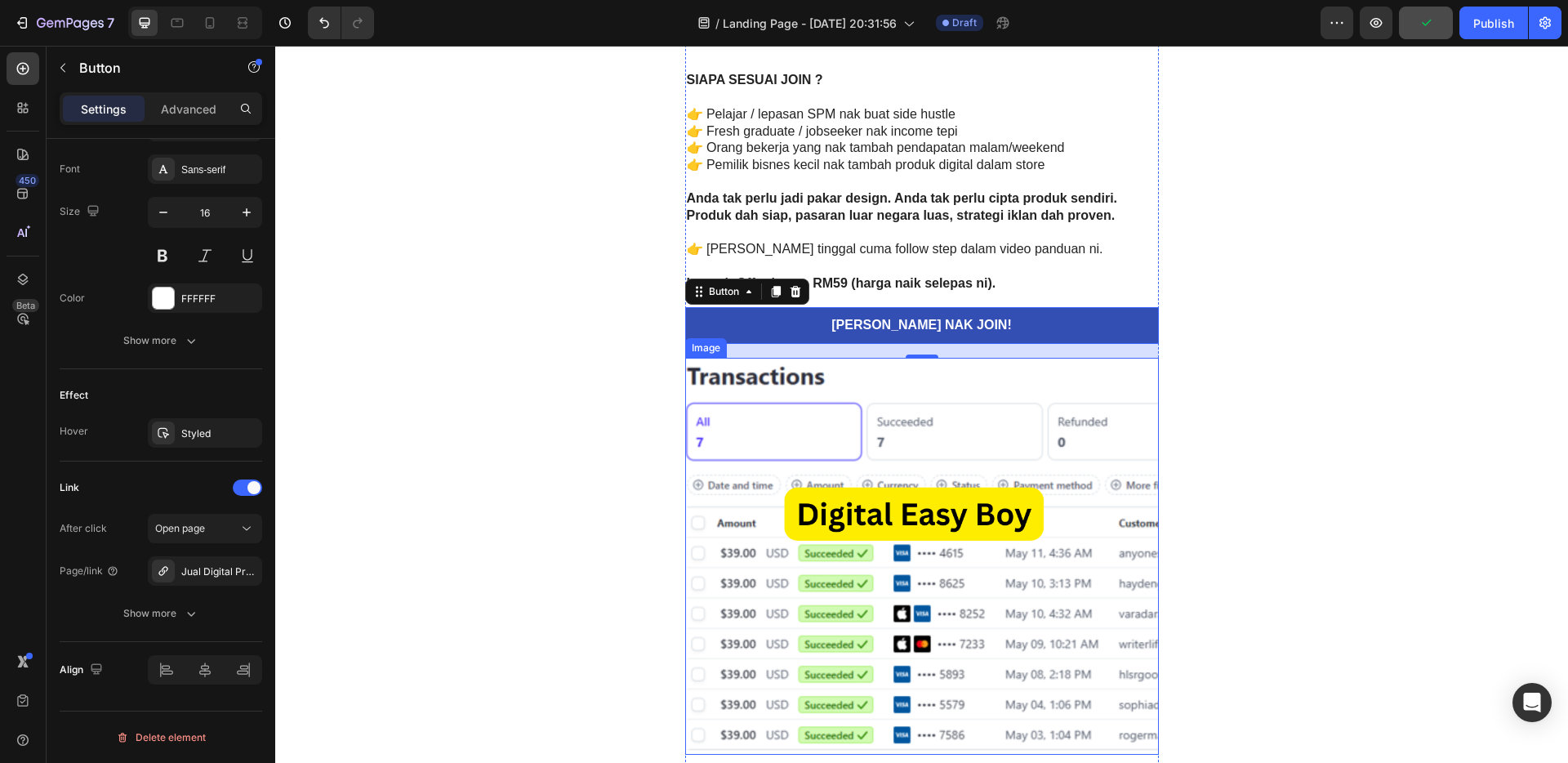
scroll to position [4116, 0]
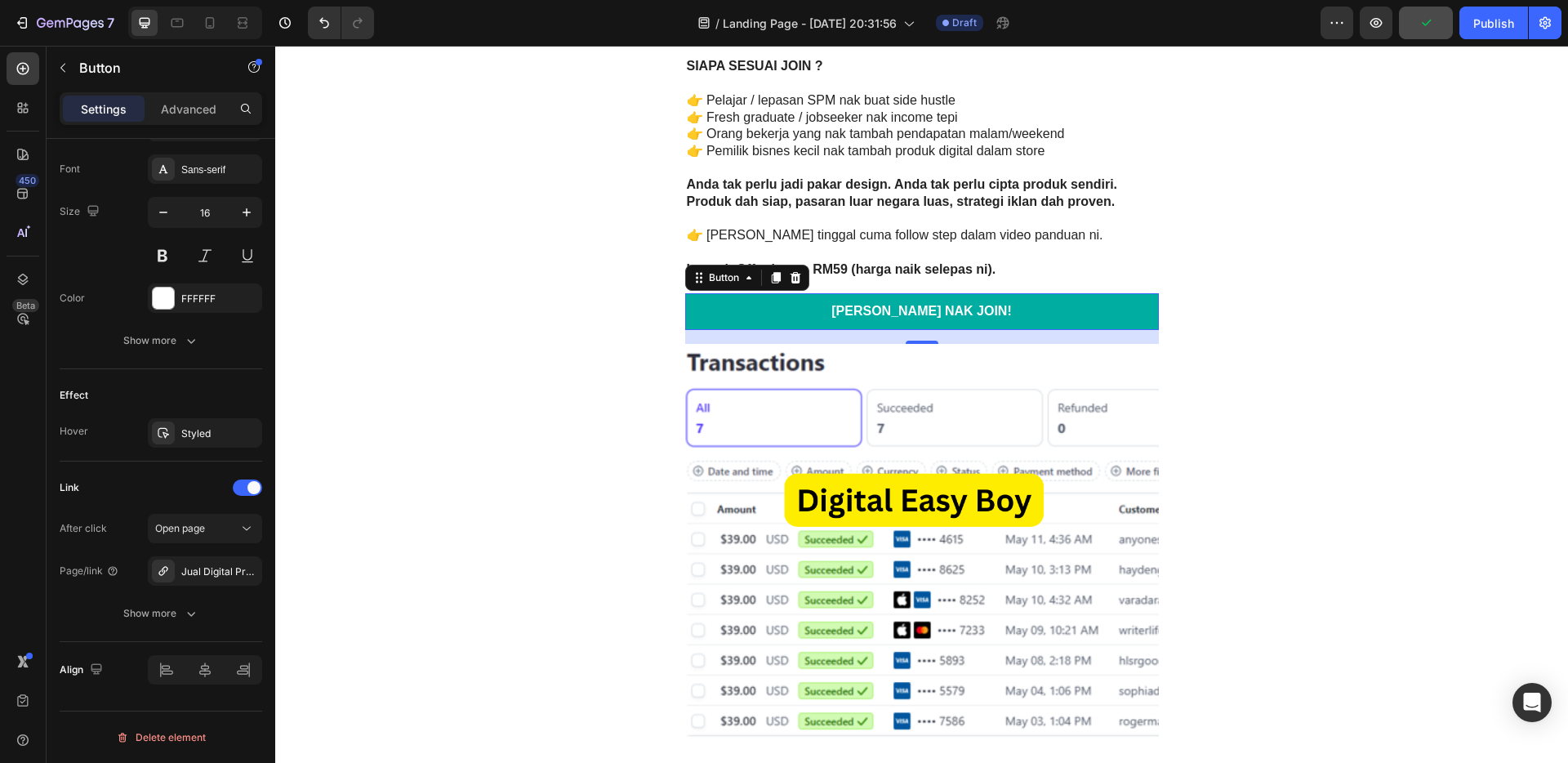
click at [1037, 302] on link "[PERSON_NAME] NAK JOIN!" at bounding box center [921, 311] width 474 height 36
click at [1038, 308] on link "[PERSON_NAME] NAK JOIN!" at bounding box center [921, 311] width 474 height 36
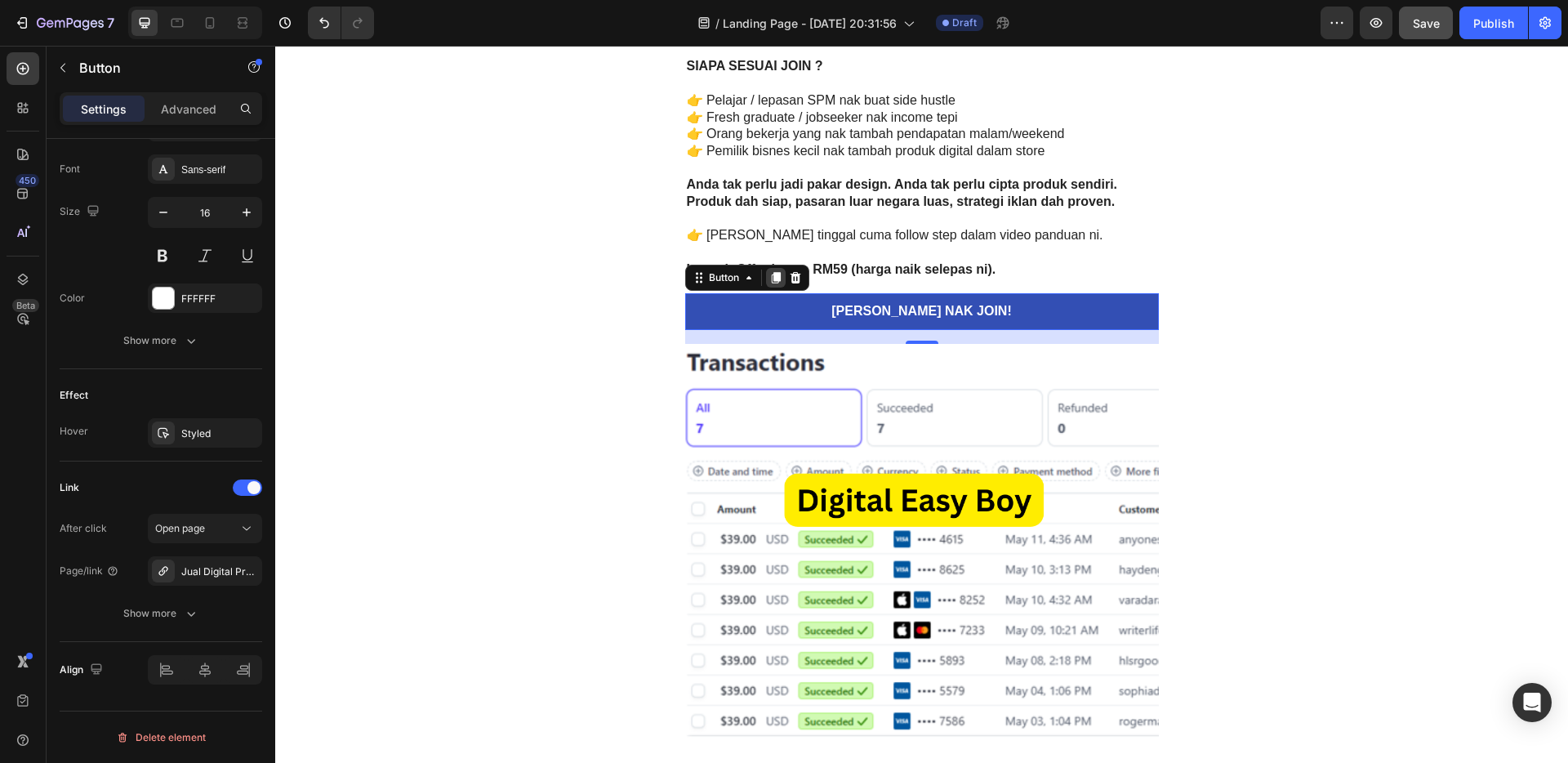
click at [769, 279] on icon at bounding box center [776, 277] width 13 height 13
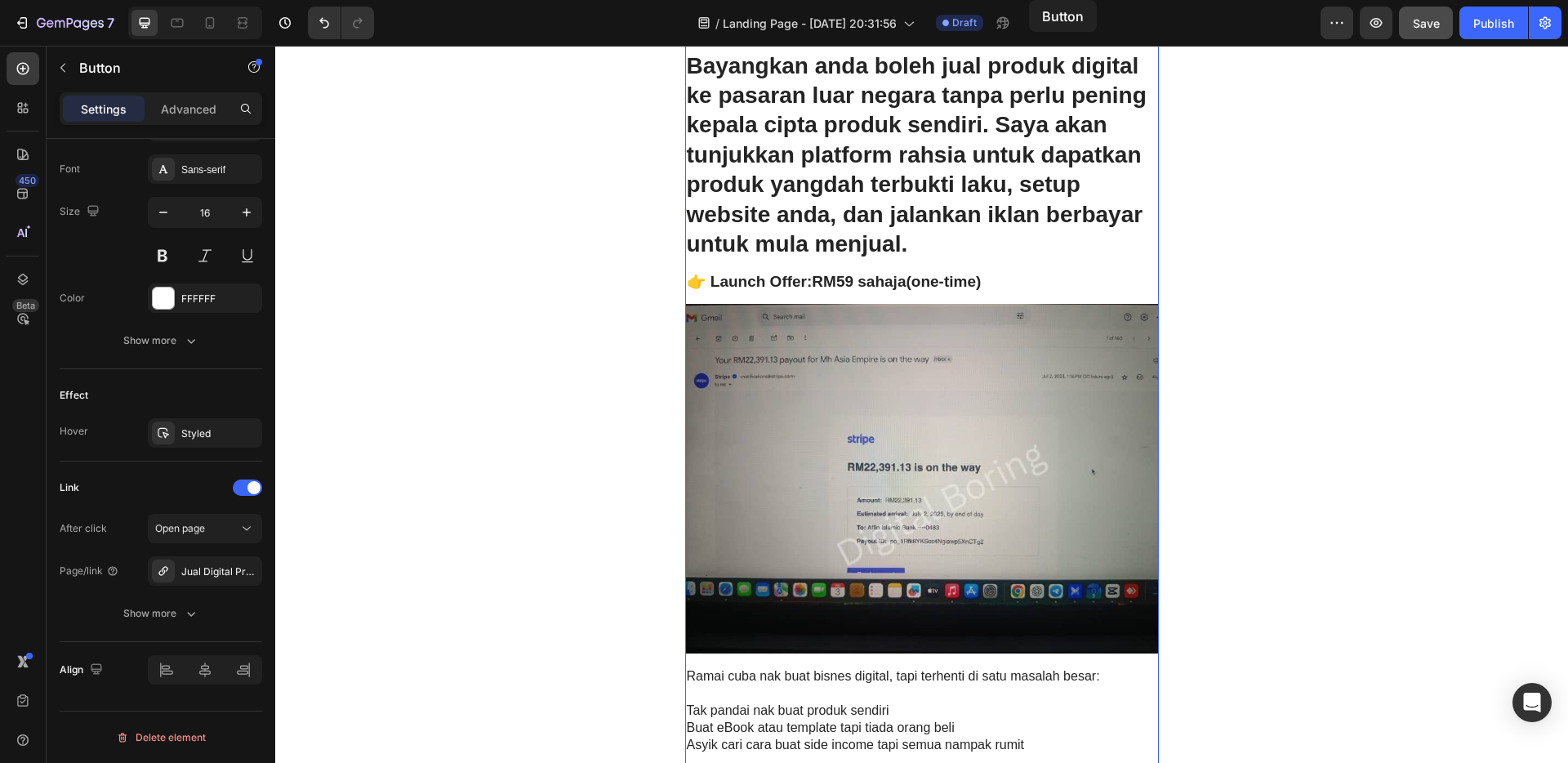
scroll to position [0, 0]
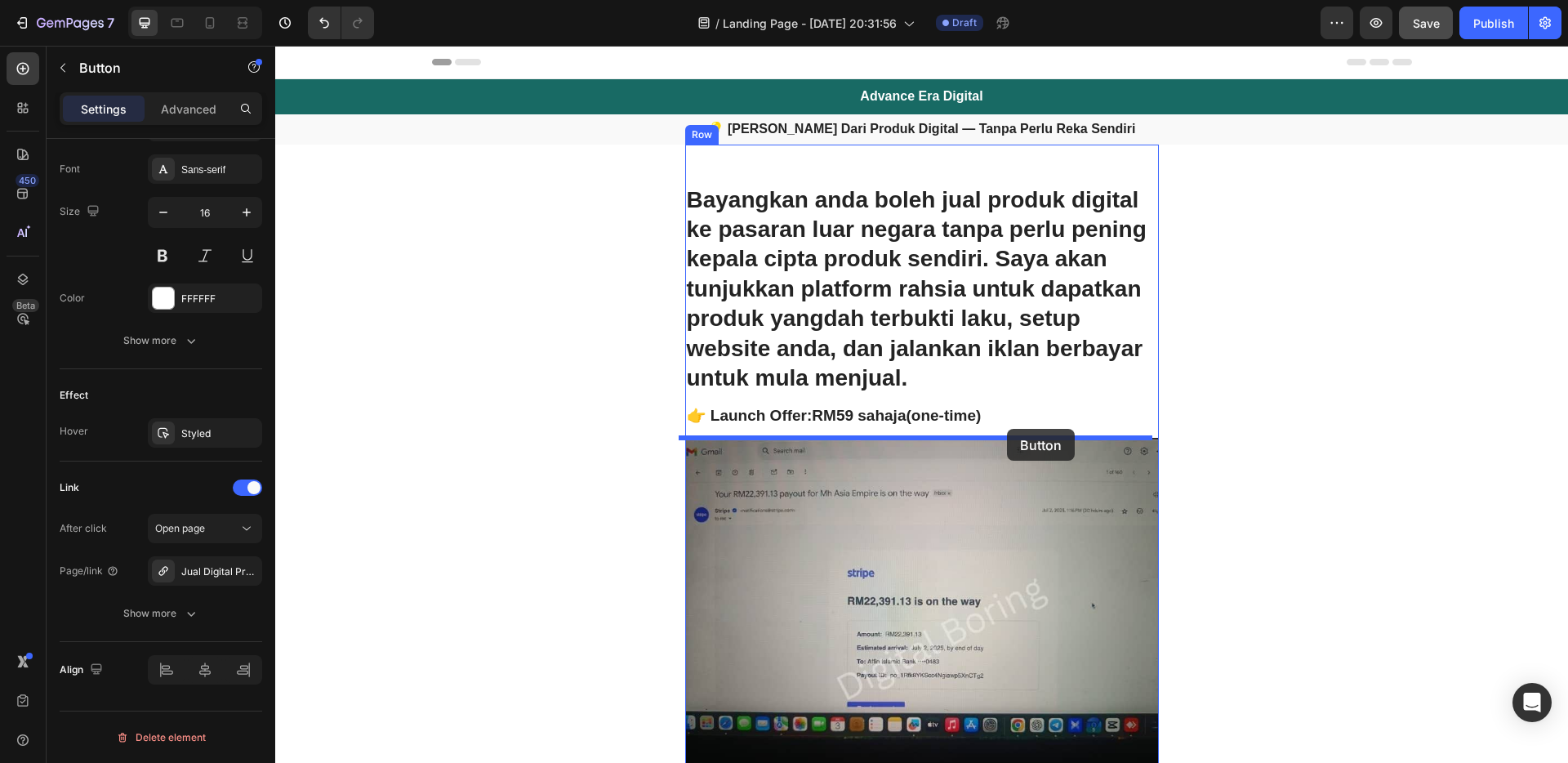
drag, startPoint x: 1043, startPoint y: 309, endPoint x: 1007, endPoint y: 429, distance: 125.3
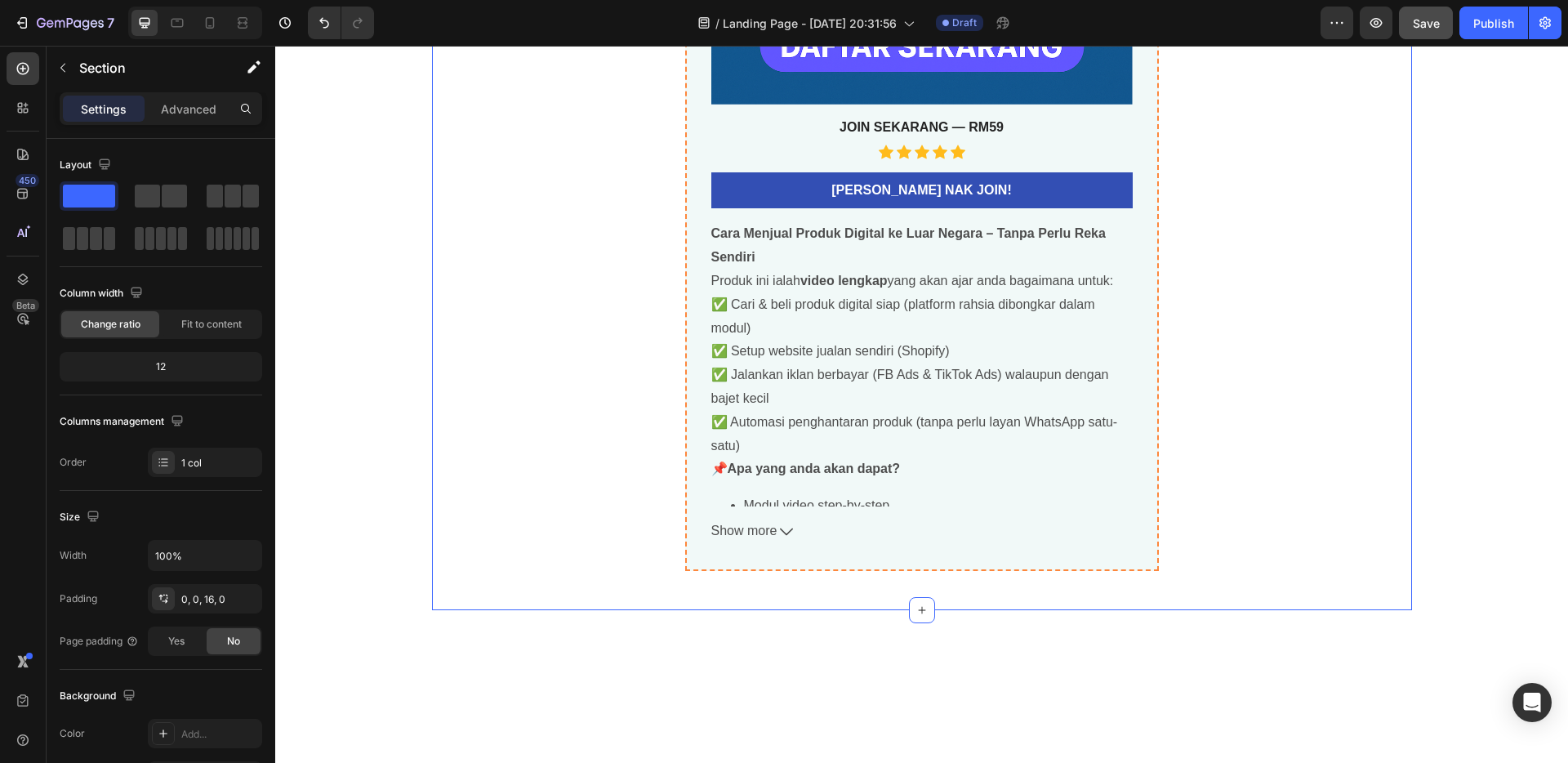
scroll to position [5578, 0]
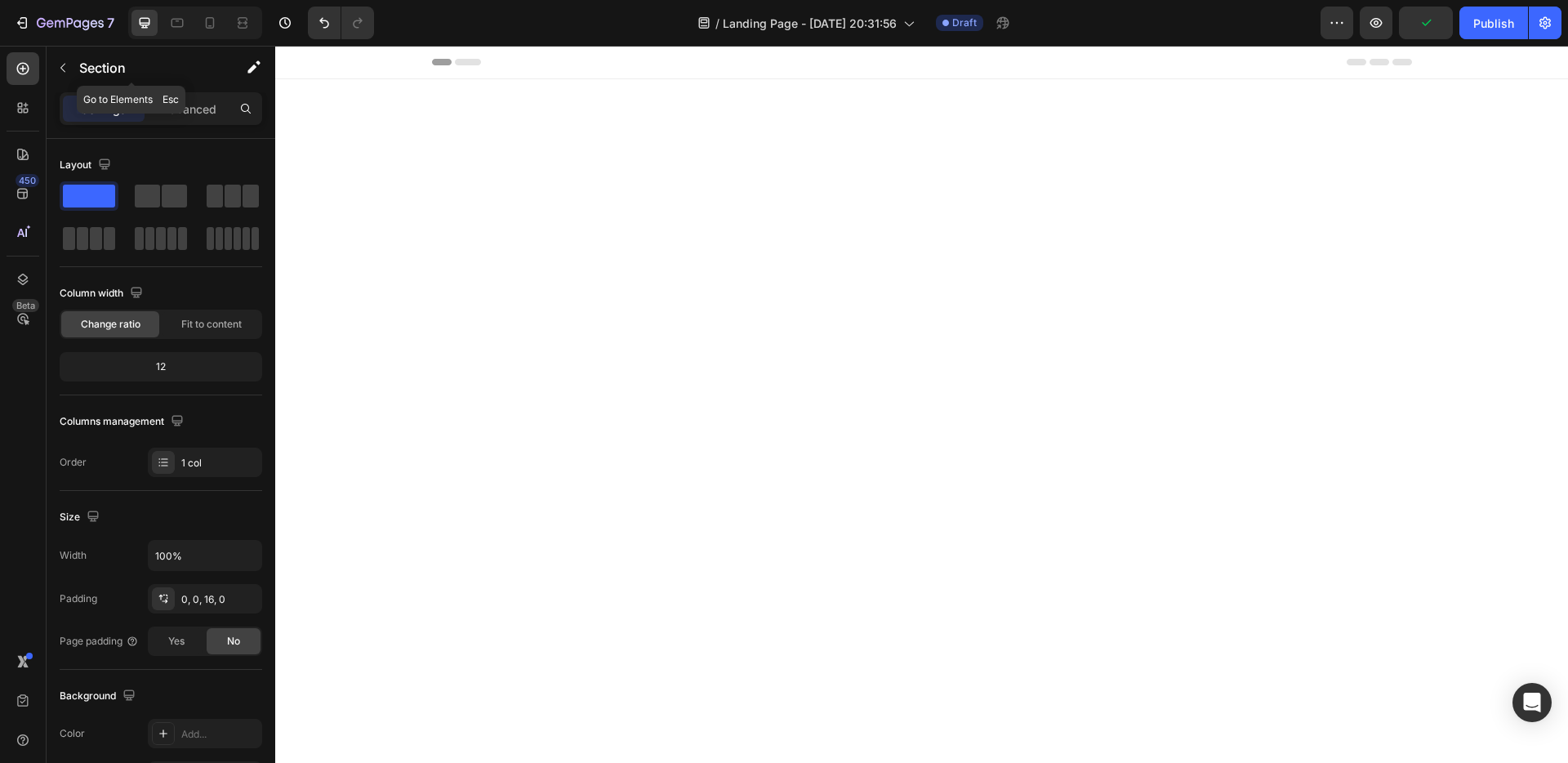
click at [59, 66] on icon "button" at bounding box center [62, 68] width 13 height 13
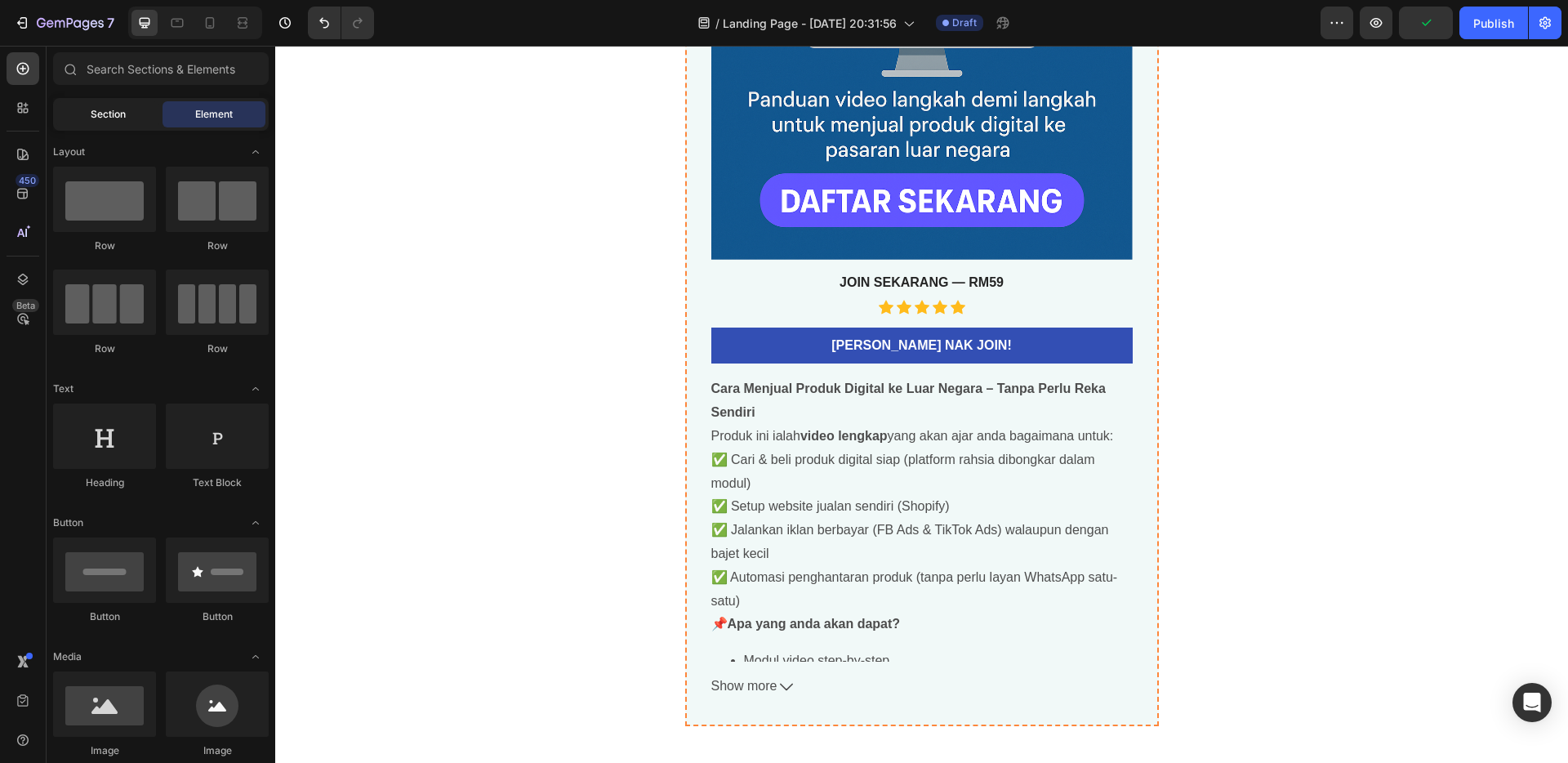
click at [107, 110] on span "Section" at bounding box center [108, 114] width 36 height 15
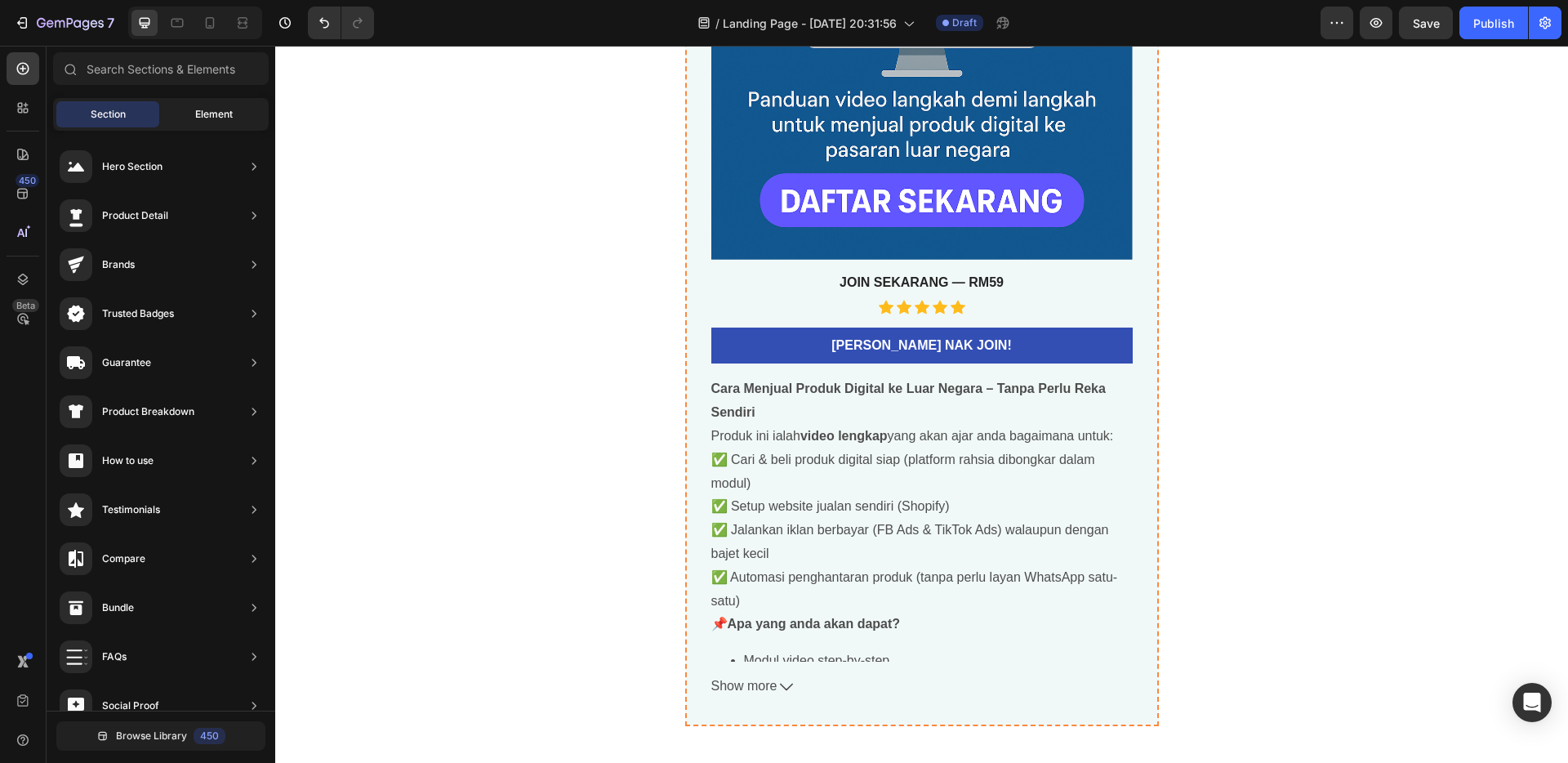
click at [200, 119] on span "Element" at bounding box center [214, 114] width 37 height 15
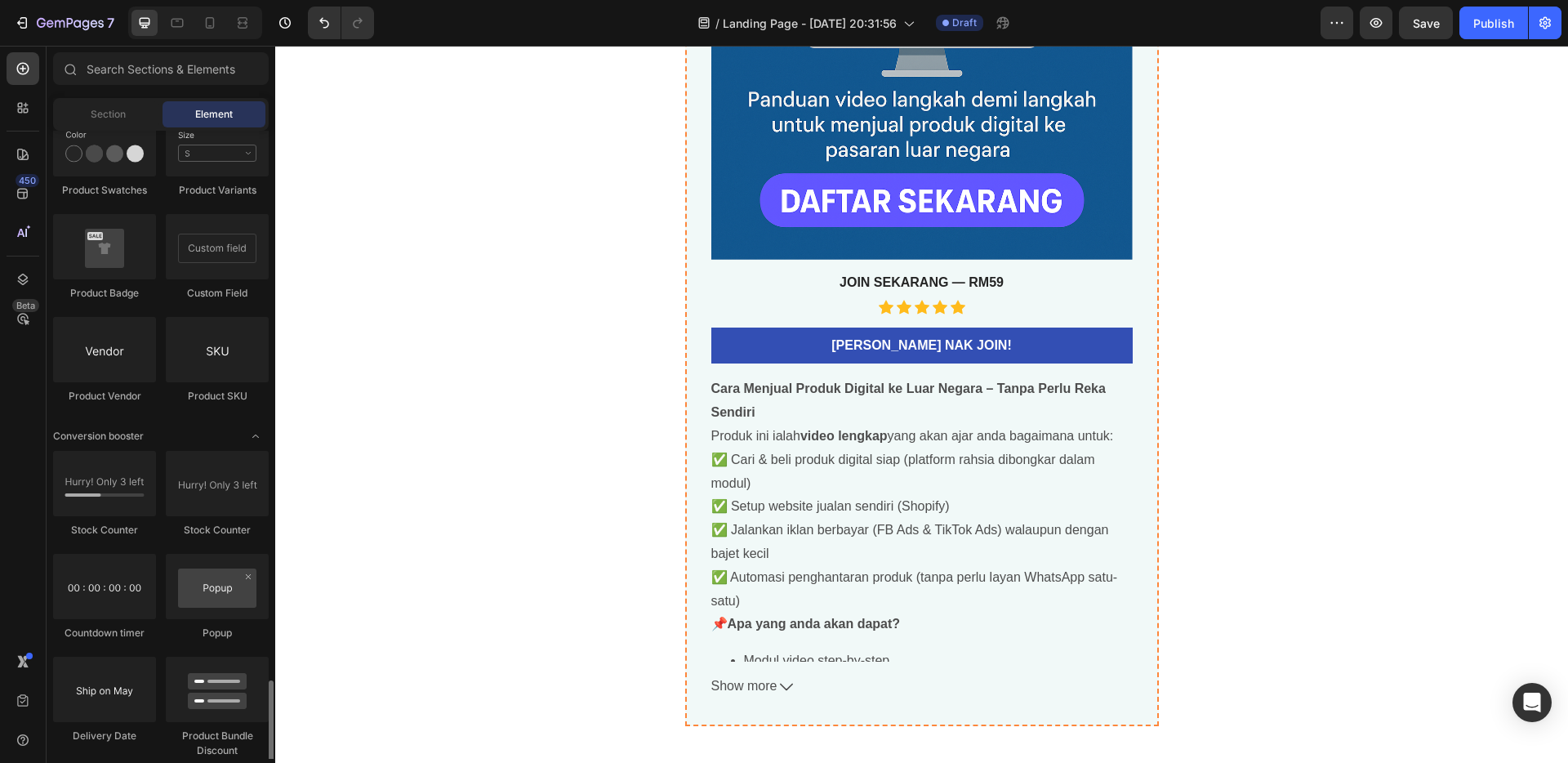
scroll to position [3105, 0]
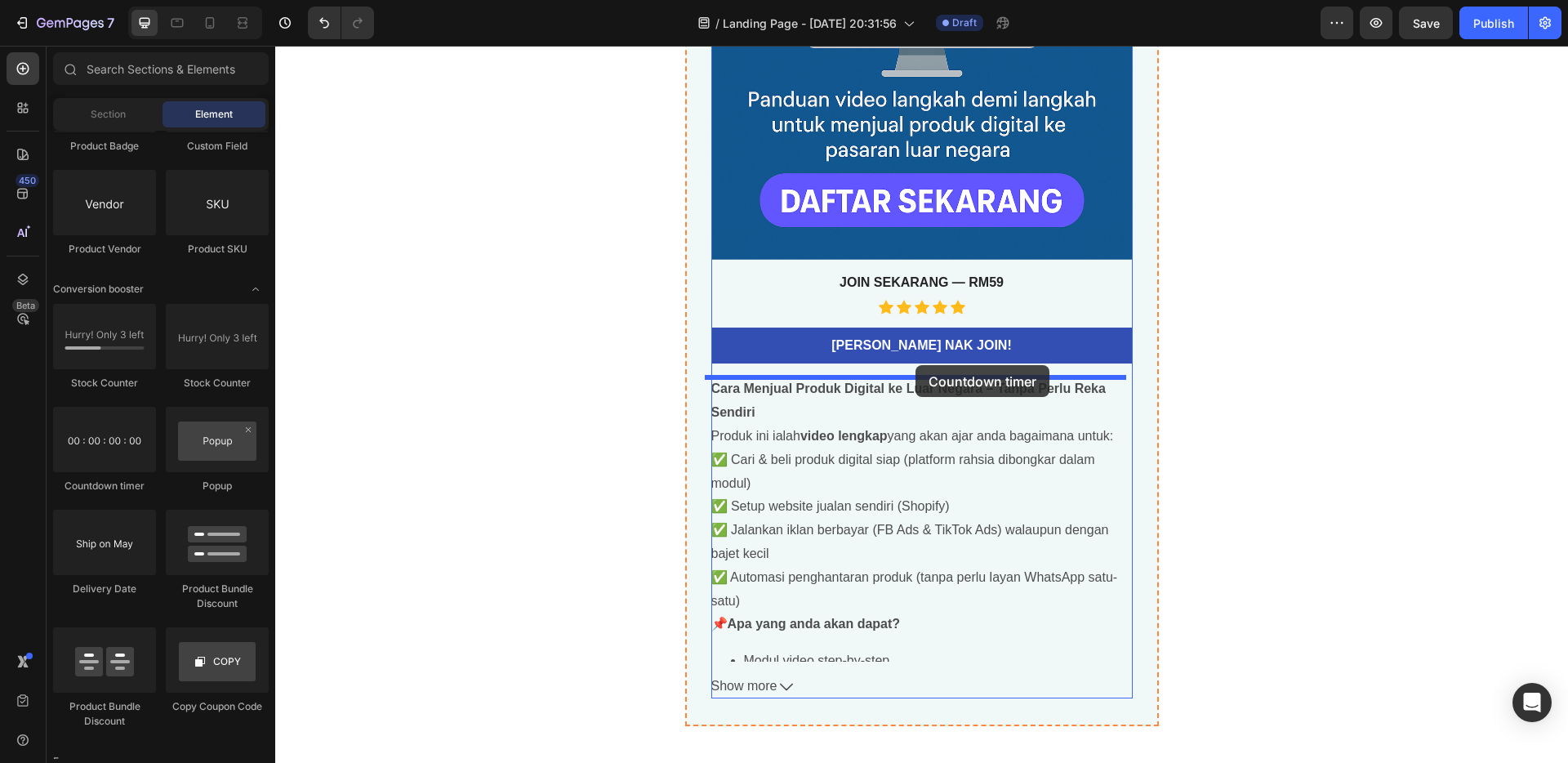
drag, startPoint x: 370, startPoint y: 497, endPoint x: 916, endPoint y: 365, distance: 561.7
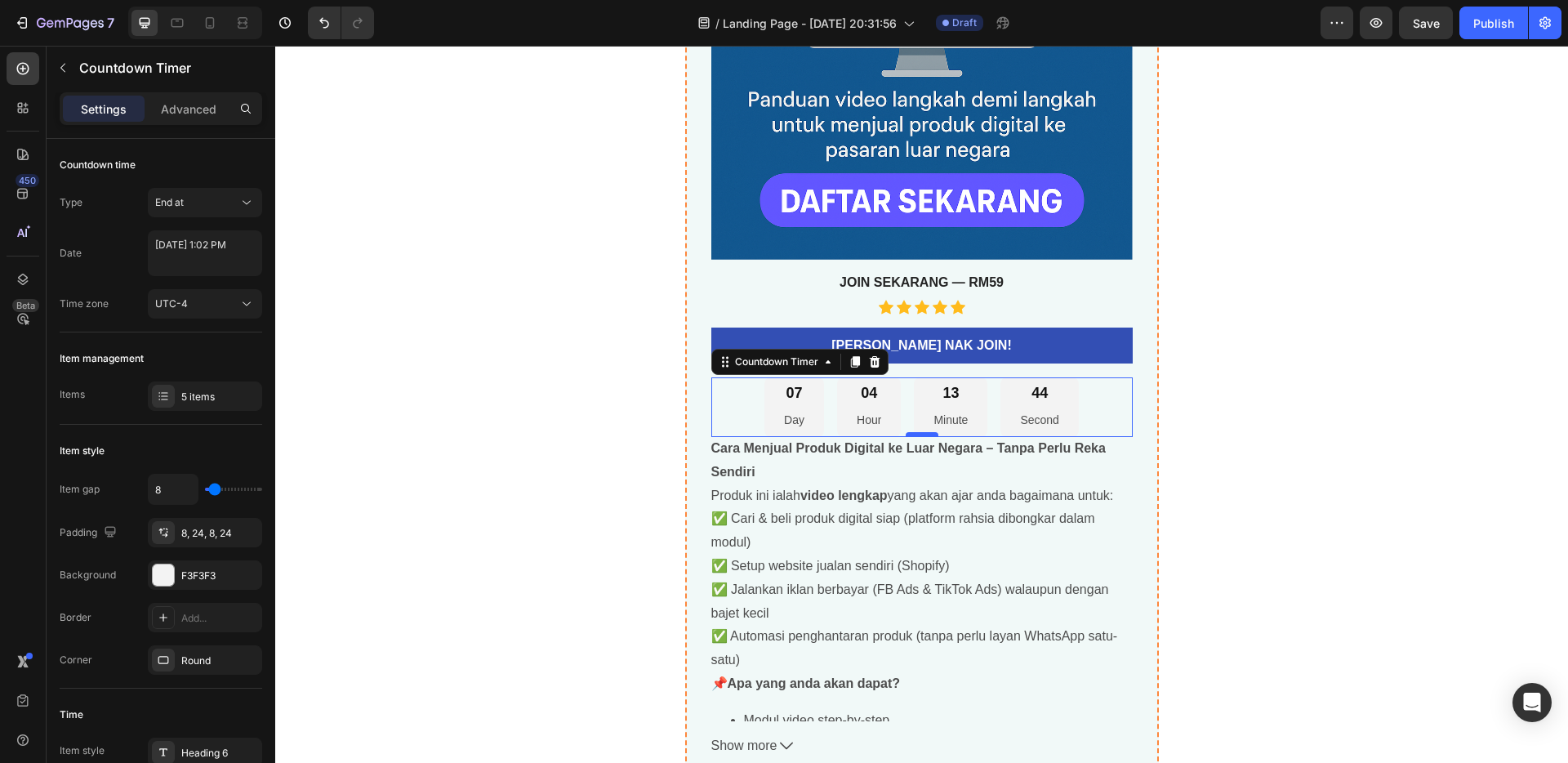
click at [919, 436] on div "Jual Digital Produk Yang Sudah Siap Ke Luar Negara Product Title best seller He…" at bounding box center [922, 160] width 421 height 1196
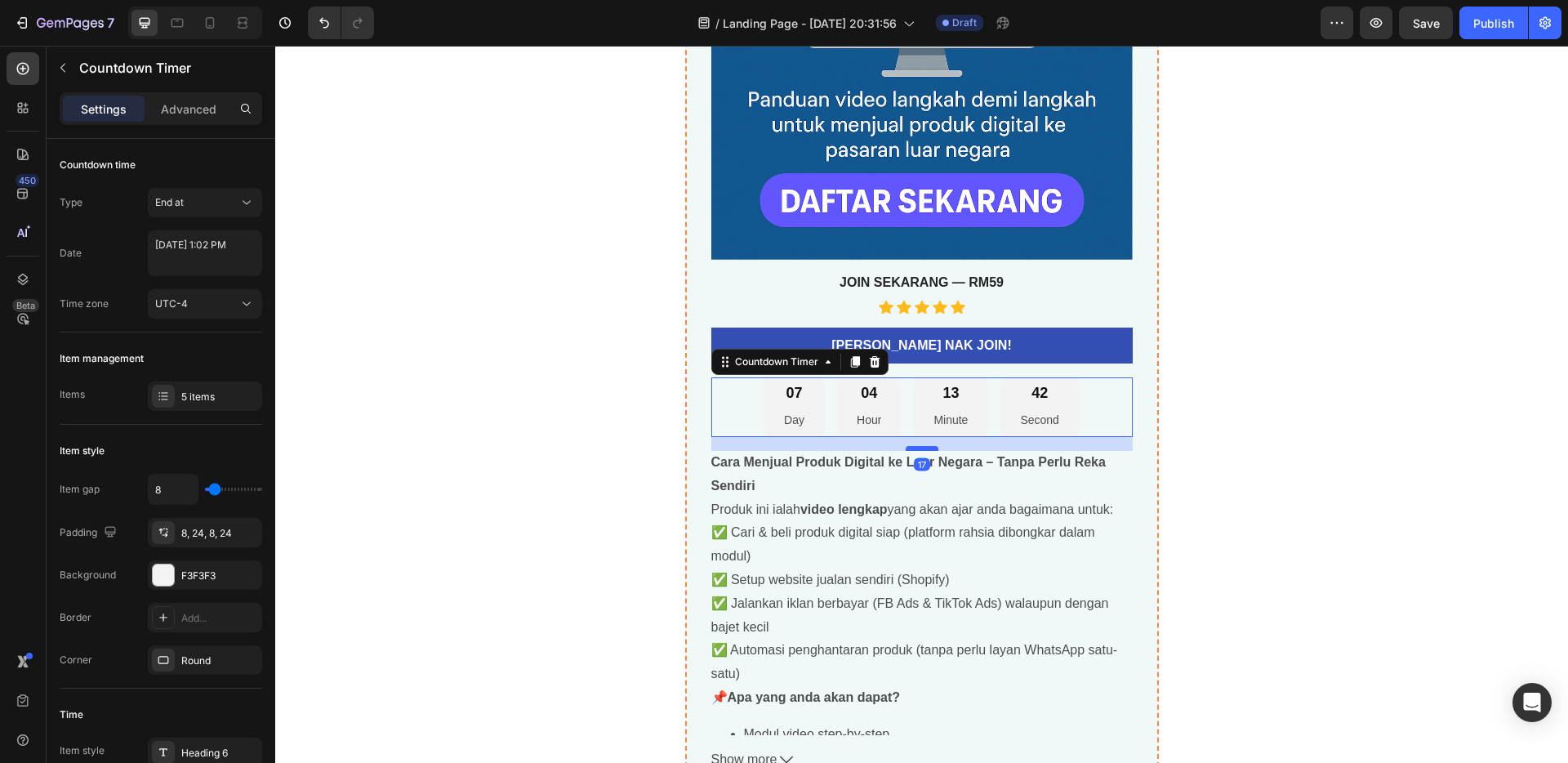
drag, startPoint x: 920, startPoint y: 436, endPoint x: 926, endPoint y: 450, distance: 15.2
click at [926, 450] on div at bounding box center [922, 449] width 33 height 5
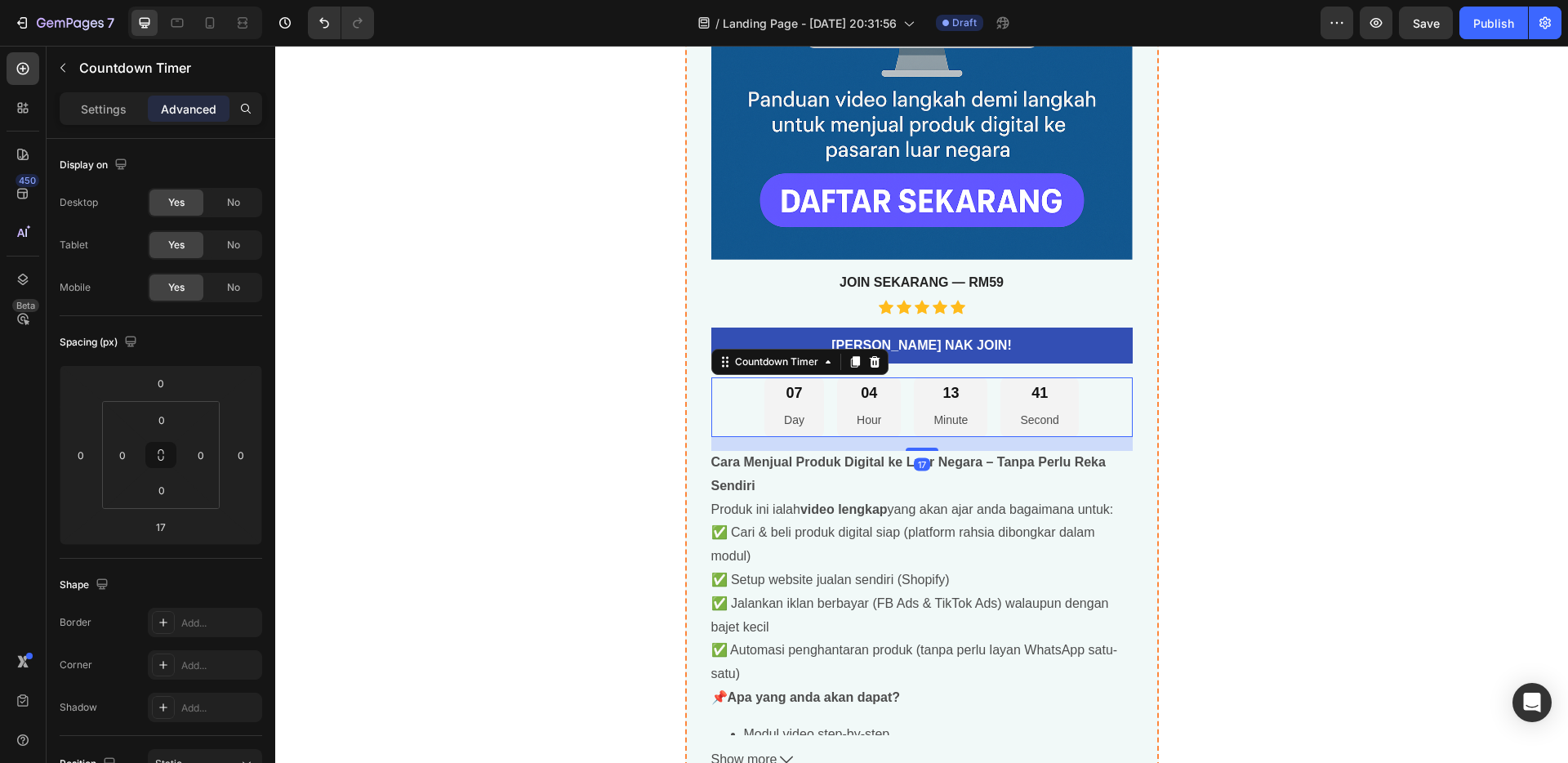
click at [1059, 397] on div "41 Second" at bounding box center [1039, 407] width 77 height 60
click at [108, 110] on p "Settings" at bounding box center [103, 108] width 45 height 17
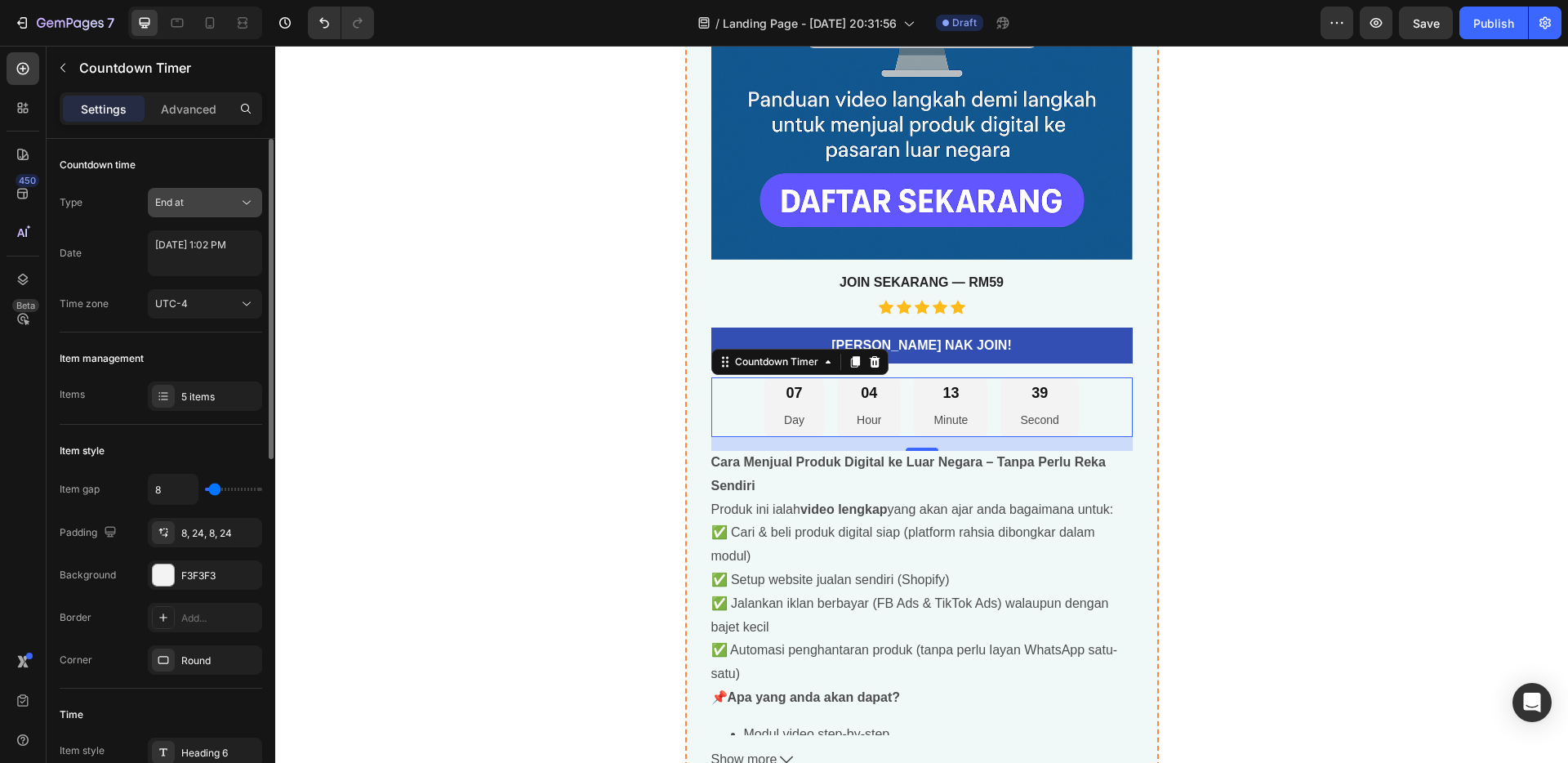
click at [198, 215] on button "End at" at bounding box center [204, 202] width 115 height 29
click at [203, 289] on div "Auto-renew" at bounding box center [188, 304] width 134 height 31
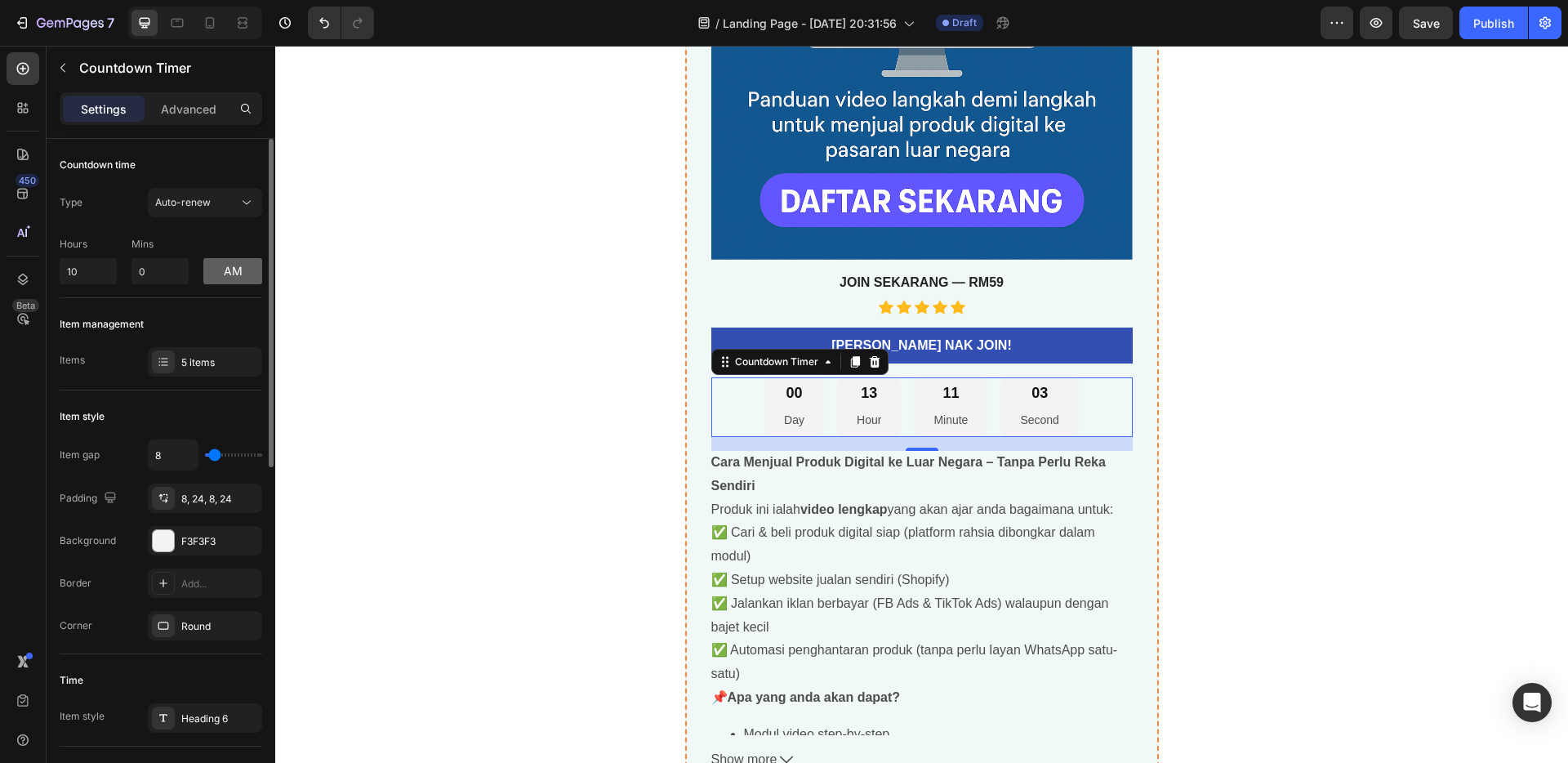
click at [236, 268] on button "am" at bounding box center [233, 271] width 59 height 26
click at [76, 275] on input "10" at bounding box center [88, 271] width 57 height 26
drag, startPoint x: 72, startPoint y: 274, endPoint x: 41, endPoint y: 272, distance: 31.1
click at [41, 272] on div "450 Beta Sections(18) Elements(83) Section Element Hero Section Product Detail …" at bounding box center [138, 403] width 275 height 717
type input "3"
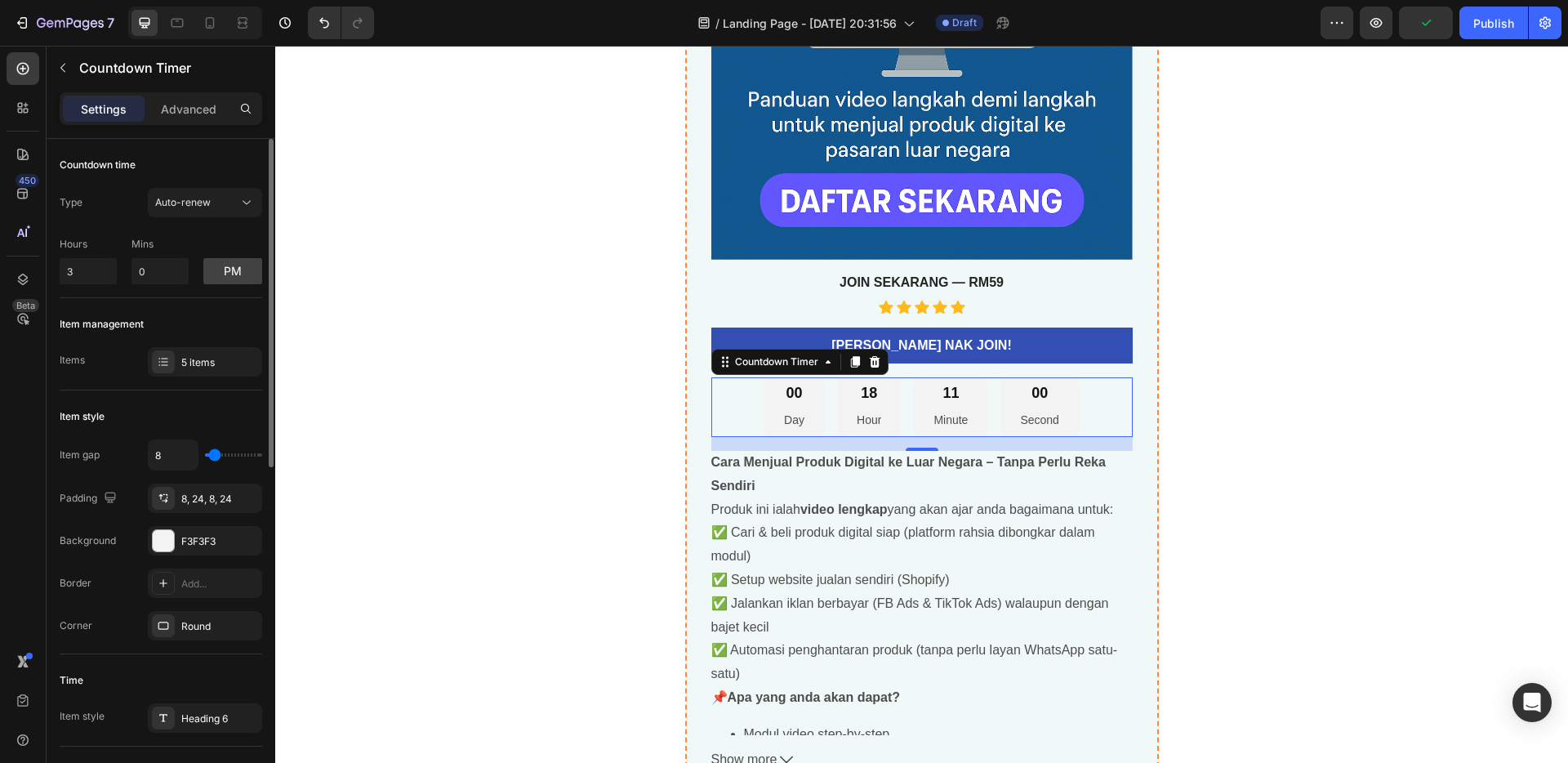
click at [194, 241] on div "Hours 3 Mins 0 pm" at bounding box center [161, 257] width 203 height 54
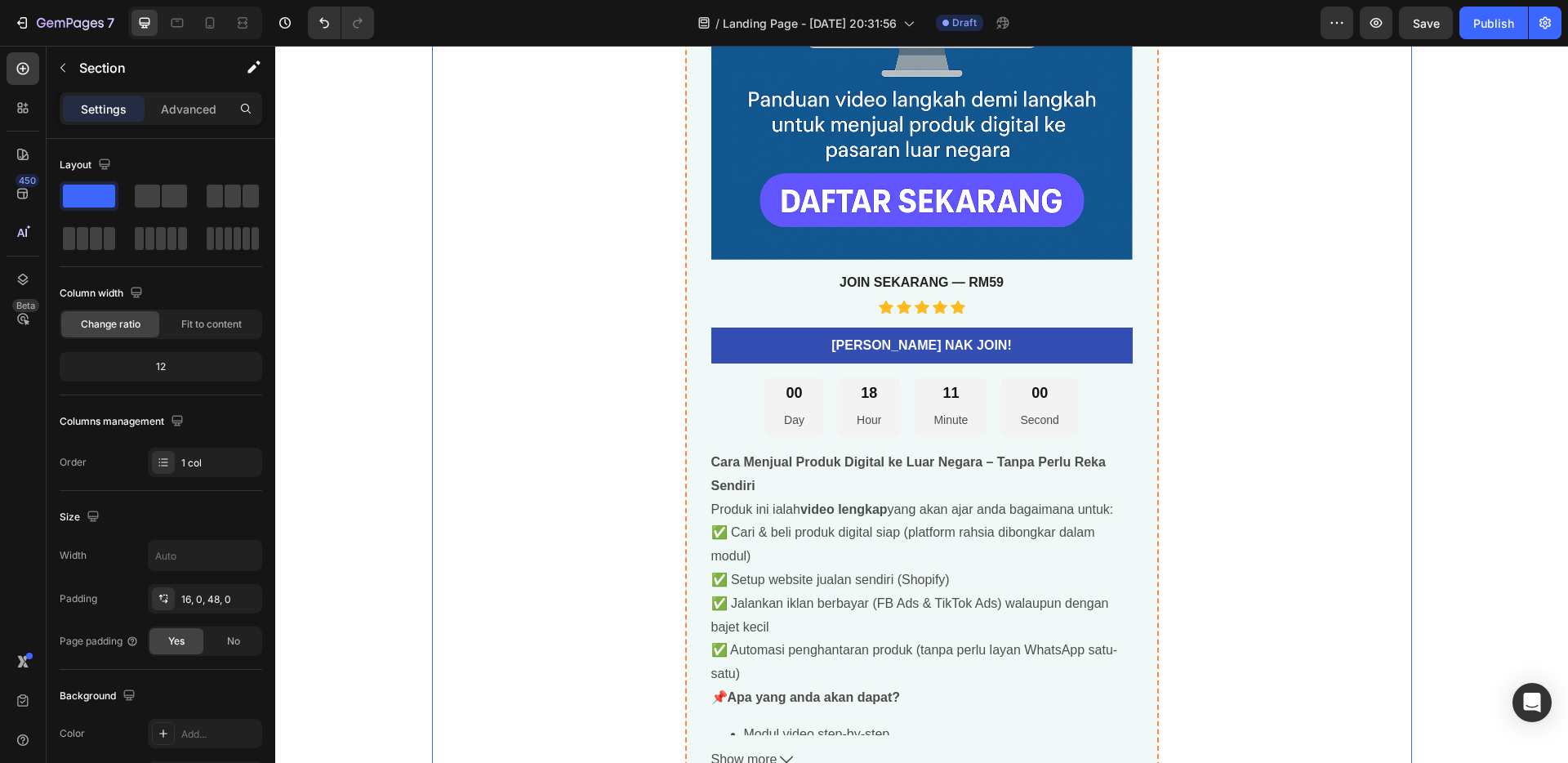
click at [574, 282] on div "Jual Digital Produk Yang Sudah Siap Ke Luar Negara Product Title best seller He…" at bounding box center [921, 167] width 980 height 1265
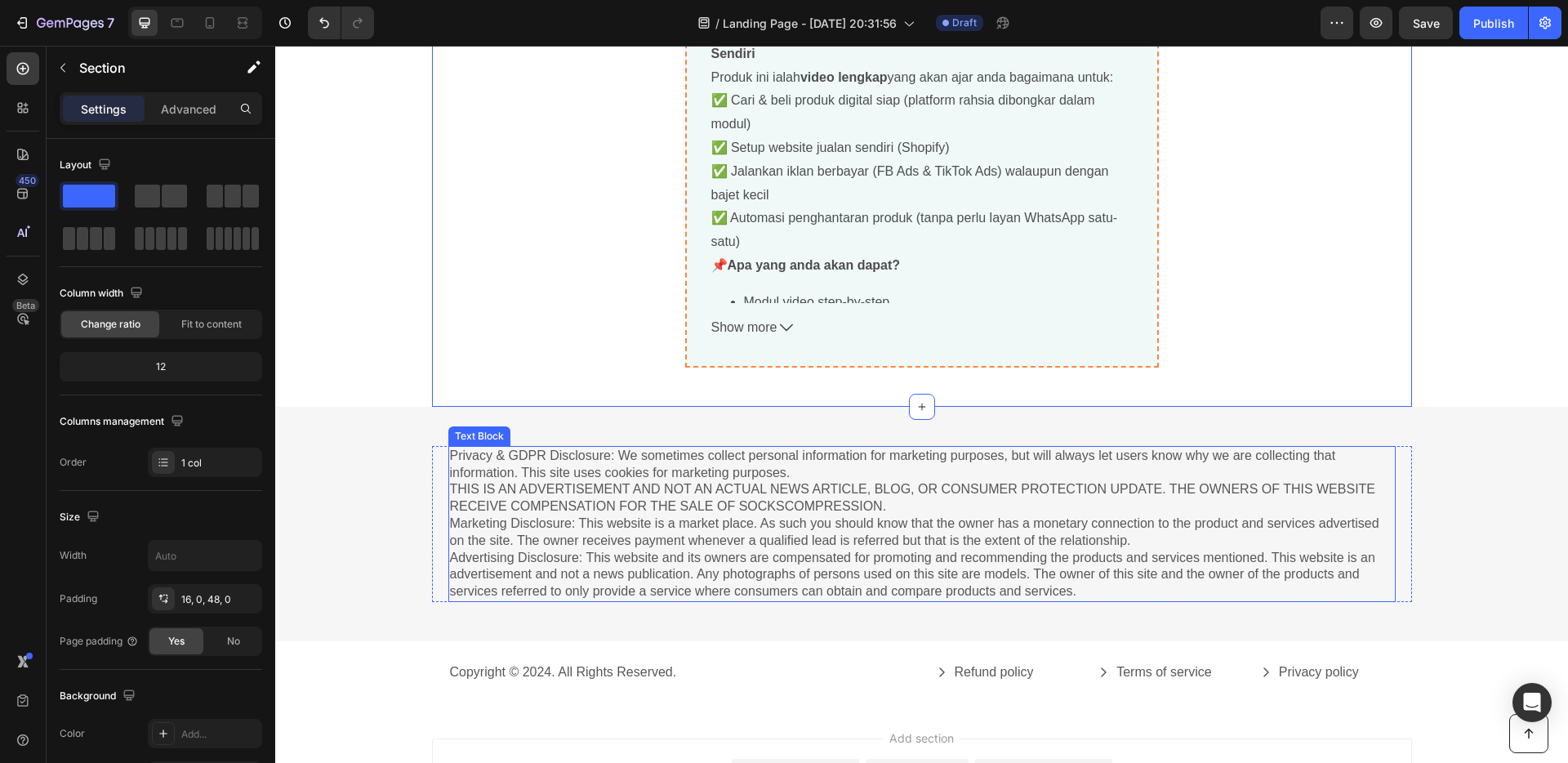
scroll to position [6000, 0]
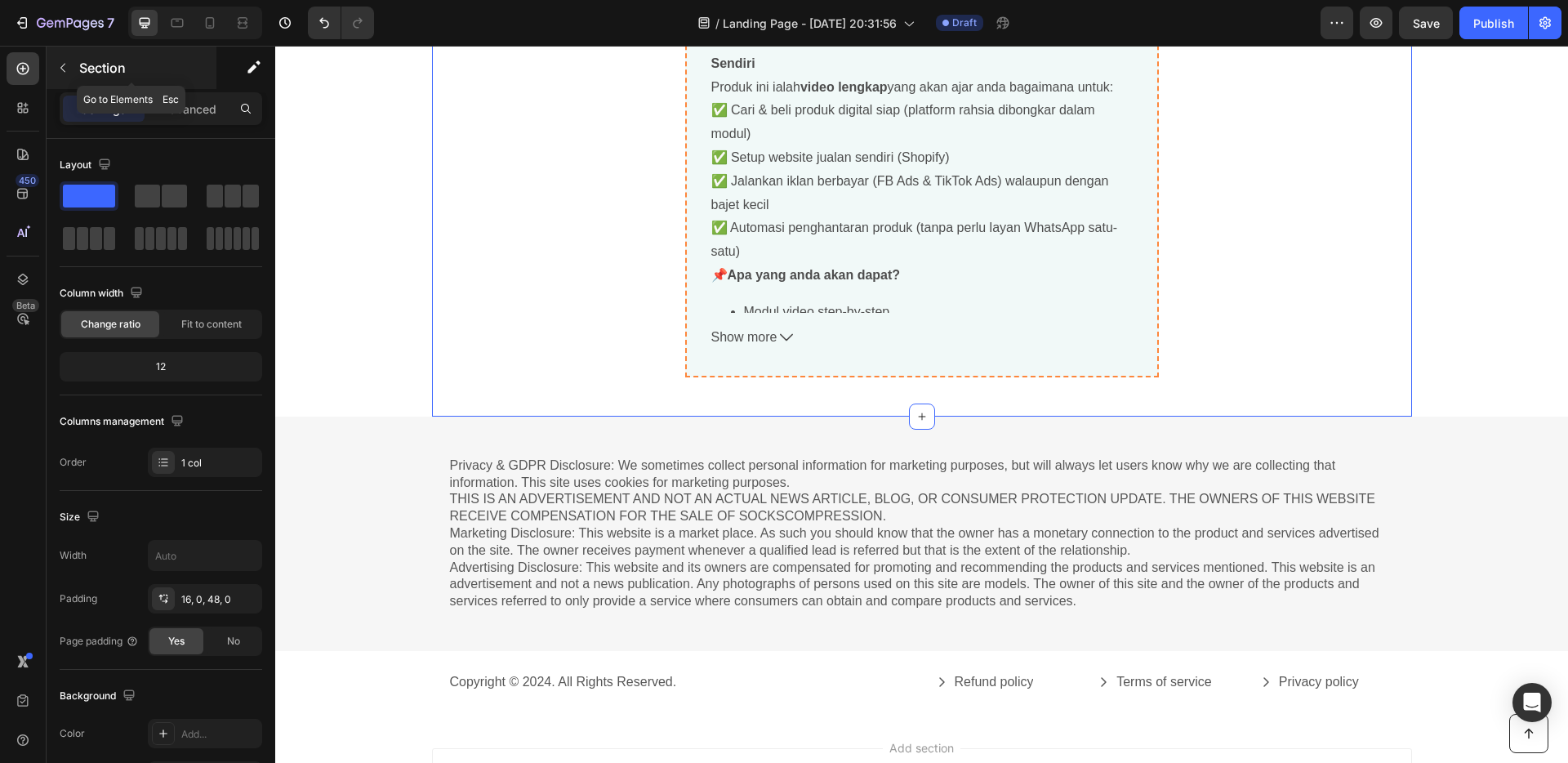
click at [98, 66] on p "Section" at bounding box center [146, 68] width 134 height 20
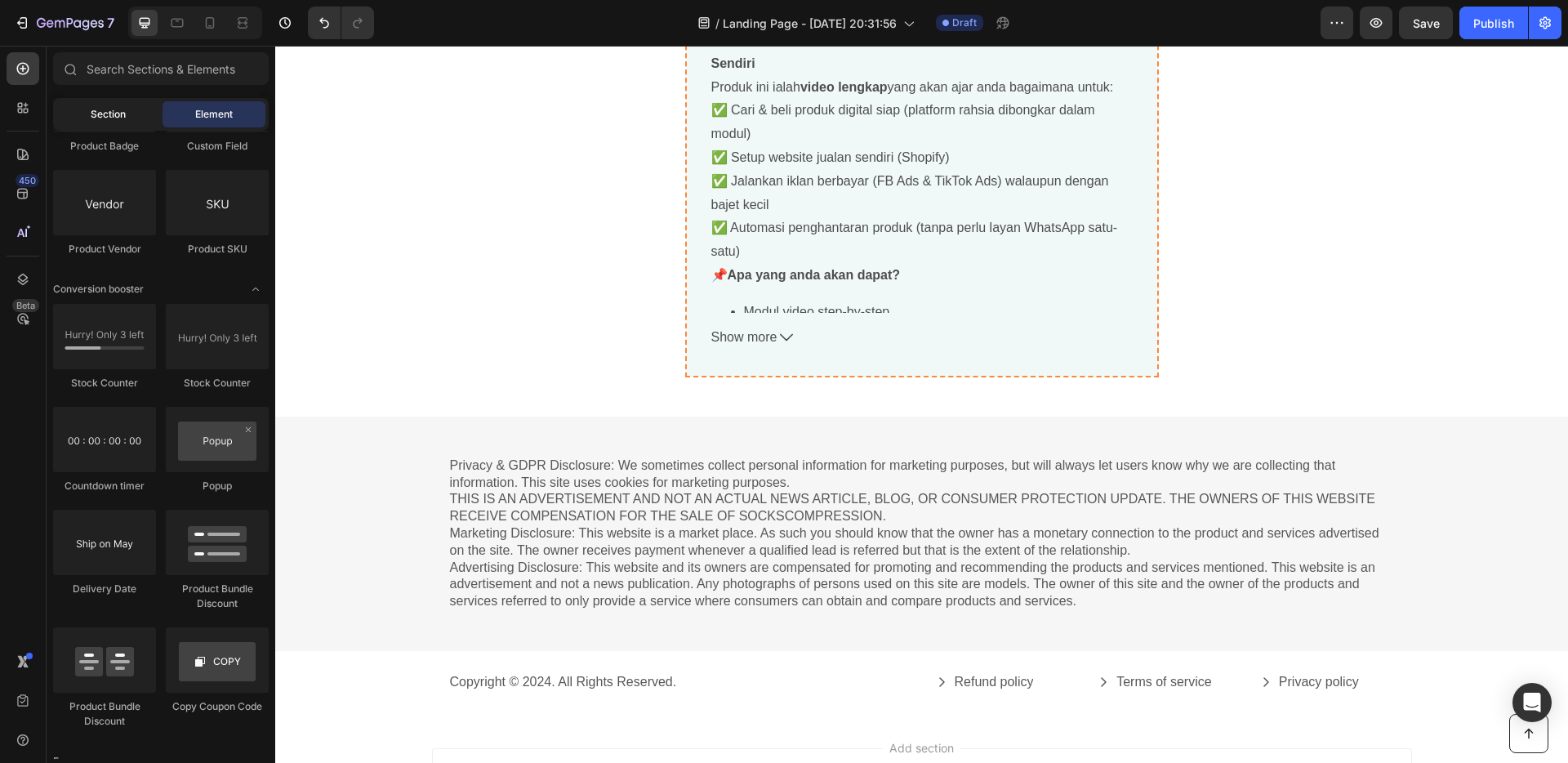
click at [86, 125] on div "Section" at bounding box center [107, 114] width 103 height 26
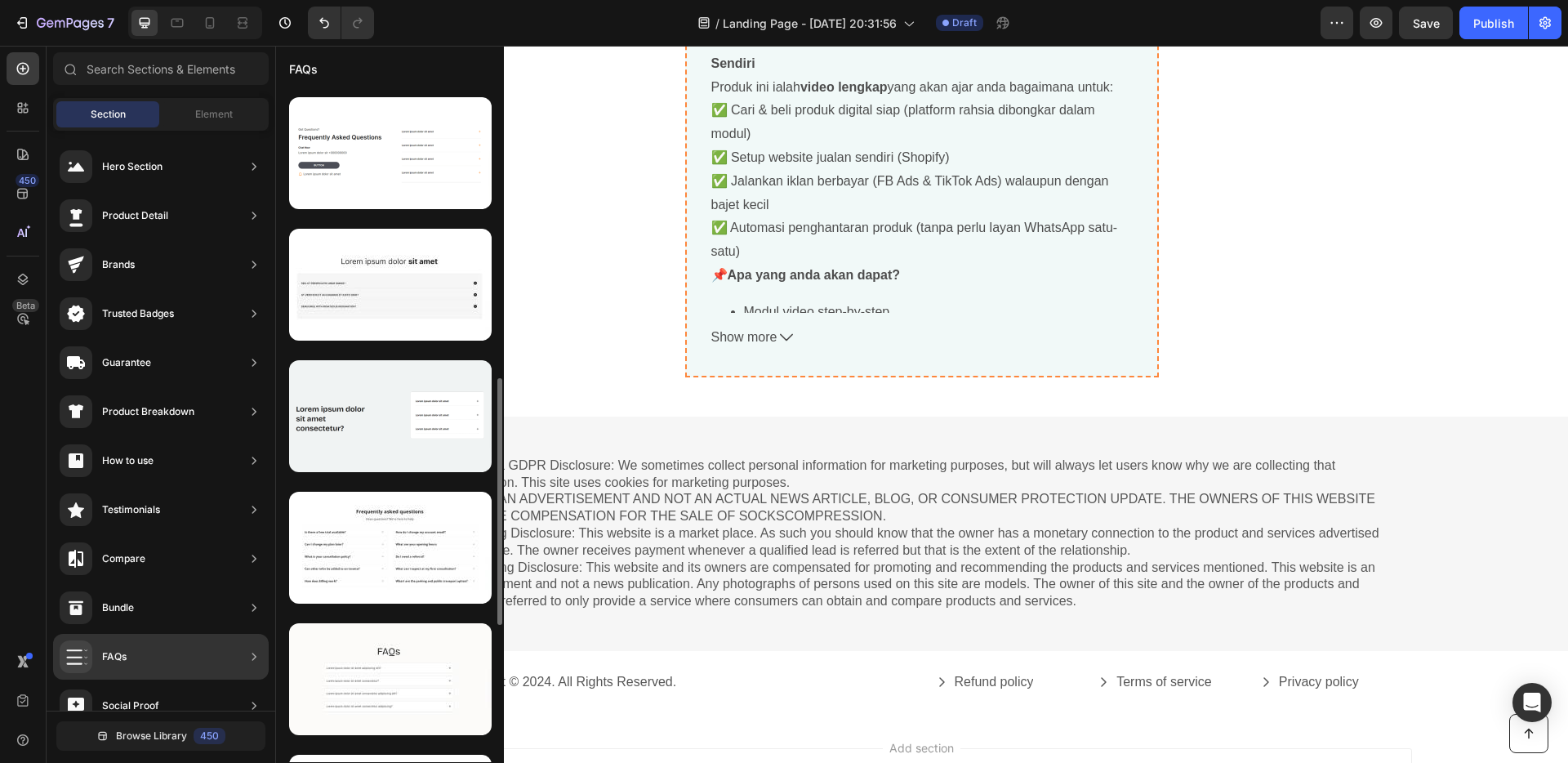
scroll to position [938, 0]
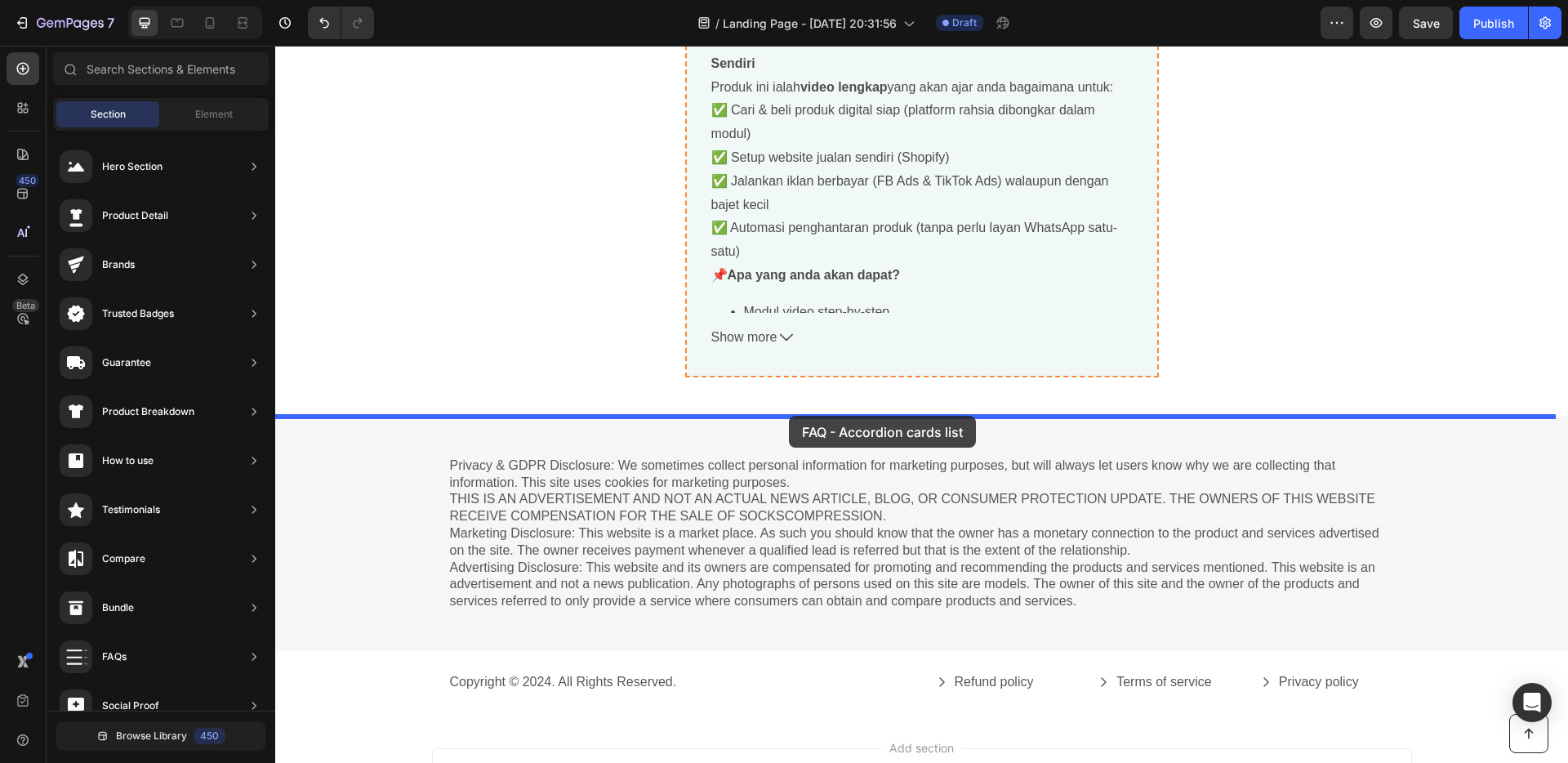
drag, startPoint x: 661, startPoint y: 571, endPoint x: 789, endPoint y: 416, distance: 201.0
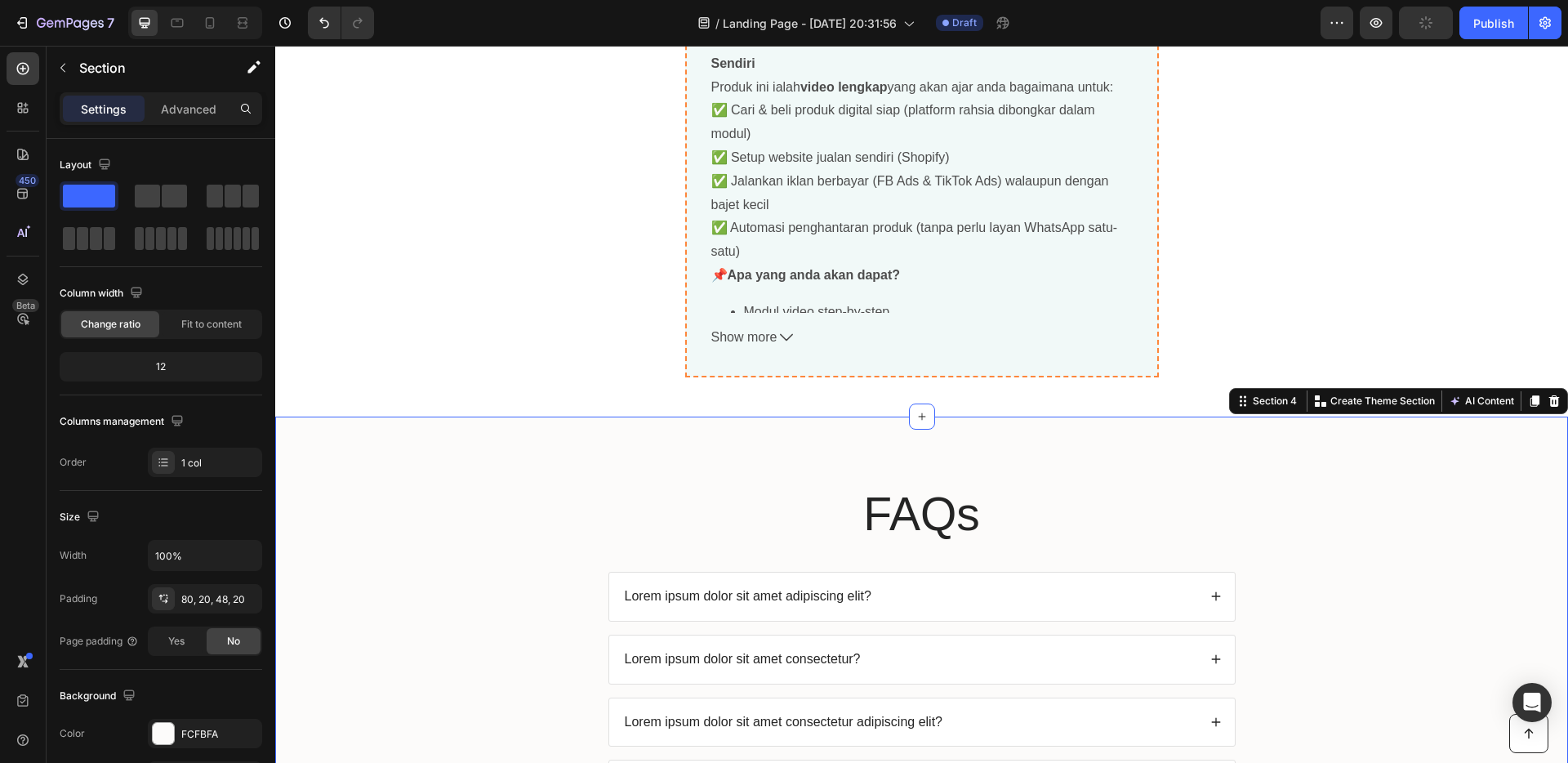
scroll to position [6336, 0]
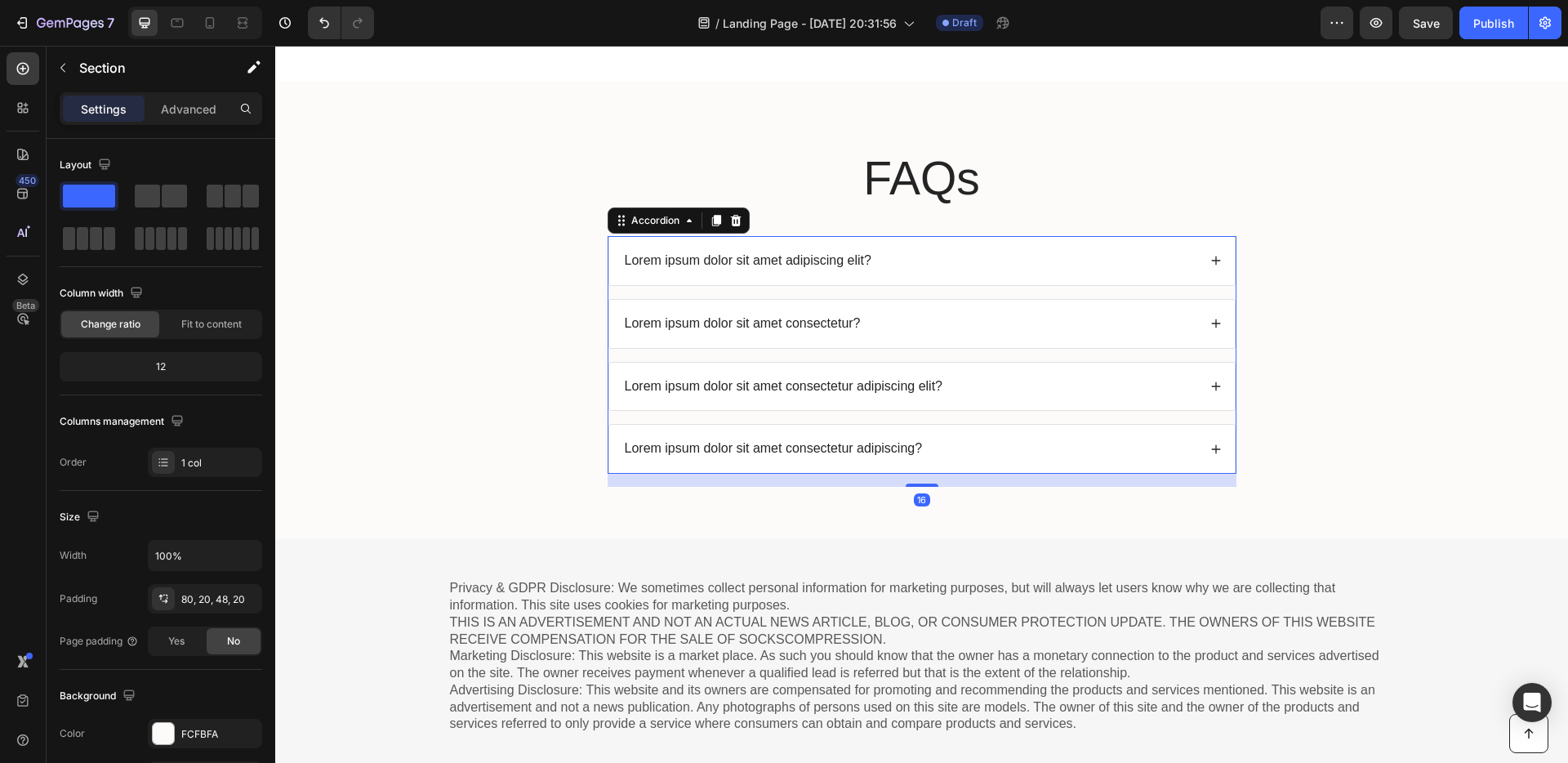
click at [794, 260] on p "Lorem ipsum dolor sit amet adipiscing elit?" at bounding box center [748, 260] width 247 height 17
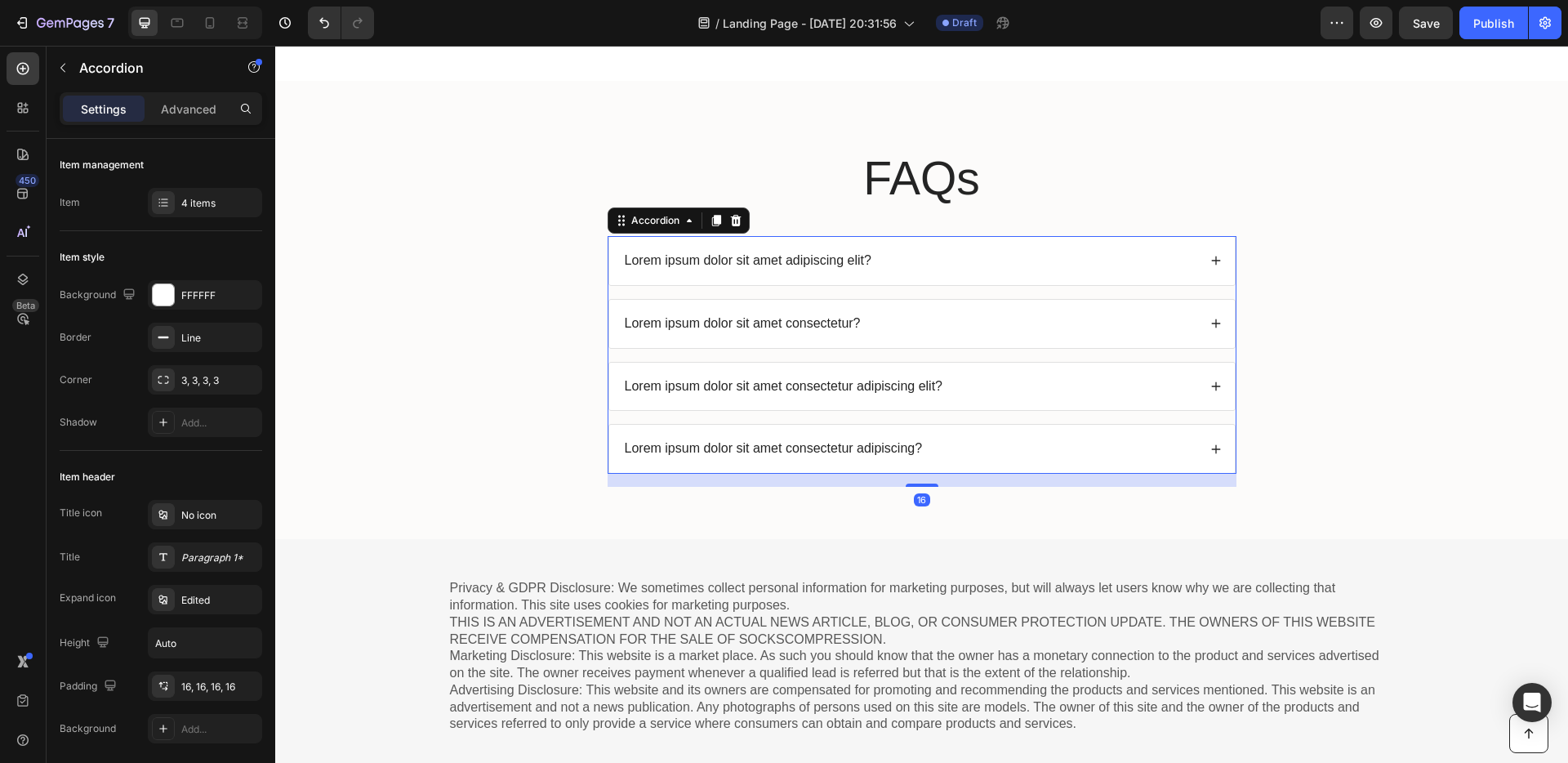
click at [792, 261] on p "Lorem ipsum dolor sit amet adipiscing elit?" at bounding box center [748, 260] width 247 height 17
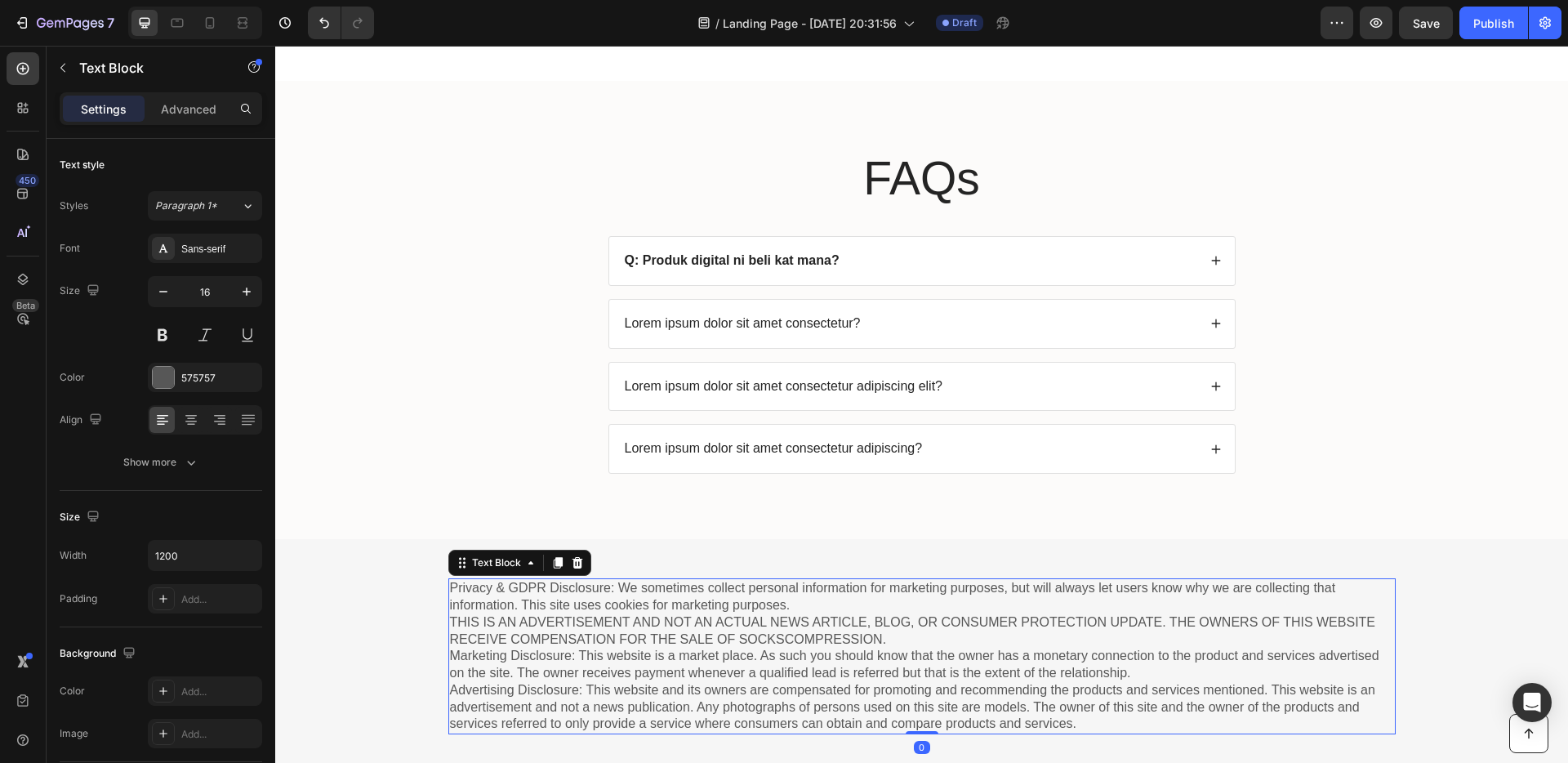
drag, startPoint x: 1103, startPoint y: 1000, endPoint x: 1089, endPoint y: 1053, distance: 54.8
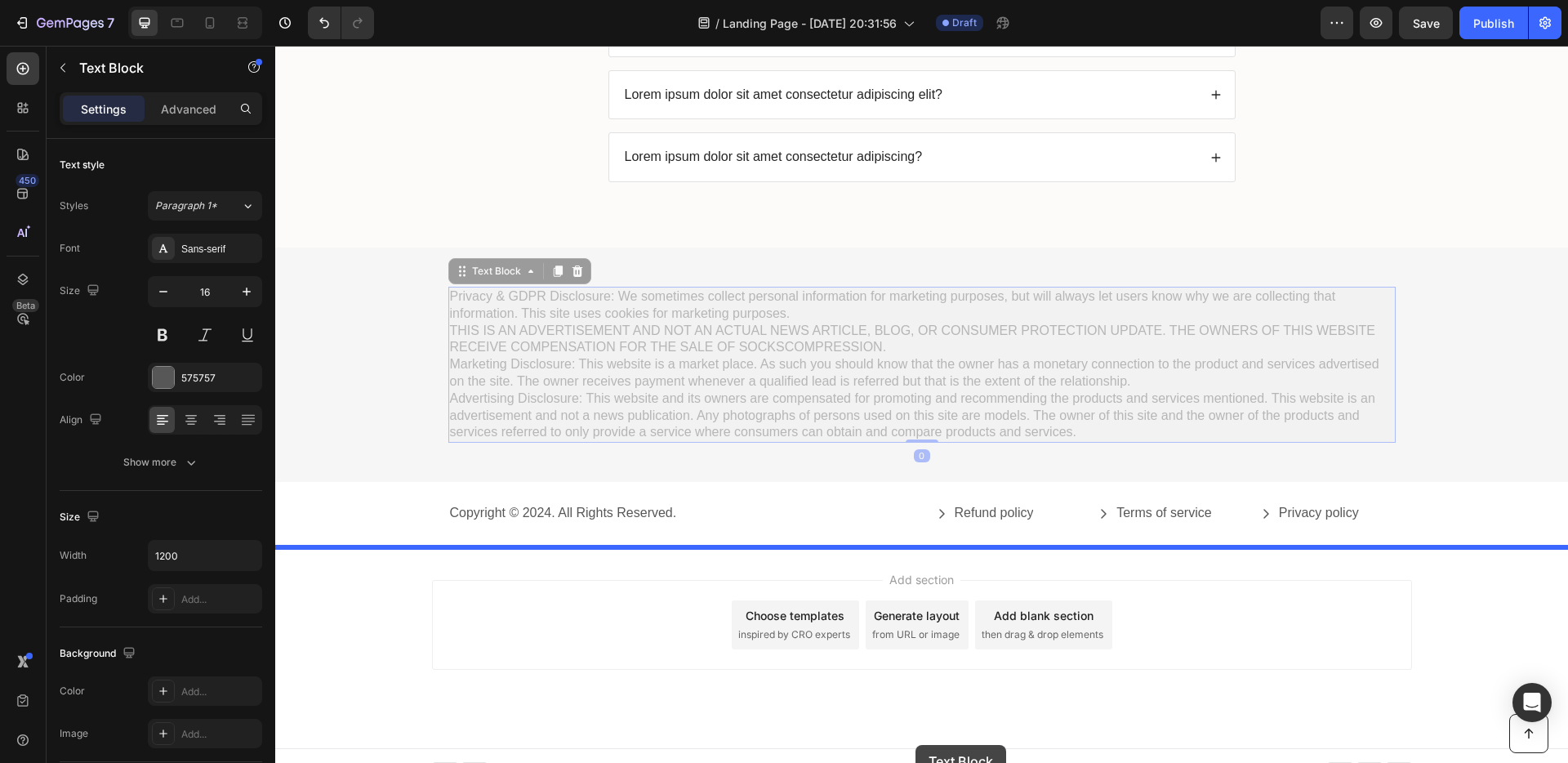
scroll to position [6647, 0]
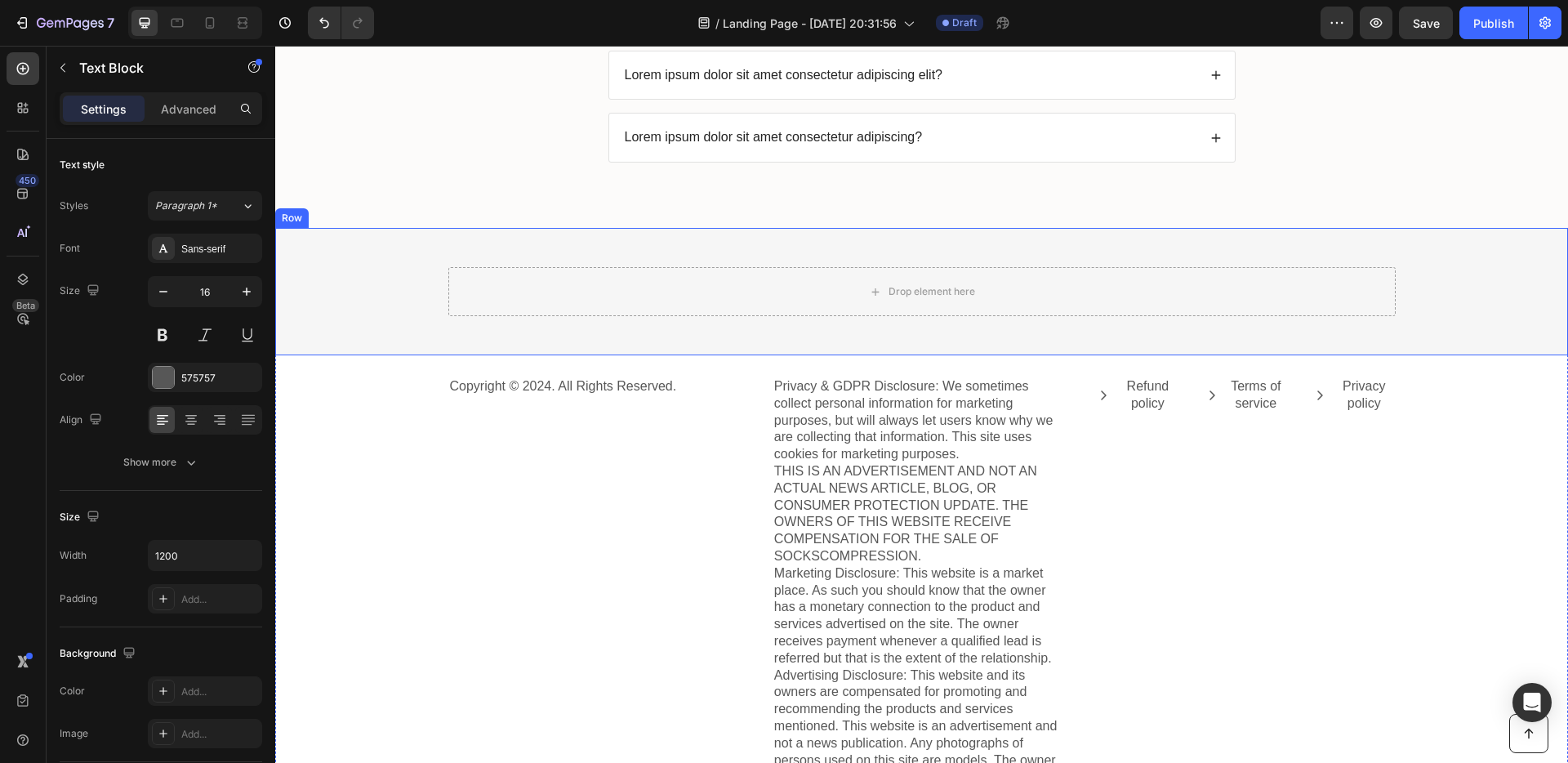
click at [1514, 288] on div "Drop element here Row Row" at bounding box center [921, 291] width 1293 height 127
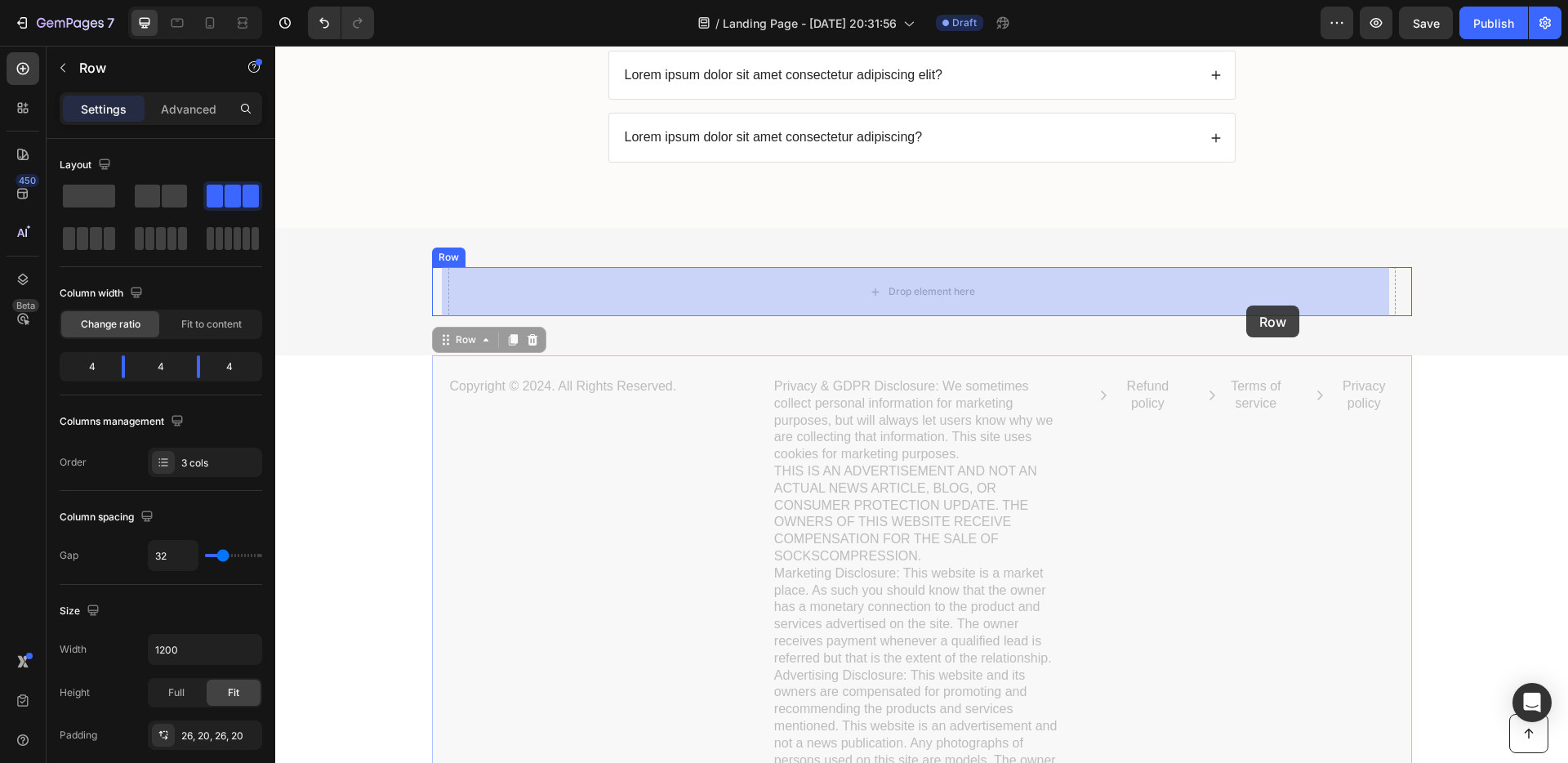
drag, startPoint x: 1245, startPoint y: 512, endPoint x: 1245, endPoint y: 313, distance: 199.0
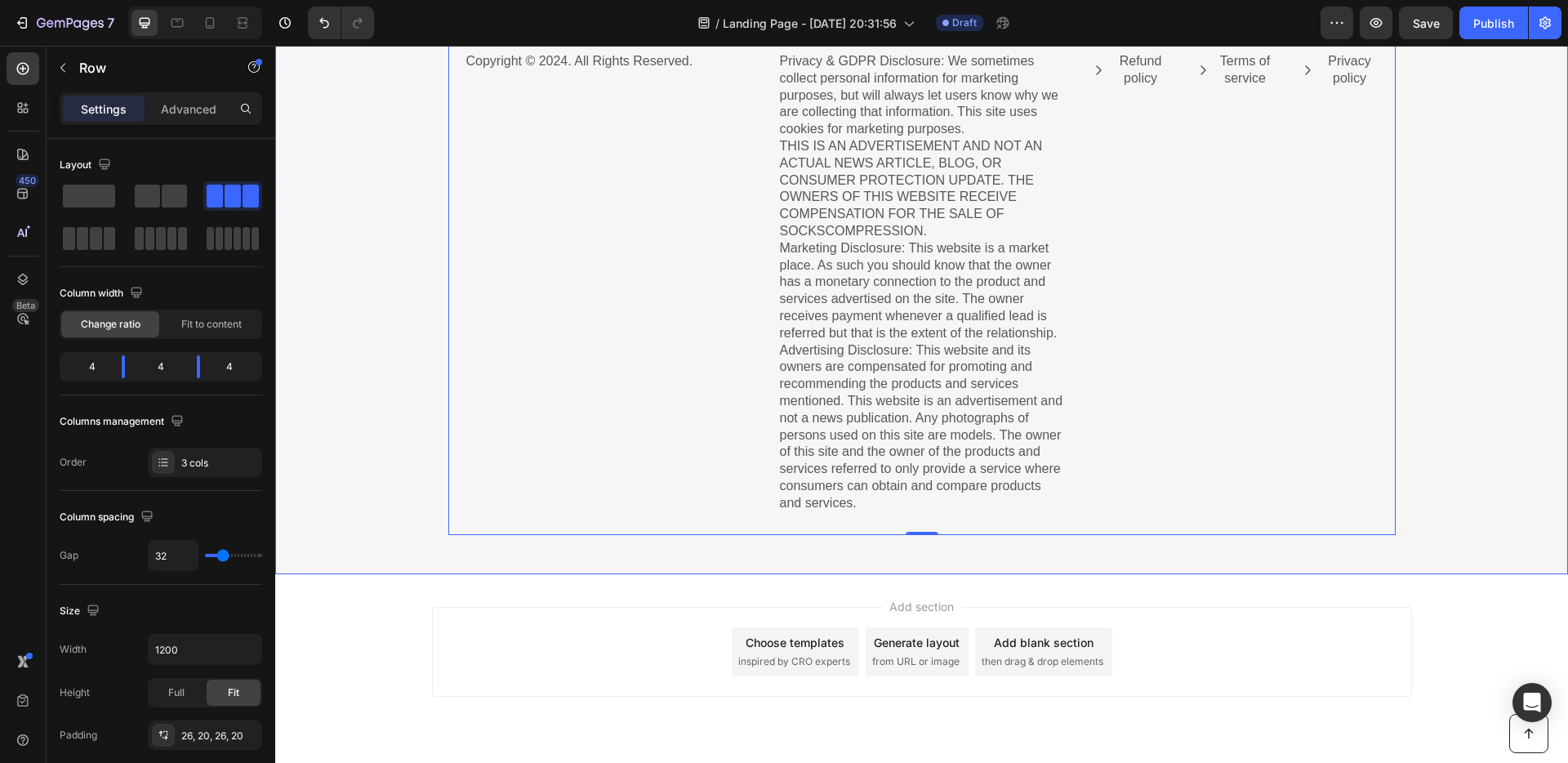
scroll to position [6768, 0]
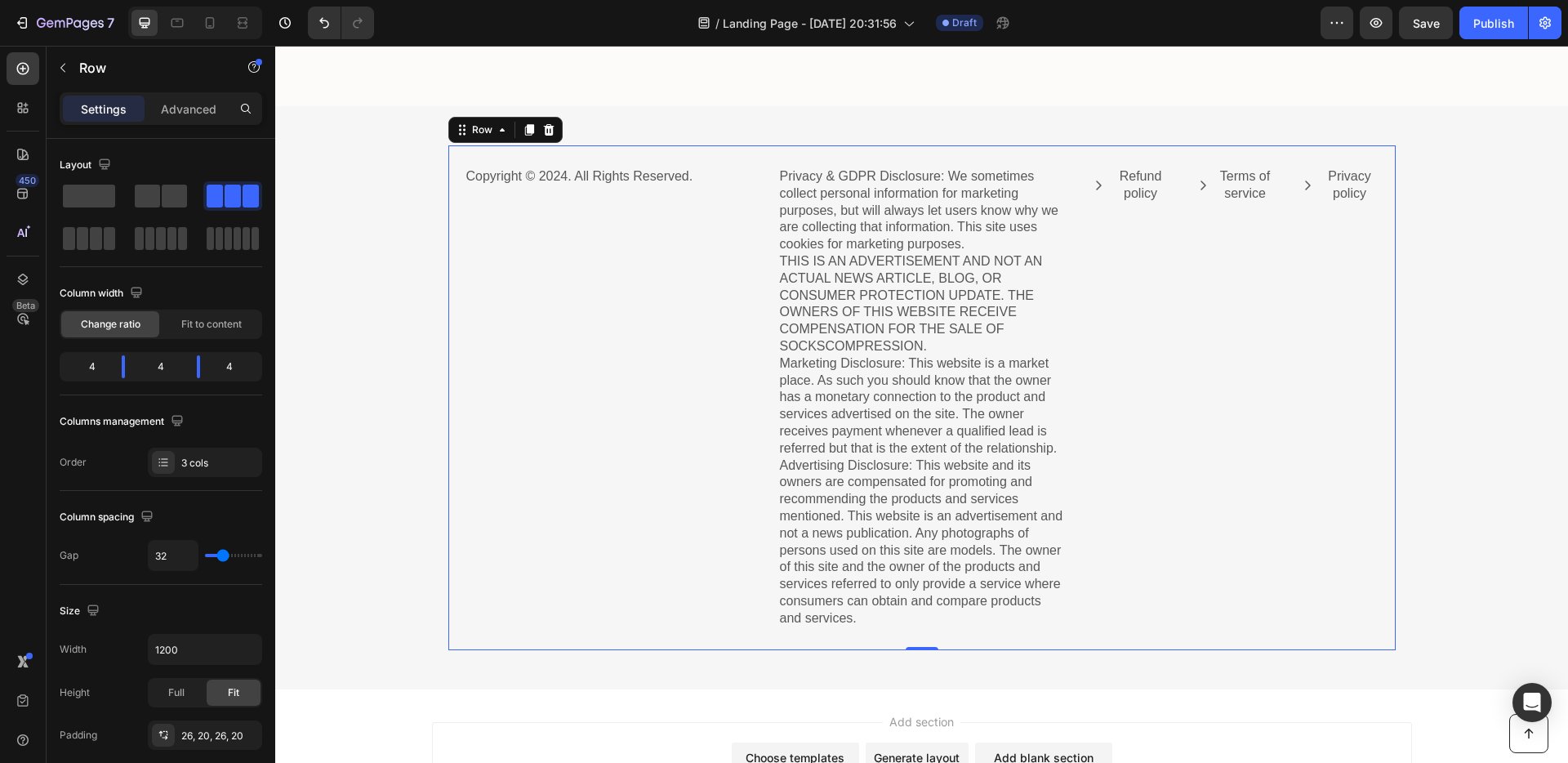
click at [688, 154] on div "Copyright © 2024. All Rights Reserved. Text Block Privacy & GDPR Disclosure: We…" at bounding box center [922, 398] width 948 height 505
click at [331, 22] on icon "Undo/Redo" at bounding box center [324, 23] width 16 height 16
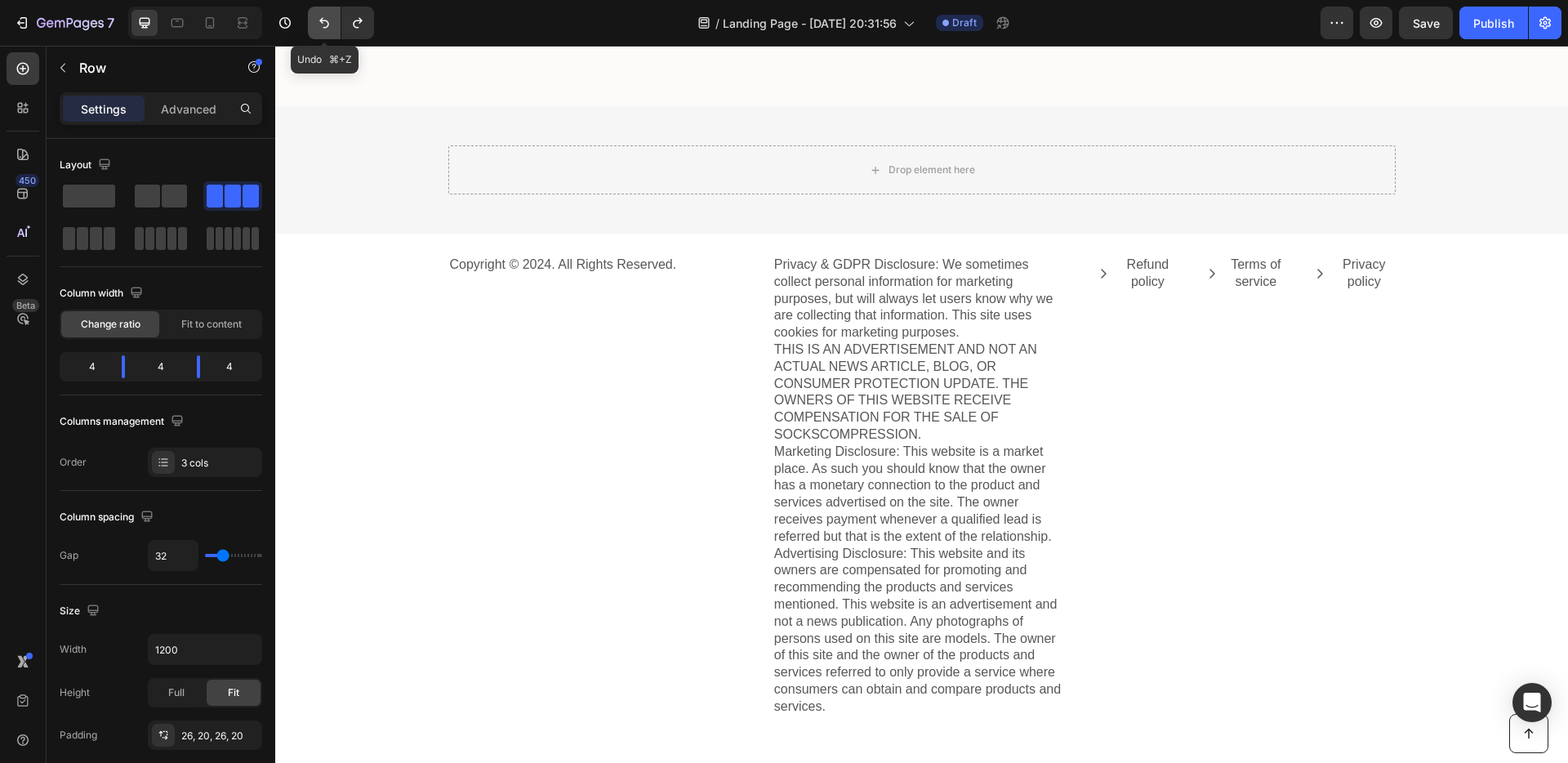
click at [330, 22] on icon "Undo/Redo" at bounding box center [324, 23] width 16 height 16
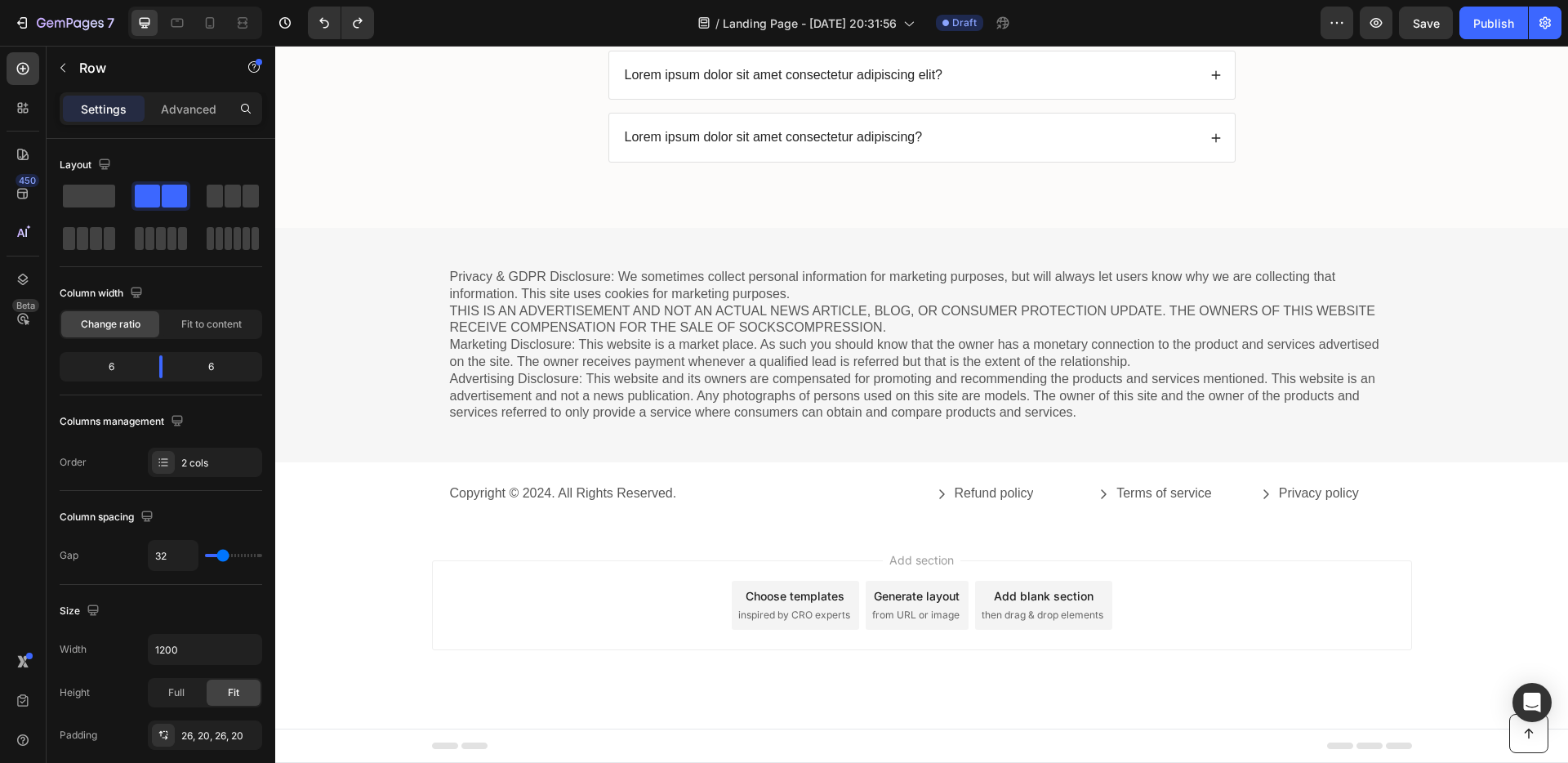
click at [835, 474] on div "Copyright © 2024. All Rights Reserved. Text Block Refund policy Button Terms of…" at bounding box center [921, 494] width 980 height 65
click at [919, 488] on div "Copyright © 2024. All Rights Reserved. Text Block Refund policy Button Terms of…" at bounding box center [921, 494] width 980 height 65
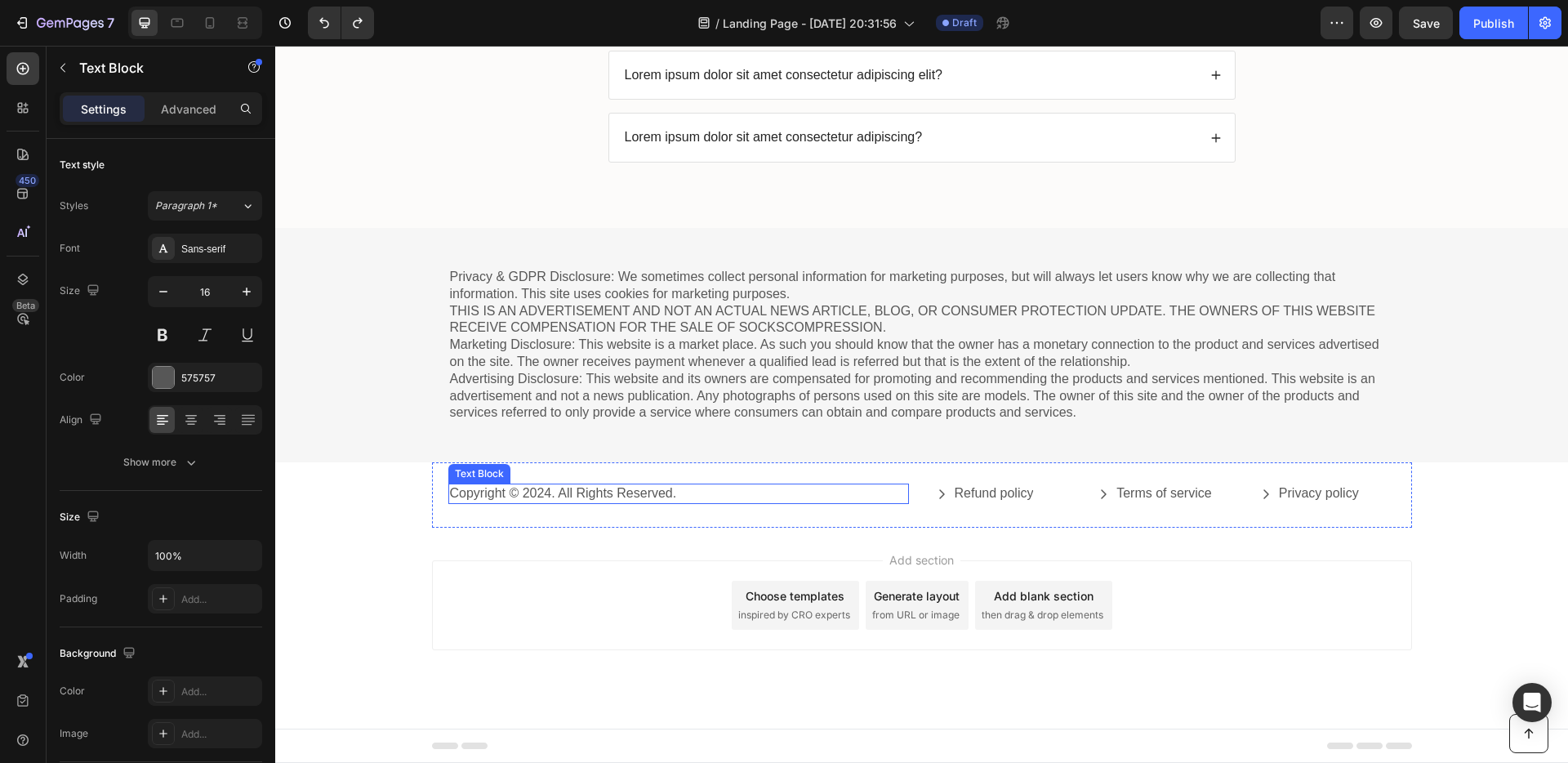
click at [842, 503] on div "Copyright © 2024. All Rights Reserved." at bounding box center [679, 493] width 461 height 20
click at [572, 473] on icon at bounding box center [577, 467] width 11 height 12
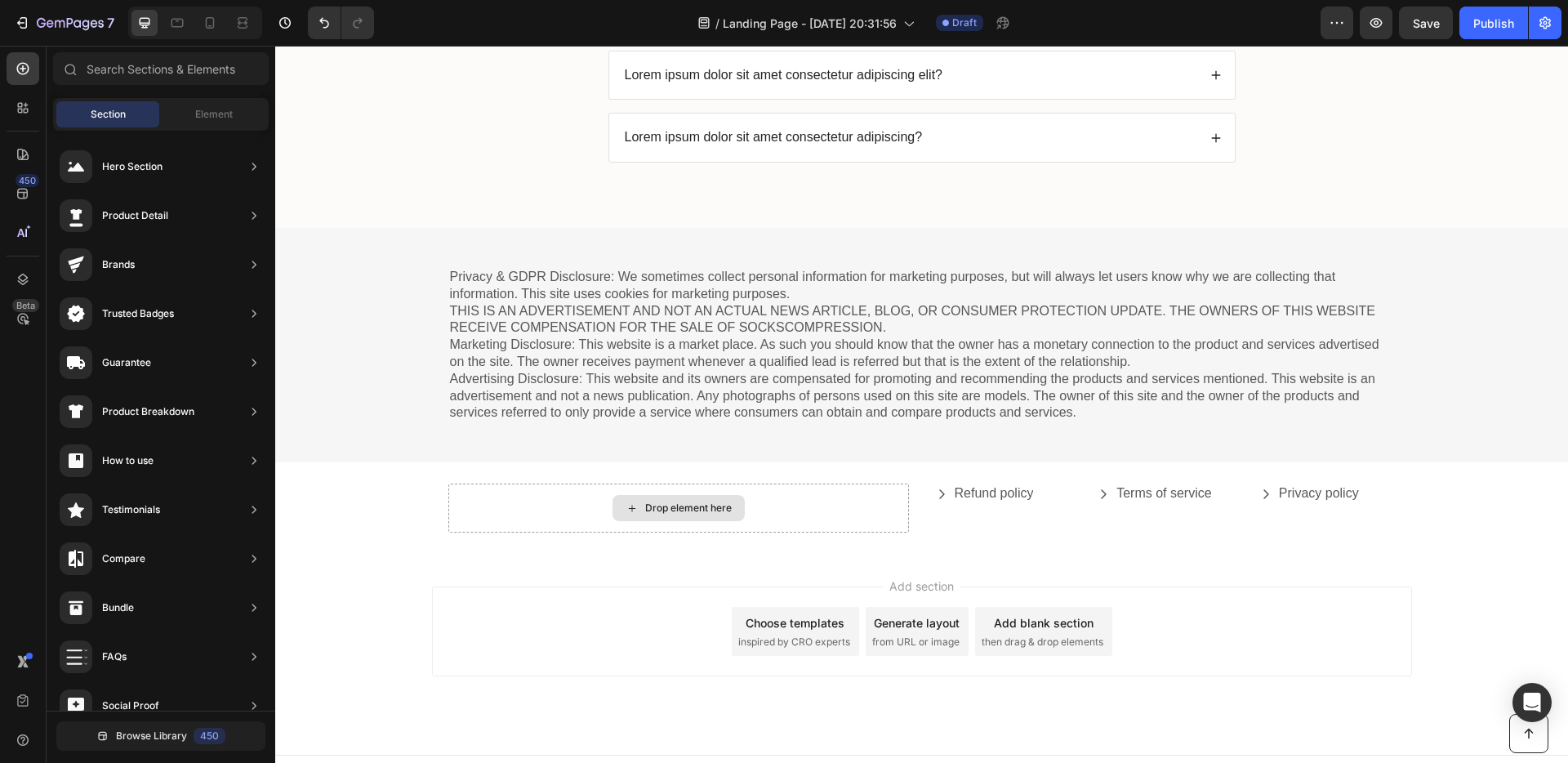
scroll to position [6672, 0]
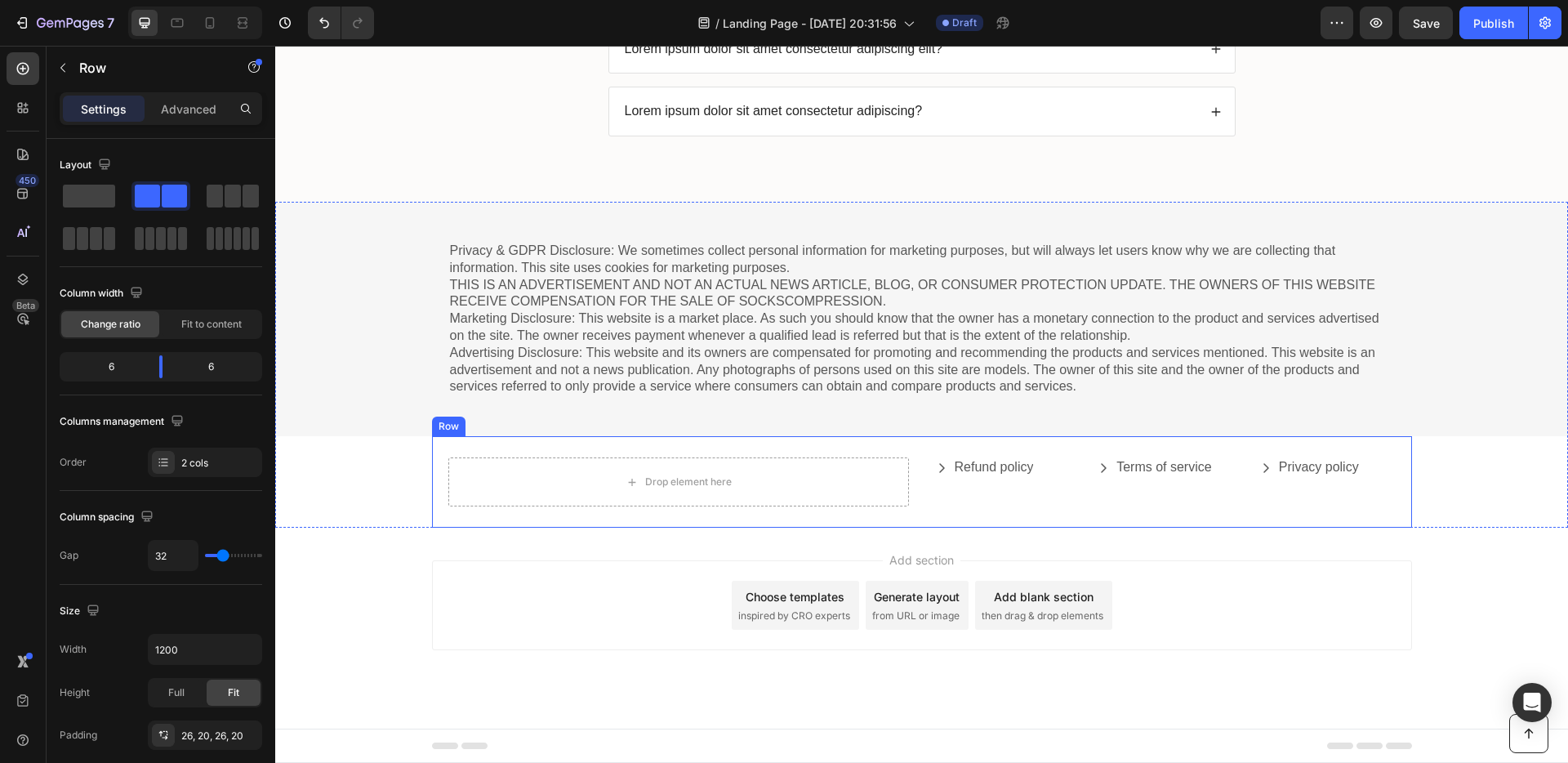
click at [655, 450] on div "Drop element here Refund policy Button Terms of service Button Privacy policy B…" at bounding box center [921, 481] width 980 height 91
click at [530, 420] on icon at bounding box center [532, 420] width 13 height 13
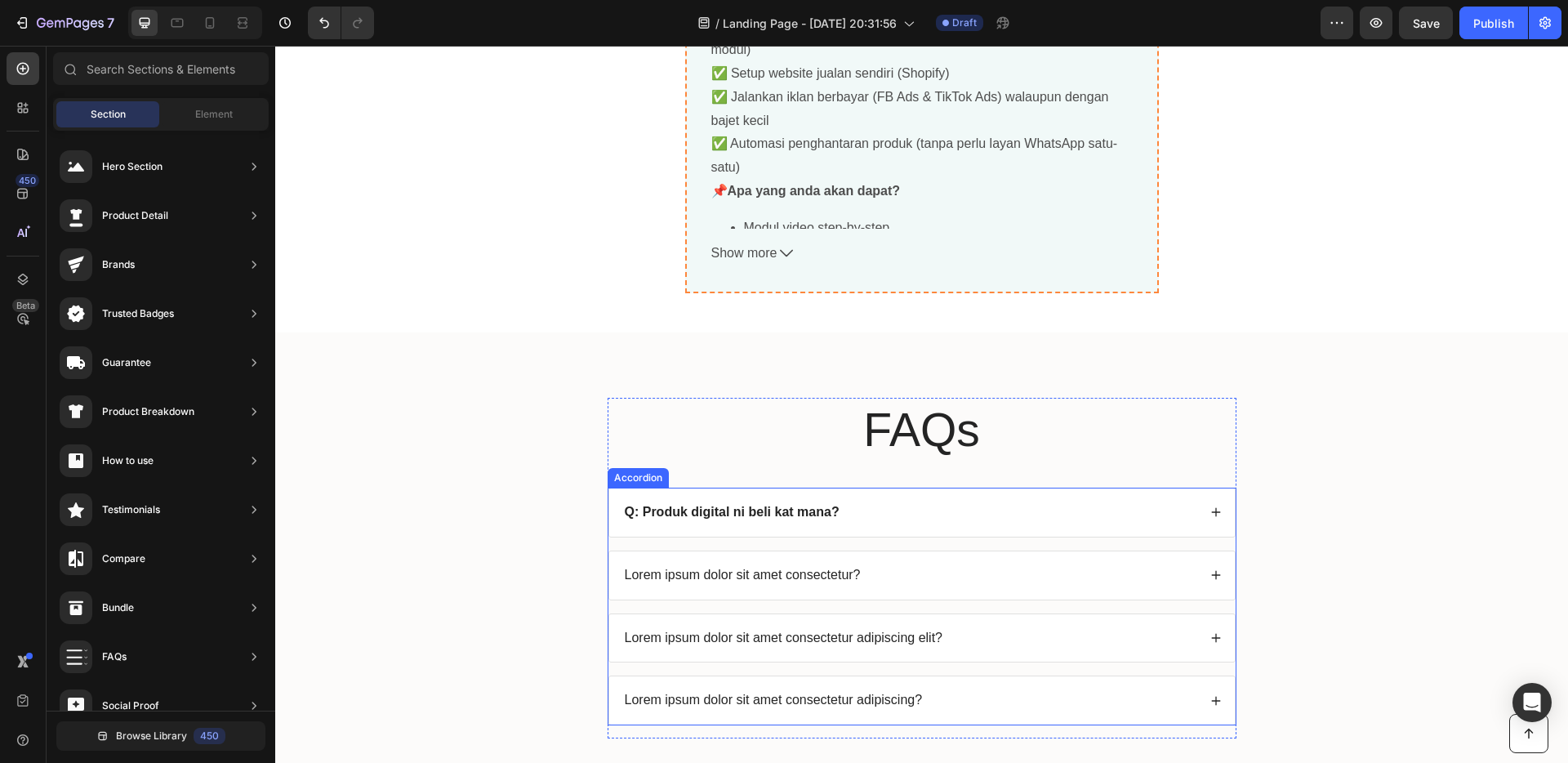
scroll to position [6156, 0]
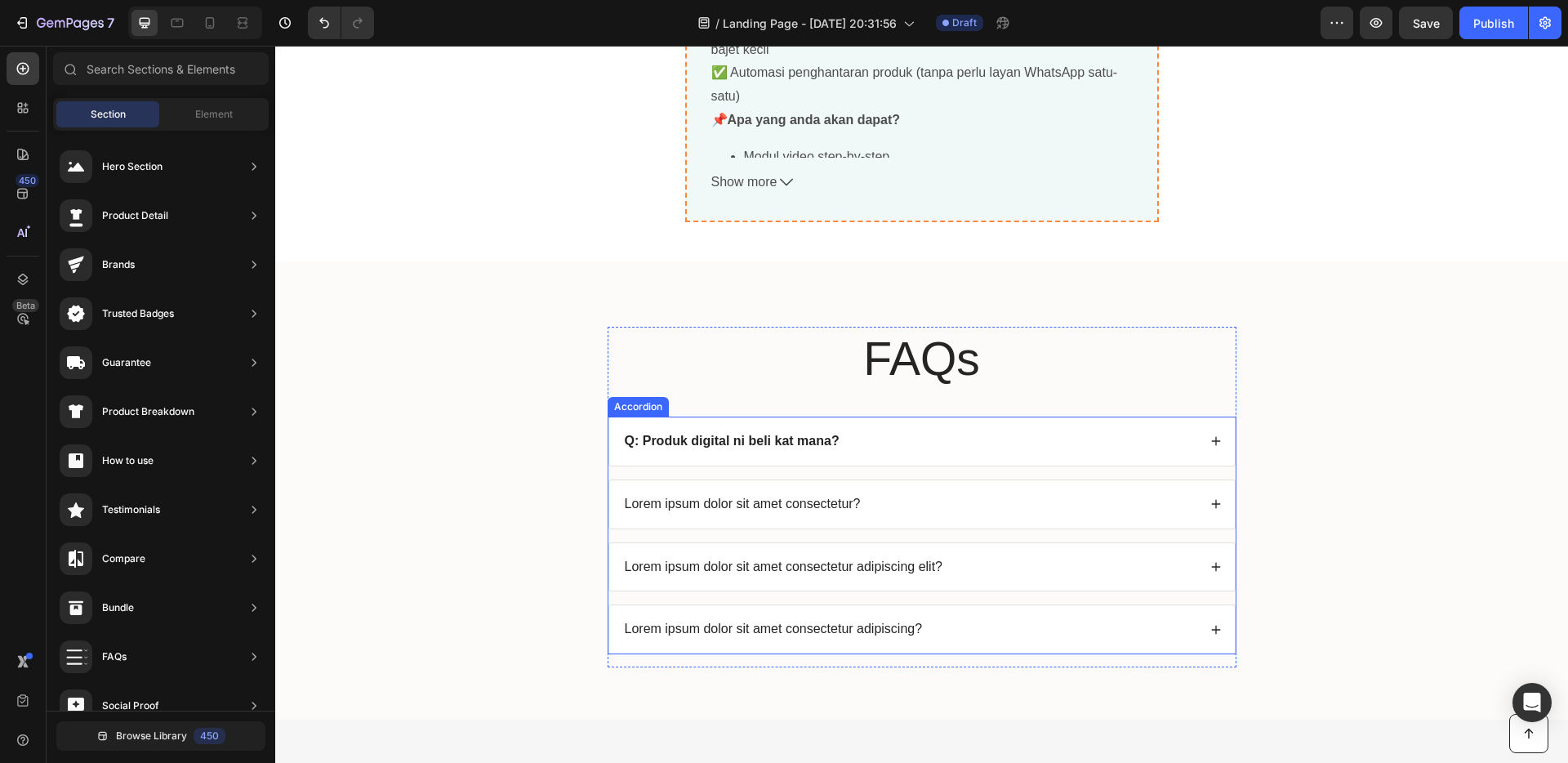
click at [949, 450] on div "Q: Produk digital ni beli kat mana?" at bounding box center [910, 441] width 575 height 22
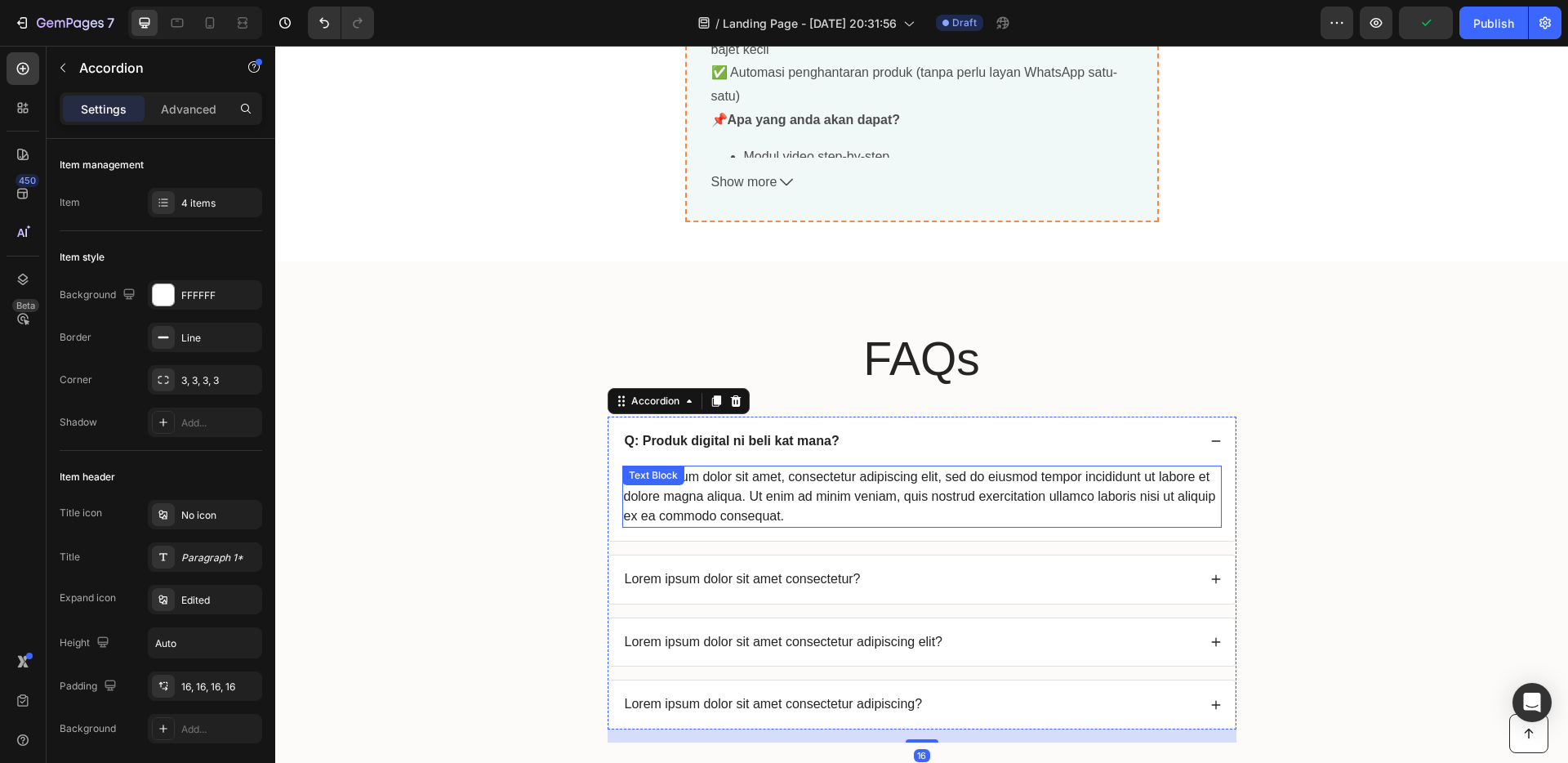
click at [836, 521] on div "Lorem ipsum dolor sit amet, consectetur adipiscing elit, sed do eiusmod tempor …" at bounding box center [922, 497] width 600 height 62
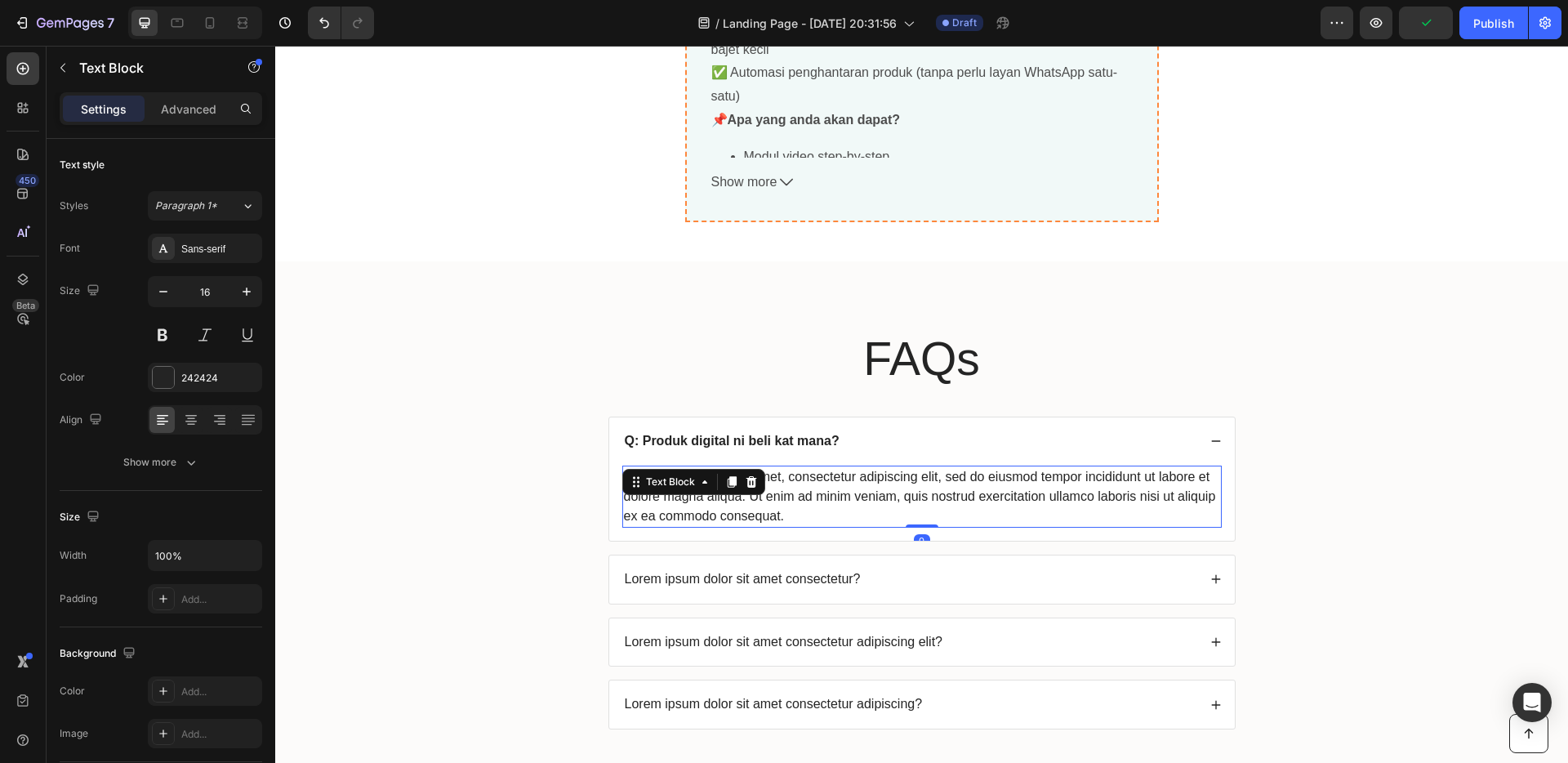
click at [797, 512] on div "Lorem ipsum dolor sit amet, consectetur adipiscing elit, sed do eiusmod tempor …" at bounding box center [922, 497] width 600 height 62
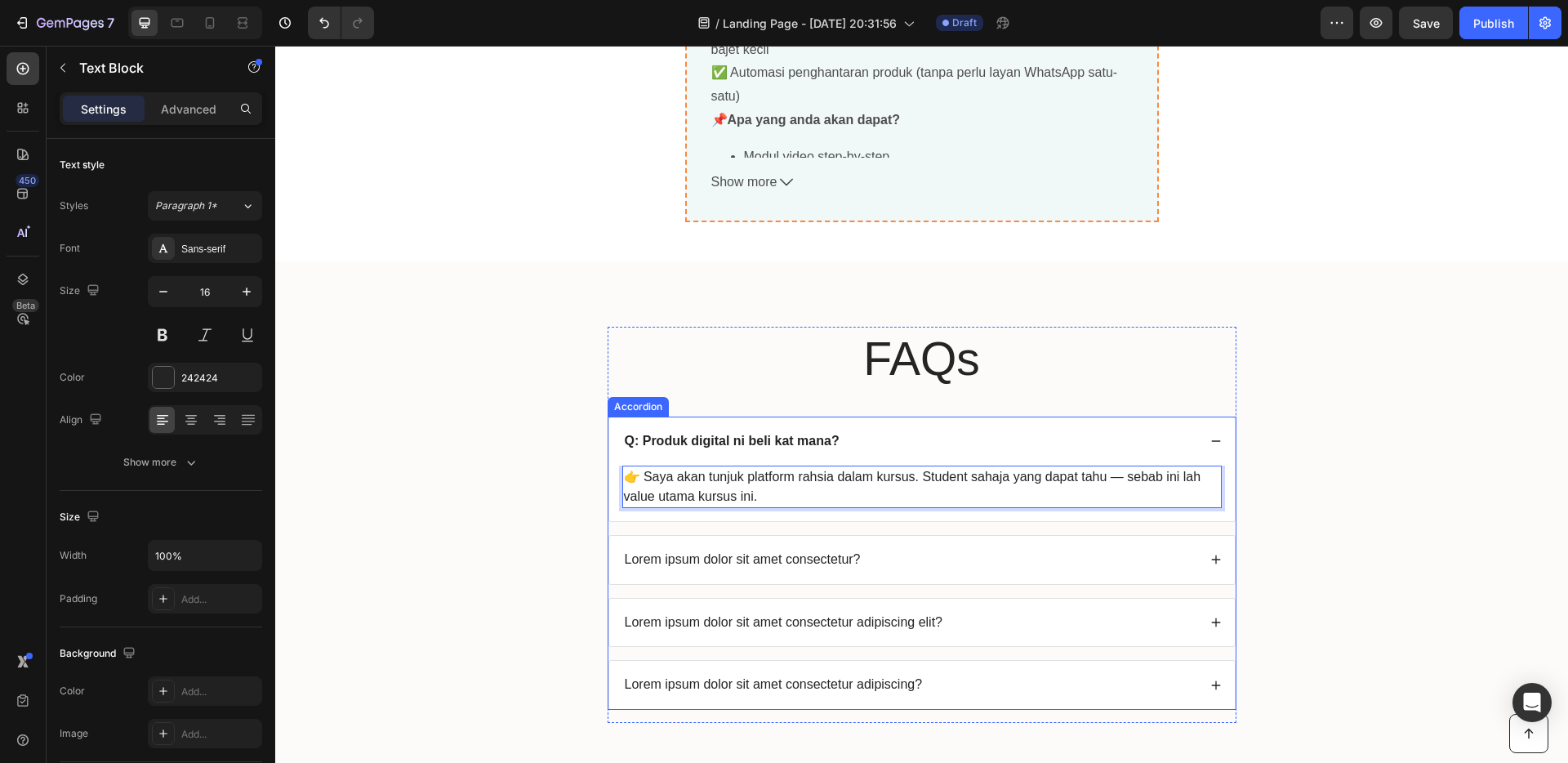
click at [720, 560] on p "Lorem ipsum dolor sit amet consectetur?" at bounding box center [743, 560] width 236 height 17
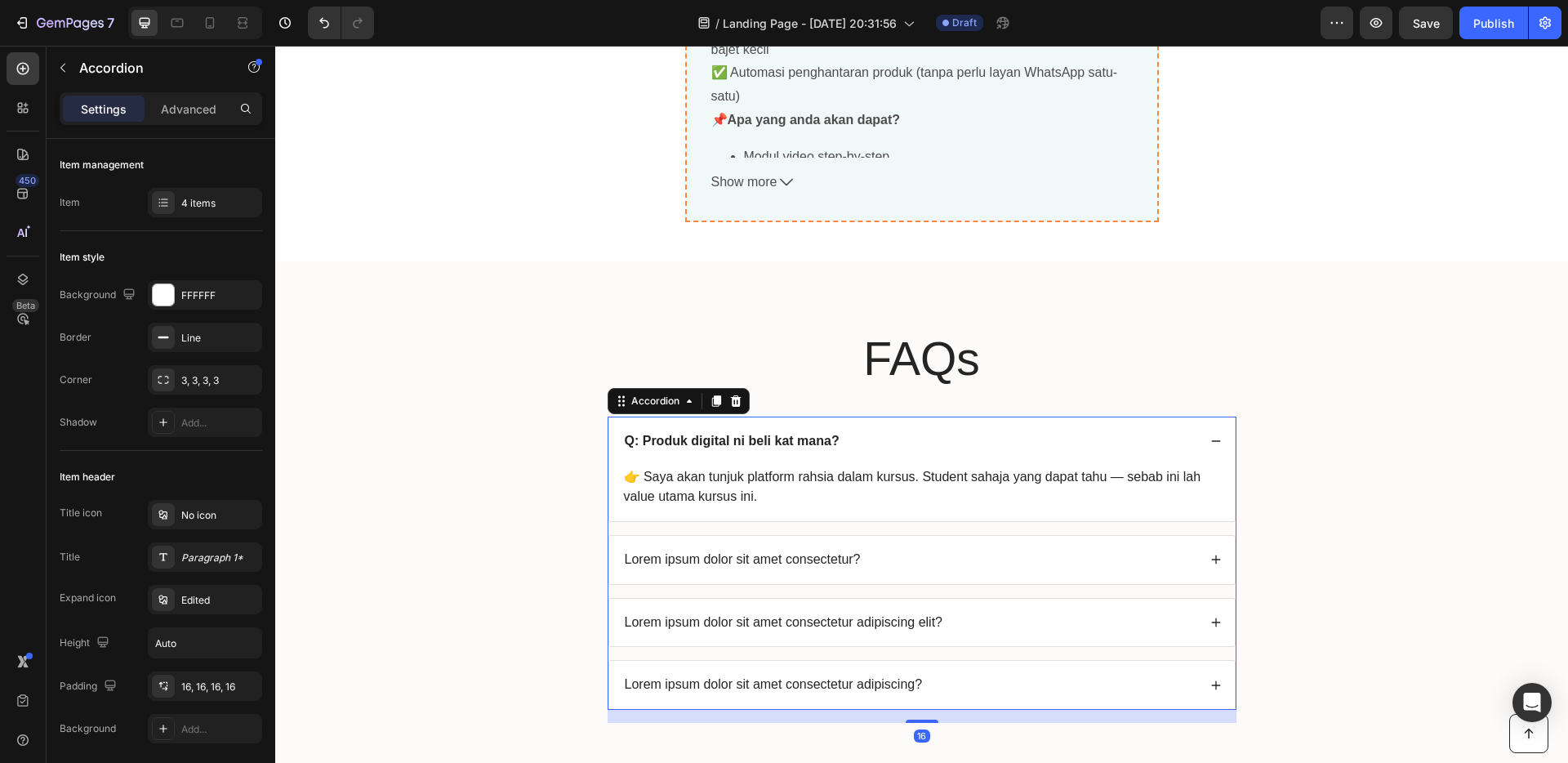
click at [720, 560] on p "Lorem ipsum dolor sit amet consectetur?" at bounding box center [743, 560] width 236 height 17
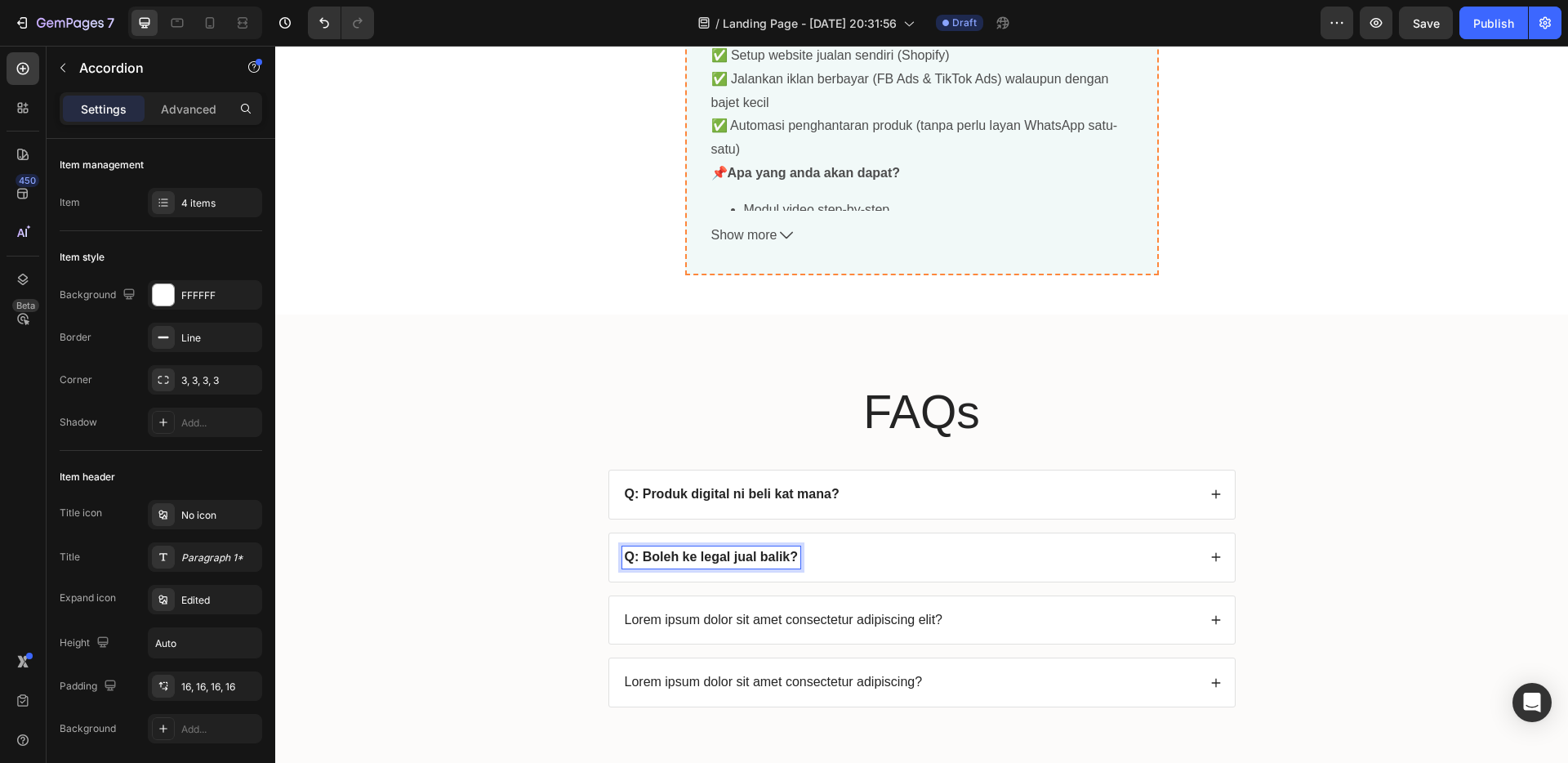
scroll to position [6100, 0]
click at [851, 564] on div "Q: Boleh ke legal jual balik?" at bounding box center [910, 560] width 575 height 22
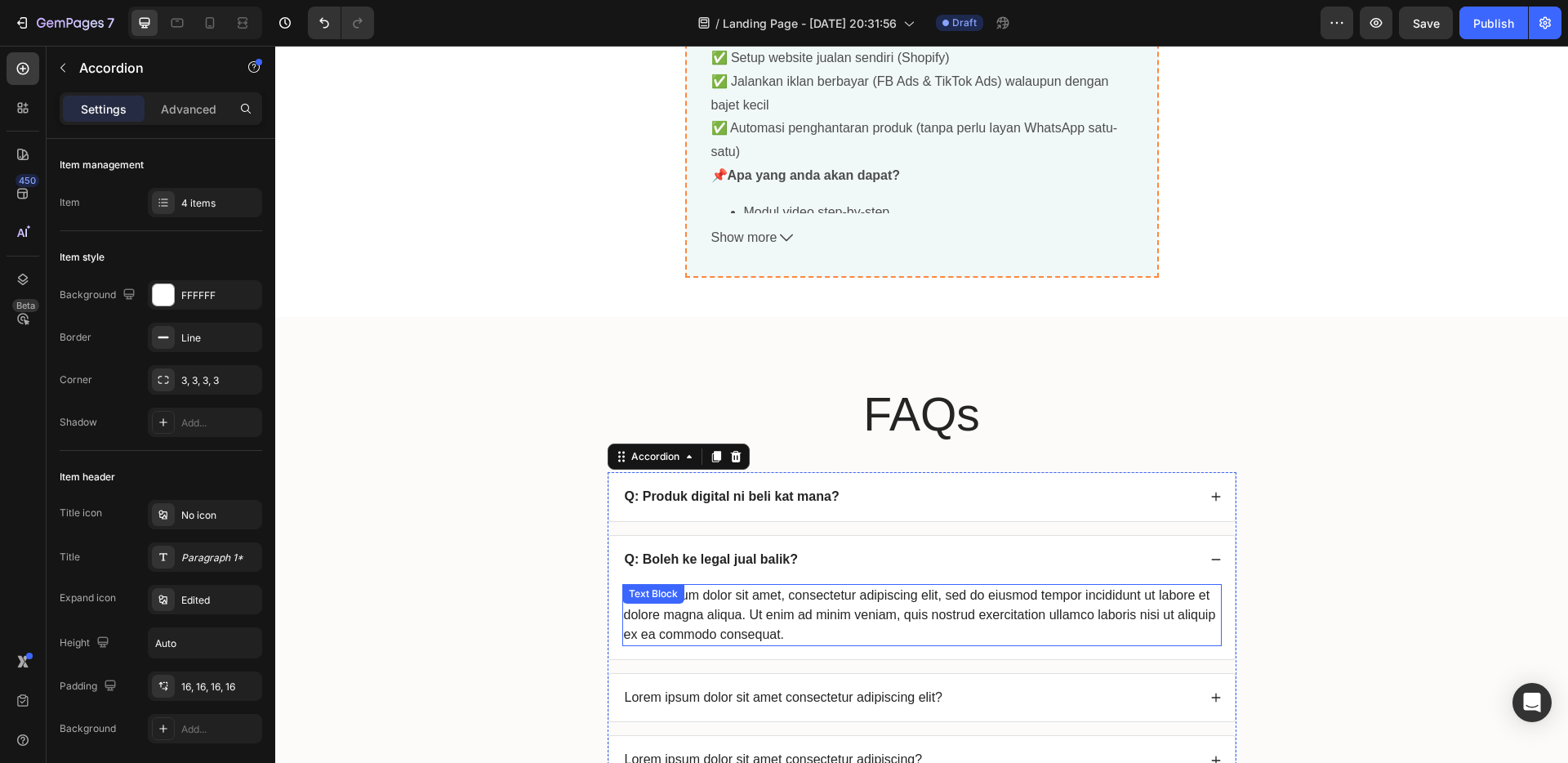
click at [817, 596] on div "Lorem ipsum dolor sit amet, consectetur adipiscing elit, sed do eiusmod tempor …" at bounding box center [922, 615] width 600 height 62
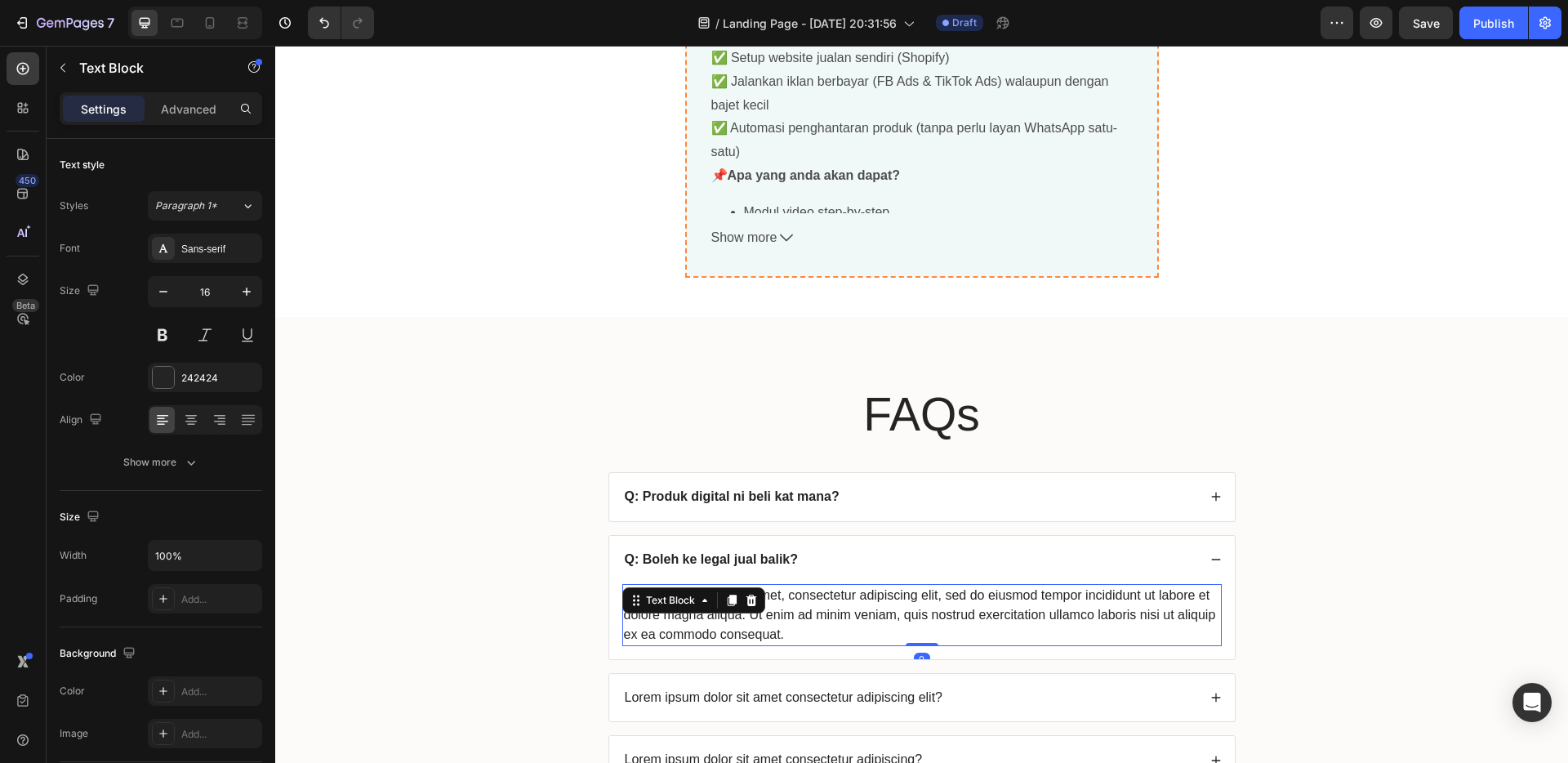
click at [807, 629] on div "Lorem ipsum dolor sit amet, consectetur adipiscing elit, sed do eiusmod tempor …" at bounding box center [922, 615] width 600 height 62
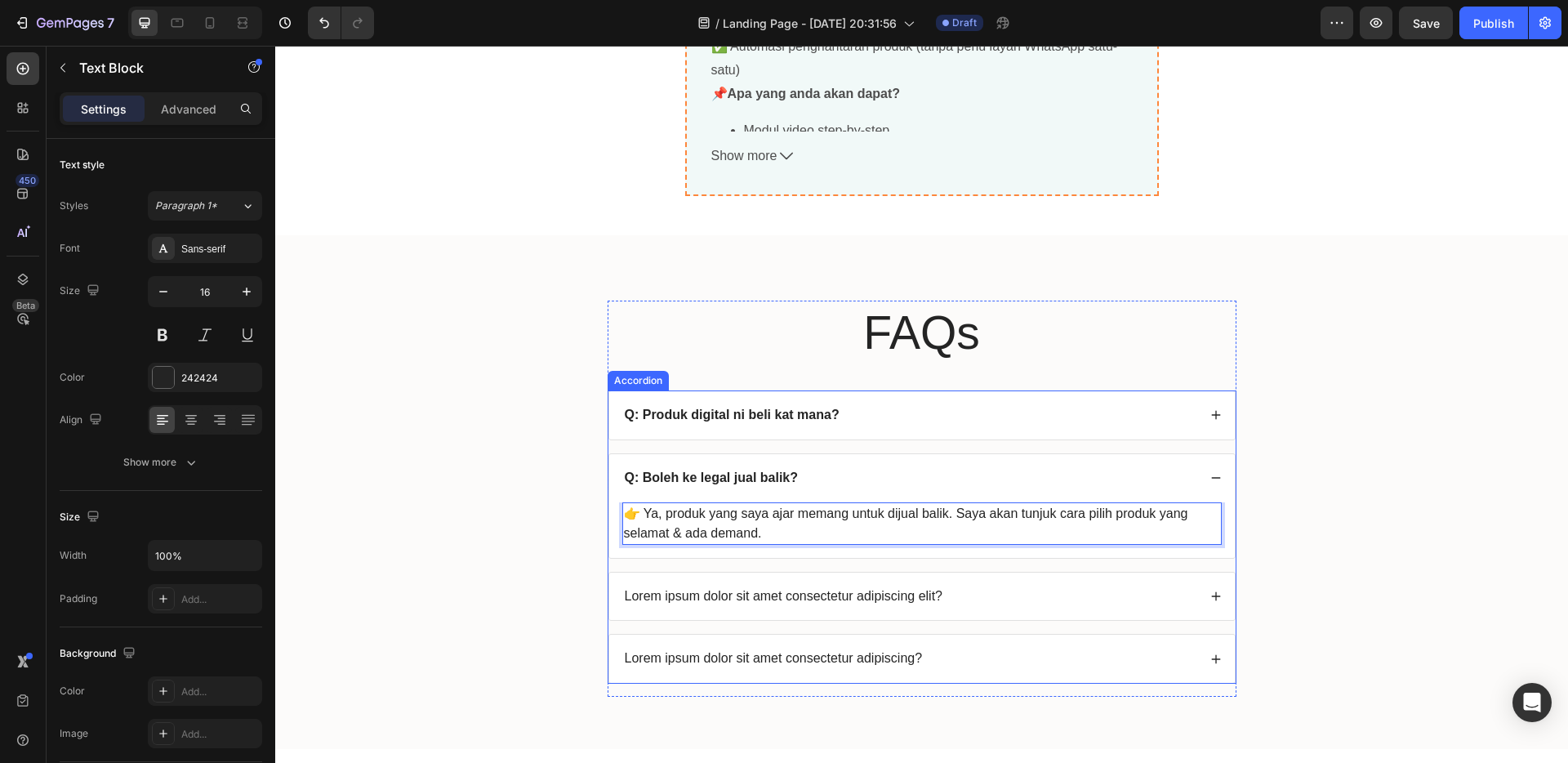
scroll to position [6252, 0]
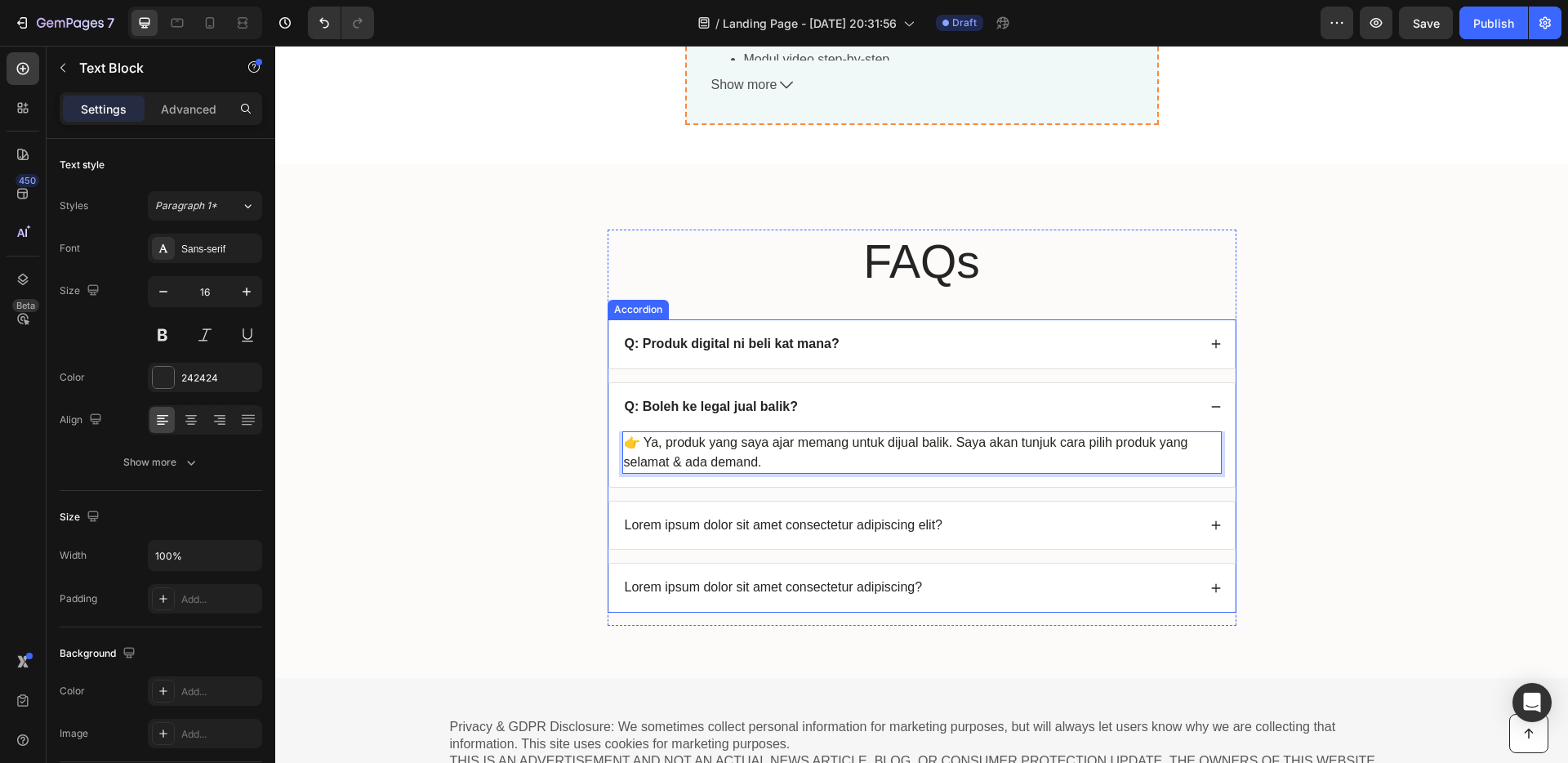
click at [877, 528] on p "Lorem ipsum dolor sit amet consectetur adipiscing elit?" at bounding box center [784, 525] width 319 height 17
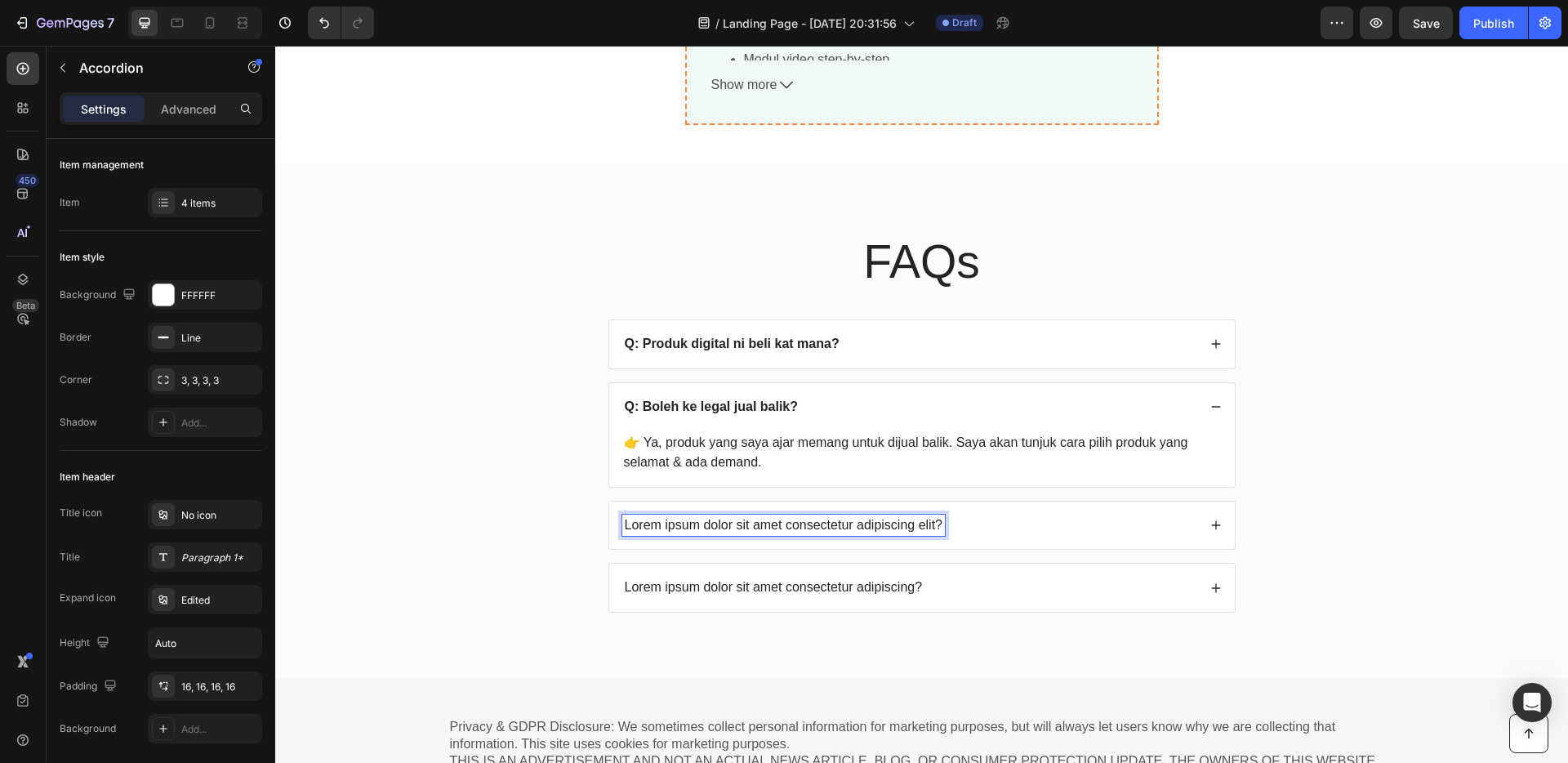
click at [866, 528] on p "Lorem ipsum dolor sit amet consectetur adipiscing elit?" at bounding box center [784, 525] width 319 height 17
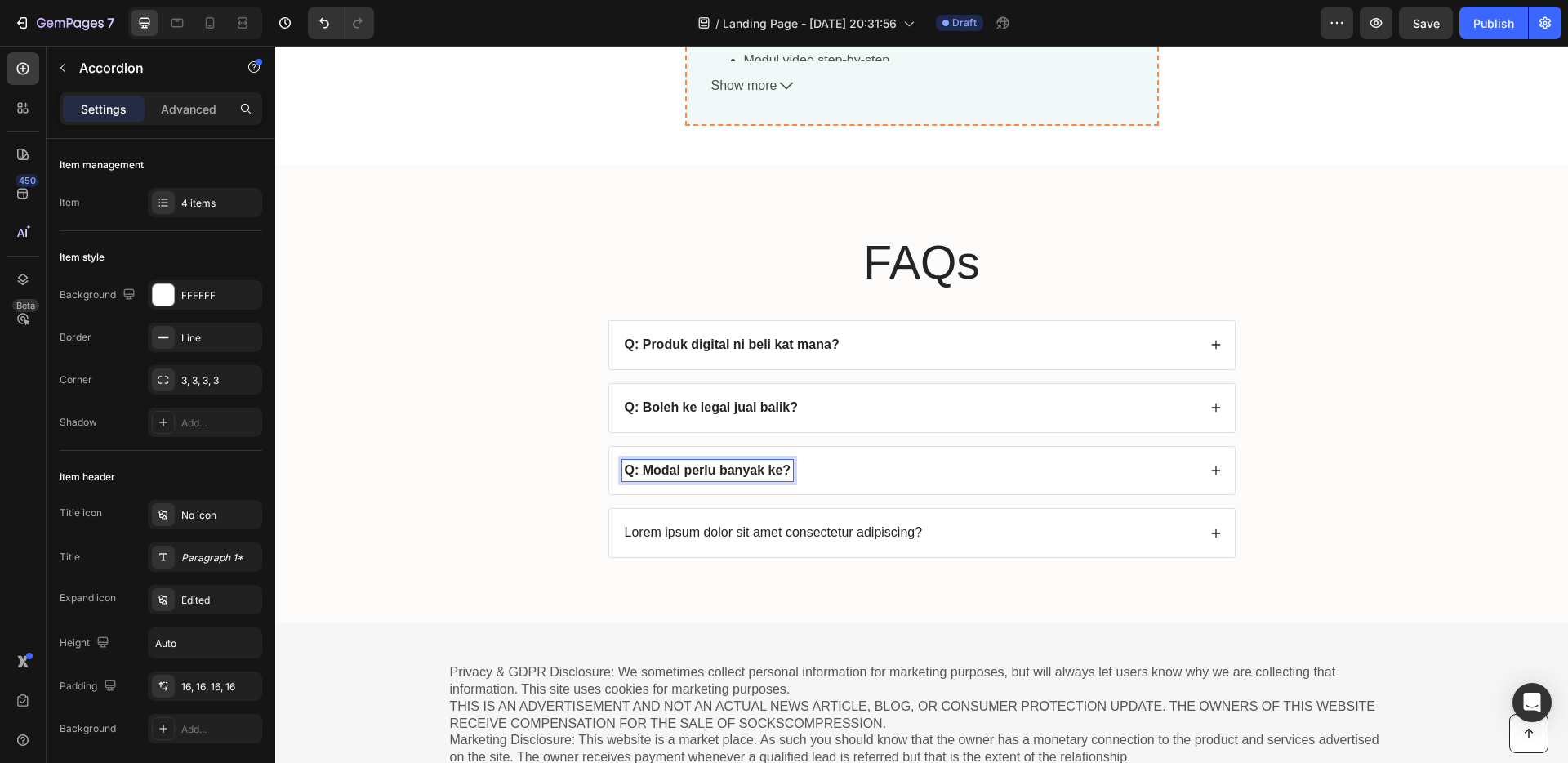
scroll to position [6246, 0]
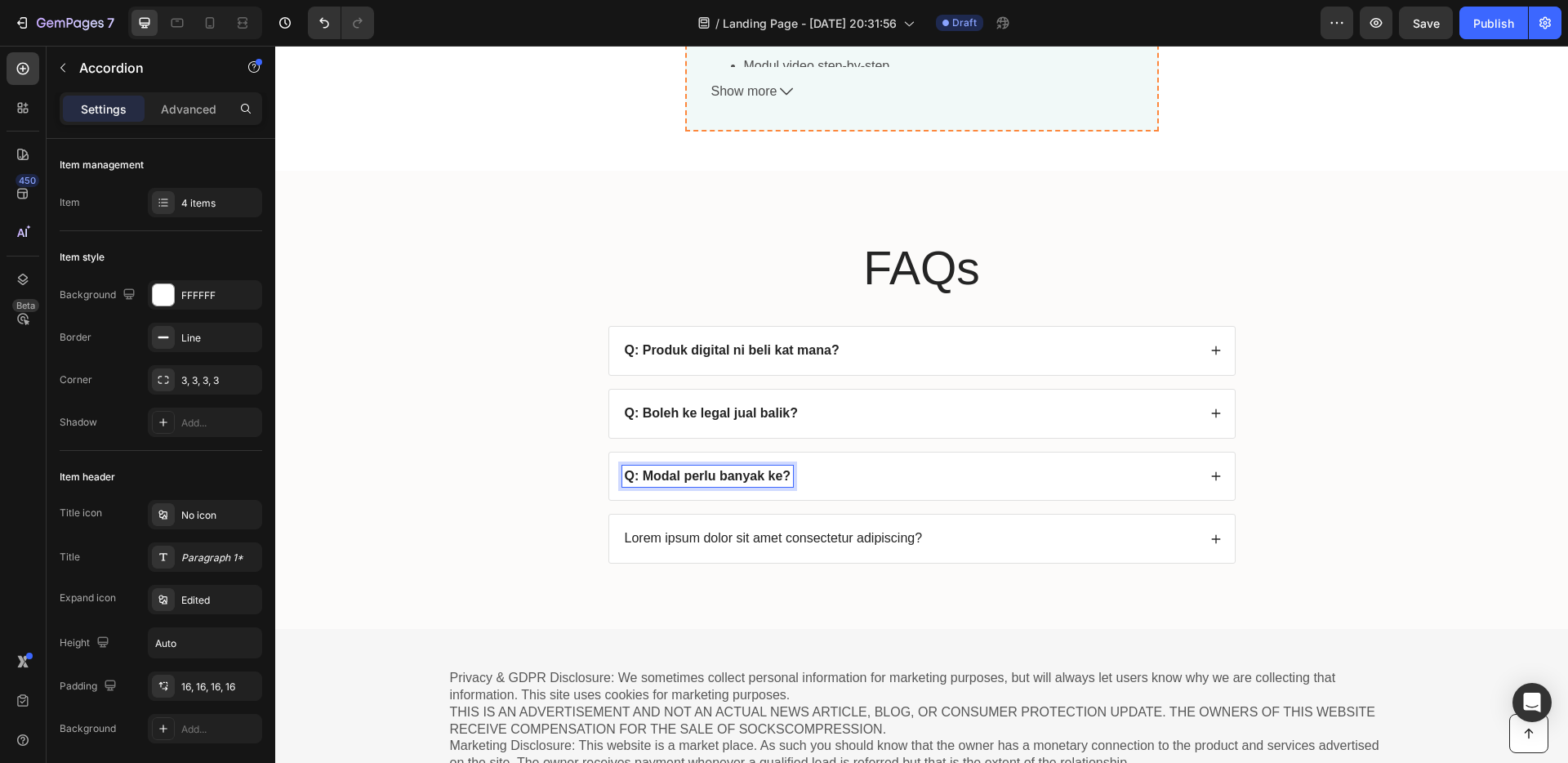
click at [892, 529] on div "Q: Produk digital ni beli kat mana? Q: Boleh ke legal jual balik? 👉 Ya, produk …" at bounding box center [922, 445] width 629 height 238
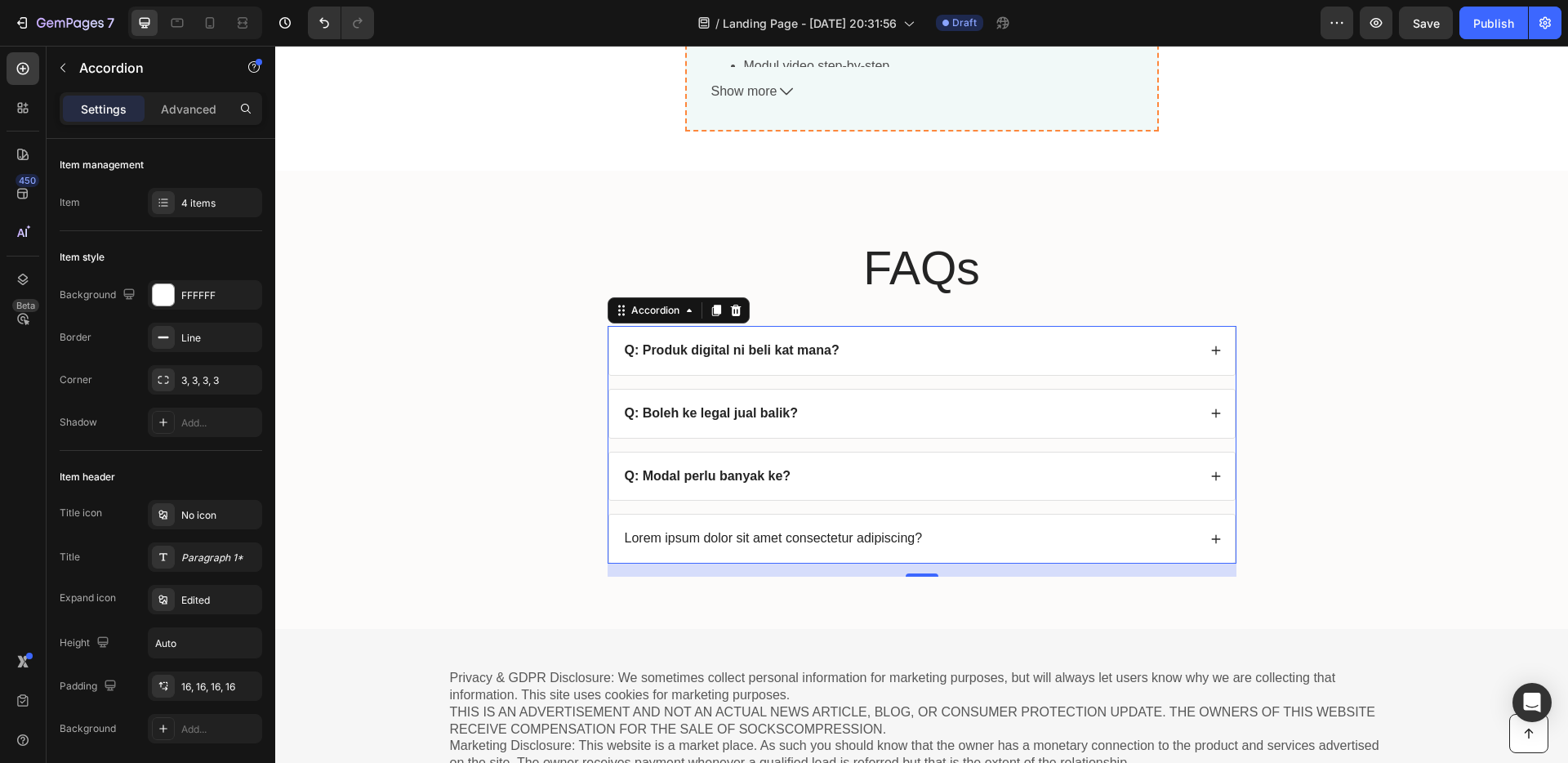
click at [906, 490] on div "Q: Modal perlu banyak ke?" at bounding box center [922, 476] width 625 height 48
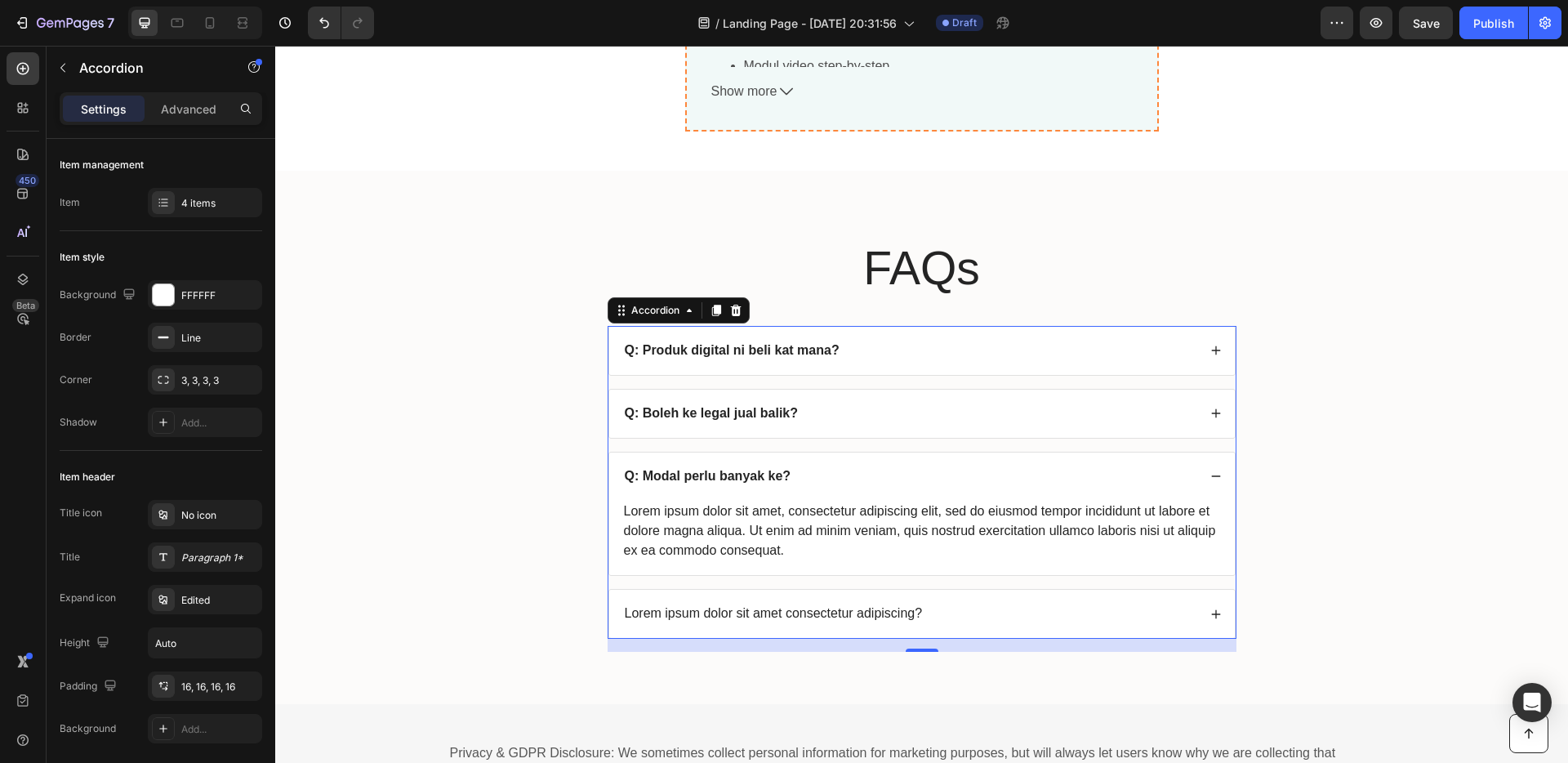
click at [823, 542] on div "Lorem ipsum dolor sit amet, consectetur adipiscing elit, sed do eiusmod tempor …" at bounding box center [922, 531] width 600 height 62
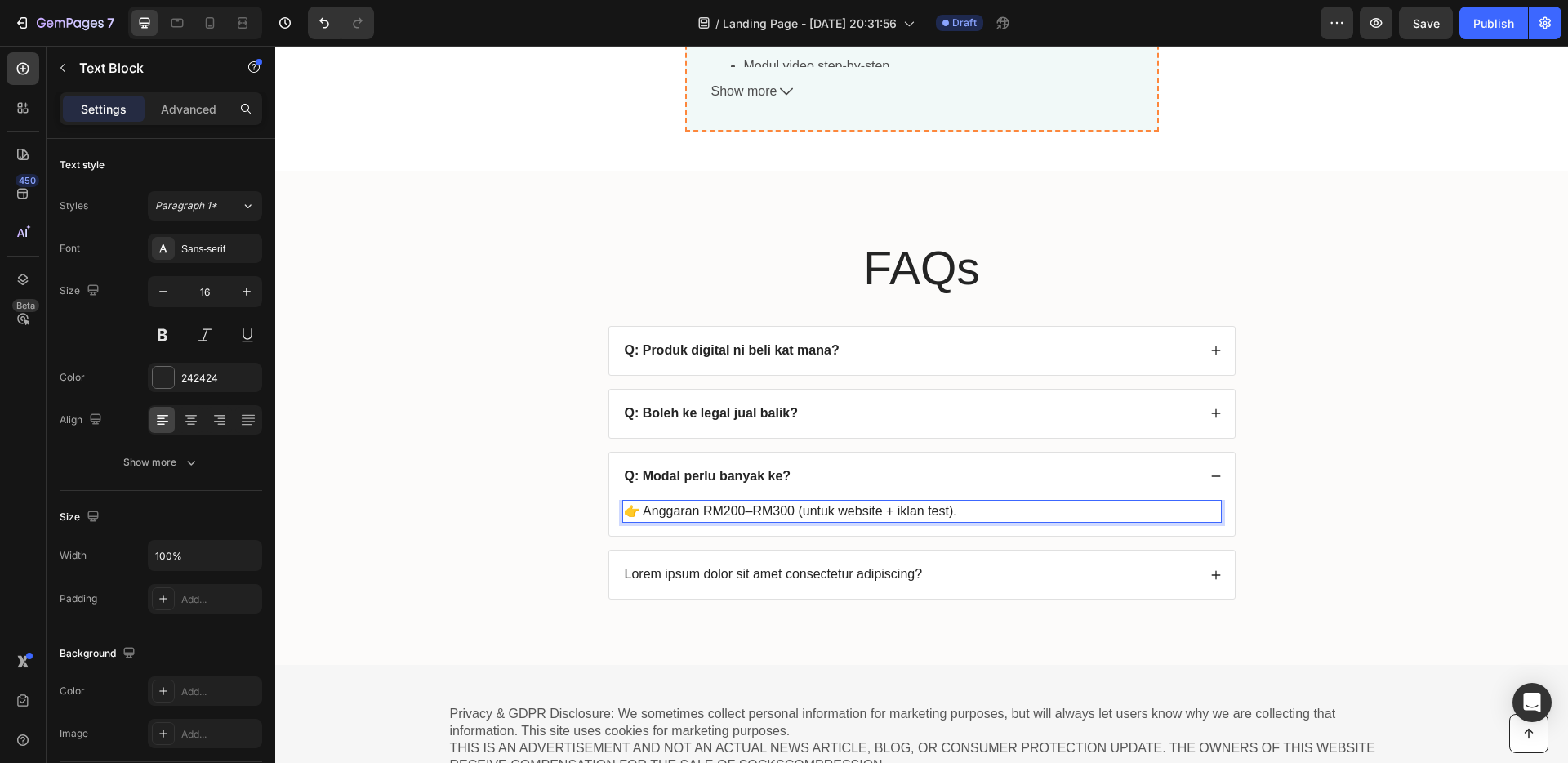
click at [878, 574] on p "Lorem ipsum dolor sit amet consectetur adipiscing?" at bounding box center [774, 574] width 298 height 17
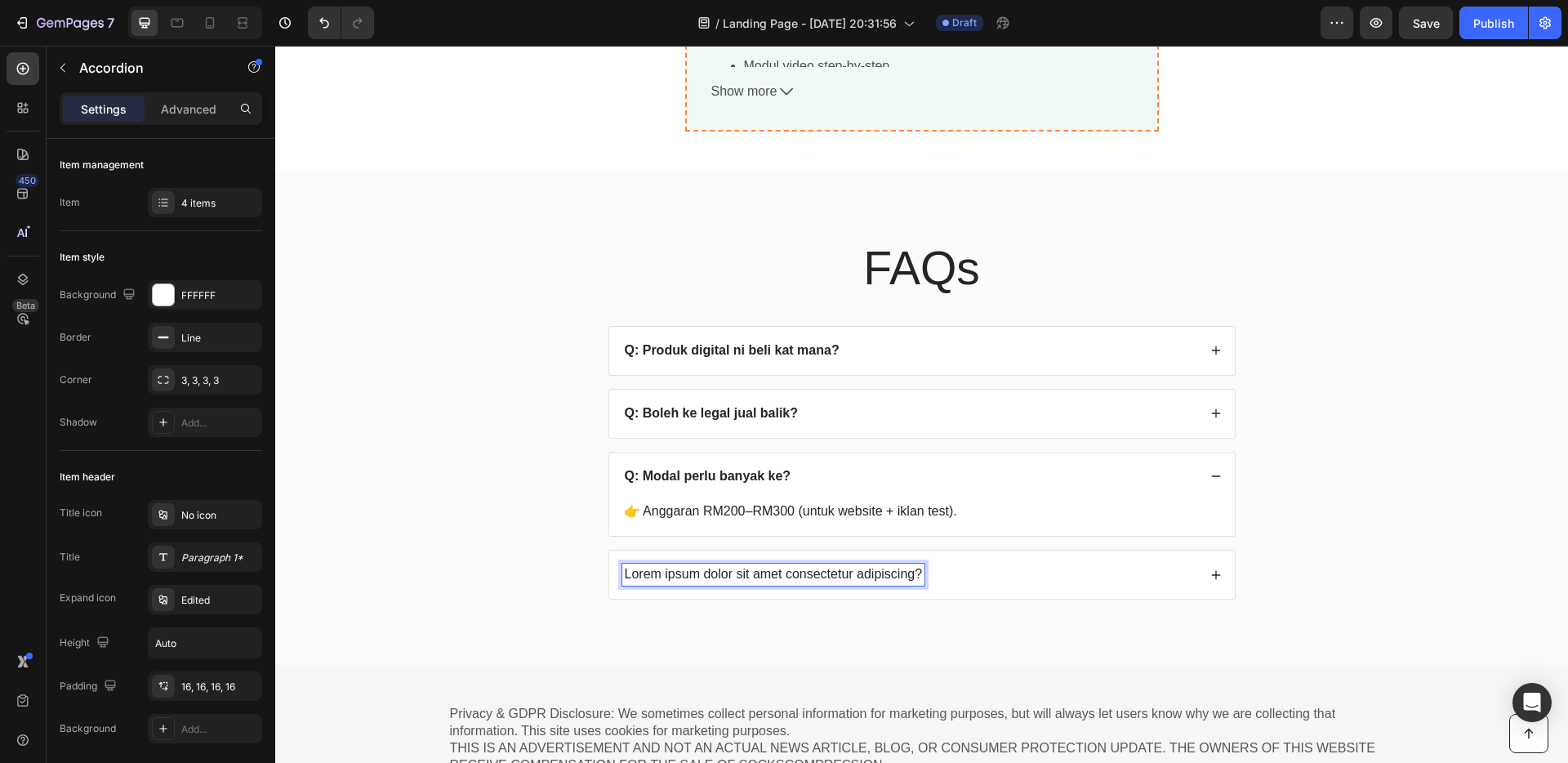
click at [878, 574] on p "Lorem ipsum dolor sit amet consectetur adipiscing?" at bounding box center [774, 574] width 298 height 17
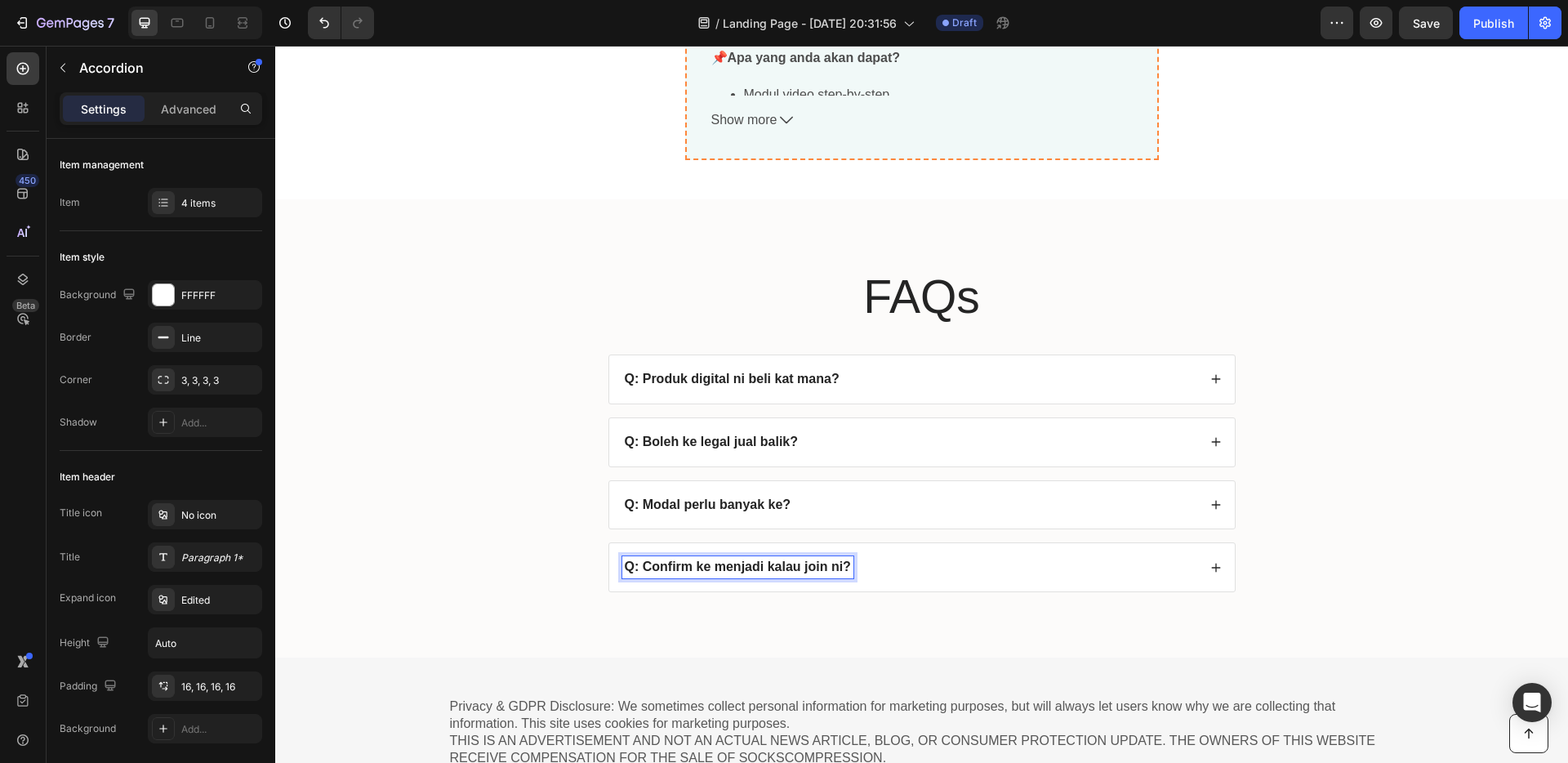
scroll to position [6210, 0]
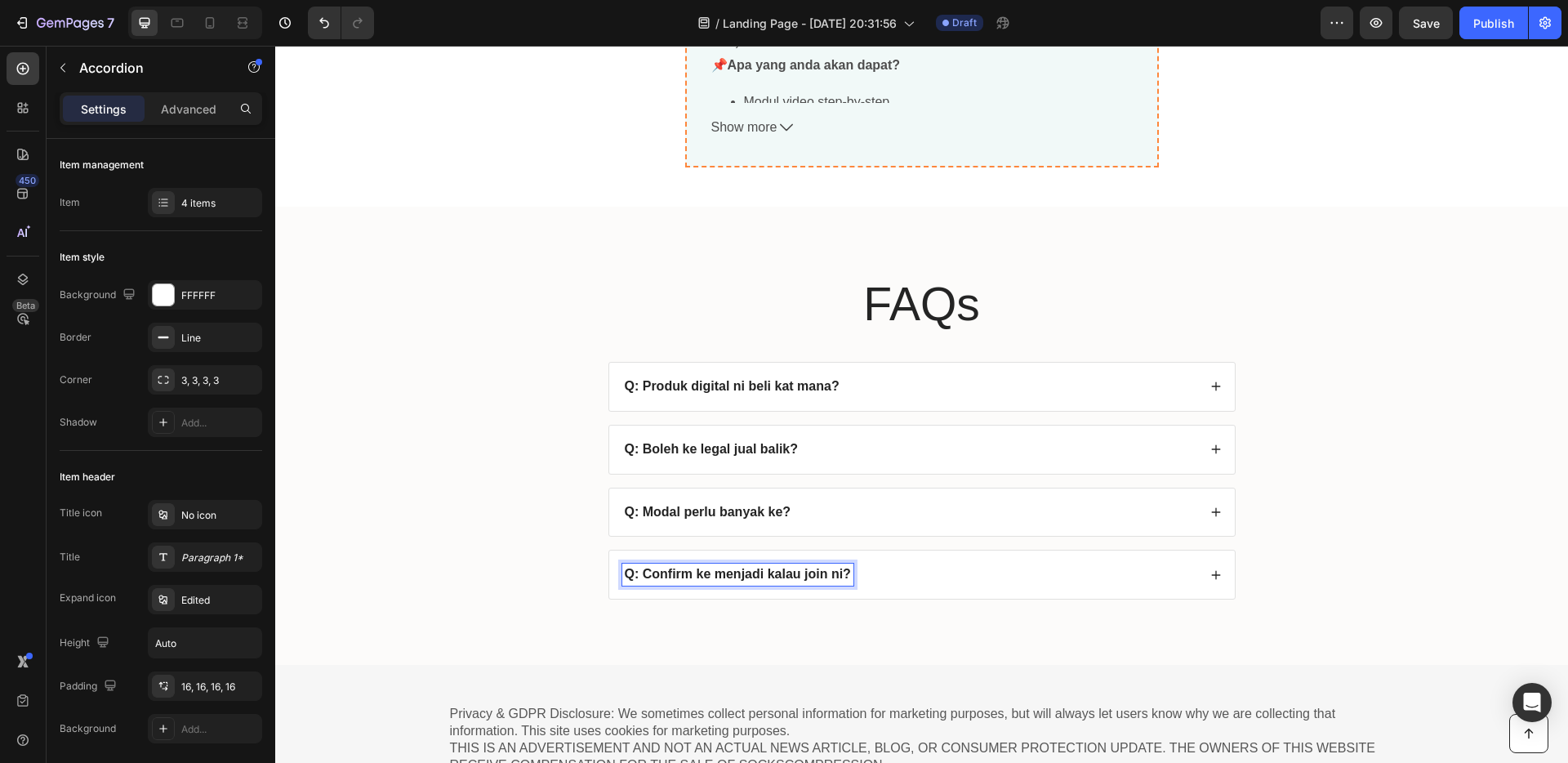
click at [940, 568] on div "Q: Confirm ke menjadi kalau join ni?" at bounding box center [910, 574] width 575 height 22
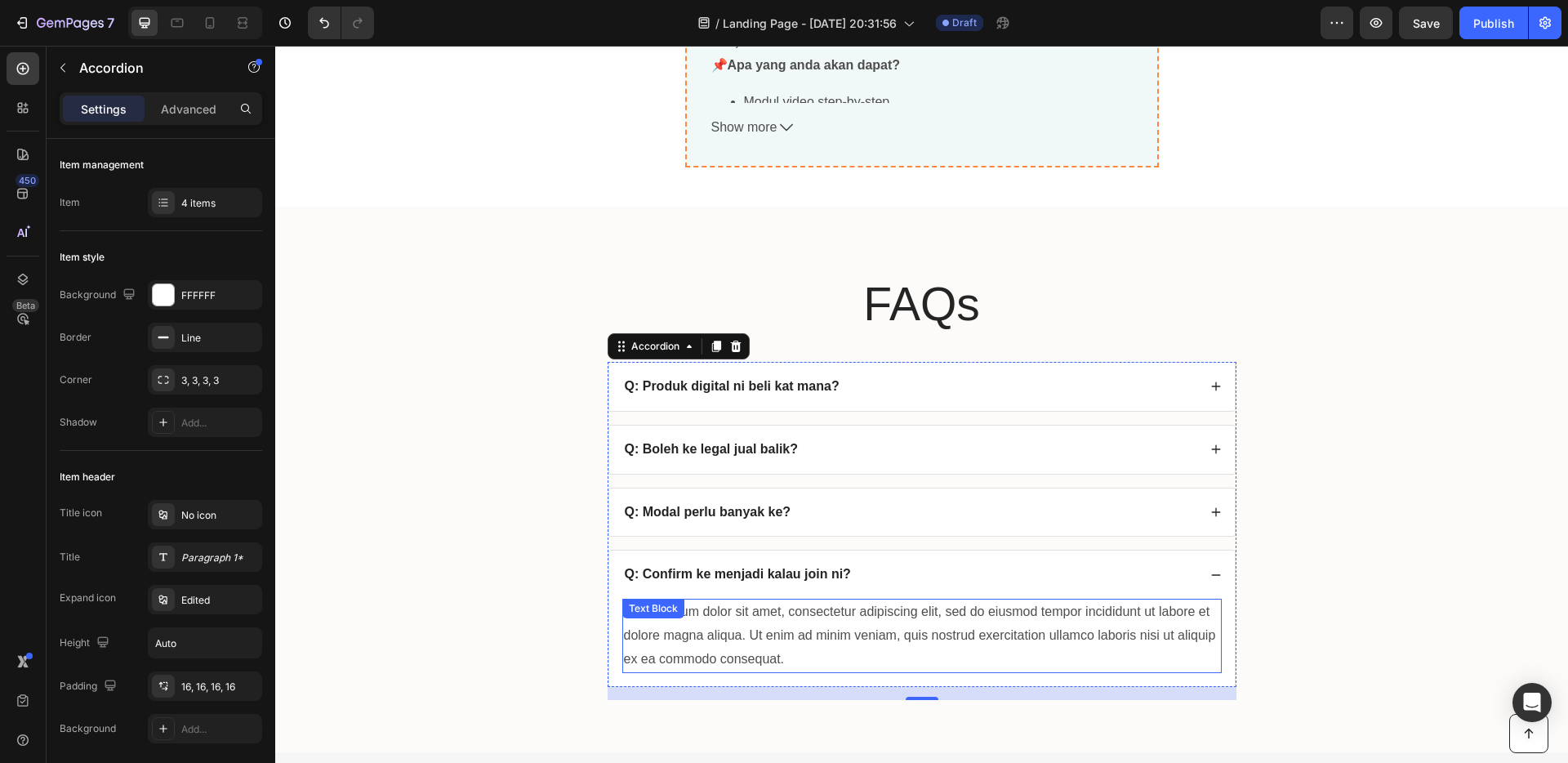
click at [856, 625] on div "Lorem ipsum dolor sit amet, consectetur adipiscing elit, sed do eiusmod tempor …" at bounding box center [922, 635] width 600 height 74
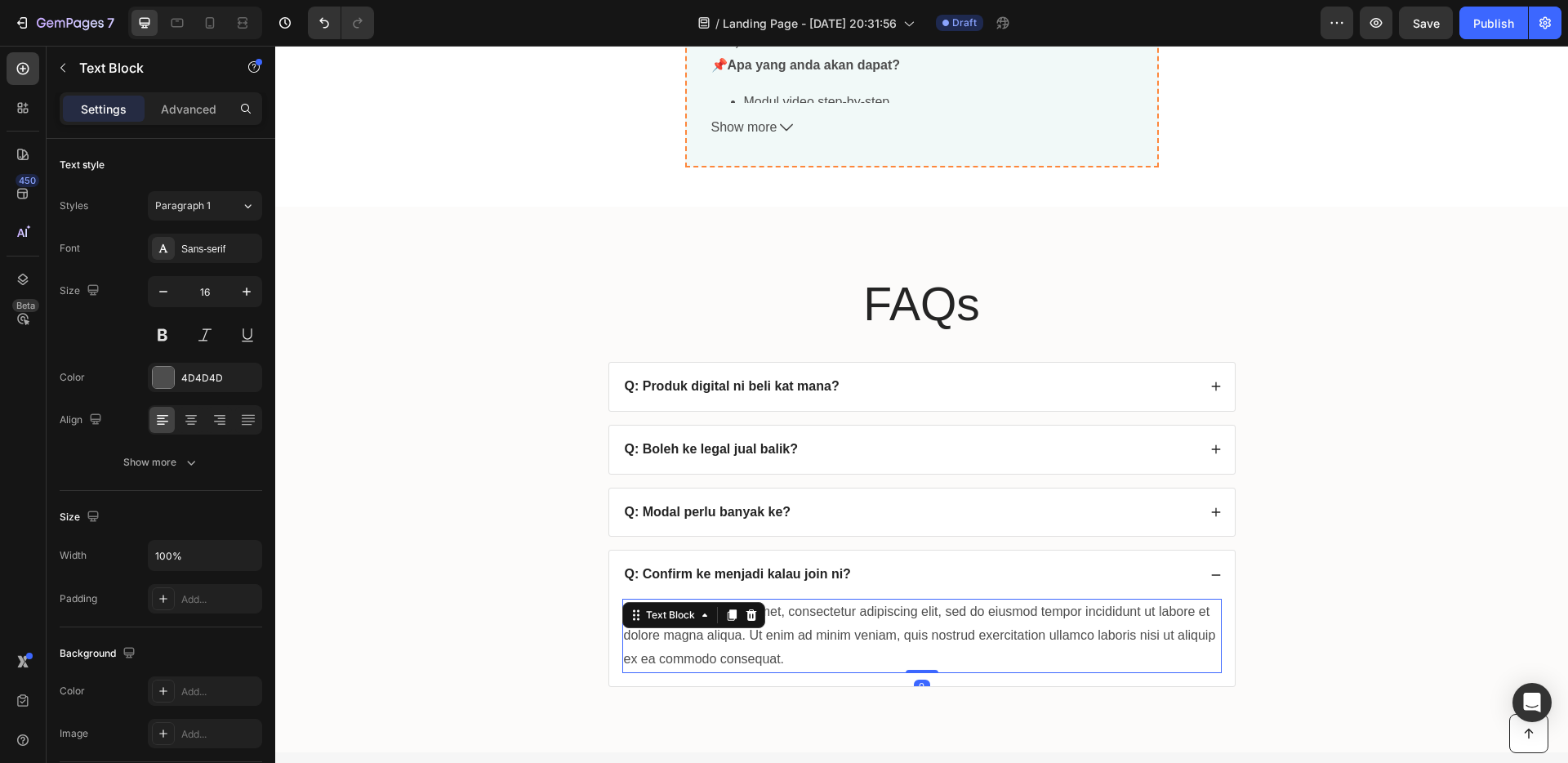
click at [853, 630] on div "Lorem ipsum dolor sit amet, consectetur adipiscing elit, sed do eiusmod tempor …" at bounding box center [922, 635] width 600 height 74
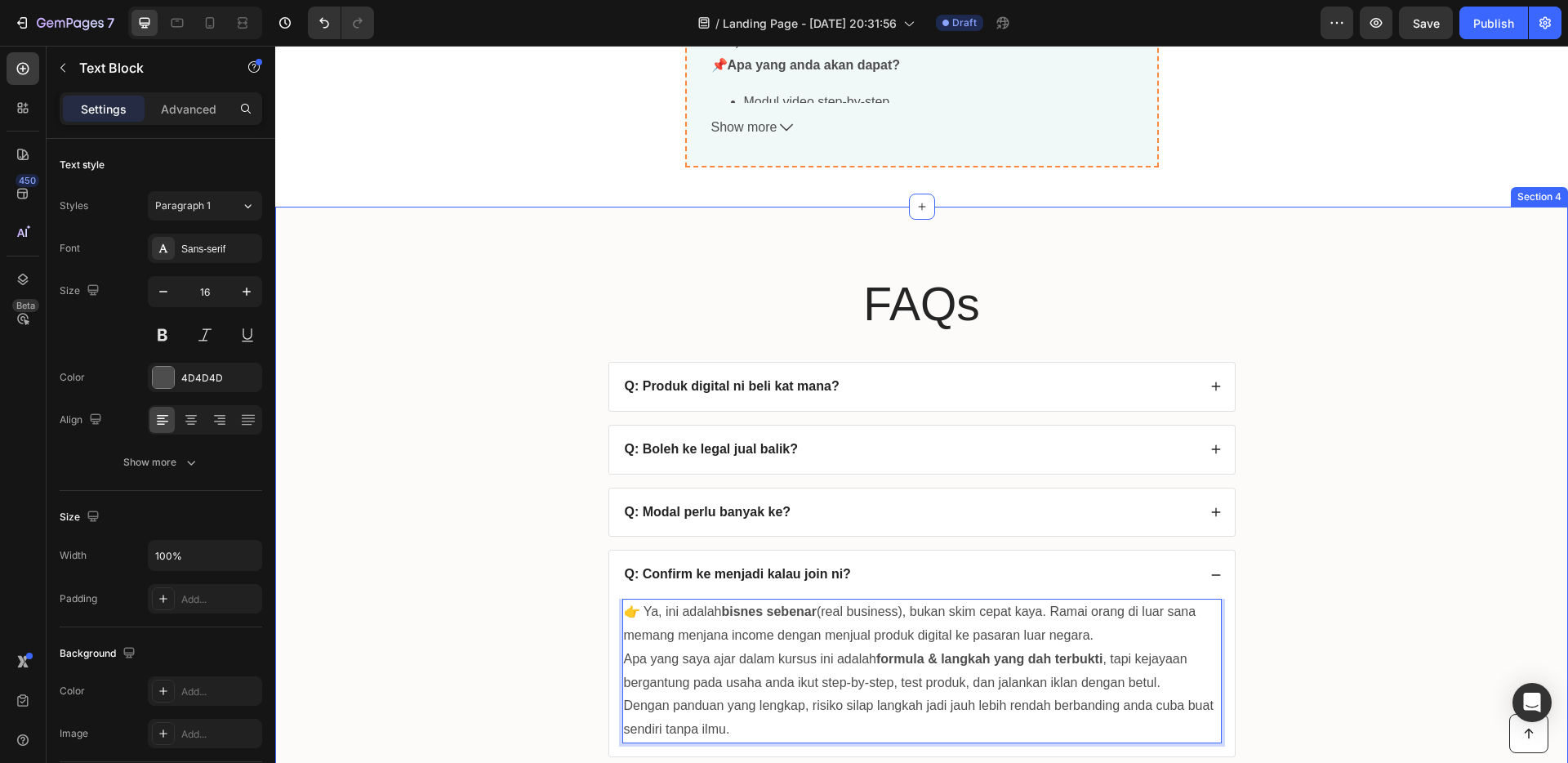
click at [1374, 562] on div "FAQs Heading Q: Produk digital ni beli kat mana? Q: Boleh ke legal jual balik? …" at bounding box center [921, 528] width 1261 height 512
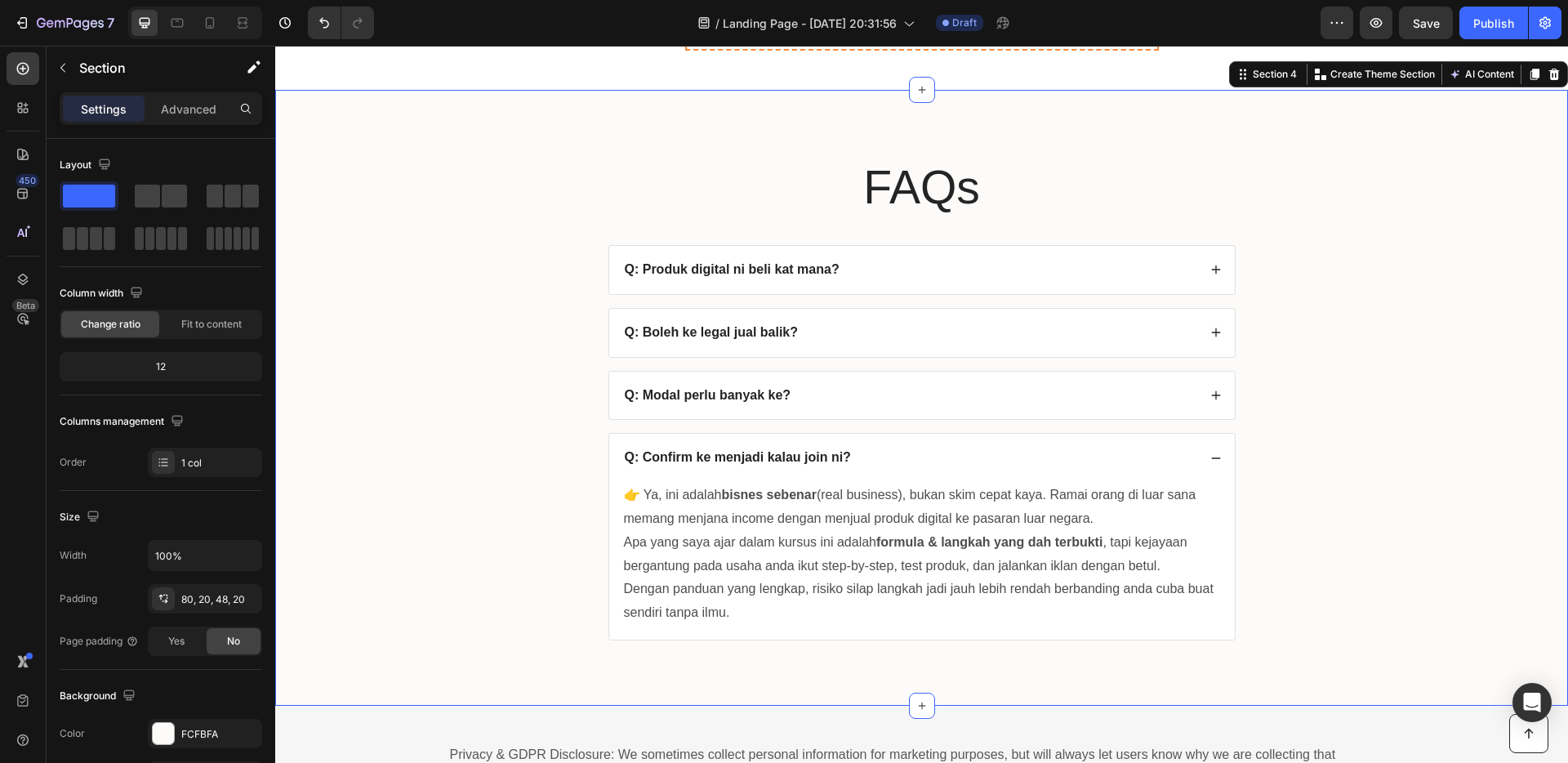
scroll to position [6739, 0]
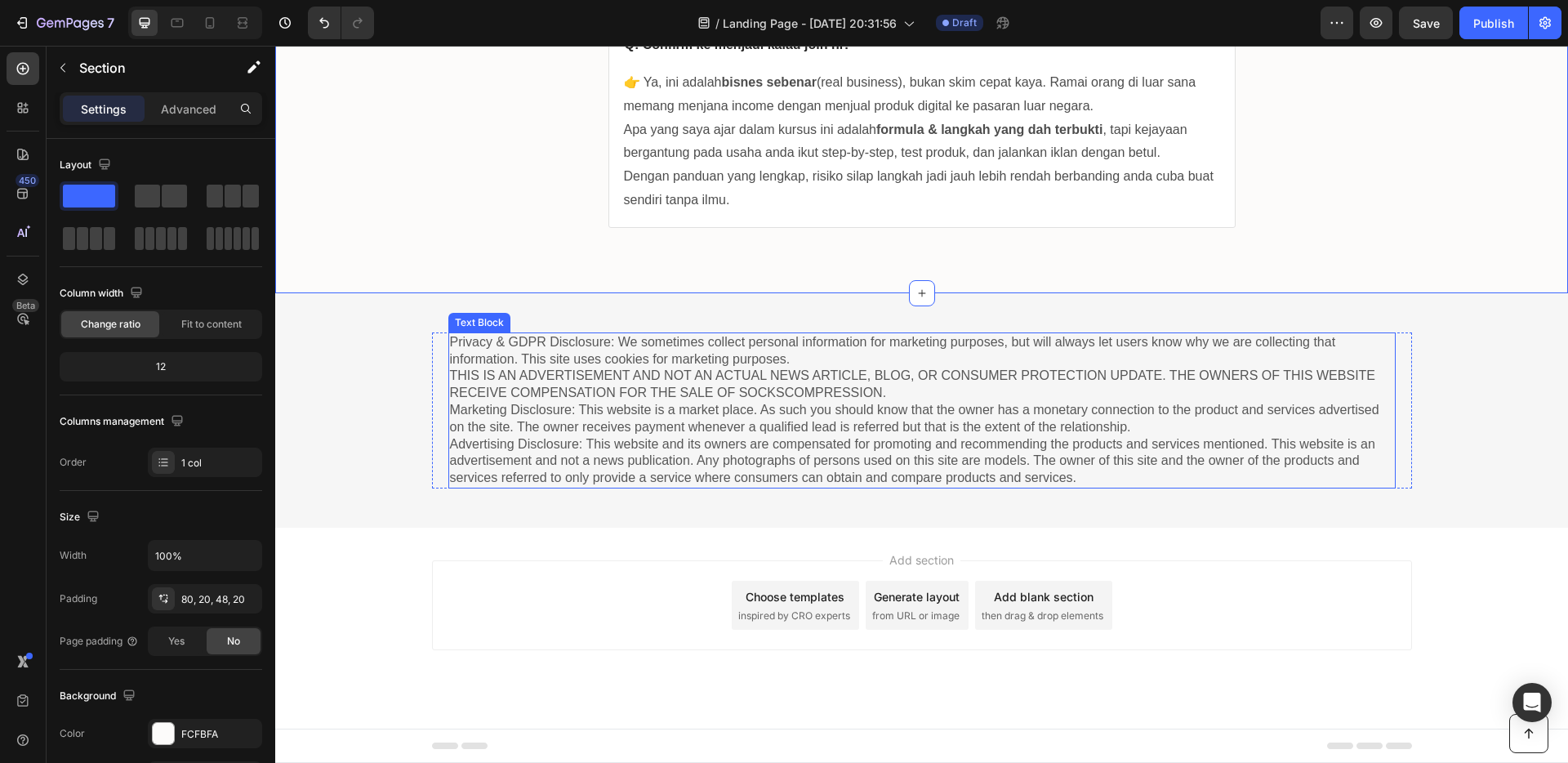
click at [872, 438] on p "Privacy & GDPR Disclosure: We sometimes collect personal information for market…" at bounding box center [922, 410] width 944 height 153
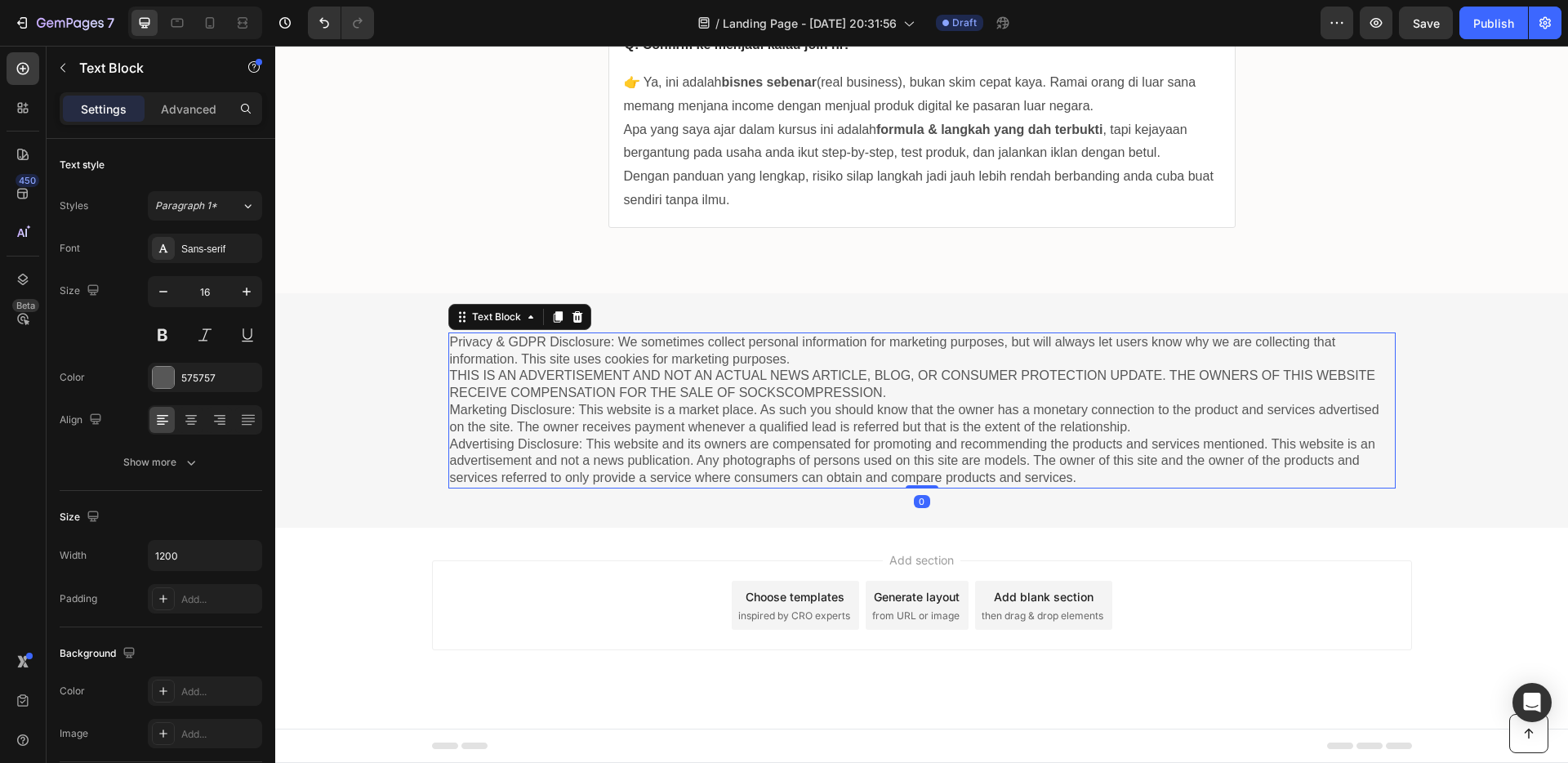
click at [872, 441] on p "Privacy & GDPR Disclosure: We sometimes collect personal information for market…" at bounding box center [922, 410] width 944 height 153
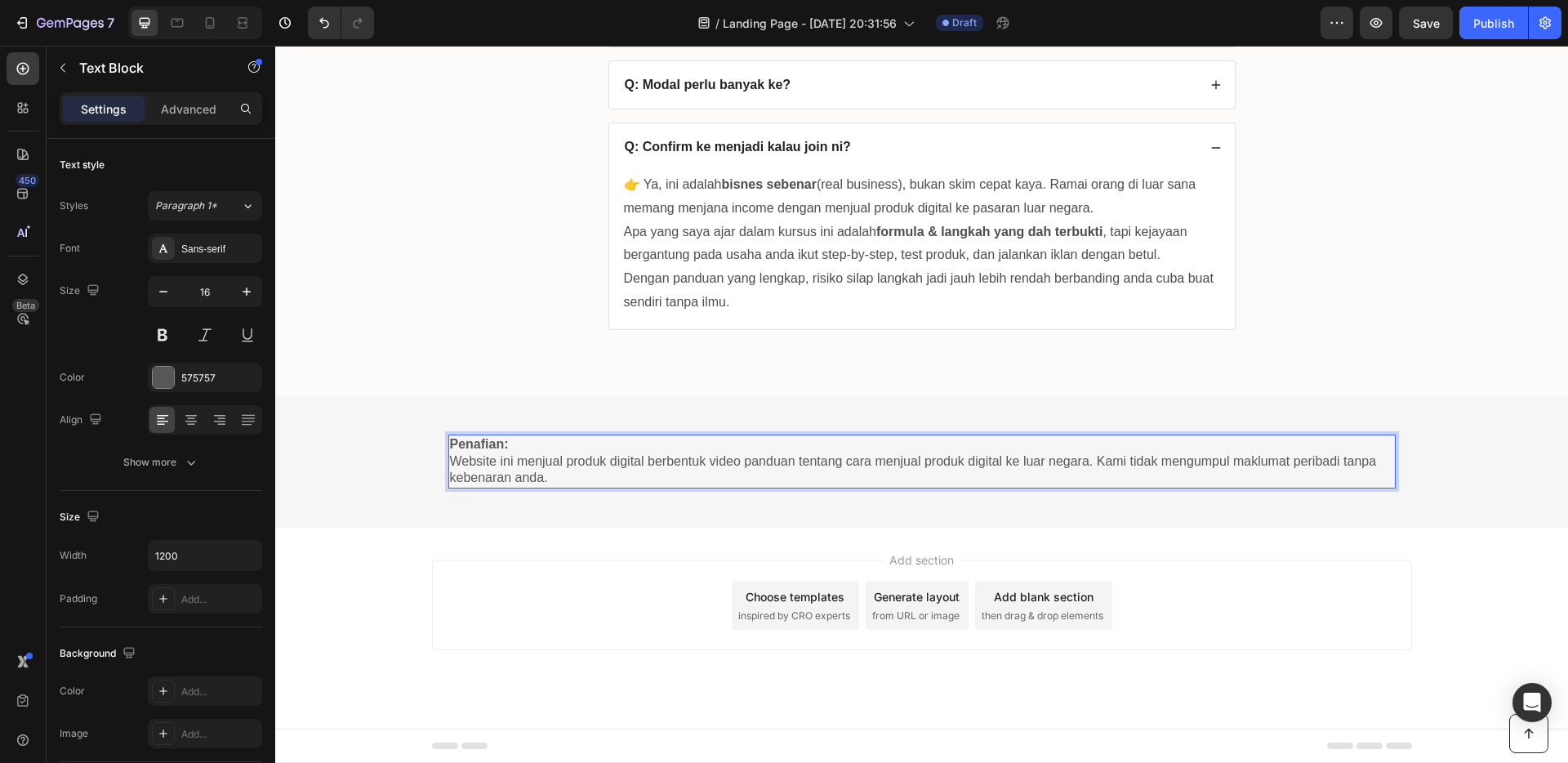
scroll to position [6637, 0]
click at [1087, 393] on div "FAQs Heading Q: Produk digital ni beli kat mana? Q: Boleh ke legal jual balik? …" at bounding box center [921, 87] width 1293 height 616
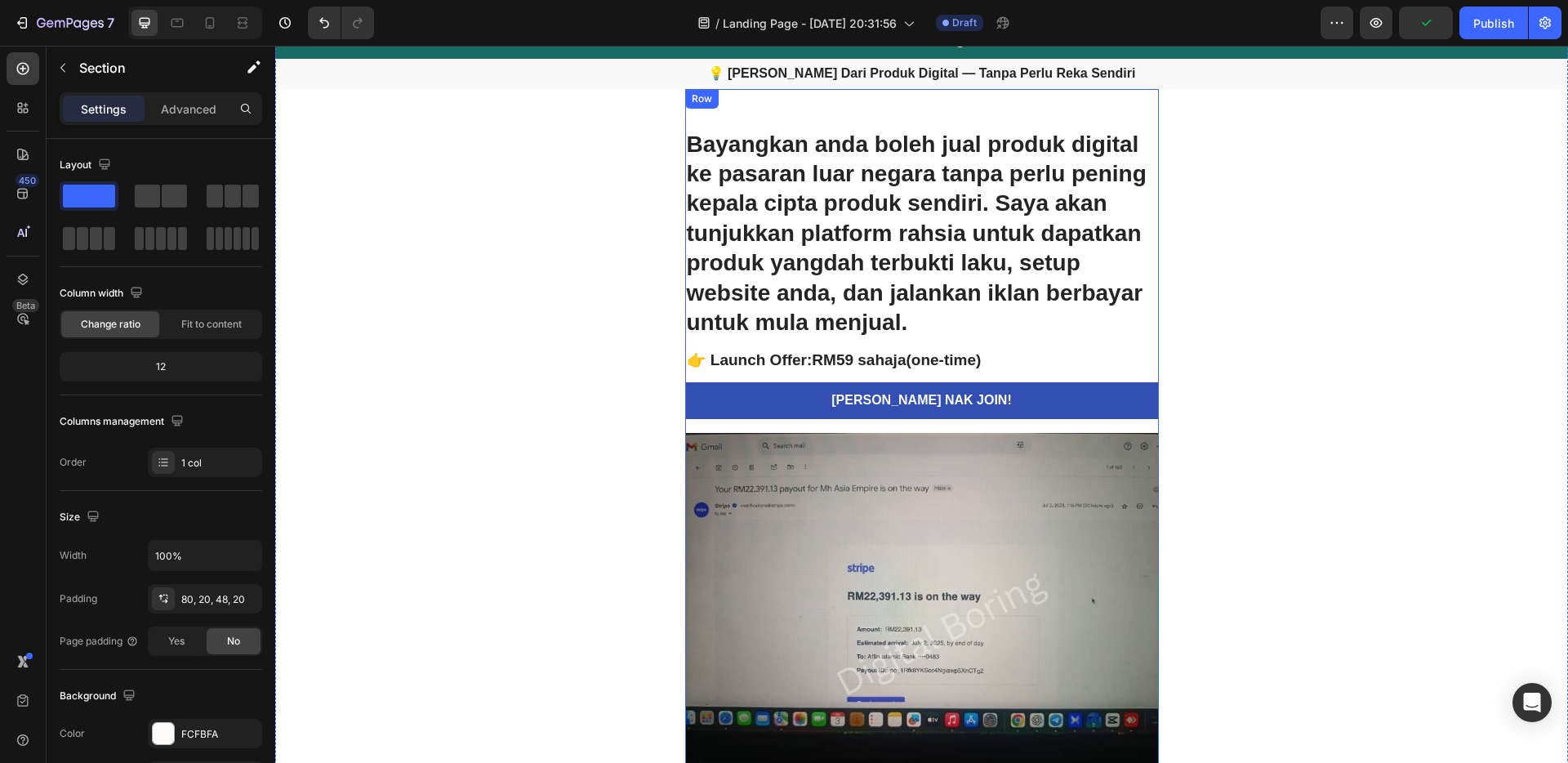
scroll to position [0, 0]
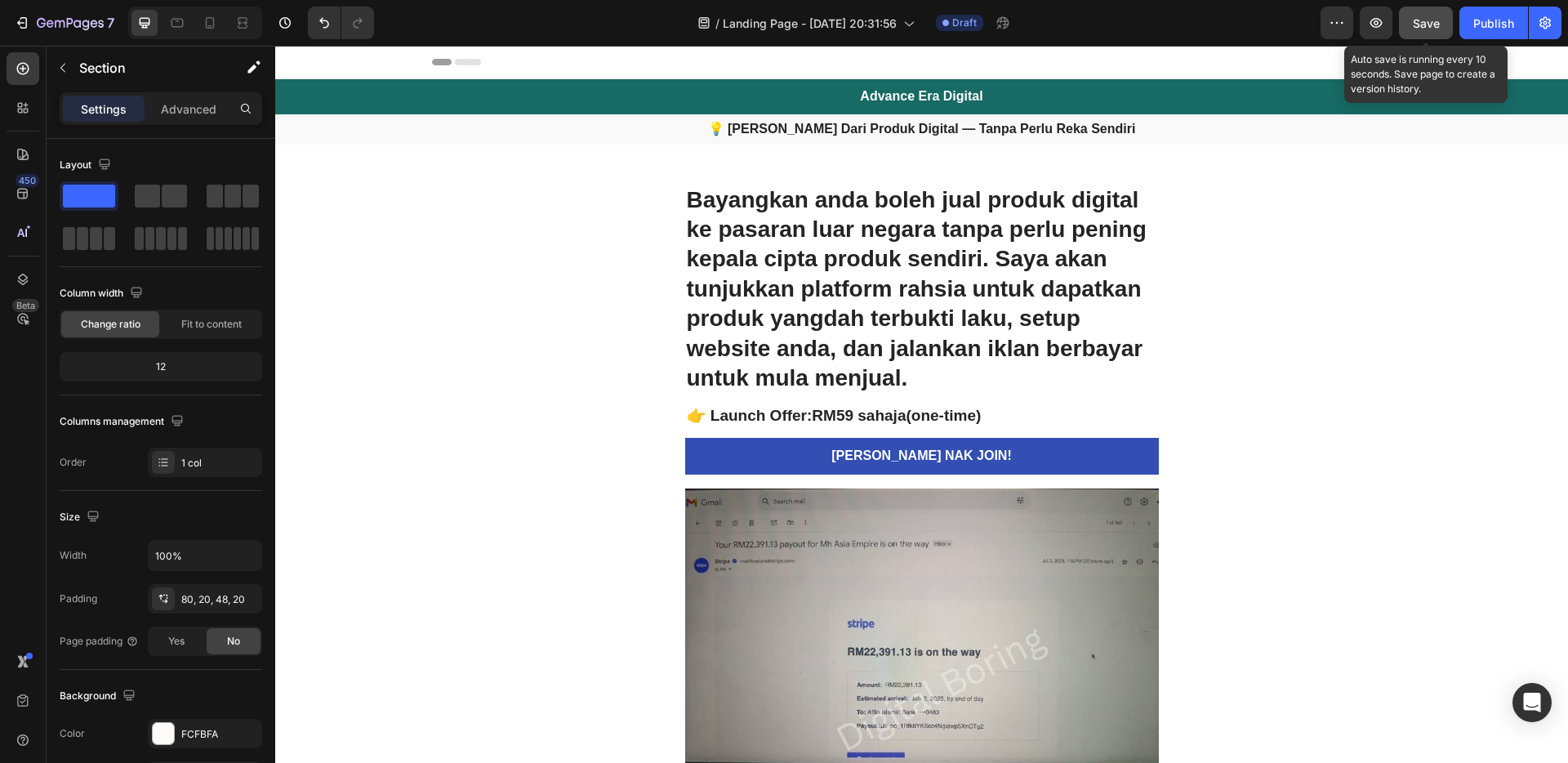
click at [1429, 28] on span "Save" at bounding box center [1427, 23] width 27 height 14
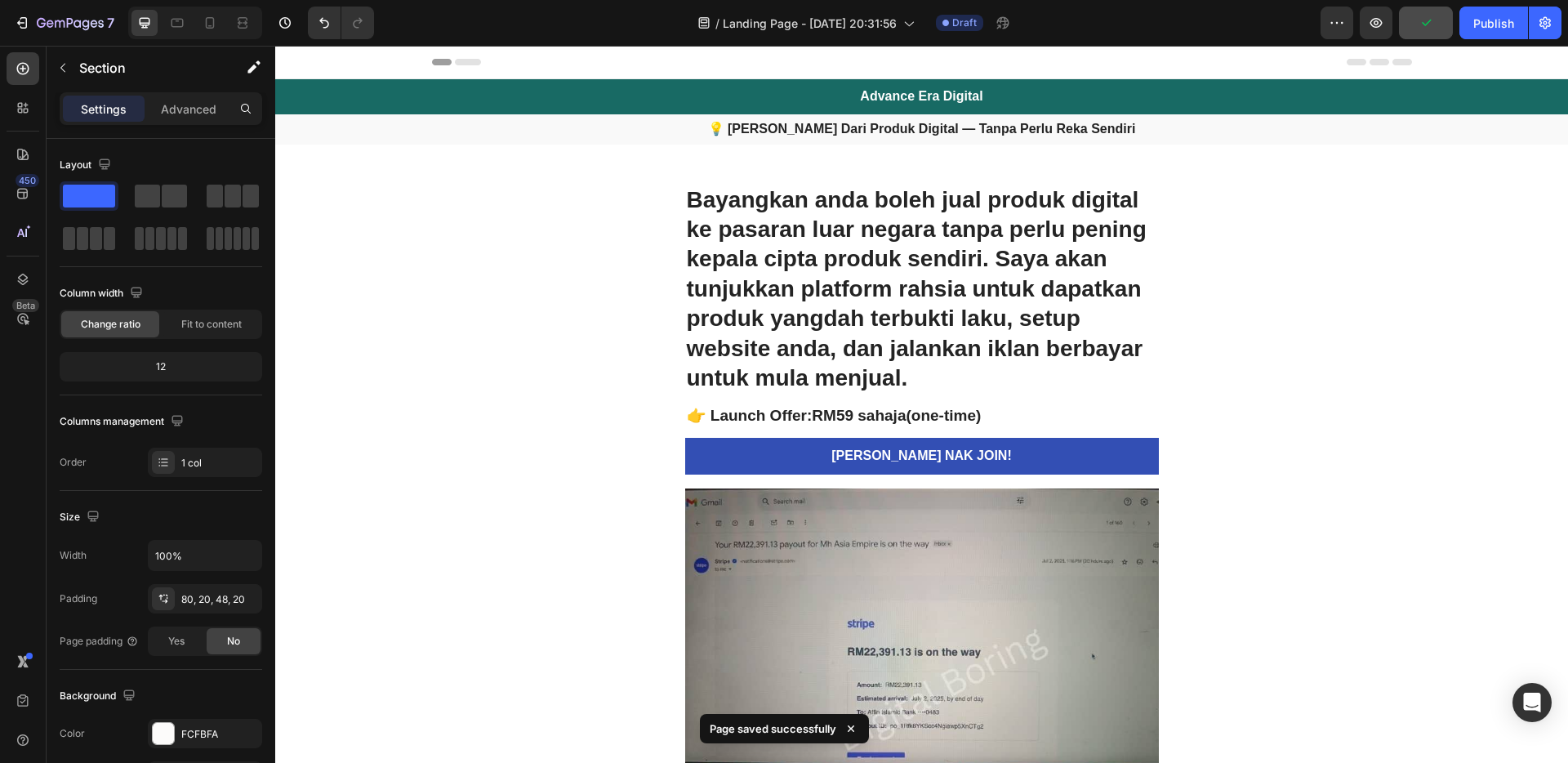
click at [306, 57] on span "Header" at bounding box center [324, 62] width 36 height 16
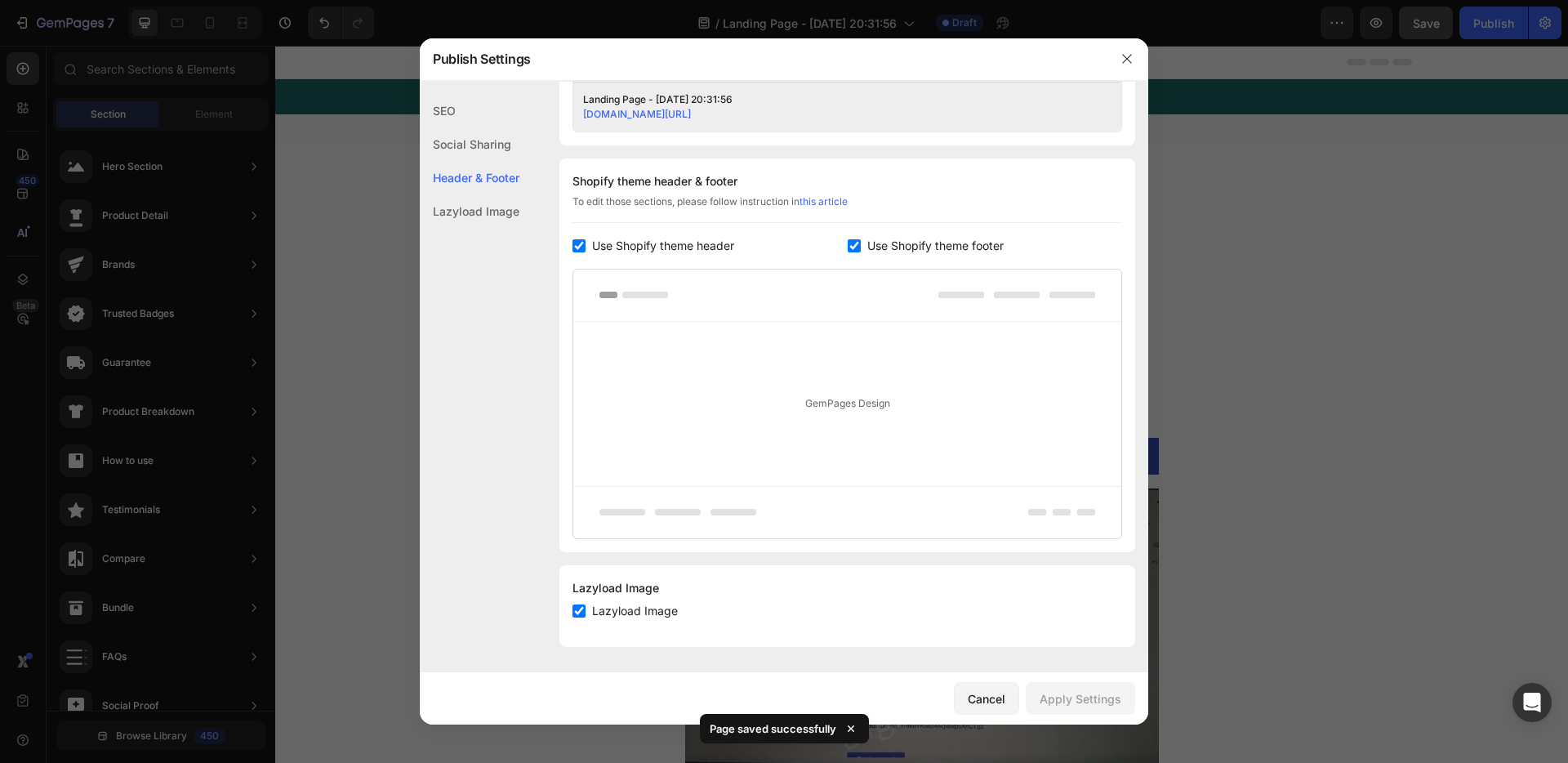
click at [618, 252] on span "Use Shopify theme header" at bounding box center [664, 246] width 142 height 20
checkbox input "false"
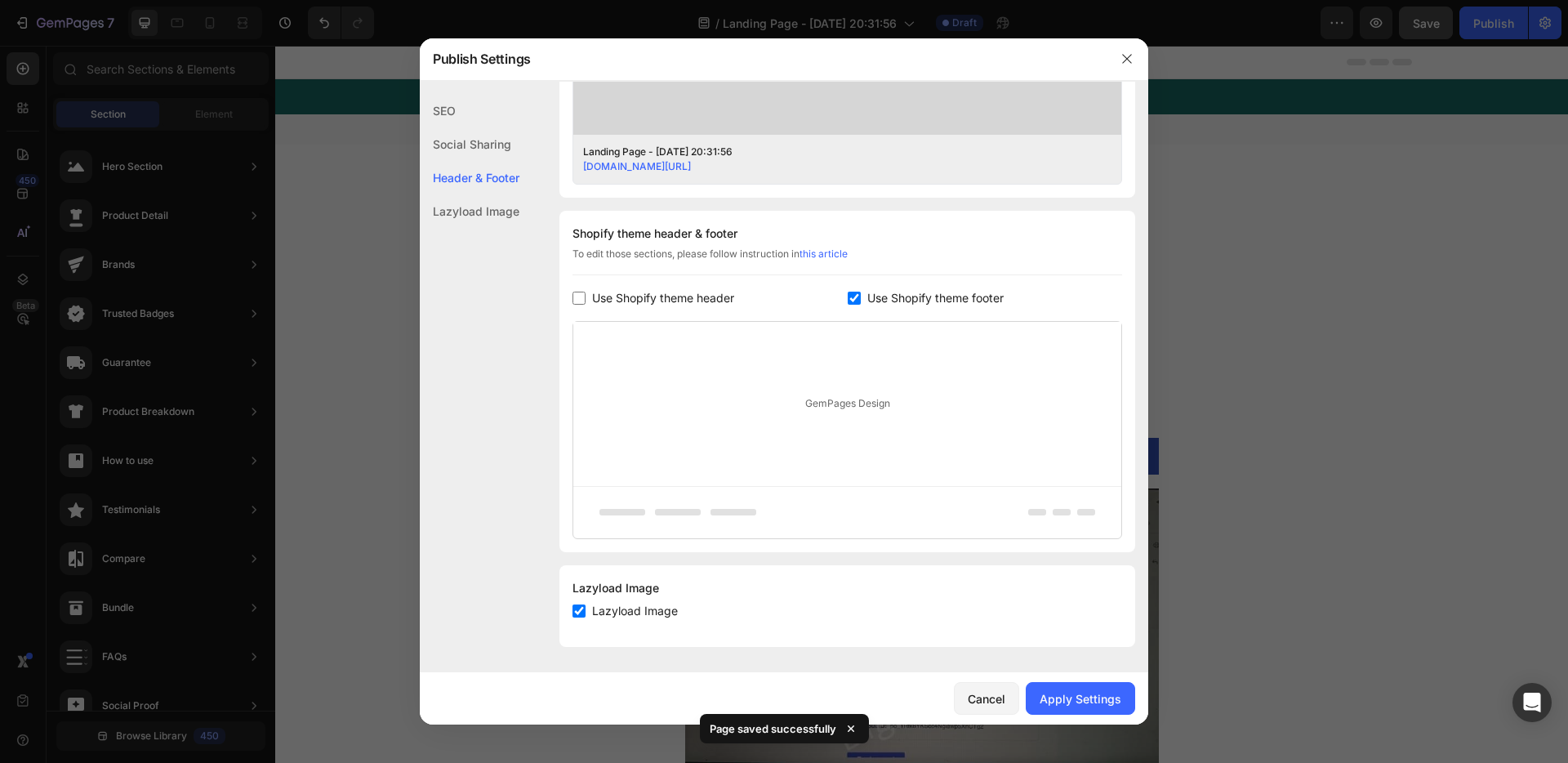
click at [907, 303] on span "Use Shopify theme footer" at bounding box center [935, 298] width 137 height 20
checkbox input "false"
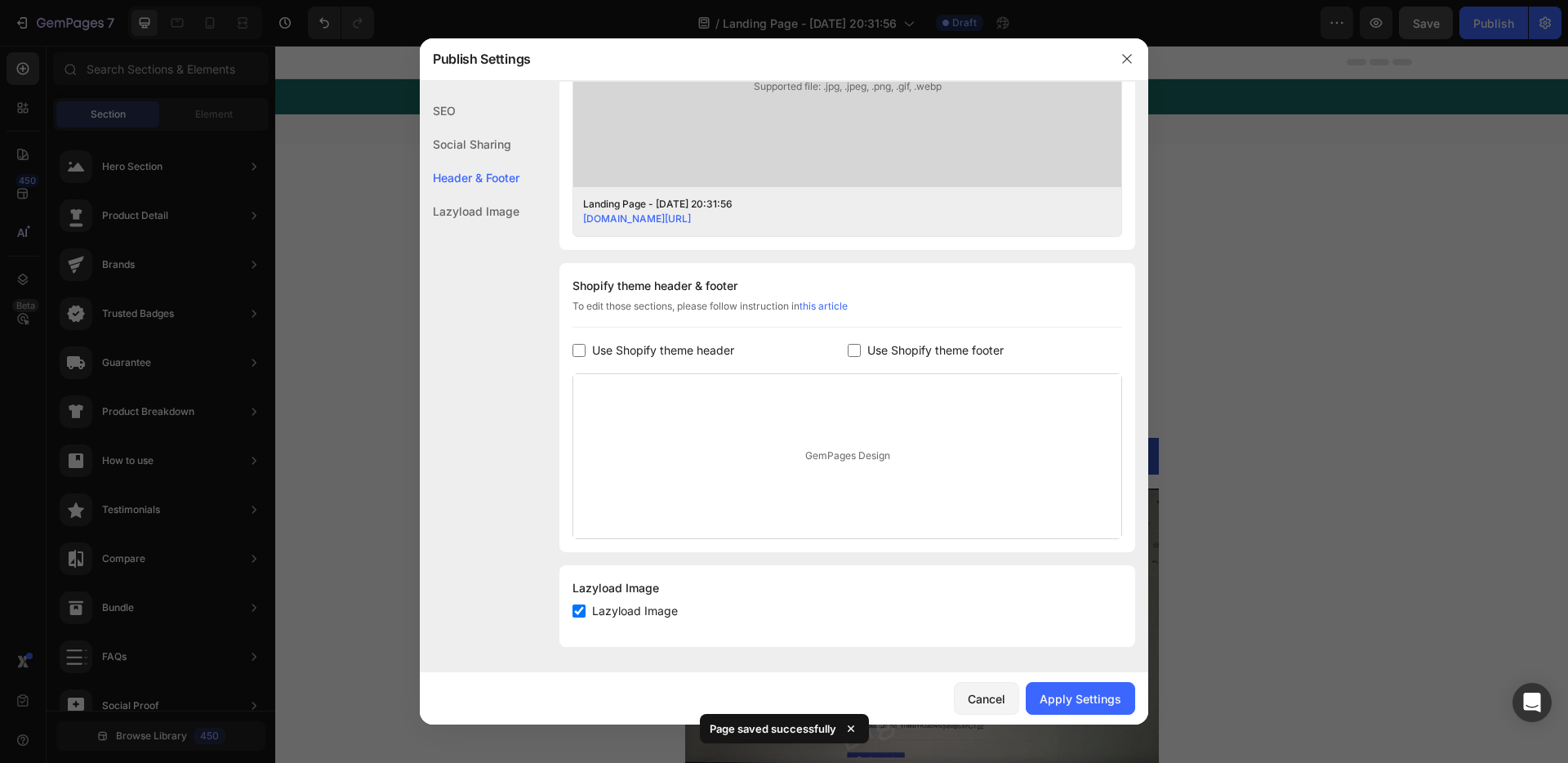
scroll to position [600, 0]
click at [1066, 706] on div "Apply Settings" at bounding box center [1080, 698] width 82 height 17
click at [1130, 59] on icon "button" at bounding box center [1126, 59] width 13 height 13
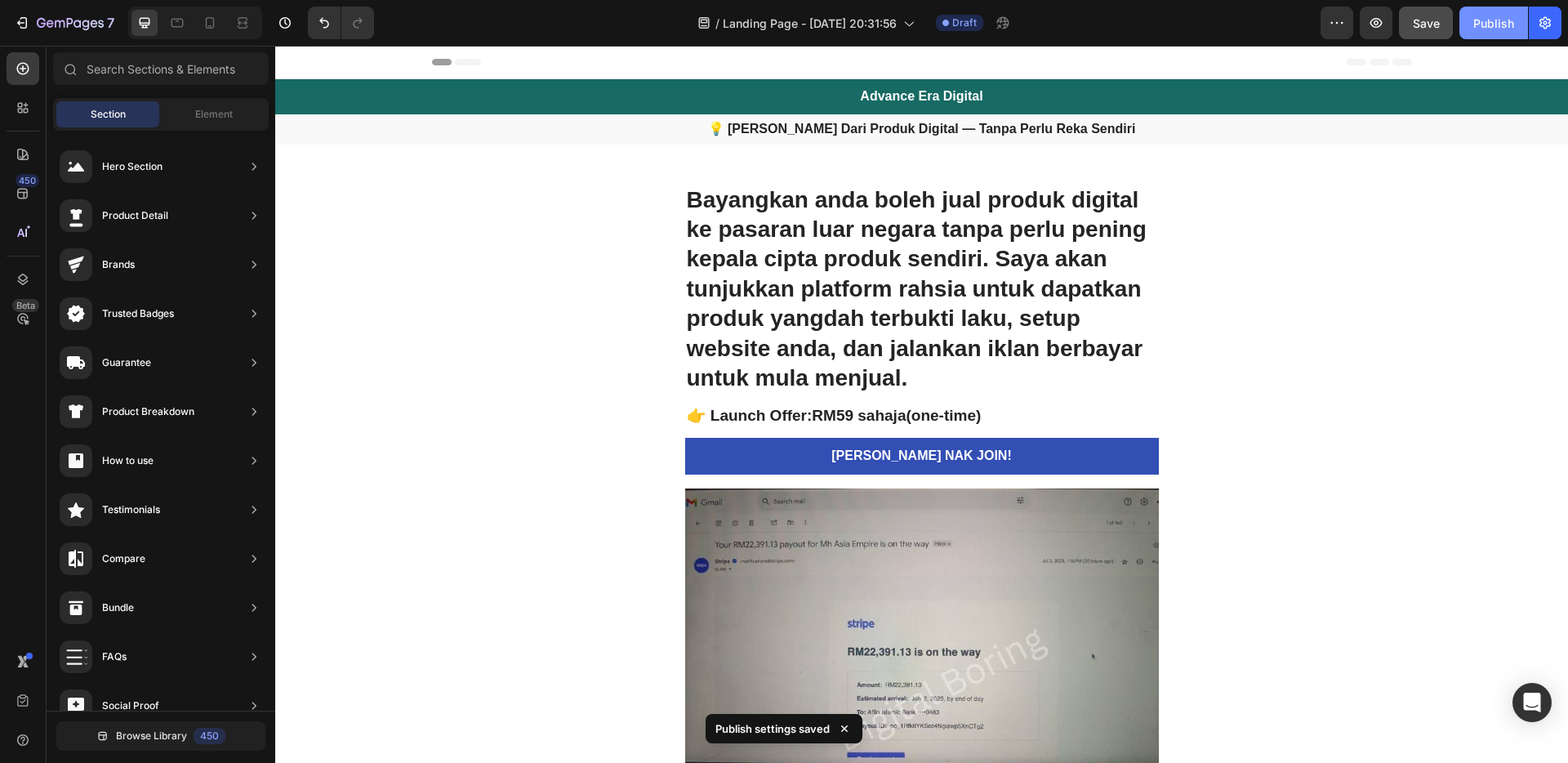
click at [1500, 26] on div "Publish" at bounding box center [1494, 23] width 41 height 17
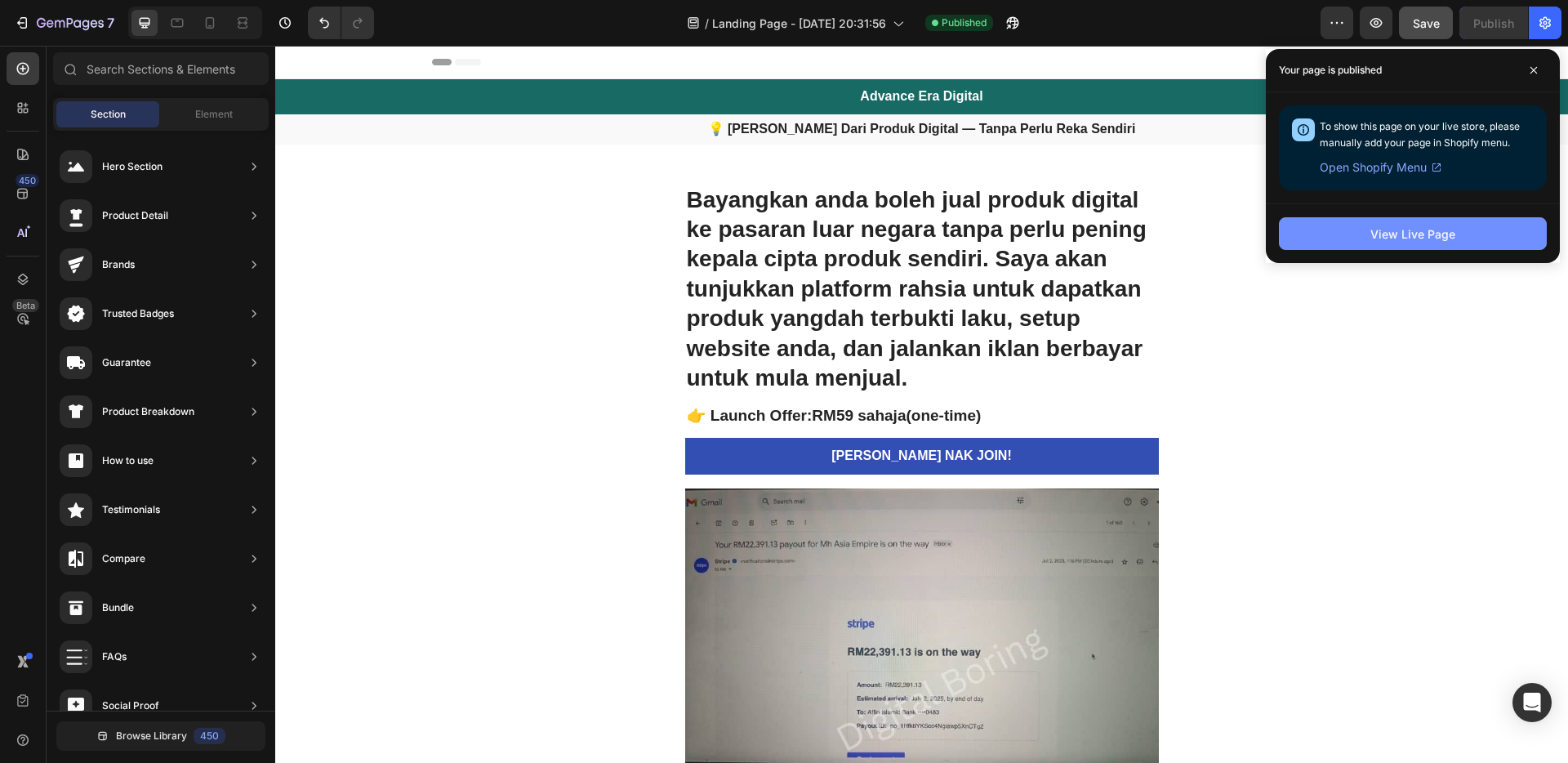
click at [1446, 235] on div "View Live Page" at bounding box center [1413, 234] width 85 height 17
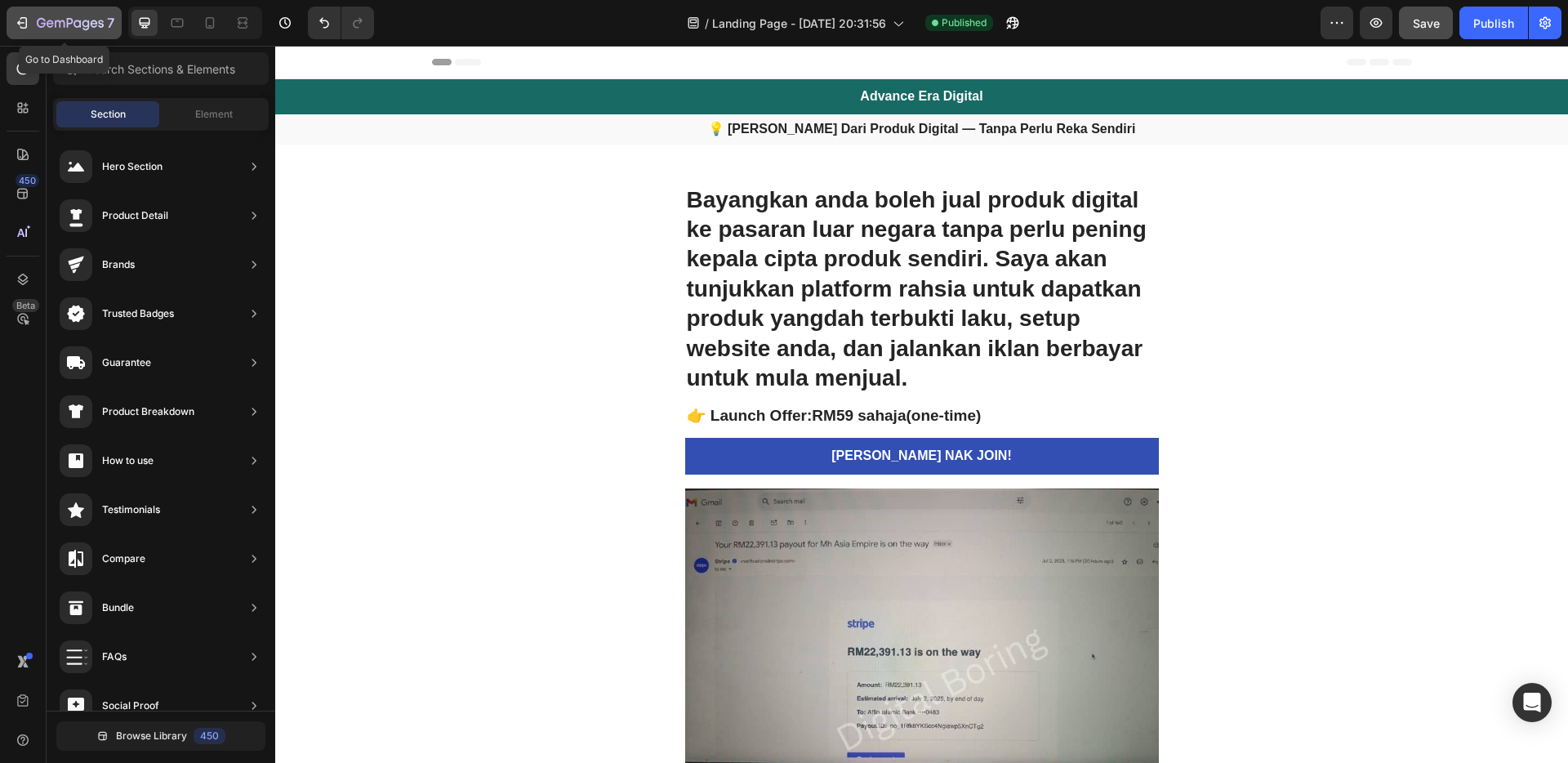
click at [83, 17] on icon "button" at bounding box center [69, 24] width 67 height 14
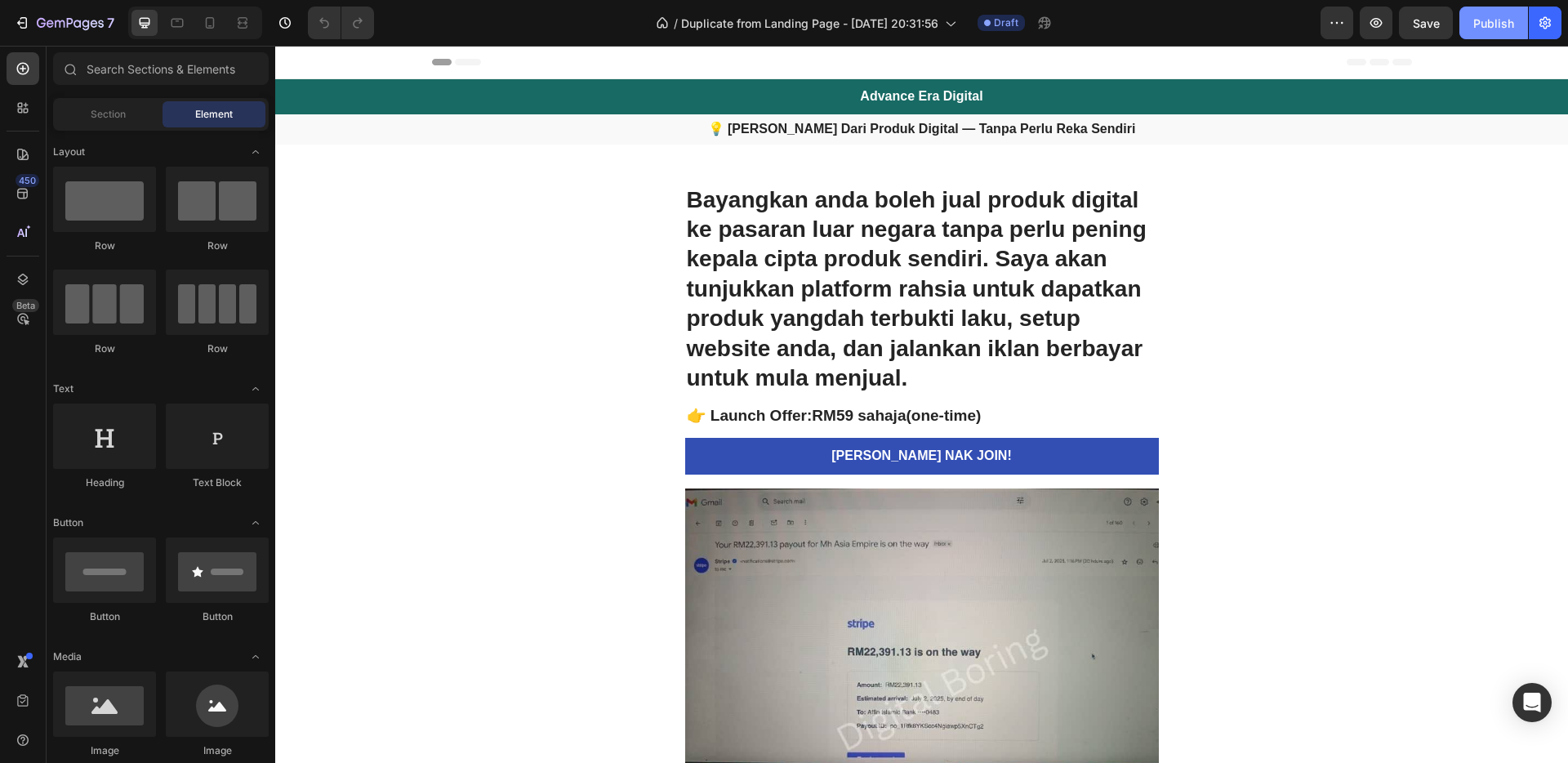
click at [1484, 26] on div "Publish" at bounding box center [1494, 23] width 41 height 17
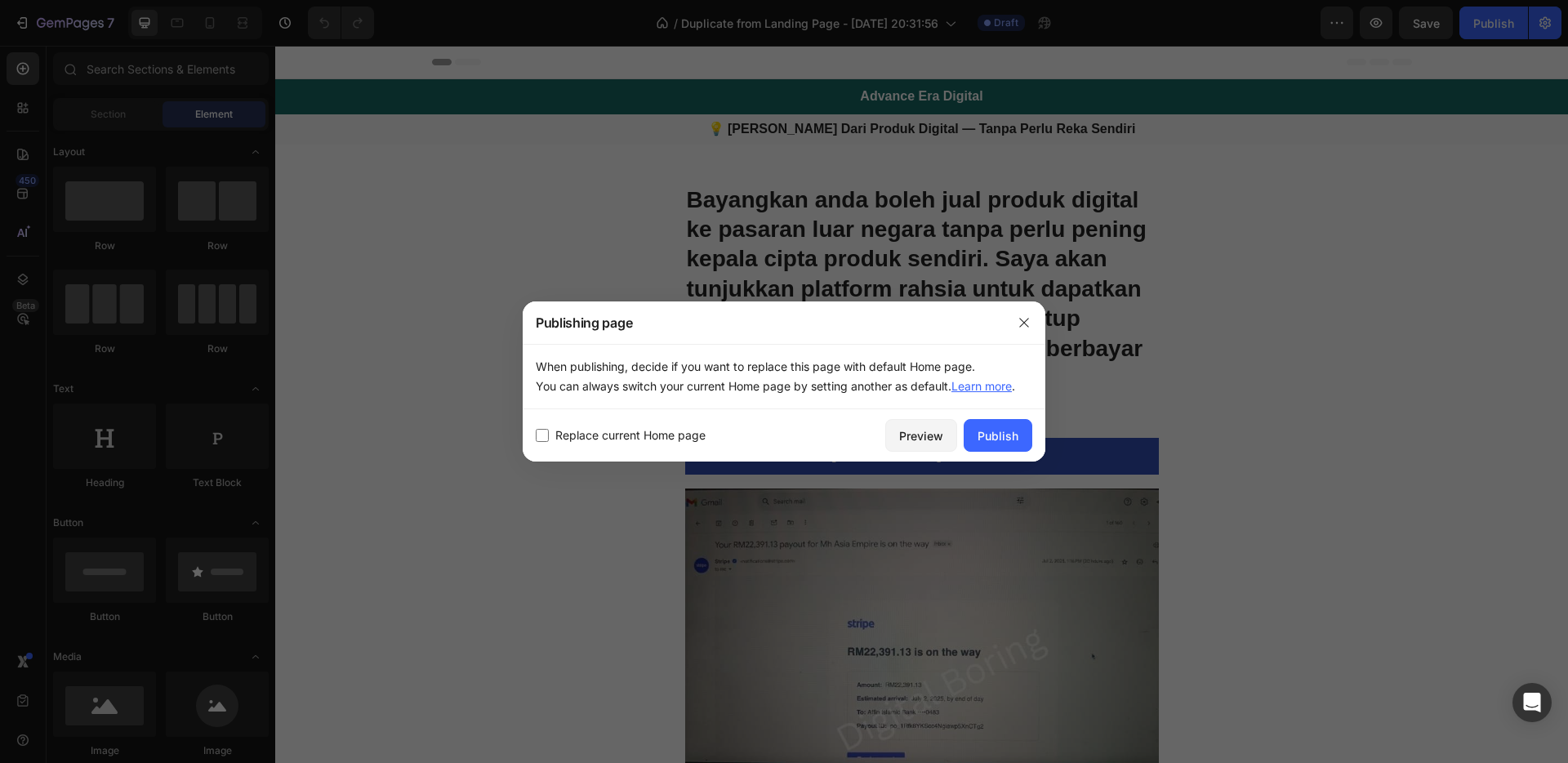
drag, startPoint x: 617, startPoint y: 441, endPoint x: 649, endPoint y: 439, distance: 32.1
click at [617, 441] on span "Replace current Home page" at bounding box center [630, 435] width 150 height 20
checkbox input "true"
click at [996, 431] on div "Publish" at bounding box center [999, 435] width 41 height 17
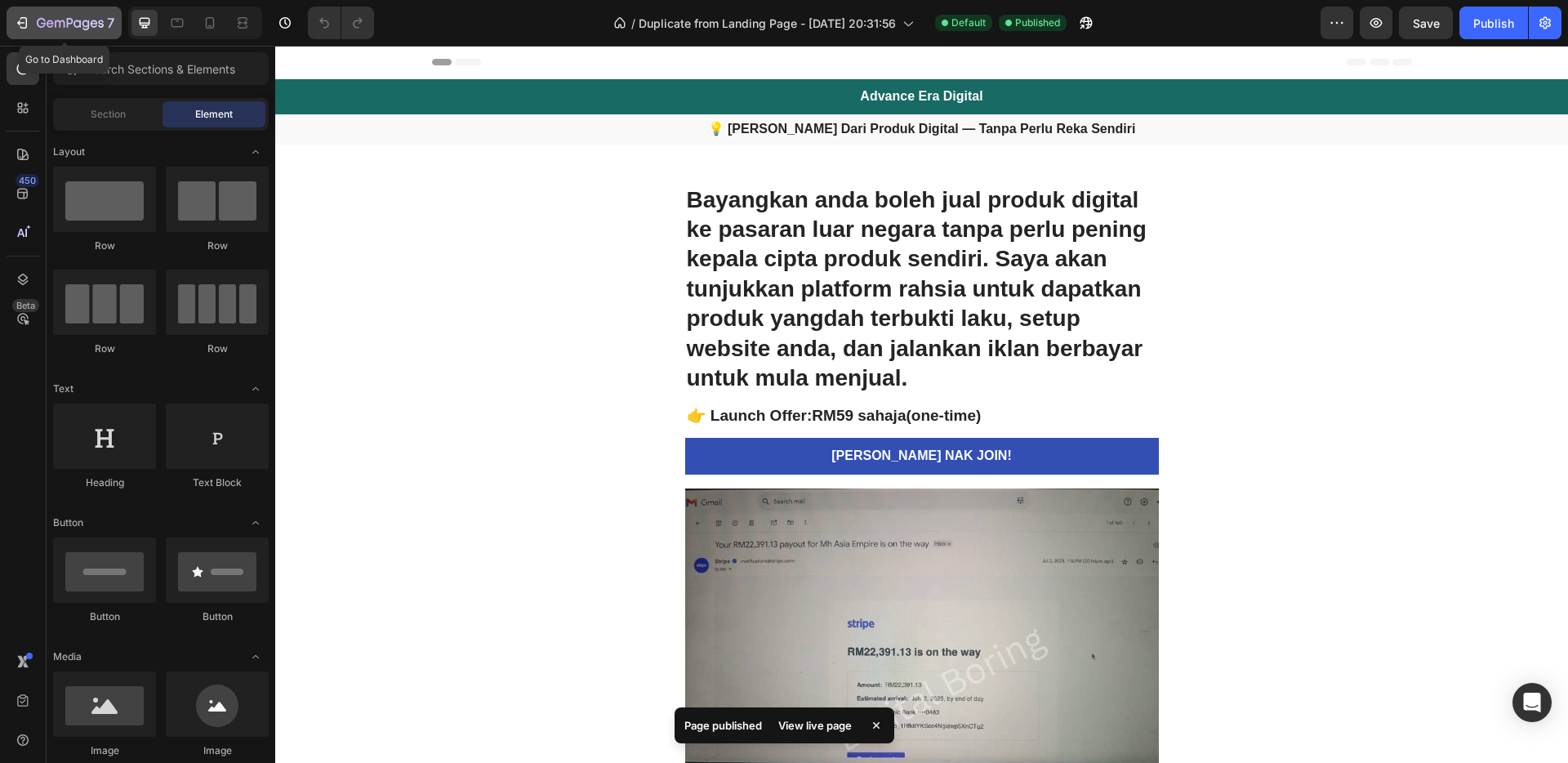
click at [56, 22] on icon "button" at bounding box center [60, 24] width 10 height 7
